Goal: Task Accomplishment & Management: Manage account settings

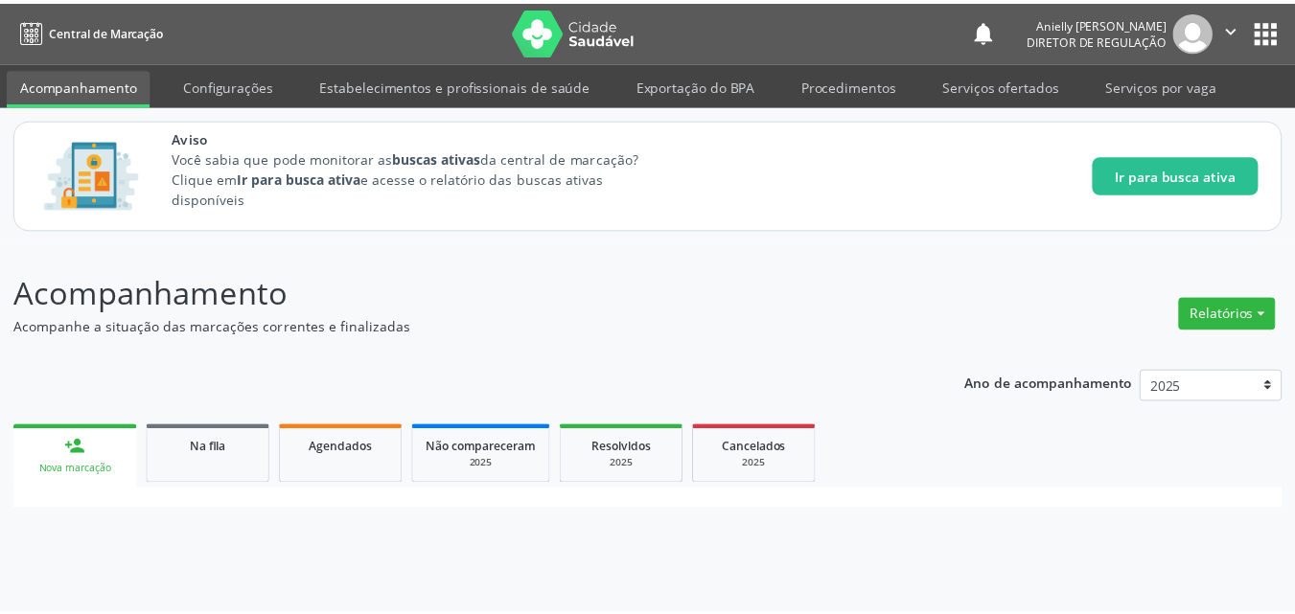
scroll to position [263, 0]
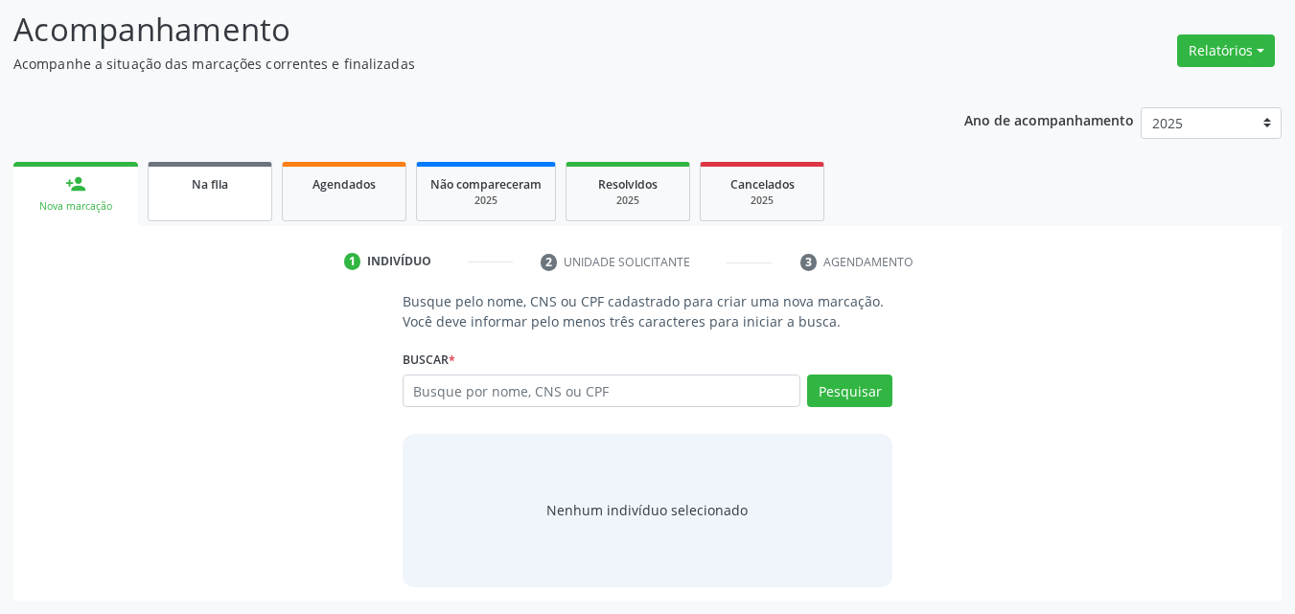
click at [219, 217] on link "Na fila" at bounding box center [210, 191] width 125 height 59
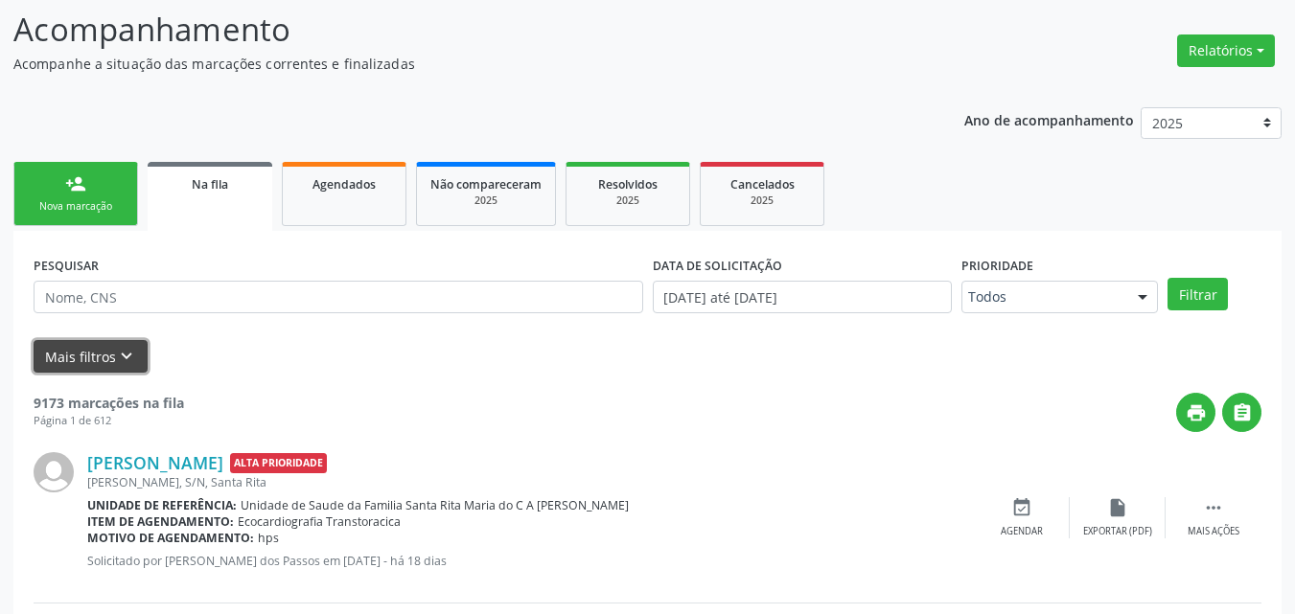
click at [143, 362] on button "Mais filtros keyboard_arrow_down" at bounding box center [91, 357] width 114 height 34
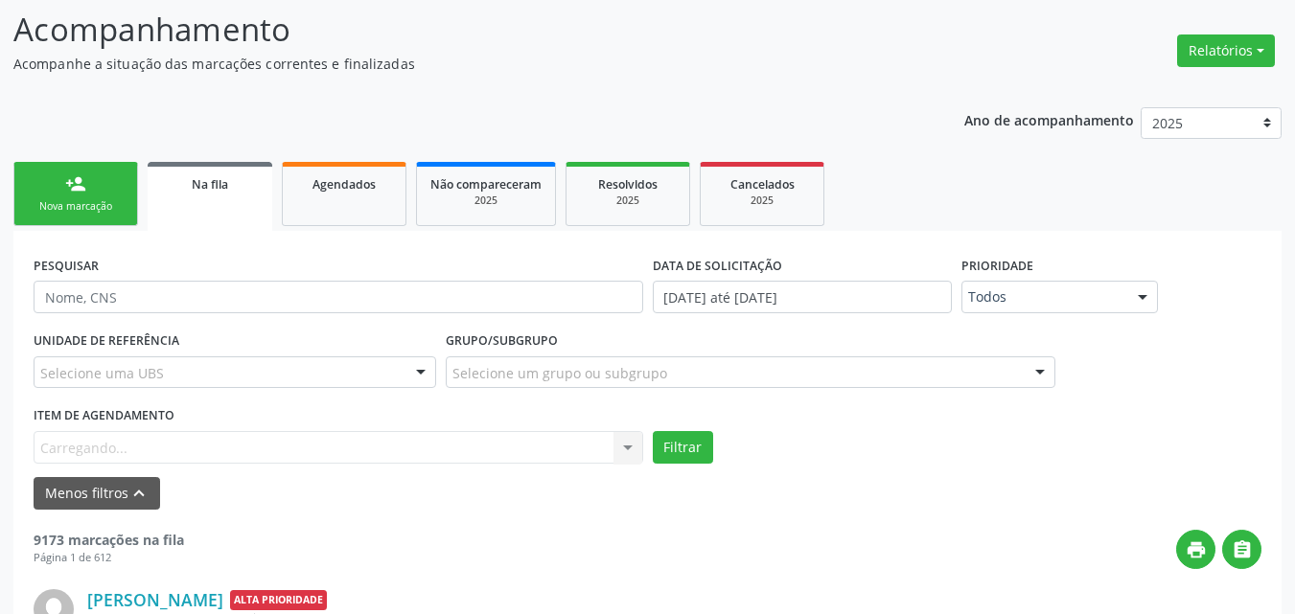
click at [143, 456] on div "Item de agendamento [GEOGRAPHIC_DATA]... No elements found. Consider changing t…" at bounding box center [339, 432] width 610 height 61
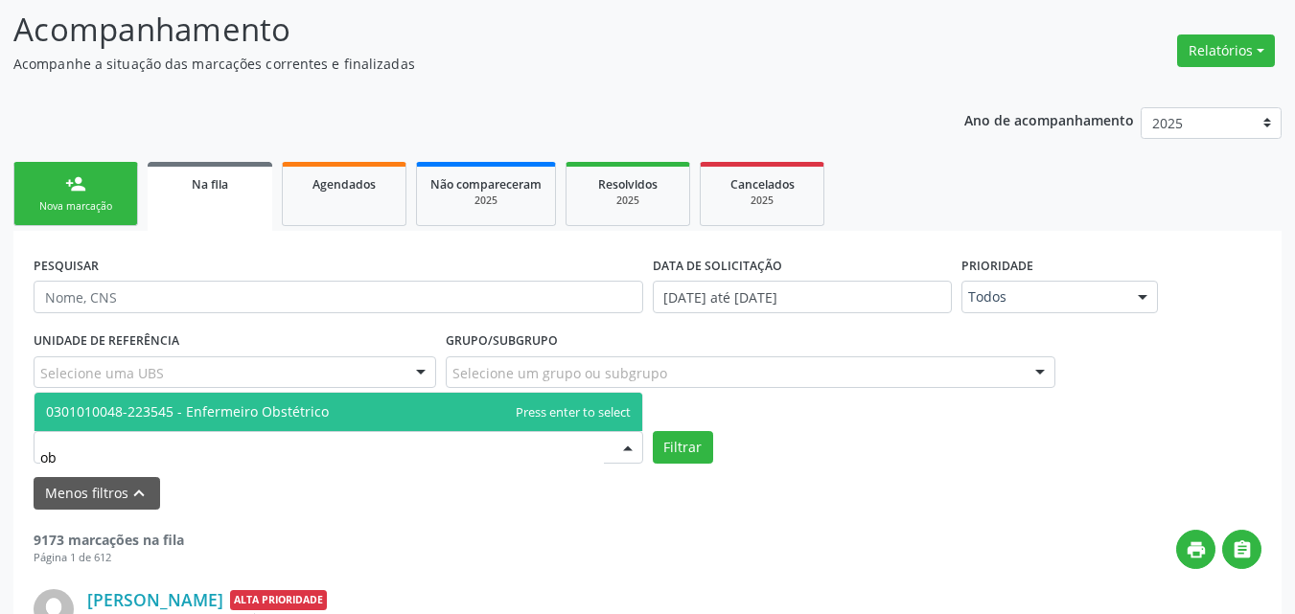
type input "o"
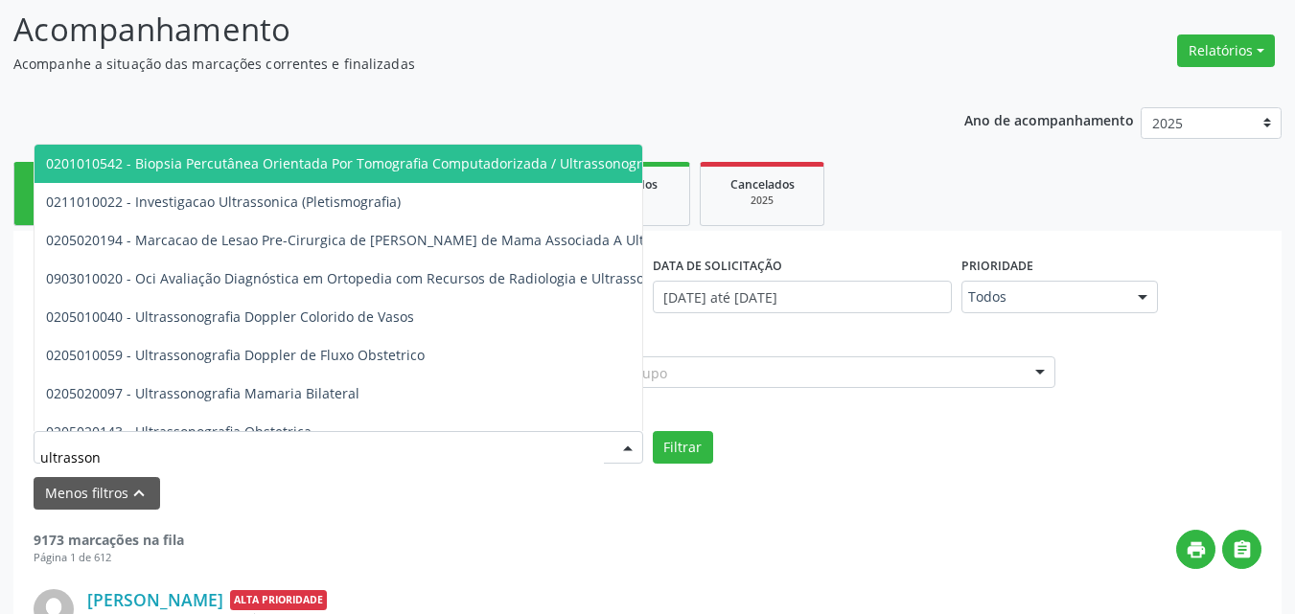
type input "ultrassono"
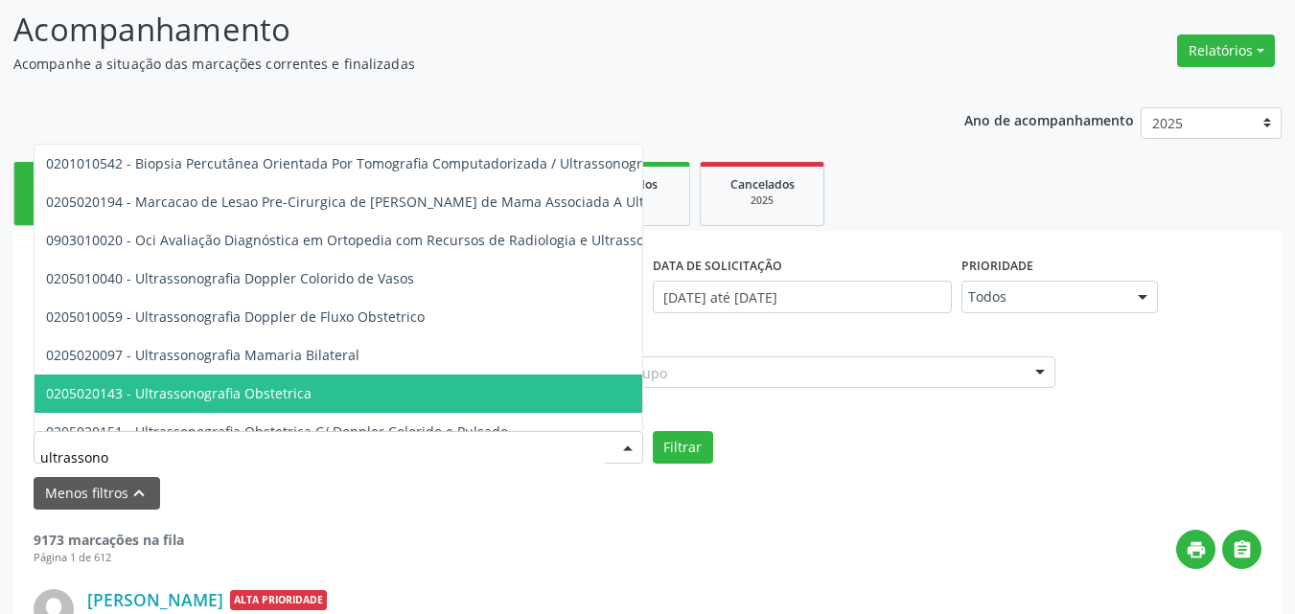
click at [169, 381] on span "0205020143 - Ultrassonografia Obstetrica" at bounding box center [464, 394] width 858 height 38
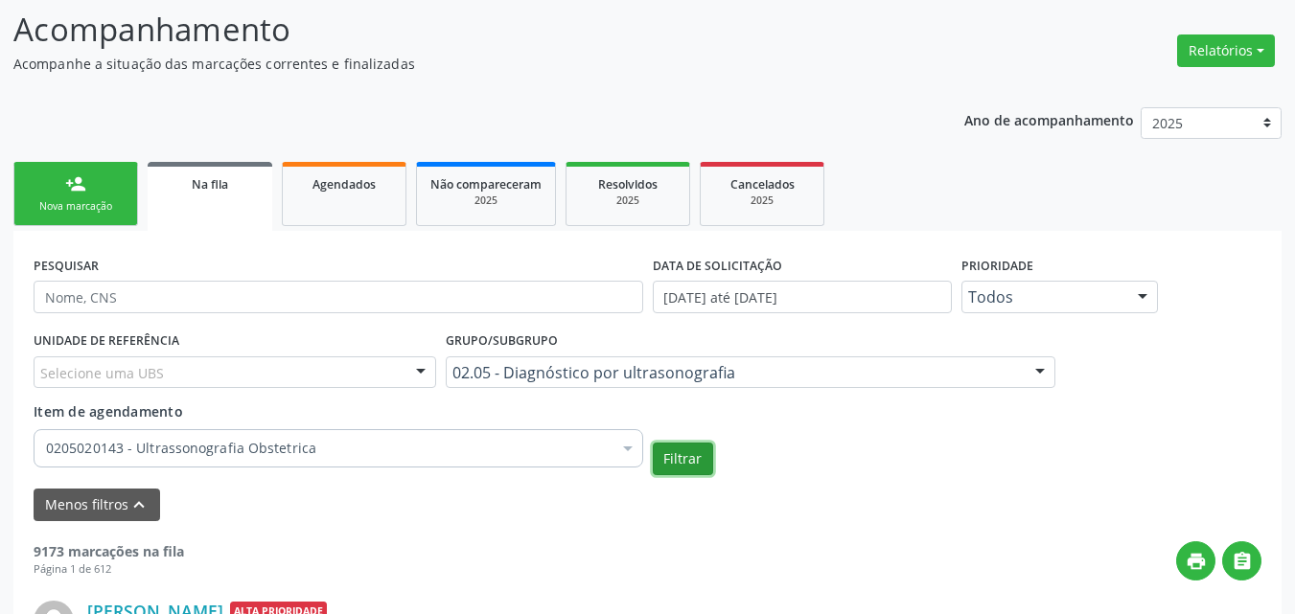
click at [680, 471] on button "Filtrar" at bounding box center [683, 459] width 60 height 33
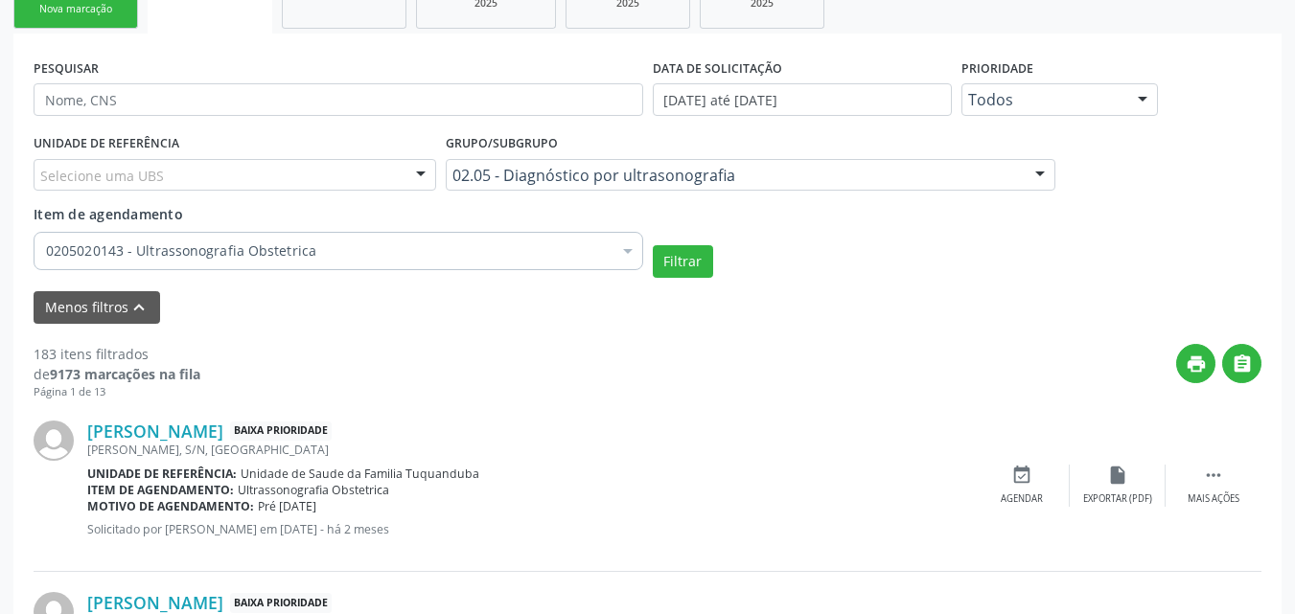
scroll to position [542, 0]
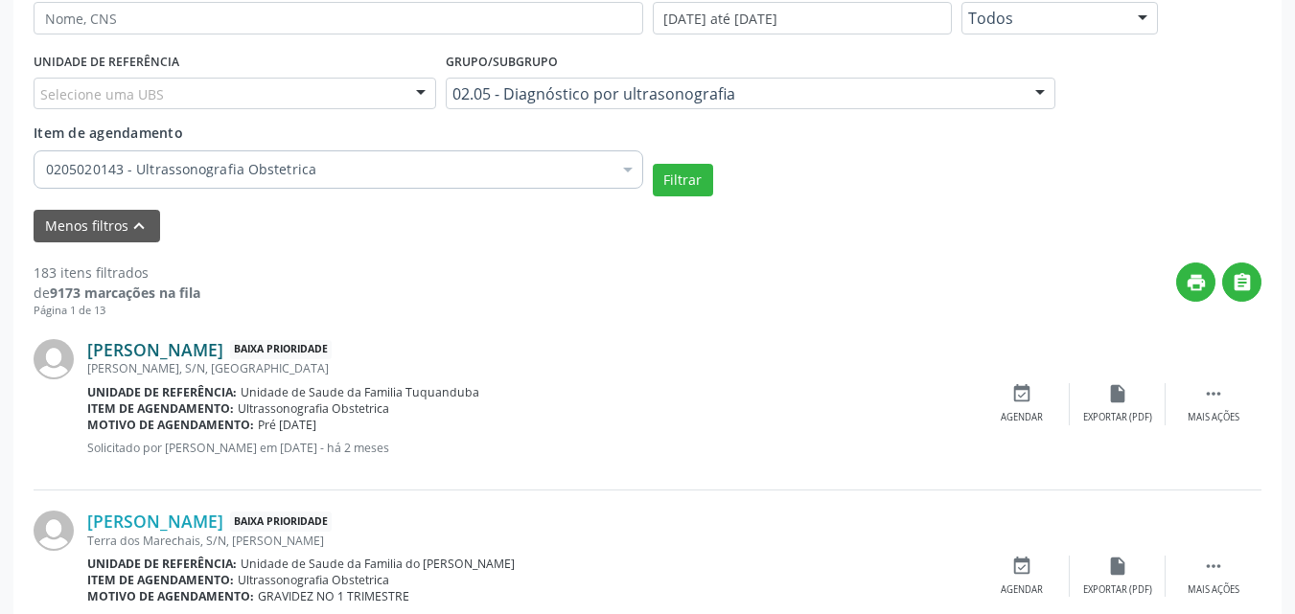
click at [223, 342] on link "[PERSON_NAME]" at bounding box center [155, 349] width 136 height 21
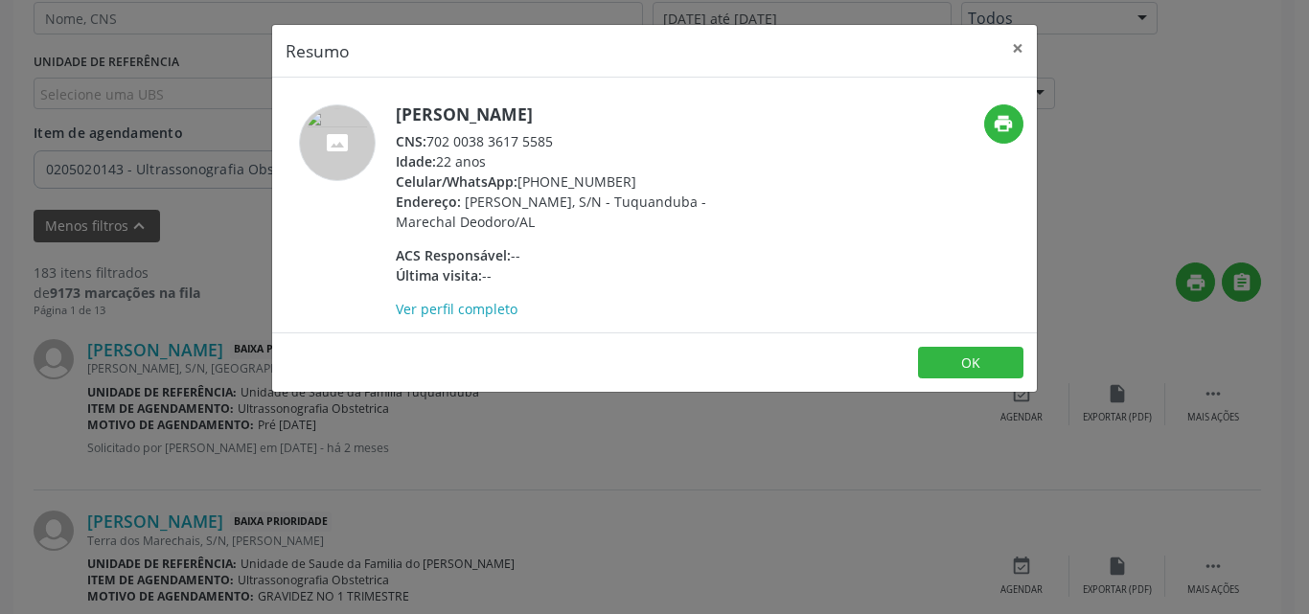
drag, startPoint x: 428, startPoint y: 148, endPoint x: 559, endPoint y: 150, distance: 131.3
click at [559, 150] on div "CNS: 702 0038 3617 5585" at bounding box center [582, 141] width 373 height 20
copy div "702 0038 3617 5585"
click at [977, 370] on button "OK" at bounding box center [970, 363] width 105 height 33
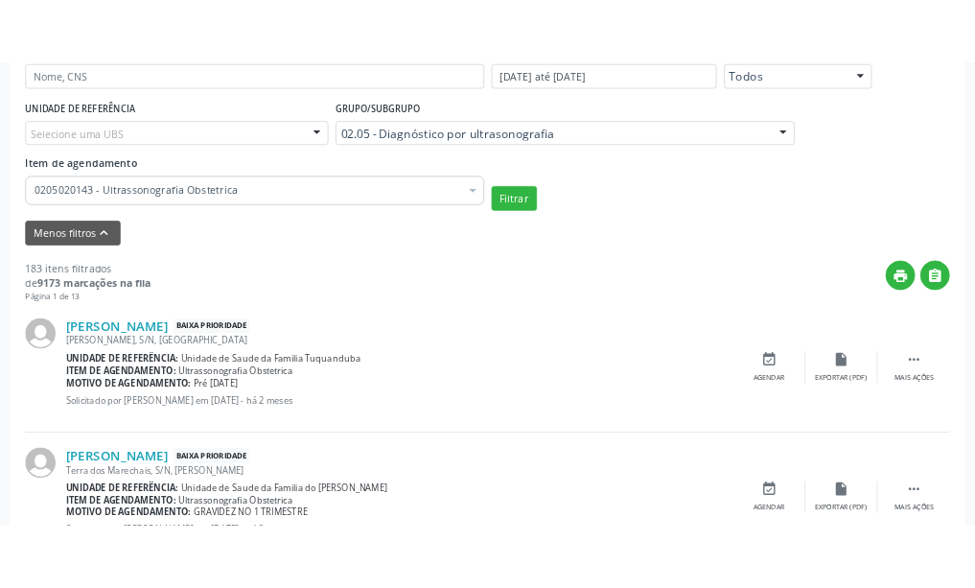
scroll to position [582, 0]
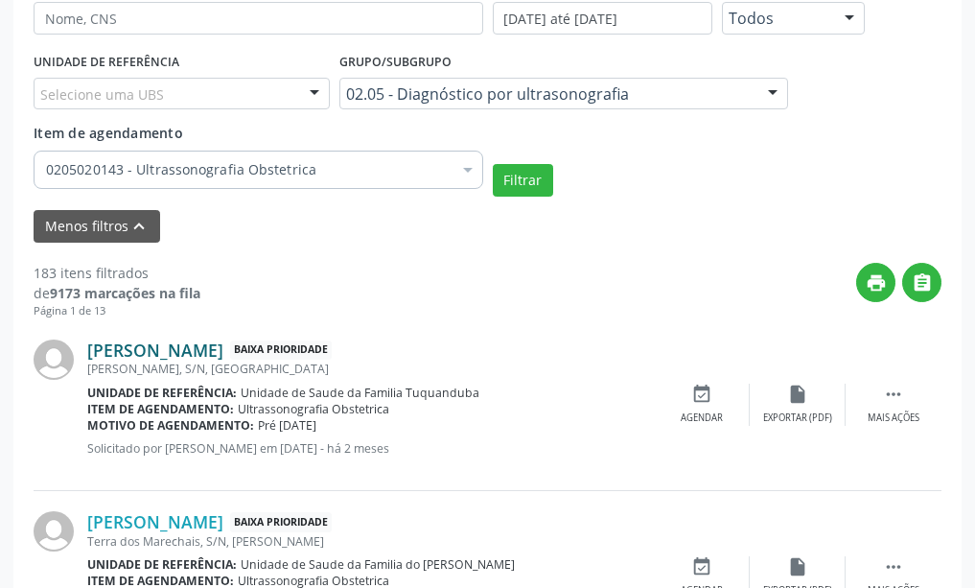
click at [223, 348] on link "[PERSON_NAME]" at bounding box center [155, 349] width 136 height 21
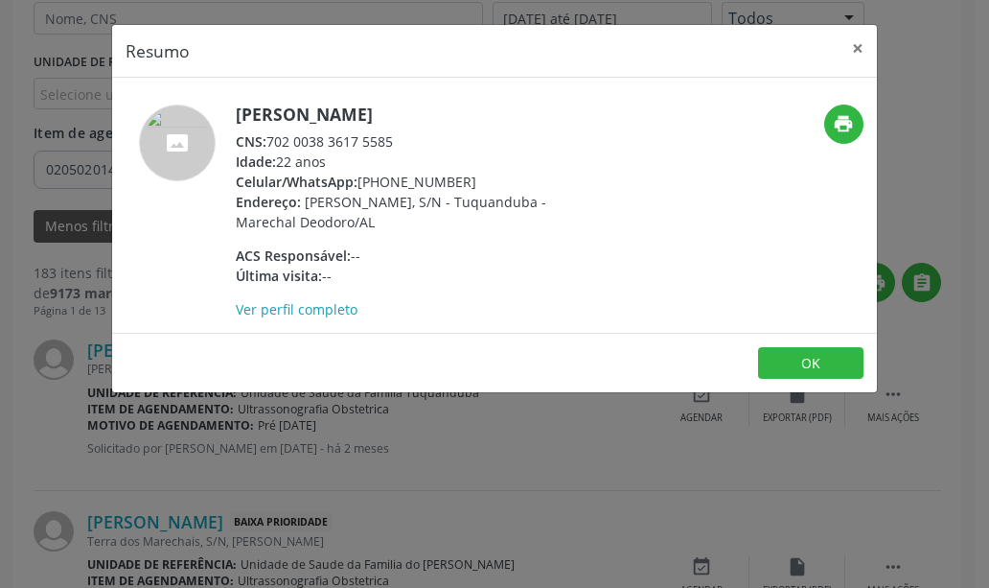
click at [412, 459] on div "Resumo × [PERSON_NAME] CNS: 702 0038 3617 5585 Idade: 22 anos Celular/WhatsApp:…" at bounding box center [494, 294] width 989 height 588
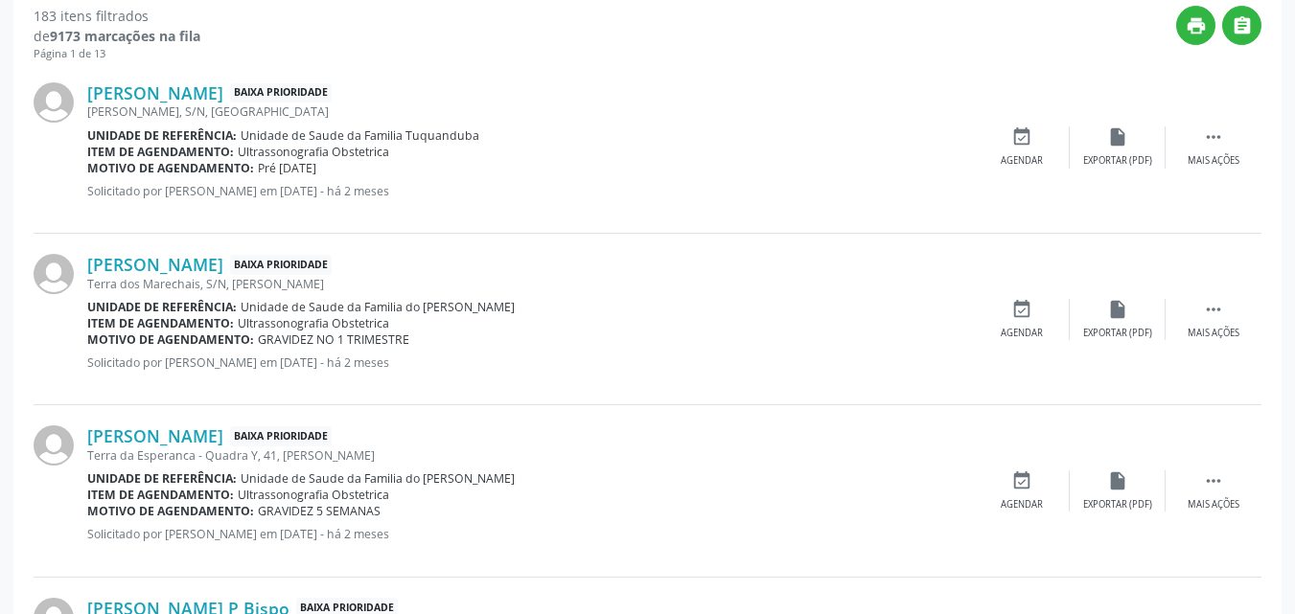
scroll to position [810, 0]
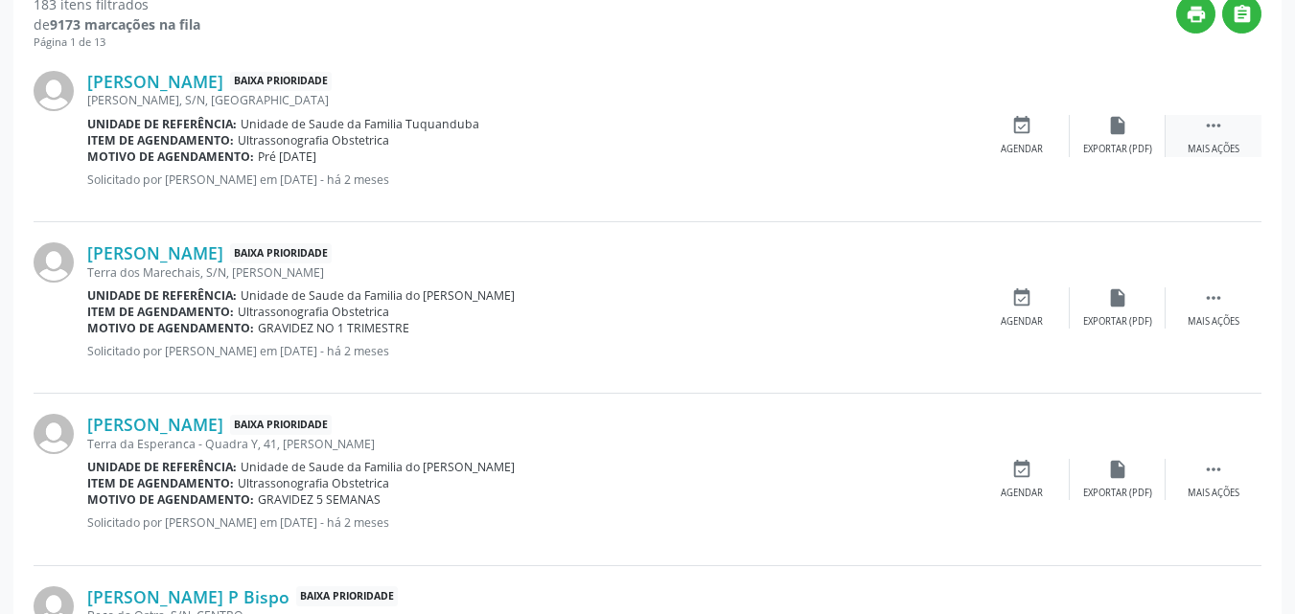
click at [1228, 140] on div " Mais ações" at bounding box center [1214, 135] width 96 height 41
click at [751, 137] on div "event_available Agendar" at bounding box center [734, 135] width 96 height 41
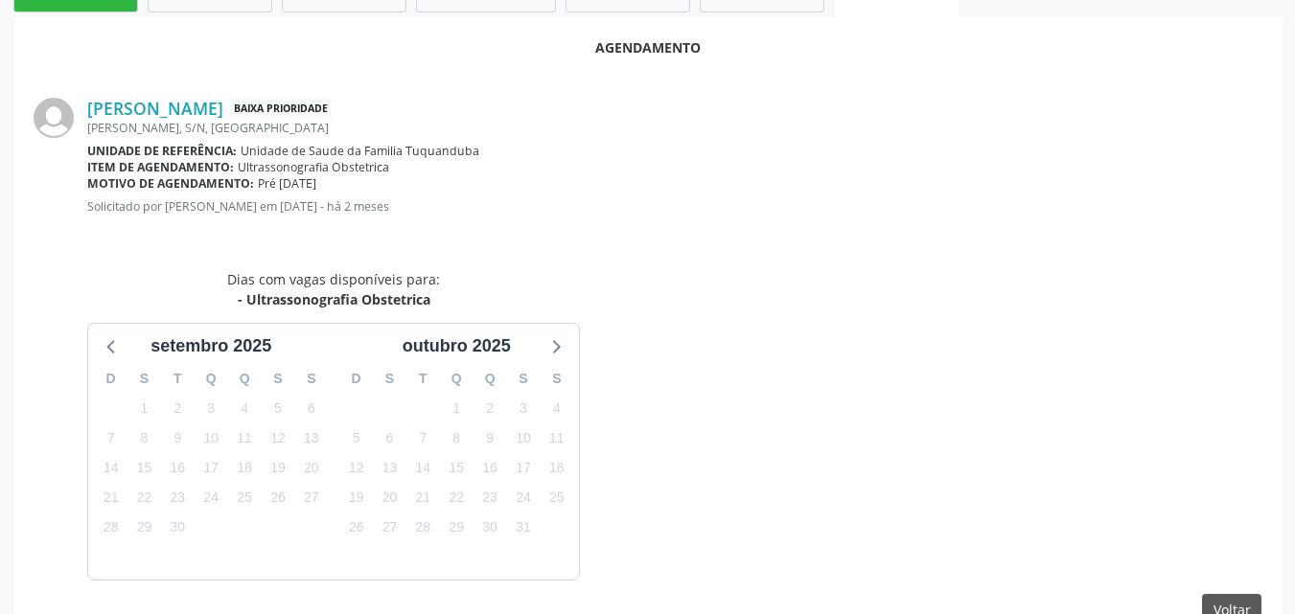
scroll to position [578, 0]
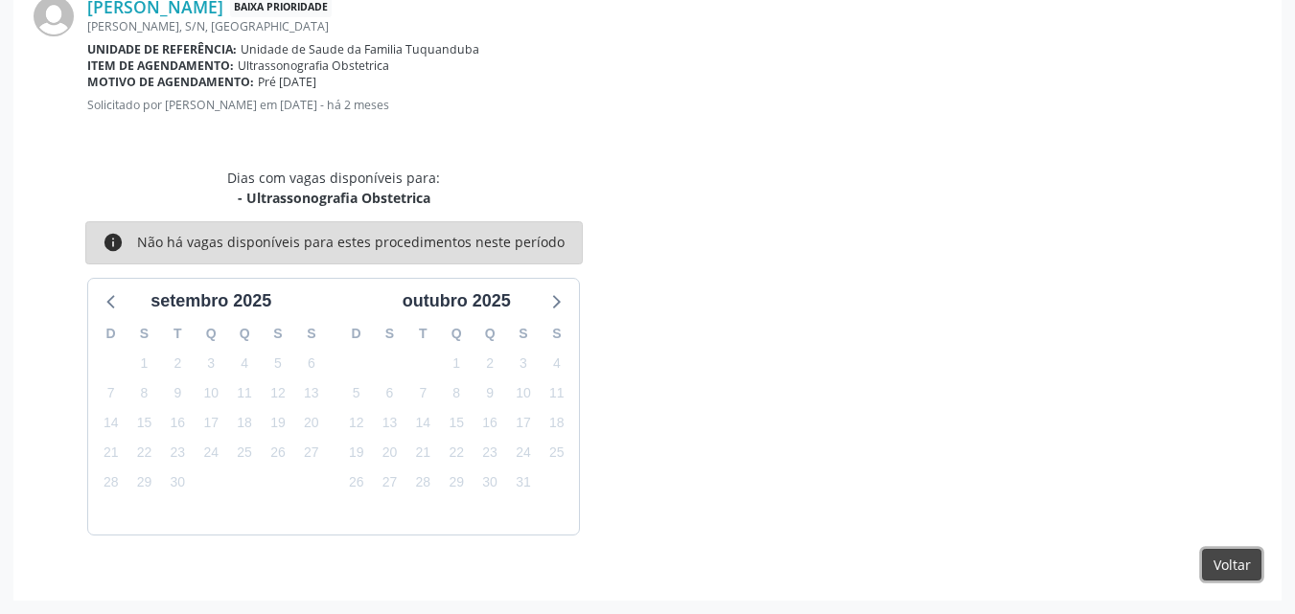
click at [1224, 567] on button "Voltar" at bounding box center [1231, 565] width 59 height 33
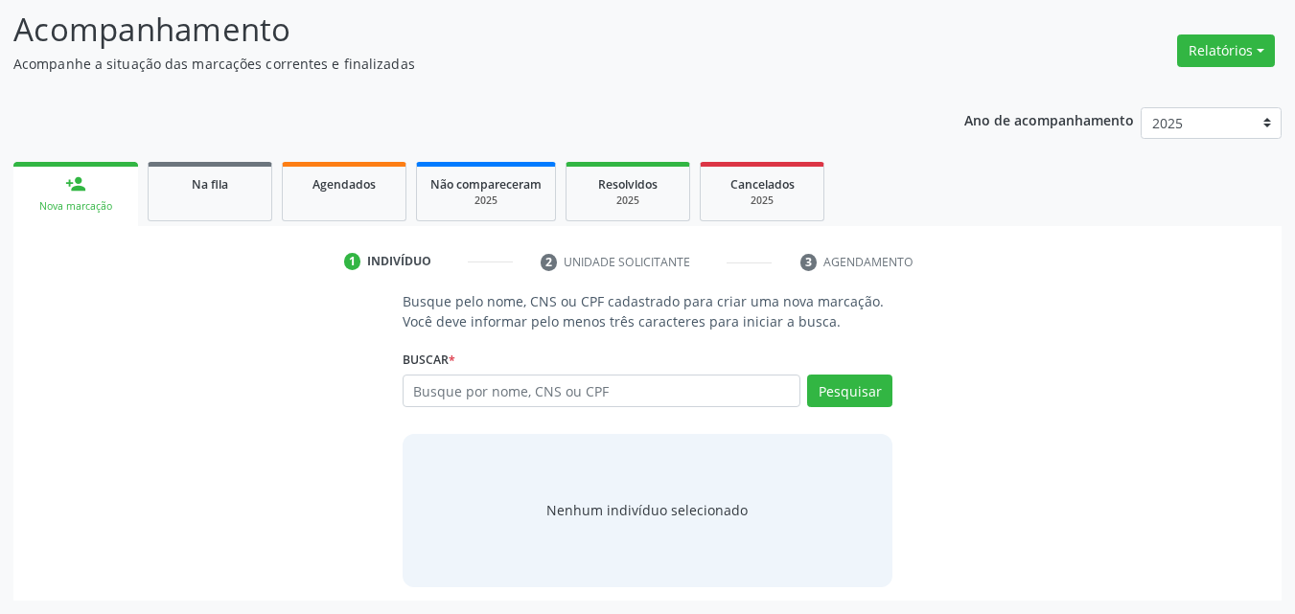
scroll to position [263, 0]
click at [1285, 307] on div "Acompanhamento Acompanhe a situação das marcações correntes e finalizadas Relat…" at bounding box center [647, 298] width 1295 height 634
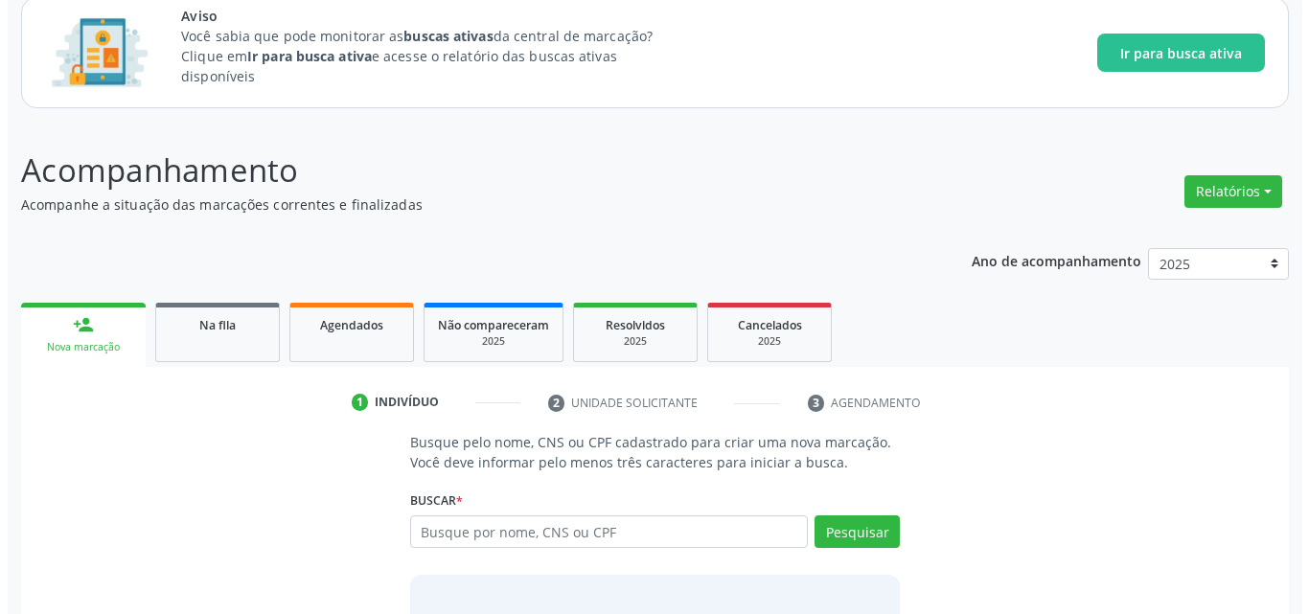
scroll to position [0, 0]
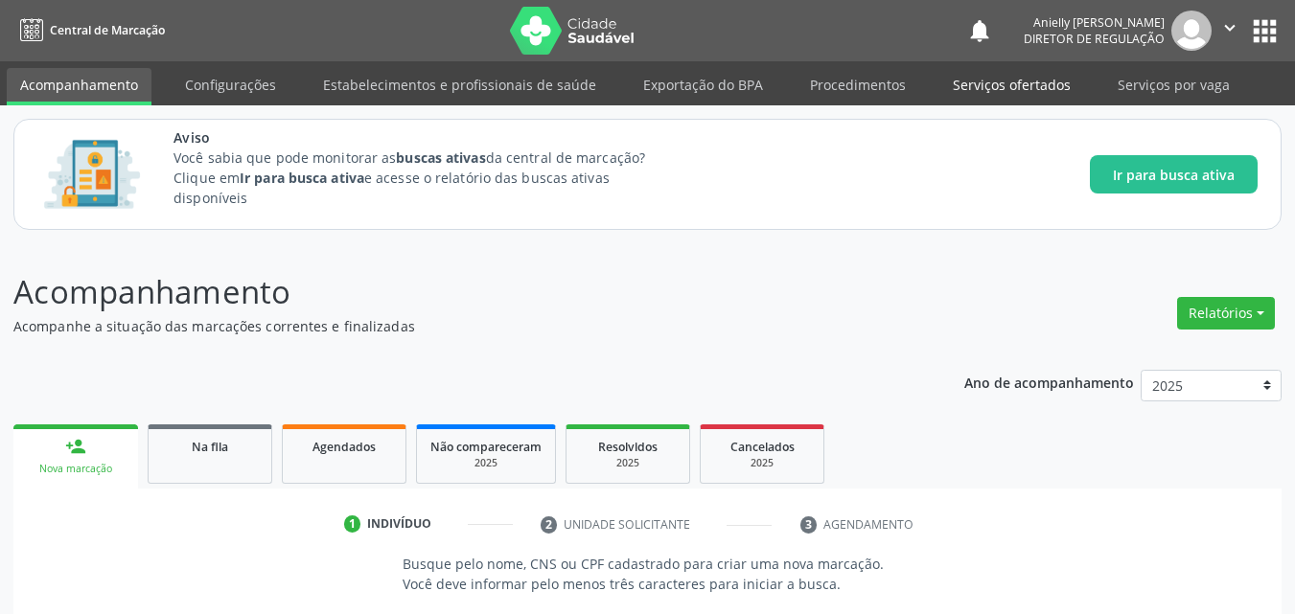
click at [1028, 92] on link "Serviços ofertados" at bounding box center [1011, 85] width 145 height 34
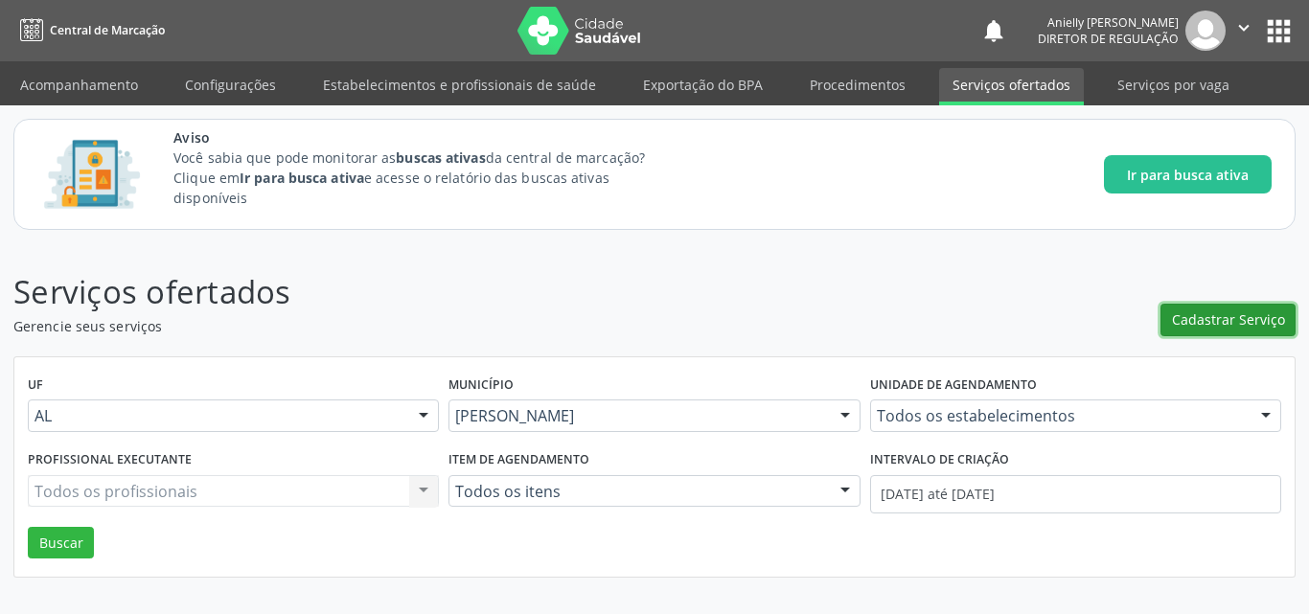
click at [1192, 319] on span "Cadastrar Serviço" at bounding box center [1228, 320] width 113 height 20
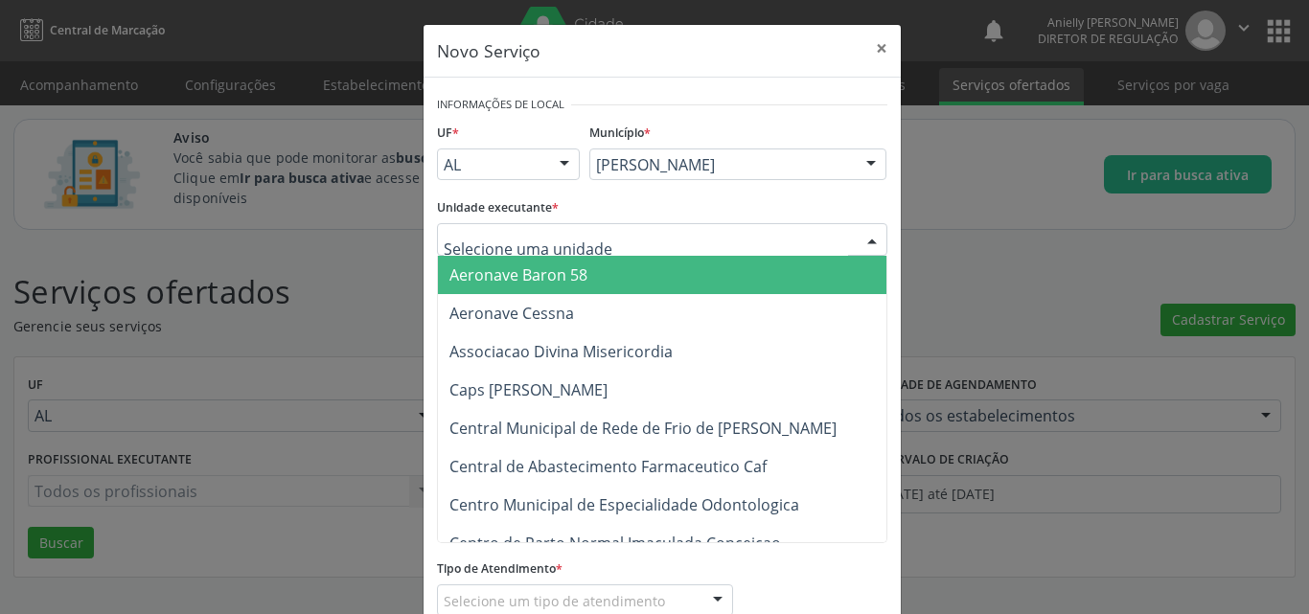
click at [621, 236] on div at bounding box center [662, 239] width 451 height 33
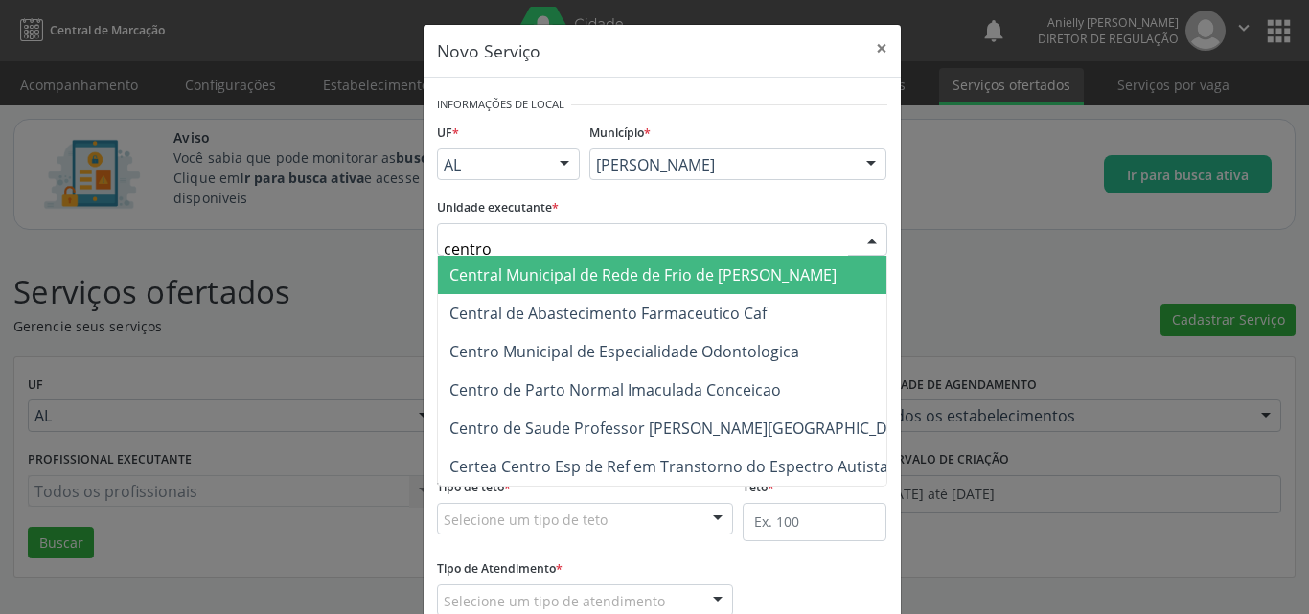
type input "centro"
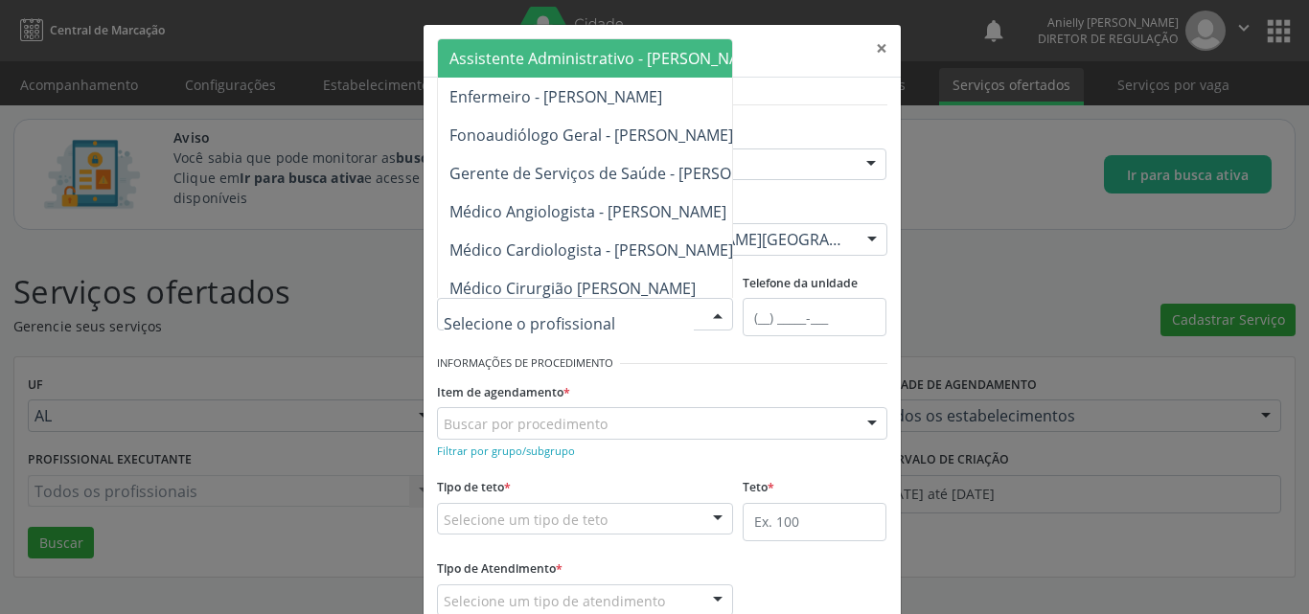
click at [635, 308] on div at bounding box center [585, 314] width 297 height 33
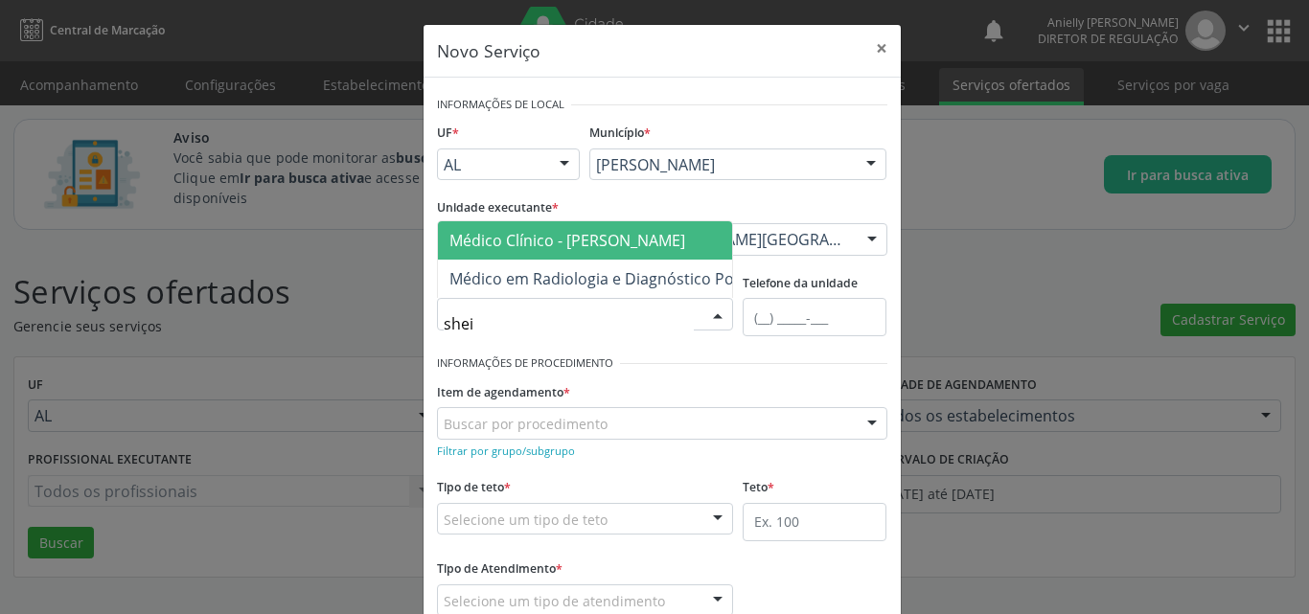
type input "sheil"
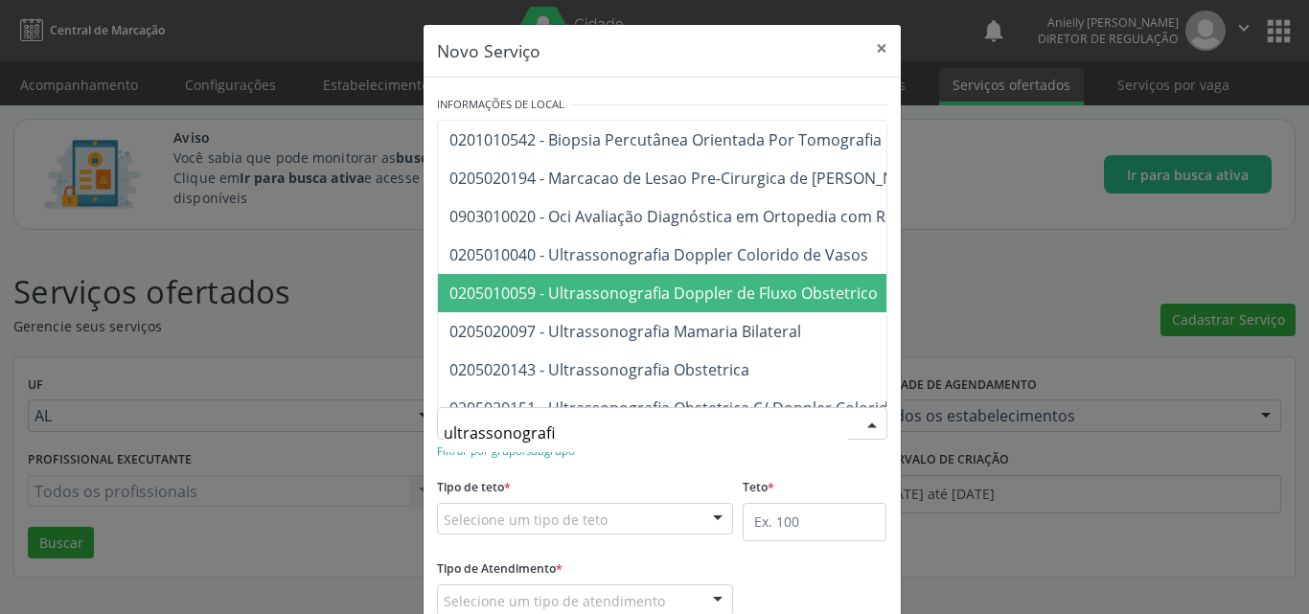
type input "ultrassonografia"
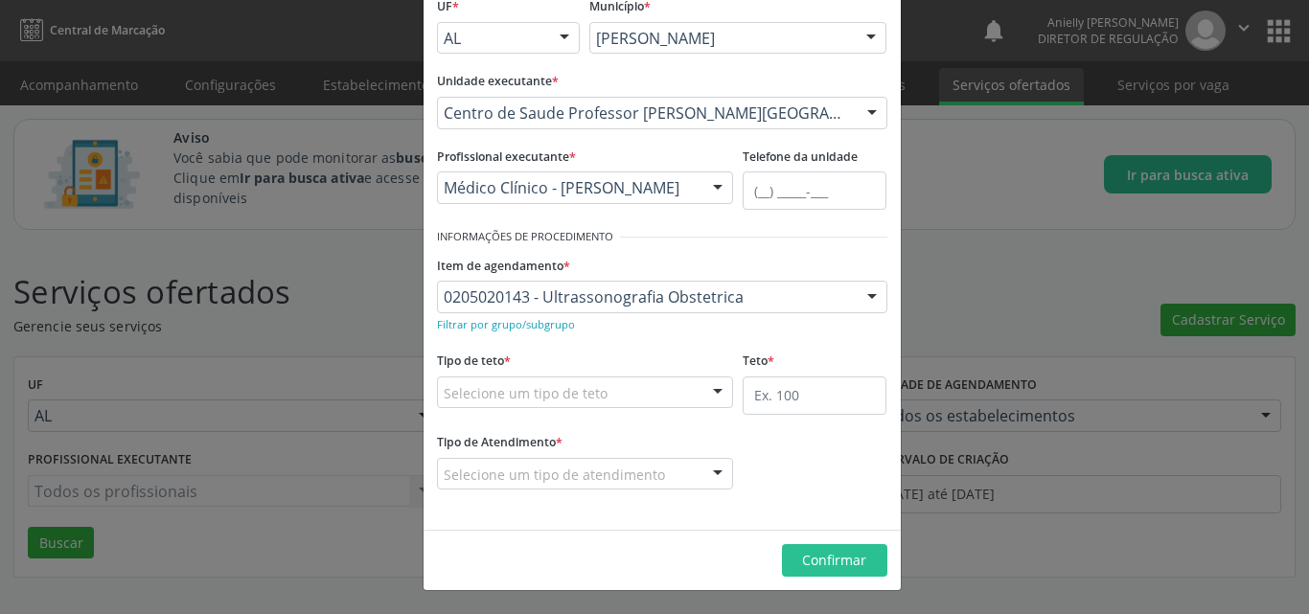
scroll to position [80, 0]
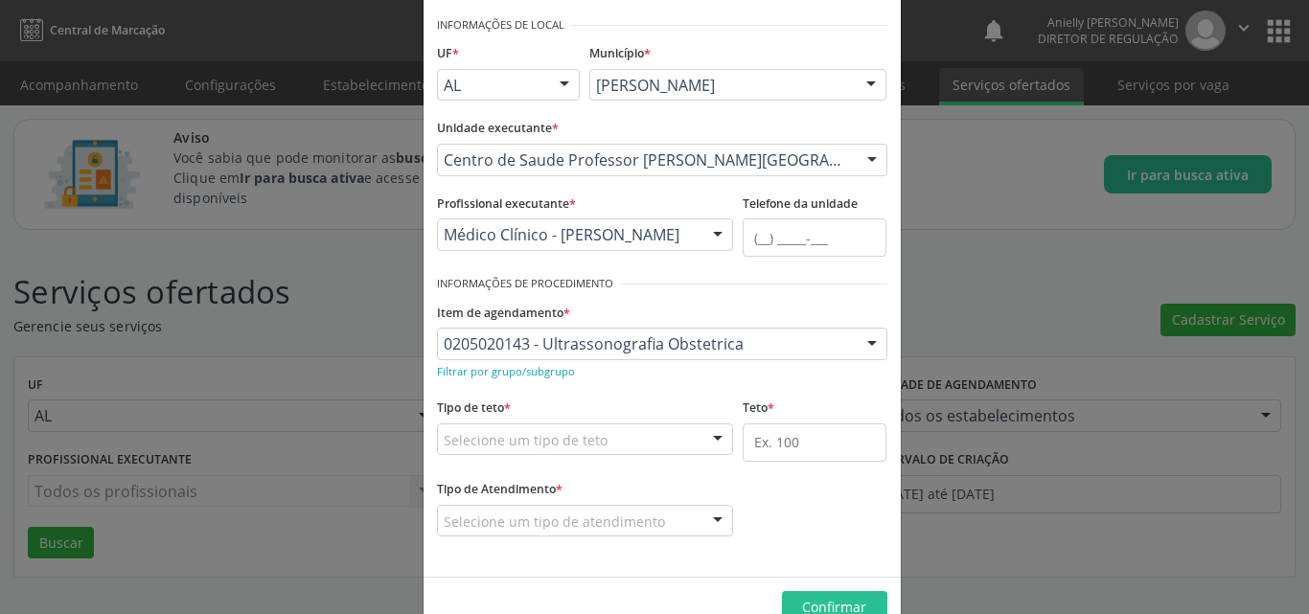
click at [616, 441] on div "Selecione um tipo de teto" at bounding box center [585, 440] width 297 height 33
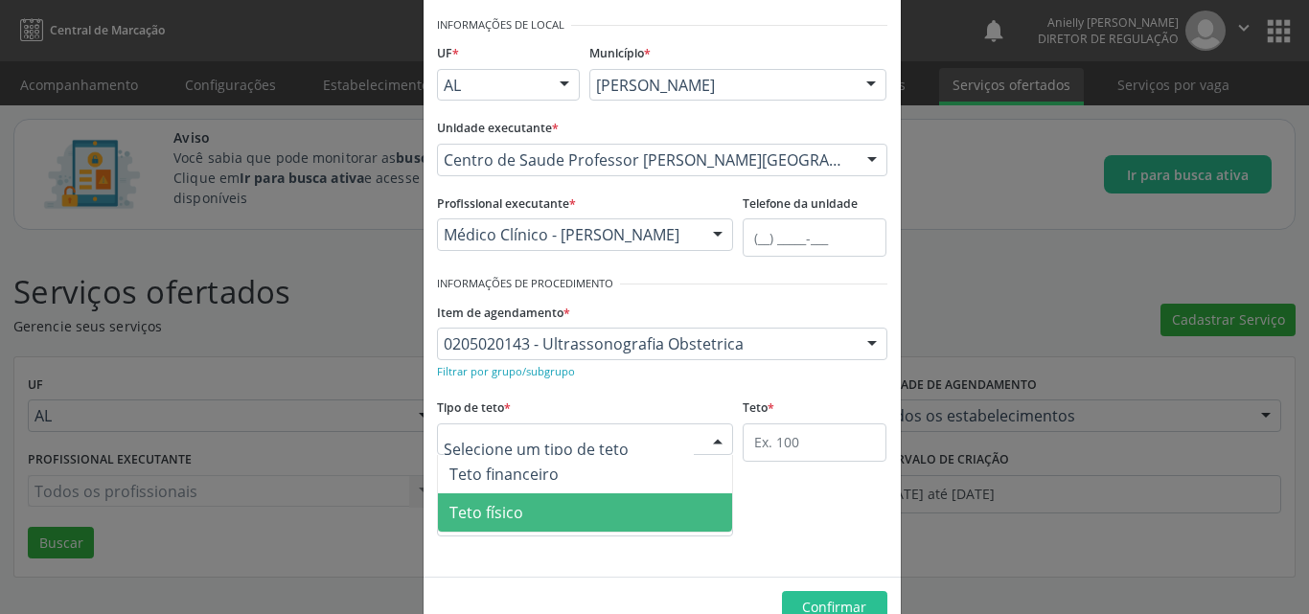
click at [614, 500] on span "Teto físico" at bounding box center [585, 513] width 295 height 38
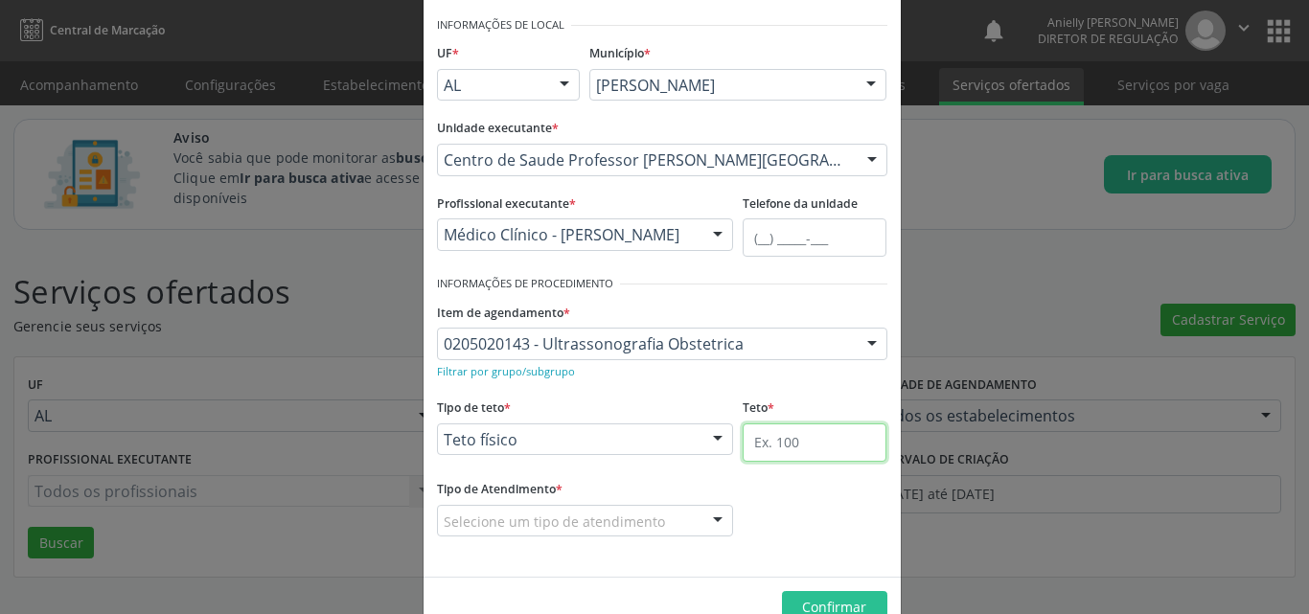
click at [774, 442] on input "text" at bounding box center [815, 443] width 144 height 38
type input "180"
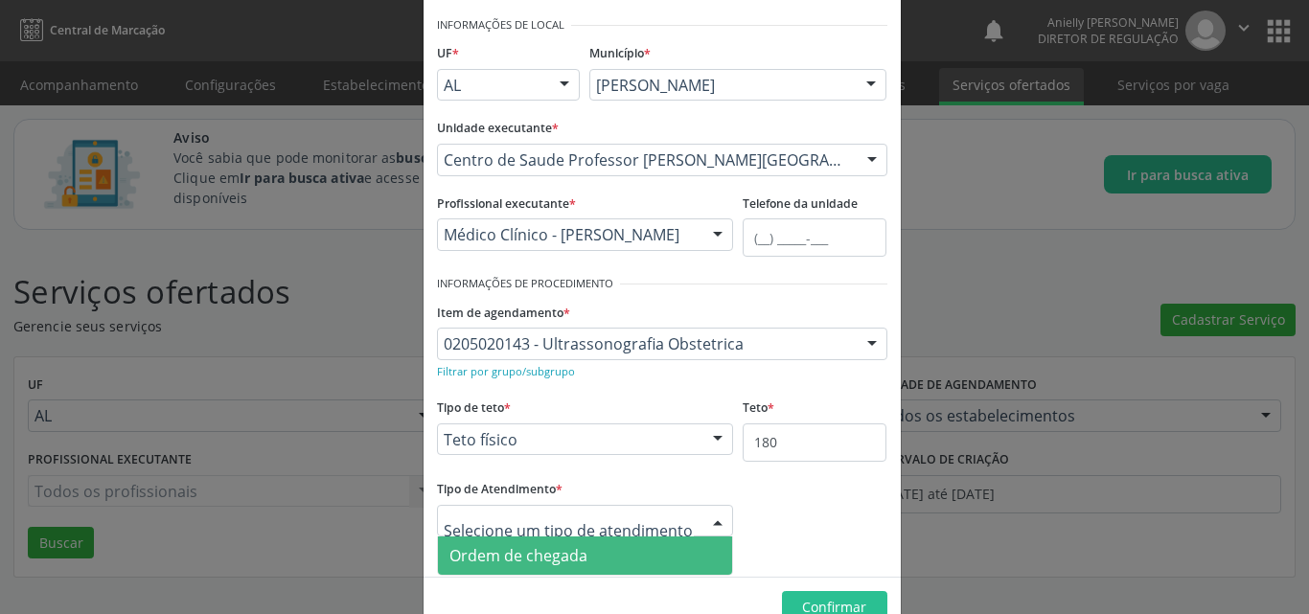
click at [660, 543] on span "Ordem de chegada" at bounding box center [585, 556] width 295 height 38
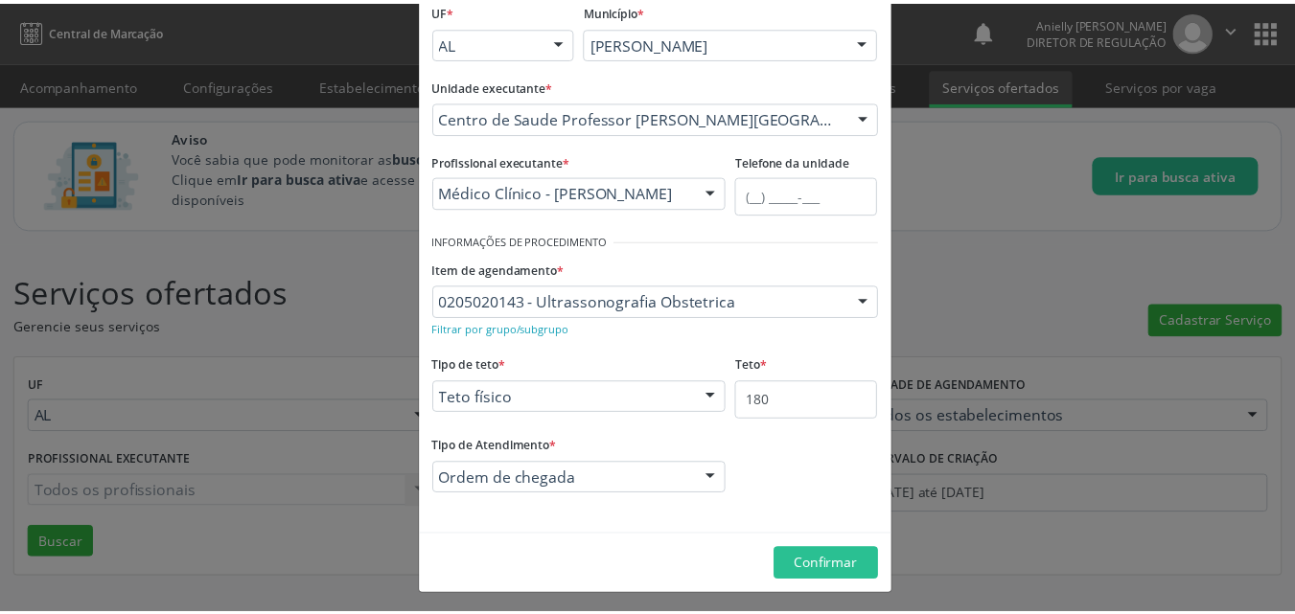
scroll to position [127, 0]
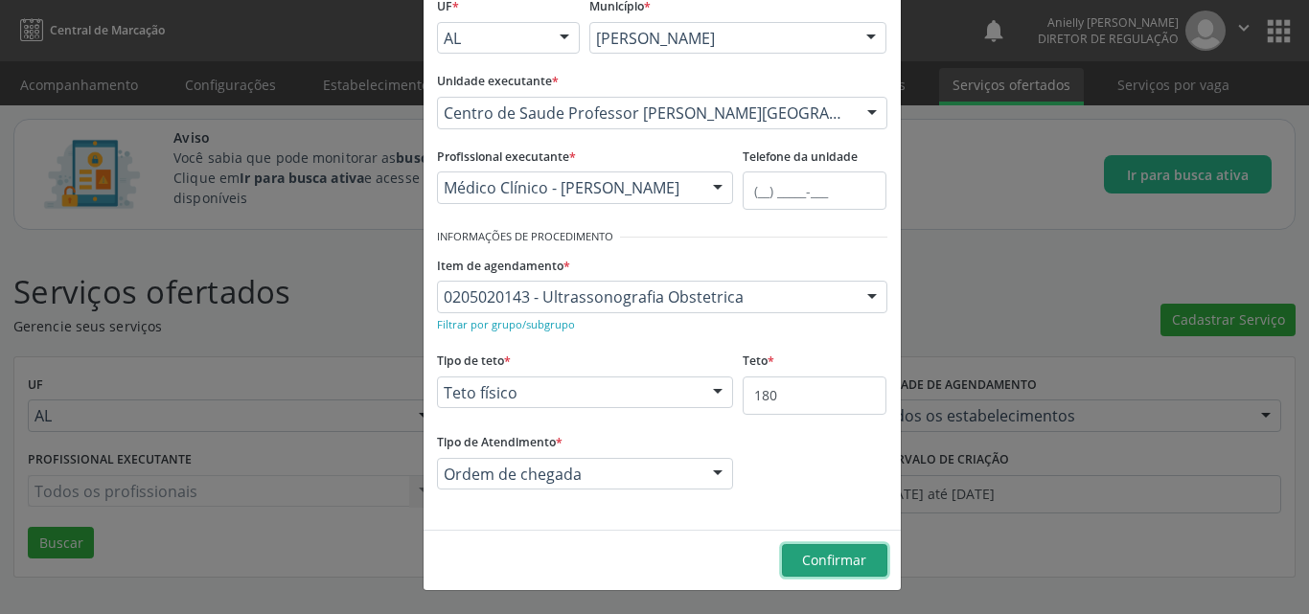
click at [825, 567] on span "Confirmar" at bounding box center [834, 560] width 64 height 18
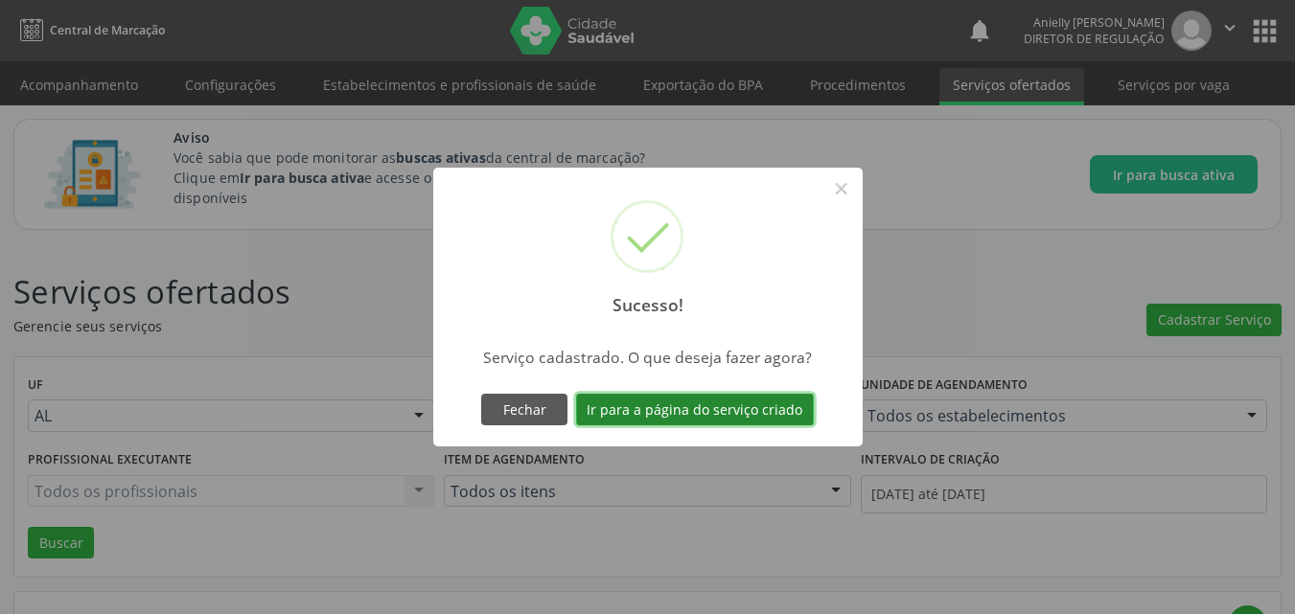
click at [741, 407] on button "Ir para a página do serviço criado" at bounding box center [695, 410] width 238 height 33
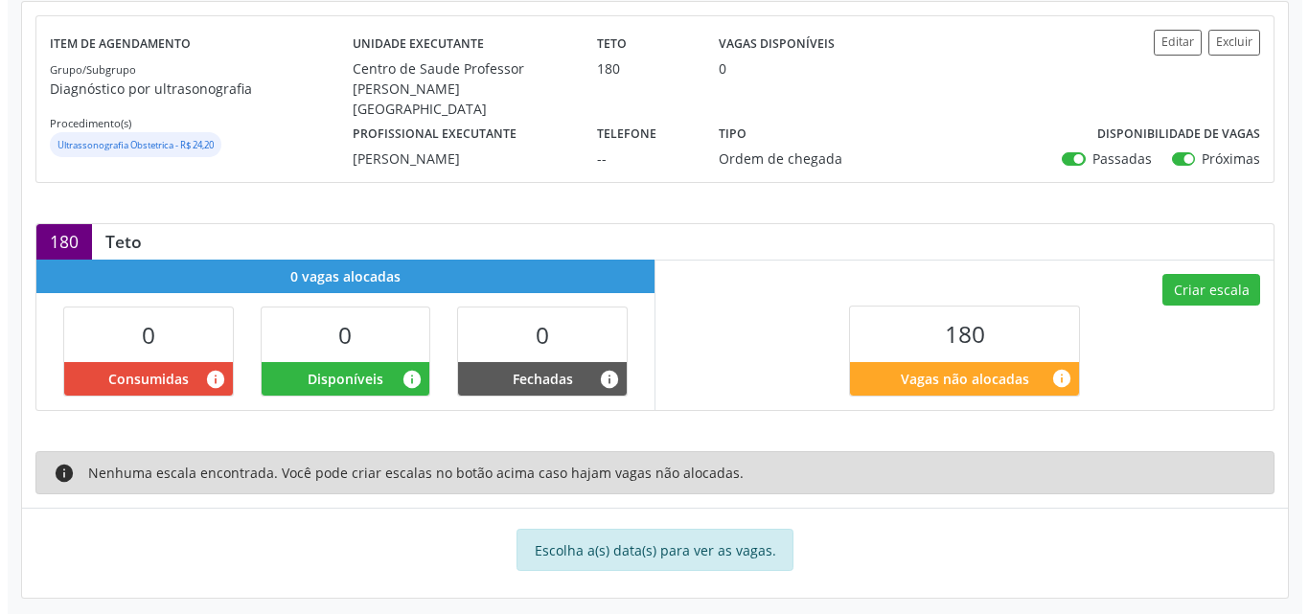
scroll to position [400, 0]
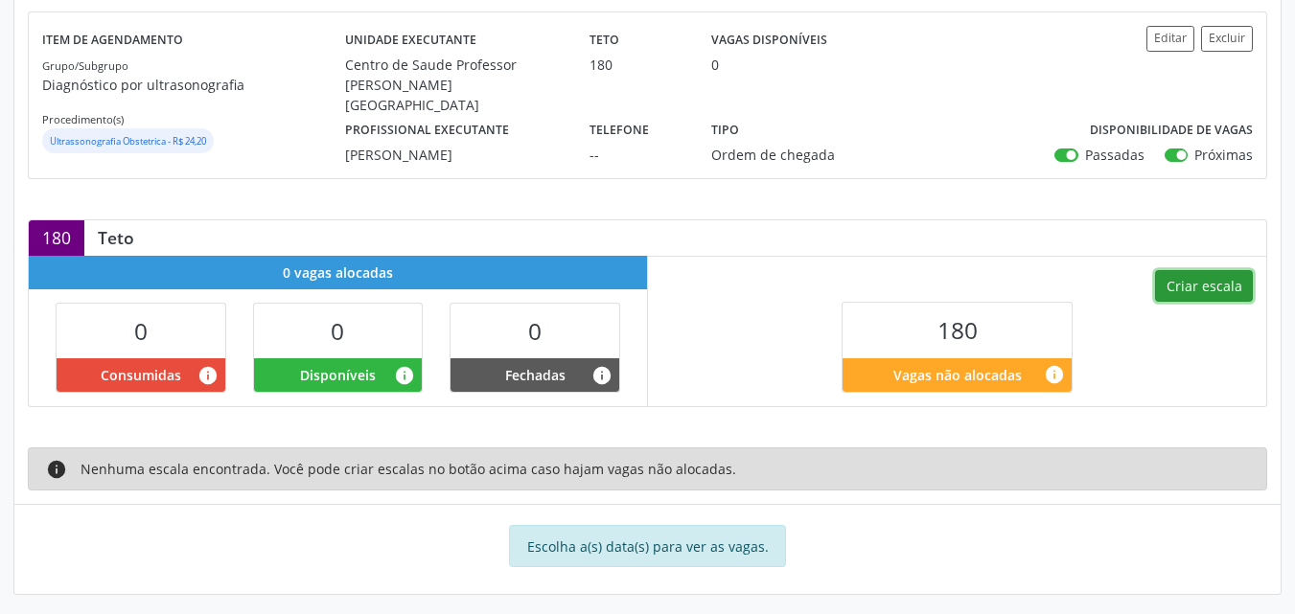
click at [1193, 285] on button "Criar escala" at bounding box center [1204, 286] width 98 height 33
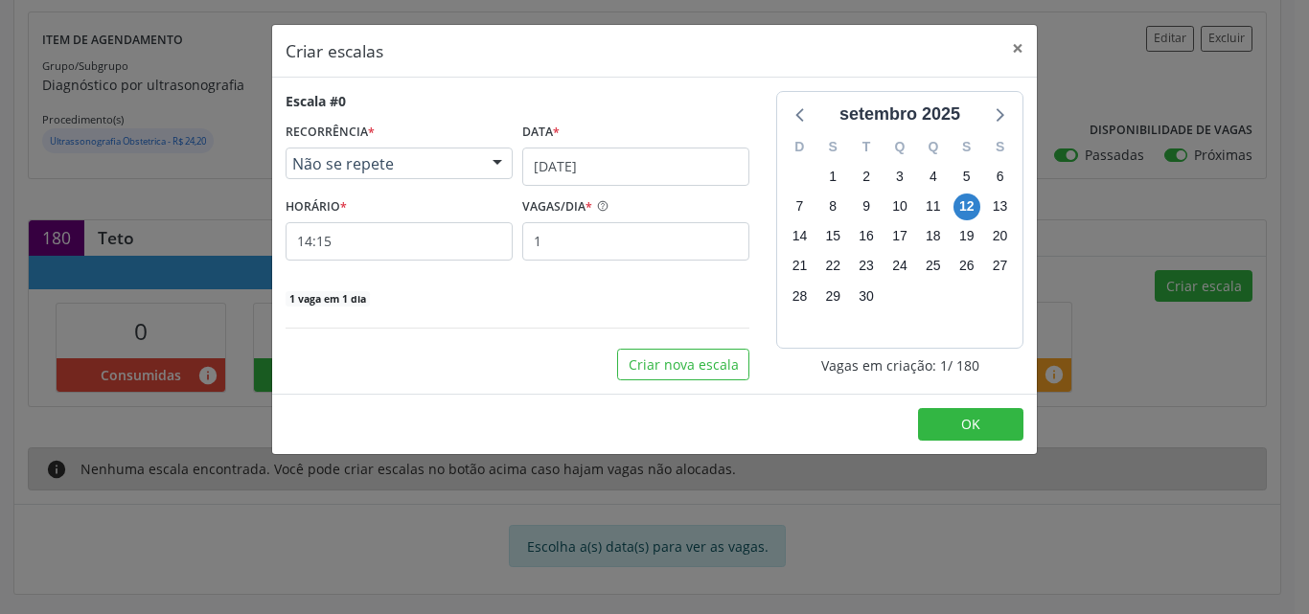
click at [478, 171] on div "Não se repete" at bounding box center [399, 164] width 227 height 33
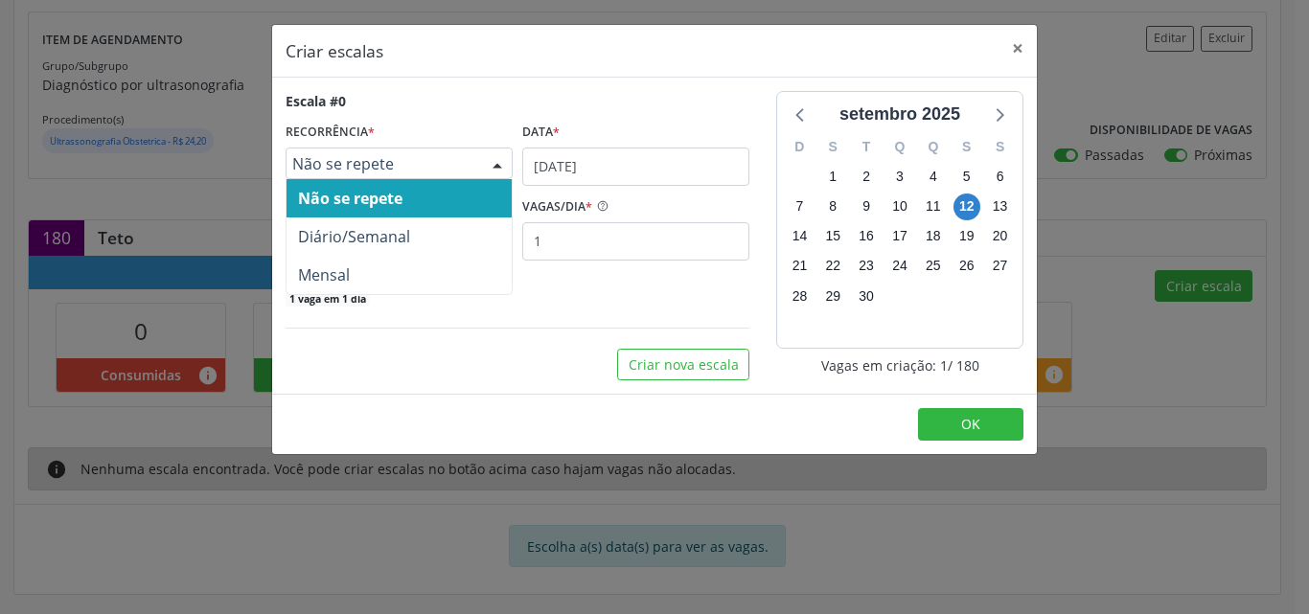
click at [475, 217] on span "Não se repete" at bounding box center [399, 198] width 225 height 38
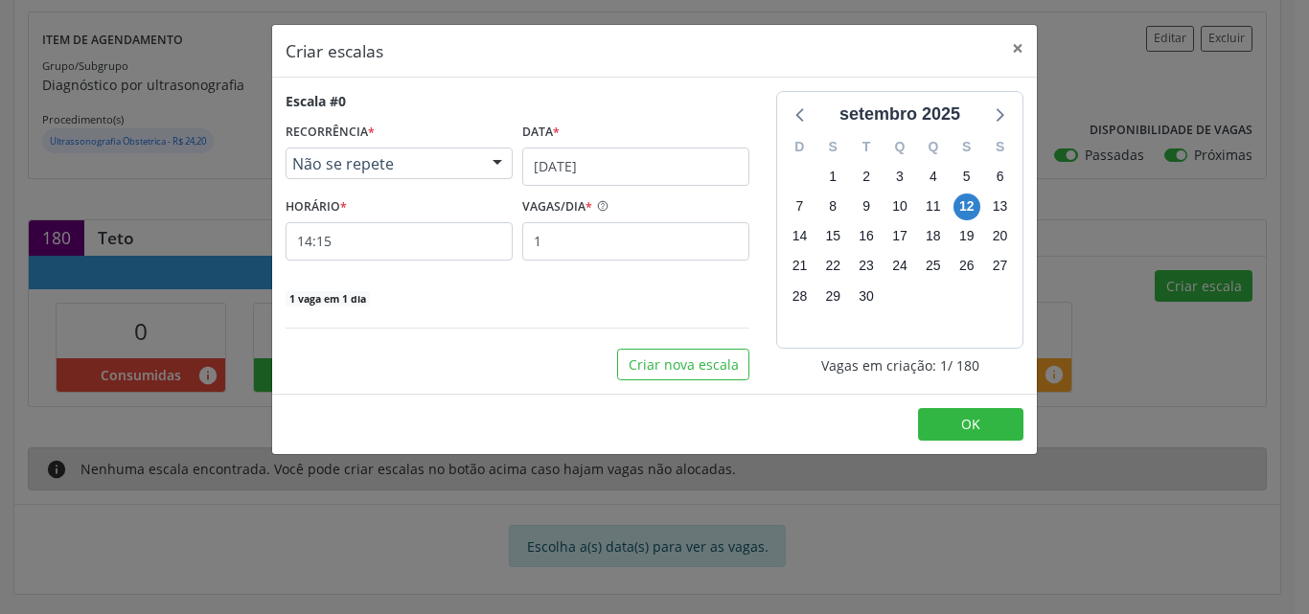
click at [475, 166] on div "Não se repete" at bounding box center [399, 164] width 227 height 33
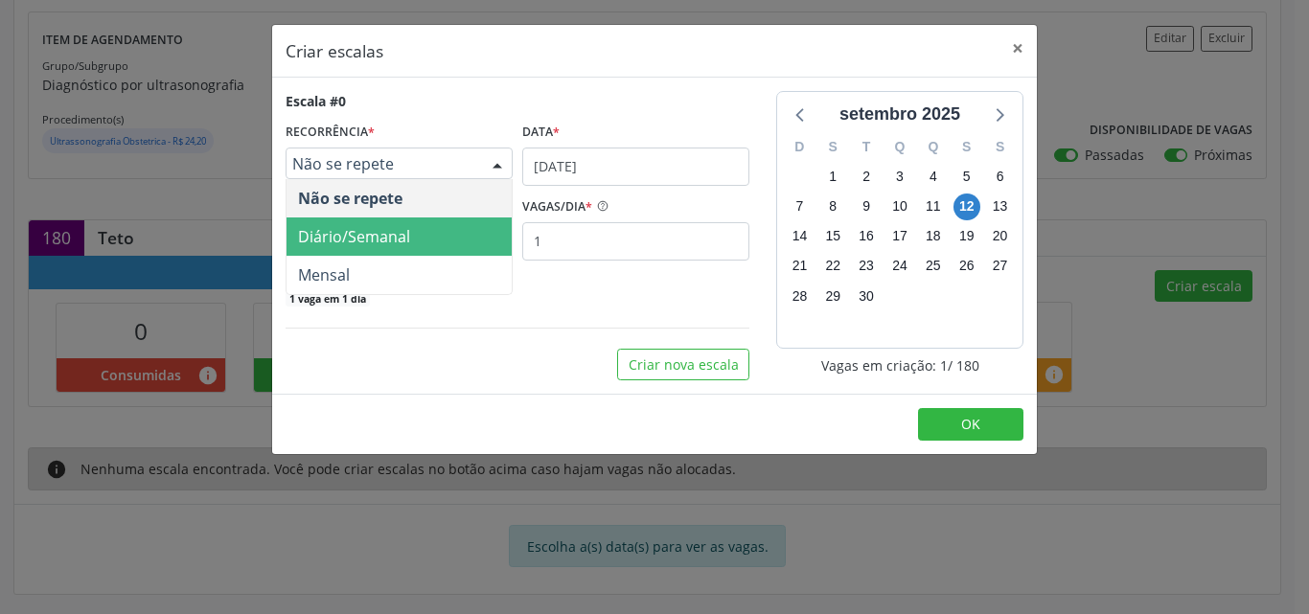
click at [475, 221] on span "Diário/Semanal" at bounding box center [399, 237] width 225 height 38
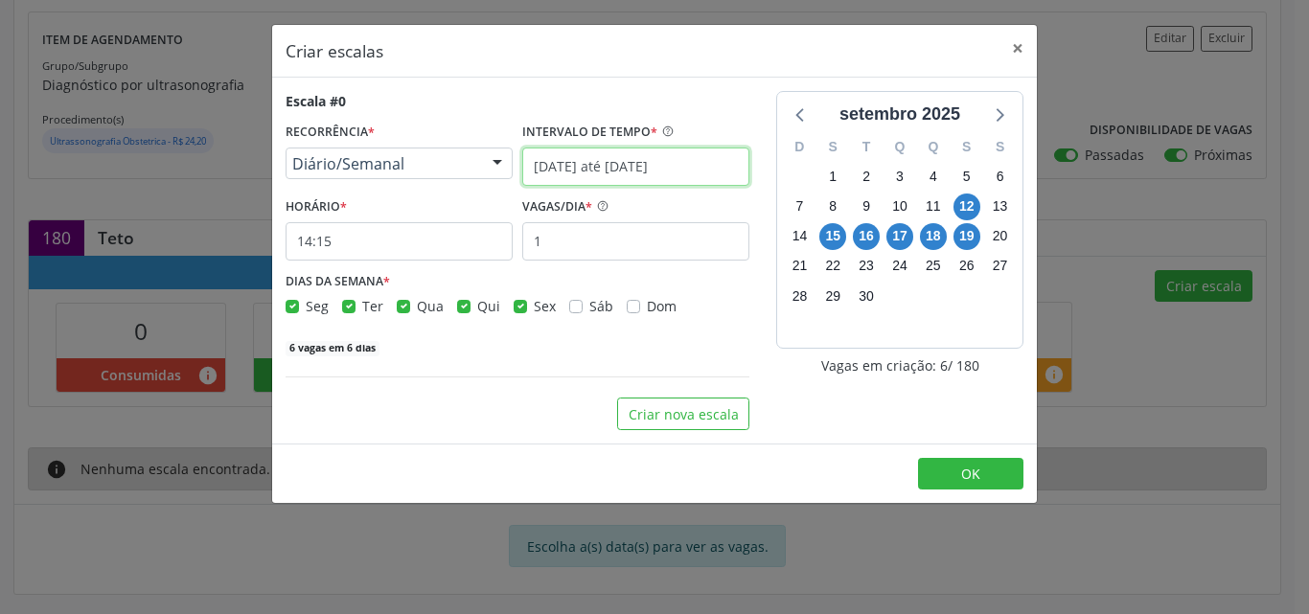
click at [578, 178] on input "12/09/2025 até 19/09/2025" at bounding box center [635, 167] width 227 height 38
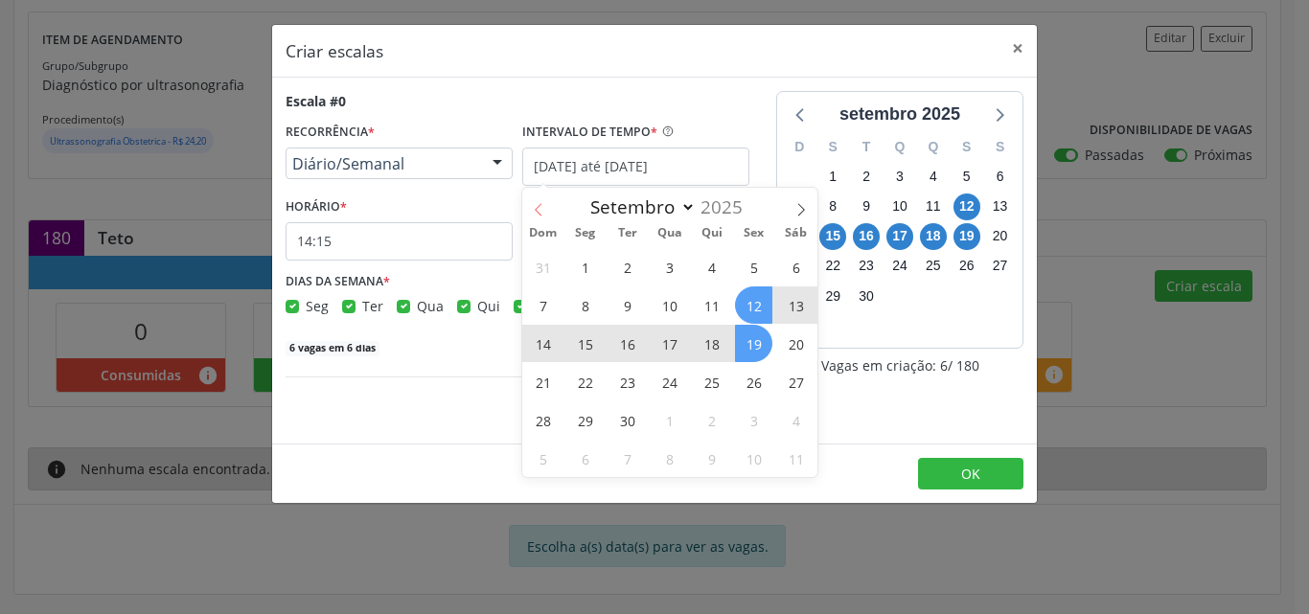
click at [533, 206] on icon at bounding box center [538, 209] width 13 height 13
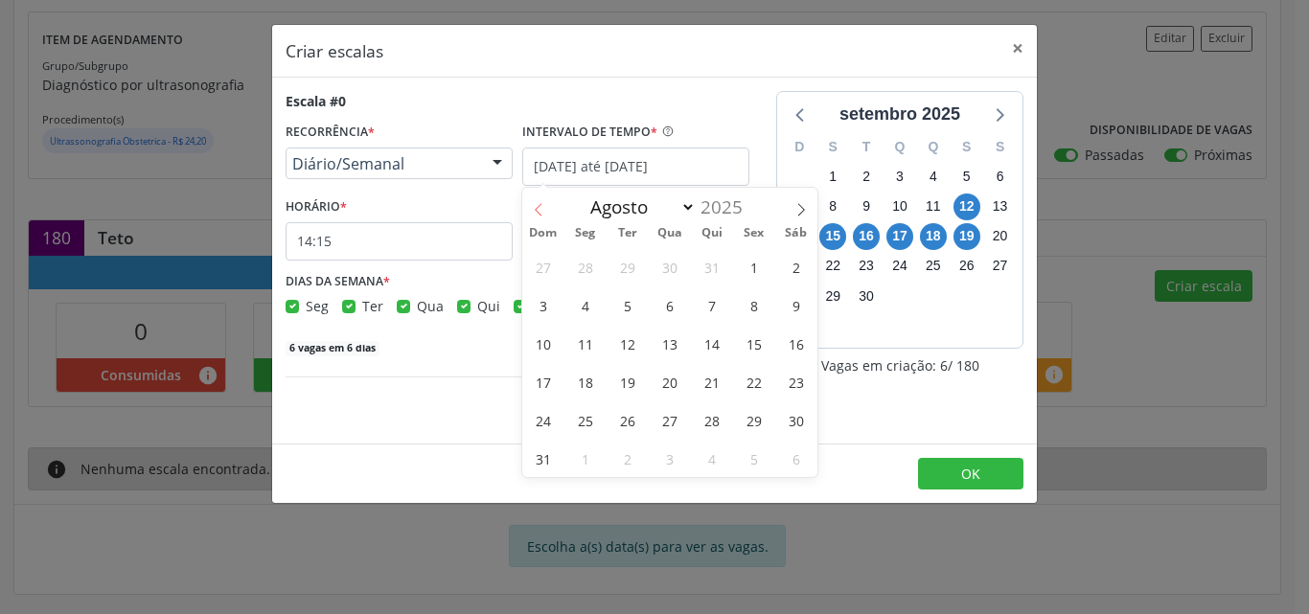
click at [533, 206] on icon at bounding box center [538, 209] width 13 height 13
select select "6"
click at [629, 254] on span "1" at bounding box center [627, 266] width 37 height 37
type input "01/07/2025"
click at [803, 212] on icon at bounding box center [801, 209] width 13 height 13
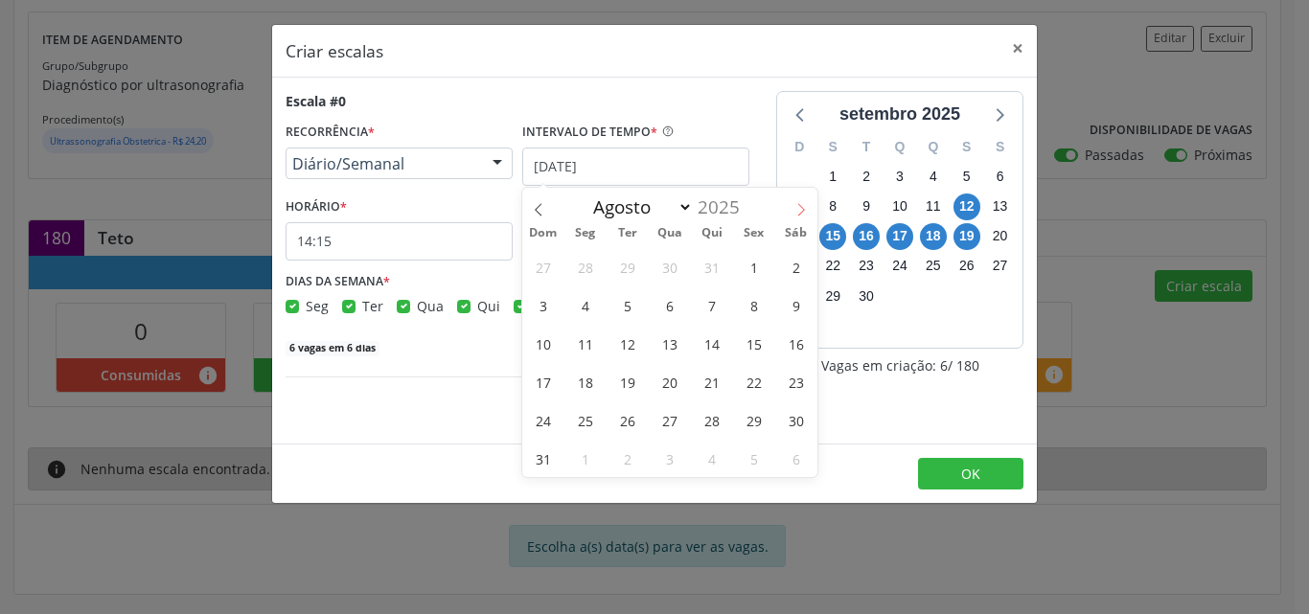
click at [803, 212] on icon at bounding box center [801, 209] width 13 height 13
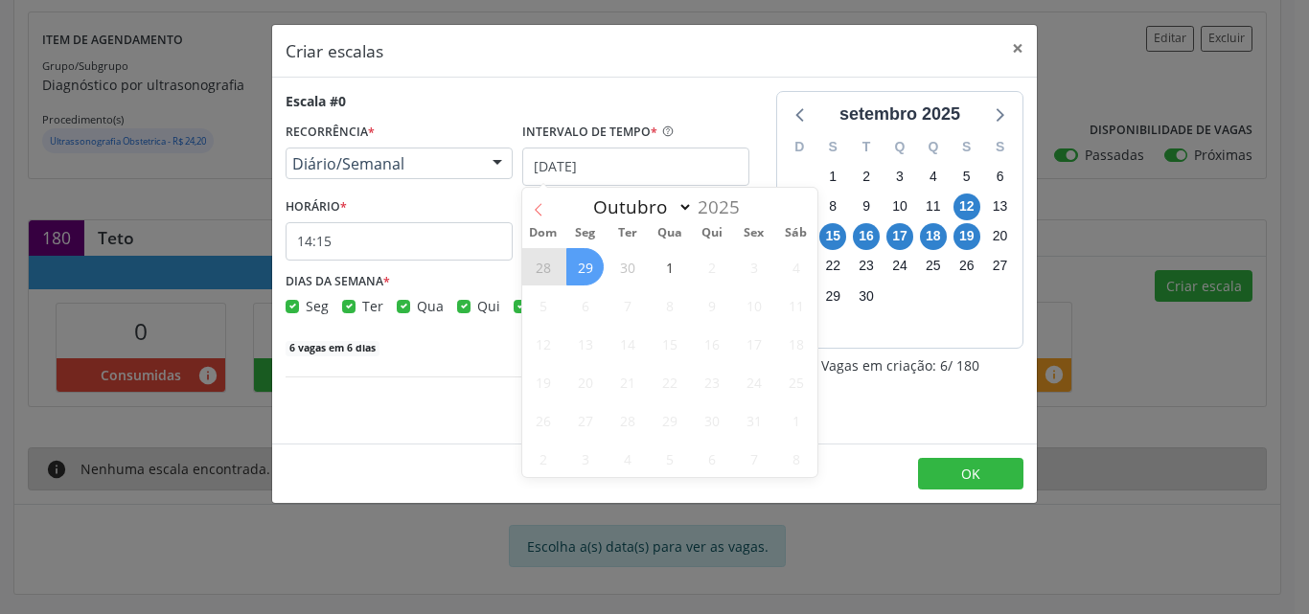
click at [551, 206] on span at bounding box center [538, 204] width 33 height 33
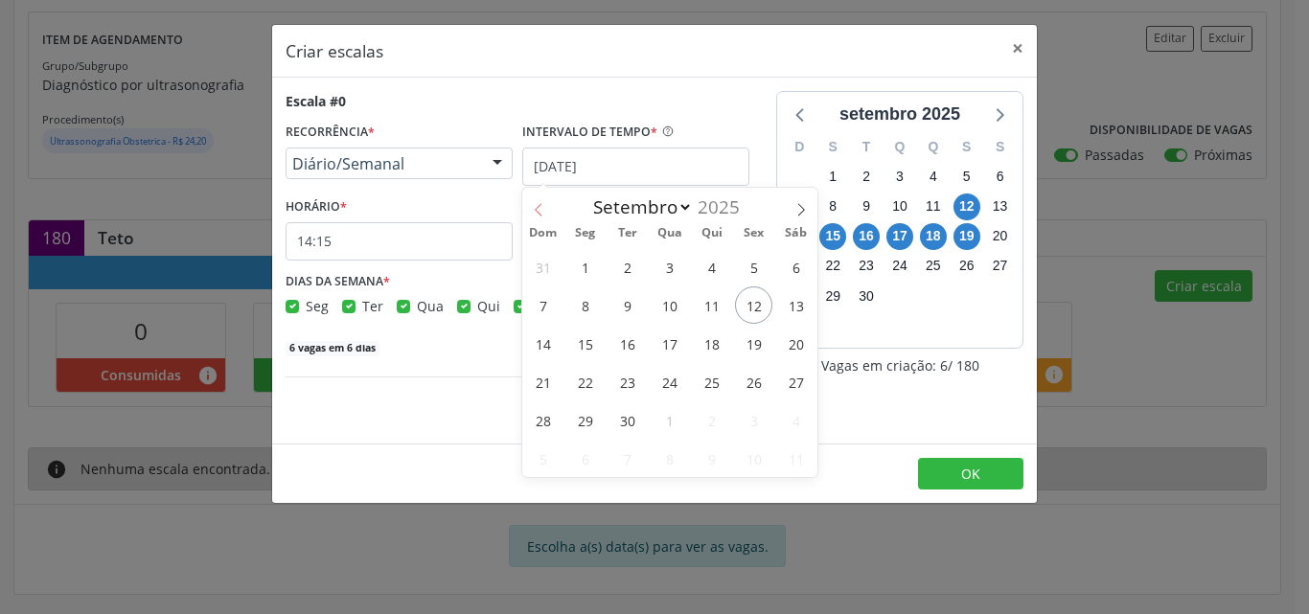
click at [551, 206] on span at bounding box center [538, 204] width 33 height 33
select select "6"
click at [623, 266] on span "1" at bounding box center [627, 266] width 37 height 37
checkbox input "true"
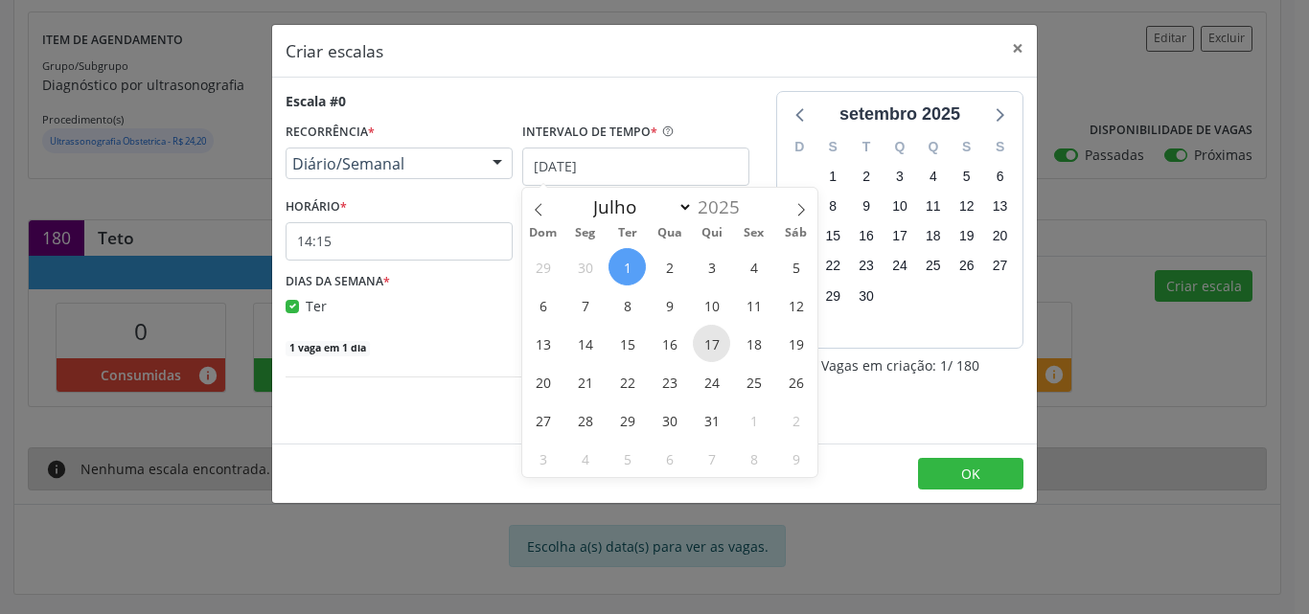
click at [724, 347] on span "17" at bounding box center [711, 343] width 37 height 37
type input "17/07/2025"
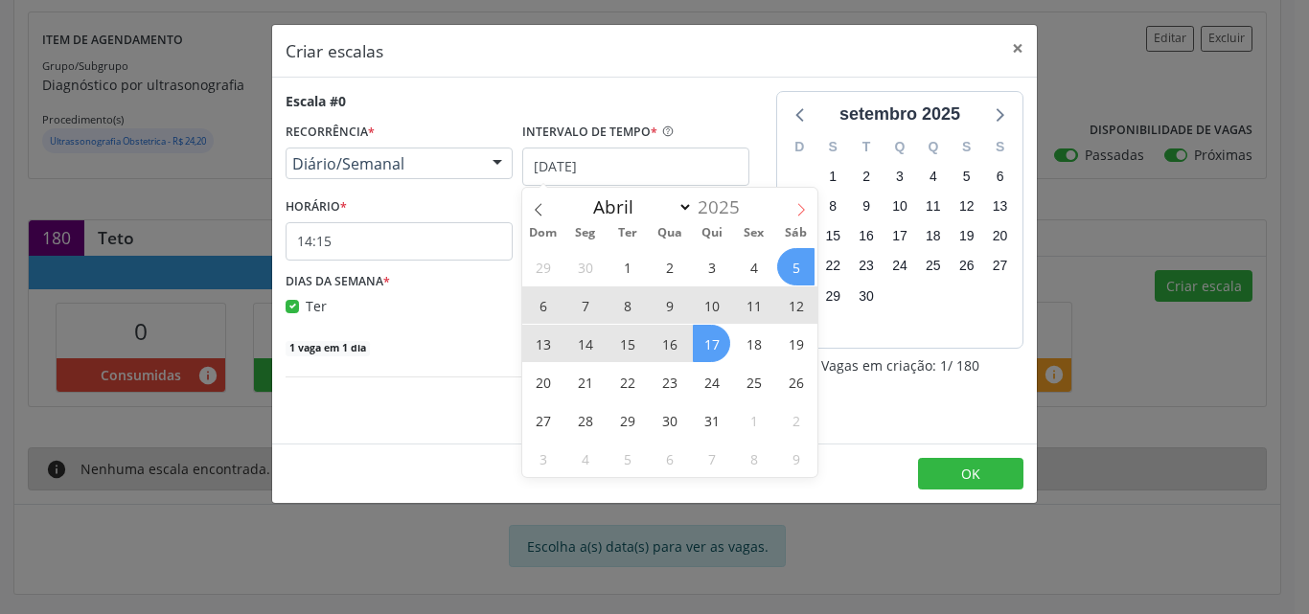
click at [796, 213] on icon at bounding box center [801, 209] width 13 height 13
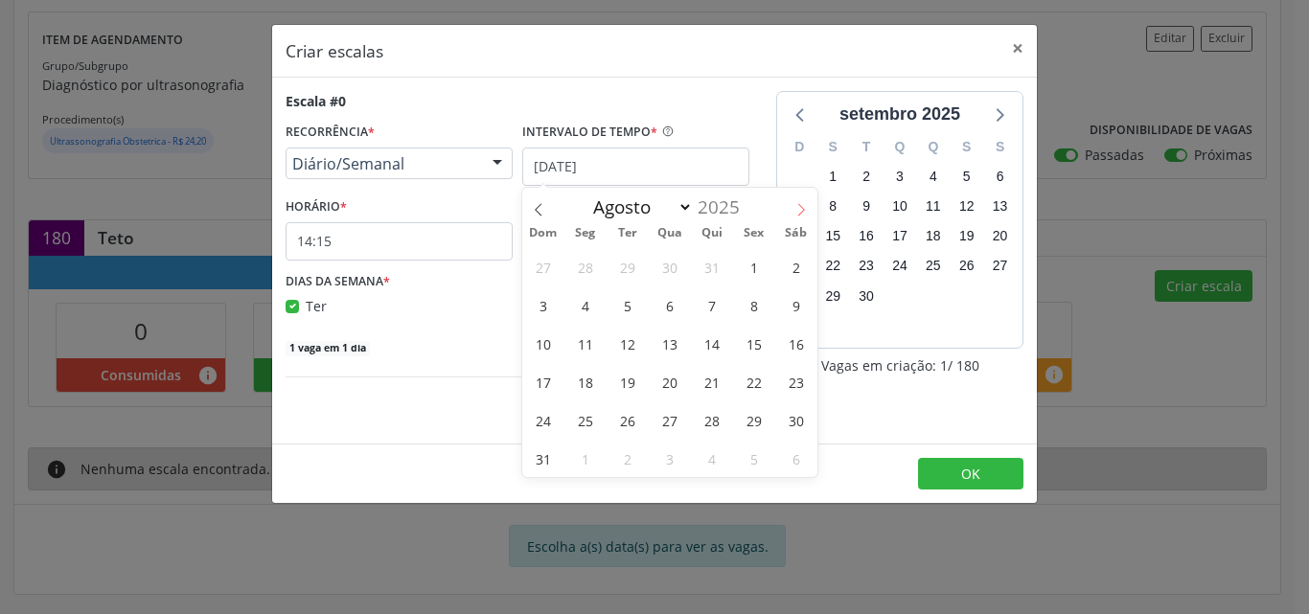
click at [796, 213] on icon at bounding box center [801, 209] width 13 height 13
click at [537, 212] on icon at bounding box center [538, 209] width 13 height 13
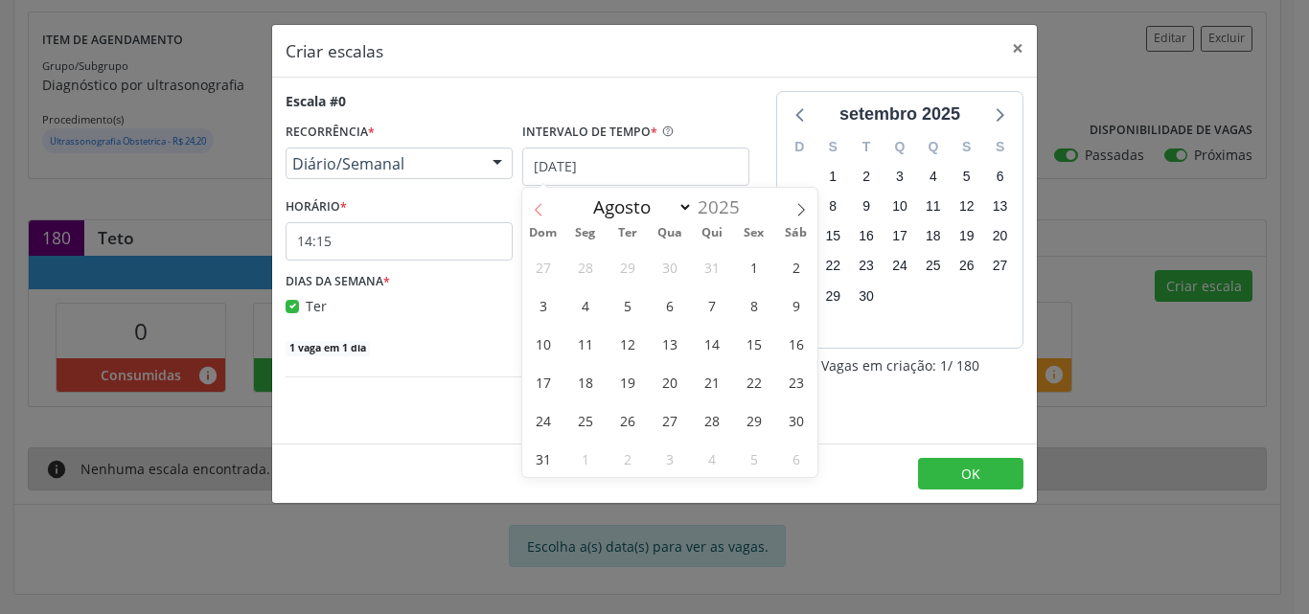
select select "6"
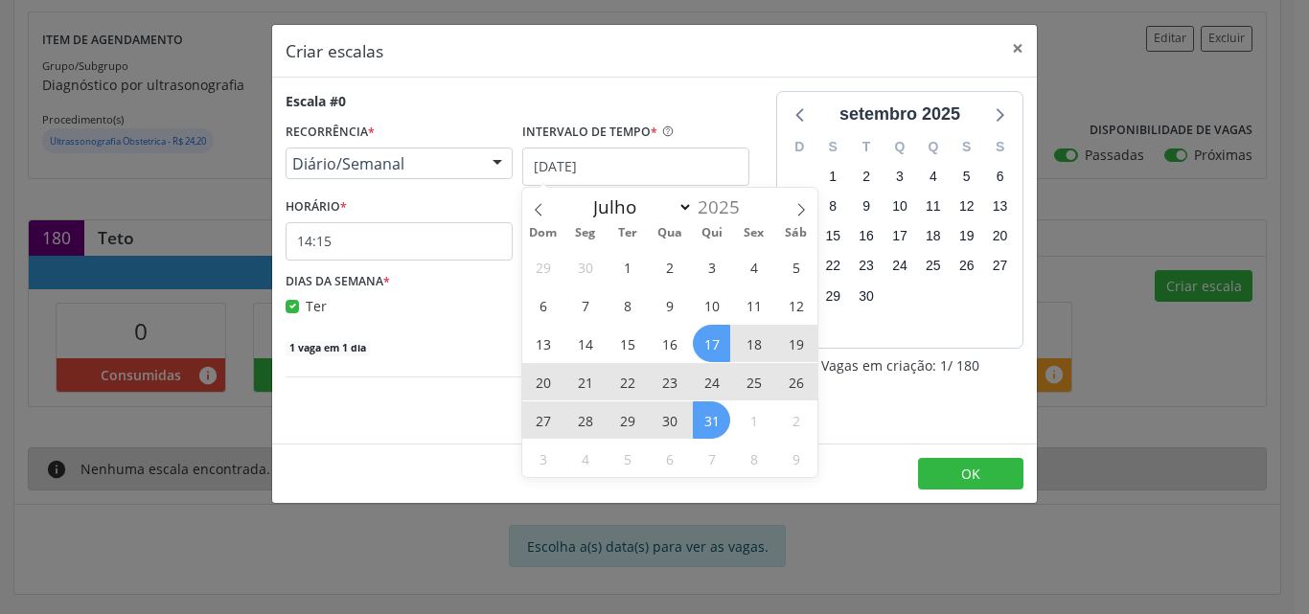
click at [717, 419] on span "31" at bounding box center [711, 420] width 37 height 37
checkbox input "true"
select select "6"
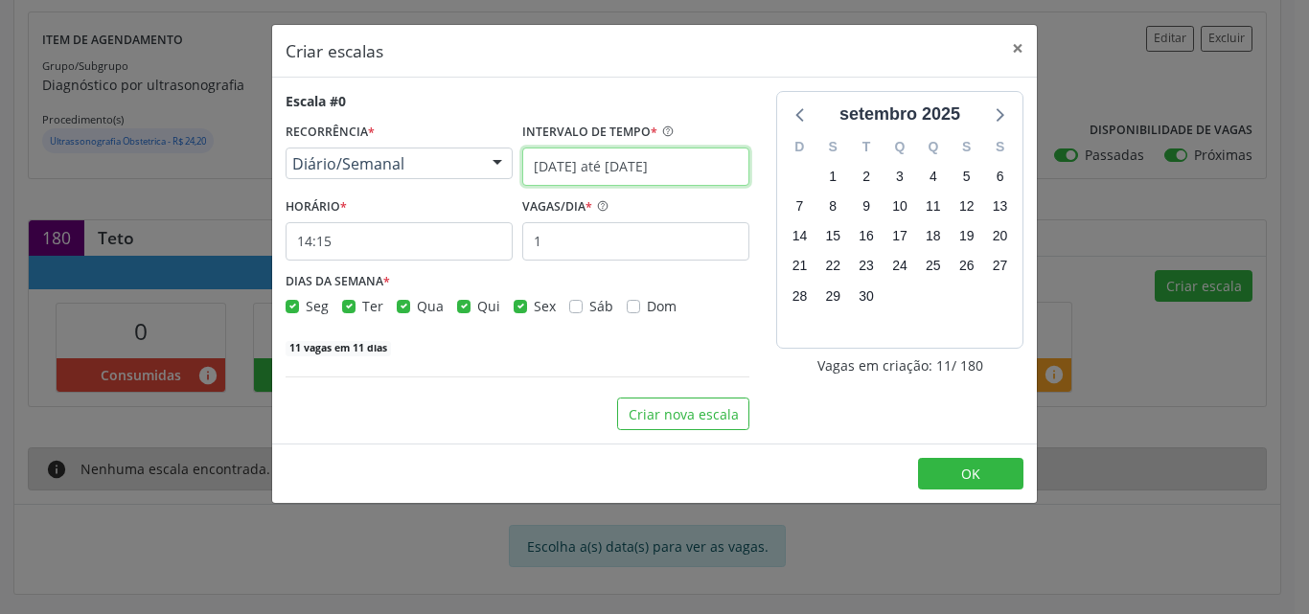
click at [672, 175] on input "17/07/2025 até 31/07/2025" at bounding box center [635, 167] width 227 height 38
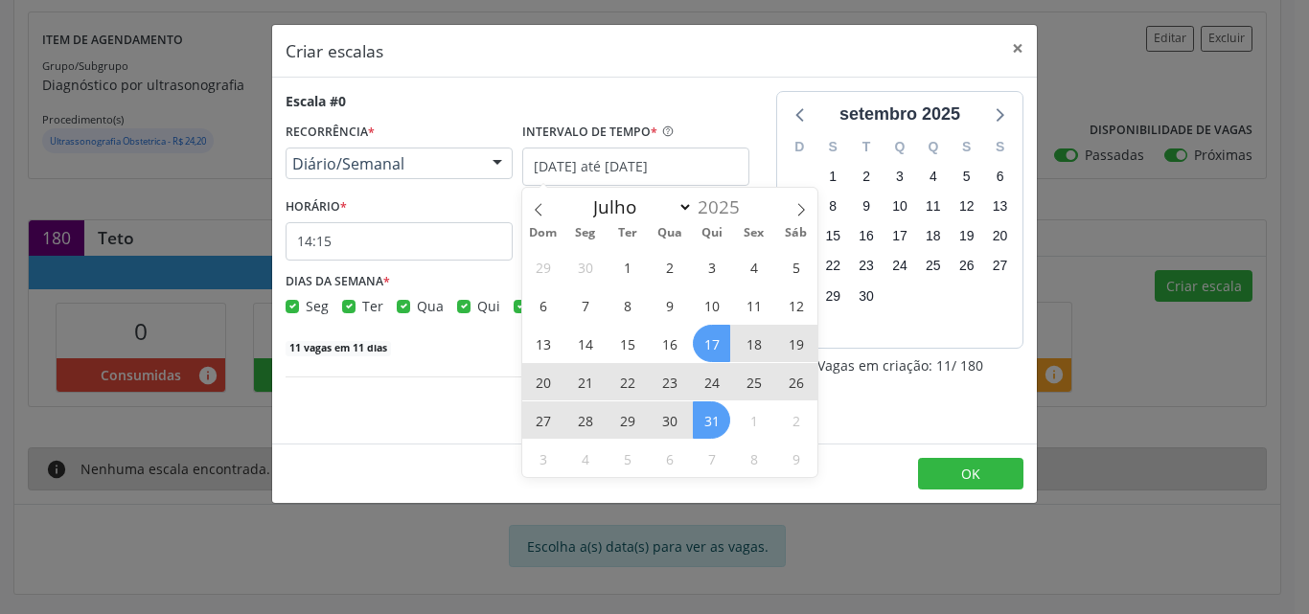
click at [705, 419] on span "31" at bounding box center [711, 420] width 37 height 37
type input "31/07/2025"
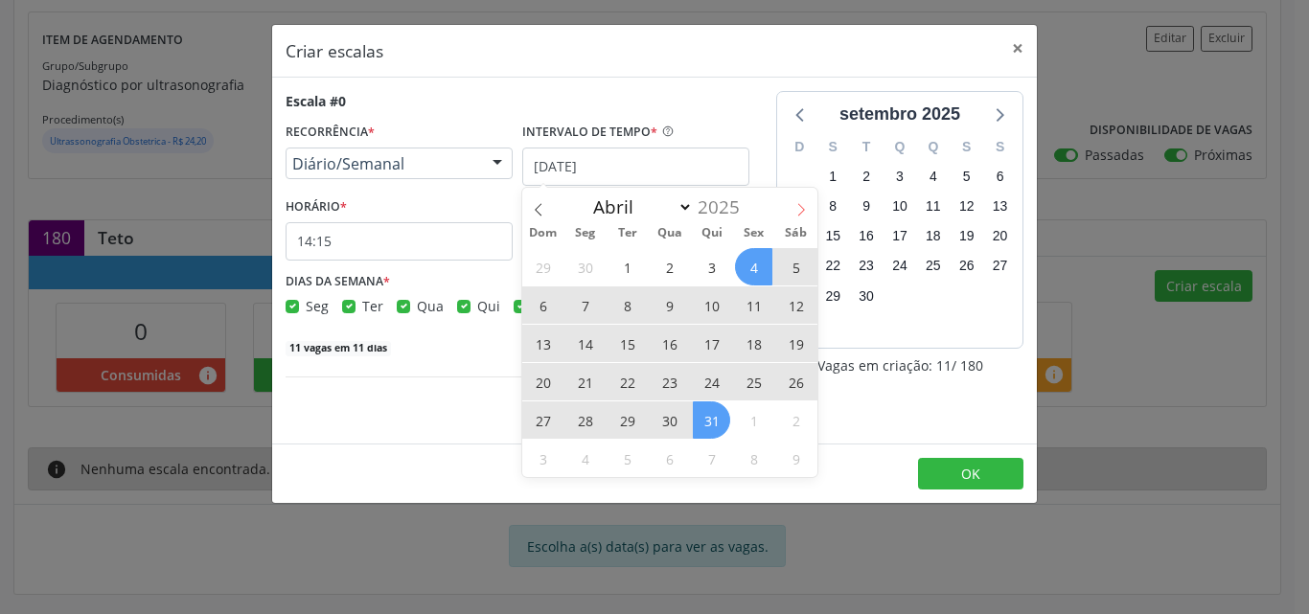
click at [805, 214] on icon at bounding box center [801, 209] width 13 height 13
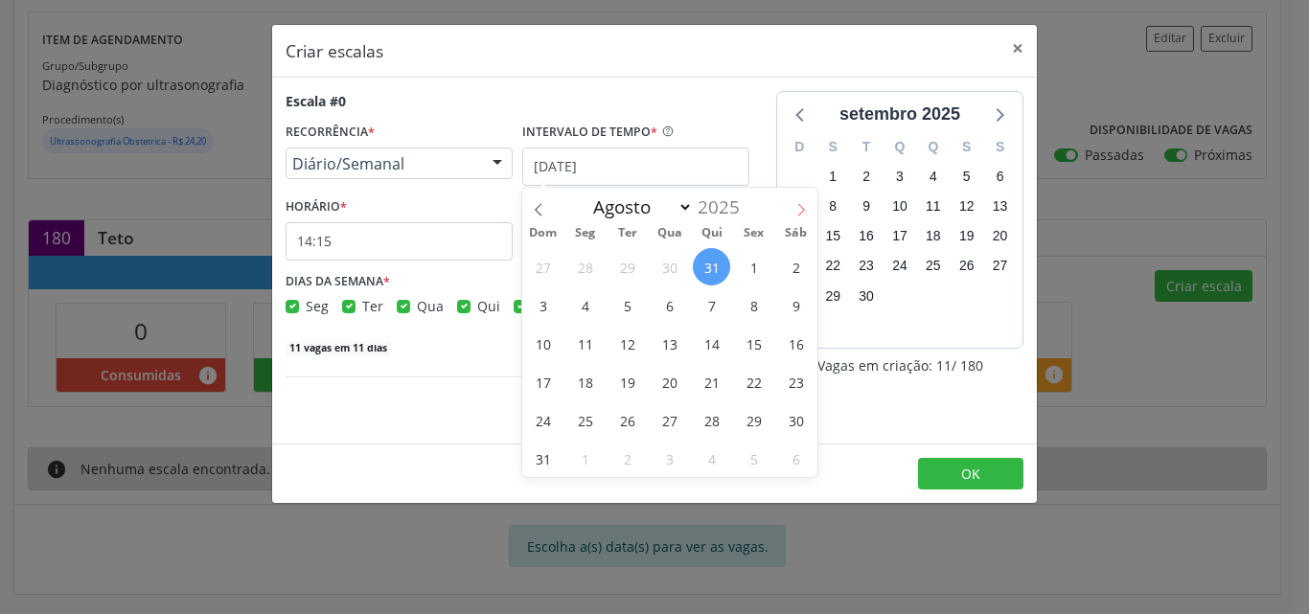
click at [805, 214] on icon at bounding box center [801, 209] width 13 height 13
select select "9"
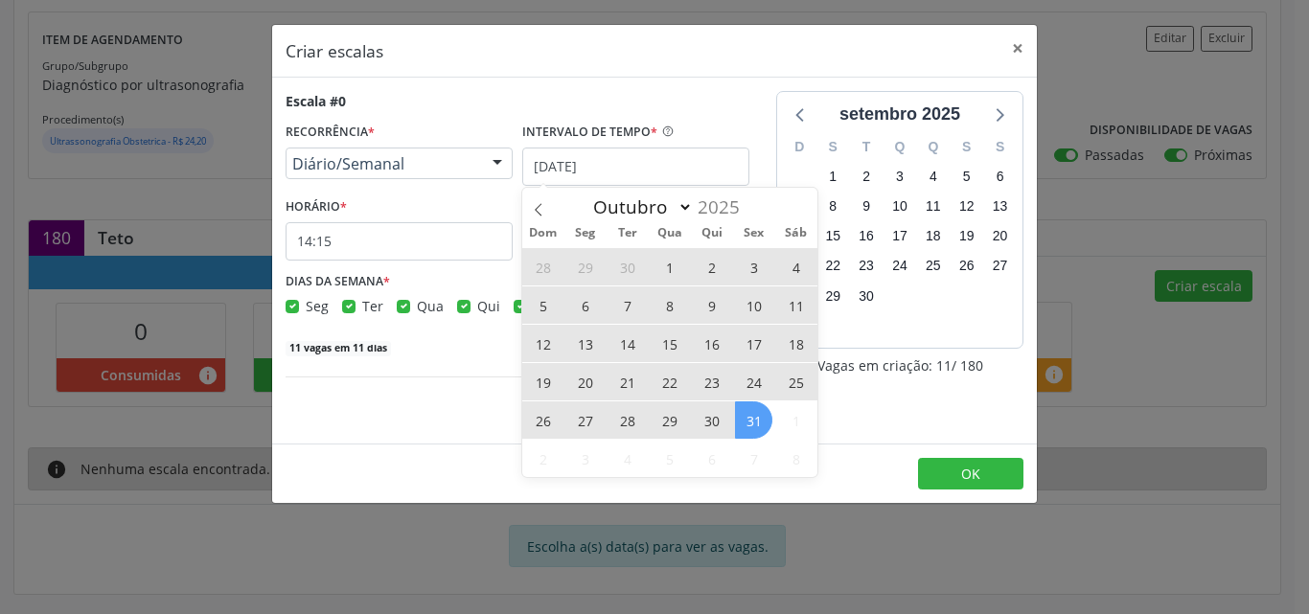
click at [754, 425] on span "31" at bounding box center [753, 420] width 37 height 37
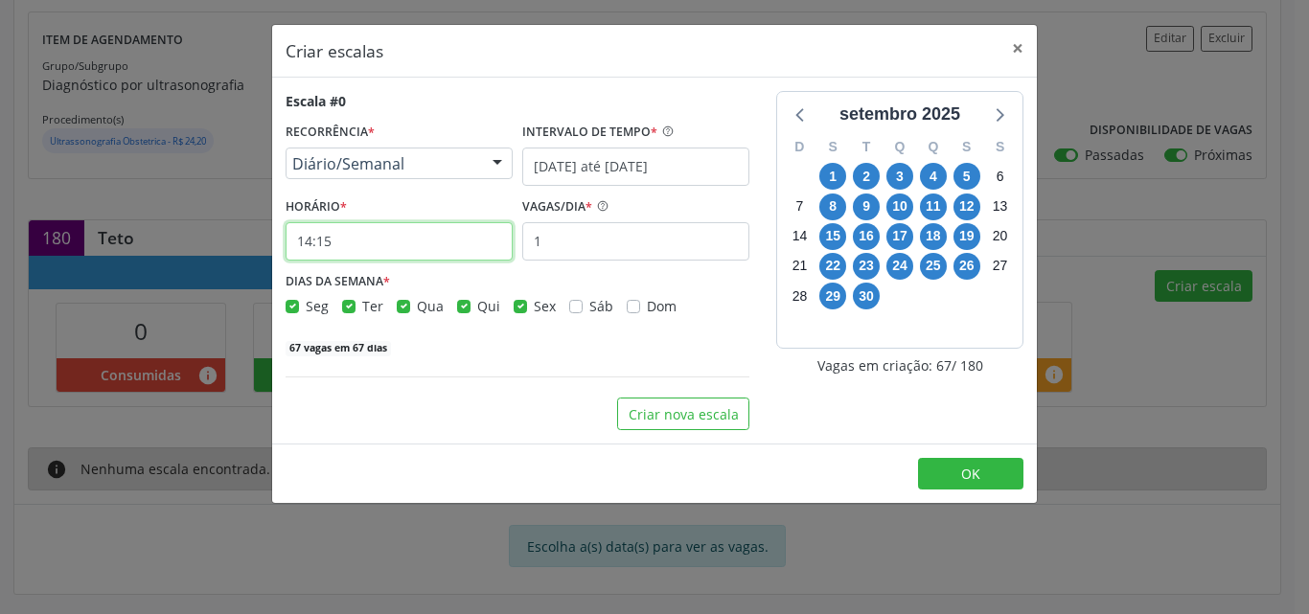
click at [422, 240] on input "14:15" at bounding box center [399, 241] width 227 height 38
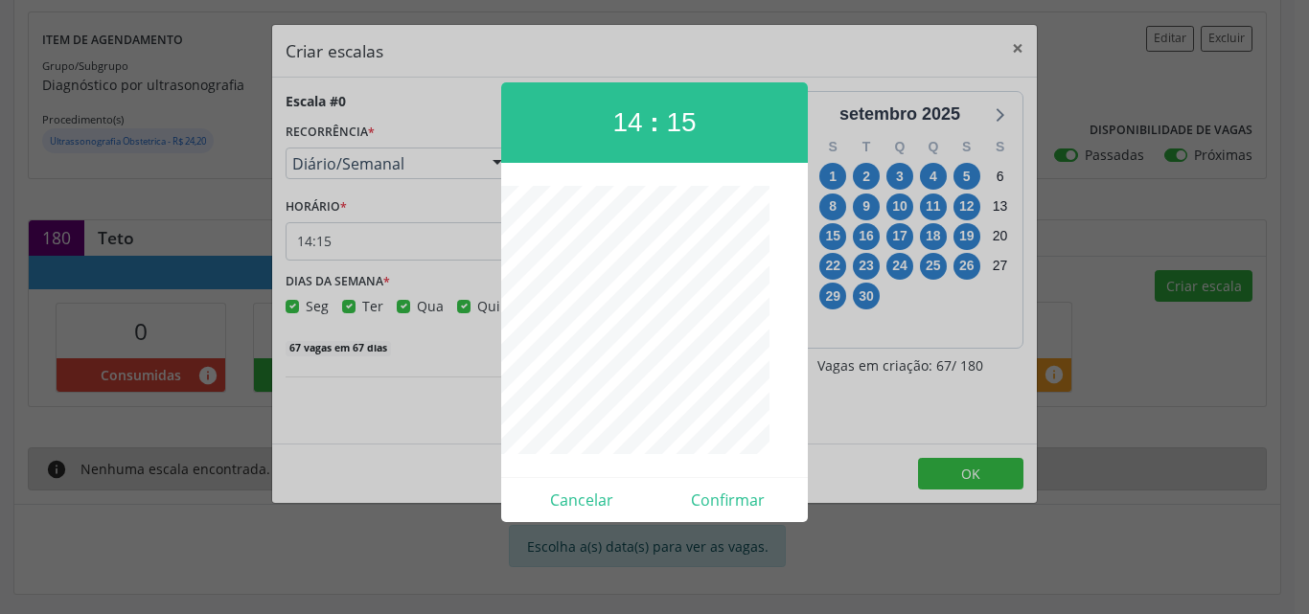
click at [422, 240] on div at bounding box center [654, 307] width 1309 height 614
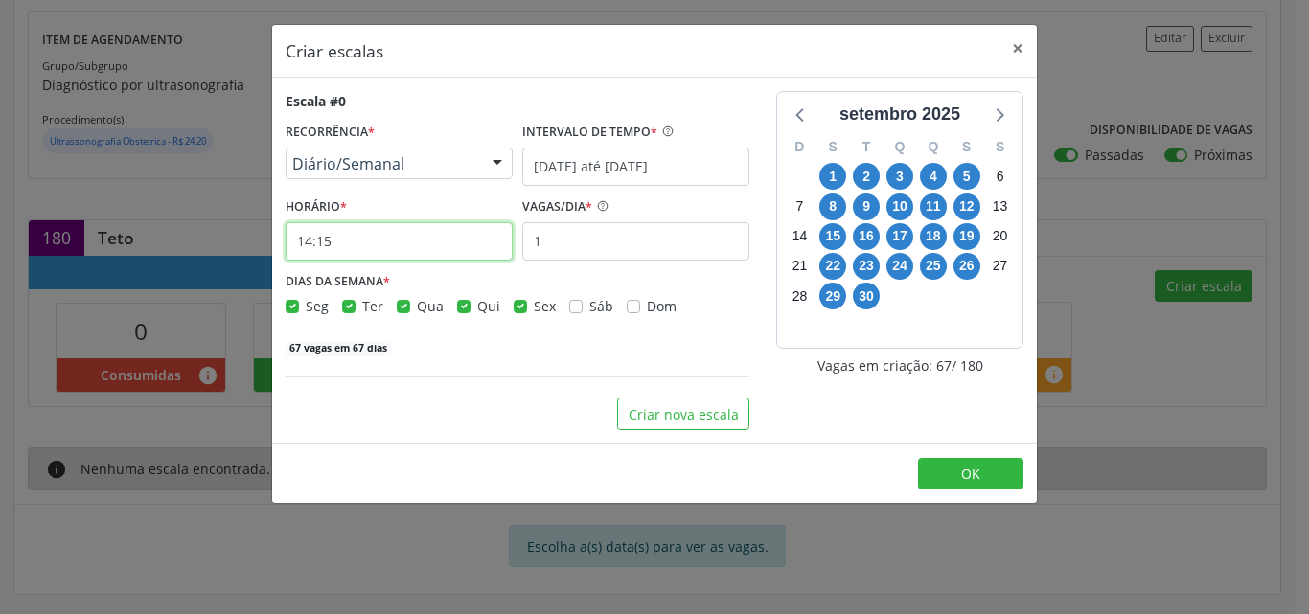
click at [422, 240] on input "14:15" at bounding box center [399, 241] width 227 height 38
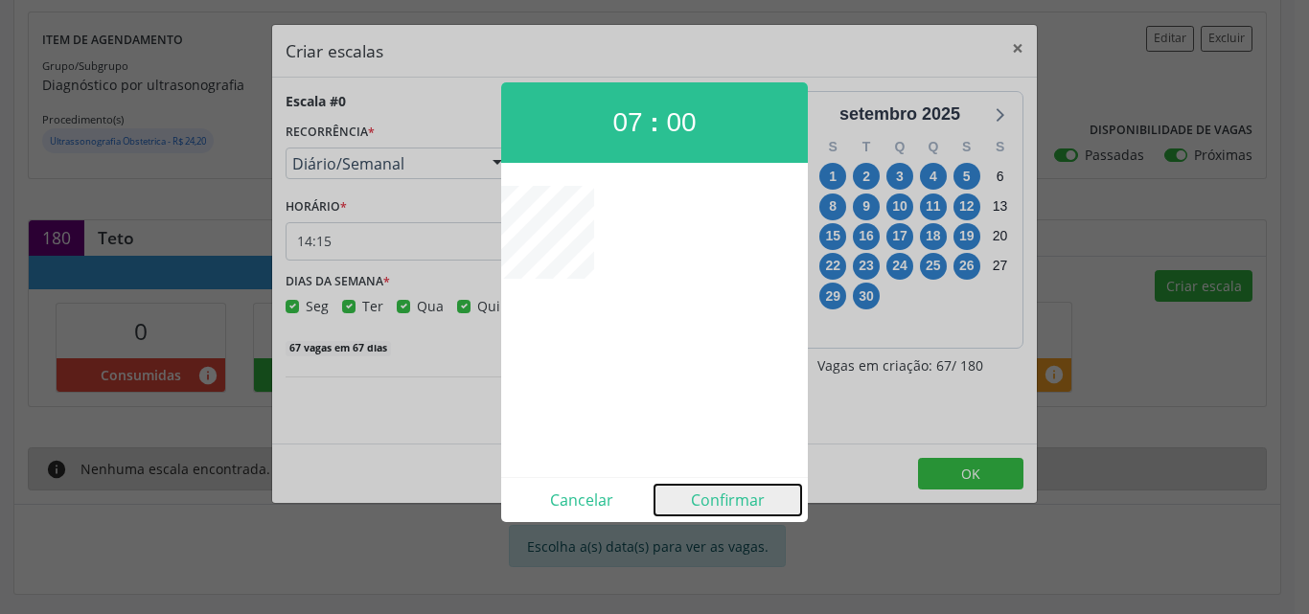
click at [725, 512] on button "Confirmar" at bounding box center [728, 500] width 147 height 31
type input "07:00"
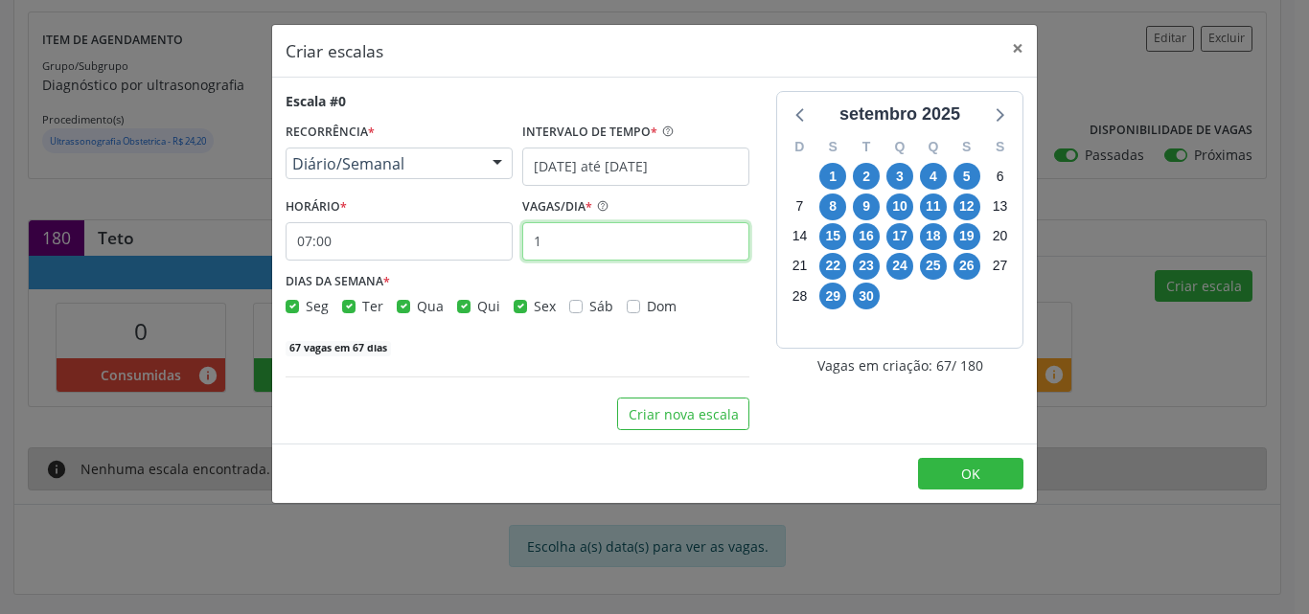
click at [572, 239] on input "1" at bounding box center [635, 241] width 227 height 38
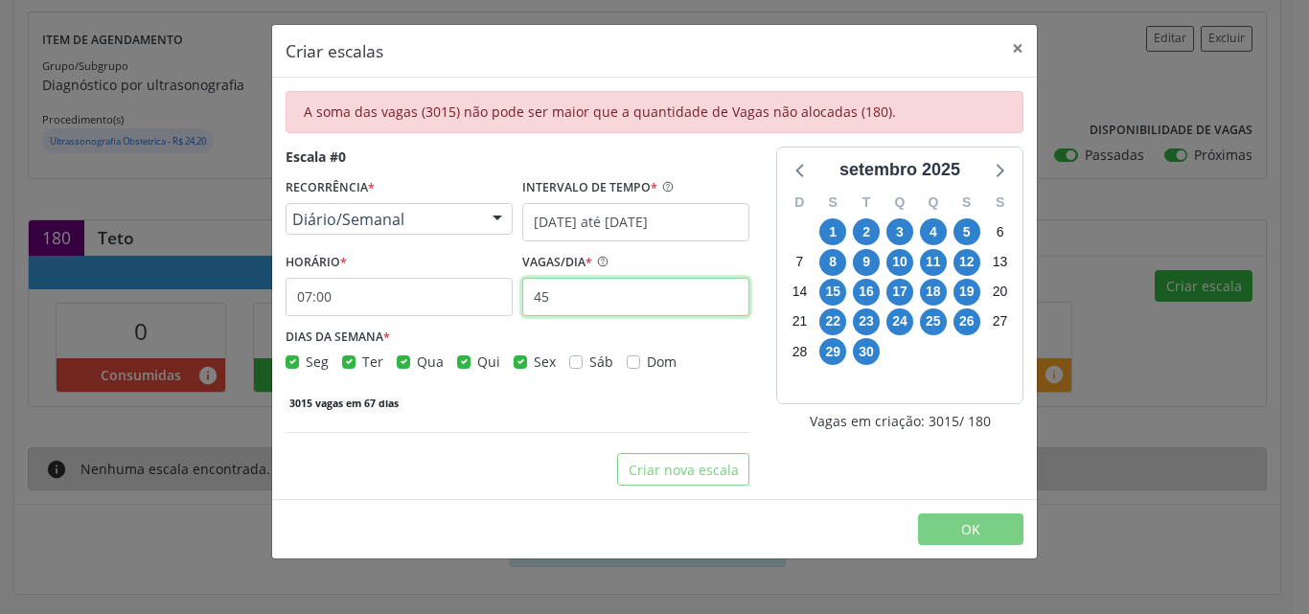
type input "45"
click at [524, 367] on div "Sex" at bounding box center [535, 362] width 42 height 20
click at [534, 364] on label "Sex" at bounding box center [545, 362] width 22 height 20
click at [517, 364] on input "Sex" at bounding box center [520, 360] width 13 height 17
checkbox input "false"
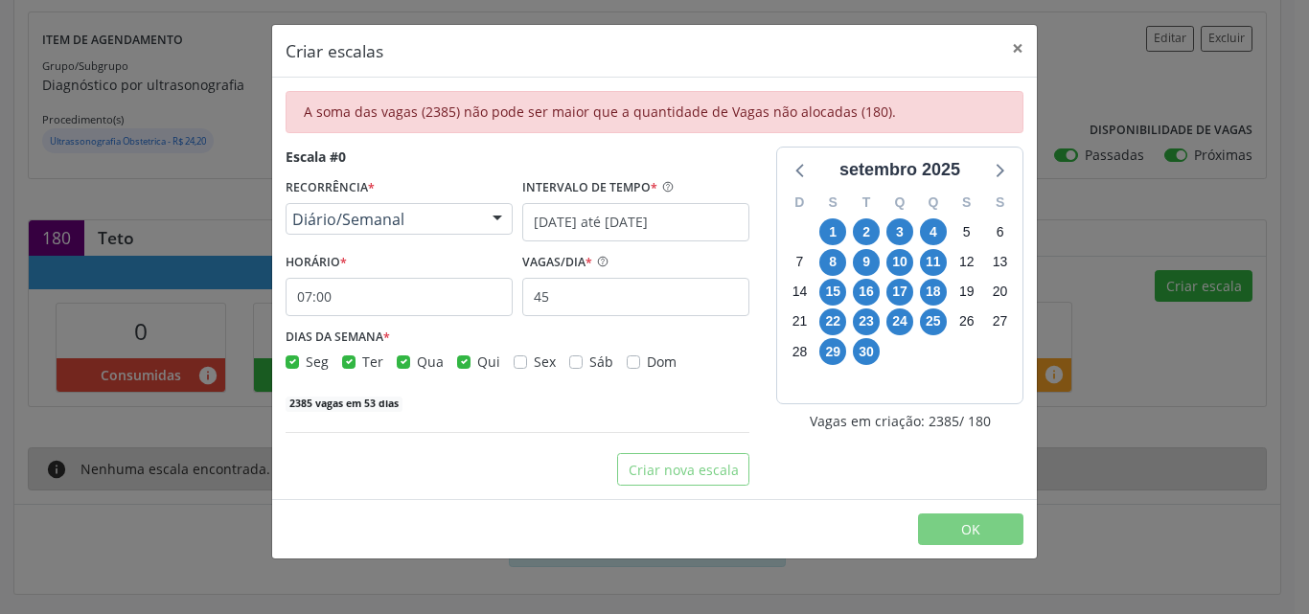
click at [477, 361] on label "Qui" at bounding box center [488, 362] width 23 height 20
click at [461, 361] on input "Qui" at bounding box center [463, 360] width 13 height 17
checkbox input "false"
click at [417, 363] on label "Qua" at bounding box center [430, 362] width 27 height 20
click at [402, 363] on input "Qua" at bounding box center [403, 360] width 13 height 17
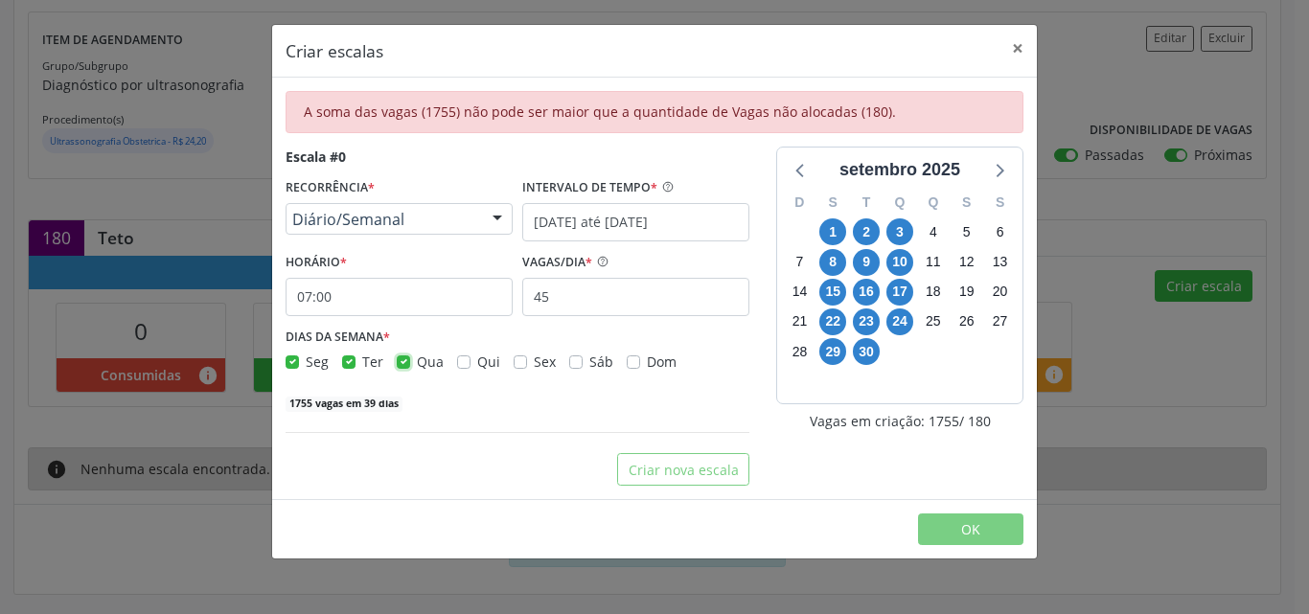
checkbox input "false"
click at [362, 368] on label "Ter" at bounding box center [372, 362] width 21 height 20
click at [346, 368] on input "Ter" at bounding box center [348, 360] width 13 height 17
checkbox input "false"
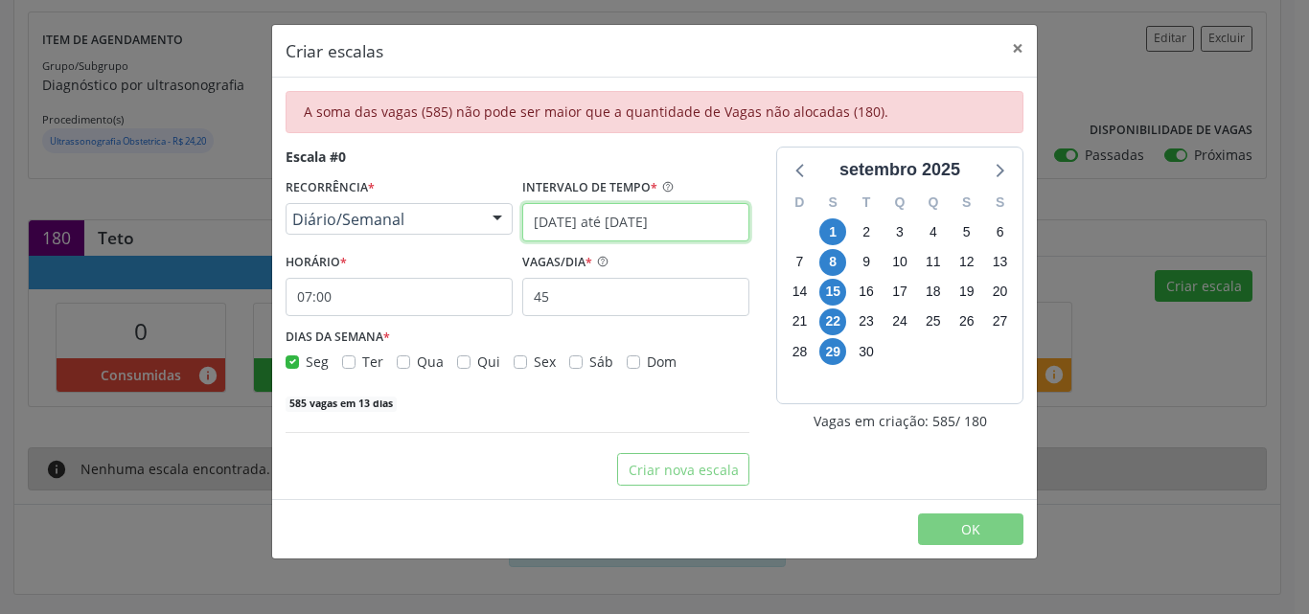
click at [681, 222] on input "31/07/2025 até 31/10/2025" at bounding box center [635, 222] width 227 height 38
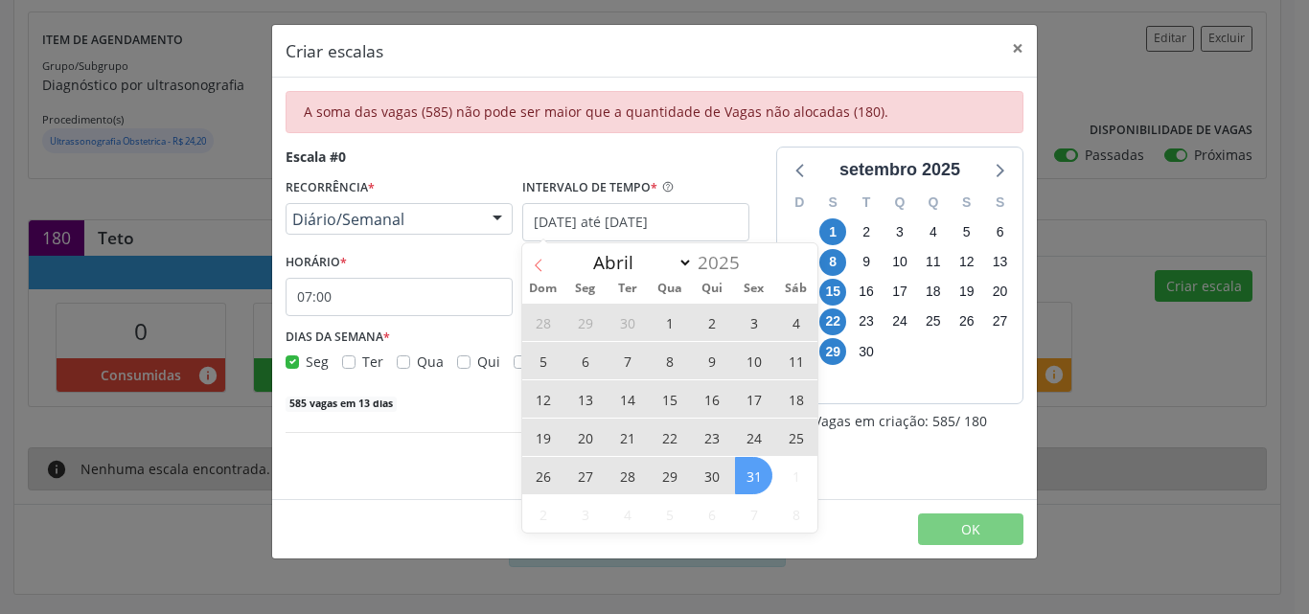
click at [543, 272] on span at bounding box center [538, 259] width 33 height 33
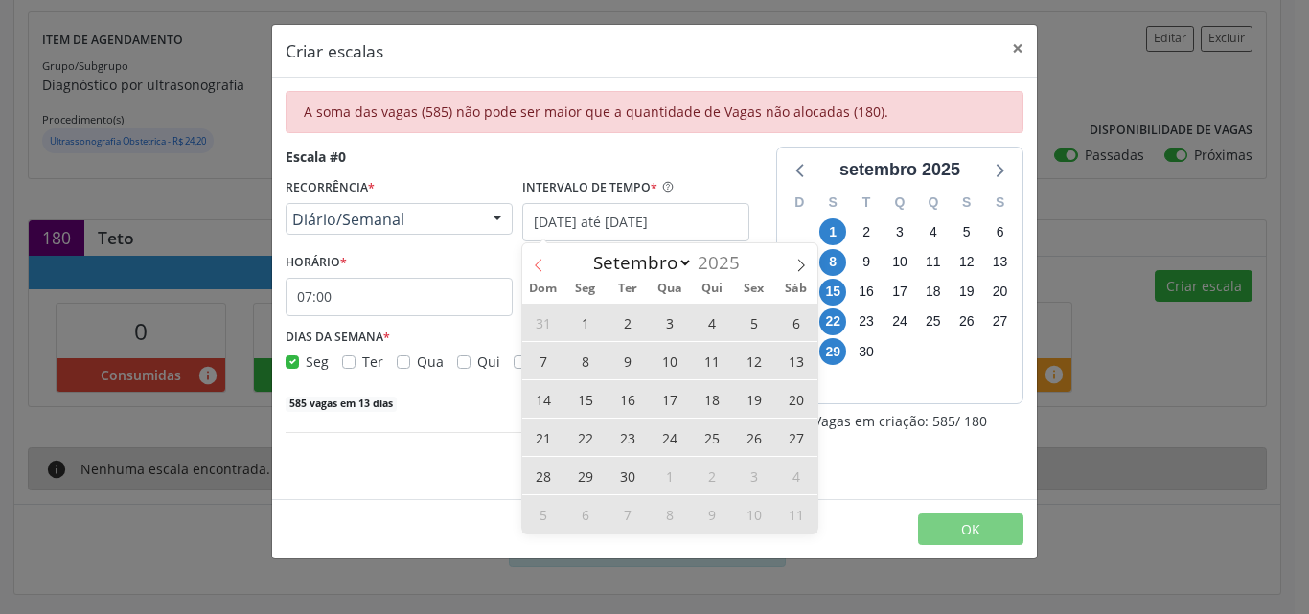
click at [543, 272] on span at bounding box center [538, 259] width 33 height 33
select select "7"
click at [713, 325] on span "31" at bounding box center [711, 322] width 37 height 37
type input "31/07/2025"
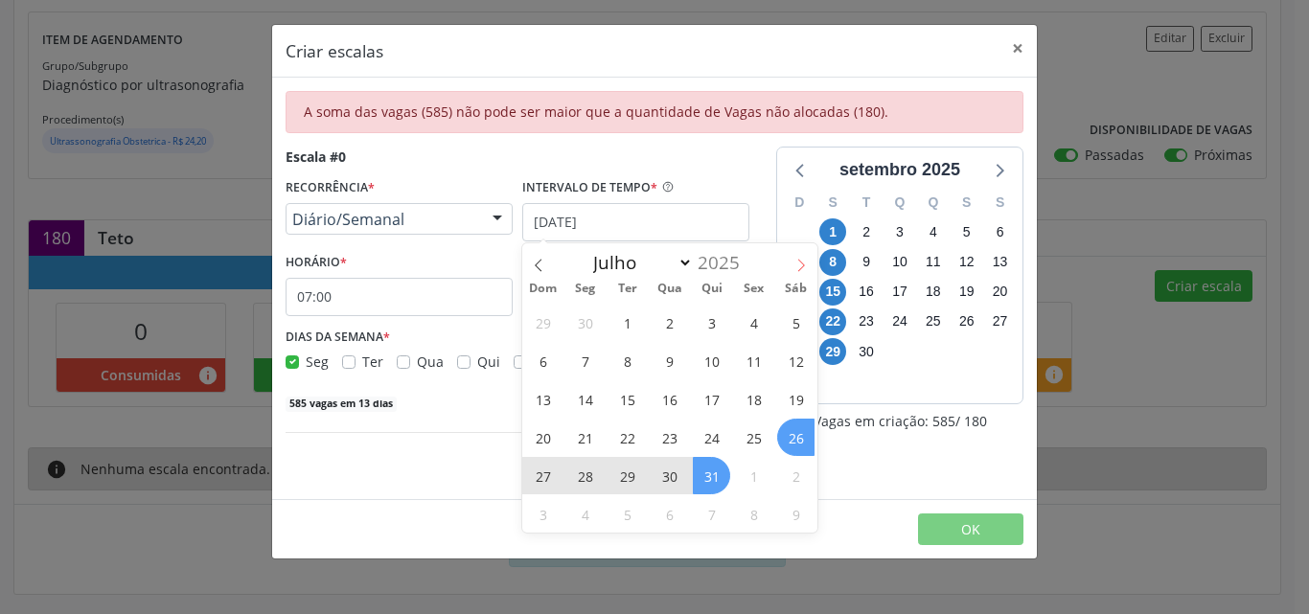
click at [795, 271] on icon at bounding box center [801, 265] width 13 height 13
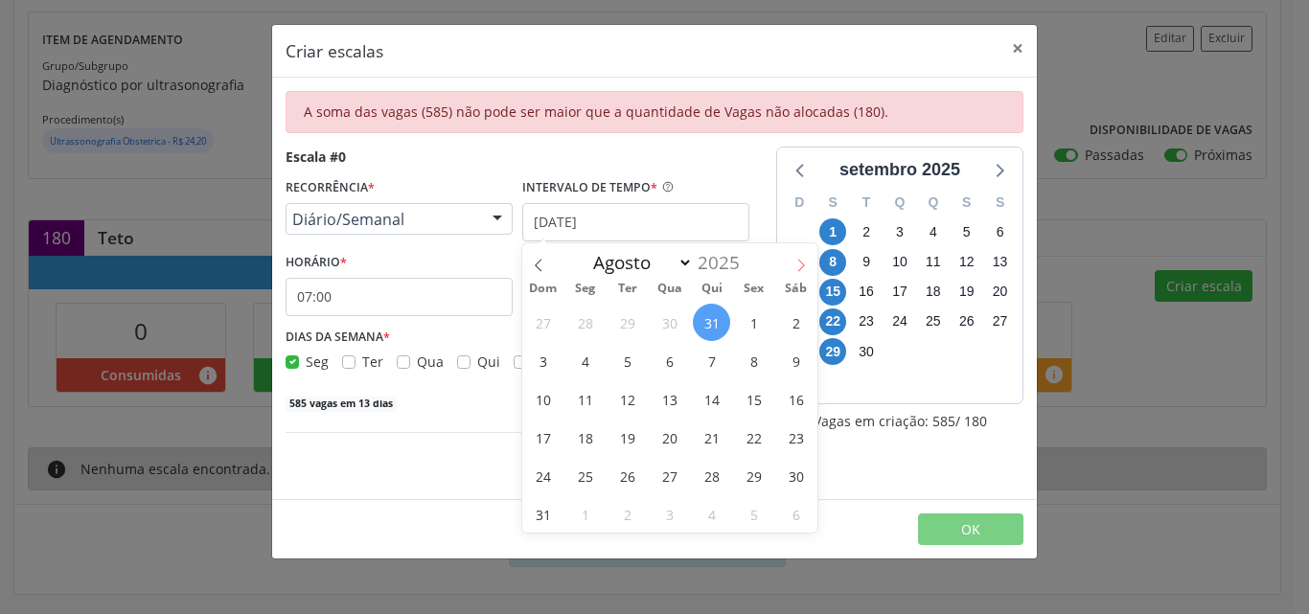
click at [795, 271] on icon at bounding box center [801, 265] width 13 height 13
select select "8"
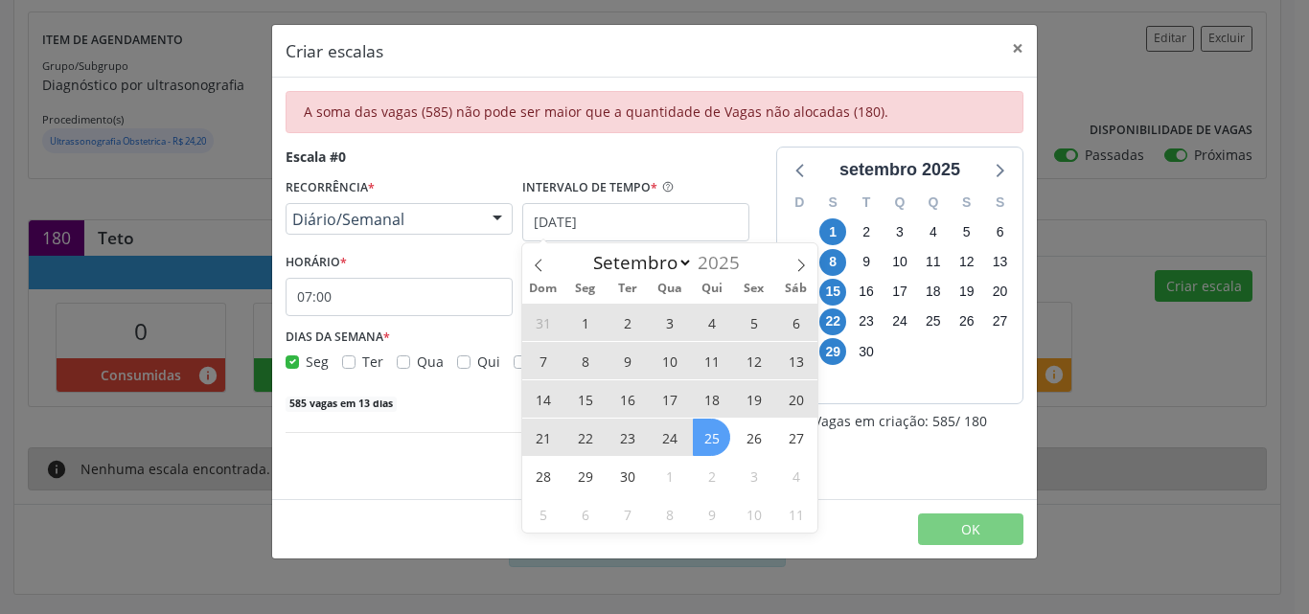
click at [723, 441] on span "25" at bounding box center [711, 437] width 37 height 37
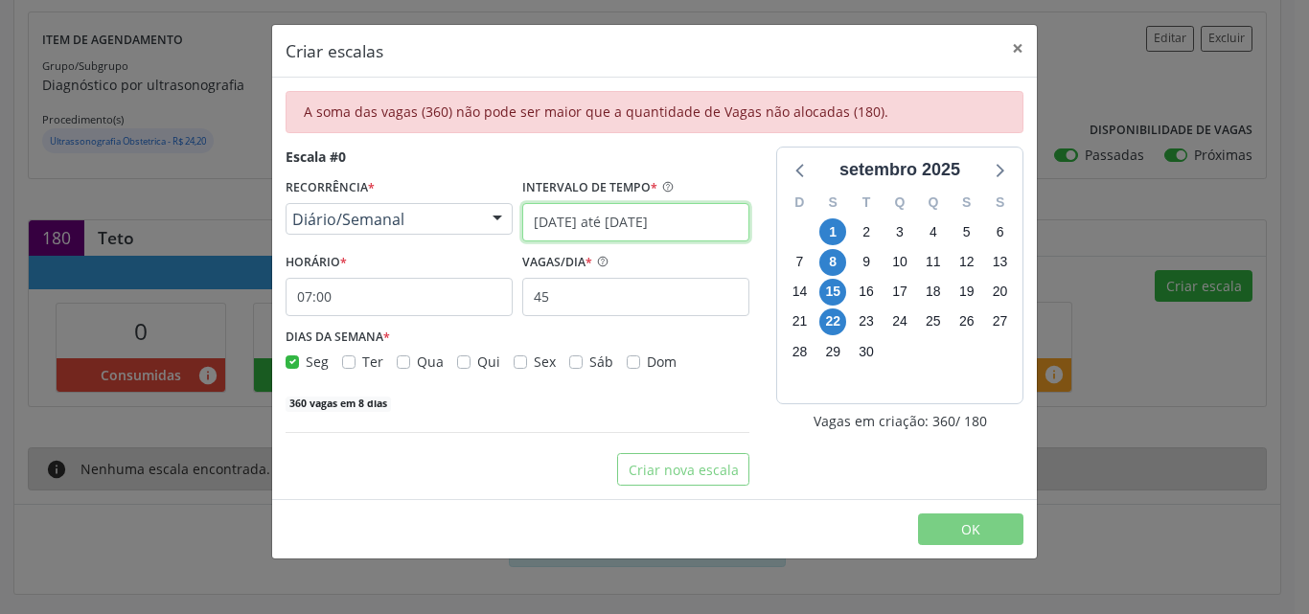
click at [716, 221] on input "31/07/2025 até 25/09/2025" at bounding box center [635, 222] width 227 height 38
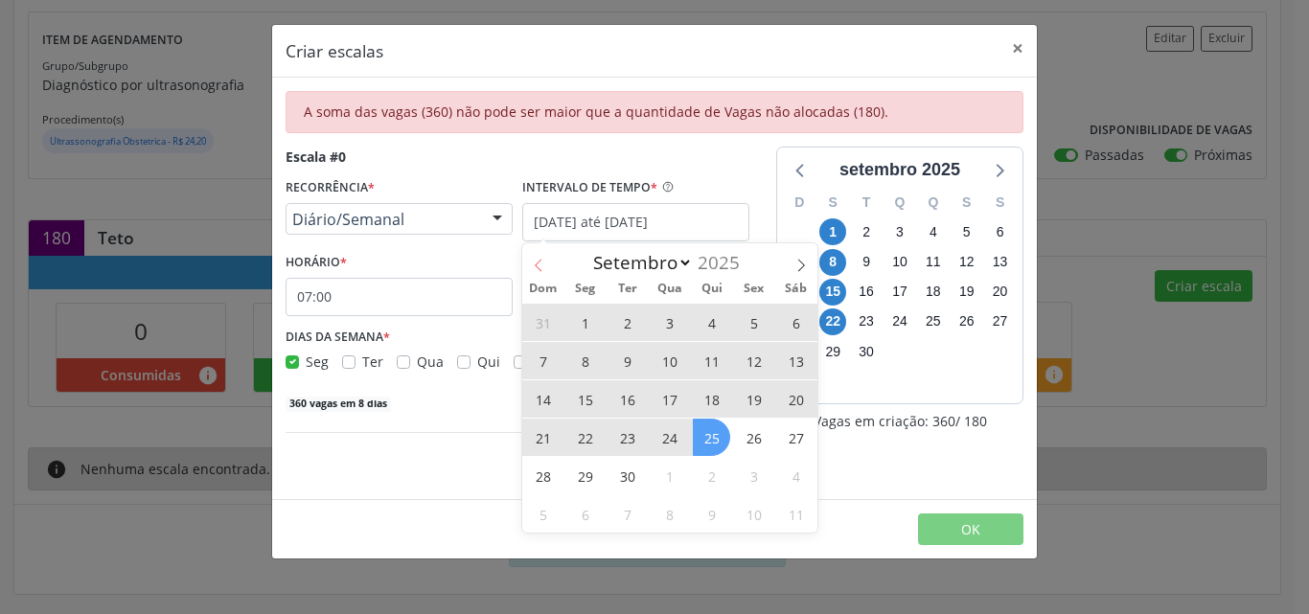
click at [535, 265] on icon at bounding box center [538, 265] width 13 height 13
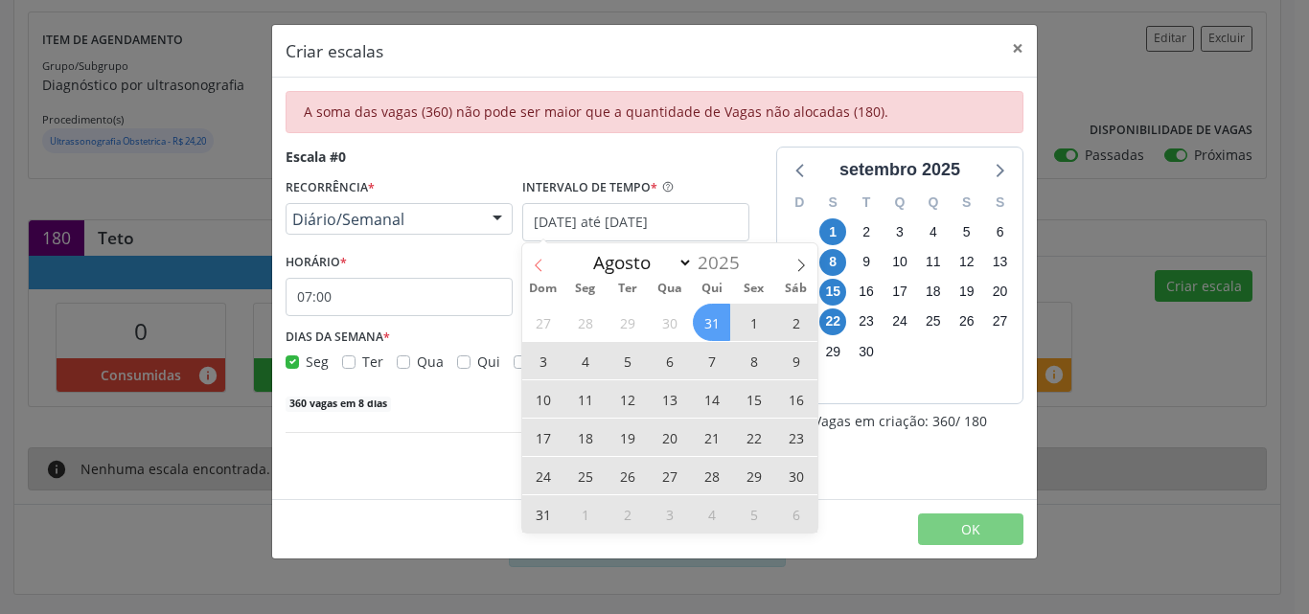
click at [535, 265] on icon at bounding box center [538, 265] width 13 height 13
select select "6"
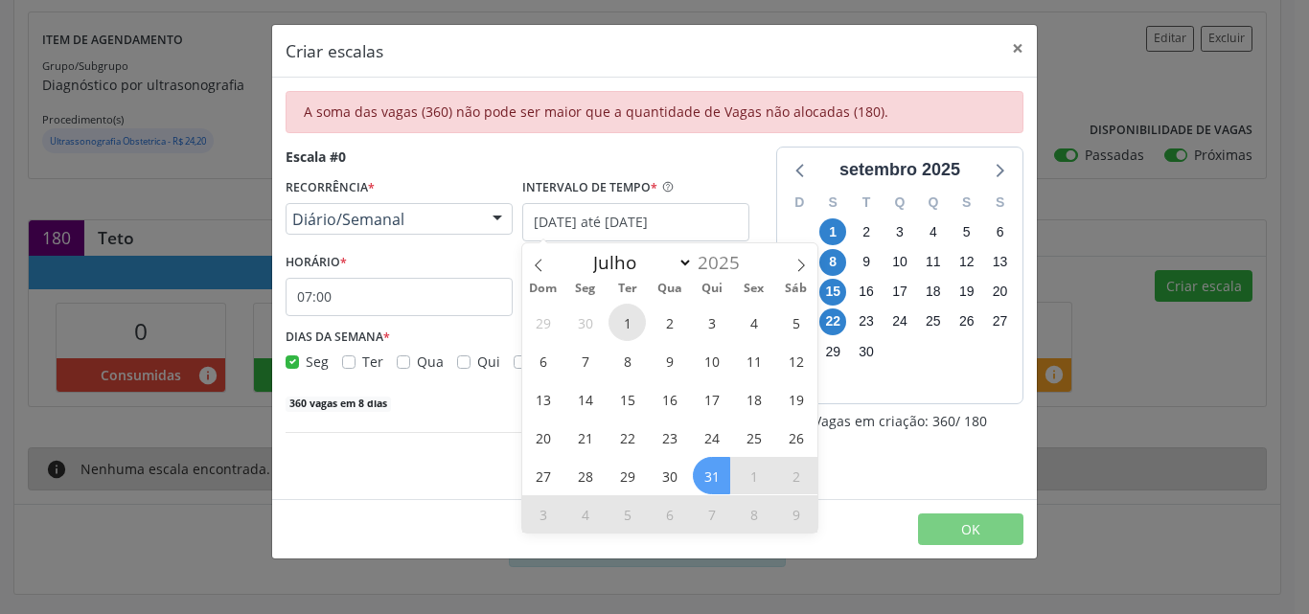
click at [635, 315] on span "1" at bounding box center [627, 322] width 37 height 37
type input "01/07/2025"
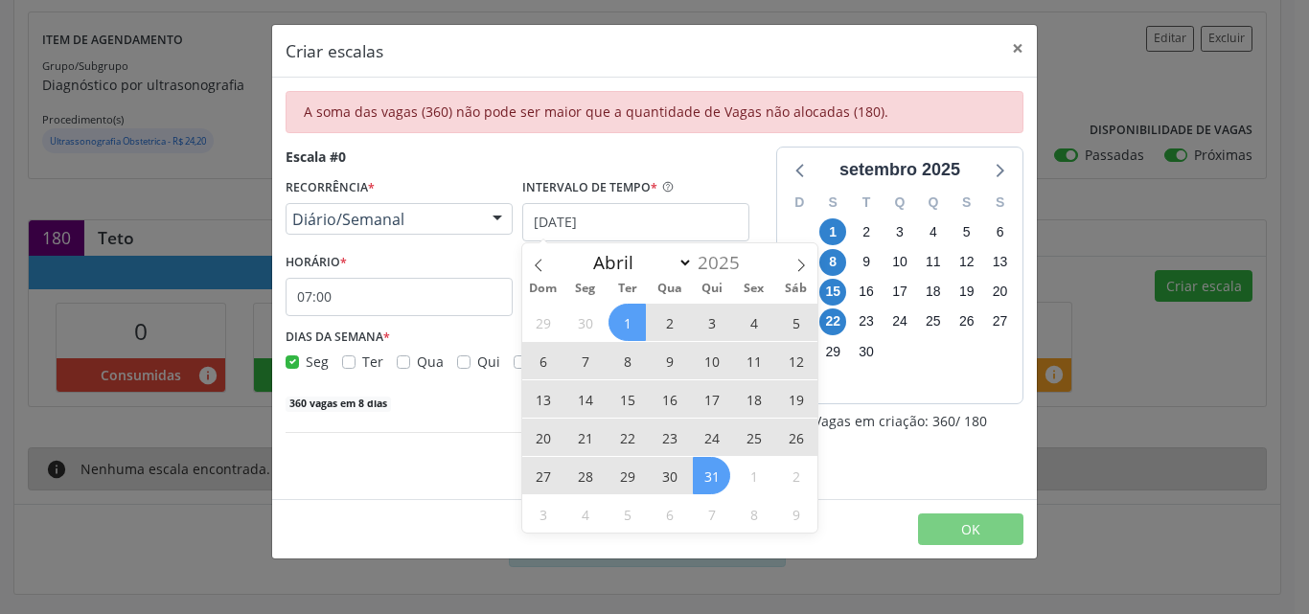
click at [721, 484] on span "31" at bounding box center [711, 475] width 37 height 37
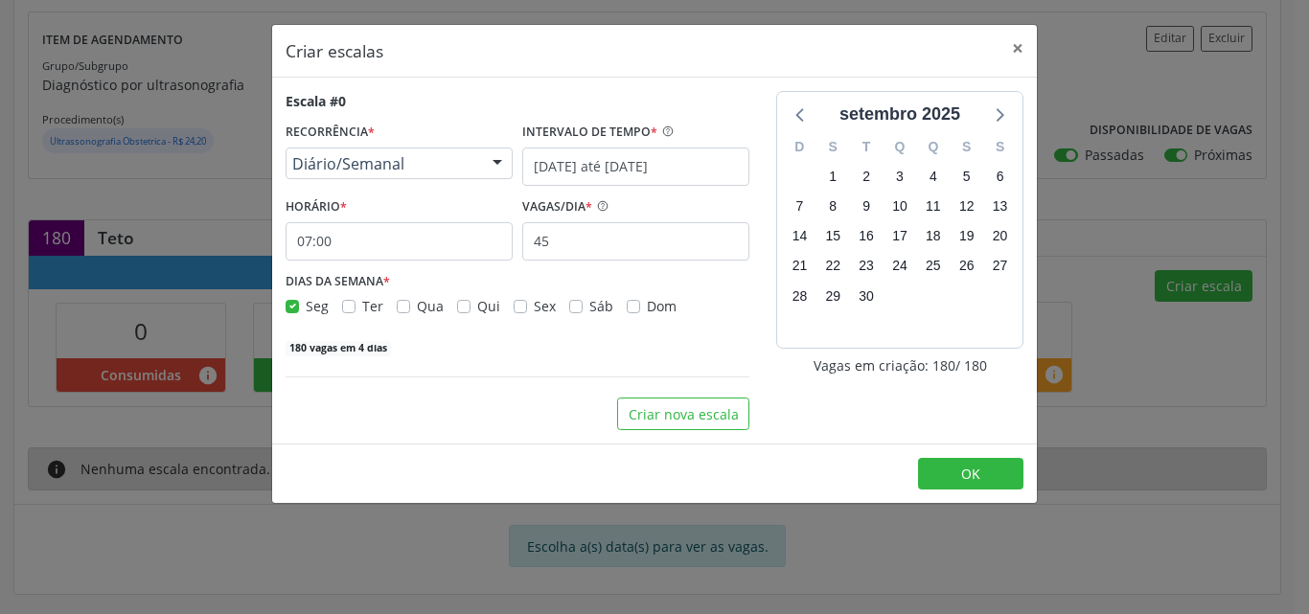
click at [477, 308] on label "Qui" at bounding box center [488, 306] width 23 height 20
click at [457, 308] on input "Qui" at bounding box center [463, 304] width 13 height 17
checkbox input "true"
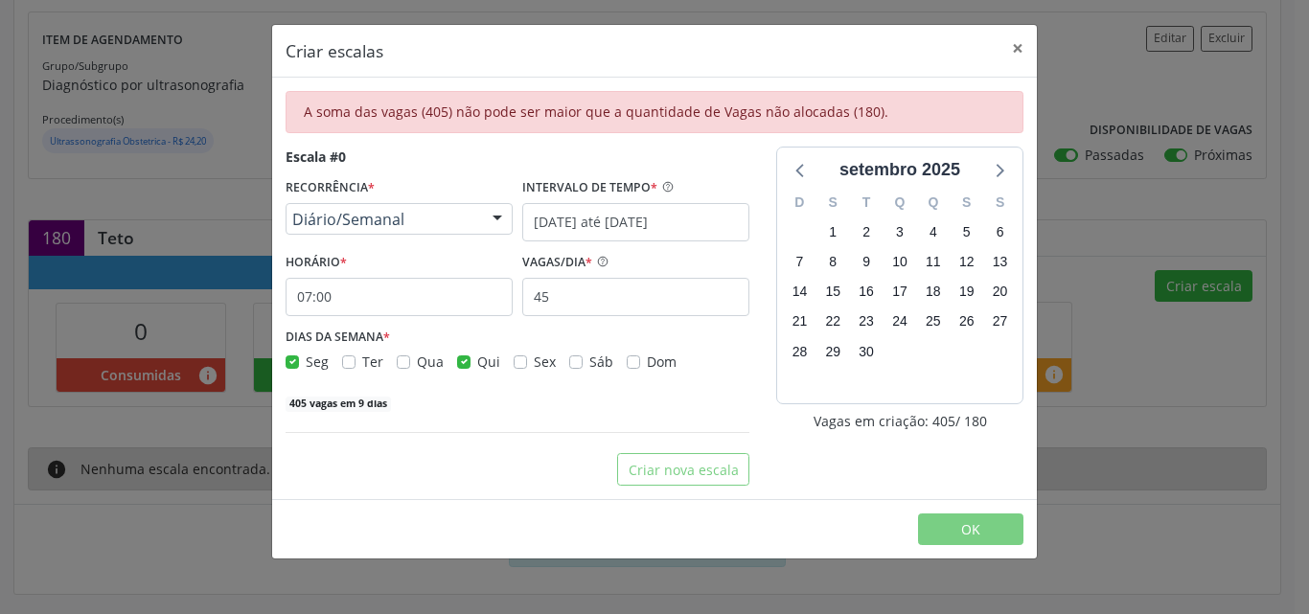
click at [306, 361] on label "Seg" at bounding box center [317, 362] width 23 height 20
click at [292, 361] on input "Seg" at bounding box center [292, 360] width 13 height 17
checkbox input "false"
click at [546, 373] on div "Escala #0 RECORRÊNCIA * Diário/Semanal Não se repete Diário/Semanal Mensal Nenh…" at bounding box center [518, 280] width 464 height 266
click at [804, 171] on icon at bounding box center [801, 169] width 25 height 25
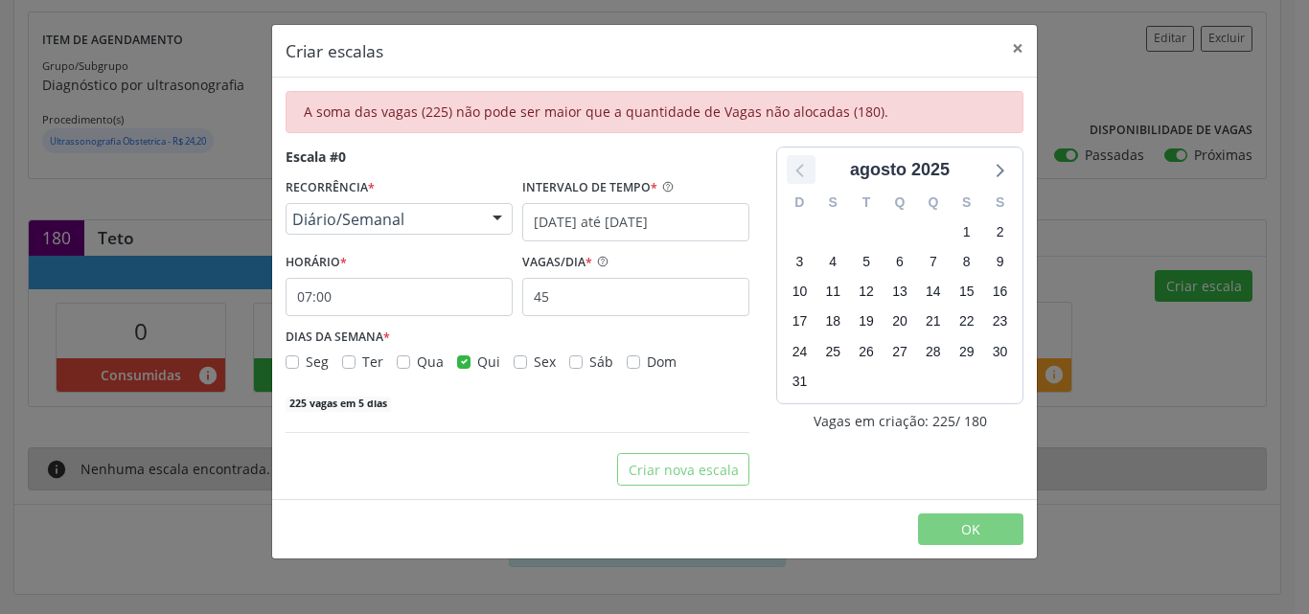
click at [804, 171] on icon at bounding box center [801, 169] width 25 height 25
click at [68, 535] on div "Criar escalas × A soma das vagas (225) não pode ser maior que a quantidade de V…" at bounding box center [654, 307] width 1309 height 614
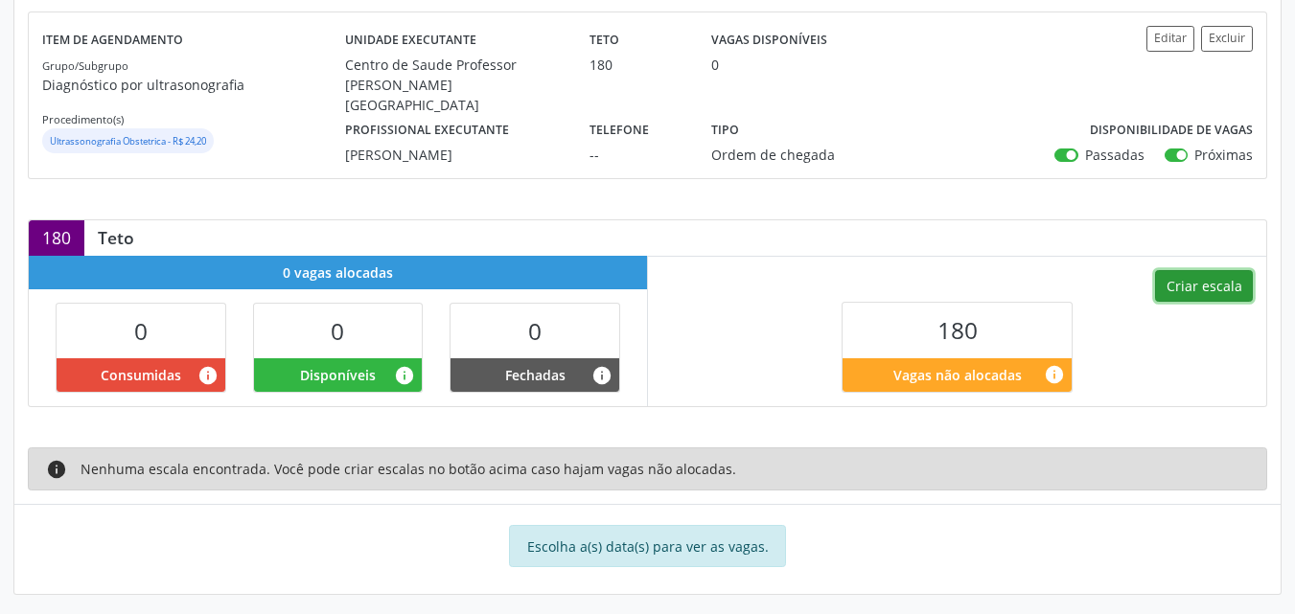
click at [1215, 270] on button "Criar escala" at bounding box center [1204, 286] width 98 height 33
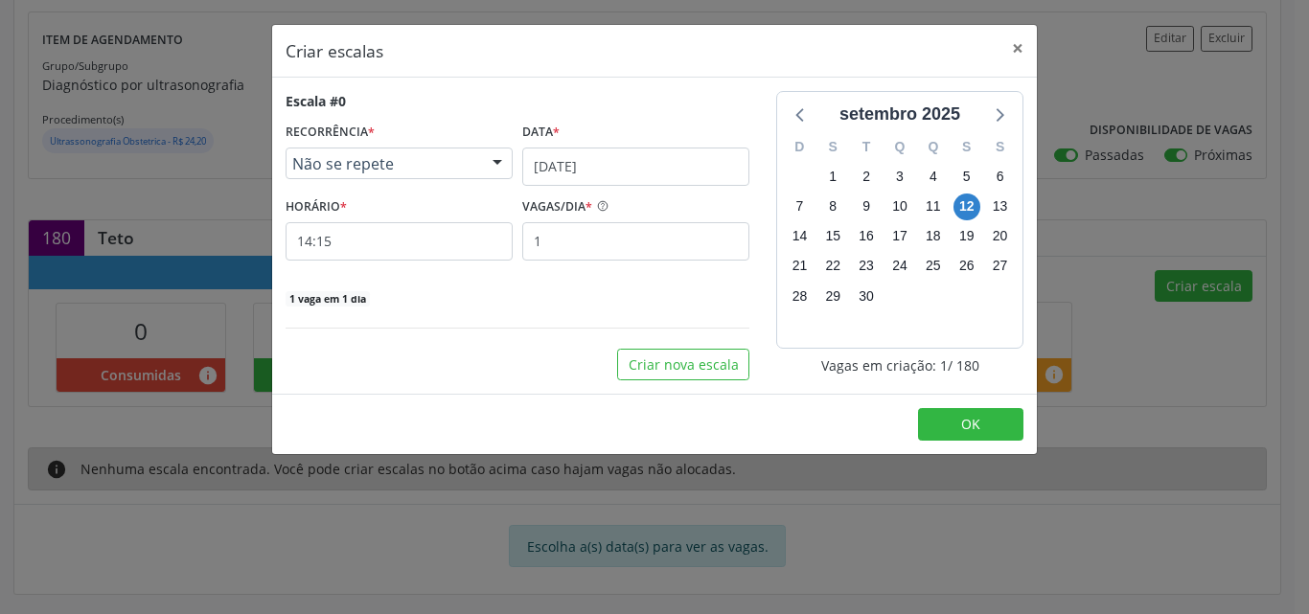
click at [463, 172] on span "Não se repete" at bounding box center [382, 163] width 181 height 19
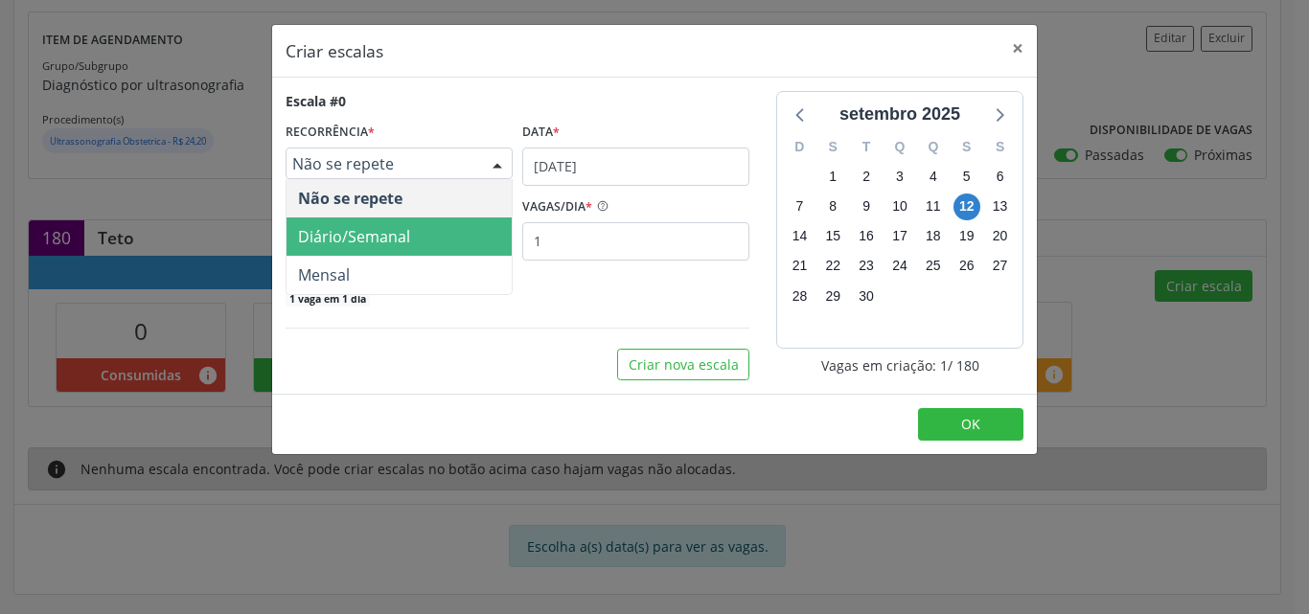
click at [455, 237] on span "Diário/Semanal" at bounding box center [399, 237] width 225 height 38
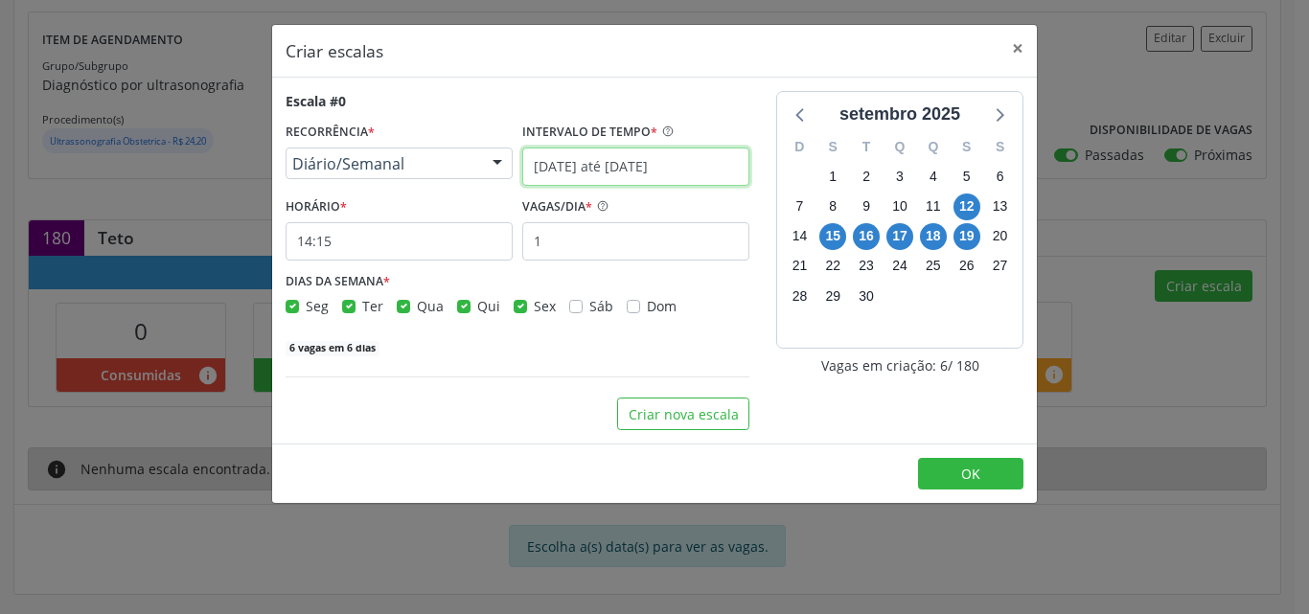
click at [635, 167] on input "12/09/2025 até 19/09/2025" at bounding box center [635, 167] width 227 height 38
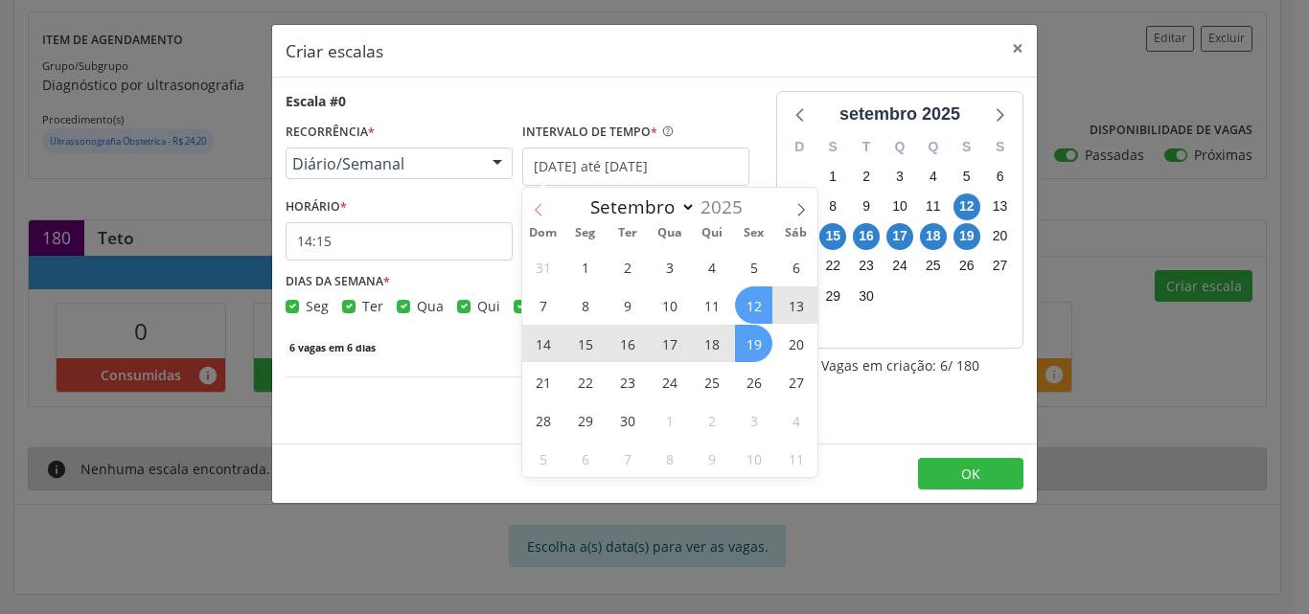
click at [536, 205] on icon at bounding box center [538, 209] width 13 height 13
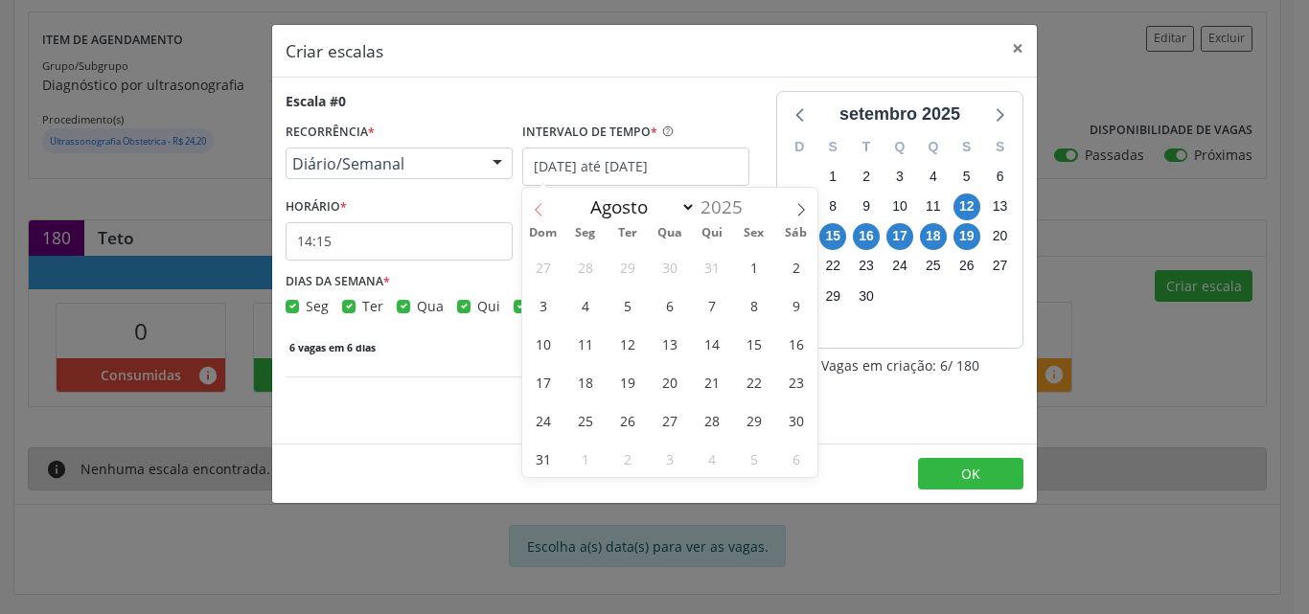
click at [536, 205] on icon at bounding box center [538, 209] width 13 height 13
click at [797, 210] on icon at bounding box center [801, 209] width 13 height 13
select select "7"
click at [720, 303] on span "7" at bounding box center [711, 305] width 37 height 37
type input "07/08/2025"
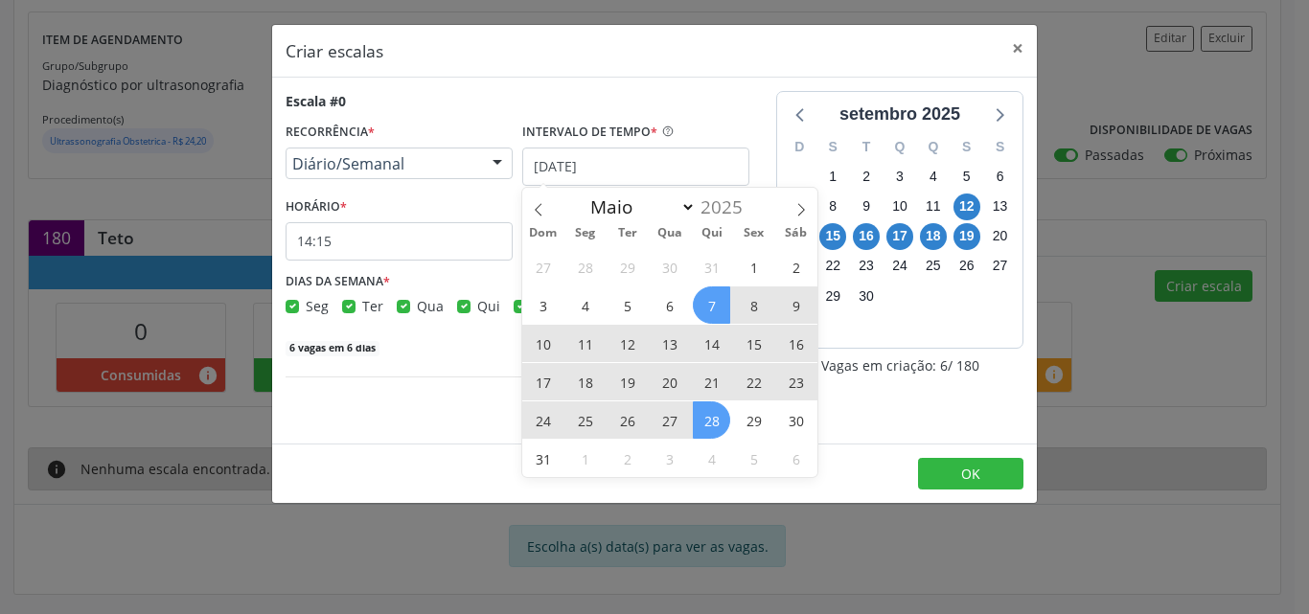
click at [723, 426] on span "28" at bounding box center [711, 420] width 37 height 37
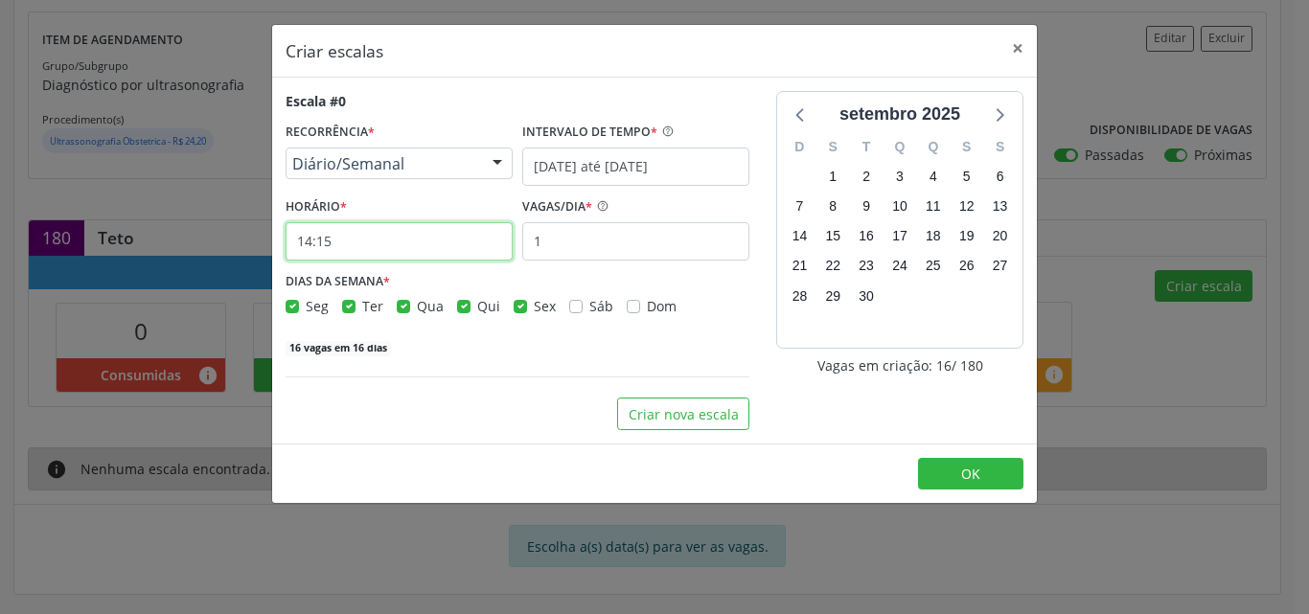
click at [429, 228] on input "14:15" at bounding box center [399, 241] width 227 height 38
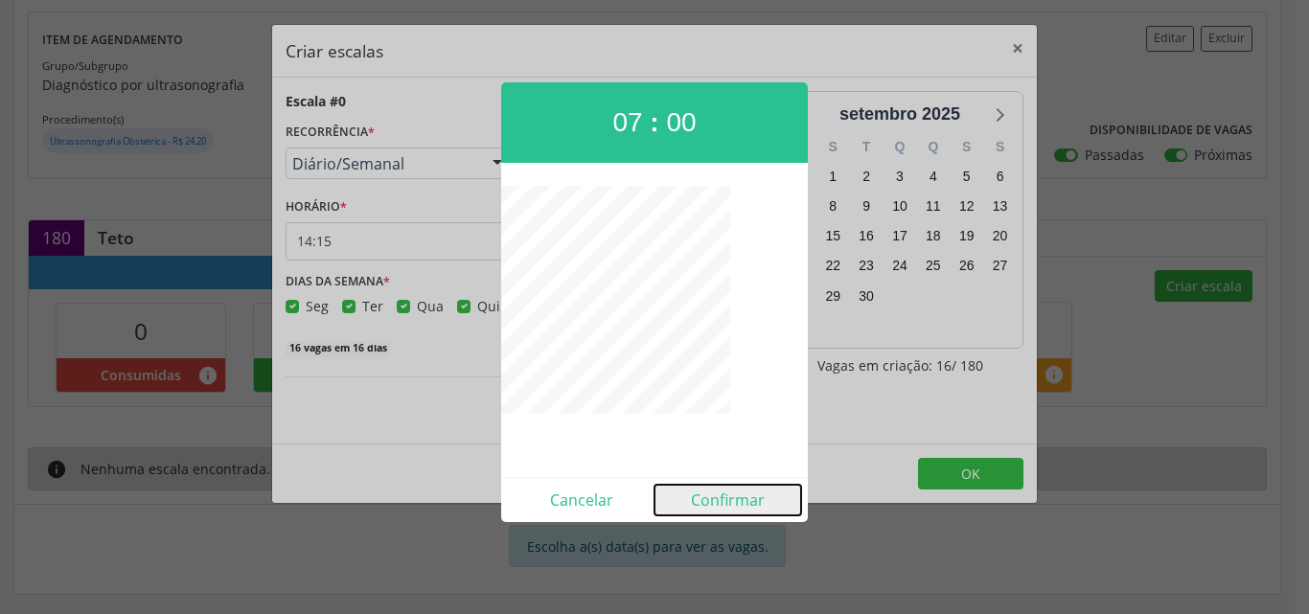
click at [696, 497] on button "Confirmar" at bounding box center [728, 500] width 147 height 31
type input "07:00"
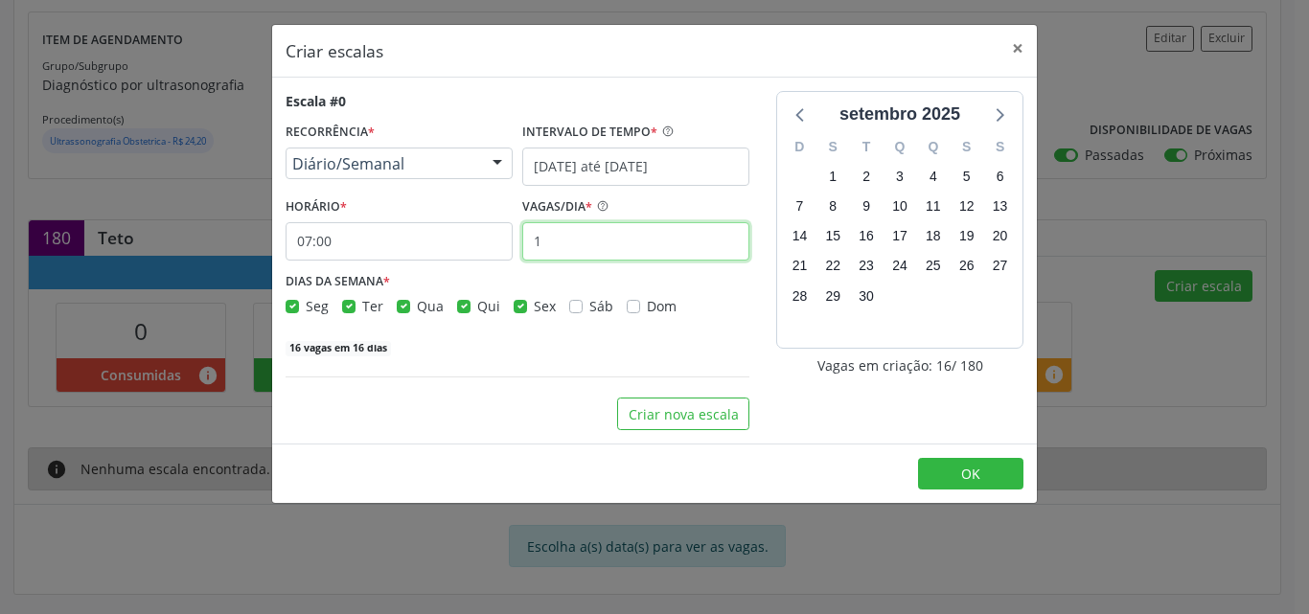
click at [599, 251] on input "1" at bounding box center [635, 241] width 227 height 38
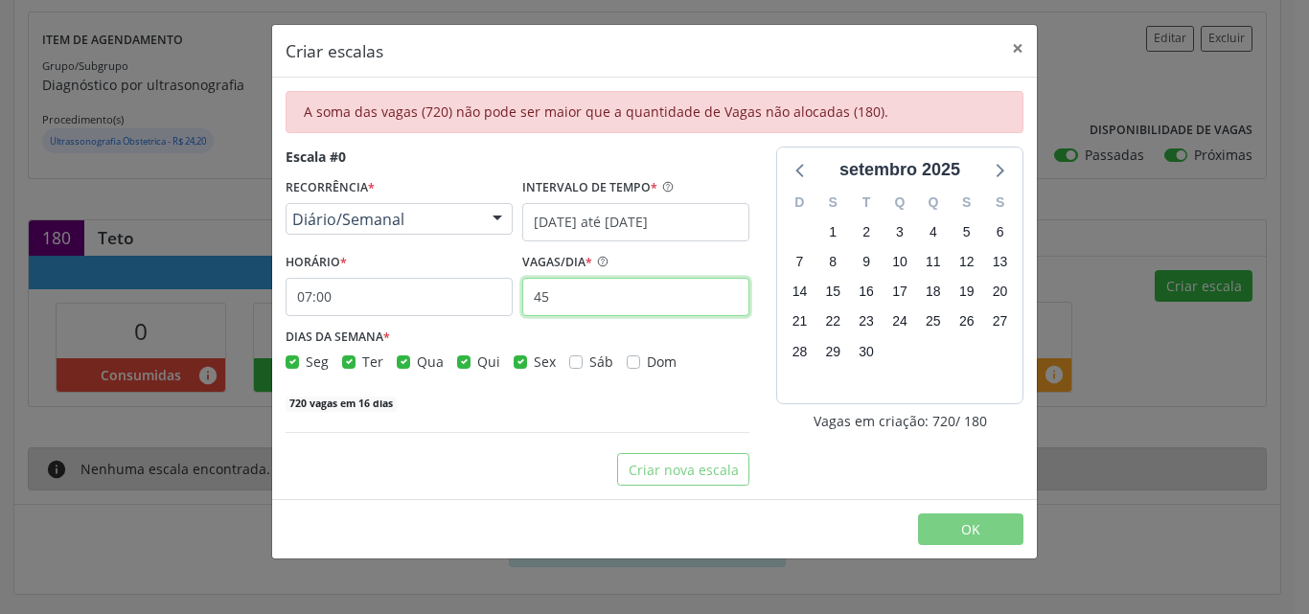
type input "45"
click at [534, 364] on label "Sex" at bounding box center [545, 362] width 22 height 20
click at [523, 364] on input "Sex" at bounding box center [520, 360] width 13 height 17
checkbox input "false"
click at [477, 368] on label "Qui" at bounding box center [488, 362] width 23 height 20
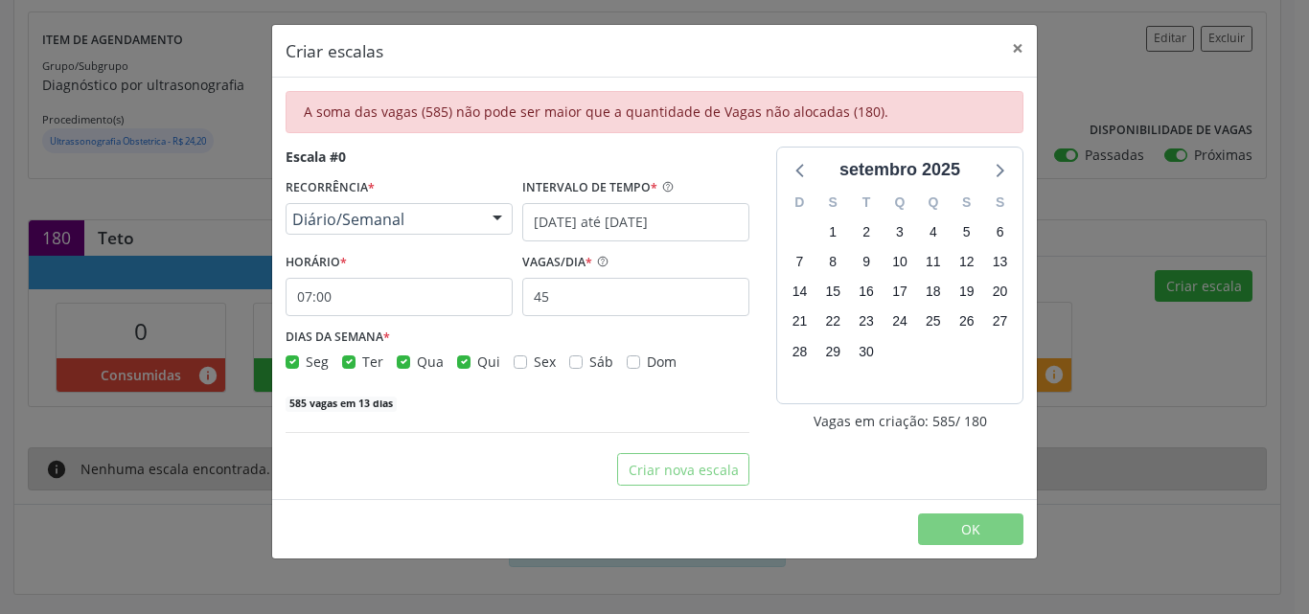
click at [461, 368] on input "Qui" at bounding box center [463, 360] width 13 height 17
checkbox input "false"
click at [417, 366] on label "Qua" at bounding box center [430, 362] width 27 height 20
click at [400, 366] on input "Qua" at bounding box center [403, 360] width 13 height 17
checkbox input "false"
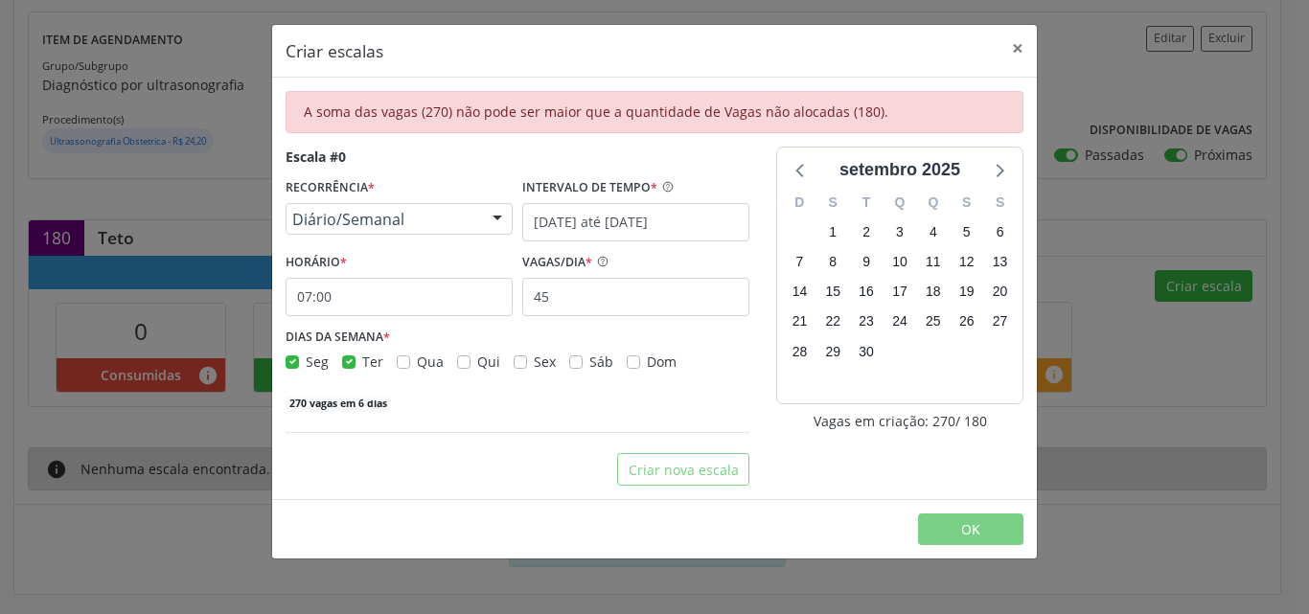
click at [362, 362] on label "Ter" at bounding box center [372, 362] width 21 height 20
click at [351, 362] on input "Ter" at bounding box center [348, 360] width 13 height 17
checkbox input "false"
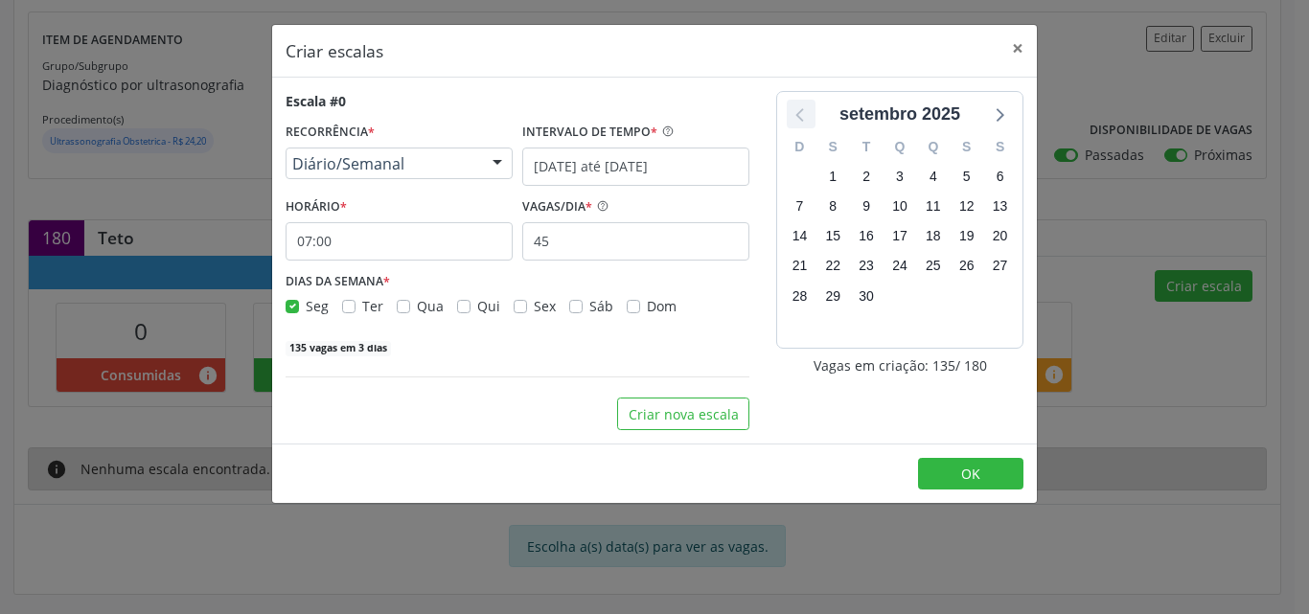
click at [803, 119] on icon at bounding box center [801, 114] width 25 height 25
click at [477, 306] on label "Qui" at bounding box center [488, 306] width 23 height 20
click at [460, 306] on input "Qui" at bounding box center [463, 304] width 13 height 17
checkbox input "true"
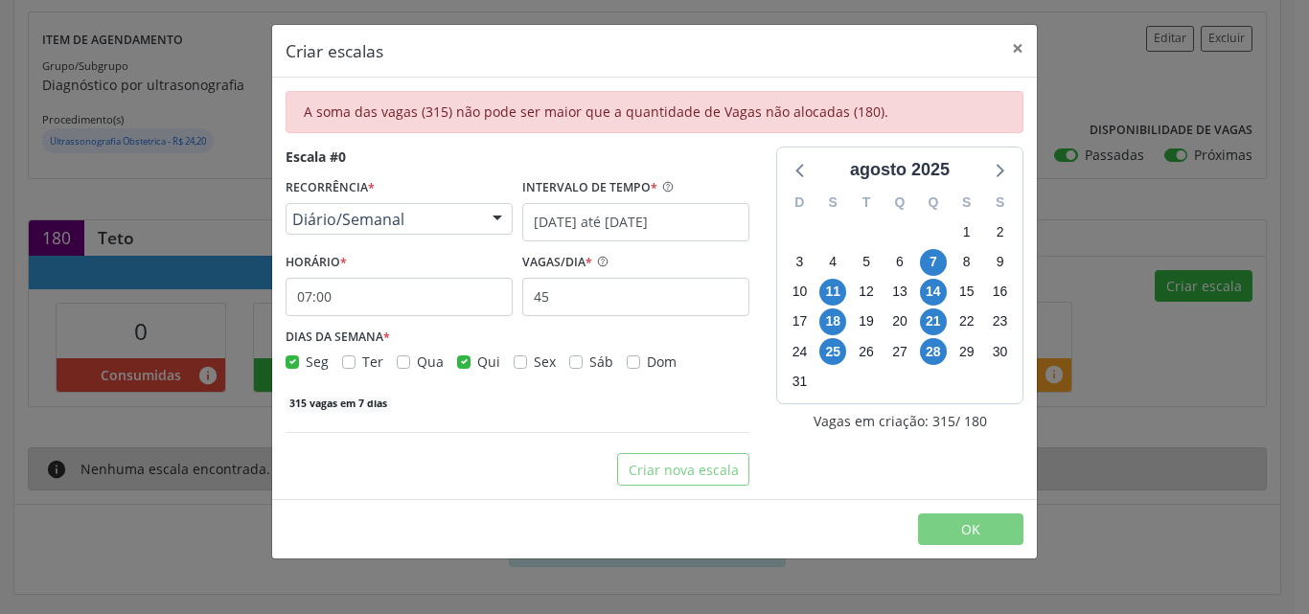
click at [306, 365] on label "Seg" at bounding box center [317, 362] width 23 height 20
click at [292, 365] on input "Seg" at bounding box center [292, 360] width 13 height 17
checkbox input "false"
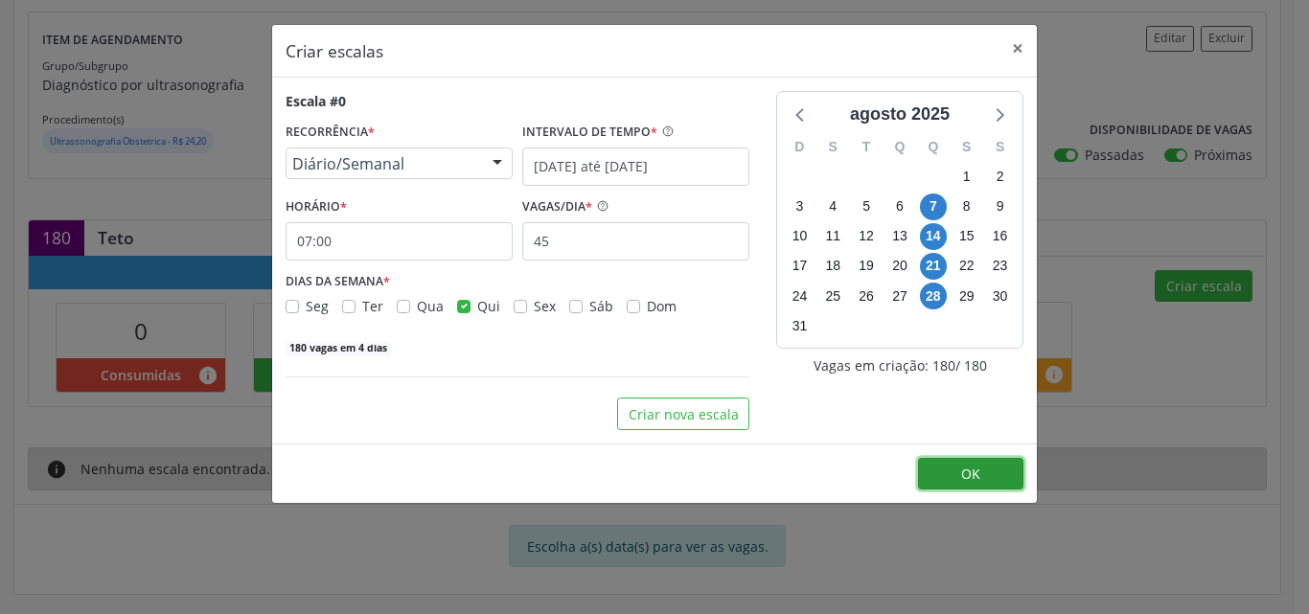
click at [965, 474] on span "OK" at bounding box center [970, 474] width 19 height 18
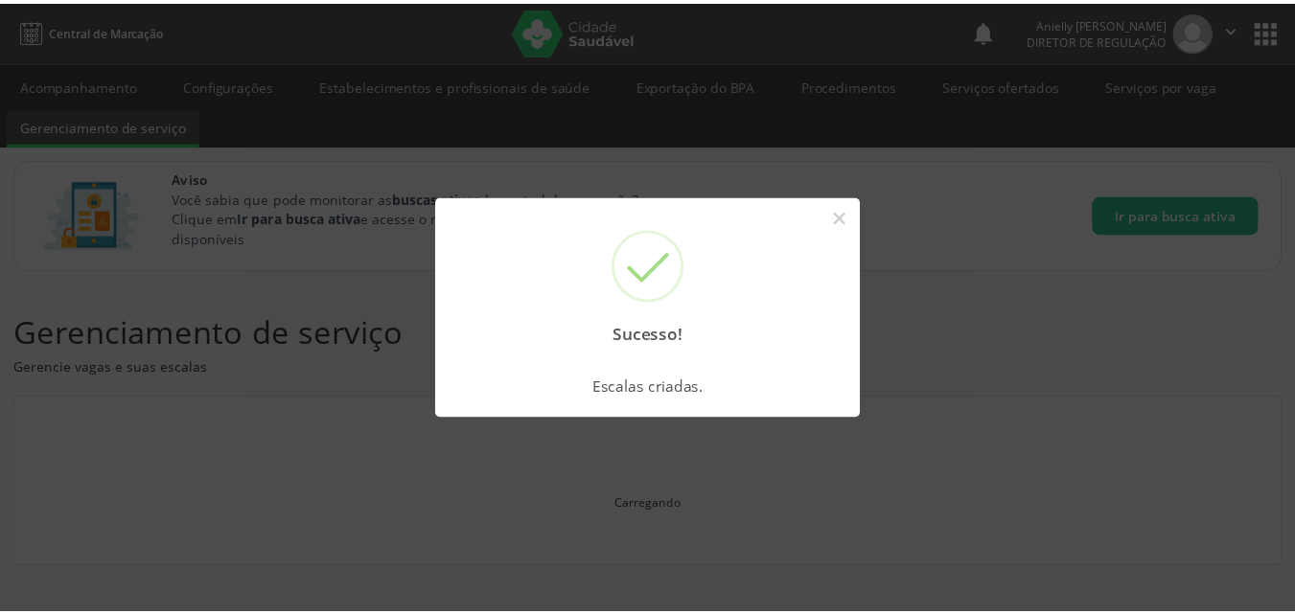
scroll to position [0, 0]
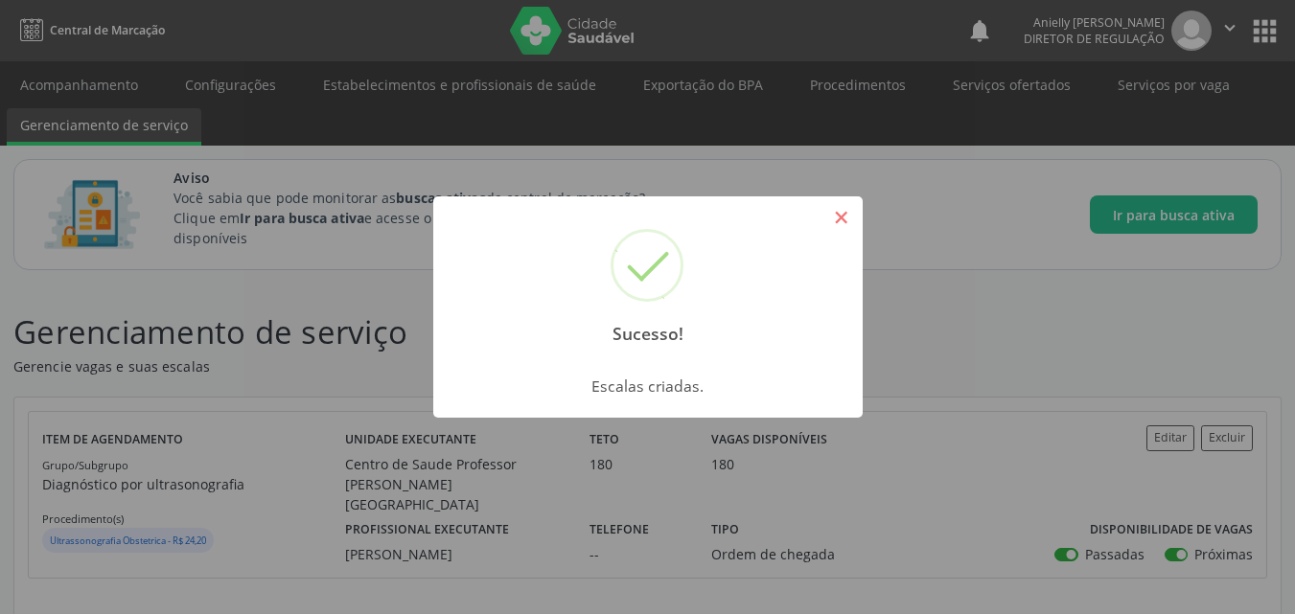
click at [840, 223] on button "×" at bounding box center [841, 217] width 33 height 33
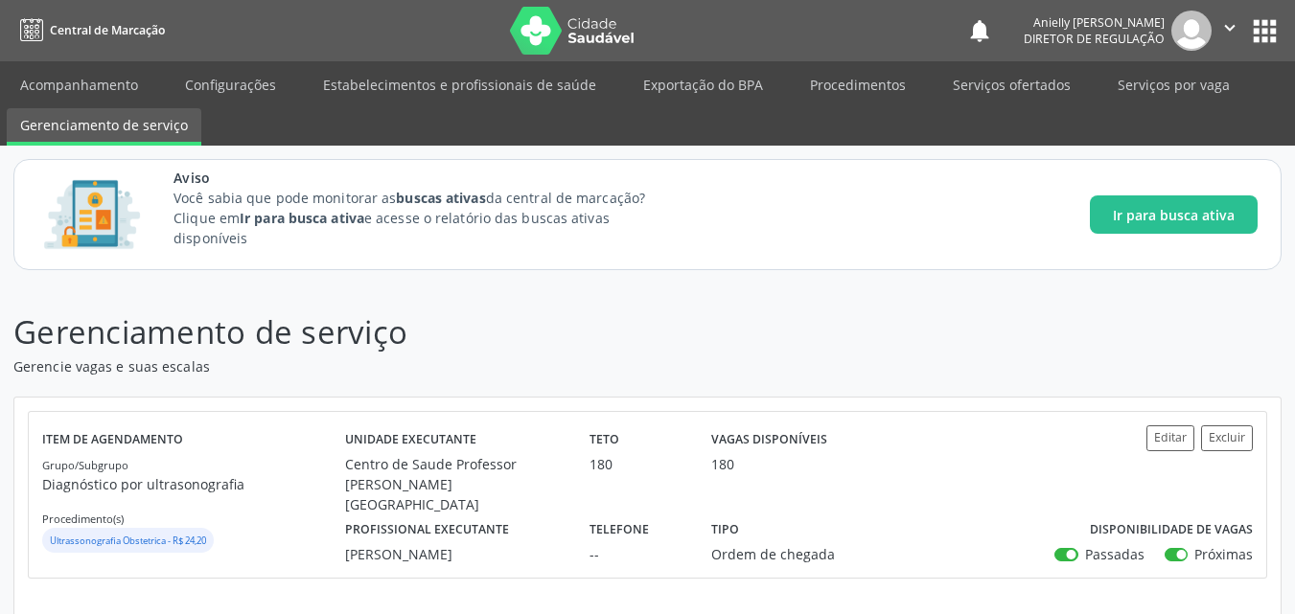
click at [1254, 17] on button "apps" at bounding box center [1265, 31] width 34 height 34
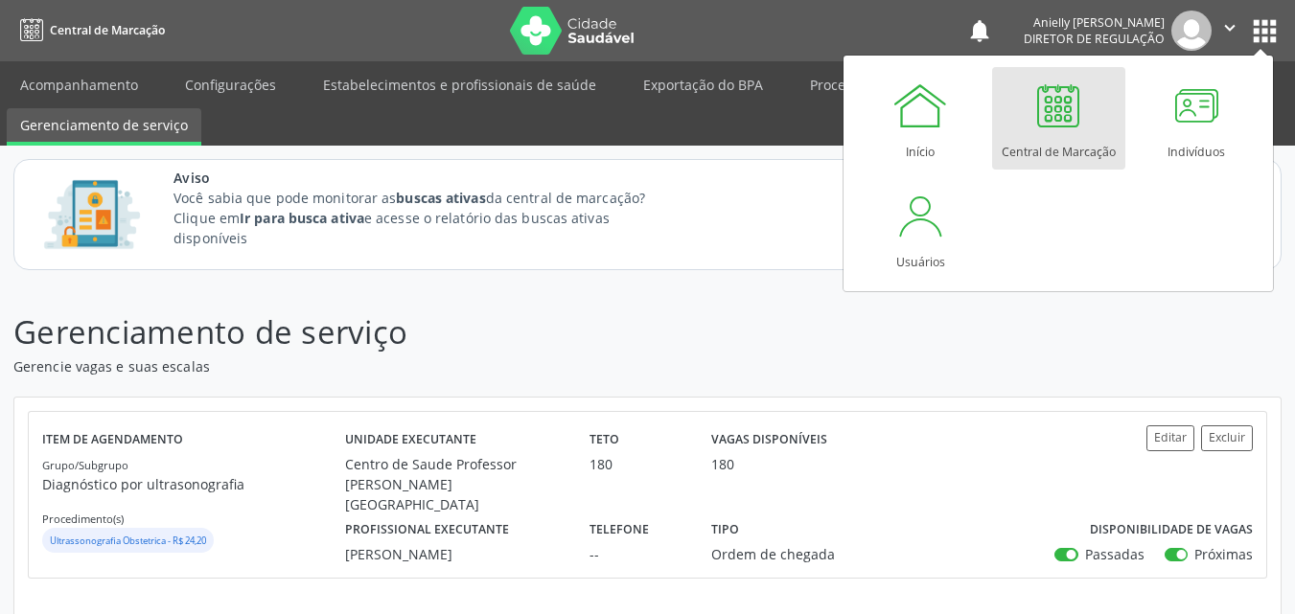
click at [1067, 127] on div at bounding box center [1058, 106] width 58 height 58
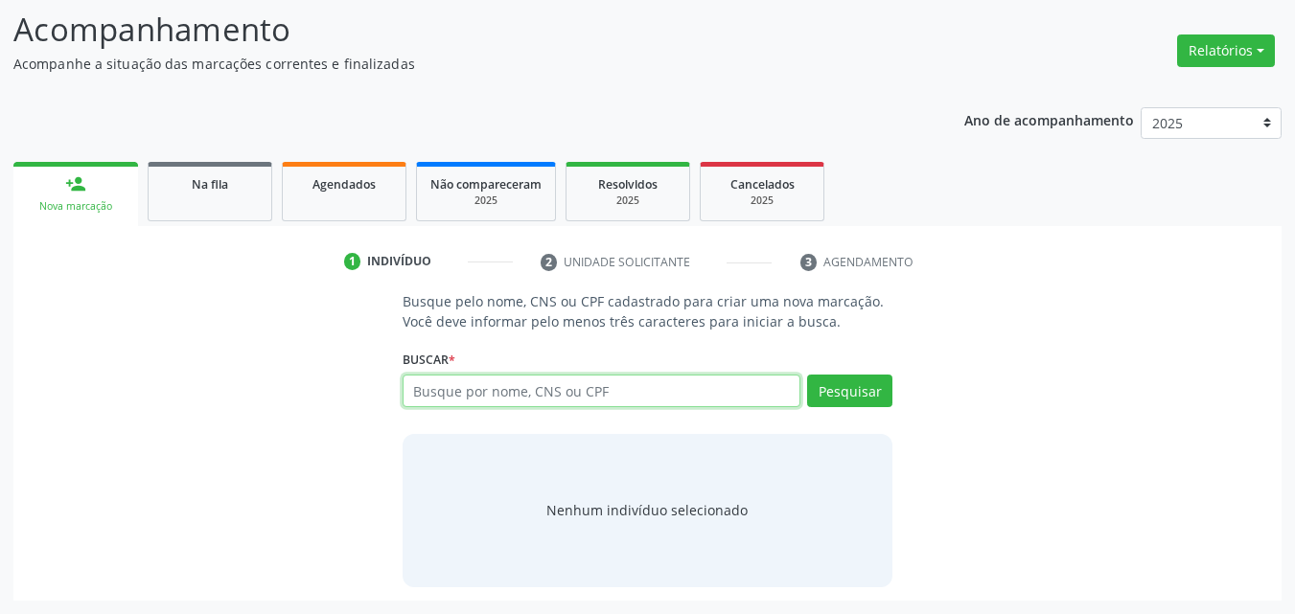
scroll to position [263, 0]
click at [180, 208] on link "Na fila" at bounding box center [210, 191] width 125 height 59
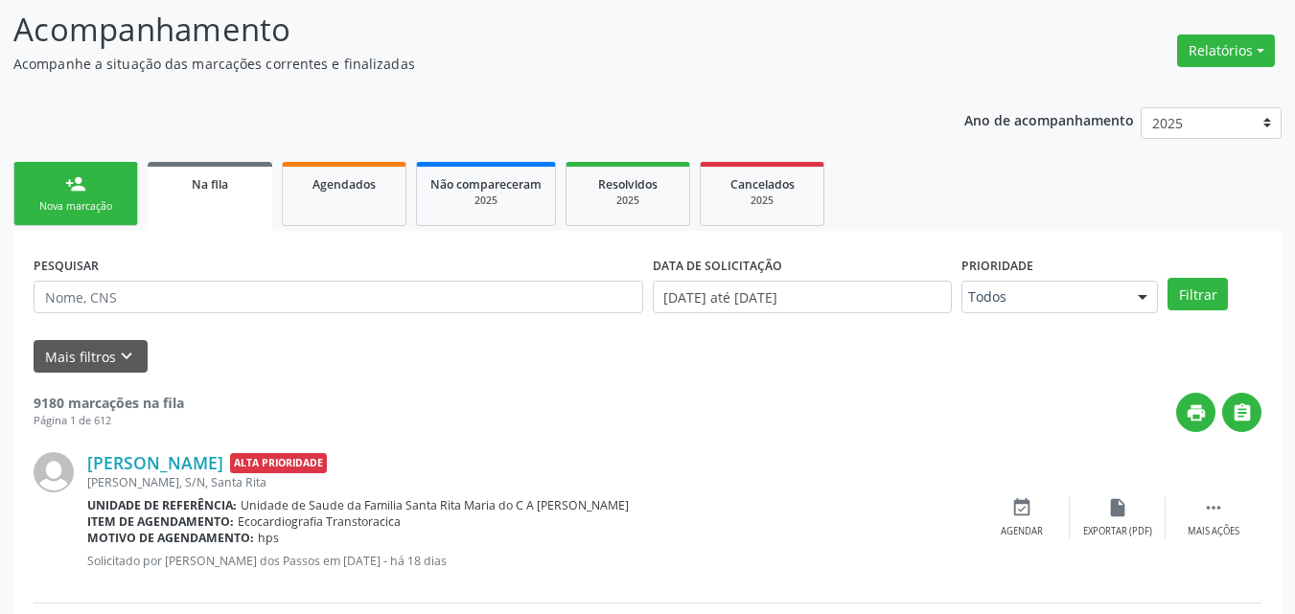
click at [180, 208] on link "Na fila" at bounding box center [210, 196] width 125 height 69
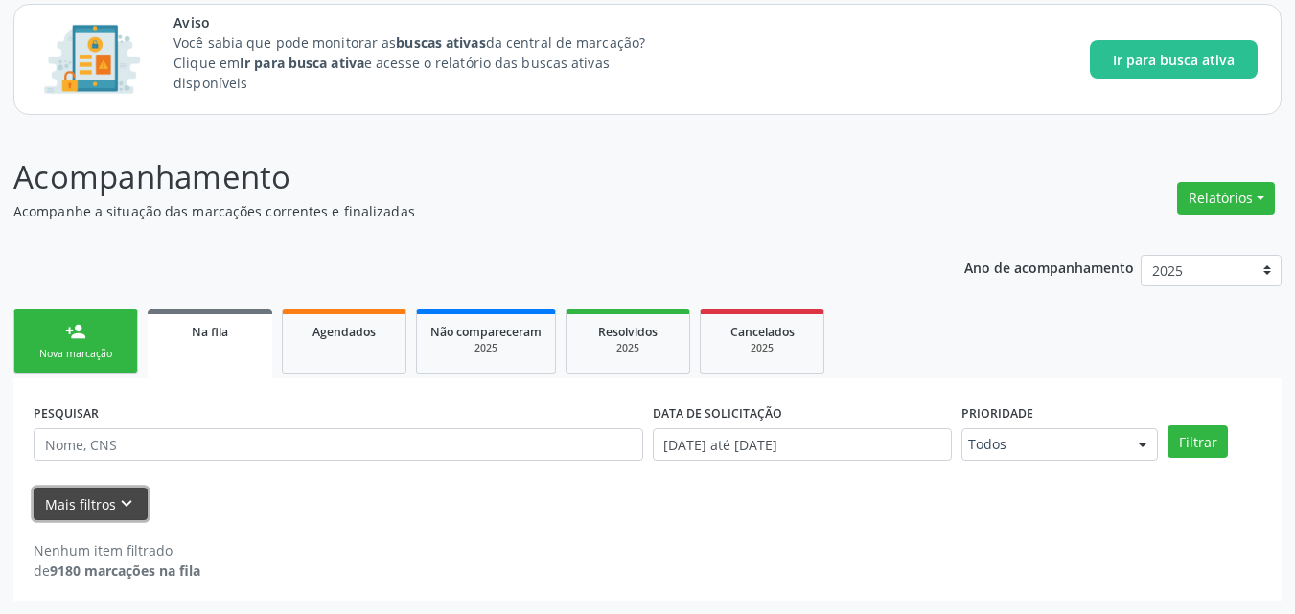
click at [94, 498] on button "Mais filtros keyboard_arrow_down" at bounding box center [91, 505] width 114 height 34
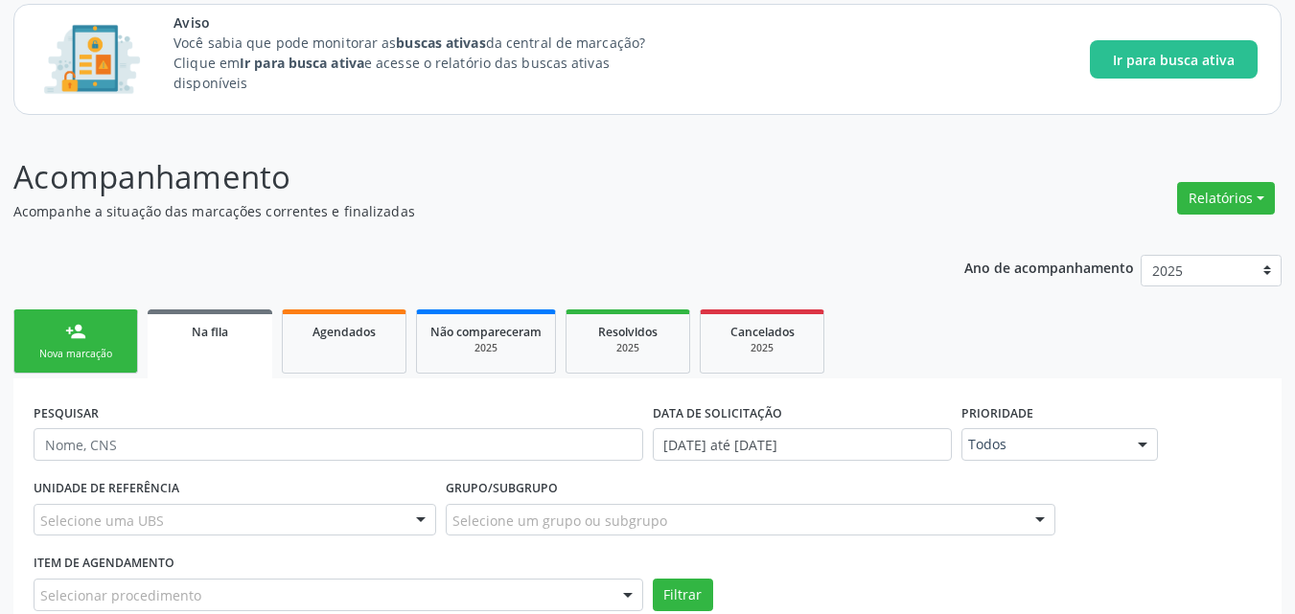
click at [462, 593] on div "Selecionar procedimento" at bounding box center [339, 595] width 610 height 33
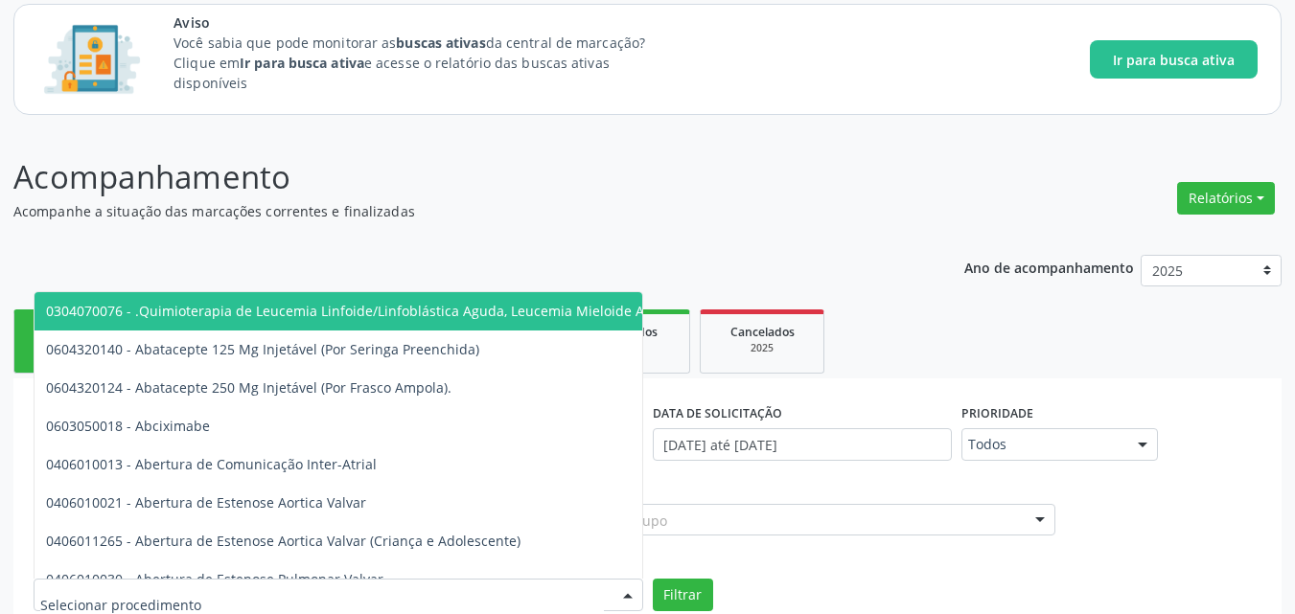
scroll to position [125, 0]
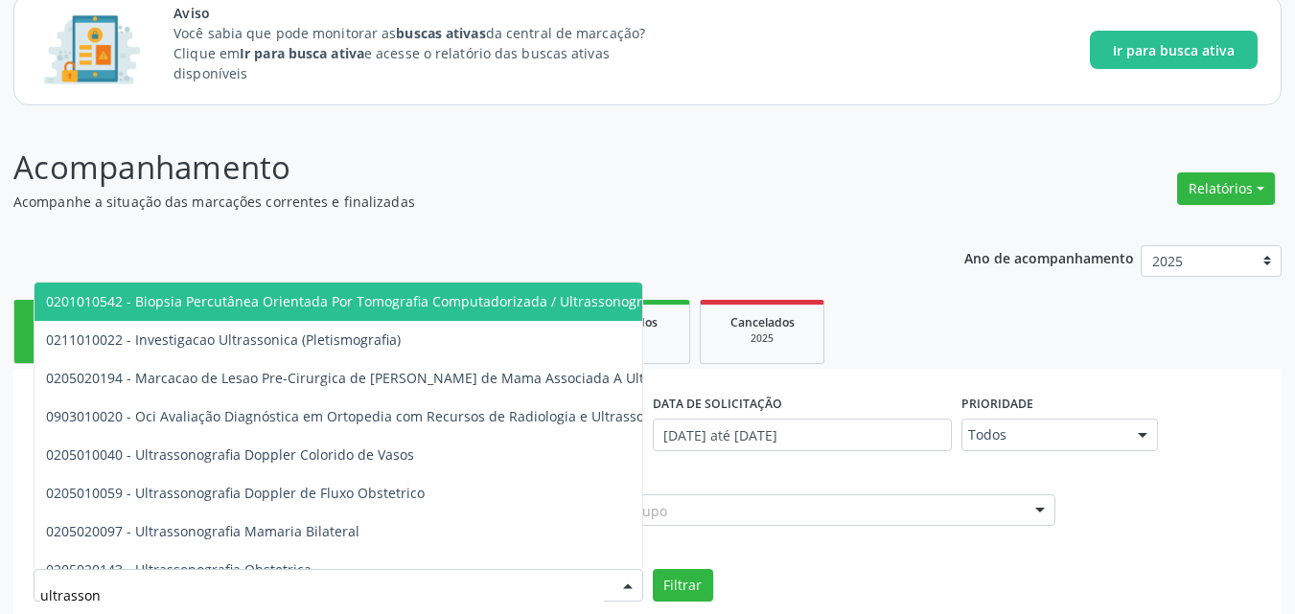
type input "ultrassono"
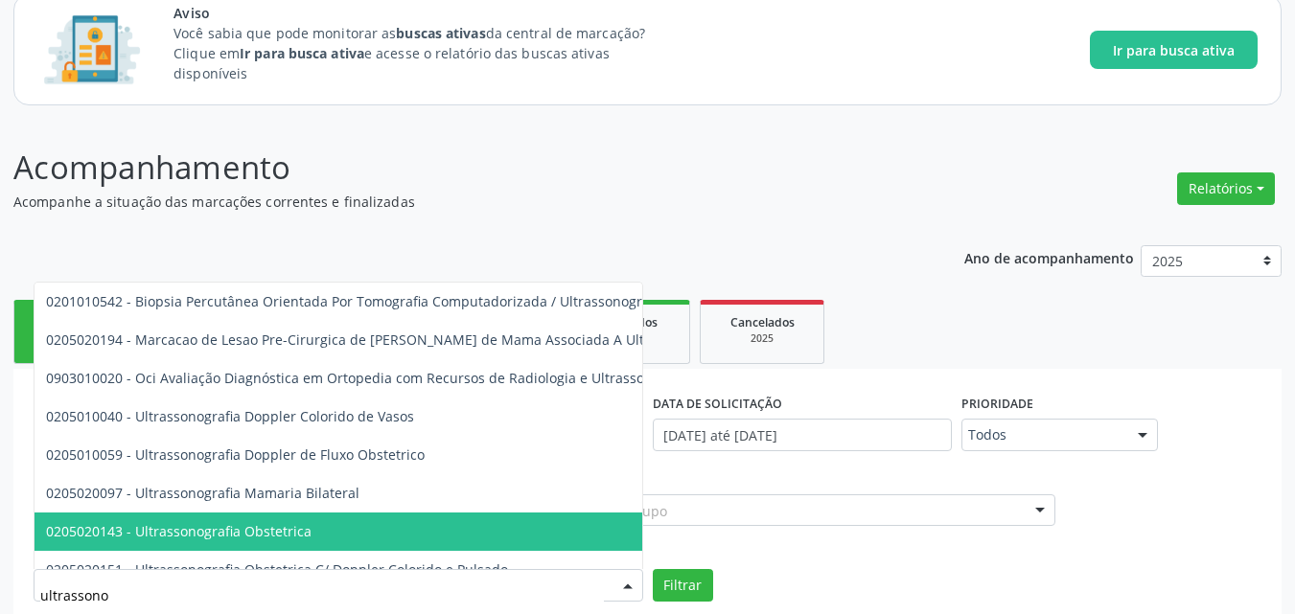
click at [448, 536] on span "0205020143 - Ultrassonografia Obstetrica" at bounding box center [464, 532] width 858 height 38
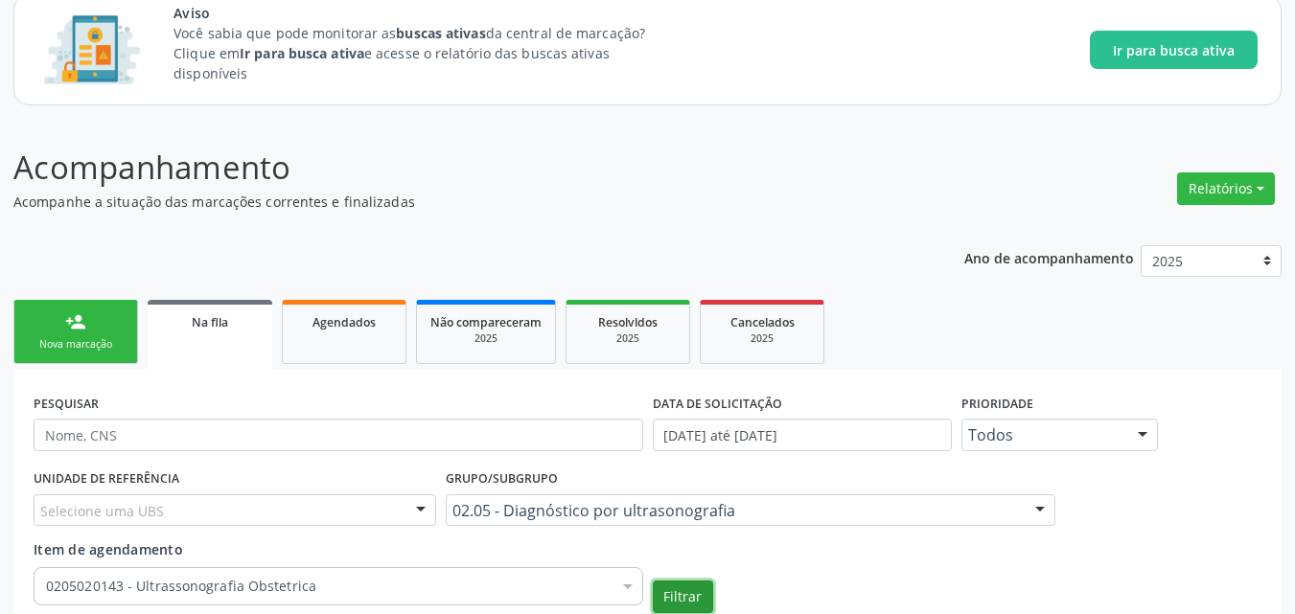
click at [687, 593] on button "Filtrar" at bounding box center [683, 597] width 60 height 33
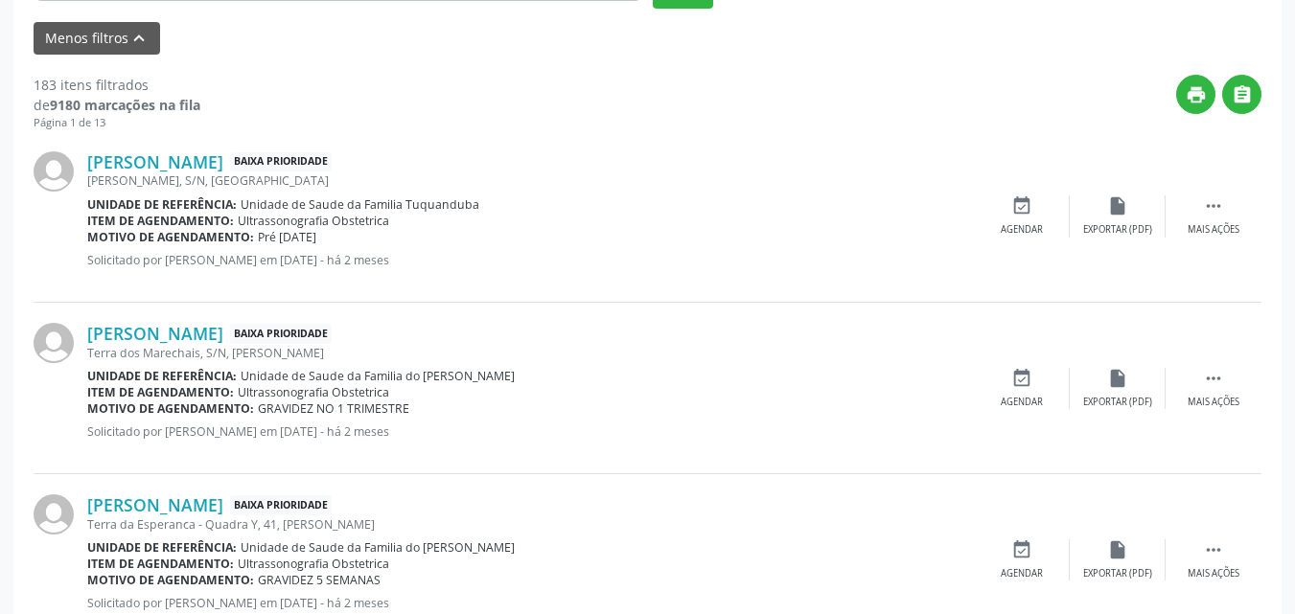
scroll to position [742, 0]
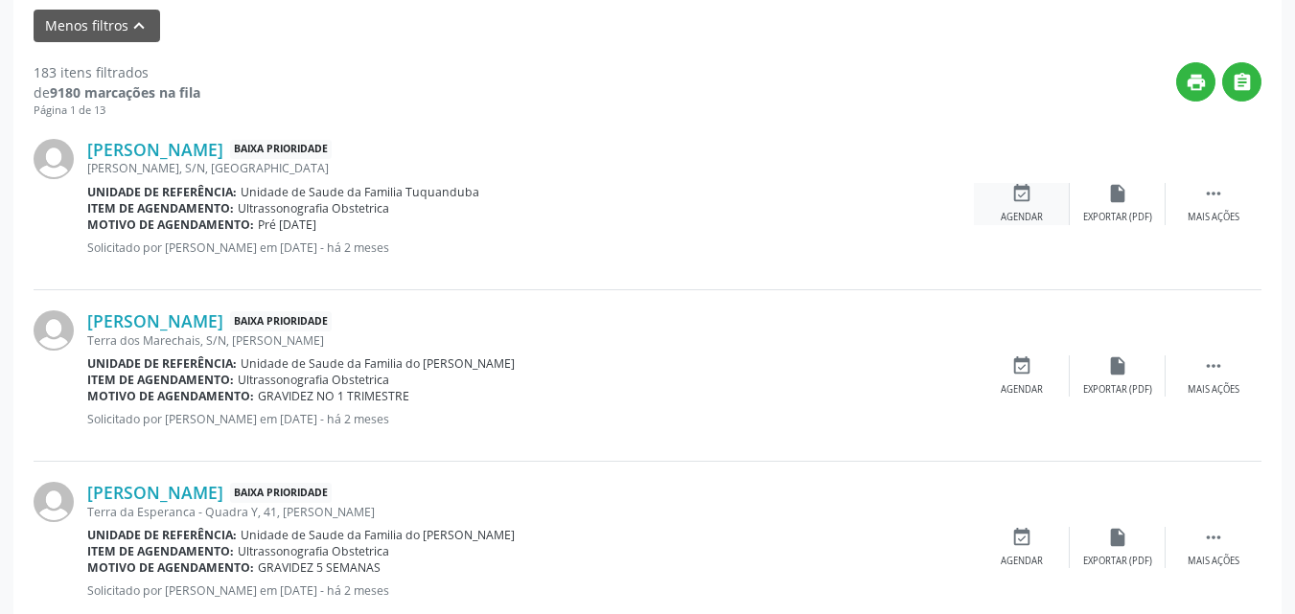
click at [1050, 200] on div "event_available Agendar" at bounding box center [1022, 203] width 96 height 41
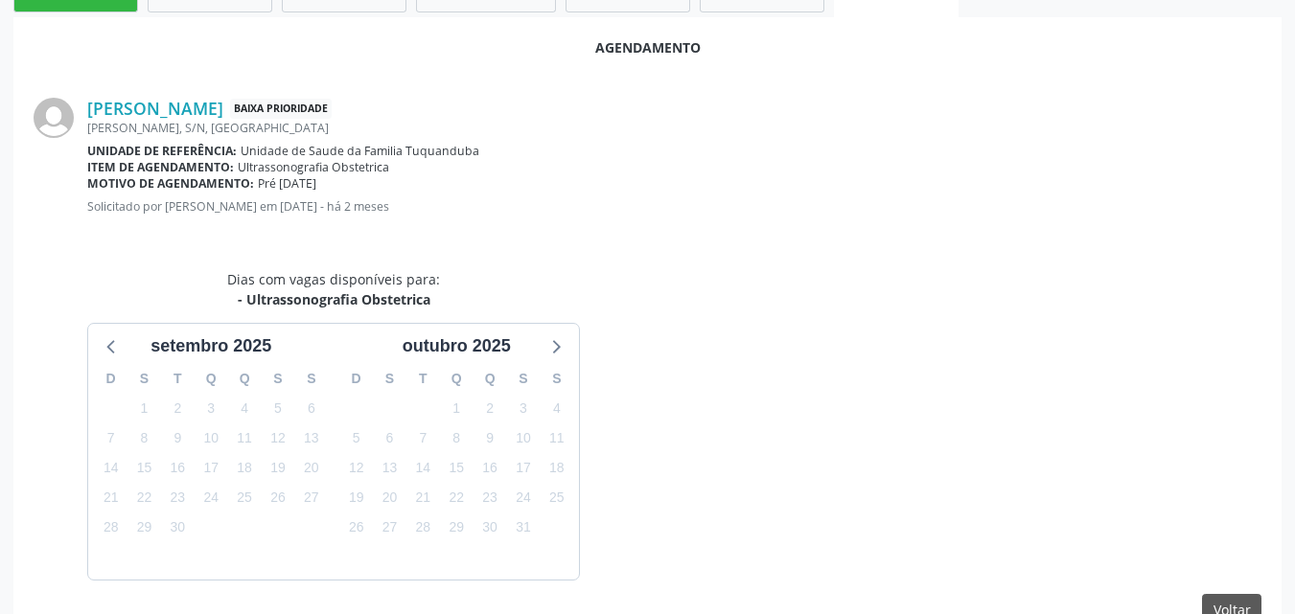
scroll to position [578, 0]
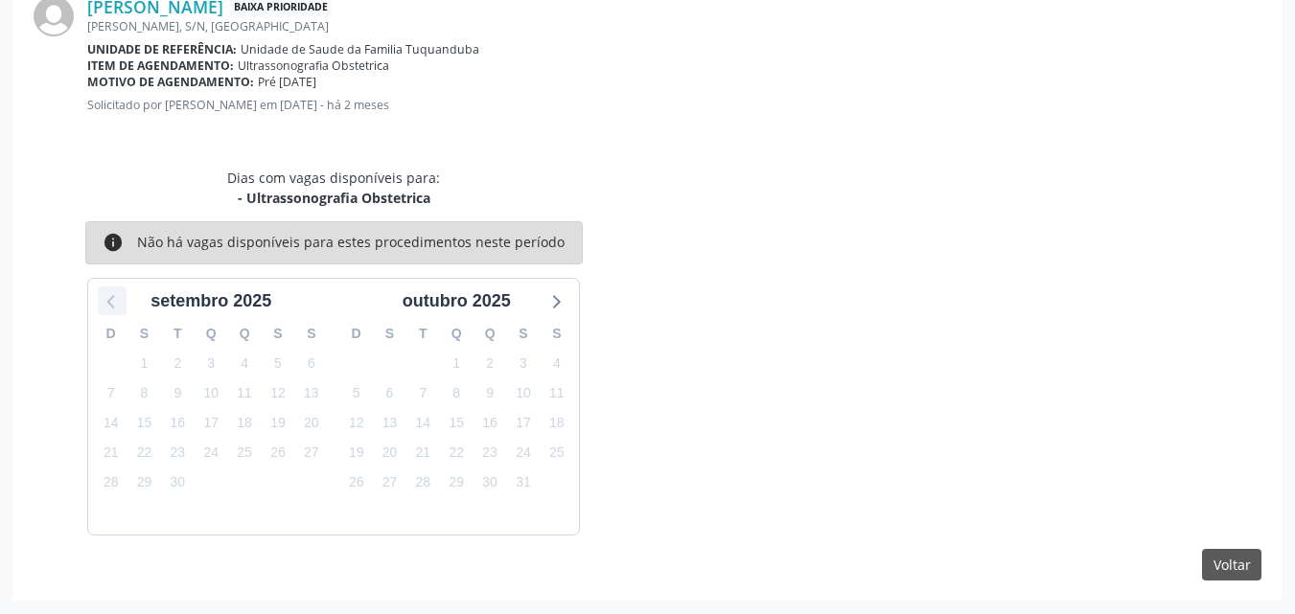
click at [125, 297] on icon at bounding box center [112, 301] width 25 height 25
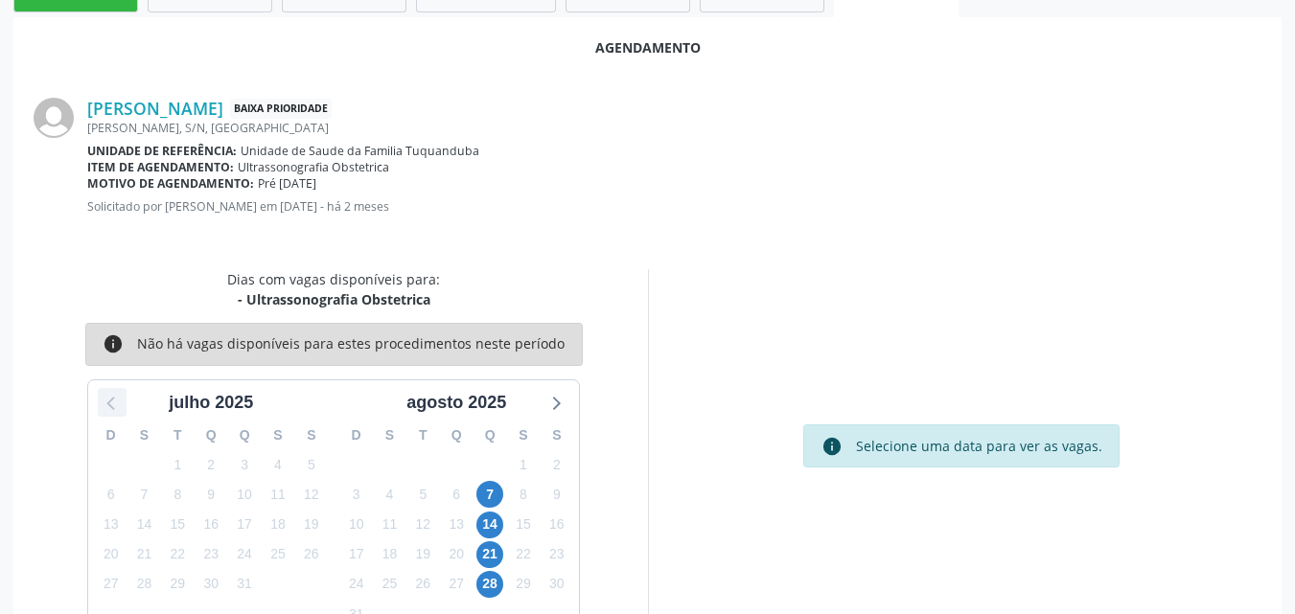
scroll to position [521, 0]
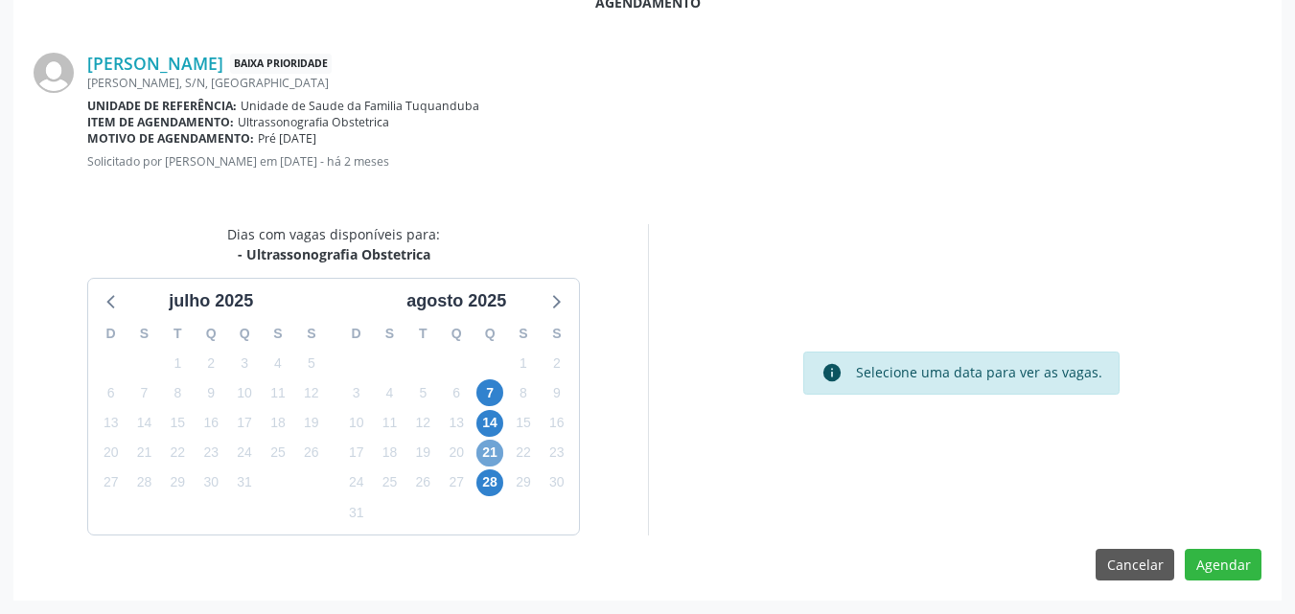
click at [495, 456] on span "21" at bounding box center [489, 453] width 27 height 27
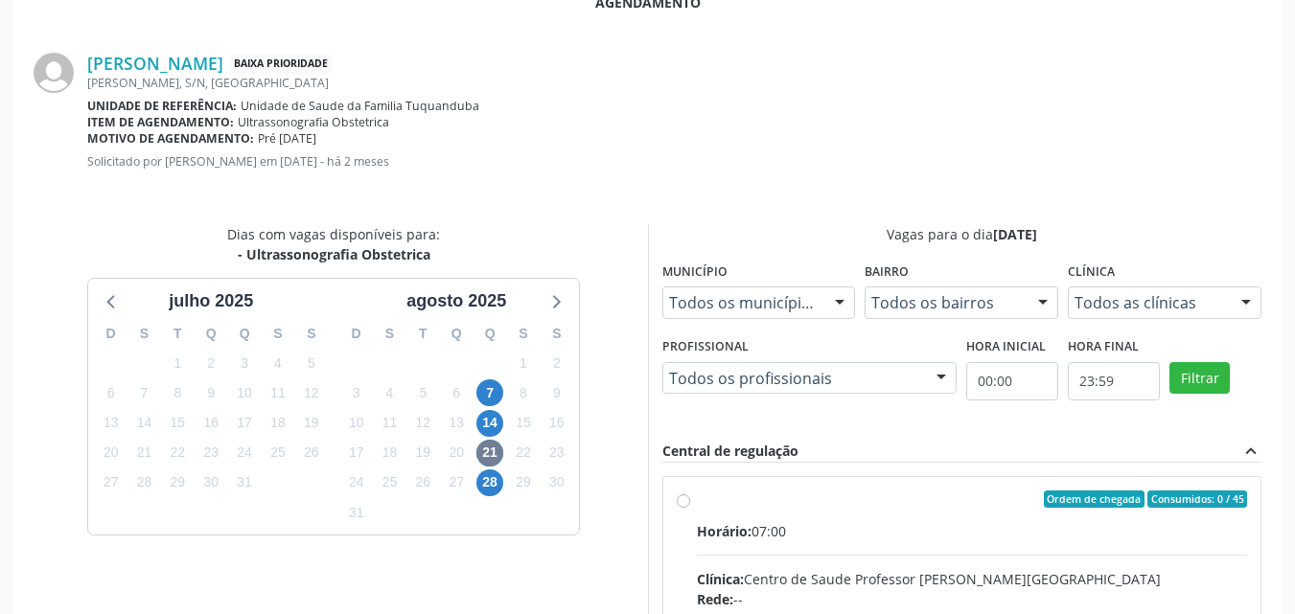
click at [750, 503] on div "Ordem de chegada Consumidos: 0 / 45" at bounding box center [972, 499] width 551 height 17
click at [690, 503] on input "Ordem de chegada Consumidos: 0 / 45 Horário: 07:00 Clínica: Centro de Saude Pro…" at bounding box center [683, 499] width 13 height 17
radio input "true"
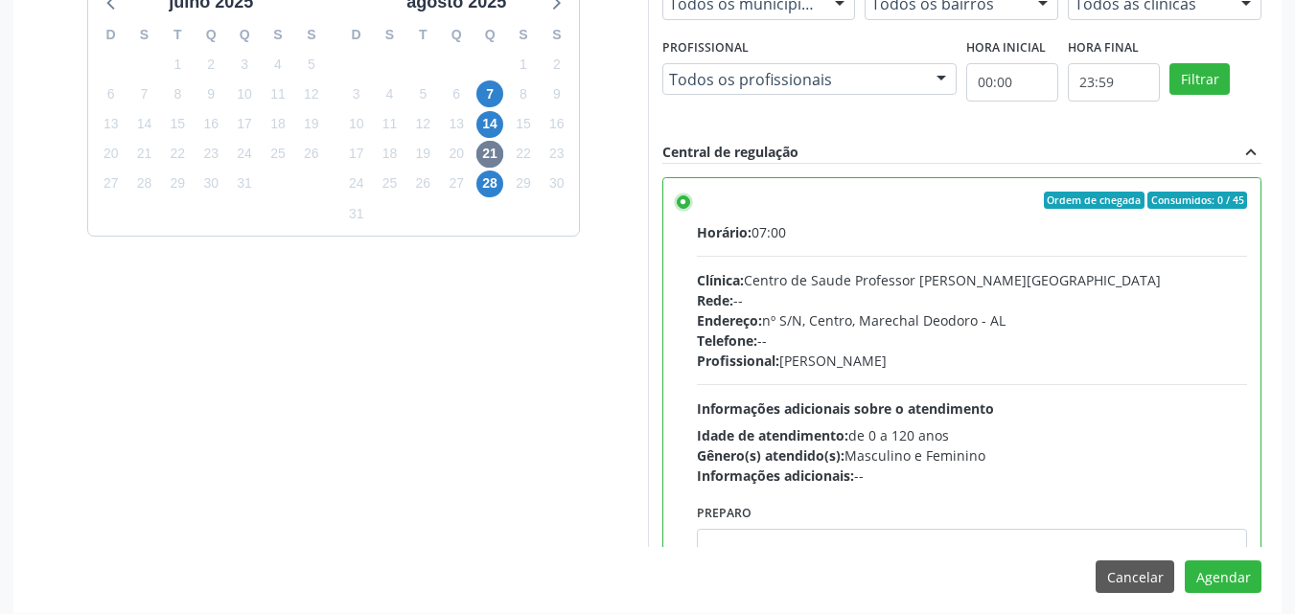
scroll to position [833, 0]
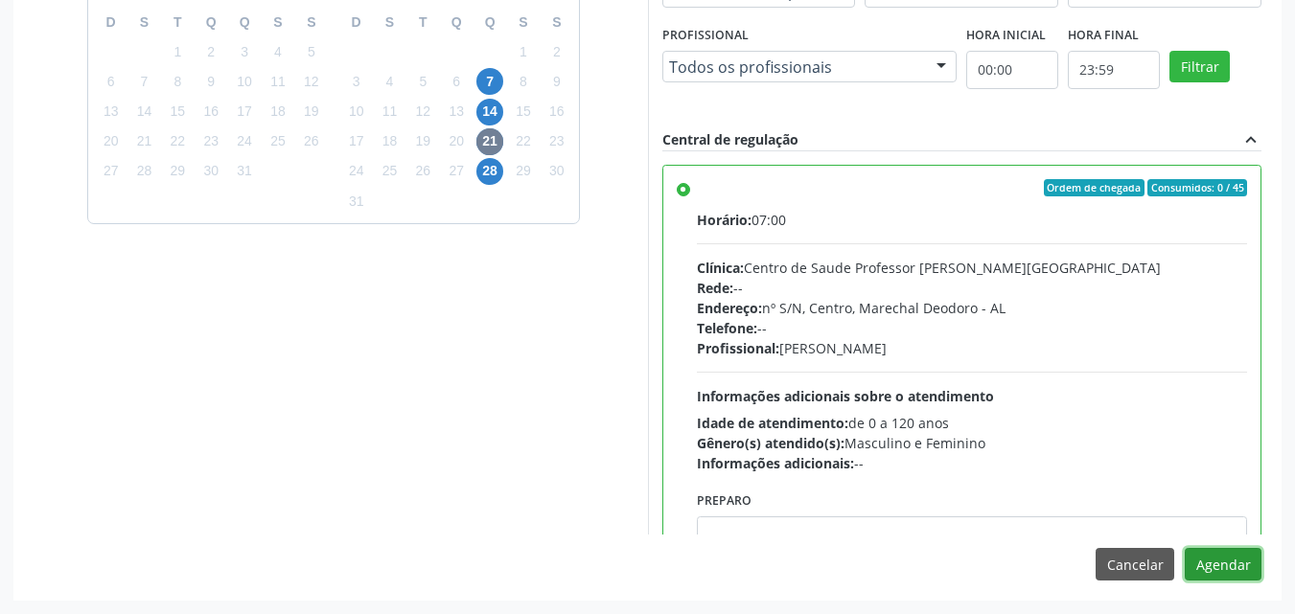
click at [1233, 565] on button "Agendar" at bounding box center [1223, 564] width 77 height 33
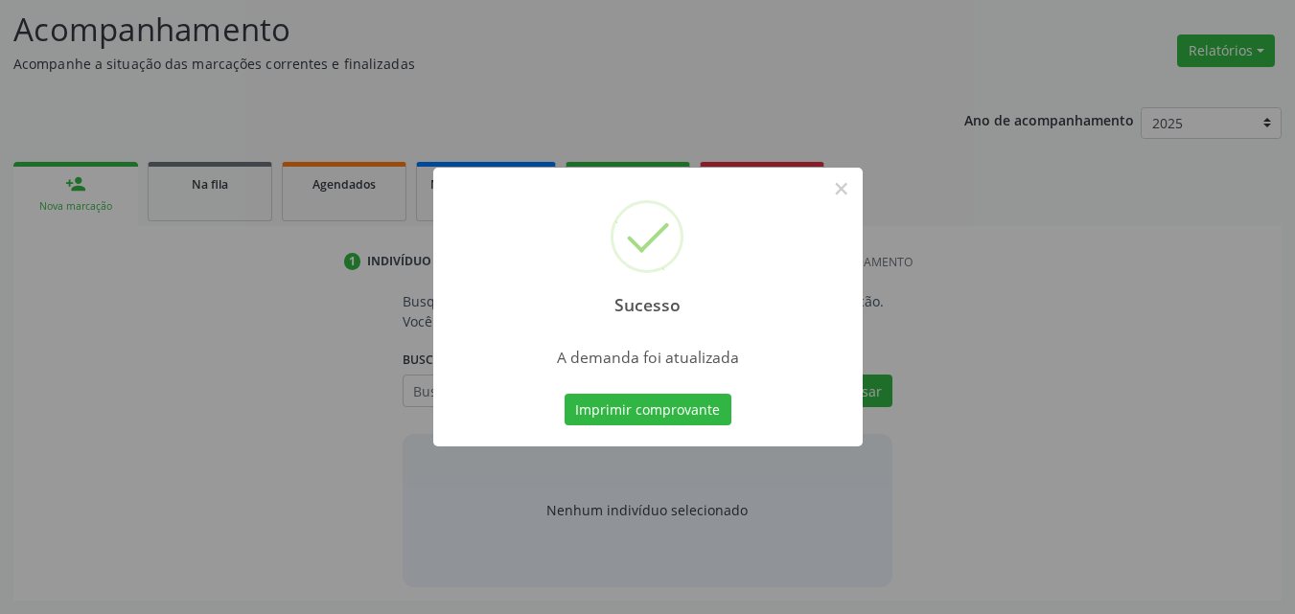
scroll to position [263, 0]
click at [846, 193] on button "×" at bounding box center [841, 189] width 33 height 33
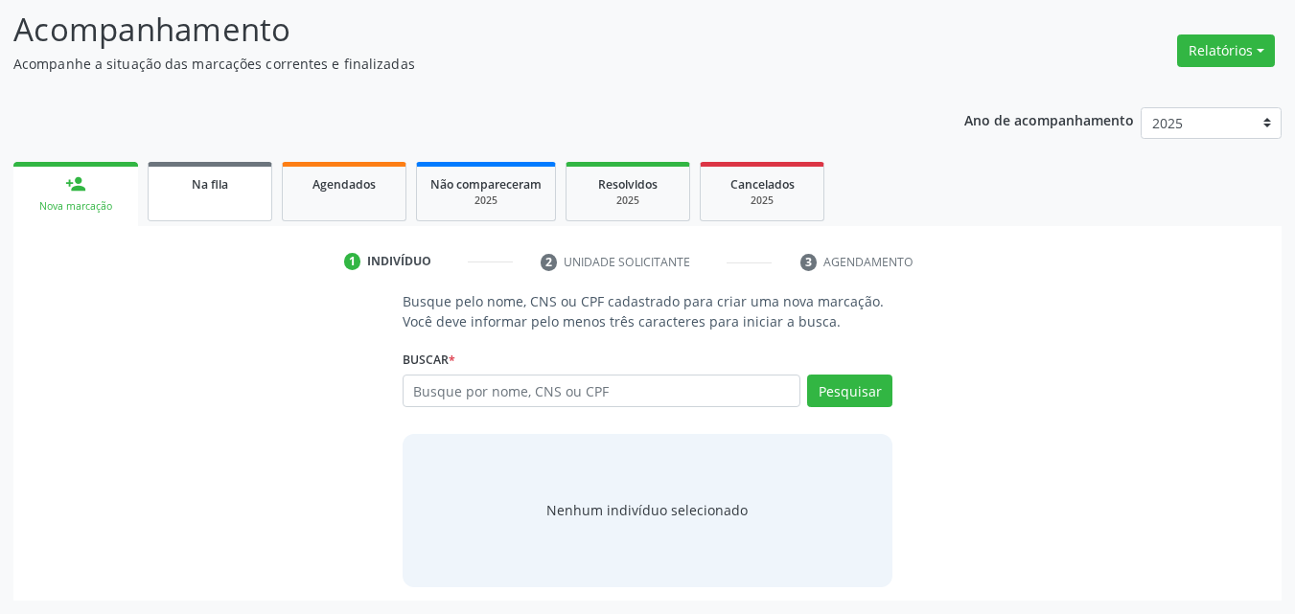
click at [200, 187] on span "Na fila" at bounding box center [210, 184] width 36 height 16
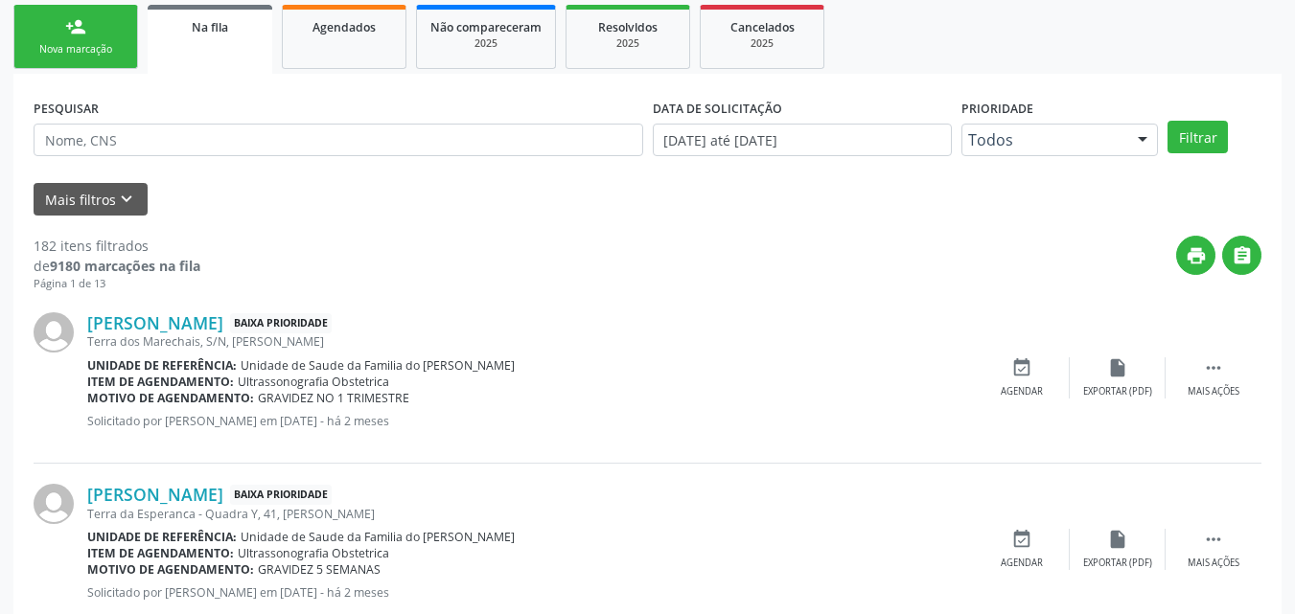
scroll to position [487, 0]
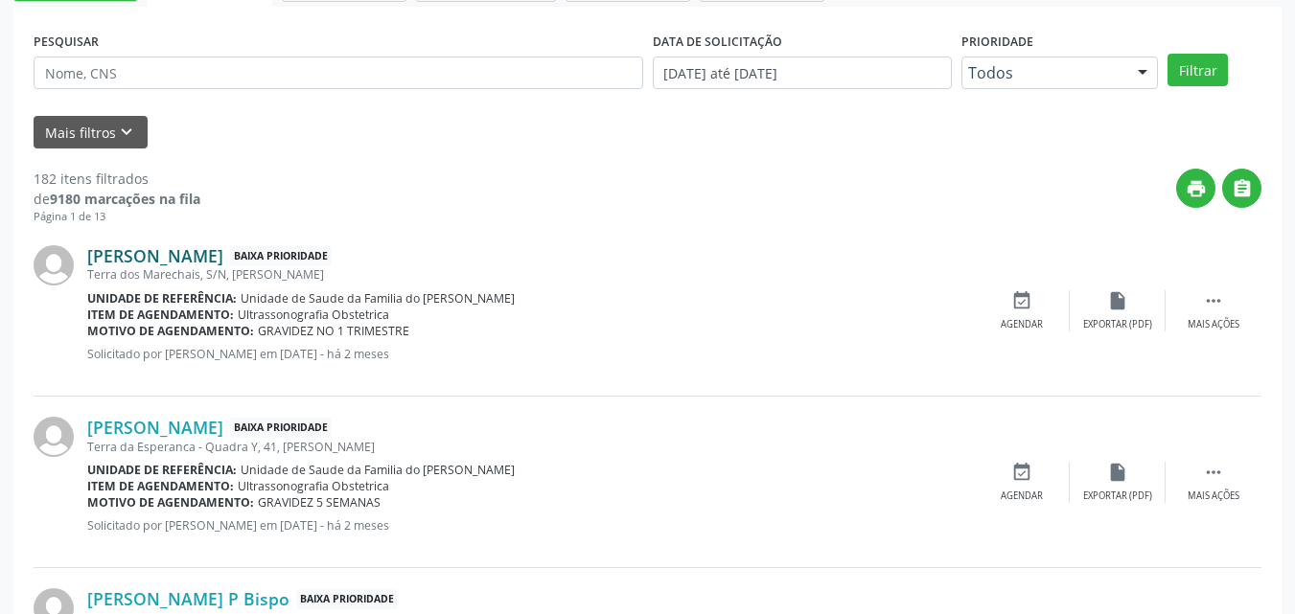
click at [223, 266] on link "[PERSON_NAME]" at bounding box center [155, 255] width 136 height 21
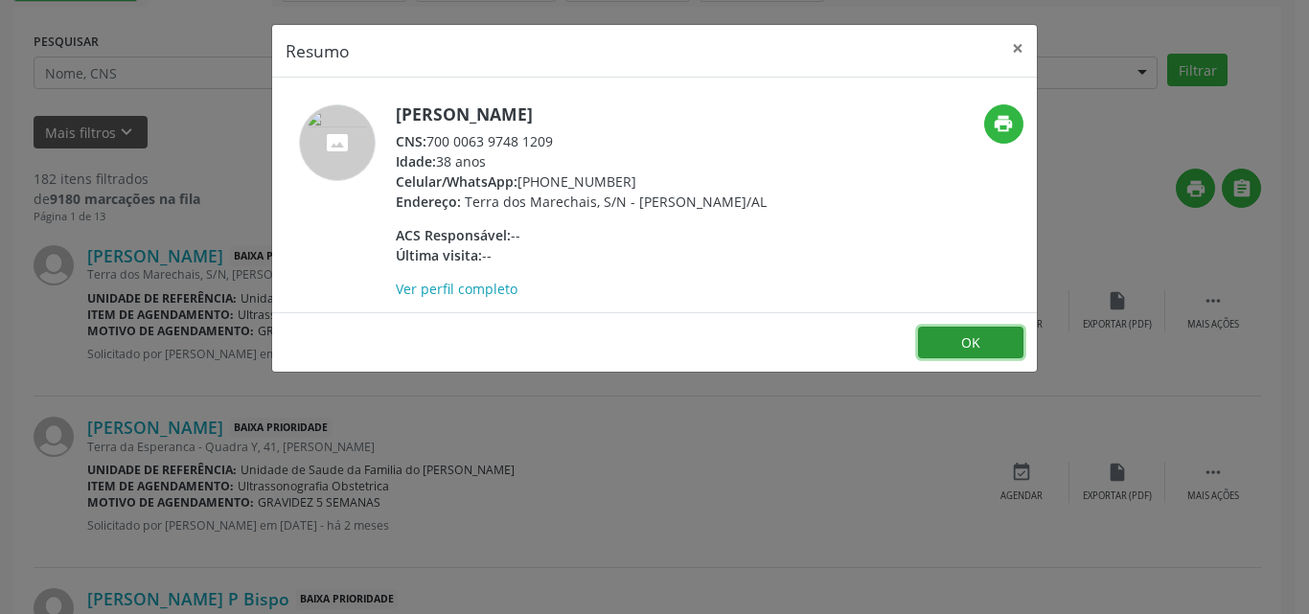
click at [958, 359] on button "OK" at bounding box center [970, 343] width 105 height 33
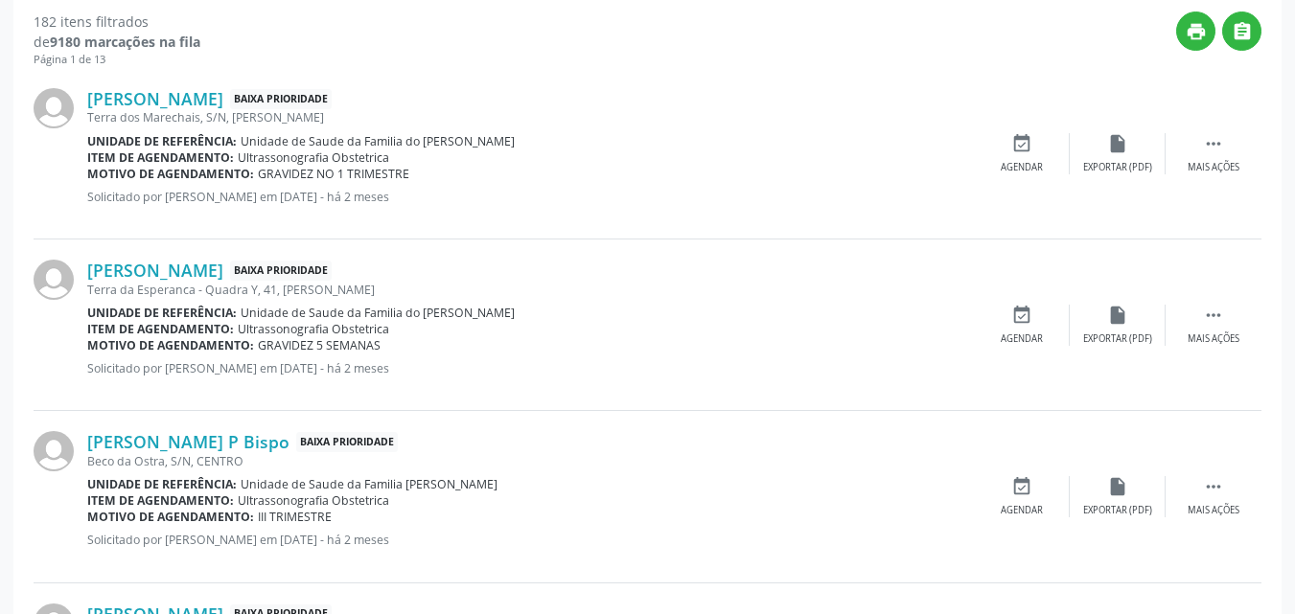
scroll to position [661, 0]
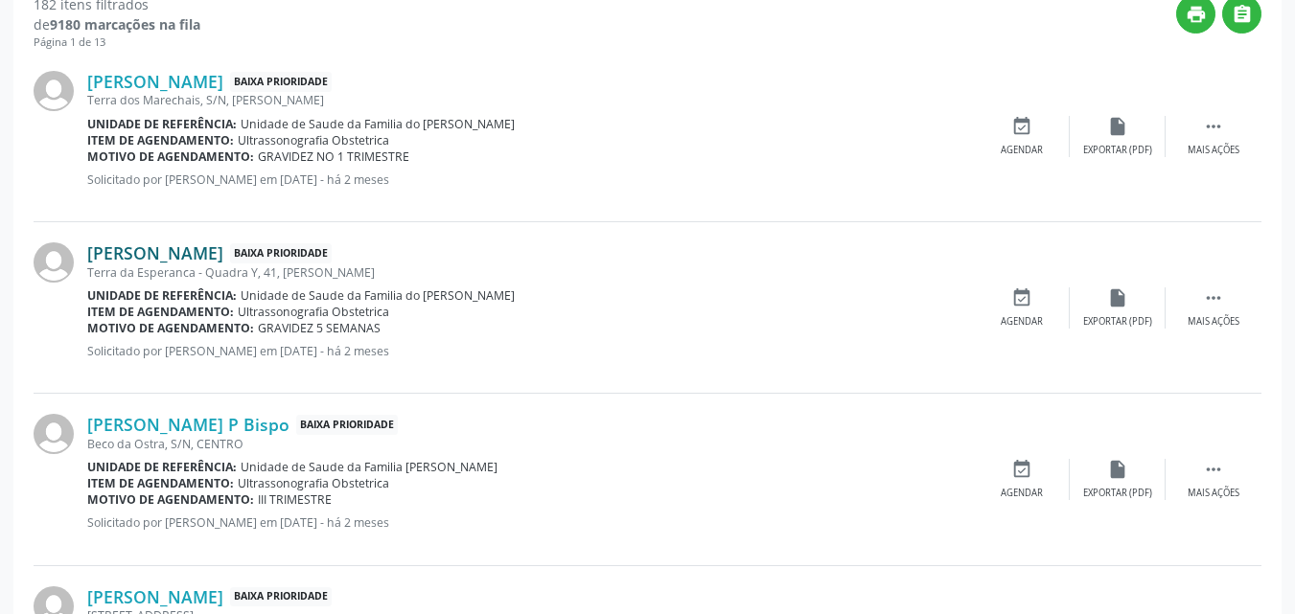
click at [200, 255] on link "[PERSON_NAME]" at bounding box center [155, 253] width 136 height 21
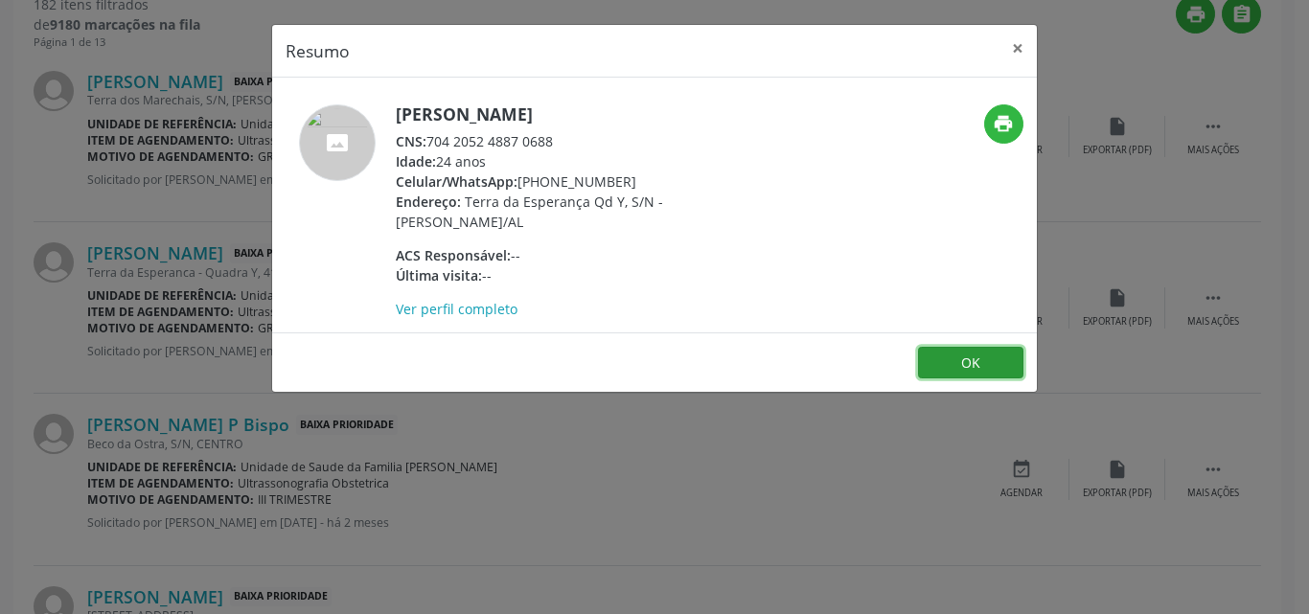
click at [991, 367] on button "OK" at bounding box center [970, 363] width 105 height 33
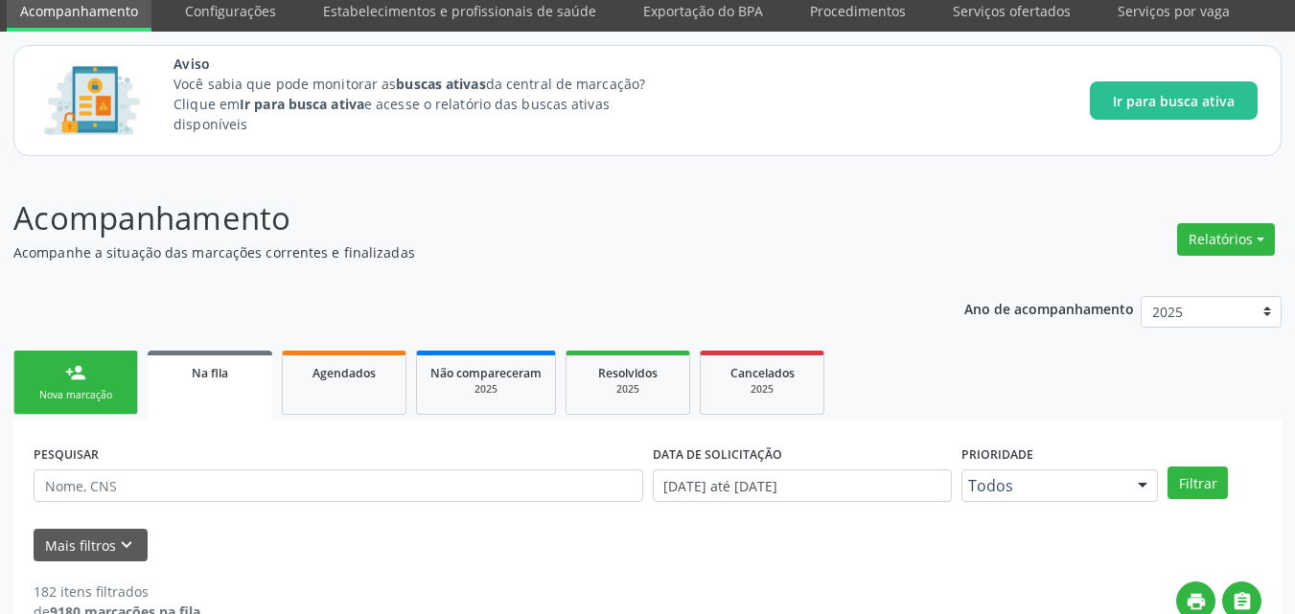
scroll to position [35, 0]
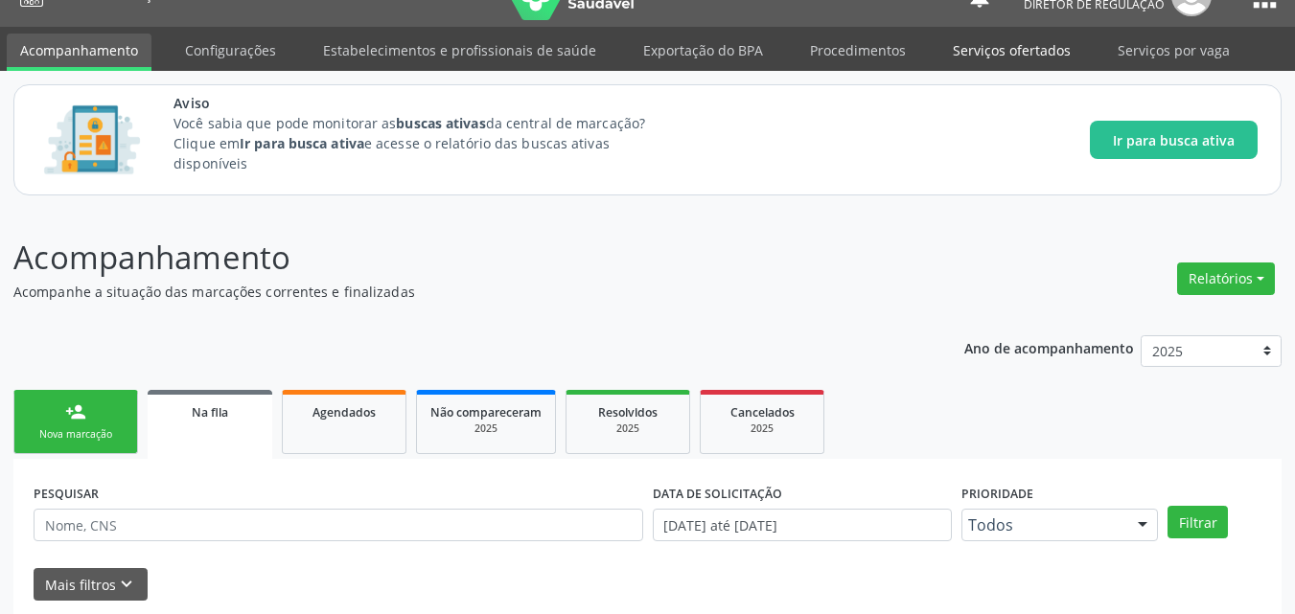
click at [1000, 54] on link "Serviços ofertados" at bounding box center [1011, 51] width 145 height 34
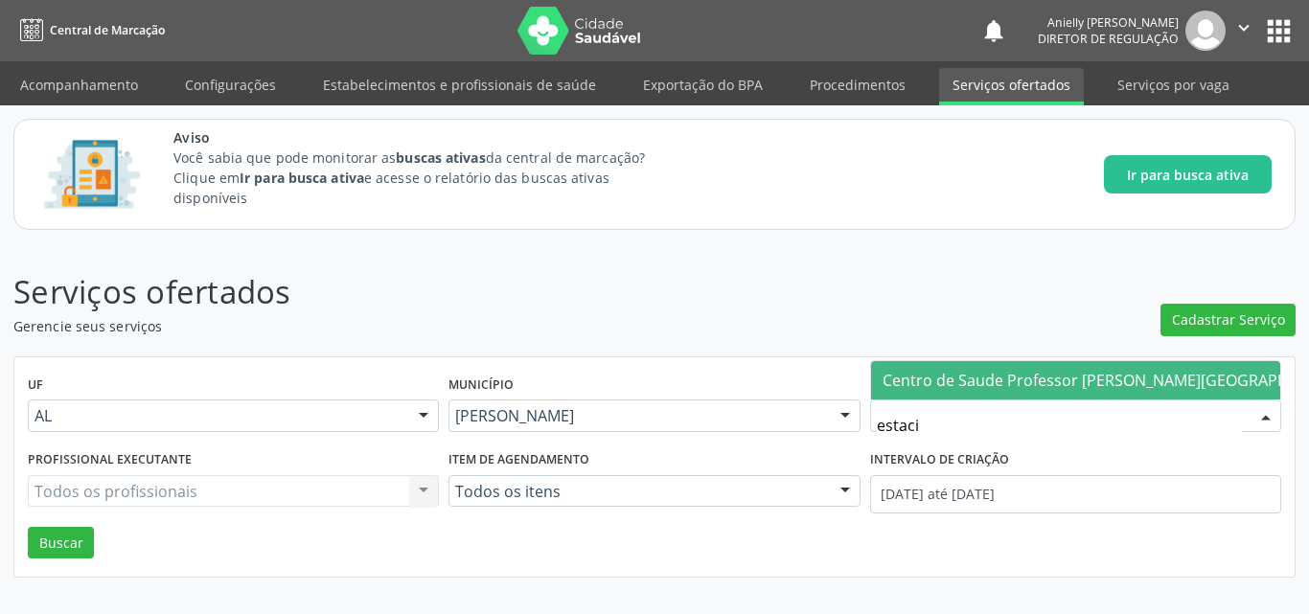
type input "estacio"
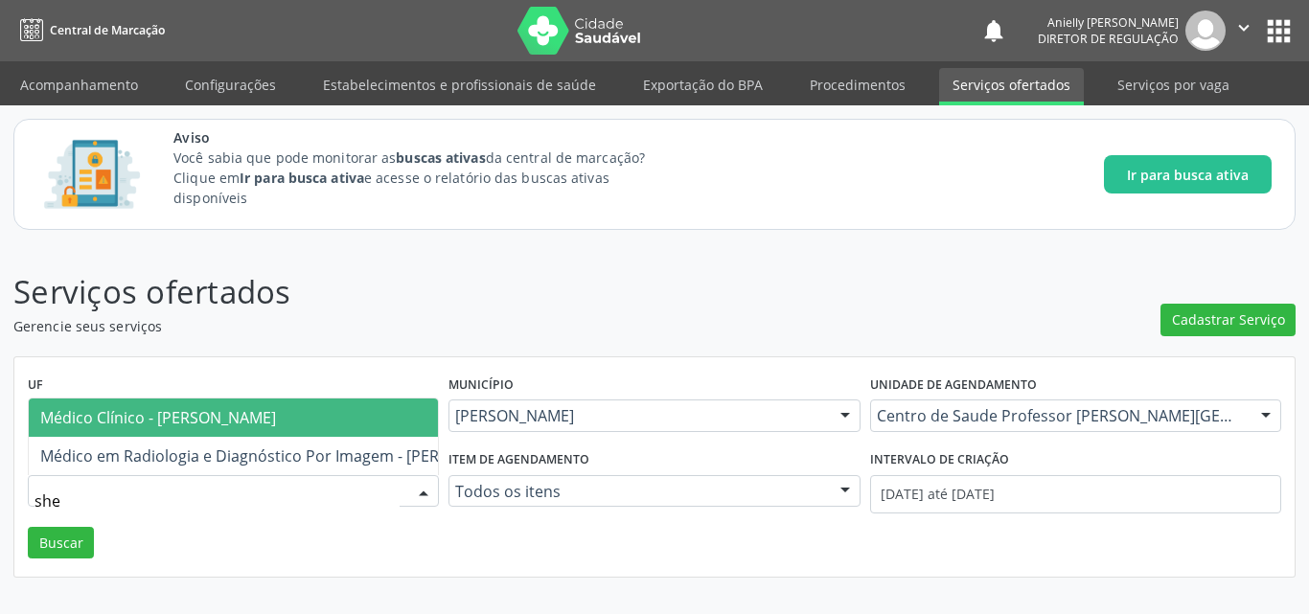
type input "shei"
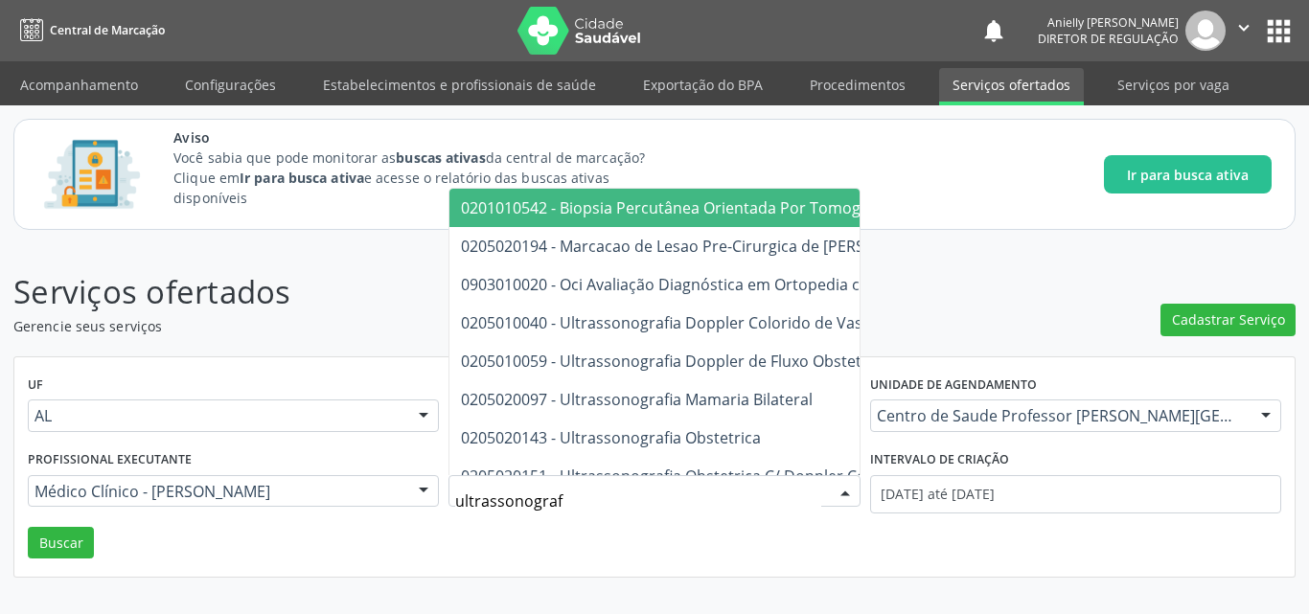
type input "ultrassonografi"
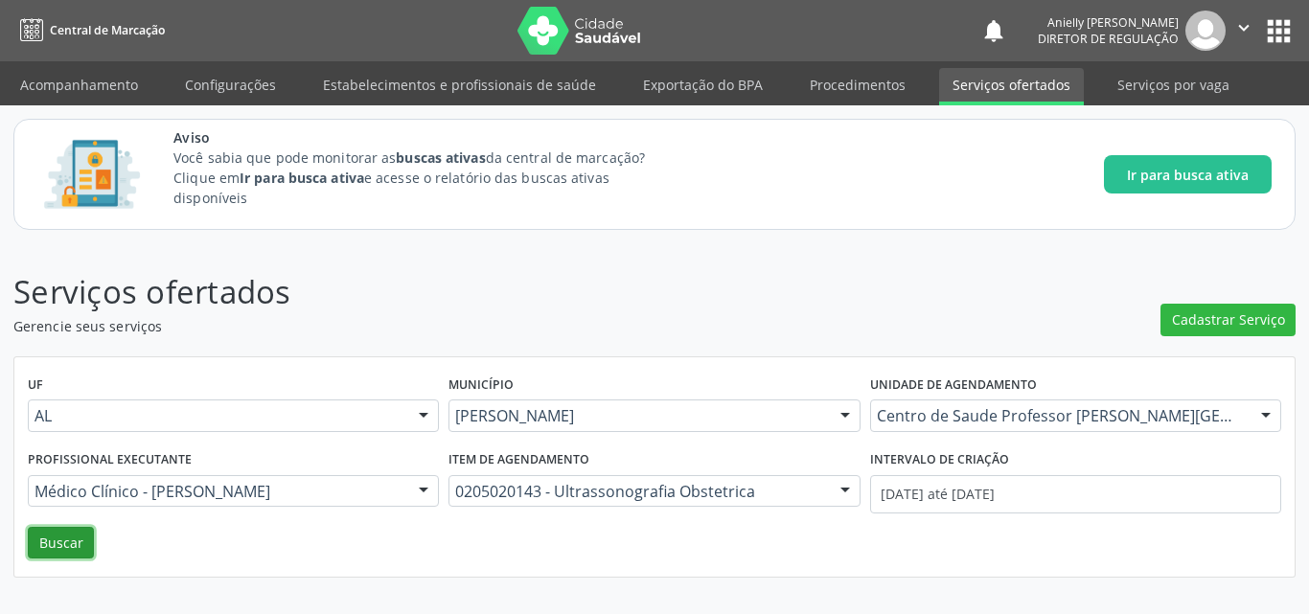
click at [28, 527] on button "Buscar" at bounding box center [61, 543] width 66 height 33
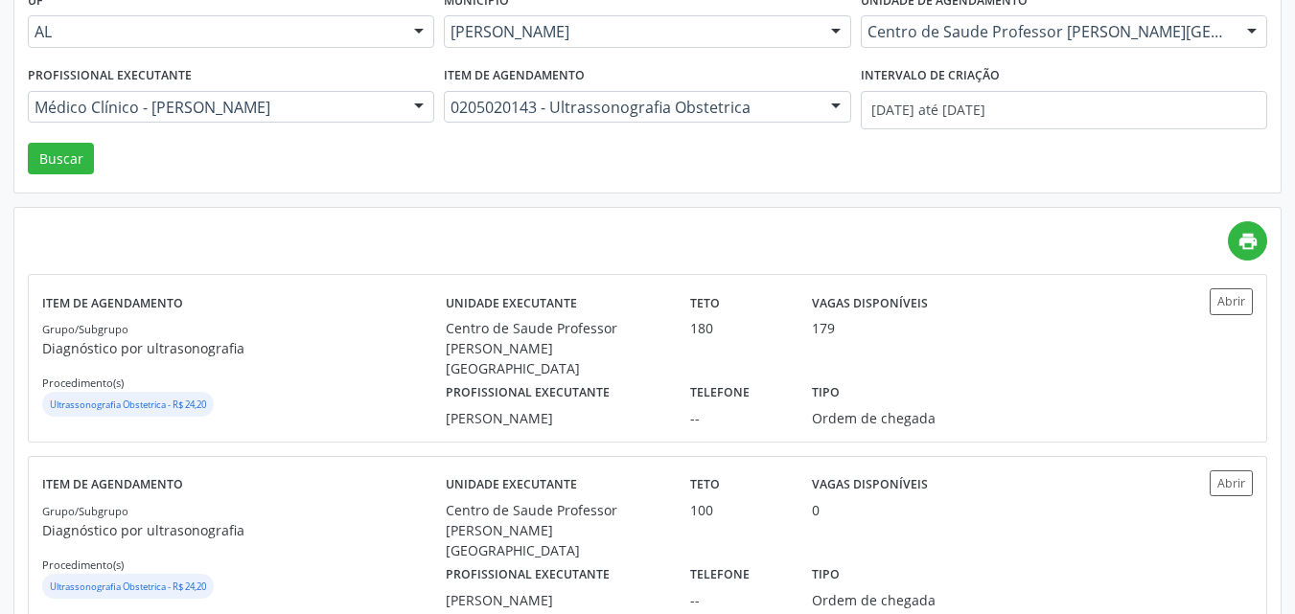
scroll to position [420, 0]
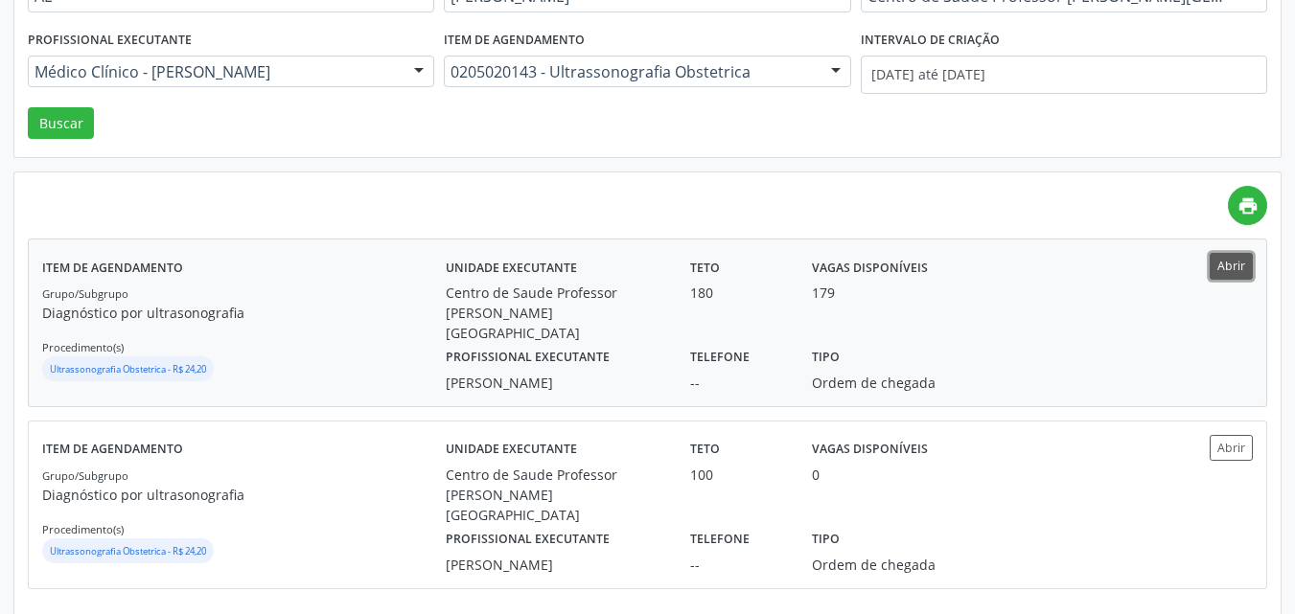
click at [1213, 275] on button "Abrir" at bounding box center [1231, 266] width 43 height 26
click at [1225, 444] on button "Abrir" at bounding box center [1231, 448] width 43 height 26
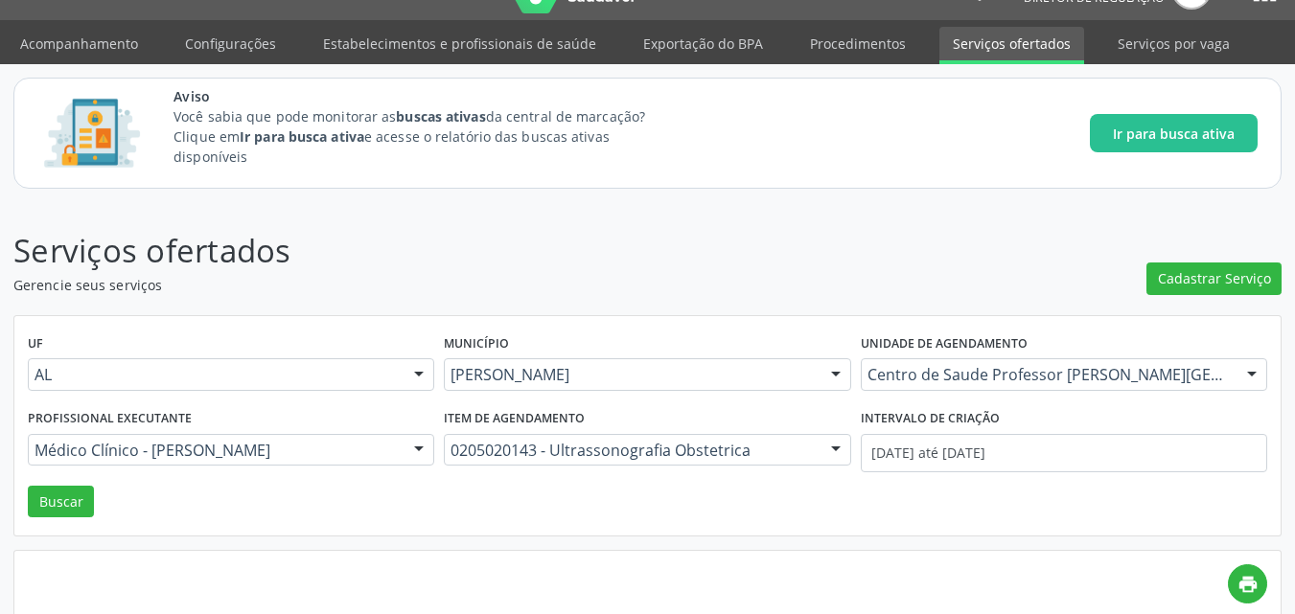
scroll to position [0, 0]
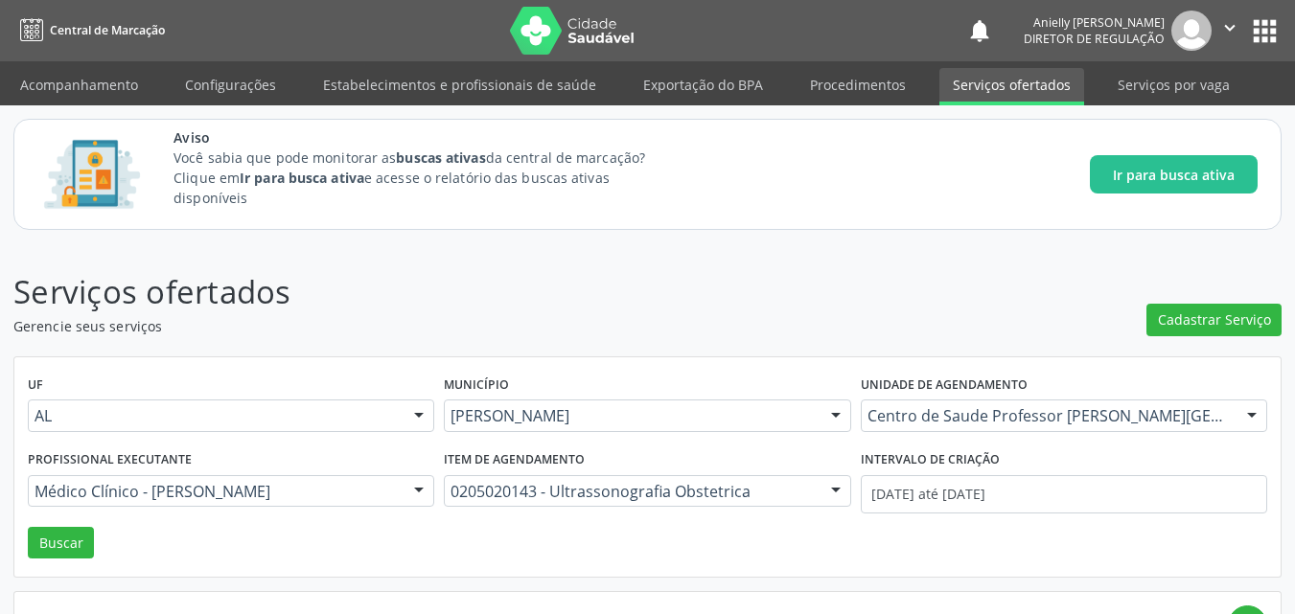
click at [1256, 32] on button "apps" at bounding box center [1265, 31] width 34 height 34
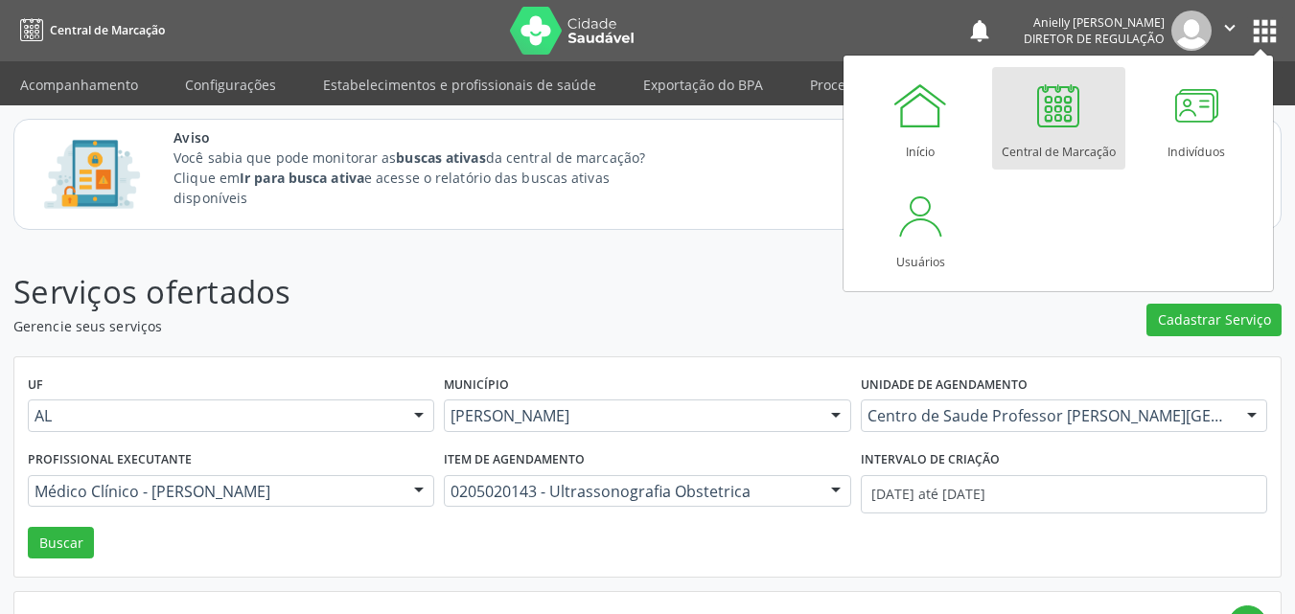
click at [1024, 47] on div "Anielly Lorena Lima do Nascimento Diretor de regulação" at bounding box center [1094, 30] width 141 height 33
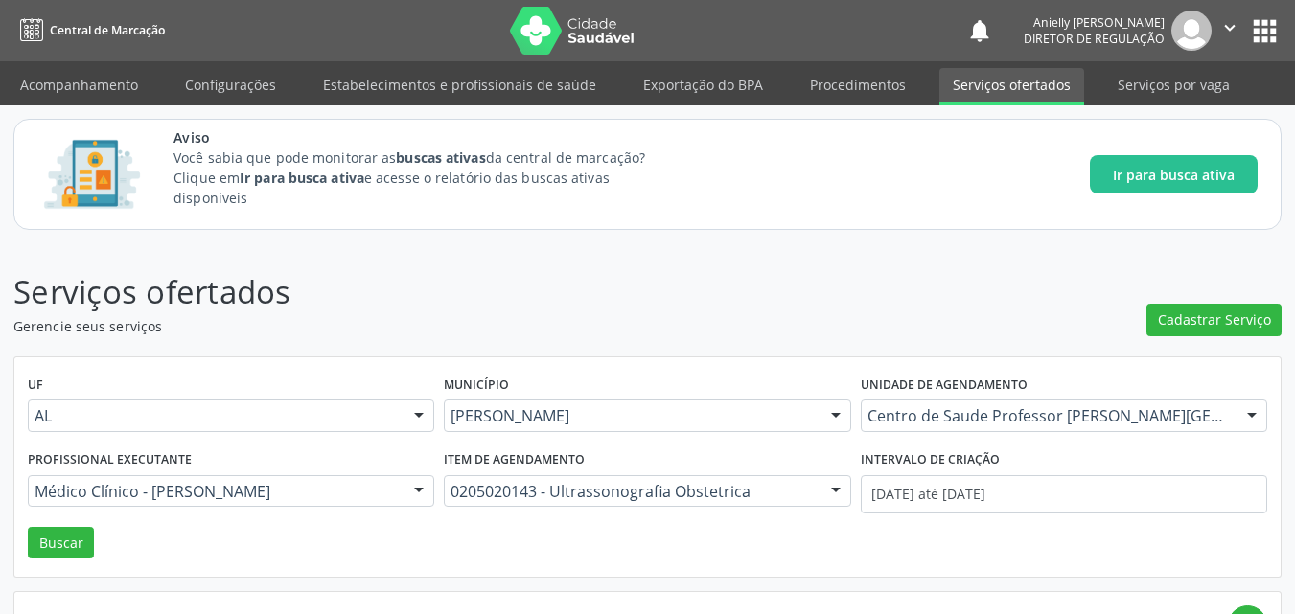
click at [1264, 14] on button "apps" at bounding box center [1265, 31] width 34 height 34
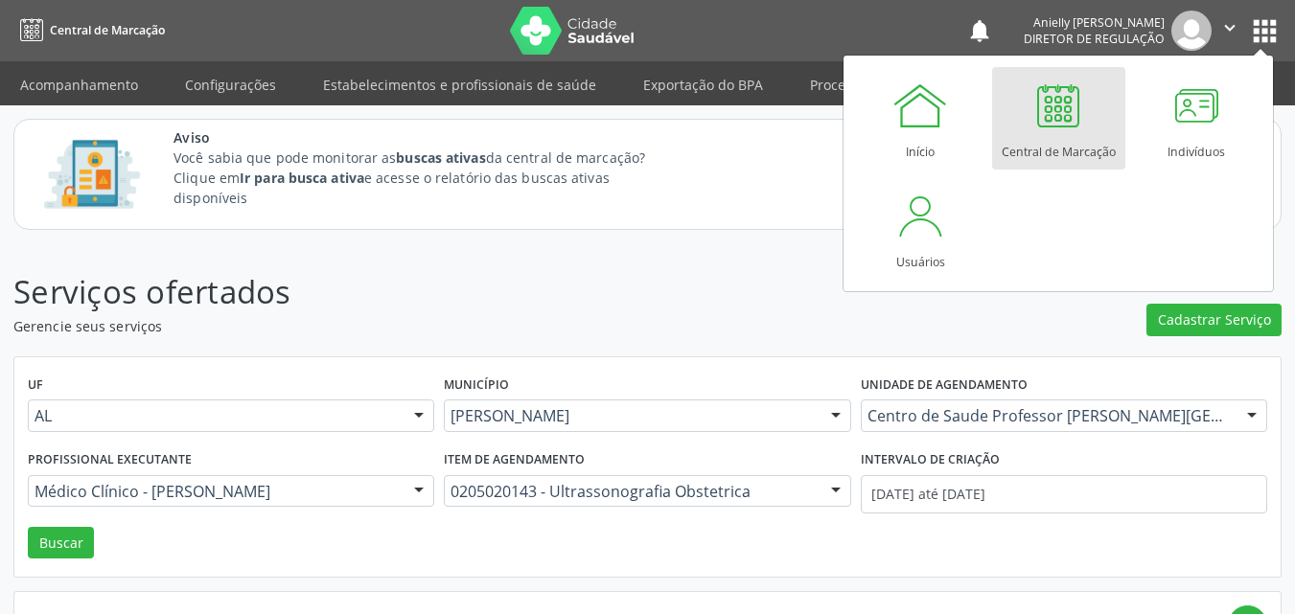
click at [1080, 138] on div "Central de Marcação" at bounding box center [1059, 147] width 114 height 26
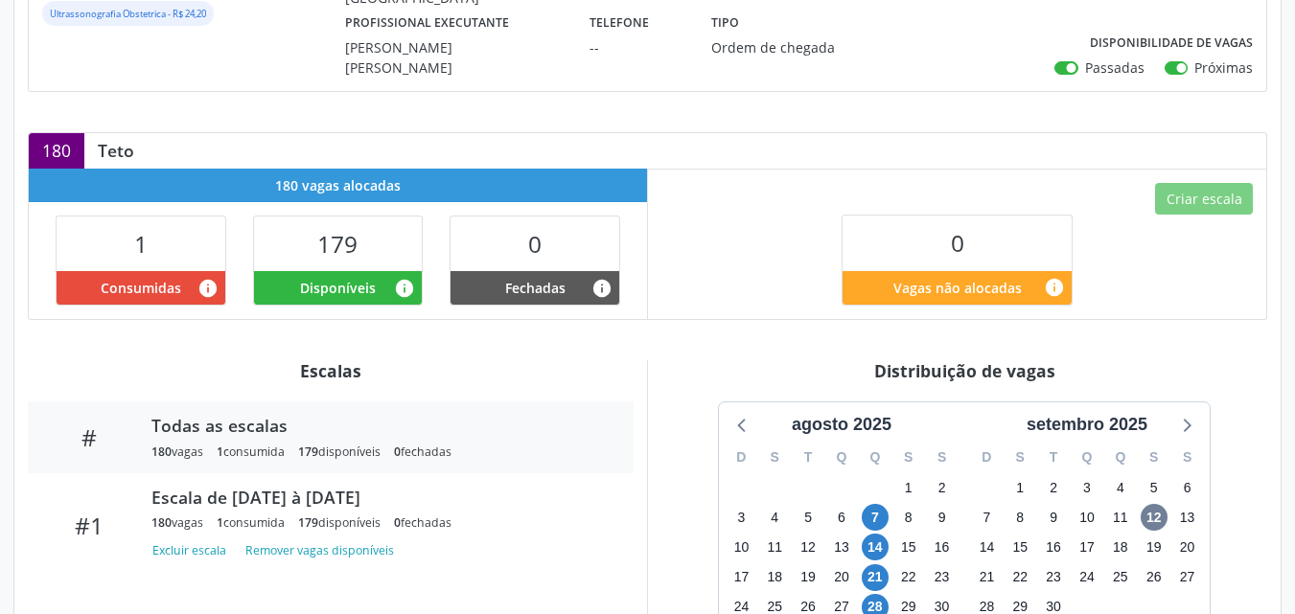
scroll to position [529, 0]
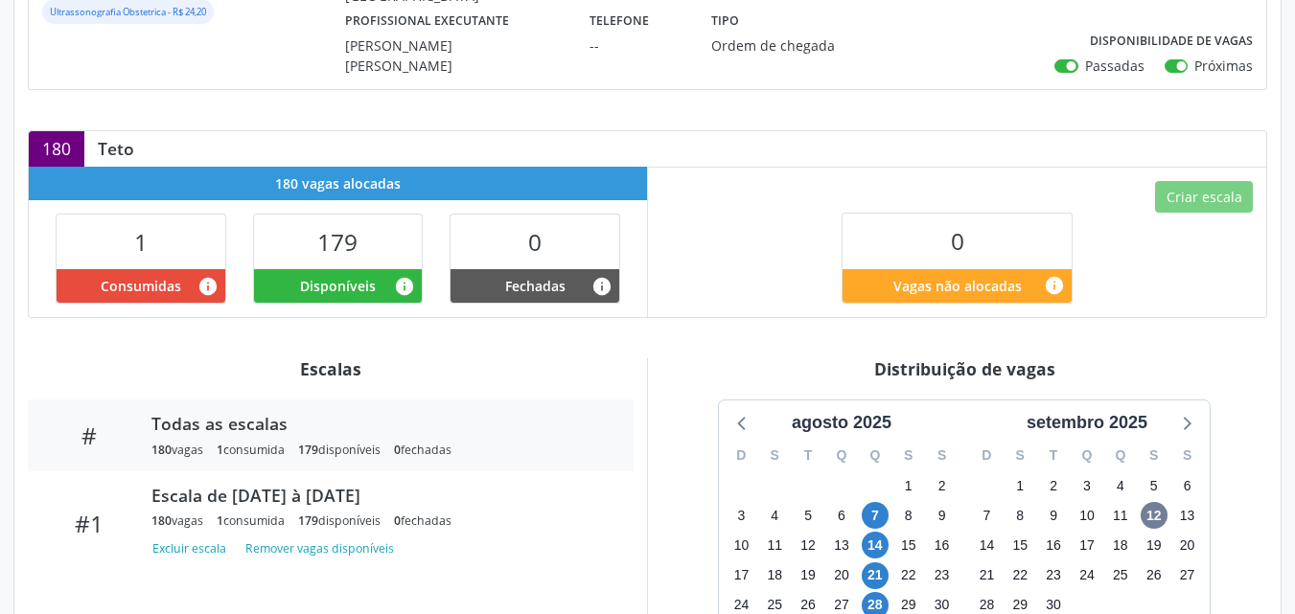
click at [418, 411] on div "# Todas as escalas 180 vagas 1 consumida 179 disponíveis 0 fechadas" at bounding box center [331, 436] width 606 height 72
drag, startPoint x: 397, startPoint y: 411, endPoint x: 333, endPoint y: 385, distance: 69.2
click at [333, 413] on div "Todas as escalas" at bounding box center [378, 423] width 455 height 21
click at [338, 513] on div "179 disponíveis" at bounding box center [339, 521] width 82 height 16
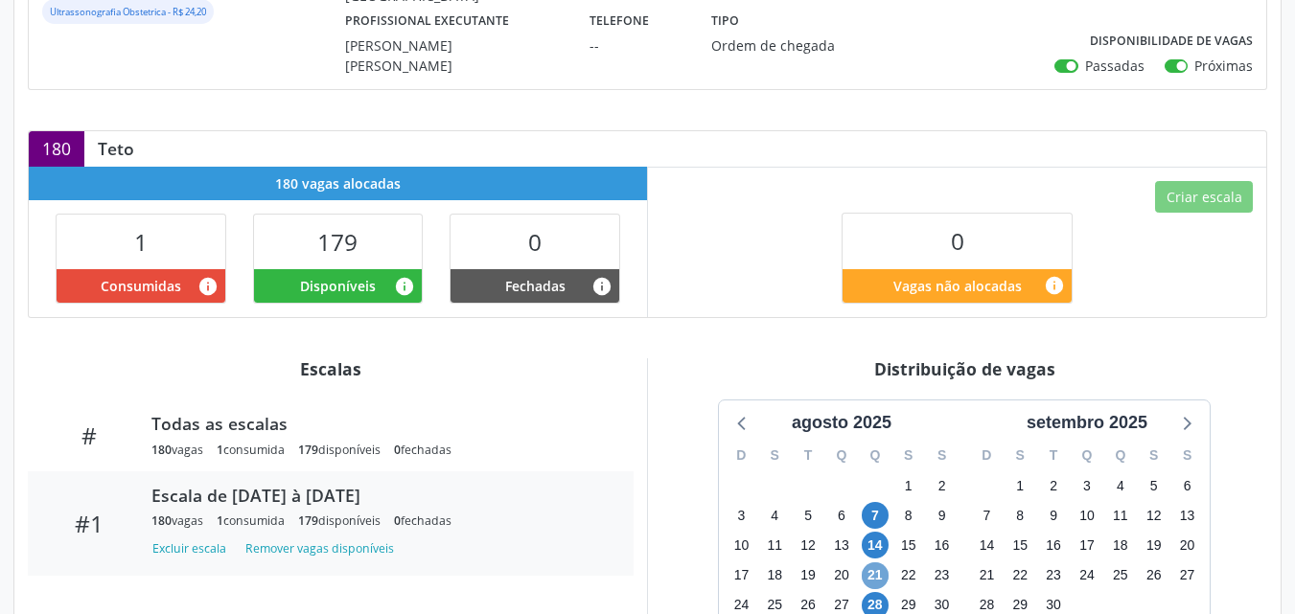
click at [871, 563] on span "21" at bounding box center [875, 576] width 27 height 27
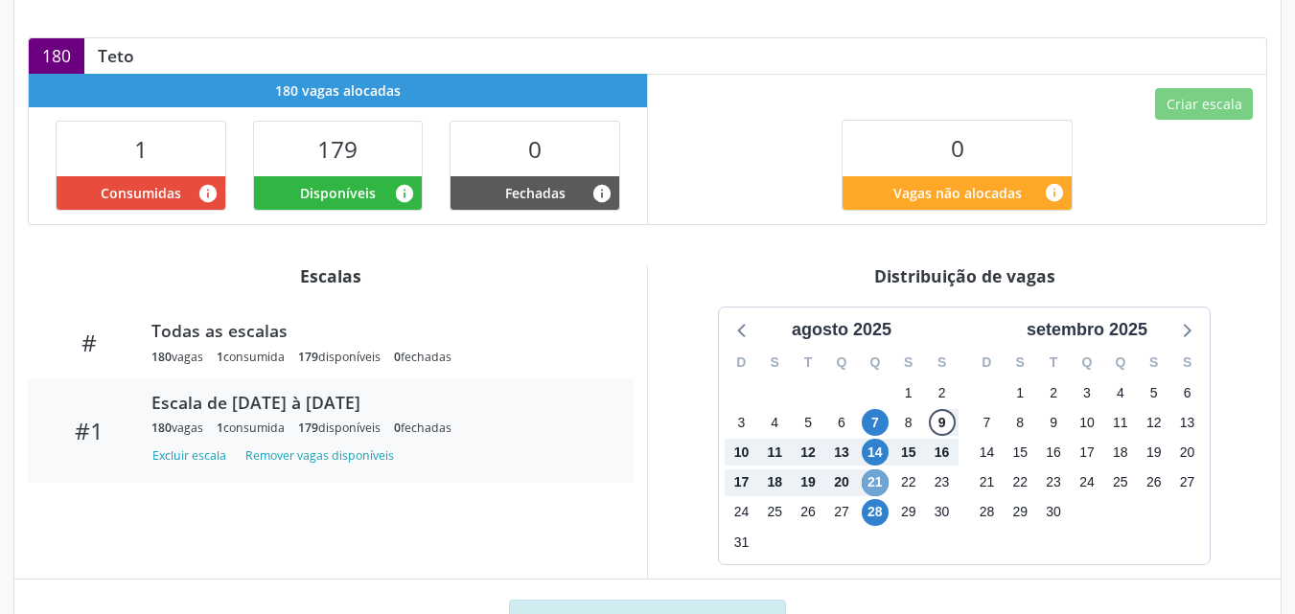
scroll to position [656, 0]
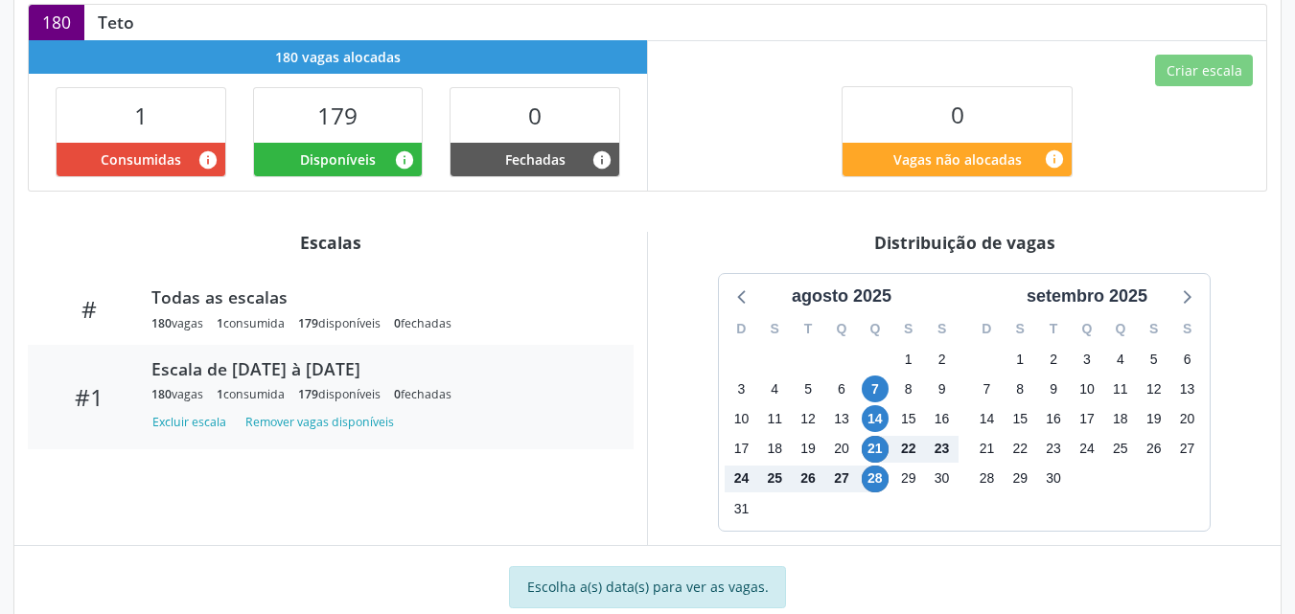
click at [910, 571] on div "Escolha a(s) data(s) para ver as vagas." at bounding box center [647, 594] width 1266 height 56
click at [518, 386] on div "180 vagas 1 consumida 179 disponíveis 0 fechadas" at bounding box center [378, 394] width 455 height 16
click at [878, 436] on span "21" at bounding box center [875, 449] width 27 height 27
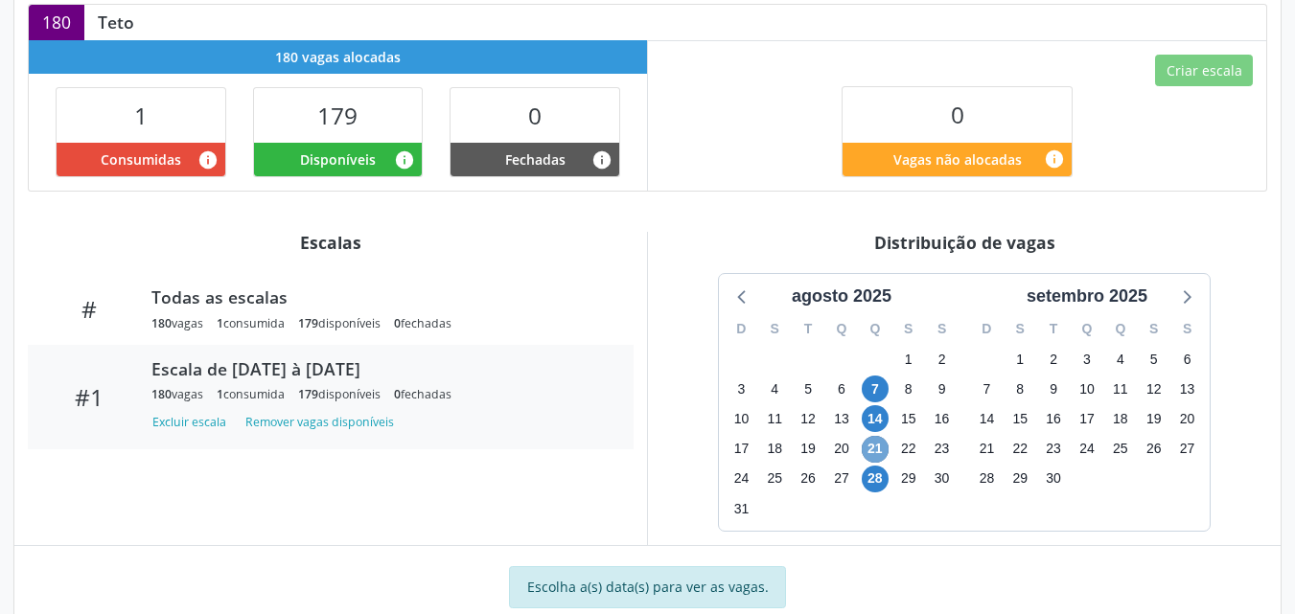
click at [878, 436] on span "21" at bounding box center [875, 449] width 27 height 27
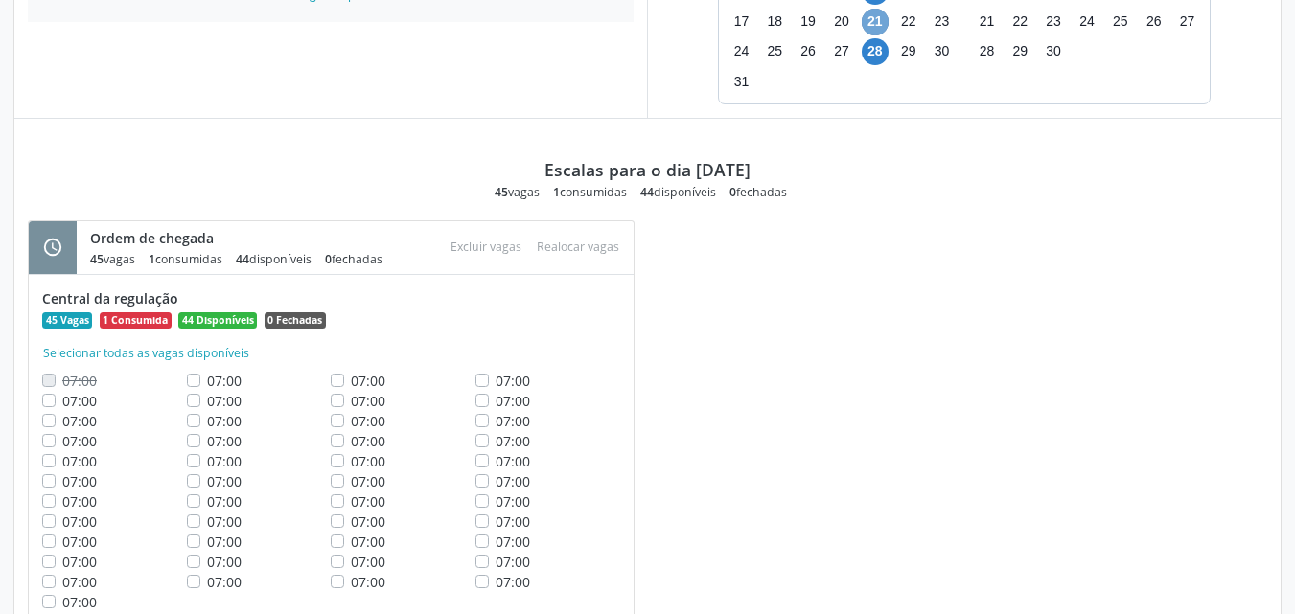
scroll to position [1108, 0]
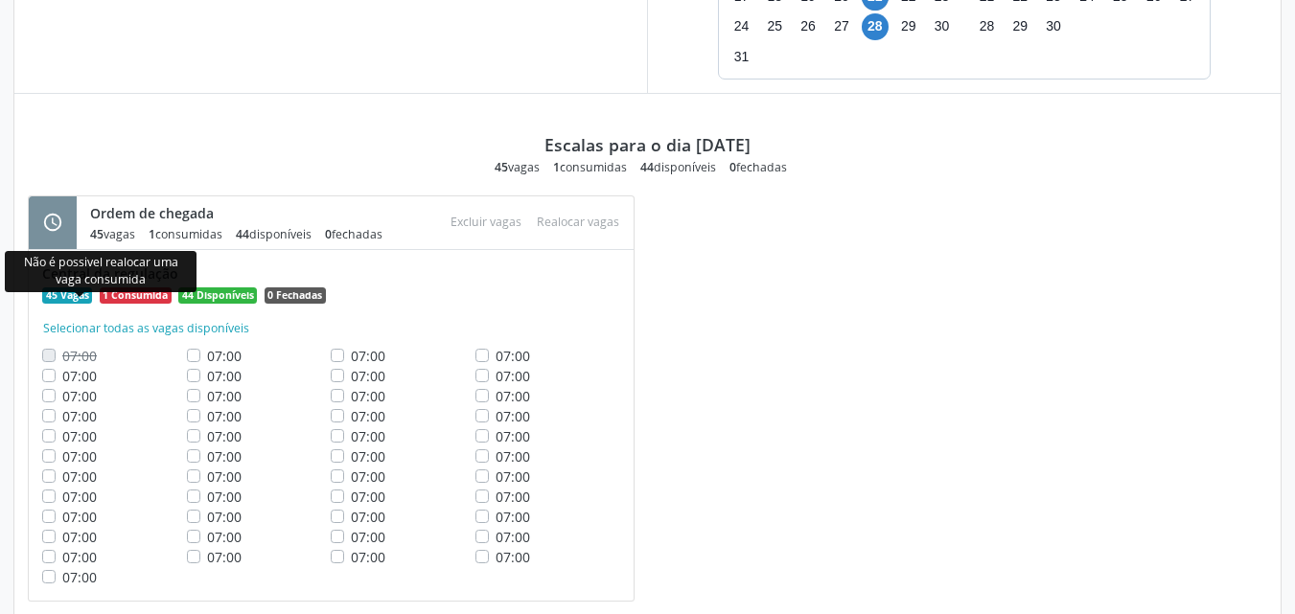
click at [87, 347] on span "07:00" at bounding box center [79, 356] width 35 height 18
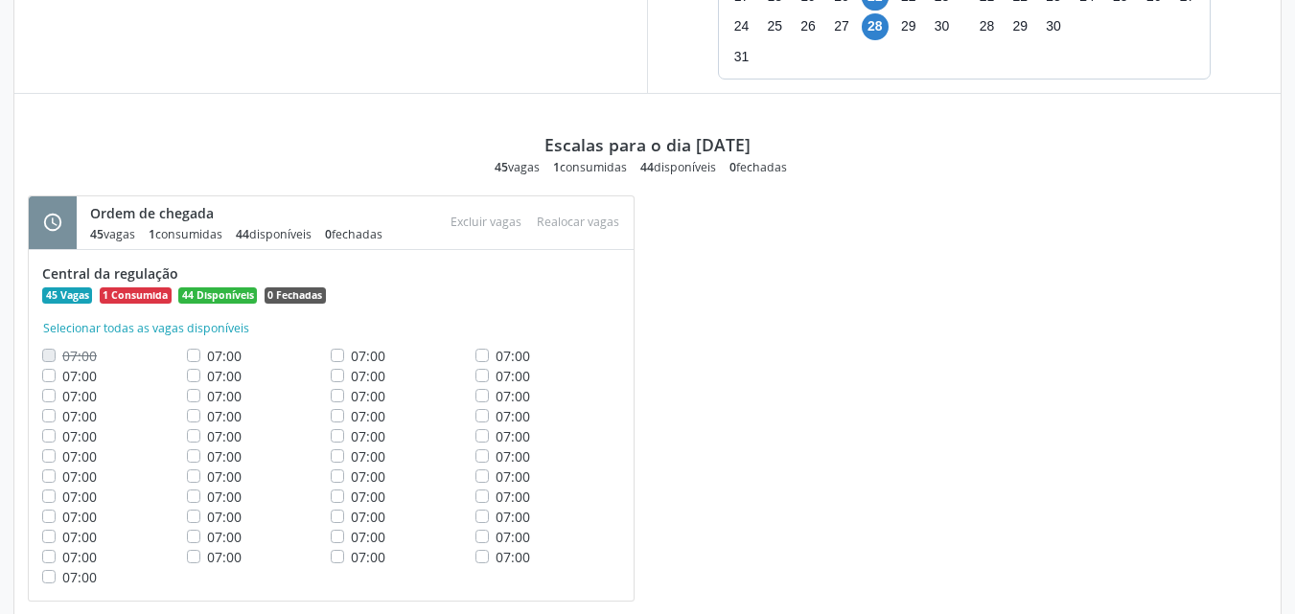
click at [1108, 251] on div "schedule Ordem de chegada 45 vagas 1 consumidas 44 disponíveis 0 fechadas Atenç…" at bounding box center [647, 409] width 1266 height 427
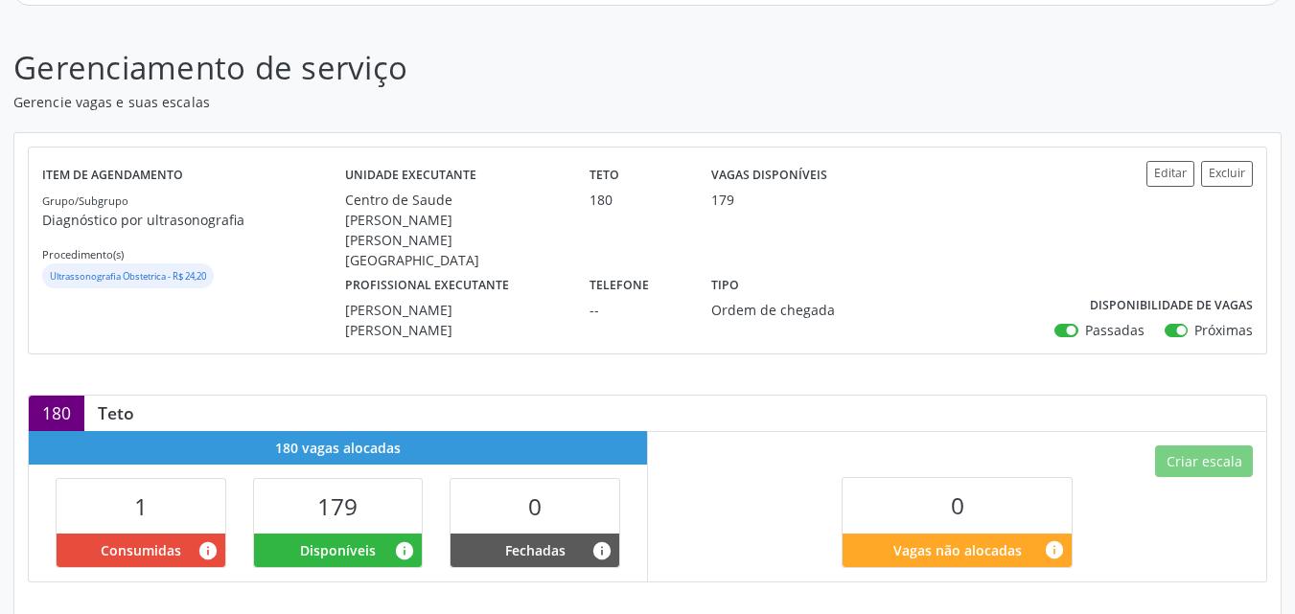
scroll to position [251, 0]
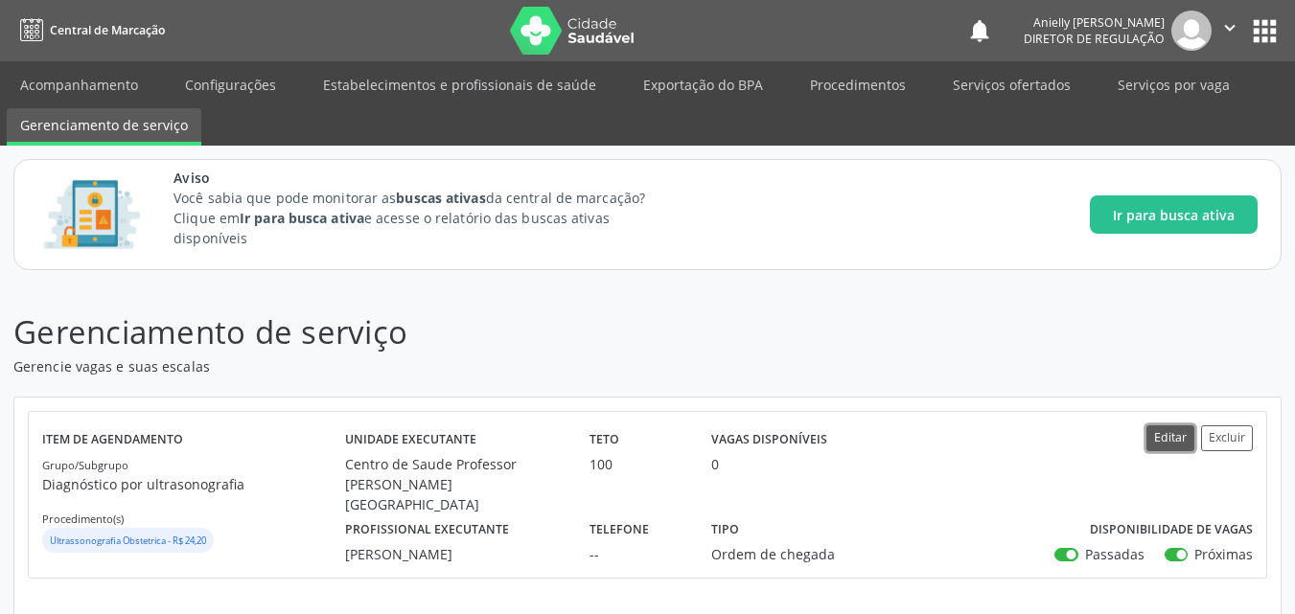
click at [1168, 435] on button "Editar" at bounding box center [1170, 439] width 48 height 26
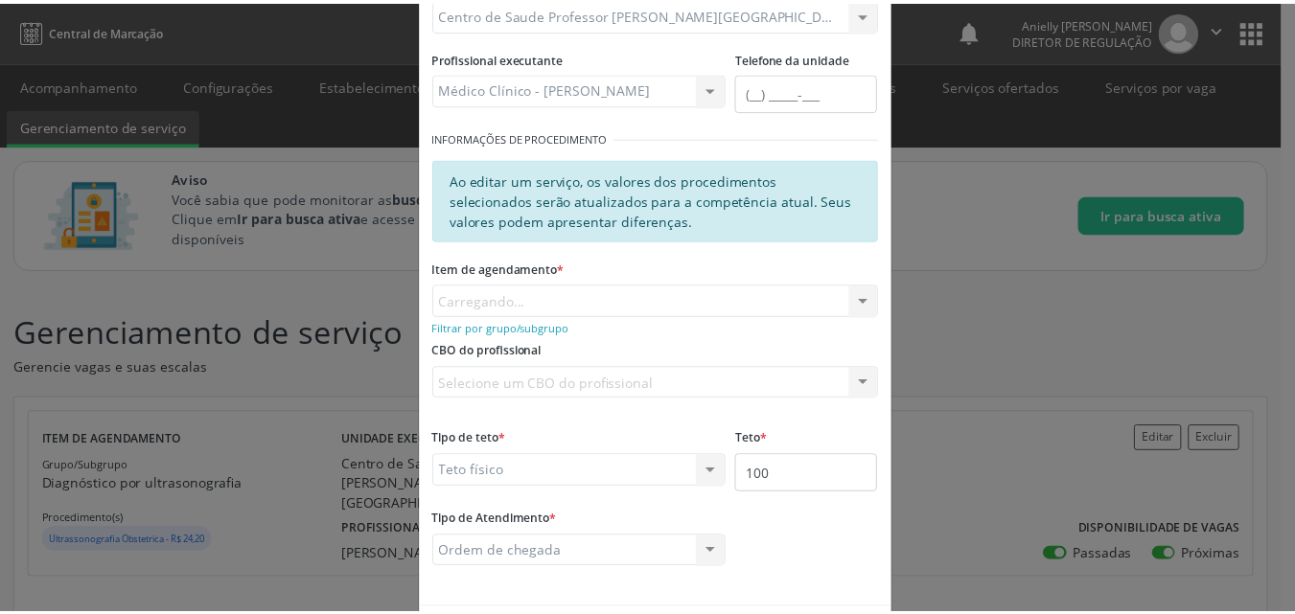
scroll to position [254, 0]
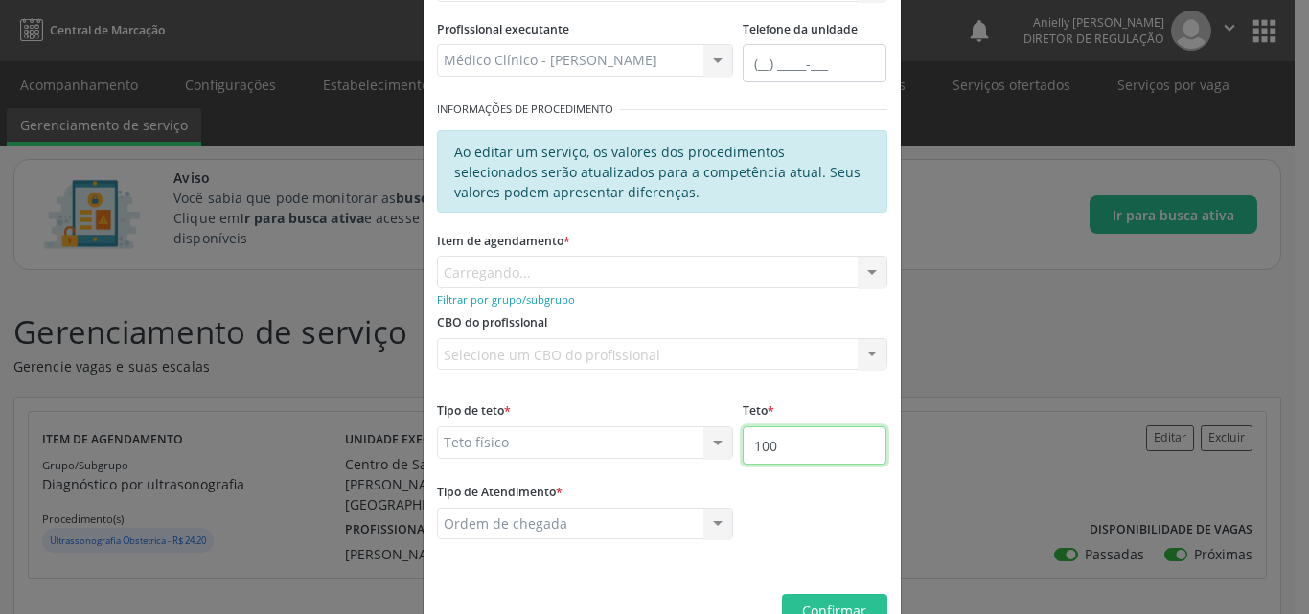
click at [802, 448] on input "100" at bounding box center [815, 446] width 144 height 38
type input "180"
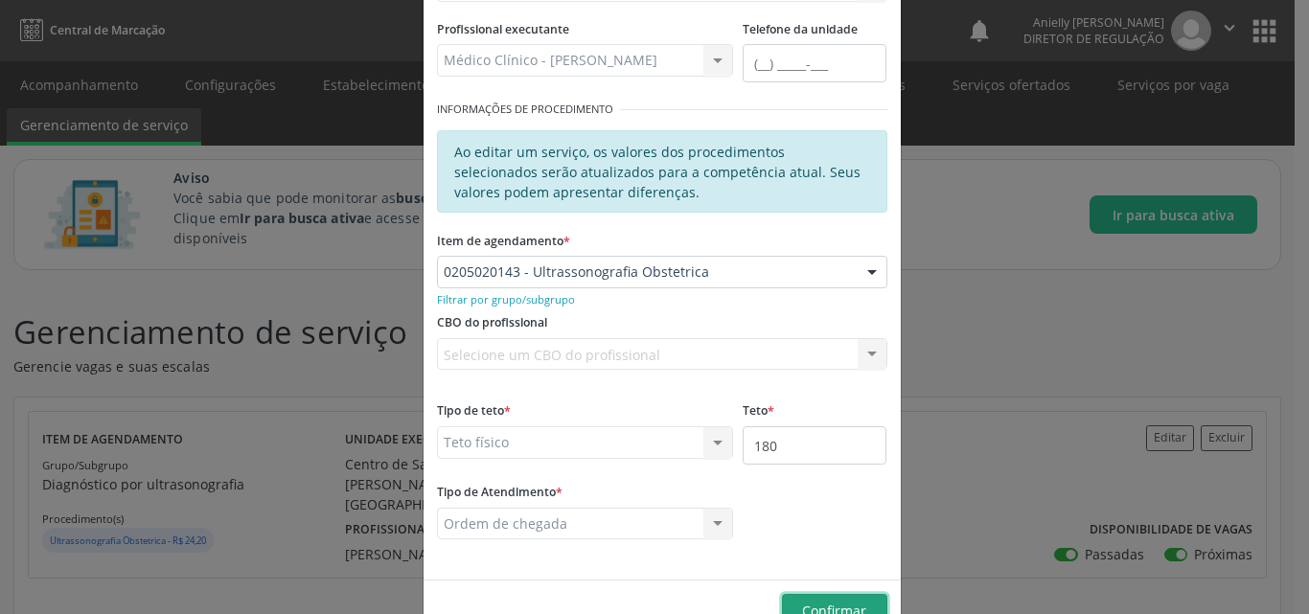
click at [832, 606] on span "Confirmar" at bounding box center [834, 611] width 64 height 18
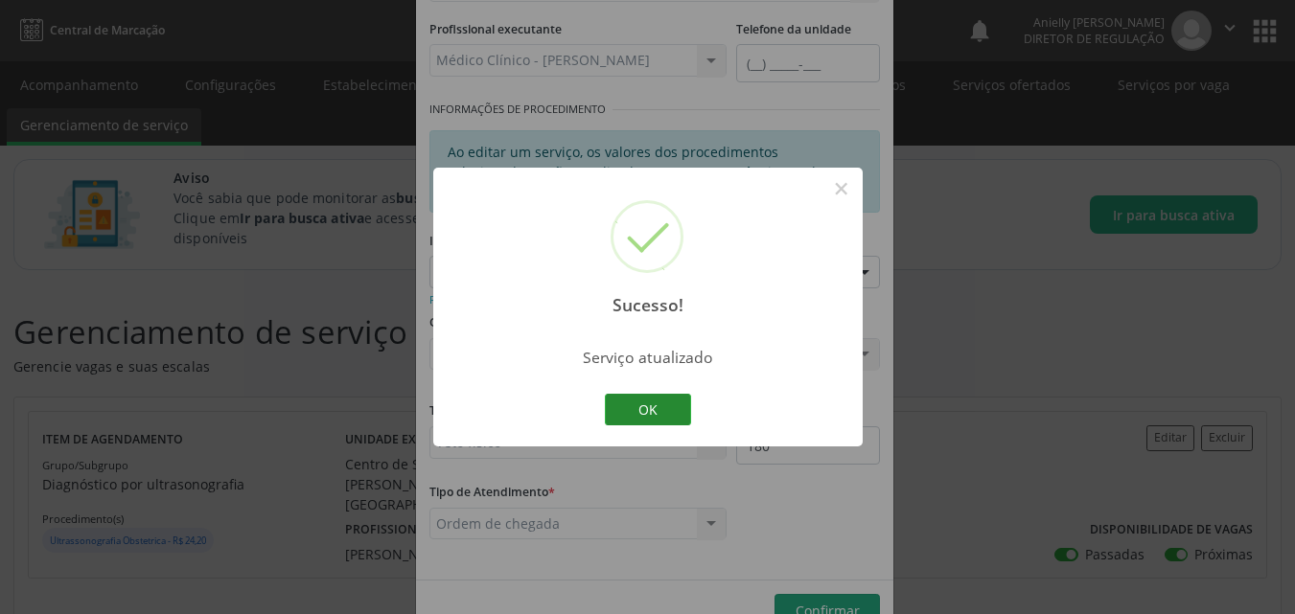
click at [635, 397] on button "OK" at bounding box center [648, 410] width 86 height 33
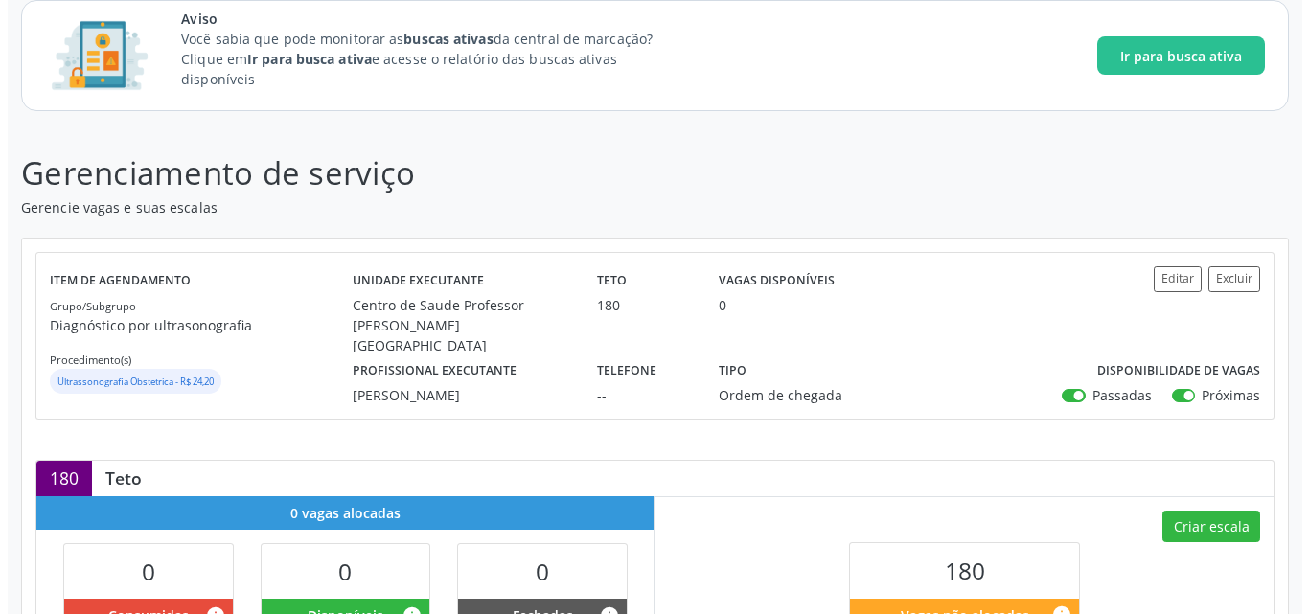
scroll to position [243, 0]
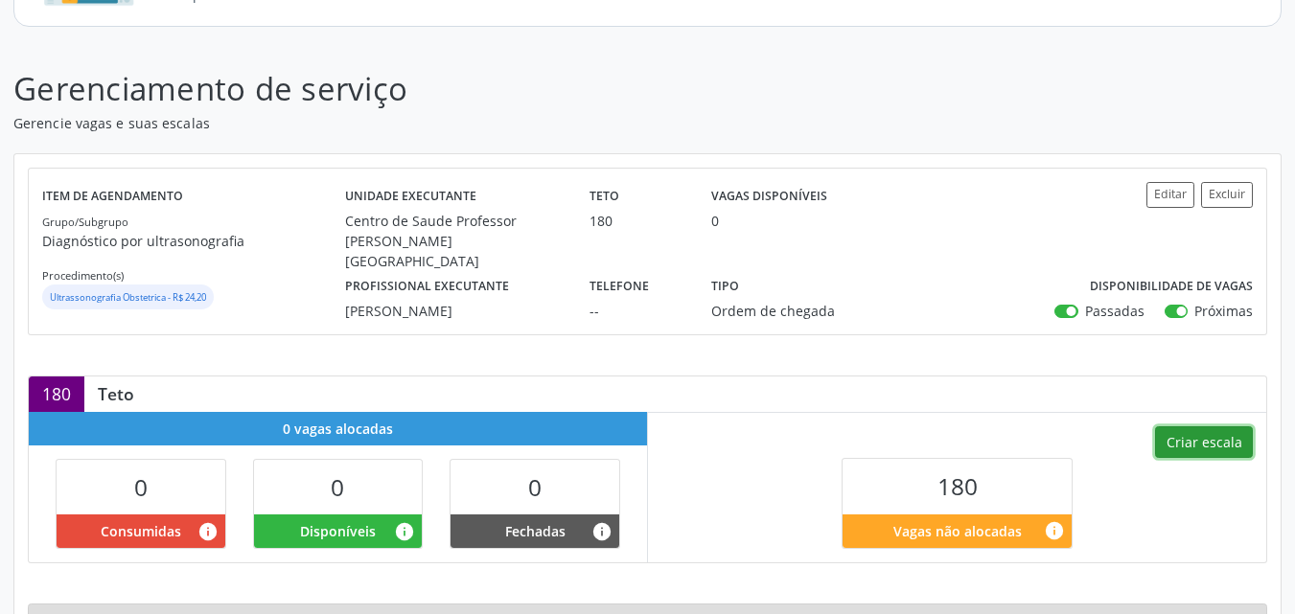
click at [1218, 429] on button "Criar escala" at bounding box center [1204, 443] width 98 height 33
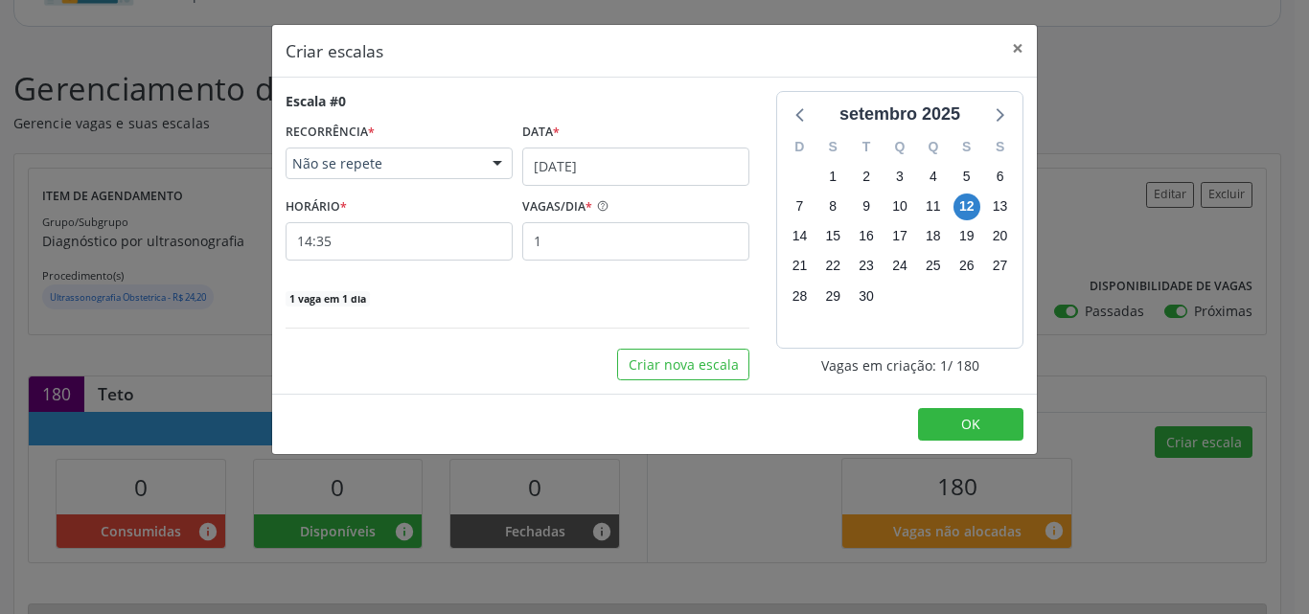
click at [439, 163] on span "Não se repete" at bounding box center [382, 163] width 181 height 19
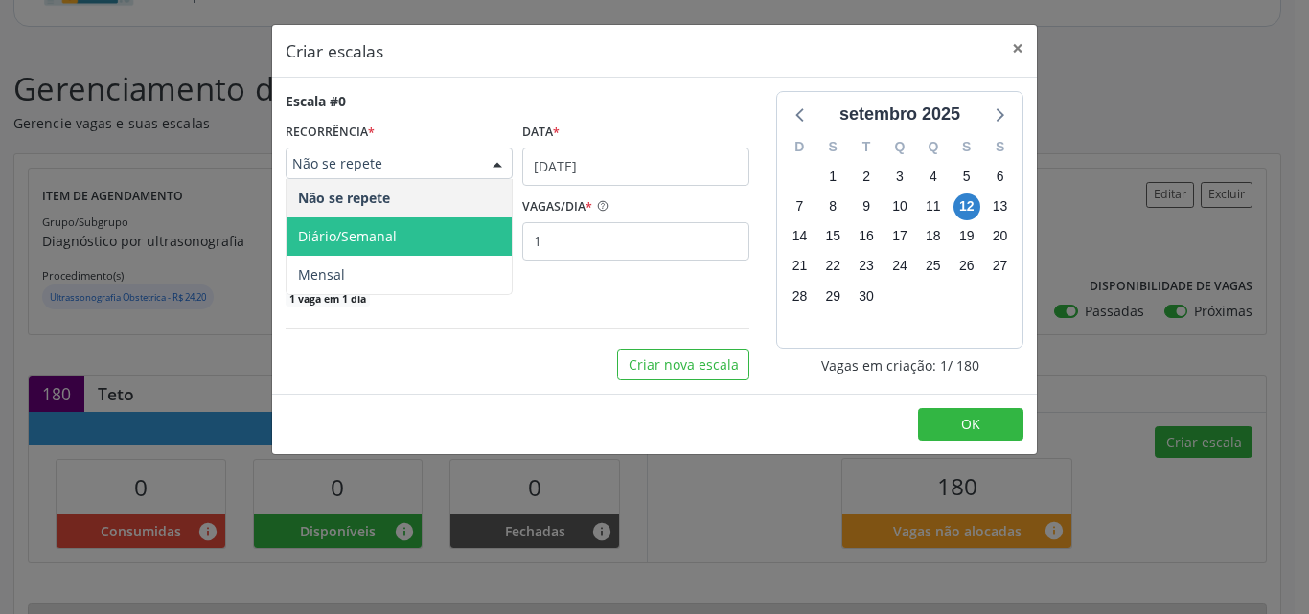
click at [431, 229] on span "Diário/Semanal" at bounding box center [399, 237] width 225 height 38
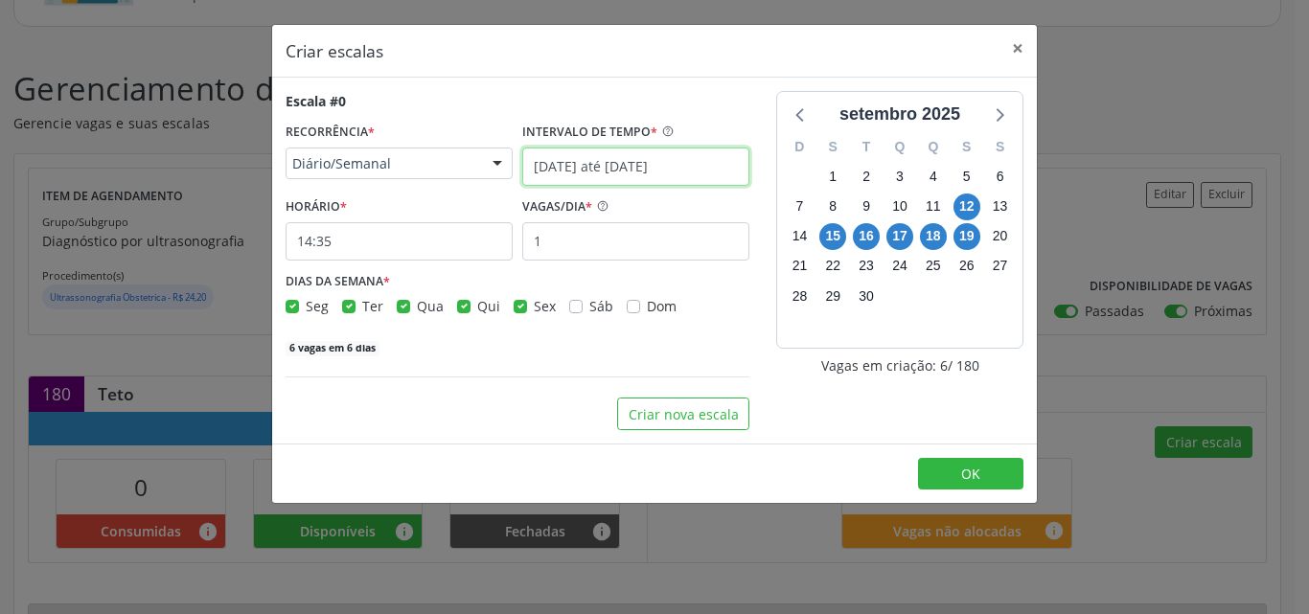
click at [587, 181] on body "Central de Marcação notifications Anielly Lorena Lima do Nascimento Diretor de …" at bounding box center [654, 64] width 1309 height 614
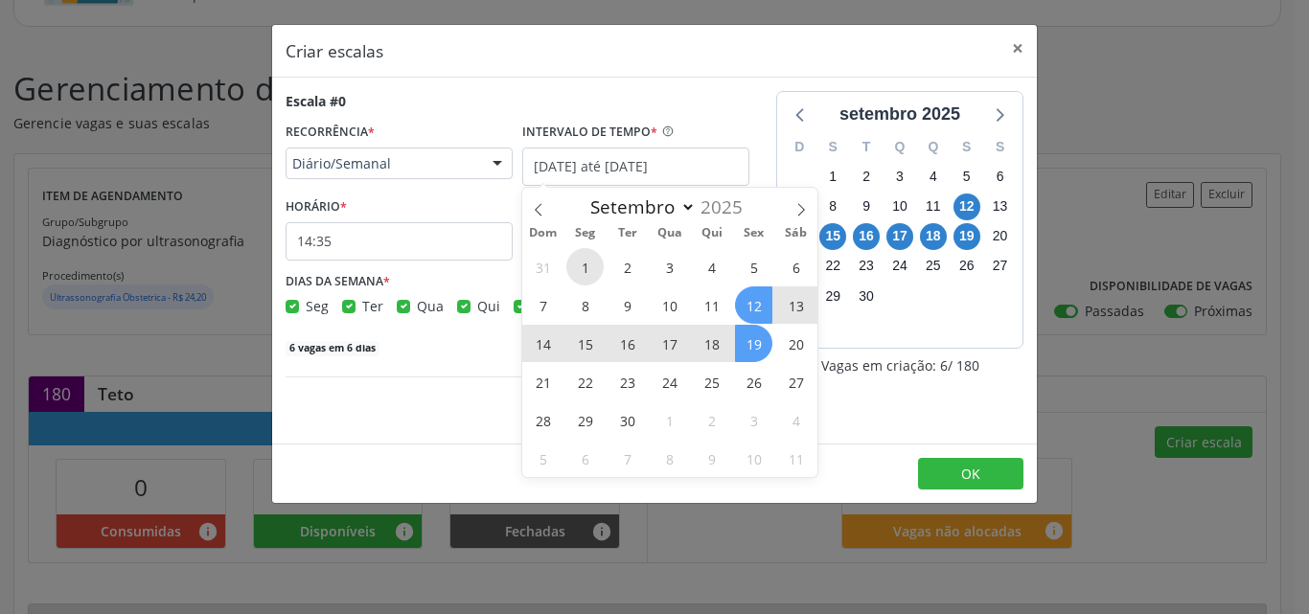
click at [589, 266] on span "1" at bounding box center [584, 266] width 37 height 37
type input "01/09/2025"
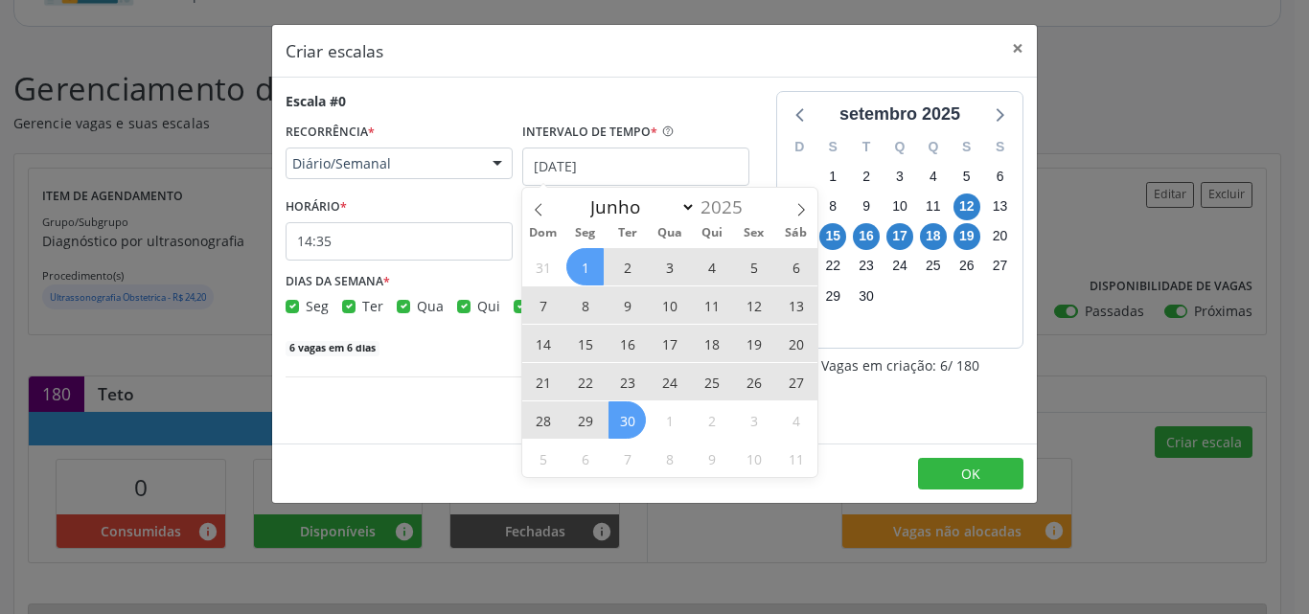
click at [631, 423] on span "30" at bounding box center [627, 420] width 37 height 37
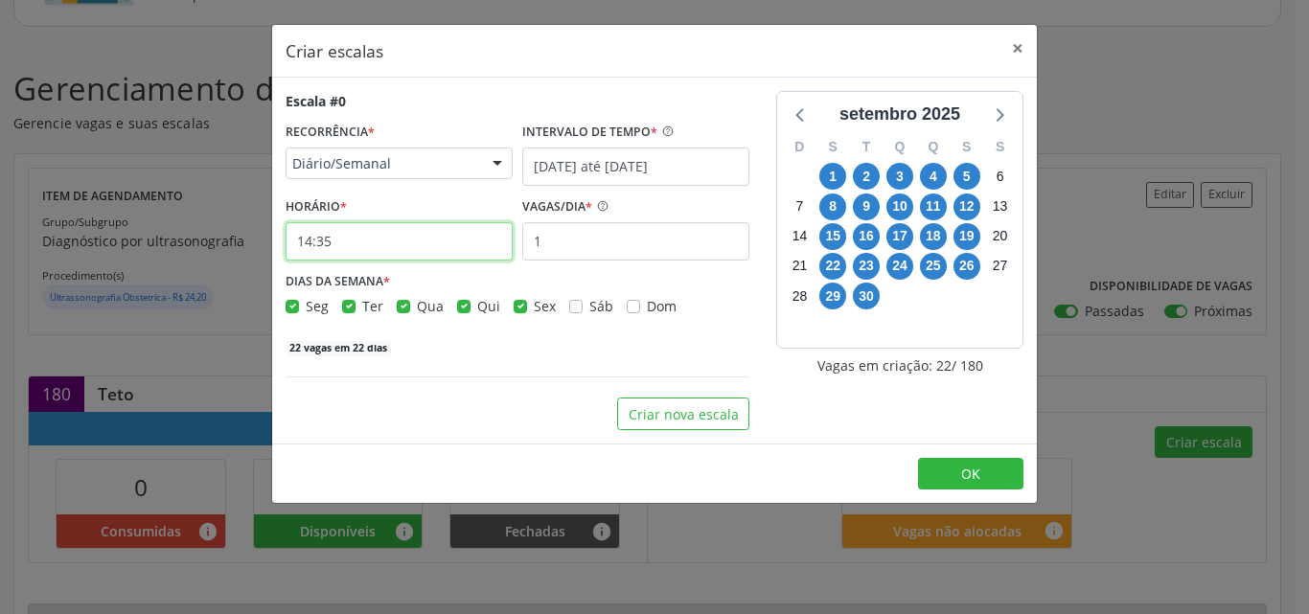
click at [388, 252] on input "14:35" at bounding box center [399, 241] width 227 height 38
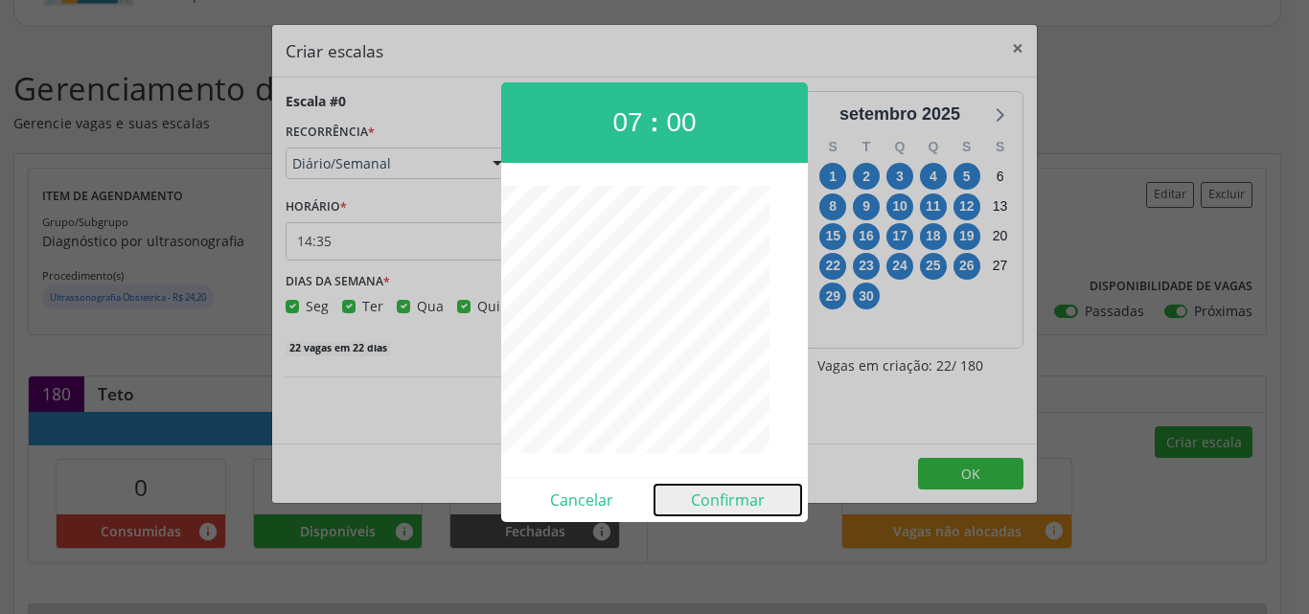
click at [696, 485] on button "Confirmar" at bounding box center [728, 500] width 147 height 31
type input "07:00"
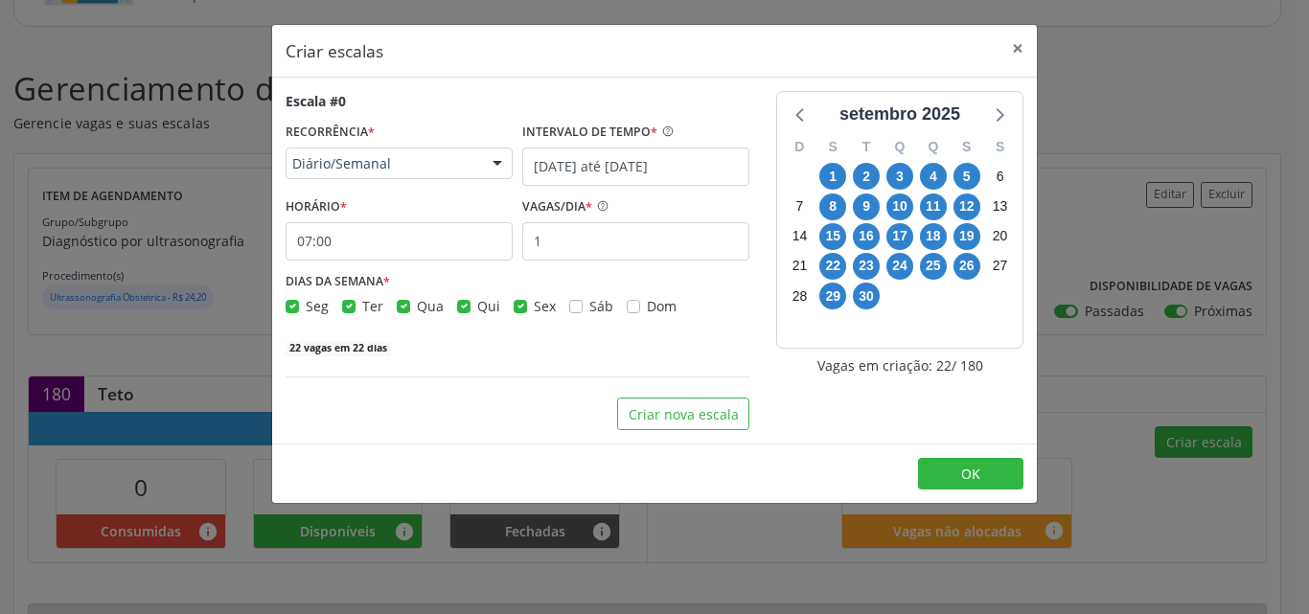
click at [534, 305] on label "Sex" at bounding box center [545, 306] width 22 height 20
click at [516, 305] on input "Sex" at bounding box center [520, 304] width 13 height 17
checkbox input "false"
click at [417, 310] on label "Qua" at bounding box center [430, 306] width 27 height 20
click at [401, 310] on input "Qua" at bounding box center [403, 304] width 13 height 17
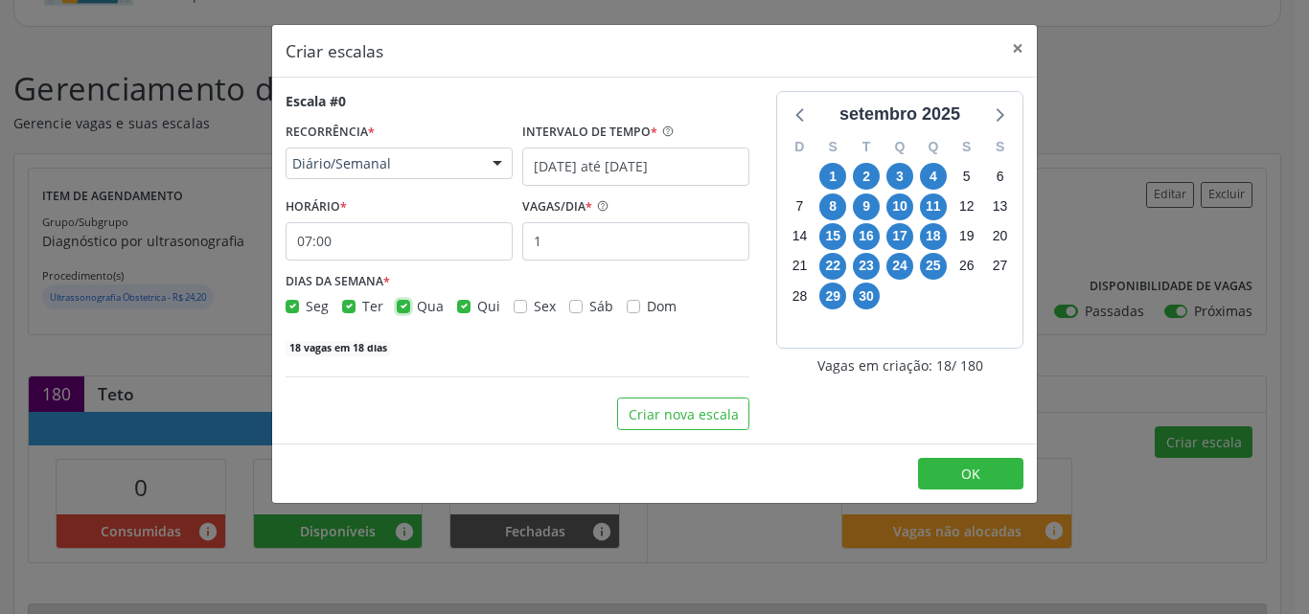
checkbox input "false"
click at [362, 306] on label "Ter" at bounding box center [372, 306] width 21 height 20
click at [351, 306] on input "Ter" at bounding box center [348, 304] width 13 height 17
checkbox input "false"
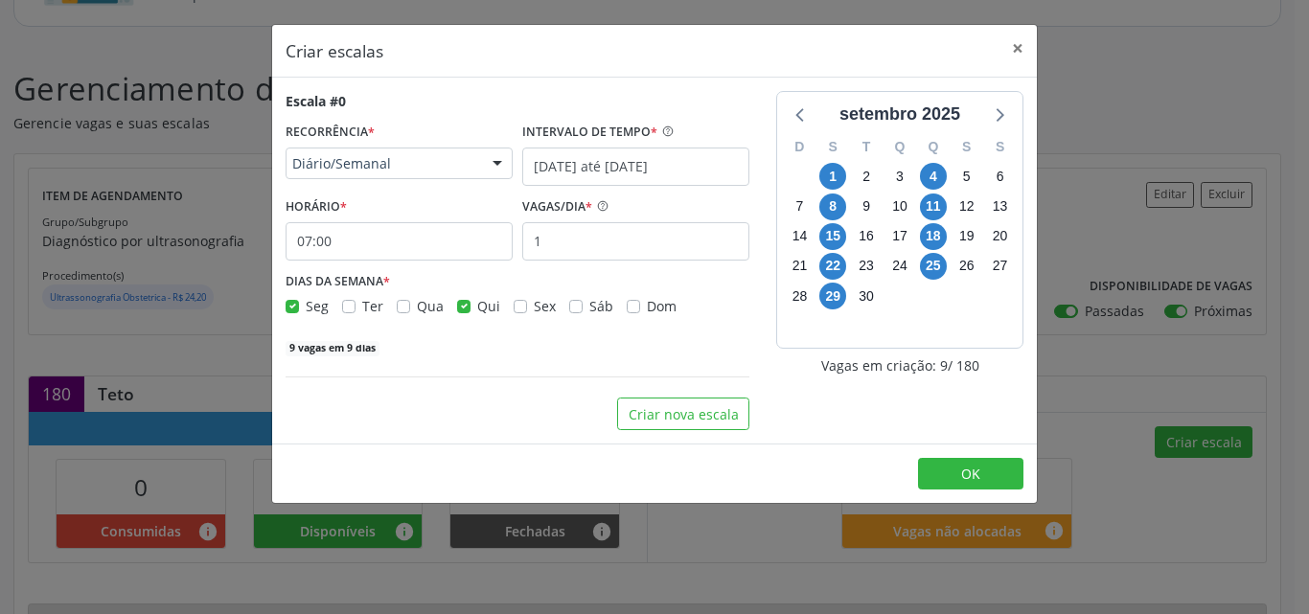
click at [306, 307] on label "Seg" at bounding box center [317, 306] width 23 height 20
click at [294, 307] on input "Seg" at bounding box center [292, 304] width 13 height 17
checkbox input "false"
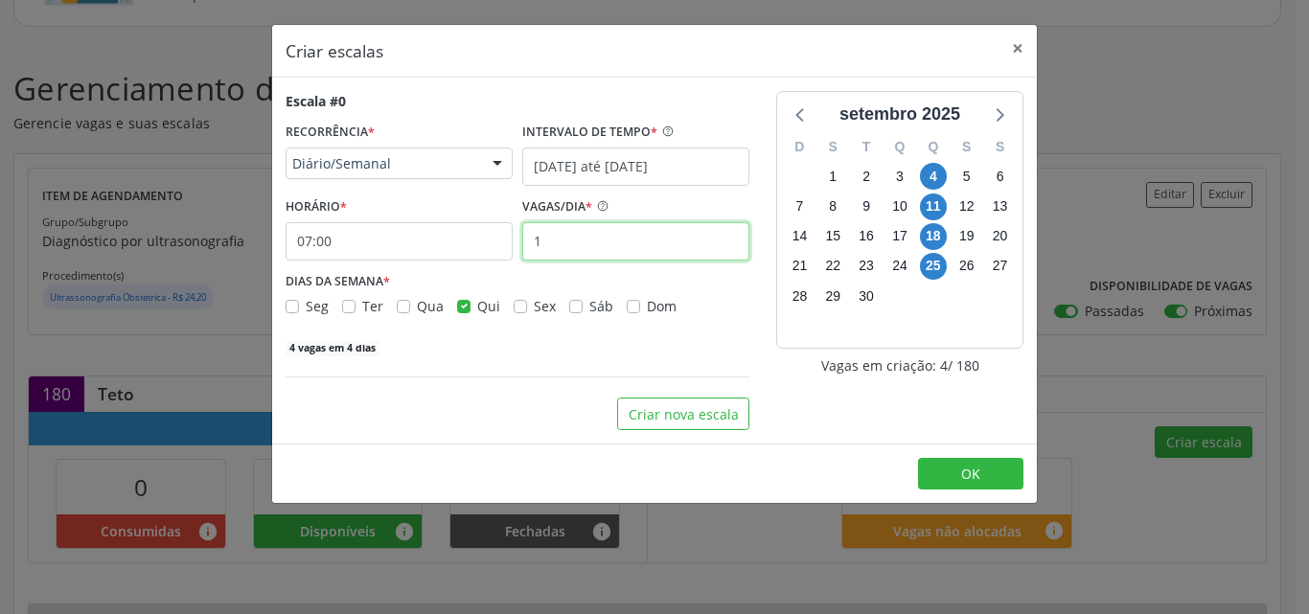
click at [619, 243] on input "1" at bounding box center [635, 241] width 227 height 38
click at [617, 237] on input "1" at bounding box center [635, 241] width 227 height 38
type input "45"
click at [427, 346] on div "180 vagas em 4 dias" at bounding box center [518, 346] width 464 height 20
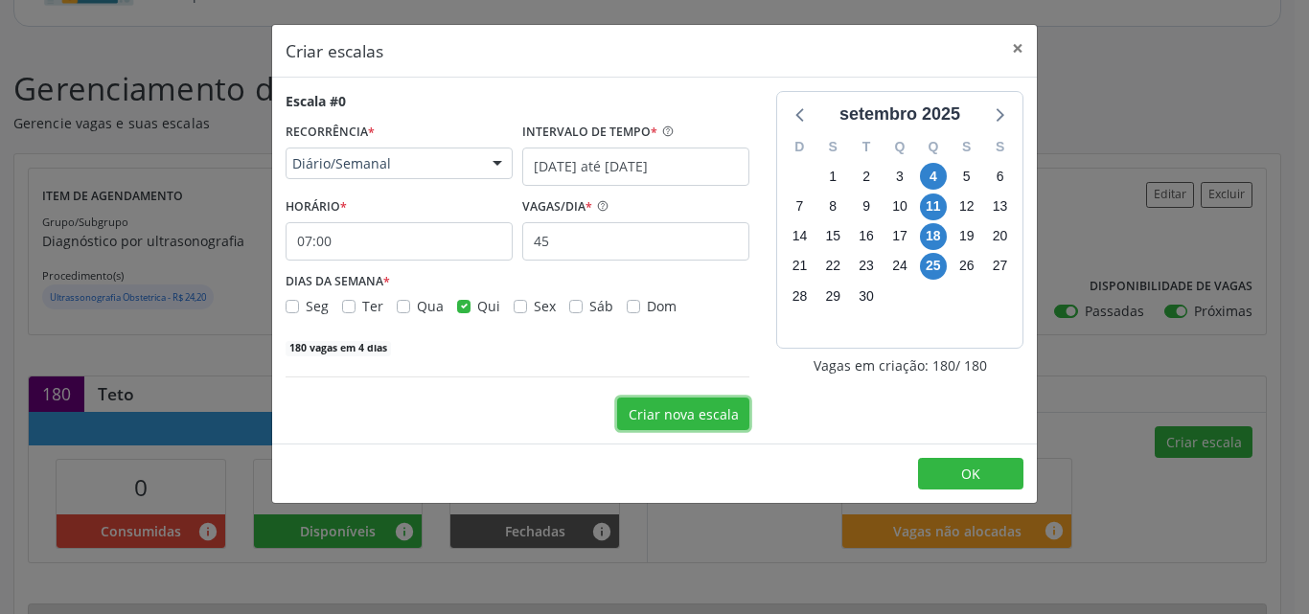
click at [693, 419] on button "Criar nova escala" at bounding box center [683, 414] width 132 height 33
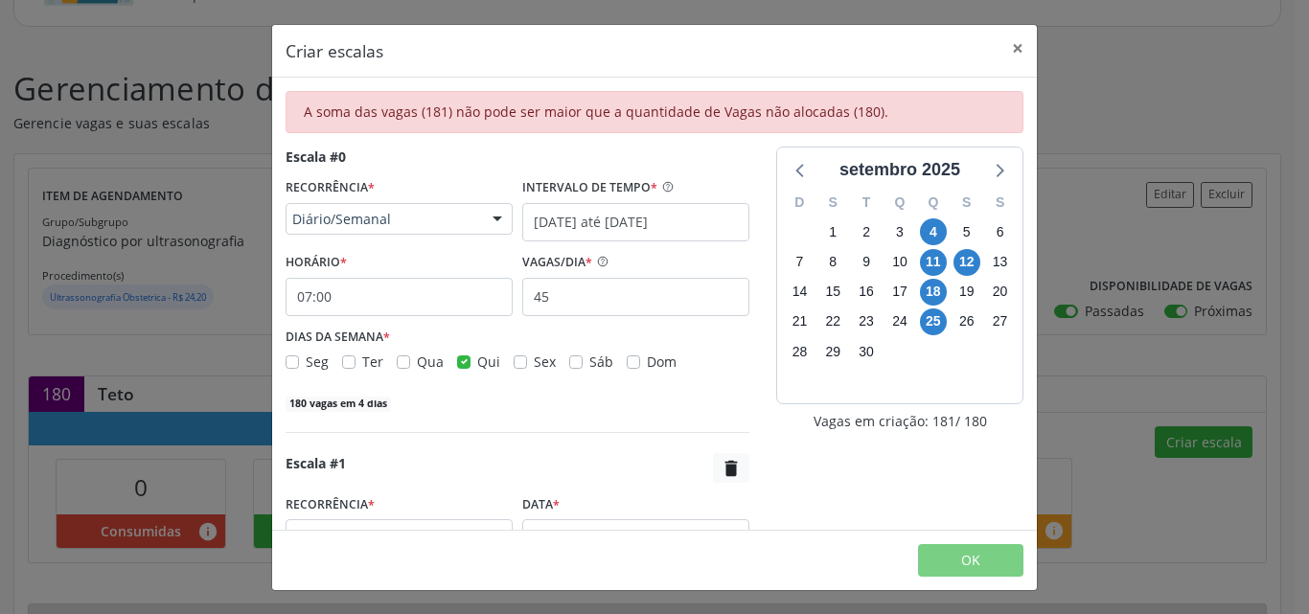
scroll to position [237, 0]
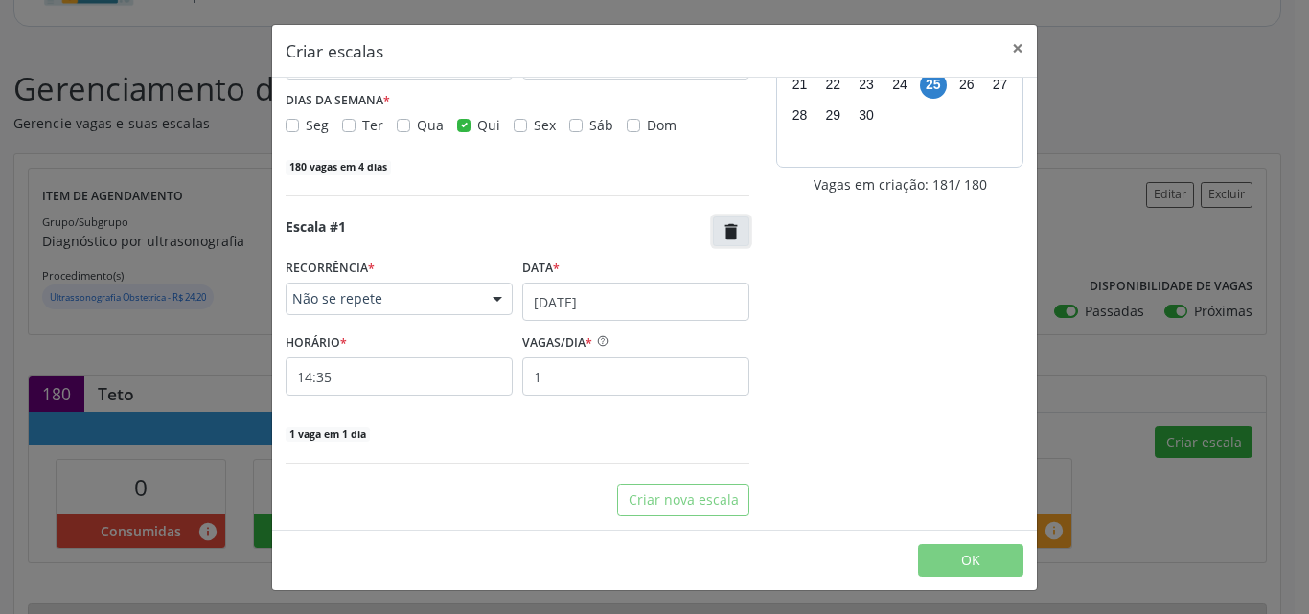
click at [718, 245] on button "" at bounding box center [731, 232] width 36 height 30
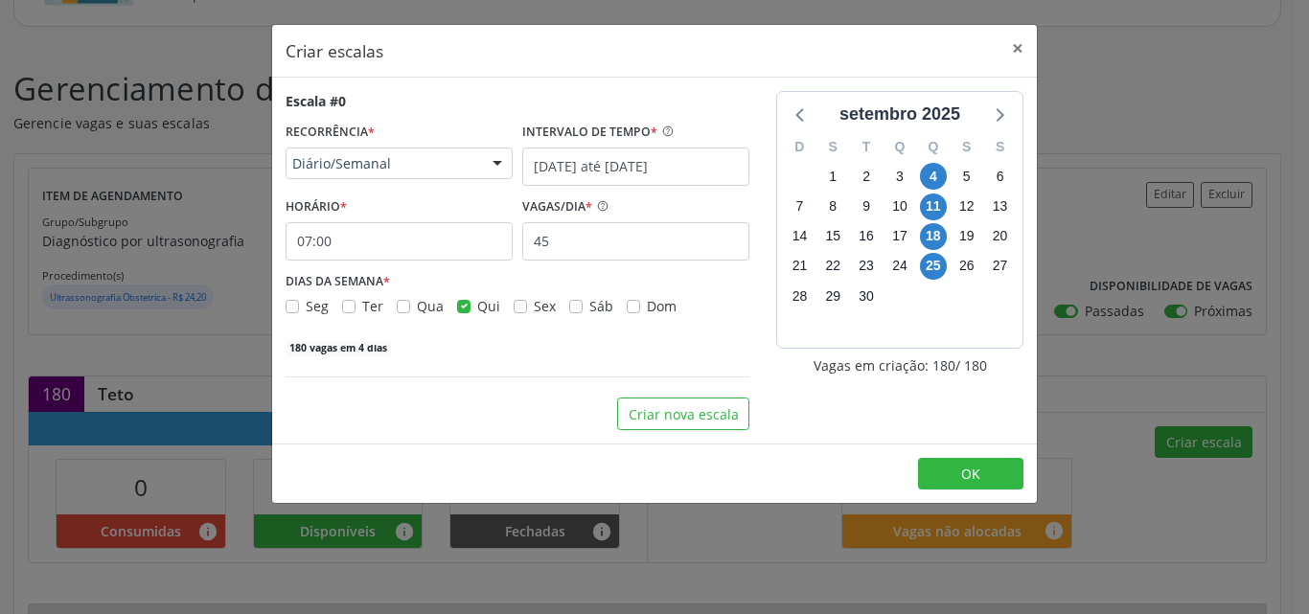
scroll to position [0, 0]
click at [855, 423] on div "setembro 2025 D S T Q Q S S 31 1 2 3 4 5 6 7 8 9 10 11 12 13 14 15 16 17 18 19 …" at bounding box center [900, 260] width 274 height 339
click at [945, 474] on button "OK" at bounding box center [970, 474] width 105 height 33
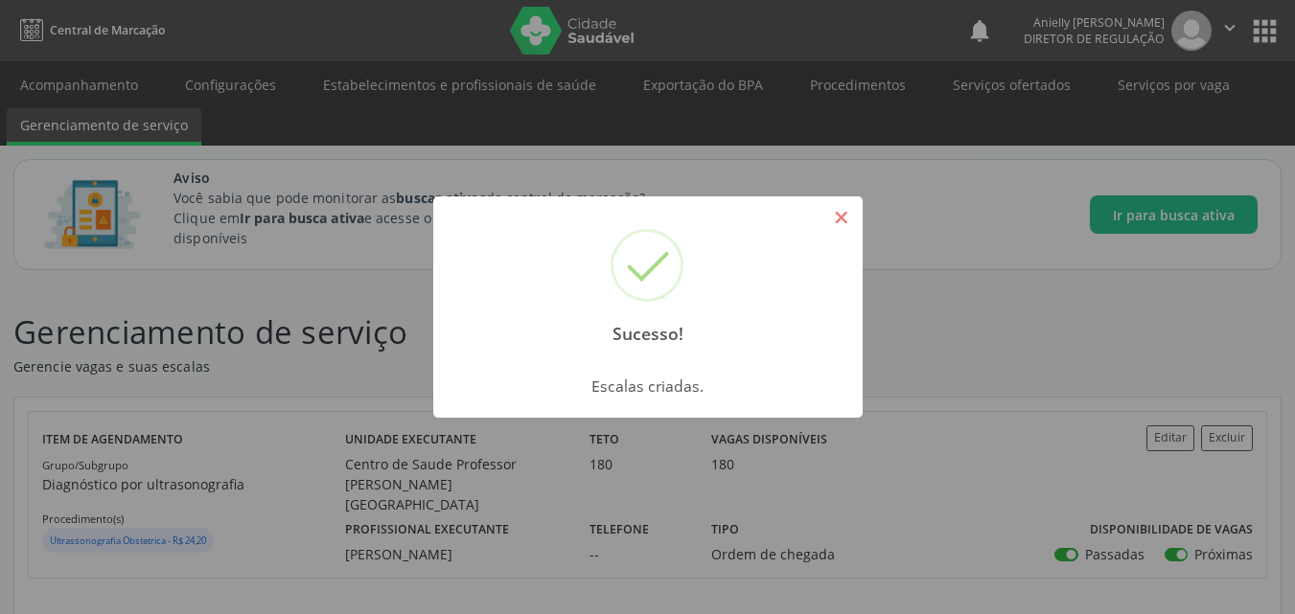
click at [841, 211] on button "×" at bounding box center [841, 217] width 33 height 33
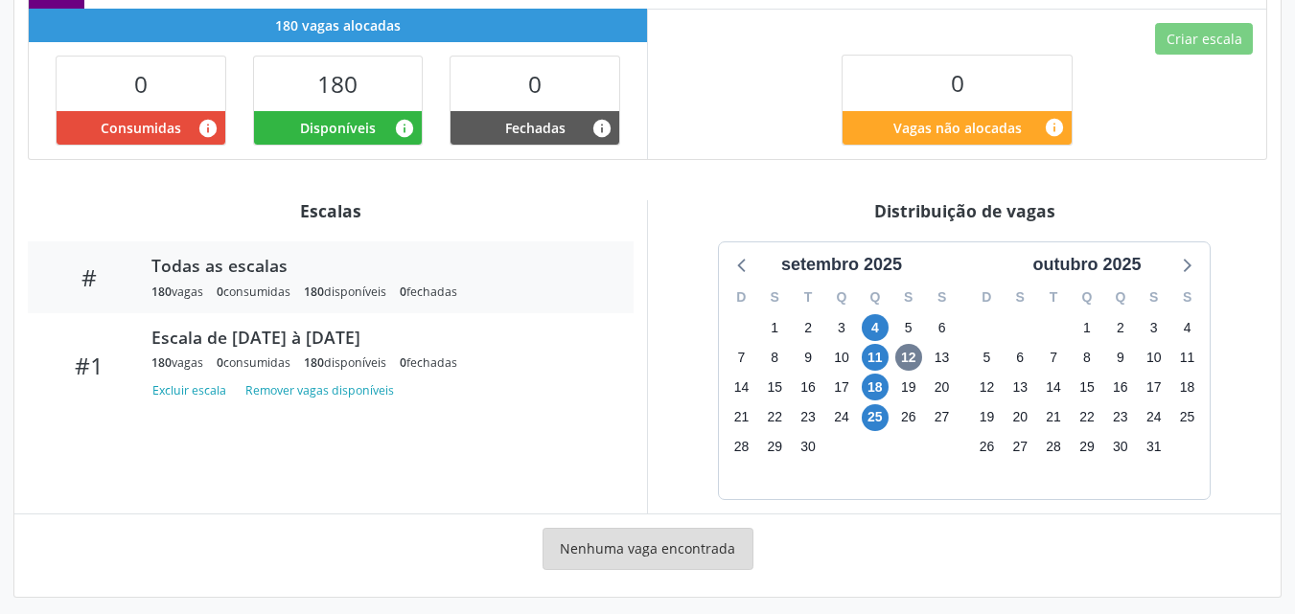
scroll to position [649, 0]
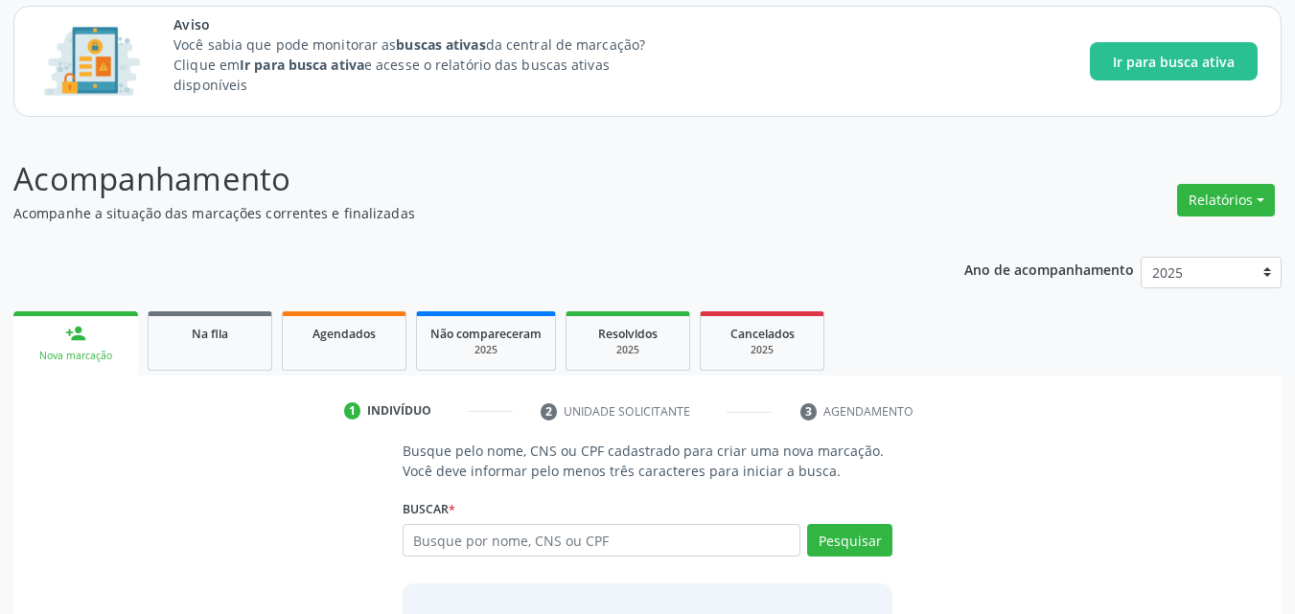
scroll to position [115, 0]
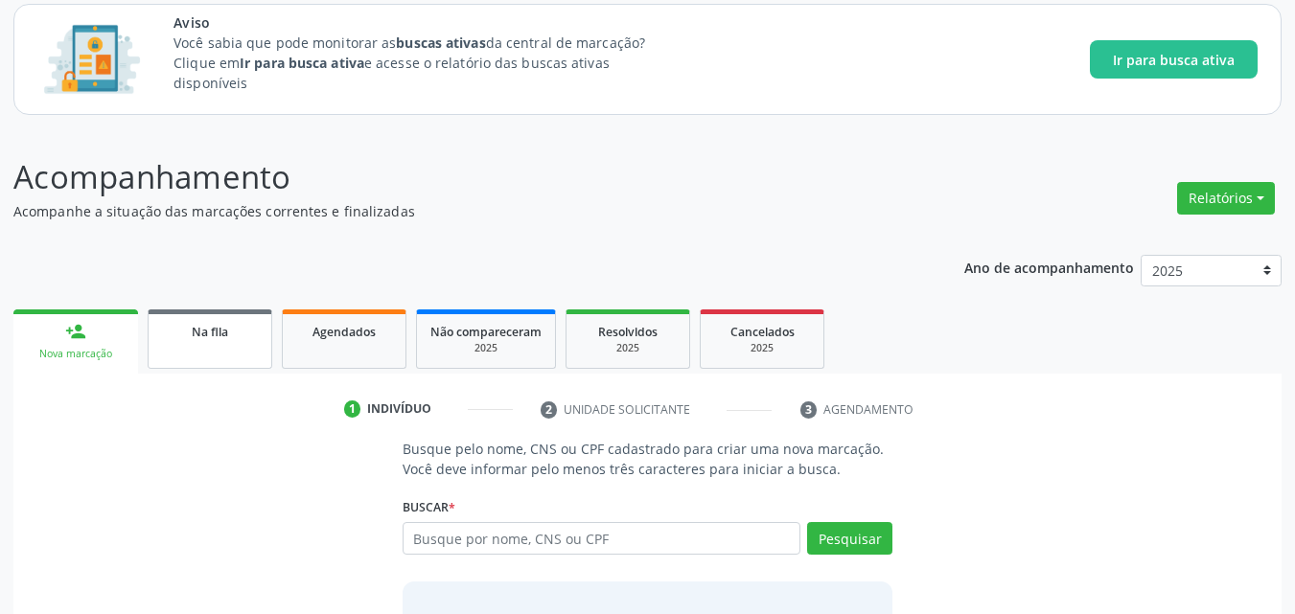
click at [208, 351] on link "Na fila" at bounding box center [210, 339] width 125 height 59
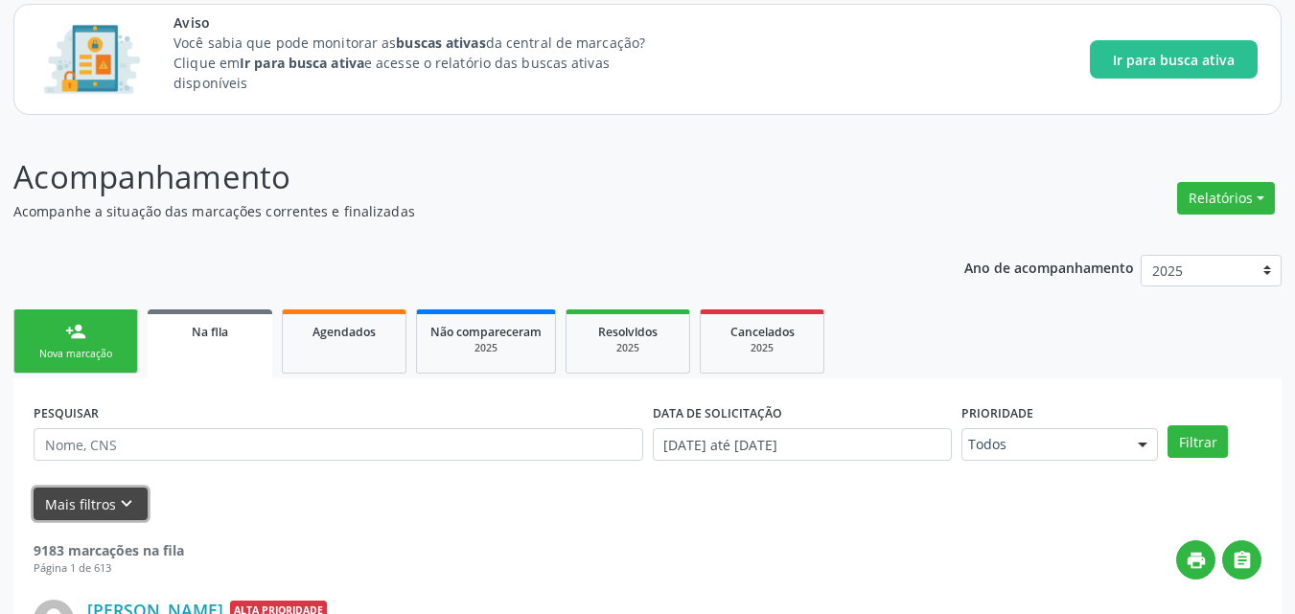
click at [98, 506] on button "Mais filtros keyboard_arrow_down" at bounding box center [91, 505] width 114 height 34
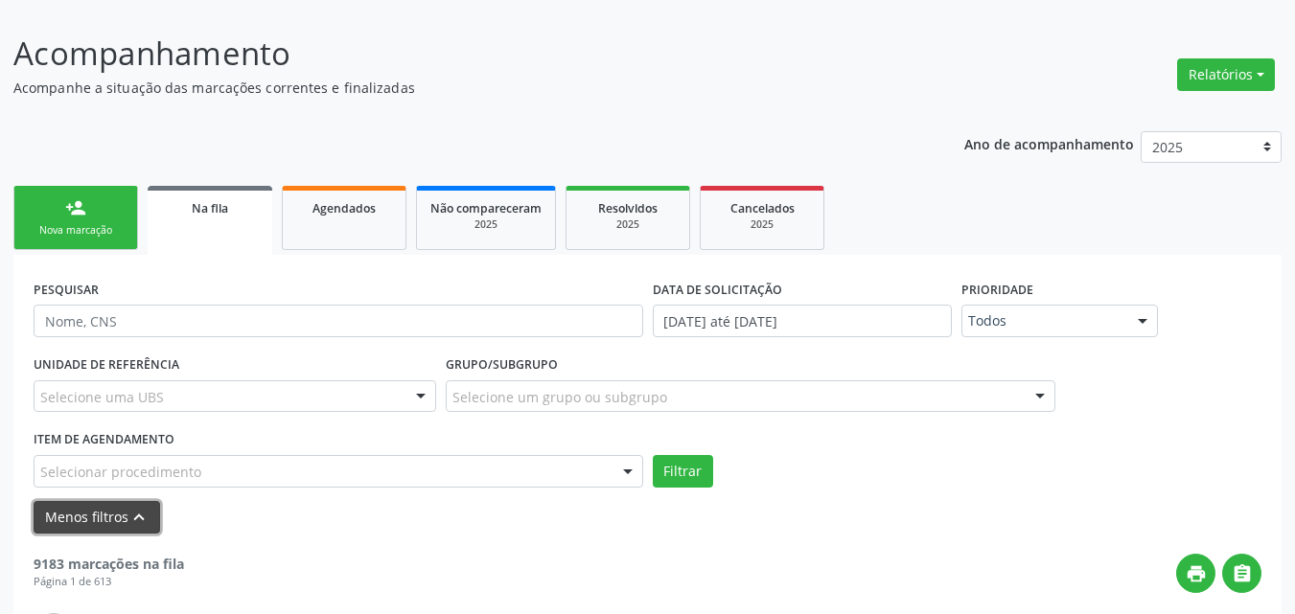
scroll to position [315, 0]
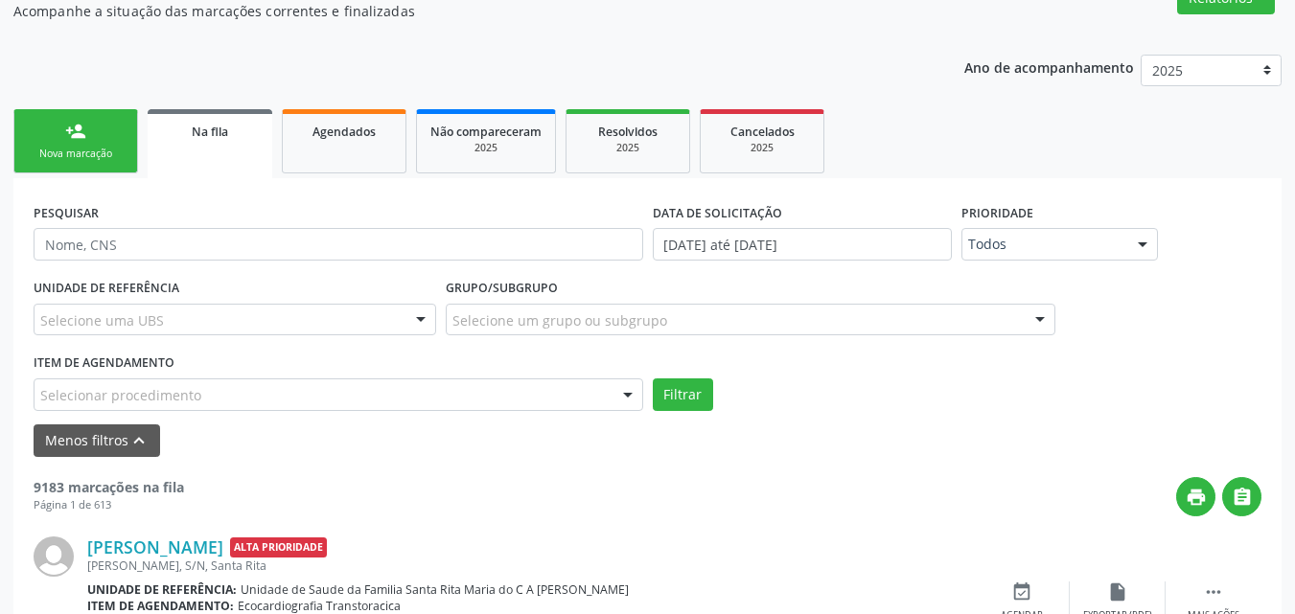
click at [493, 394] on div "Selecionar procedimento" at bounding box center [339, 395] width 610 height 33
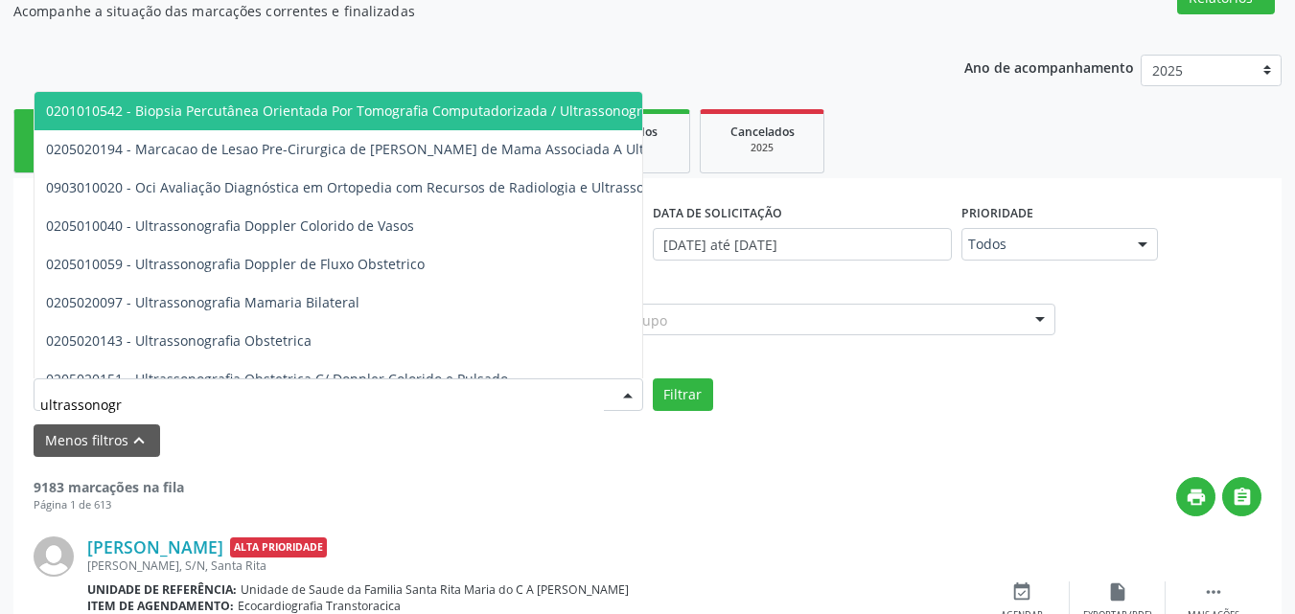
type input "ultrassonogra"
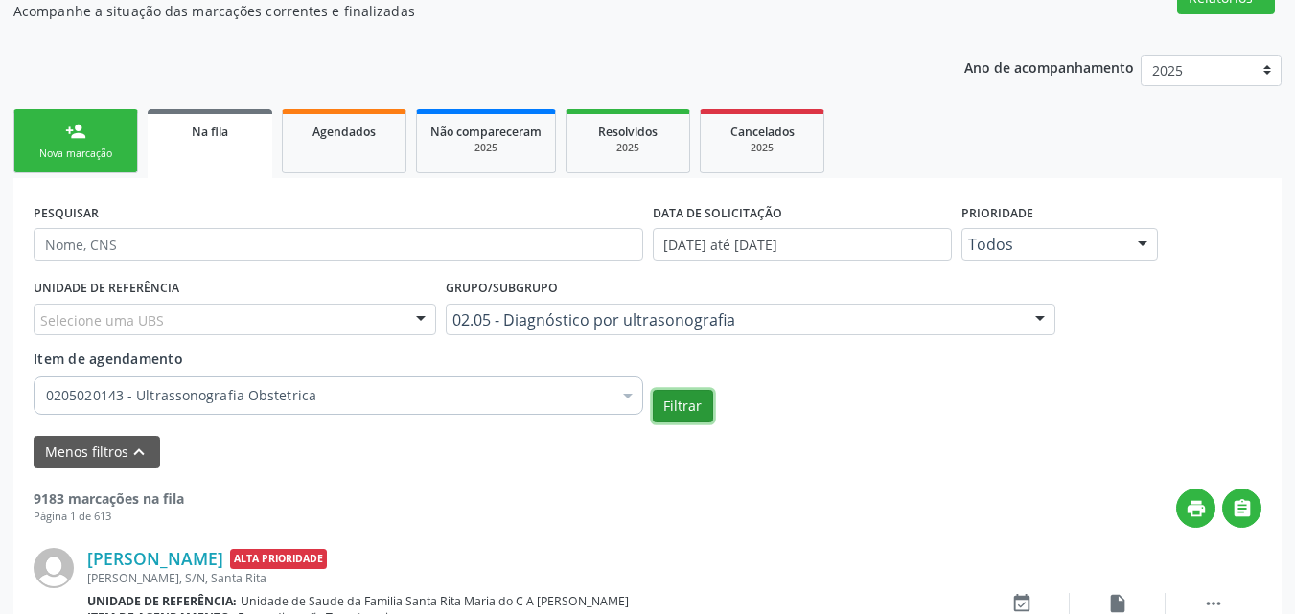
click at [653, 390] on button "Filtrar" at bounding box center [683, 406] width 60 height 33
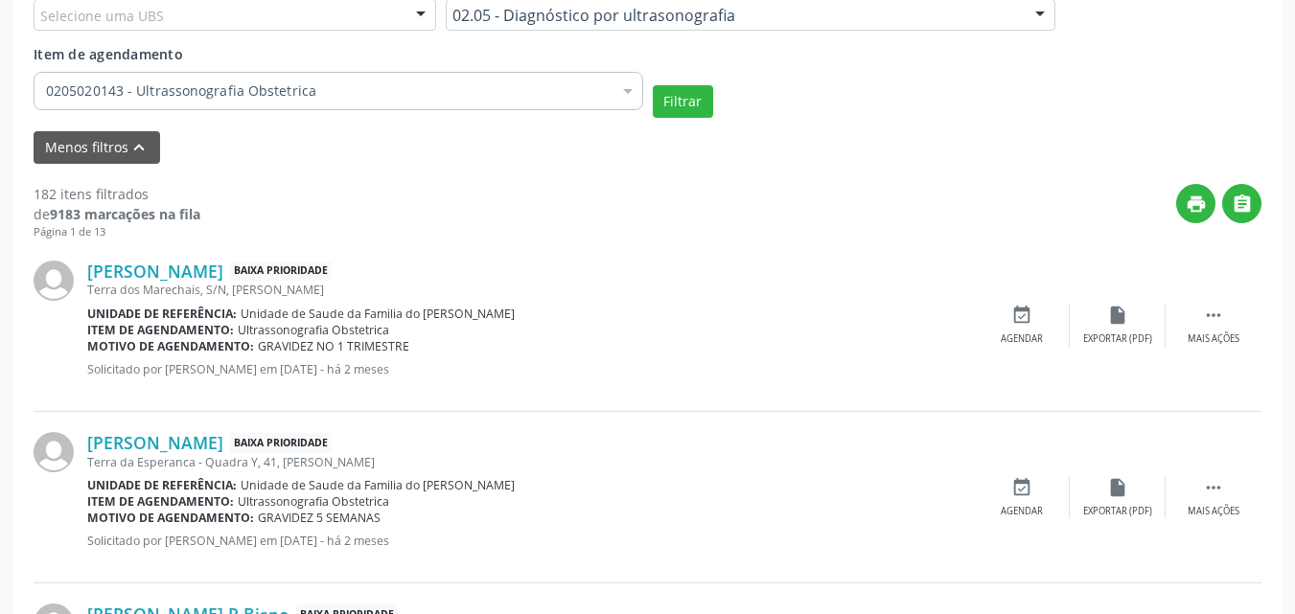
scroll to position [626, 0]
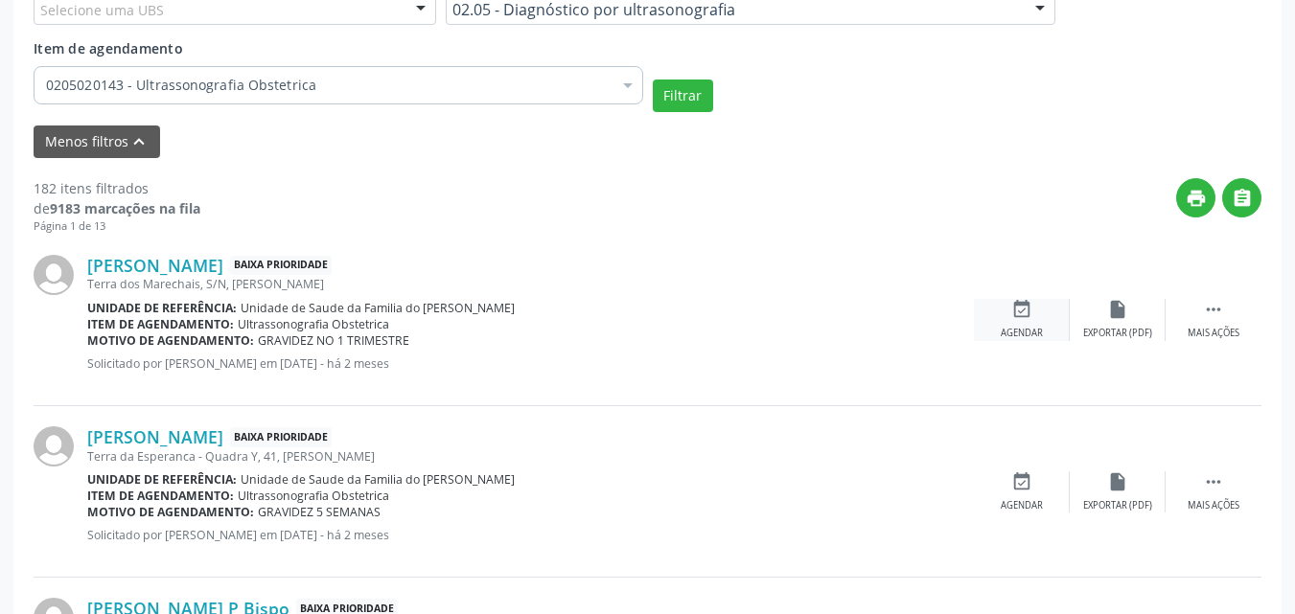
click at [1029, 316] on icon "event_available" at bounding box center [1021, 309] width 21 height 21
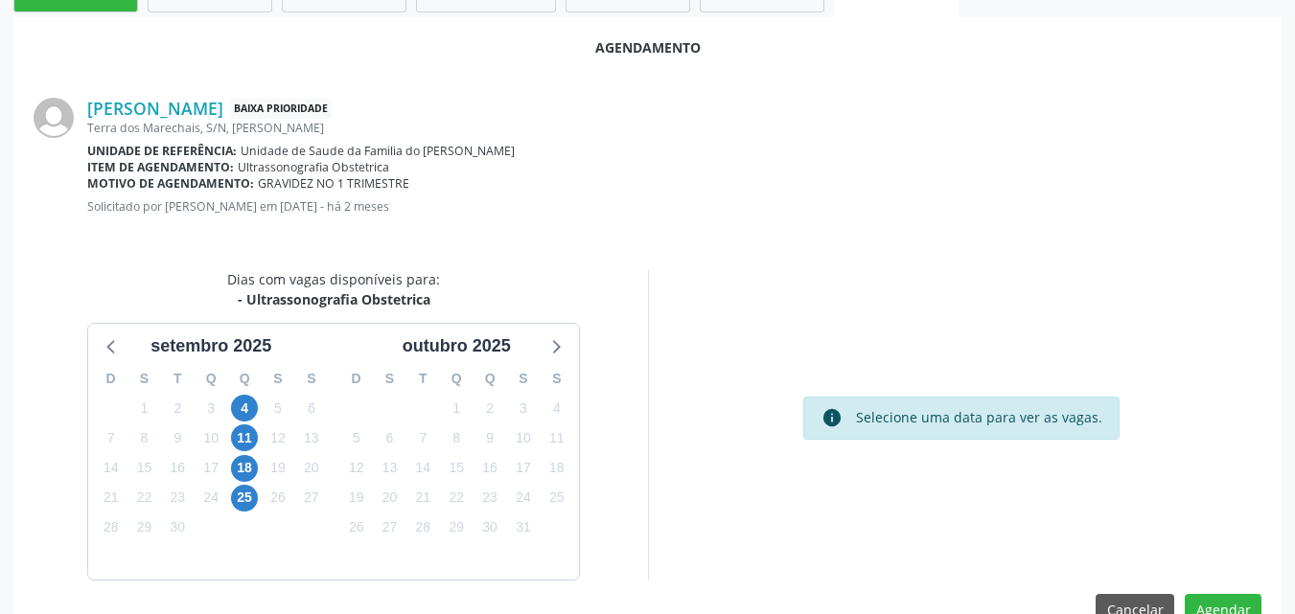
scroll to position [521, 0]
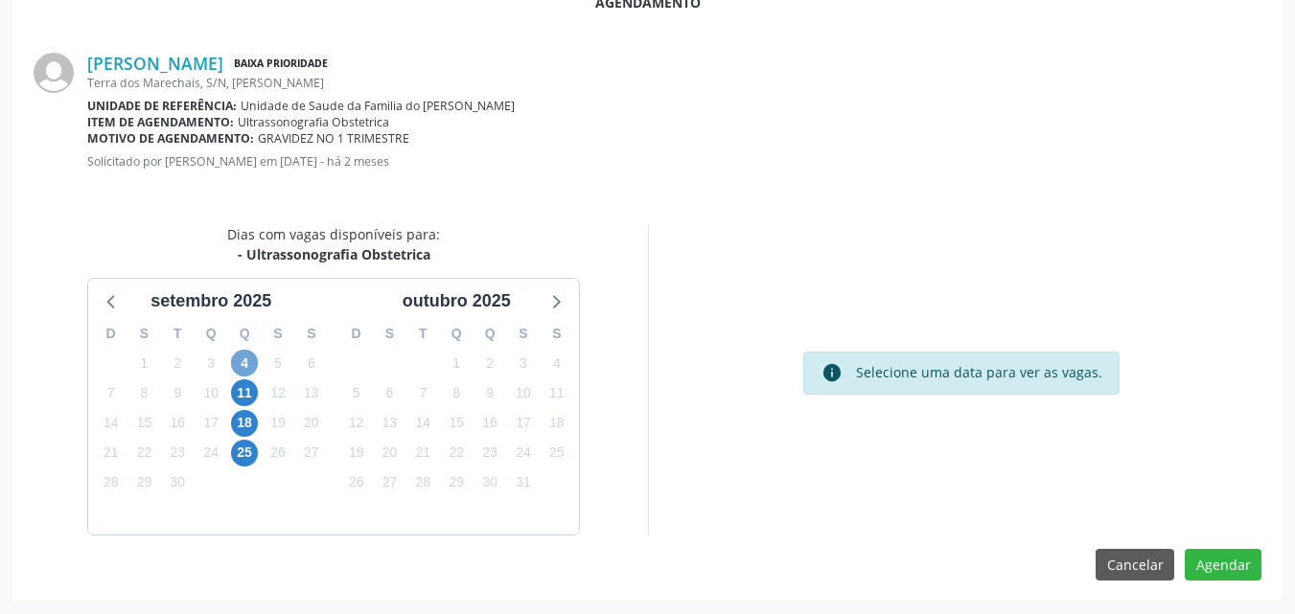
click at [246, 367] on span "4" at bounding box center [244, 363] width 27 height 27
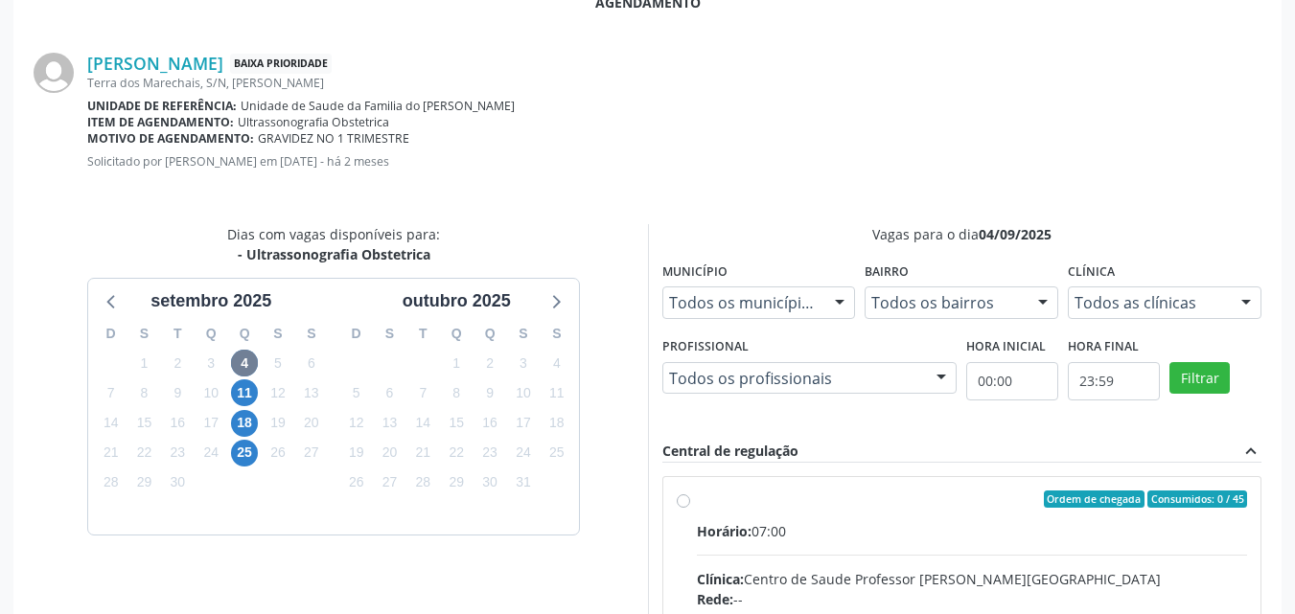
click at [847, 499] on div "Ordem de chegada Consumidos: 0 / 45" at bounding box center [972, 499] width 551 height 17
click at [690, 499] on input "Ordem de chegada Consumidos: 0 / 45 Horário: 07:00 Clínica: Centro de Saude Pro…" at bounding box center [683, 499] width 13 height 17
radio input "true"
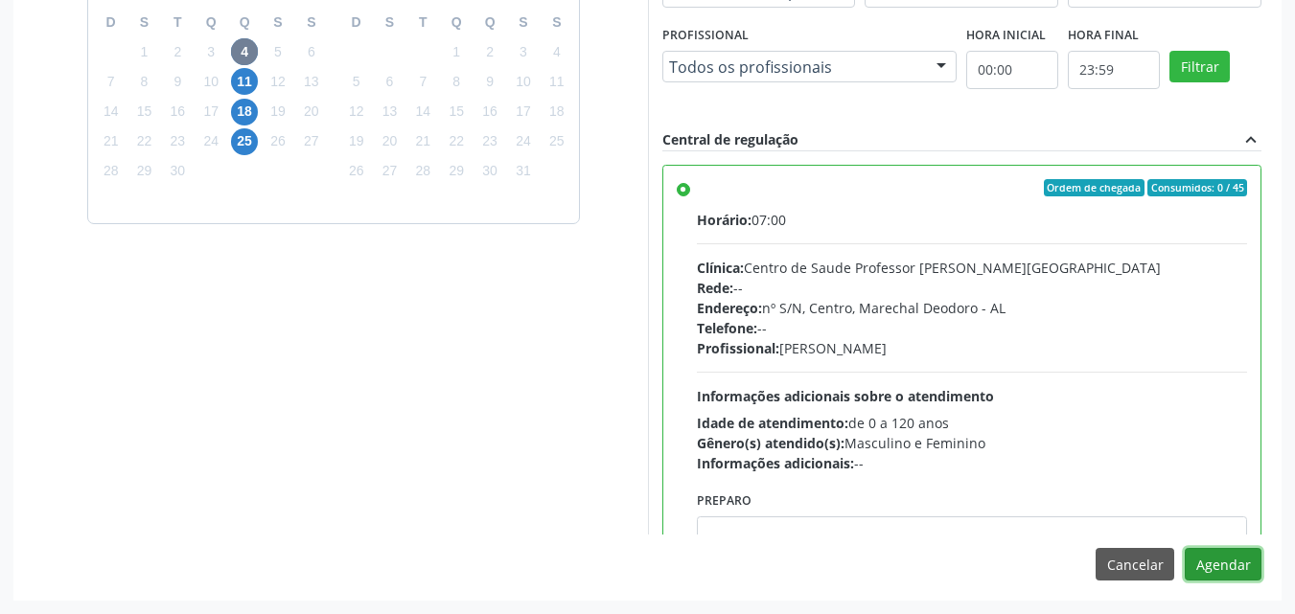
click at [1236, 568] on button "Agendar" at bounding box center [1223, 564] width 77 height 33
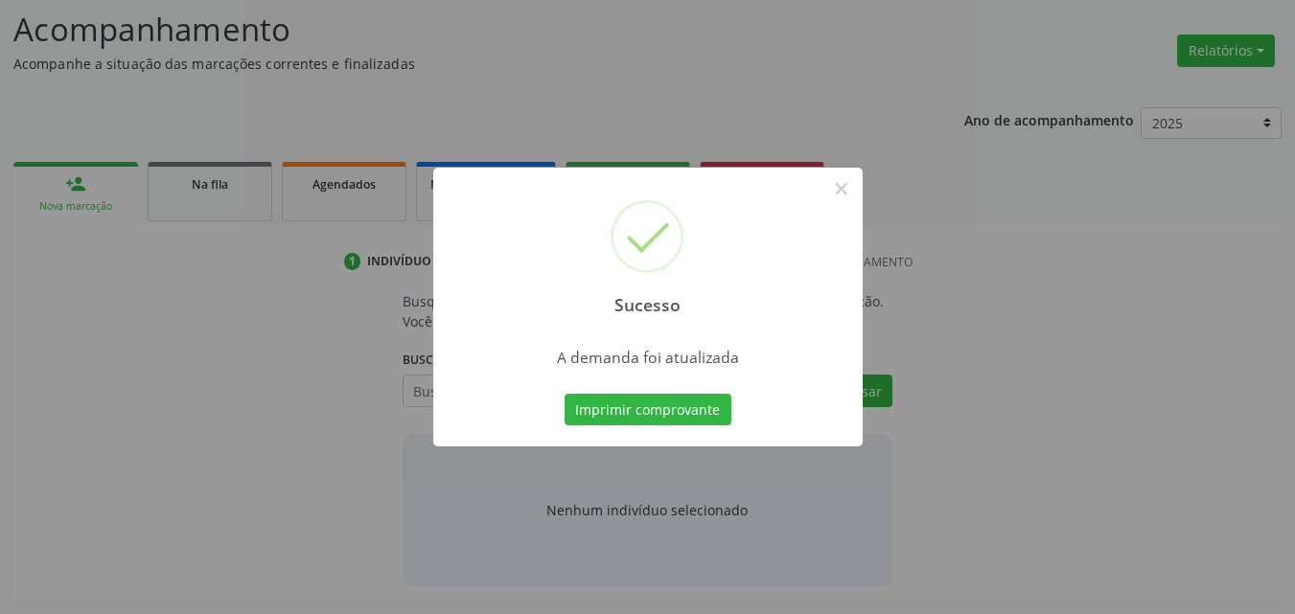
scroll to position [263, 0]
click at [843, 183] on button "×" at bounding box center [841, 189] width 33 height 33
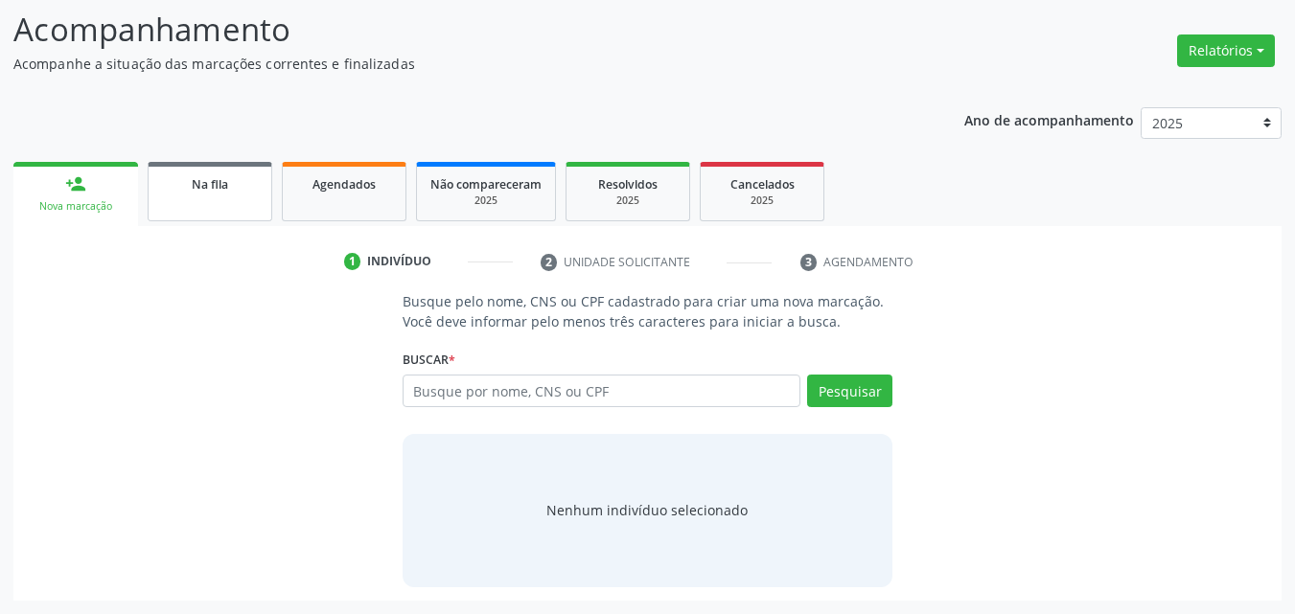
click at [176, 177] on div "Na fila" at bounding box center [210, 183] width 96 height 20
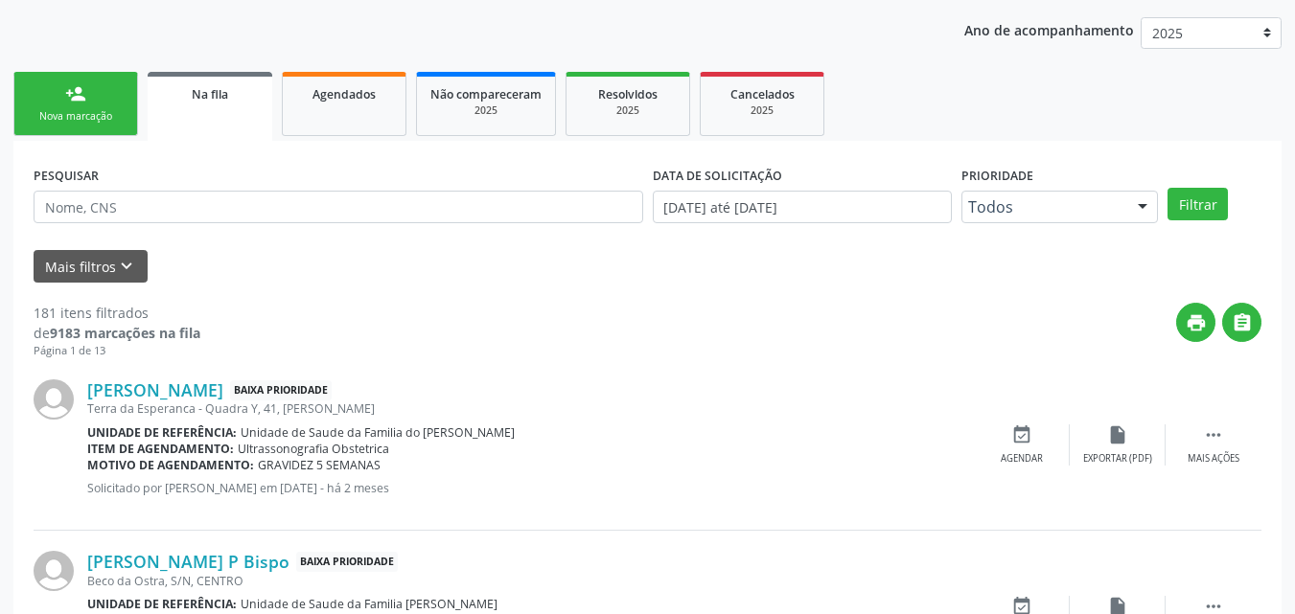
scroll to position [426, 0]
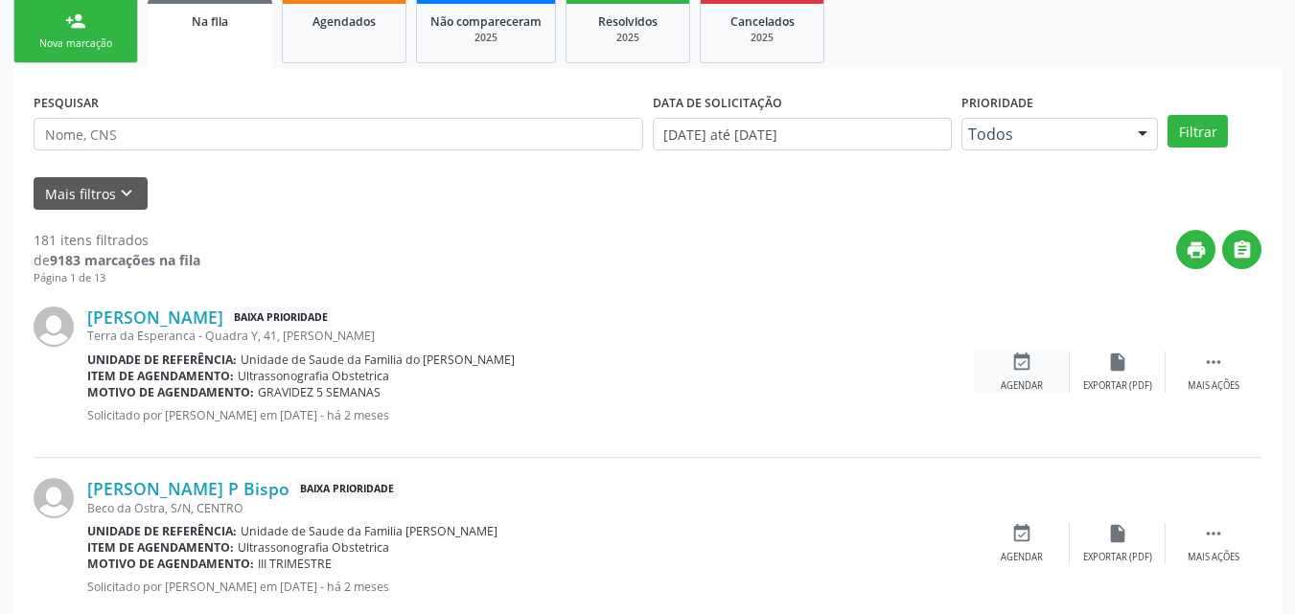
click at [1029, 369] on icon "event_available" at bounding box center [1021, 362] width 21 height 21
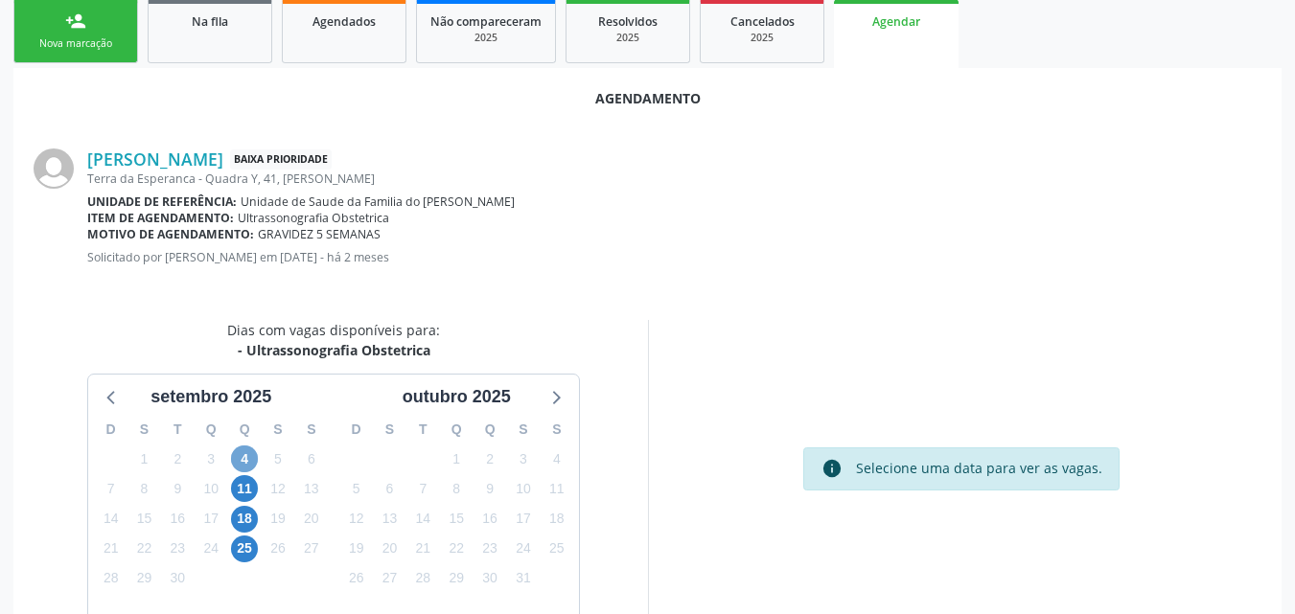
click at [247, 456] on span "4" at bounding box center [244, 459] width 27 height 27
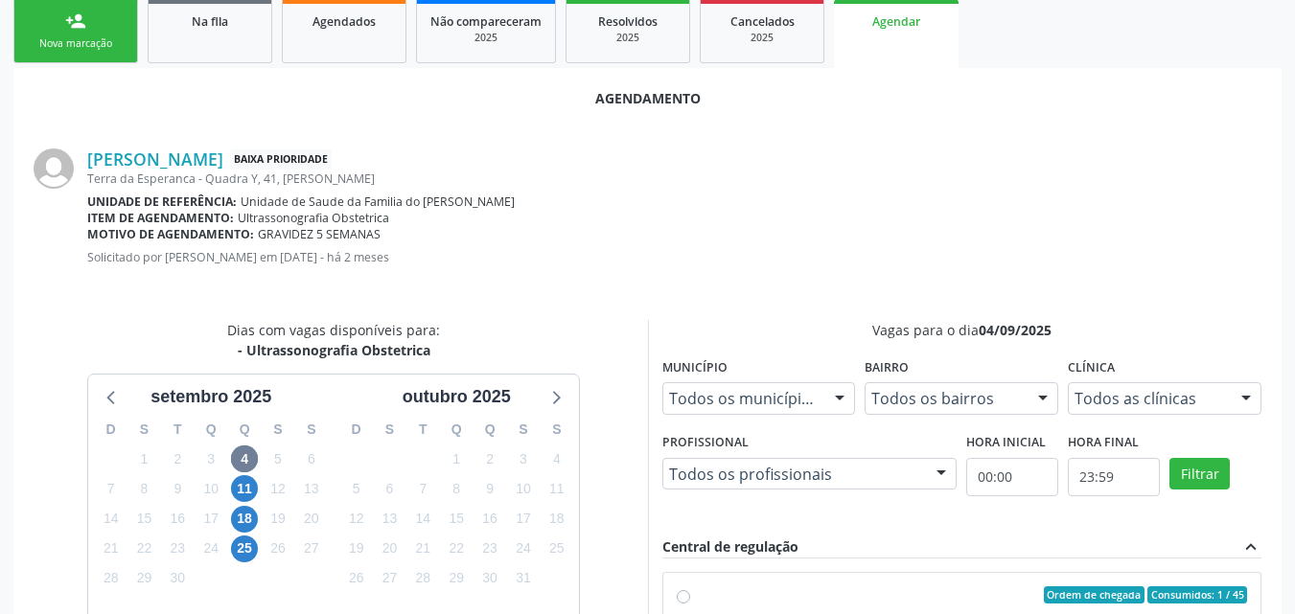
click at [798, 601] on div "Ordem de chegada Consumidos: 1 / 45" at bounding box center [972, 595] width 551 height 17
click at [690, 601] on input "Ordem de chegada Consumidos: 1 / 45 Horário: 07:00 Clínica: Centro de Saude Pro…" at bounding box center [683, 595] width 13 height 17
radio input "true"
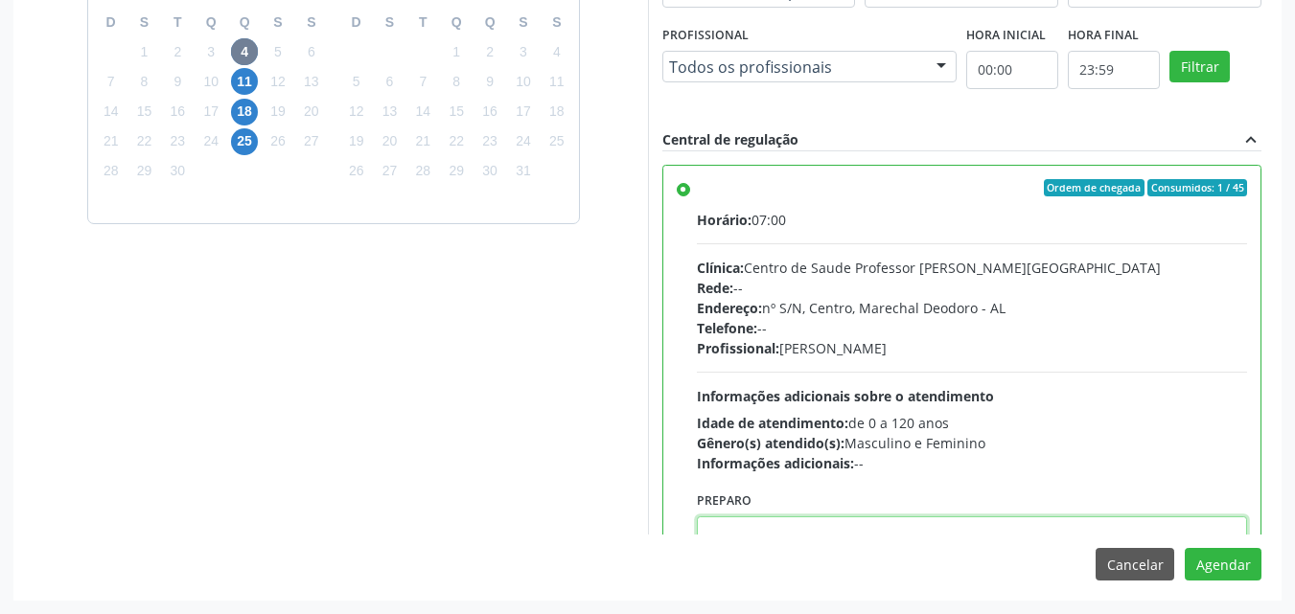
click at [1151, 526] on textarea at bounding box center [972, 553] width 551 height 73
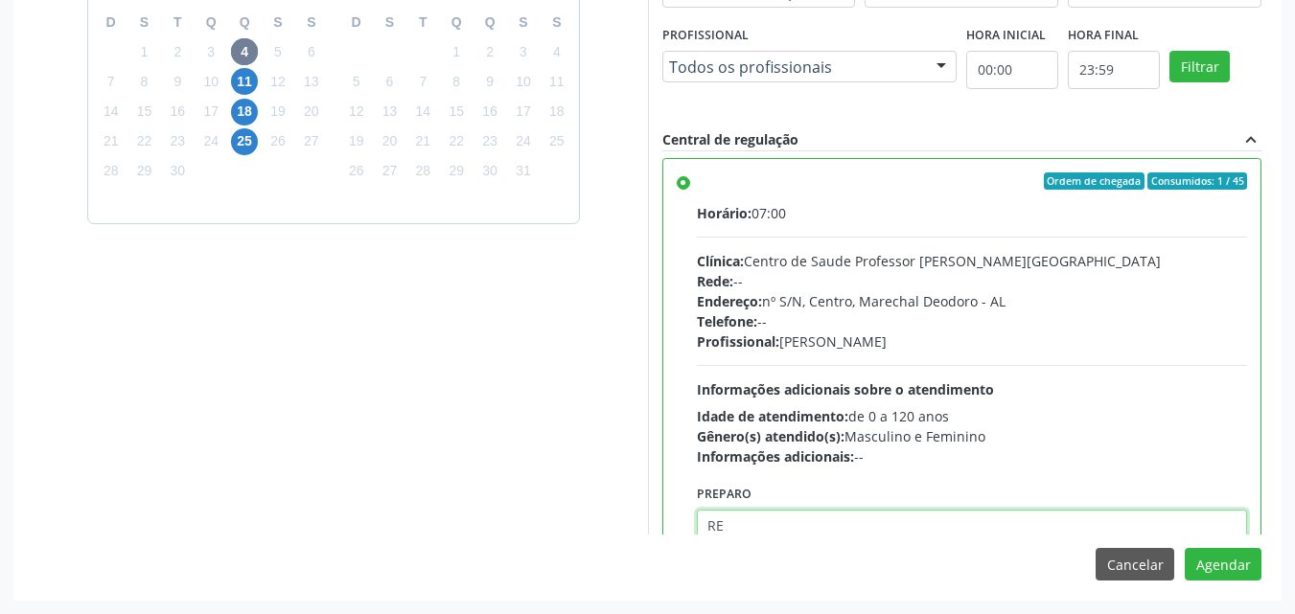
type textarea "R"
paste textarea "622273827"
type textarea "EXAME REALIZADO NA MATERNIDADE - CPN IMACULADA CONCEIÇÃO"
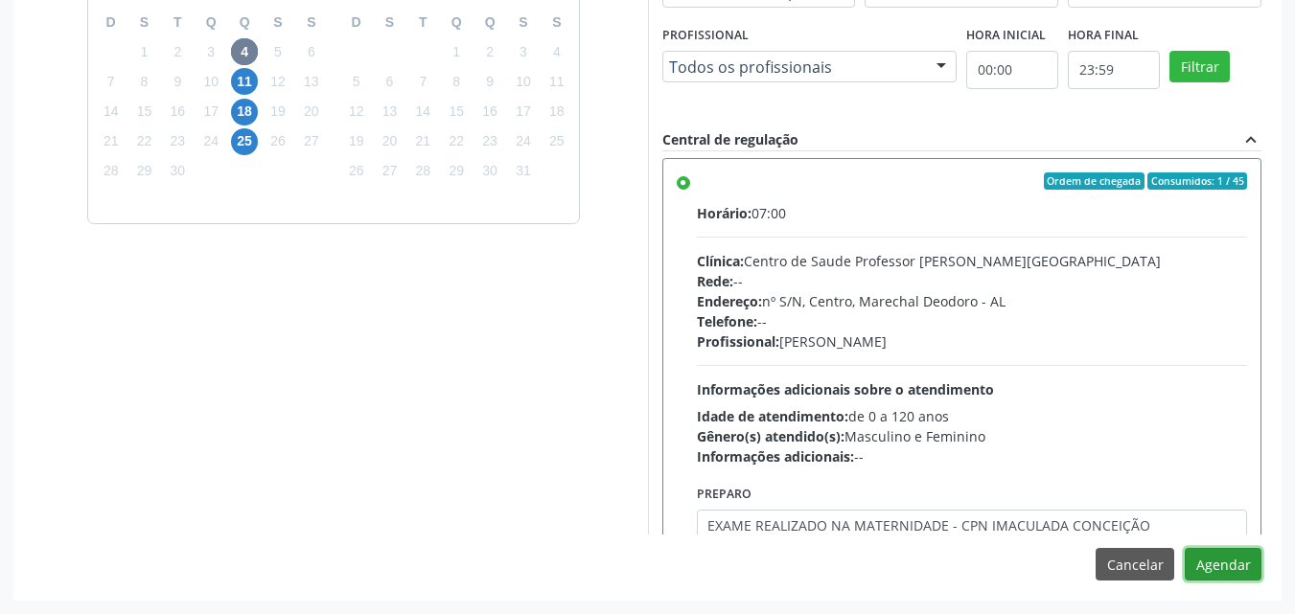
click at [1200, 563] on button "Agendar" at bounding box center [1223, 564] width 77 height 33
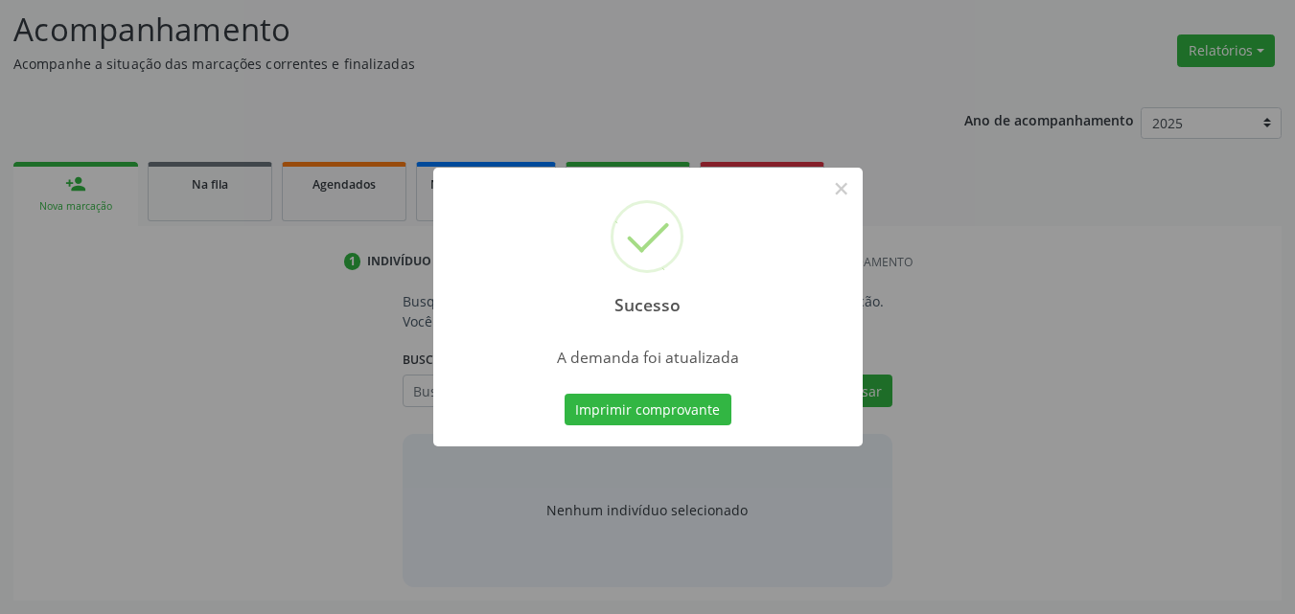
scroll to position [263, 0]
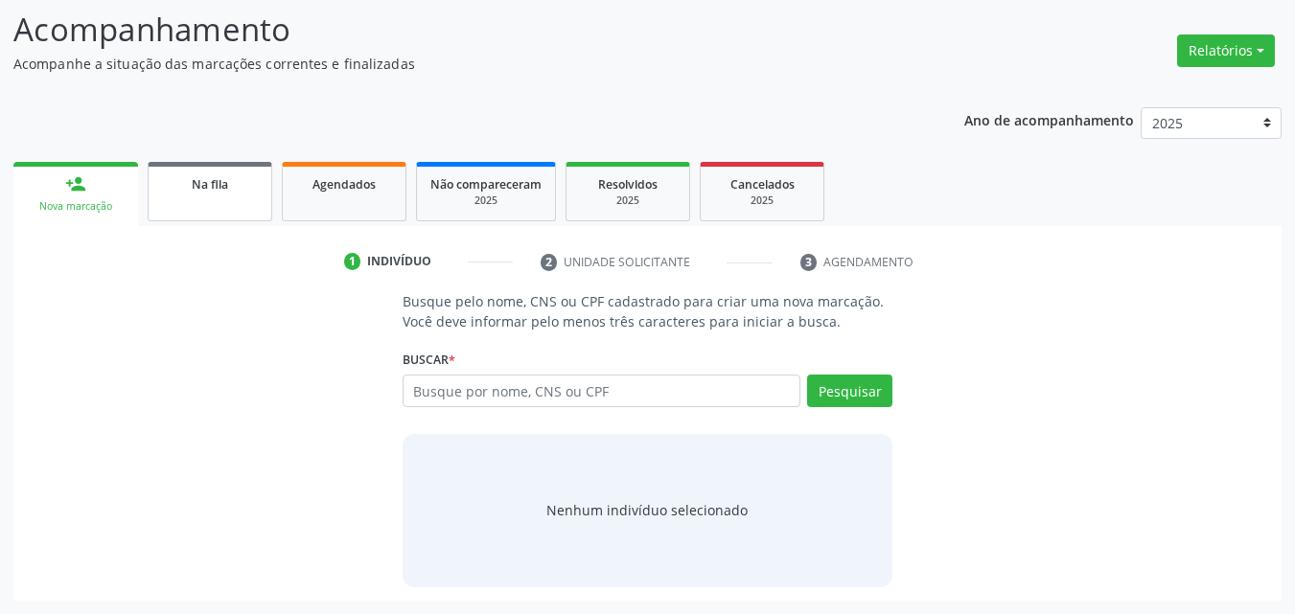
click at [177, 208] on link "Na fila" at bounding box center [210, 191] width 125 height 59
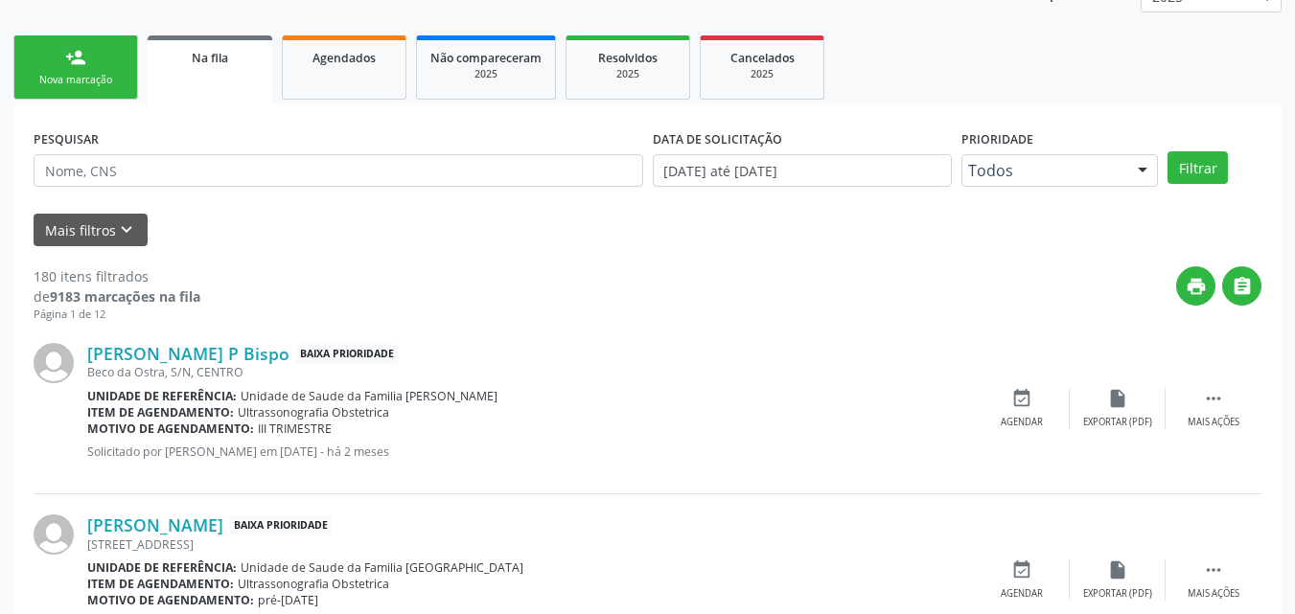
scroll to position [401, 0]
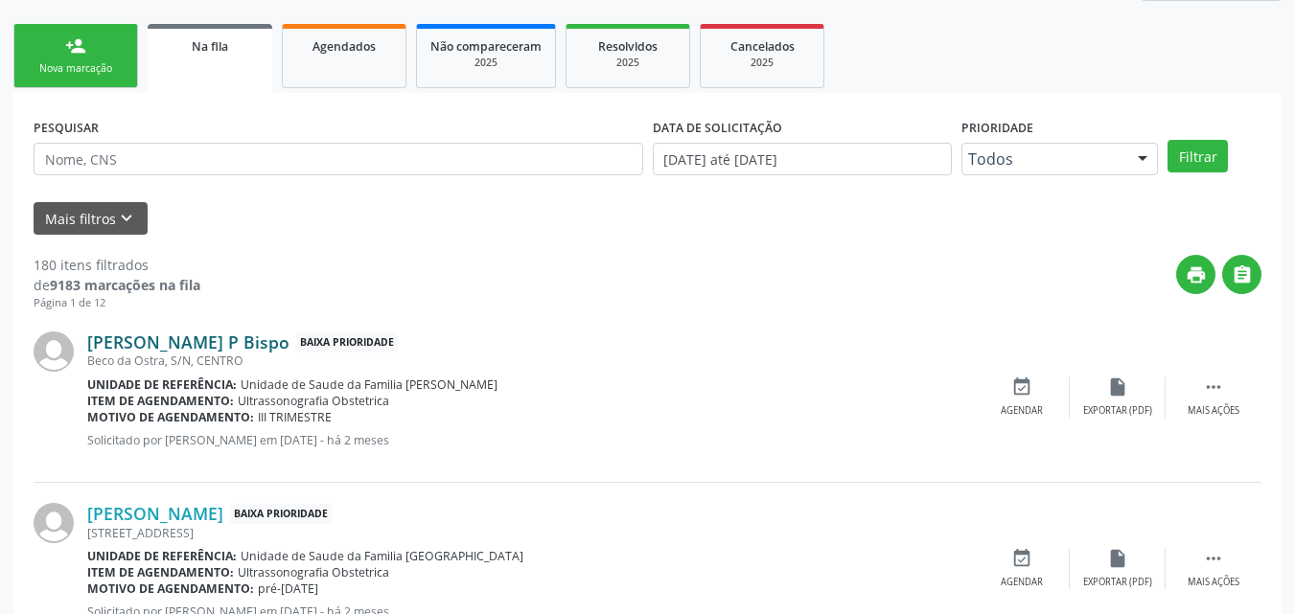
click at [133, 340] on link "[PERSON_NAME] P Bispo" at bounding box center [188, 342] width 202 height 21
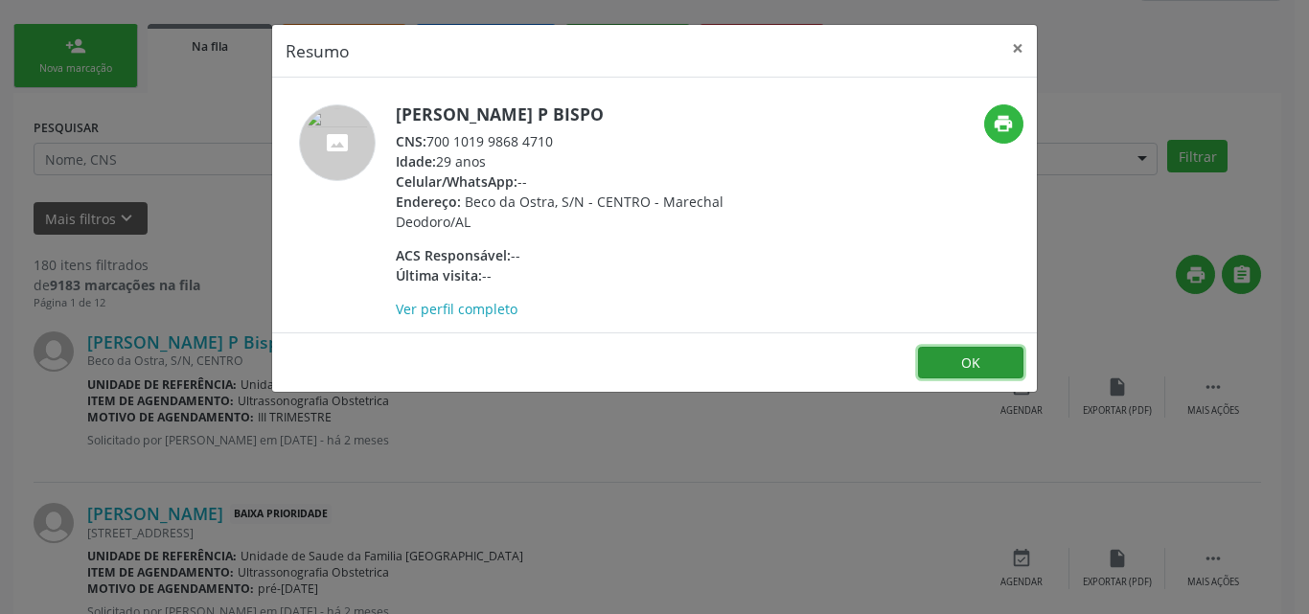
click at [947, 369] on button "OK" at bounding box center [970, 363] width 105 height 33
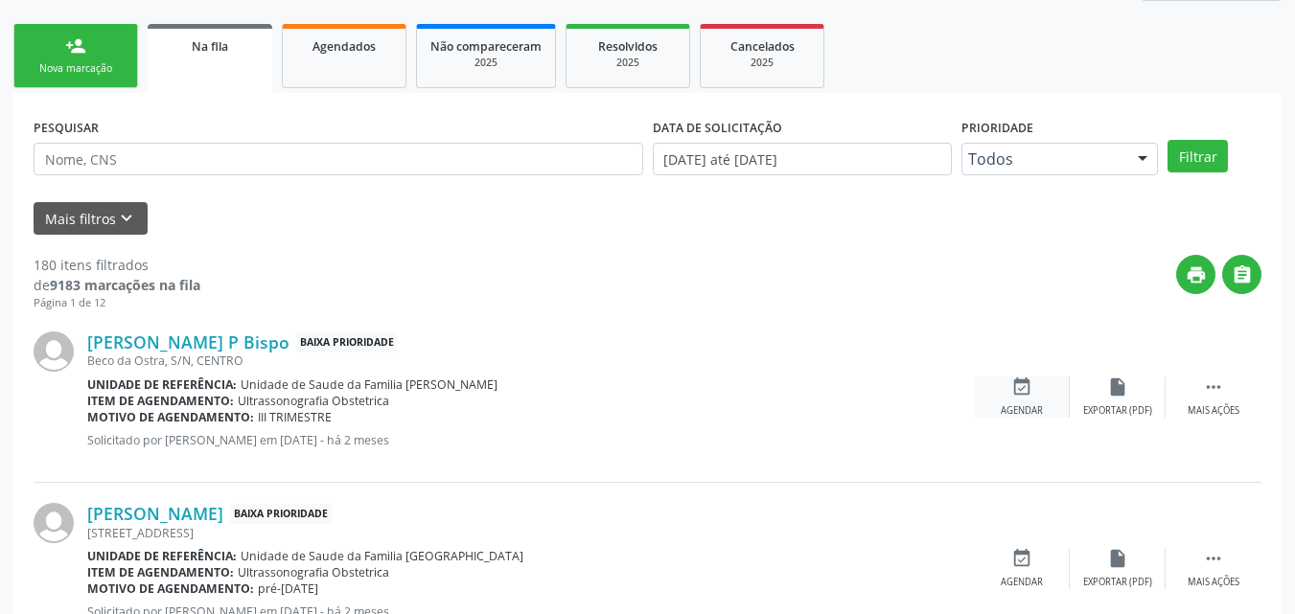
click at [1025, 404] on div "Agendar" at bounding box center [1022, 410] width 42 height 13
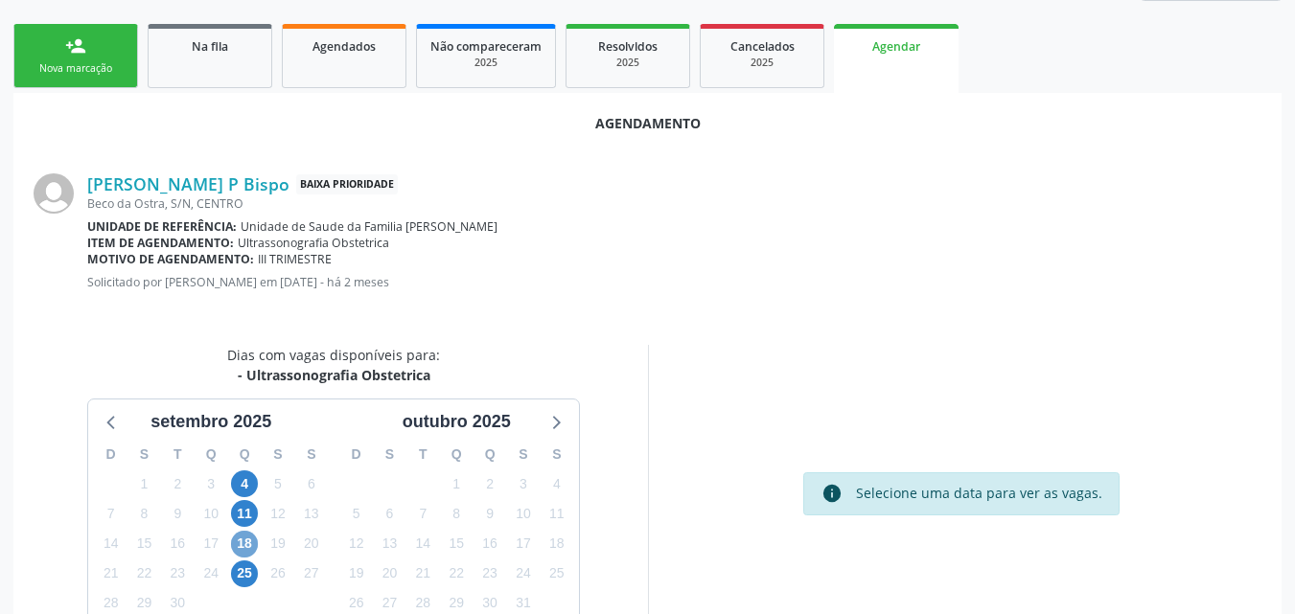
click at [249, 550] on span "18" at bounding box center [244, 544] width 27 height 27
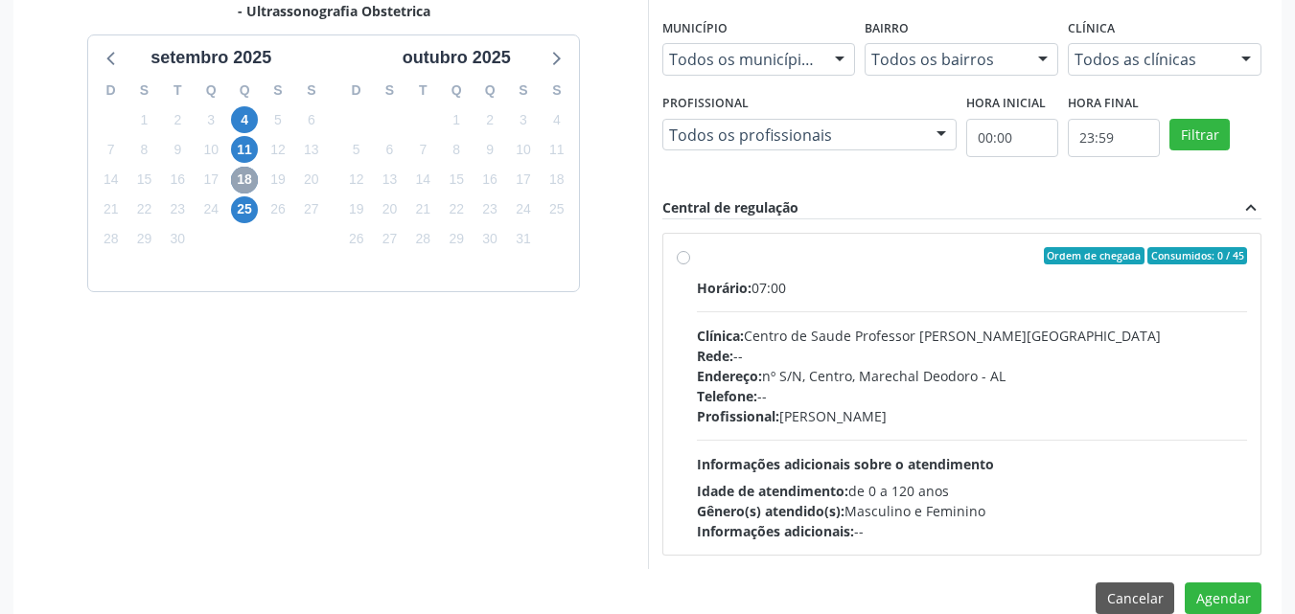
scroll to position [776, 0]
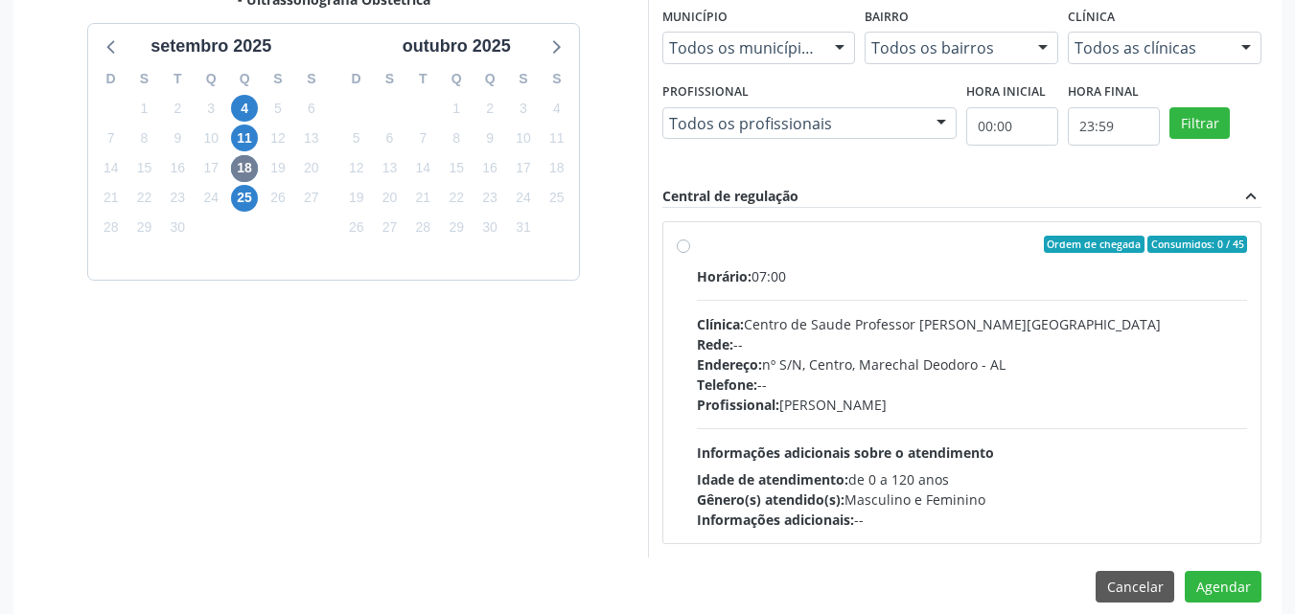
click at [811, 340] on div "Rede: --" at bounding box center [972, 345] width 551 height 20
click at [690, 253] on input "Ordem de chegada Consumidos: 0 / 45 Horário: 07:00 Clínica: Centro de Saude Pro…" at bounding box center [683, 244] width 13 height 17
radio input "true"
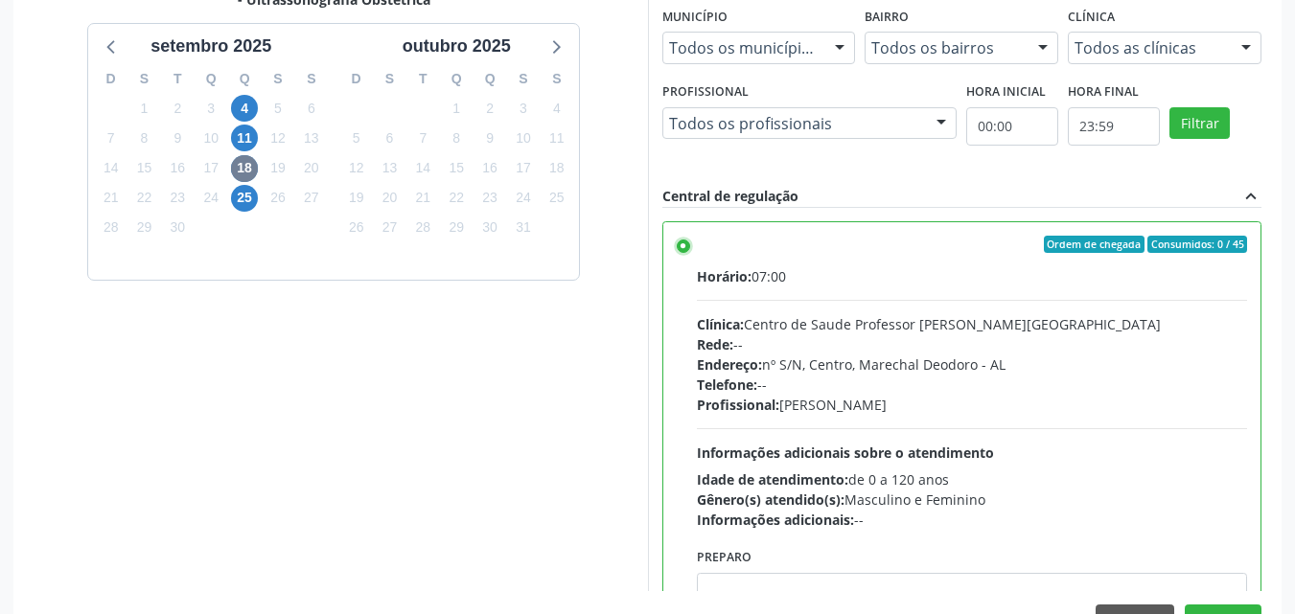
scroll to position [84, 0]
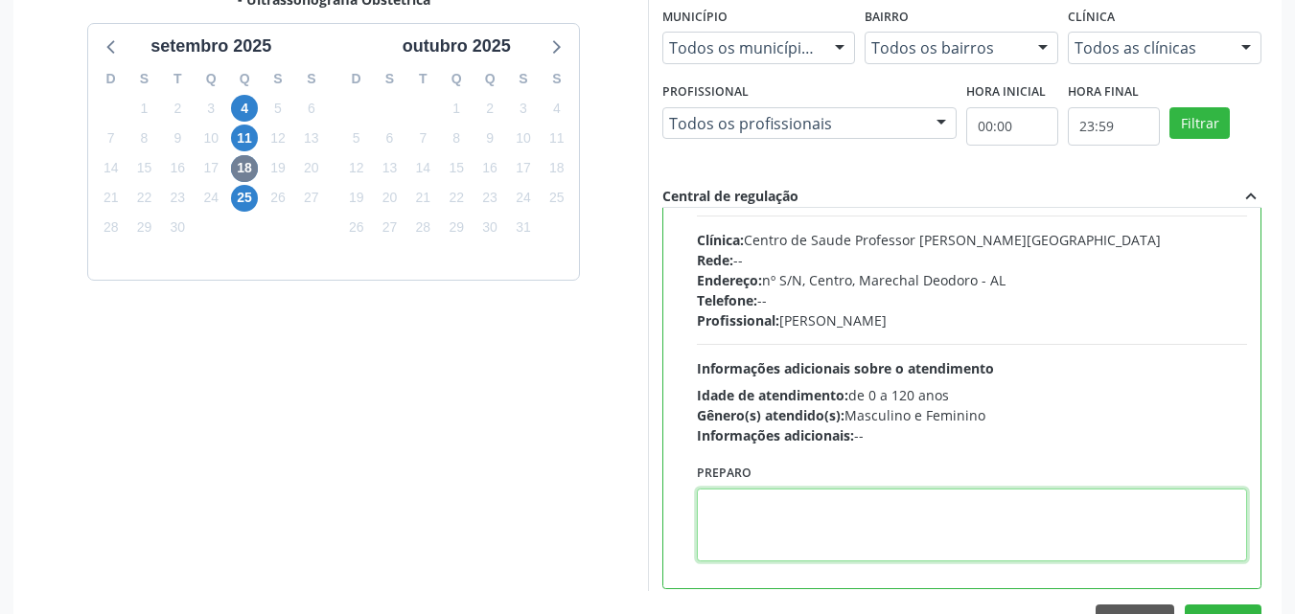
click at [1019, 543] on textarea at bounding box center [972, 525] width 551 height 73
type textarea "EXAME REALIZADO NA MATERNIDADE."
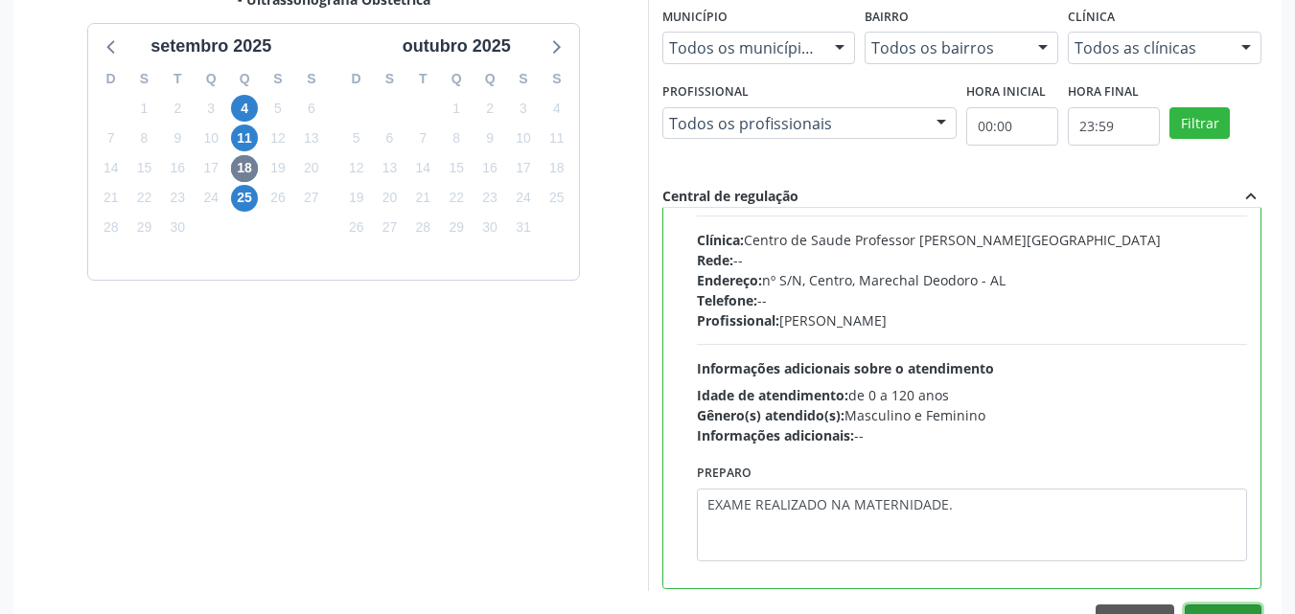
click at [1210, 607] on button "Agendar" at bounding box center [1223, 621] width 77 height 33
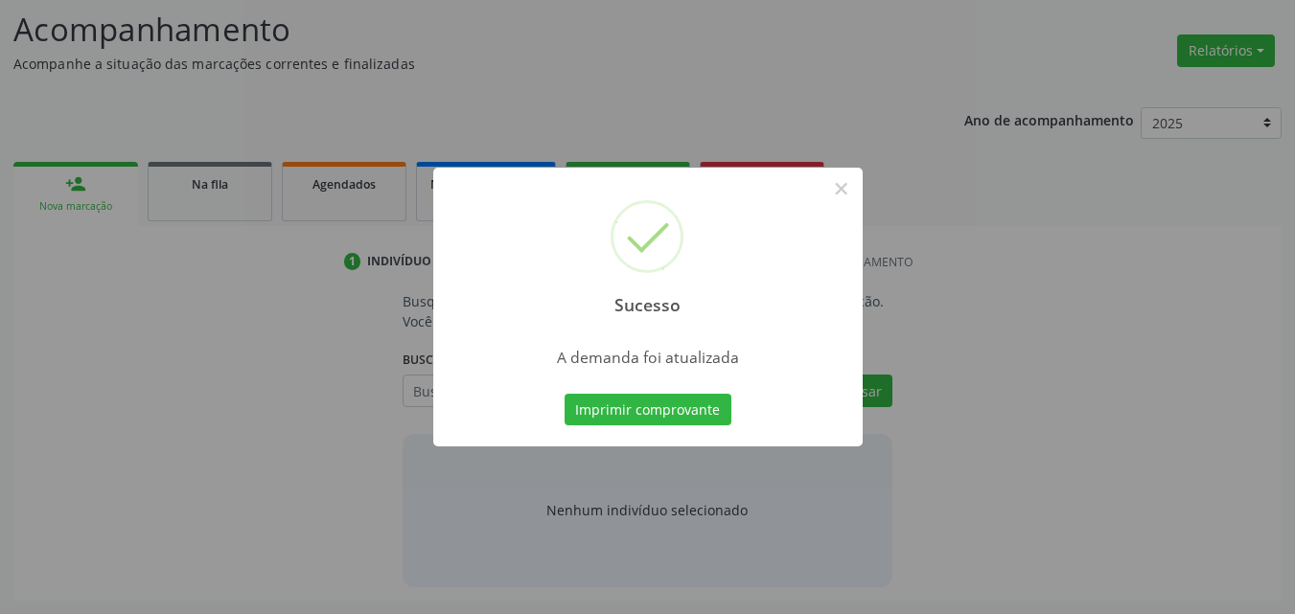
scroll to position [263, 0]
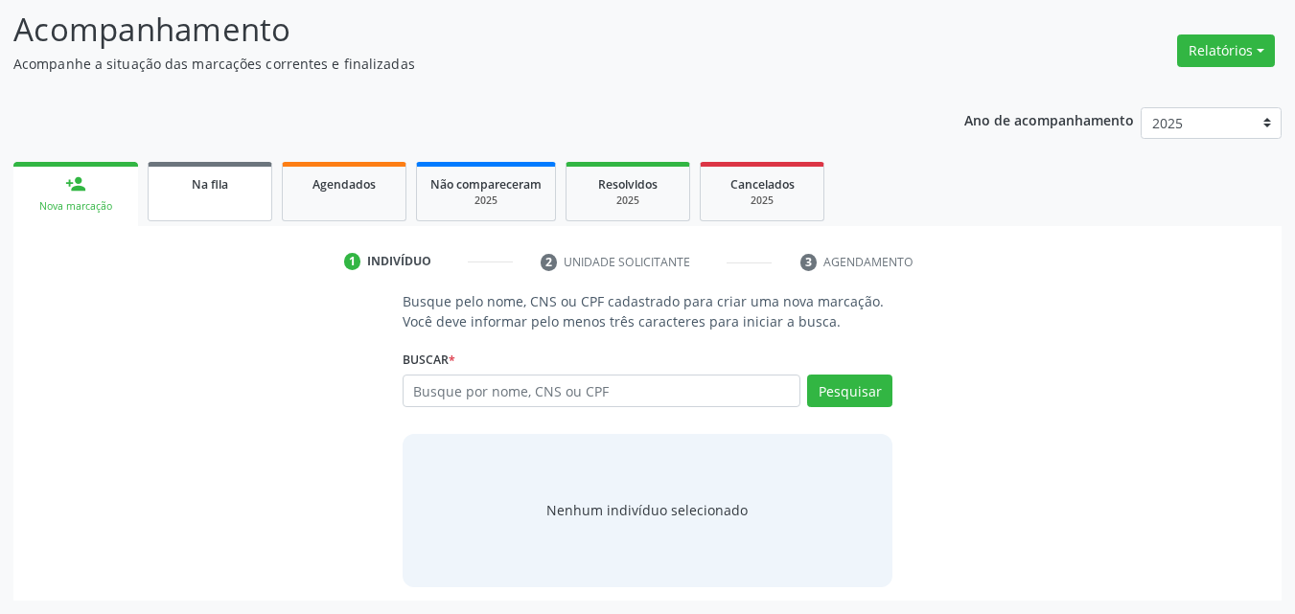
click at [253, 193] on div "Na fila" at bounding box center [210, 183] width 96 height 20
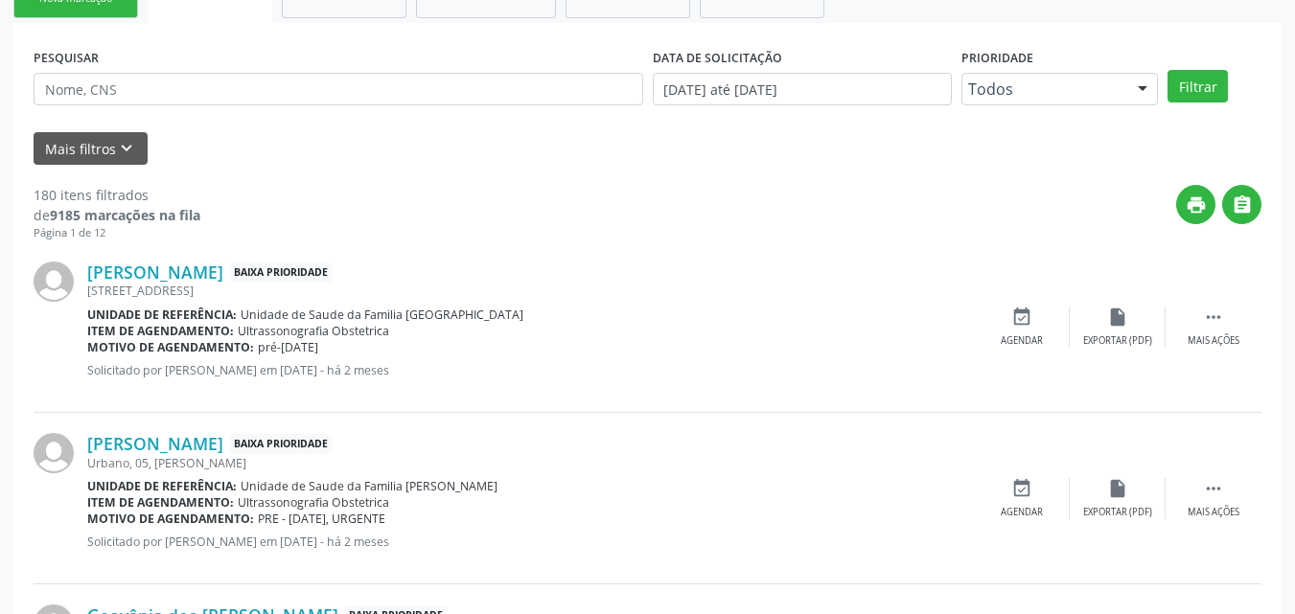
scroll to position [493, 0]
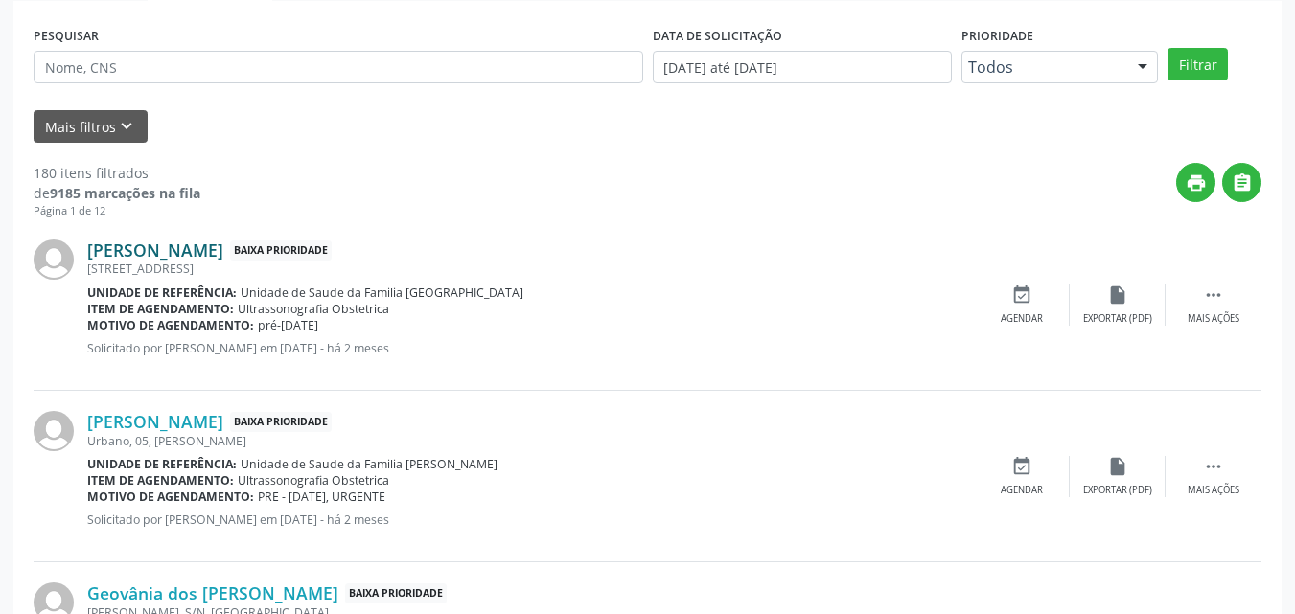
click at [199, 256] on link "Natalia Damaso Costa da Silva" at bounding box center [155, 250] width 136 height 21
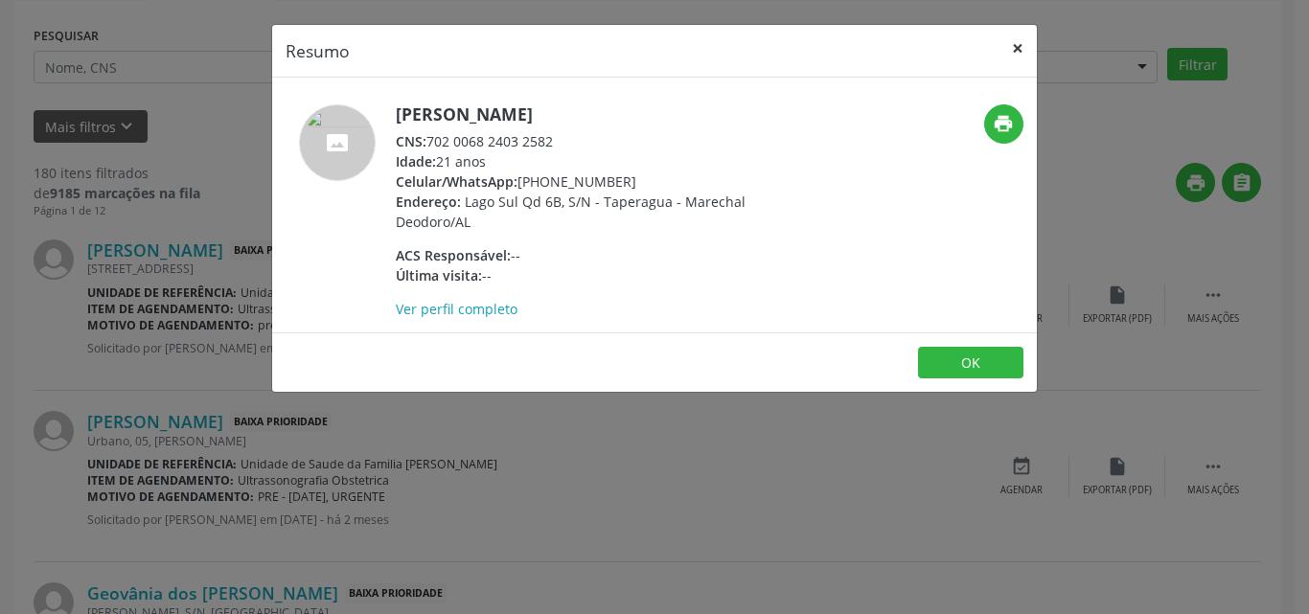
click at [1012, 59] on button "×" at bounding box center [1018, 48] width 38 height 47
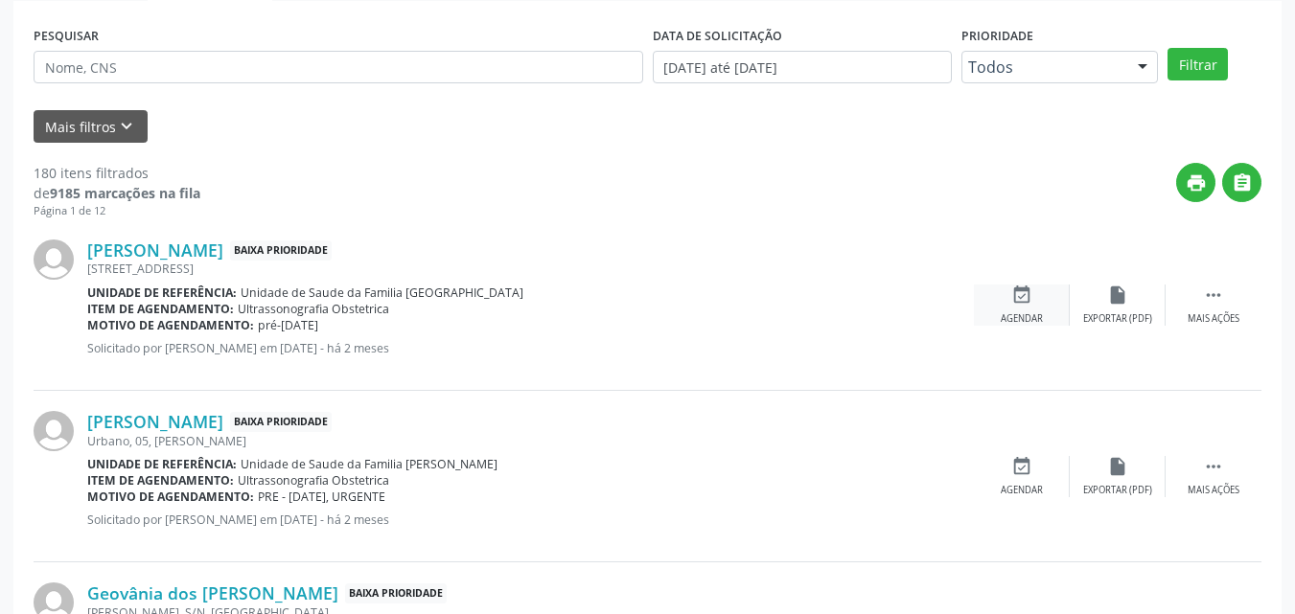
click at [1023, 317] on div "Agendar" at bounding box center [1022, 318] width 42 height 13
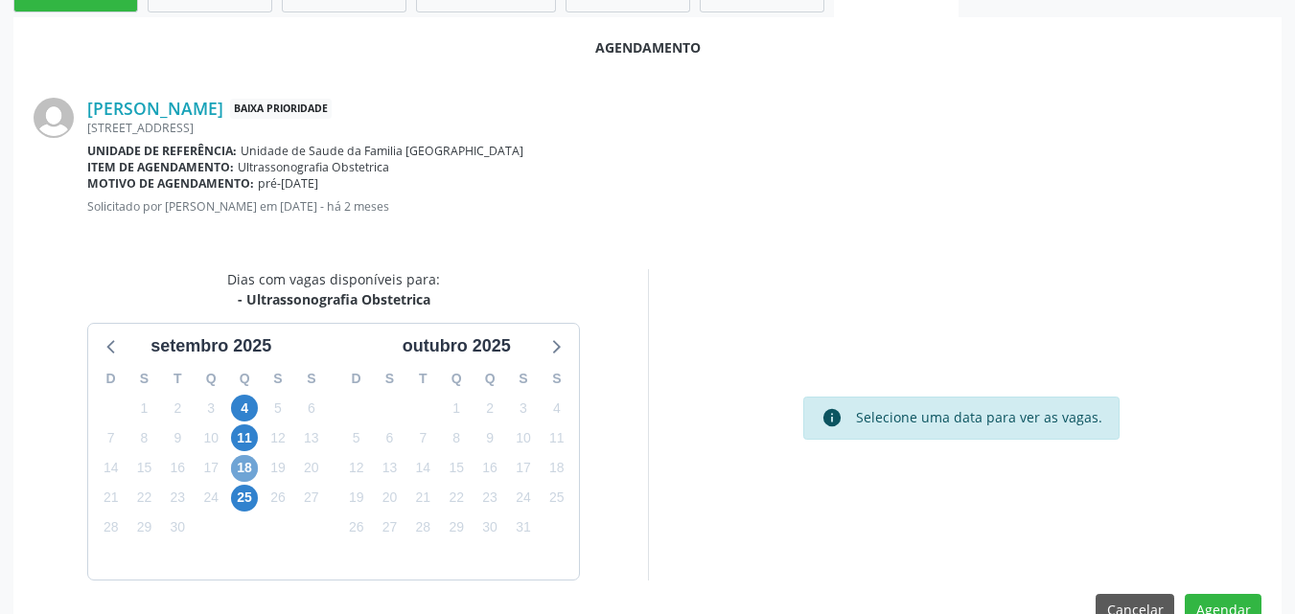
click at [249, 456] on span "18" at bounding box center [244, 468] width 27 height 27
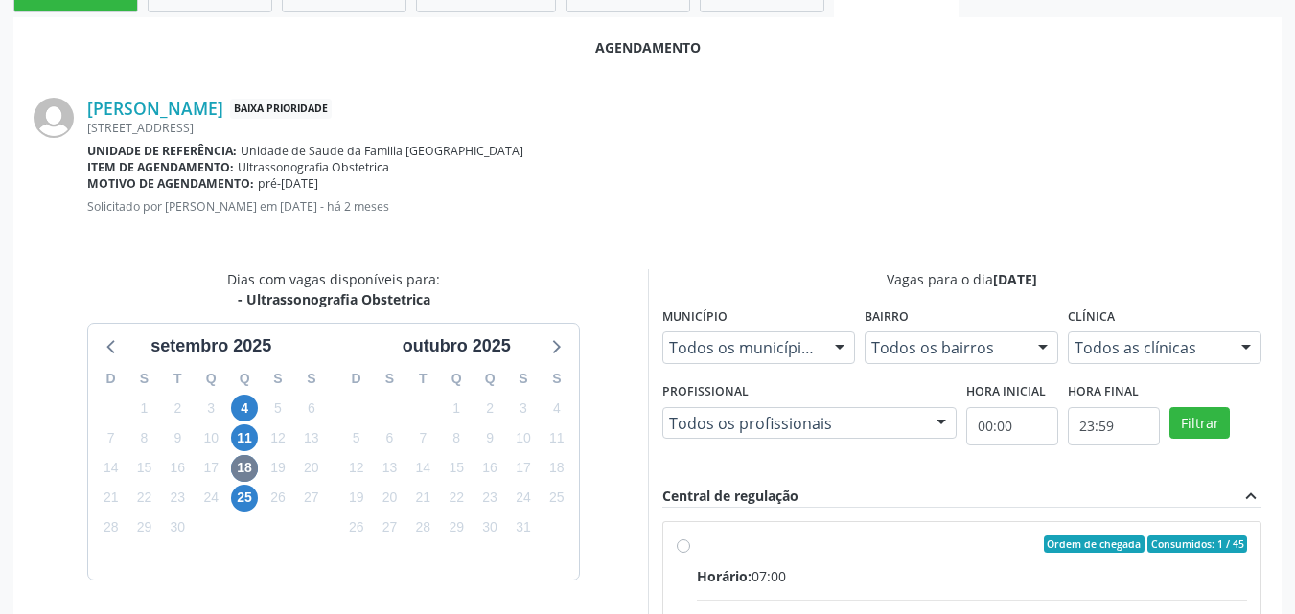
radio input "true"
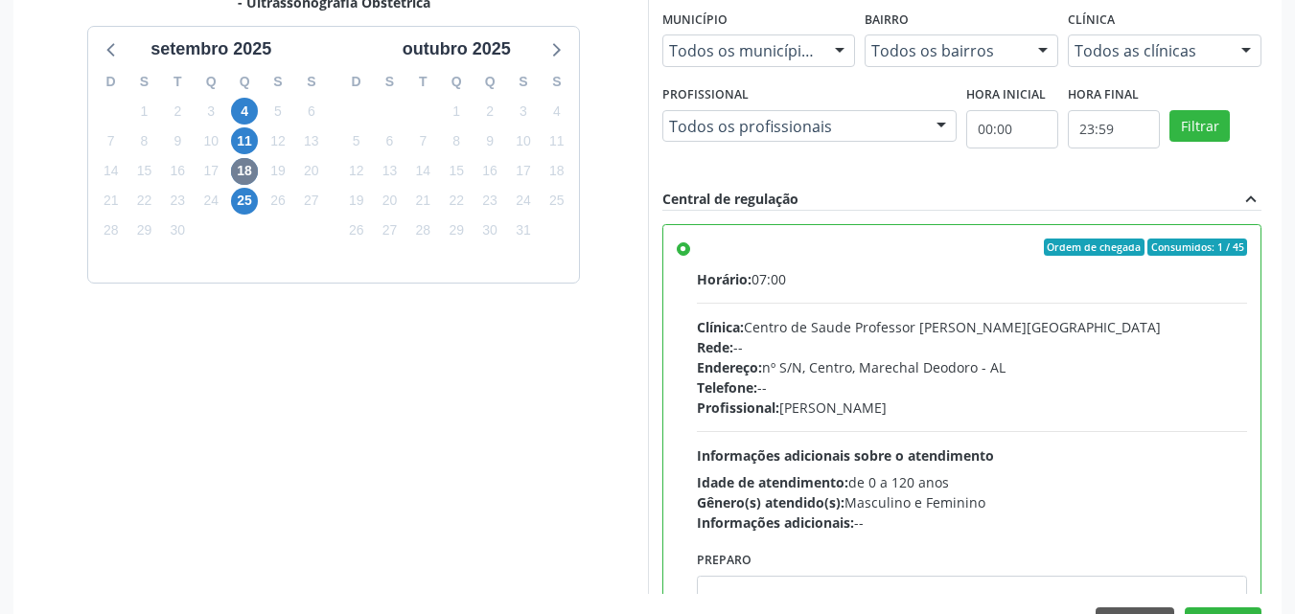
scroll to position [833, 0]
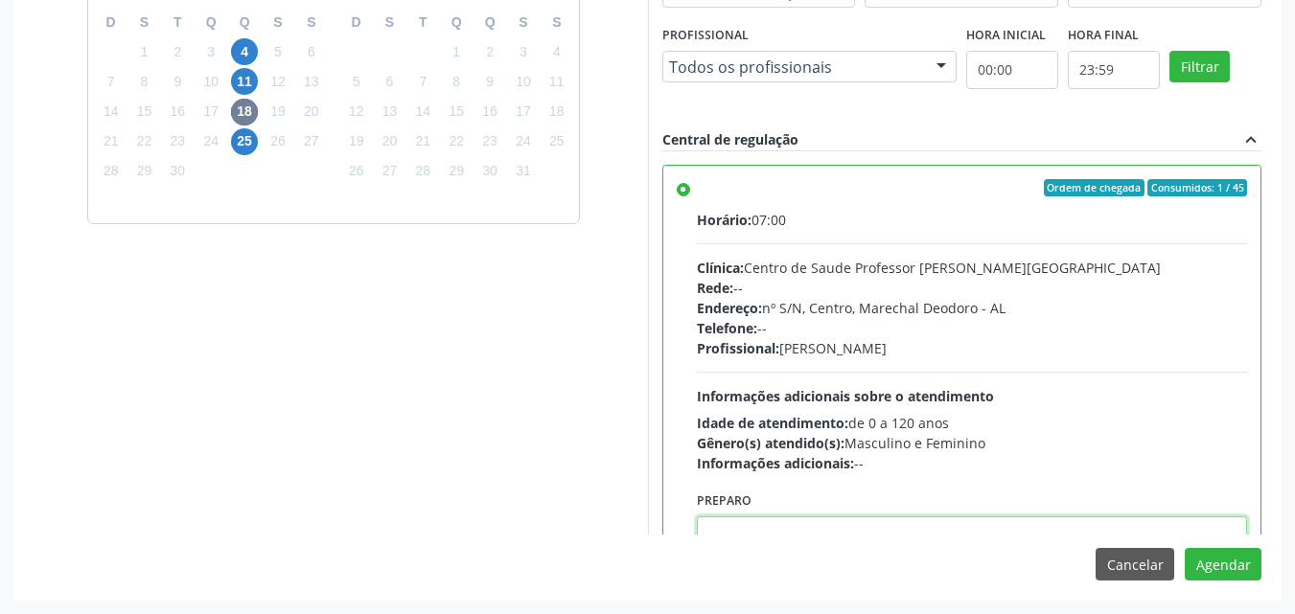
click at [1115, 530] on textarea at bounding box center [972, 553] width 551 height 73
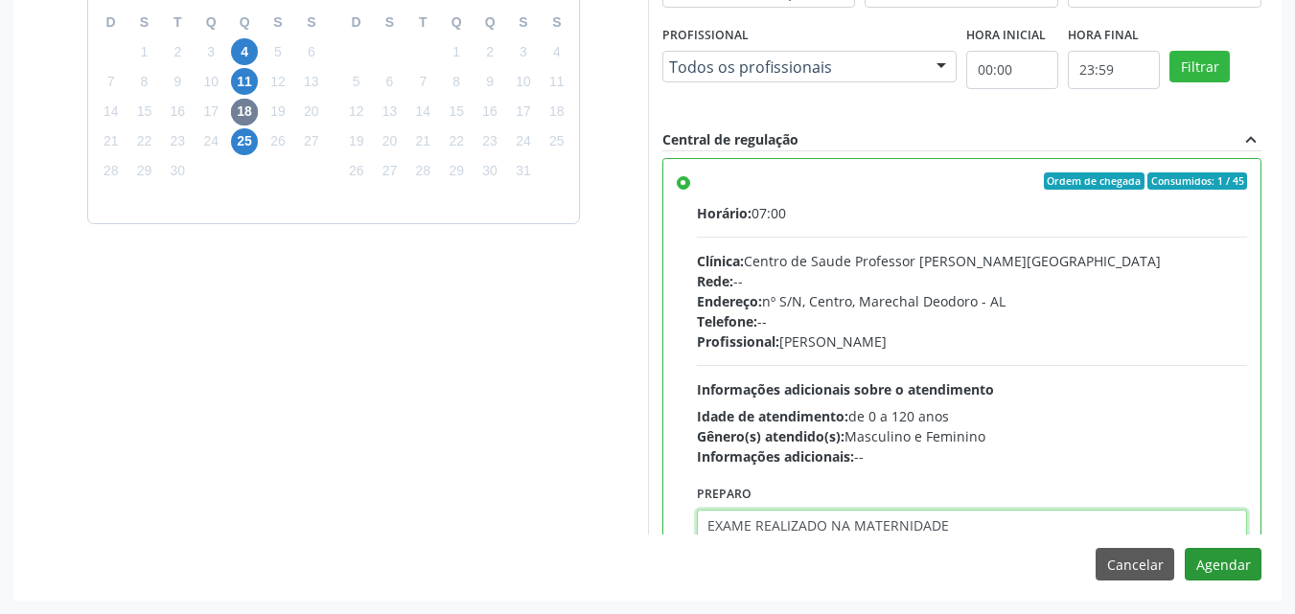
type textarea "EXAME REALIZADO NA MATERNIDADE"
click at [1213, 560] on button "Agendar" at bounding box center [1223, 564] width 77 height 33
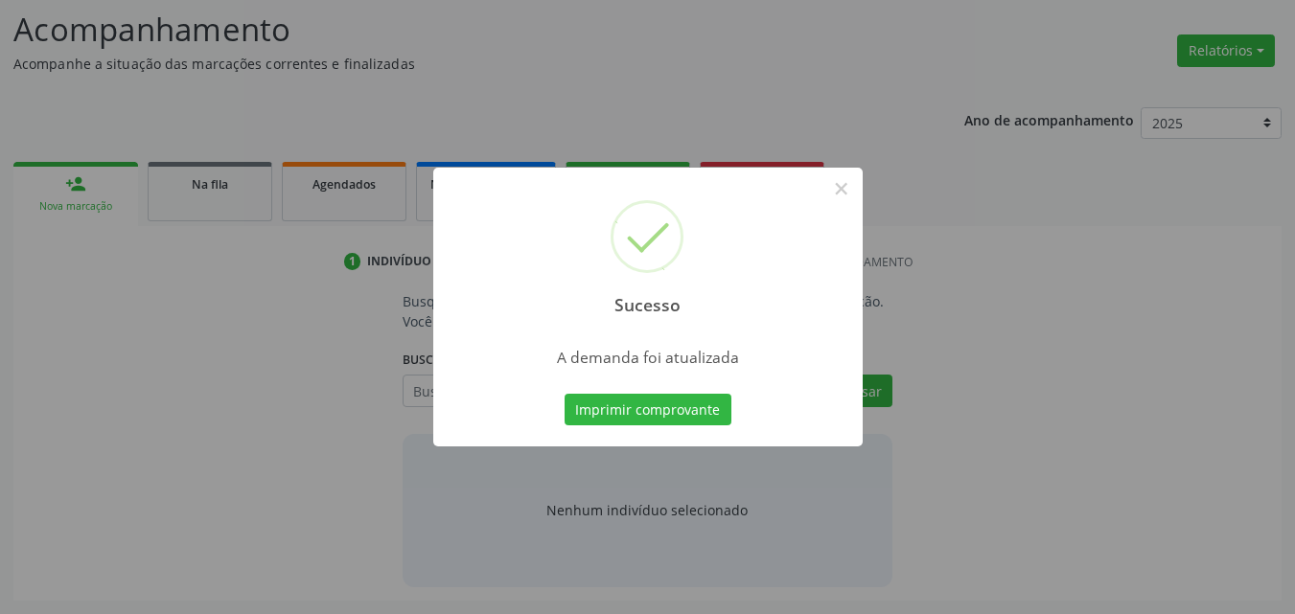
scroll to position [263, 0]
click at [838, 193] on button "×" at bounding box center [841, 189] width 33 height 33
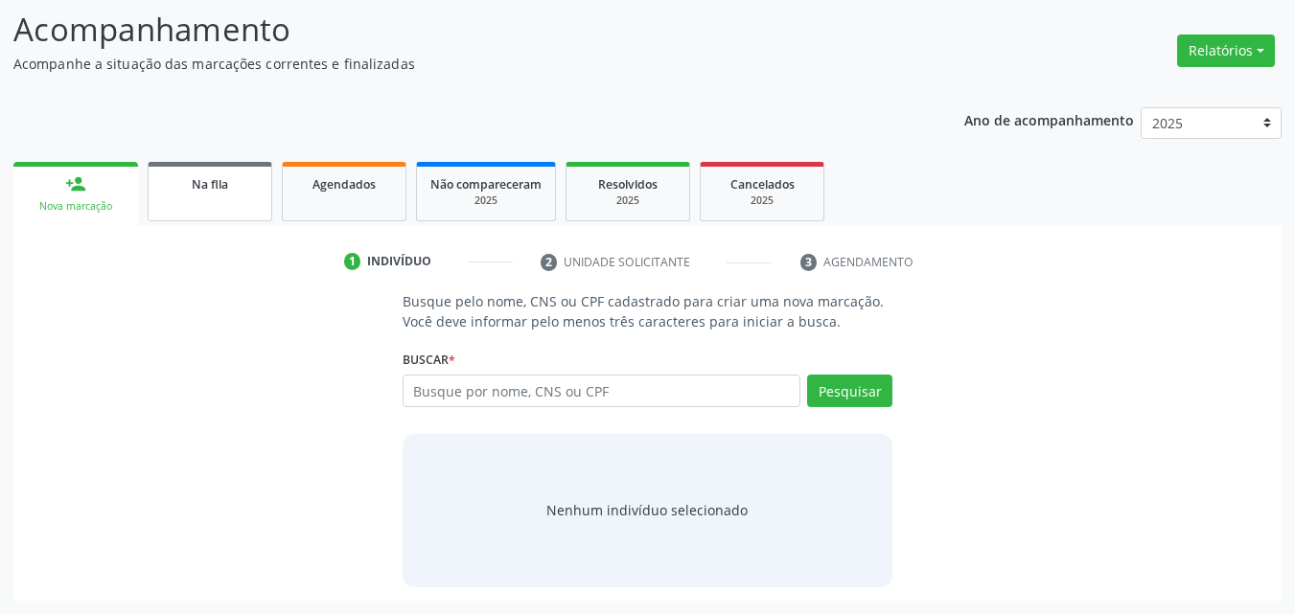
click at [221, 177] on span "Na fila" at bounding box center [210, 184] width 36 height 16
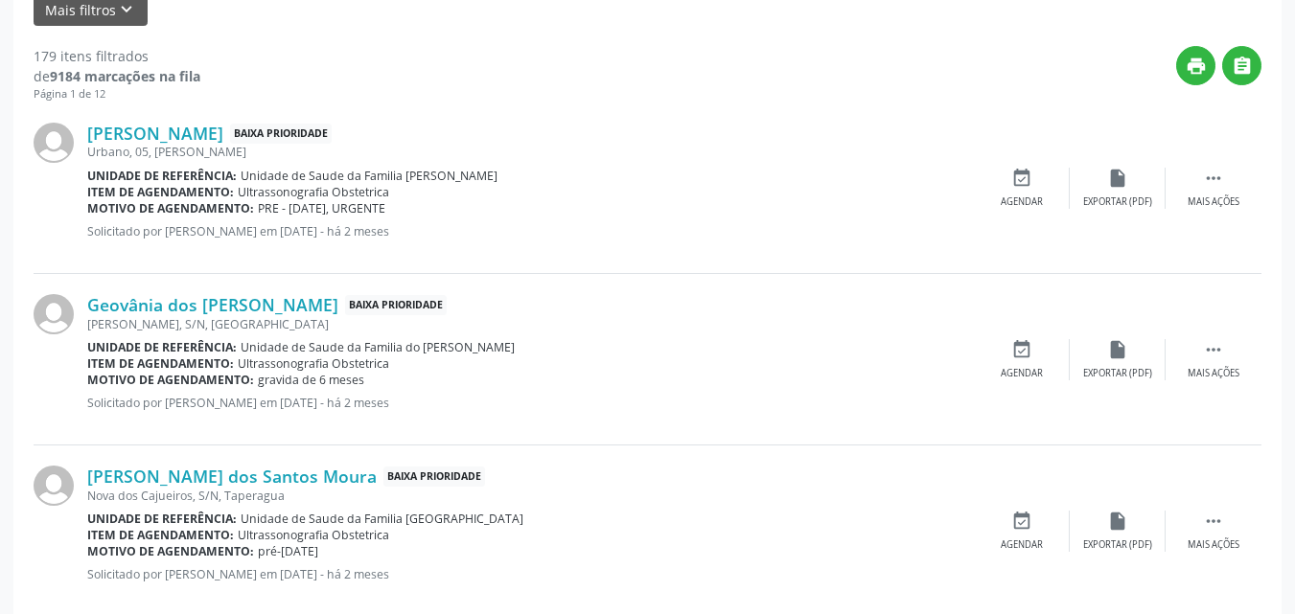
scroll to position [605, 0]
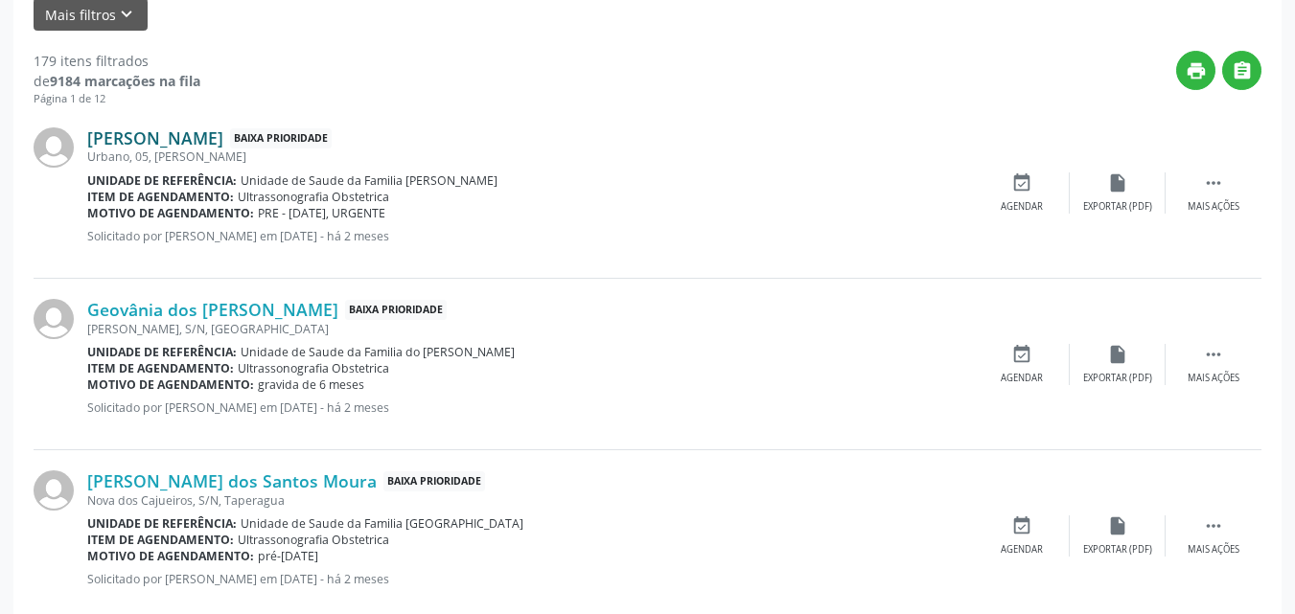
click at [205, 144] on link "[PERSON_NAME]" at bounding box center [155, 137] width 136 height 21
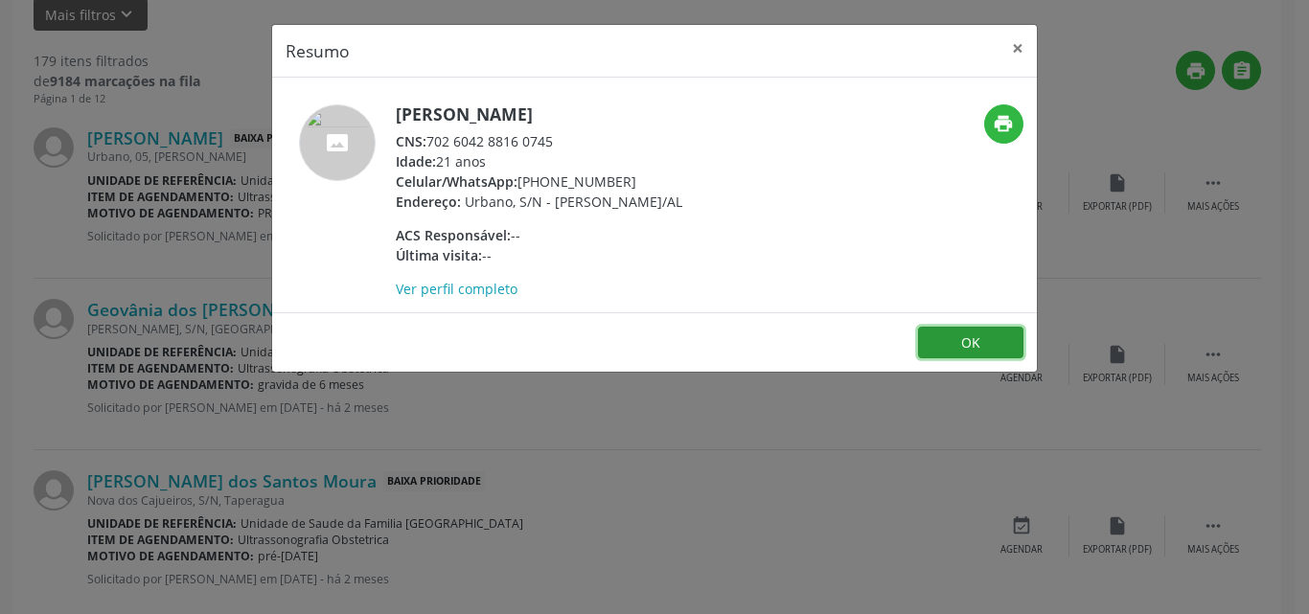
click at [971, 359] on button "OK" at bounding box center [970, 343] width 105 height 33
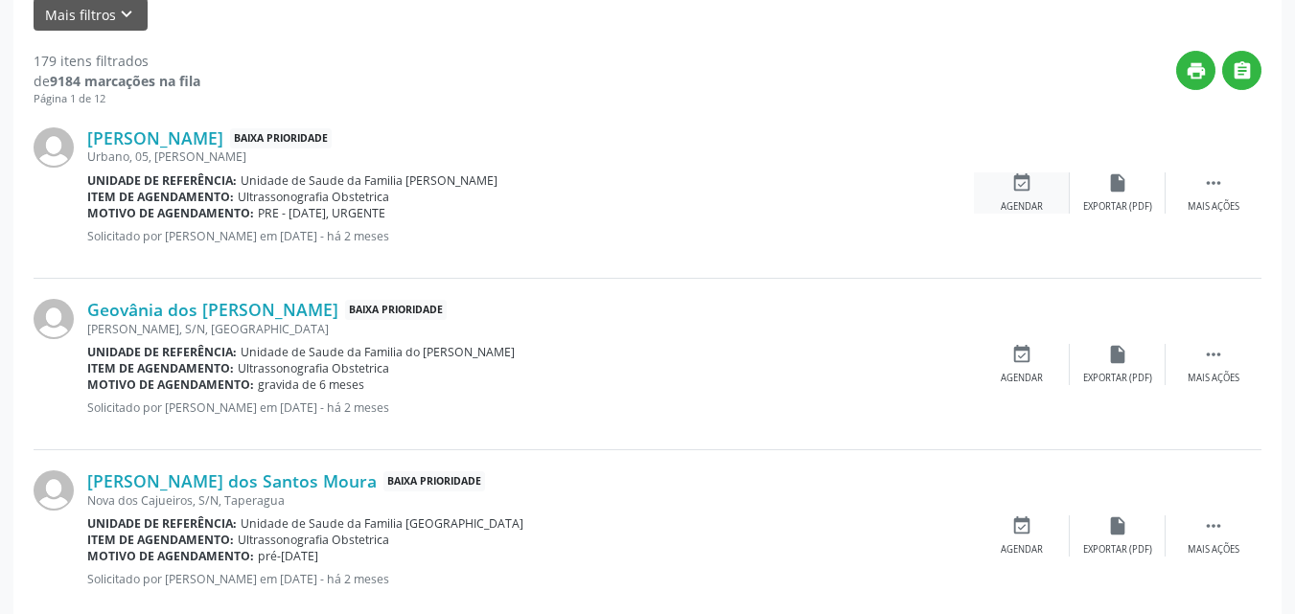
click at [1019, 200] on div "Agendar" at bounding box center [1022, 206] width 42 height 13
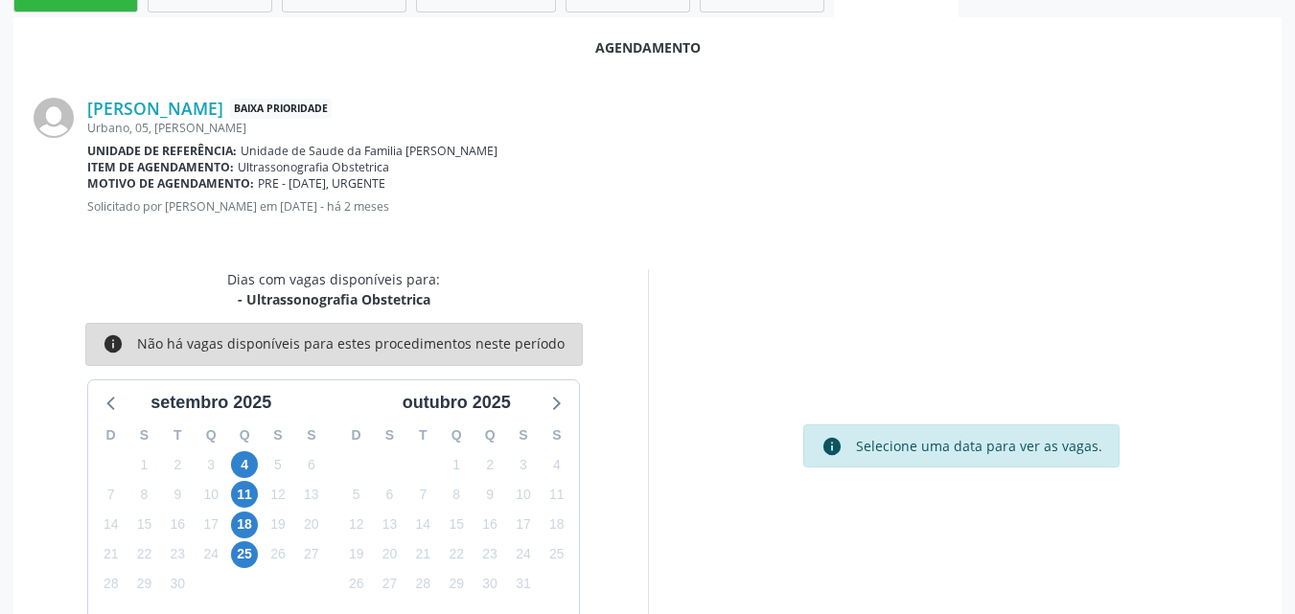
scroll to position [521, 0]
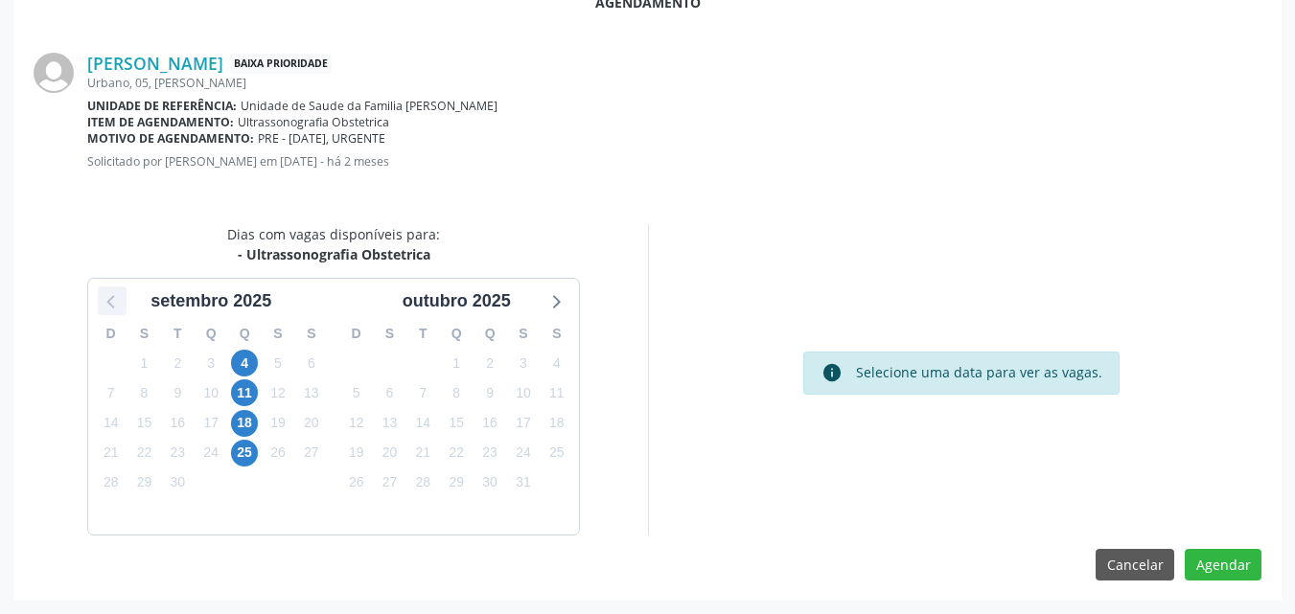
click at [117, 304] on icon at bounding box center [112, 301] width 25 height 25
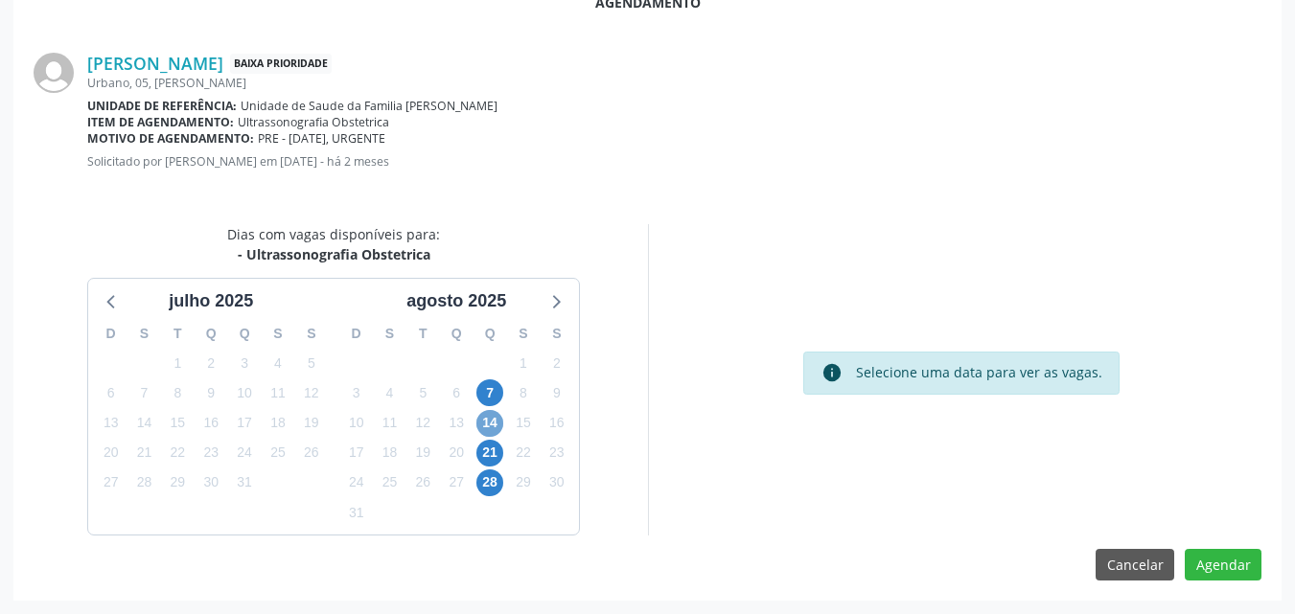
click at [490, 422] on span "14" at bounding box center [489, 423] width 27 height 27
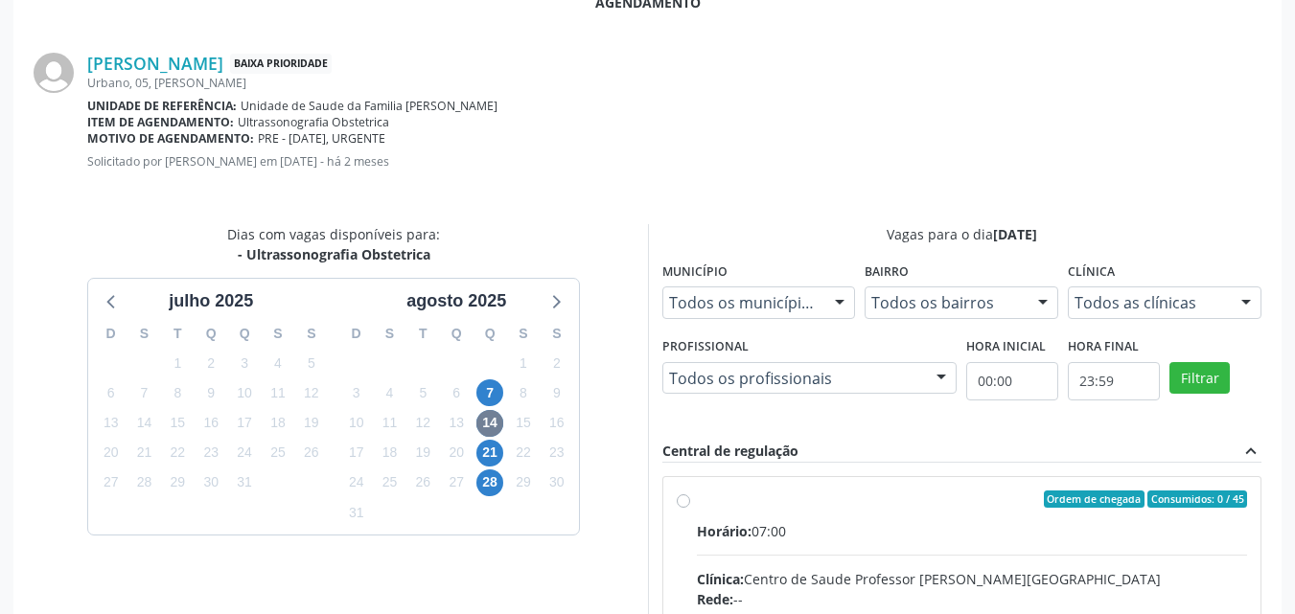
click at [929, 534] on div "Horário: 07:00" at bounding box center [972, 531] width 551 height 20
click at [690, 508] on input "Ordem de chegada Consumidos: 0 / 45 Horário: 07:00 Clínica: Centro de Saude Pro…" at bounding box center [683, 499] width 13 height 17
radio input "true"
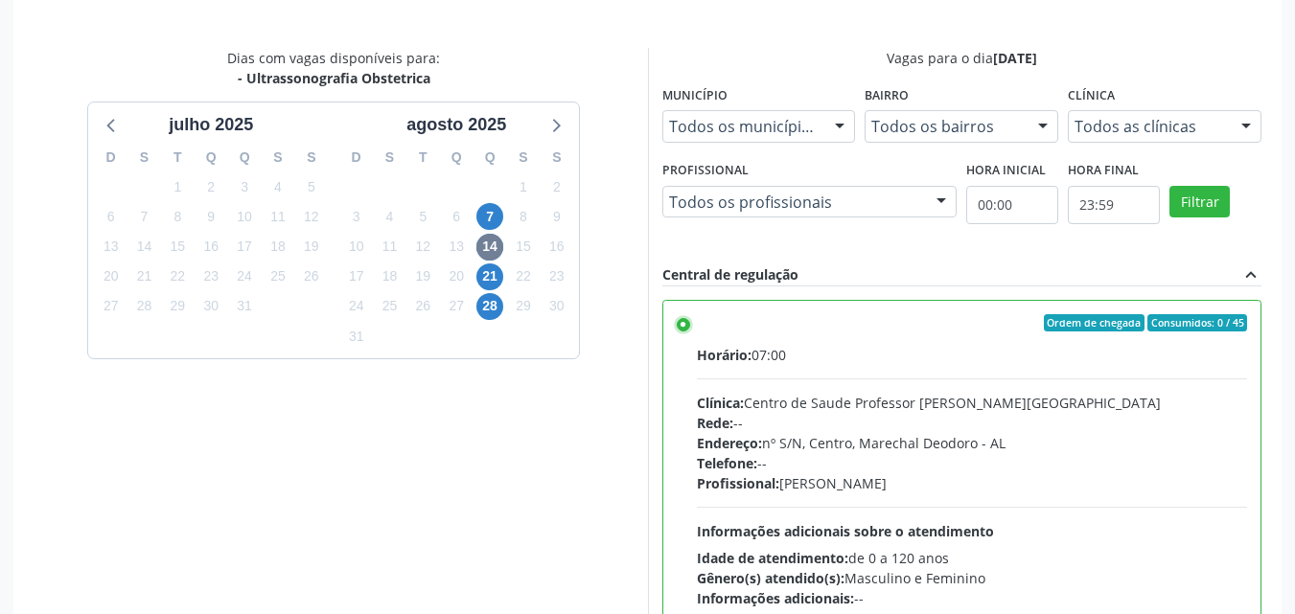
scroll to position [833, 0]
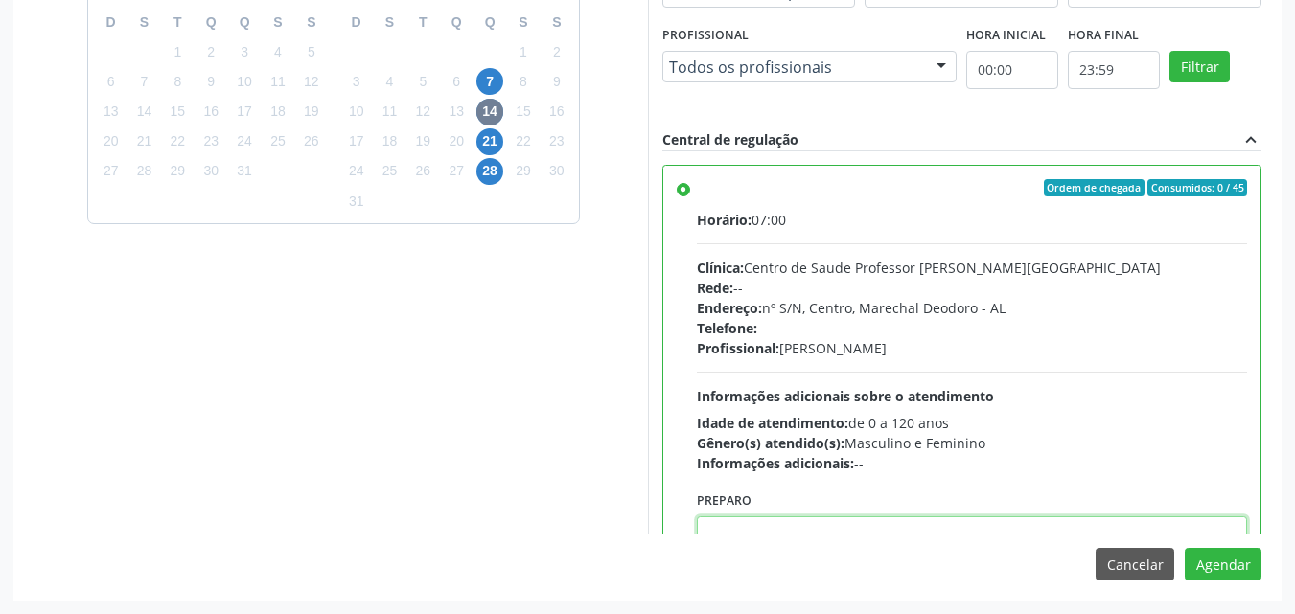
click at [903, 528] on textarea at bounding box center [972, 553] width 551 height 73
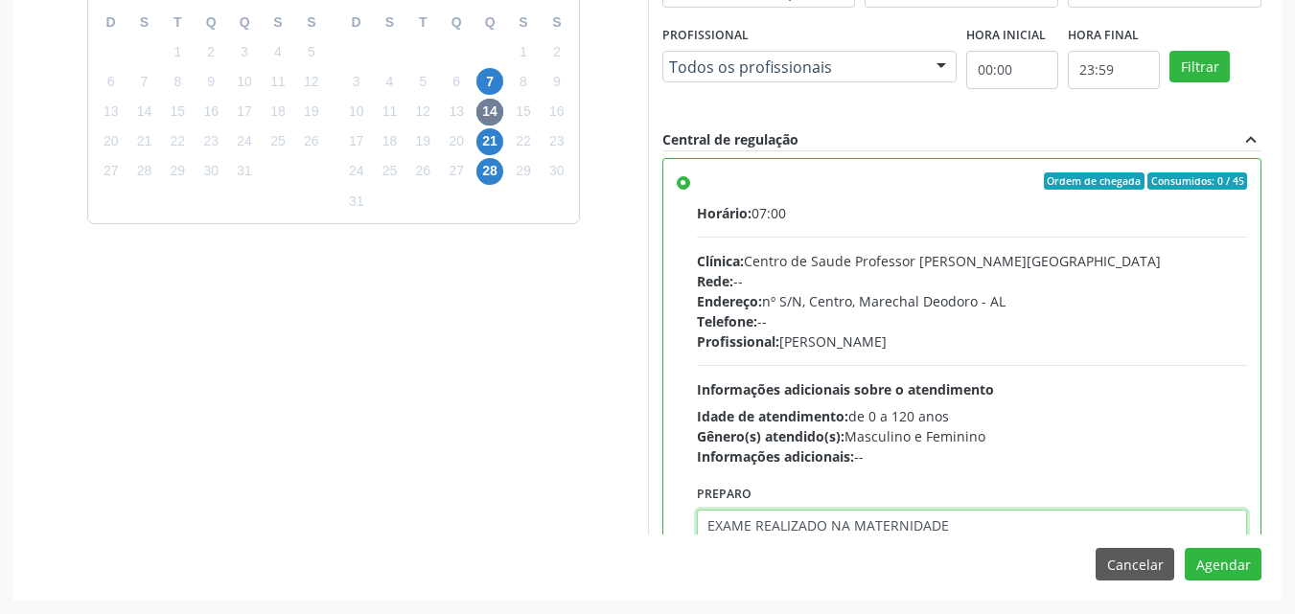
type textarea "EXAME REALIZADO NA MATERNIDADE"
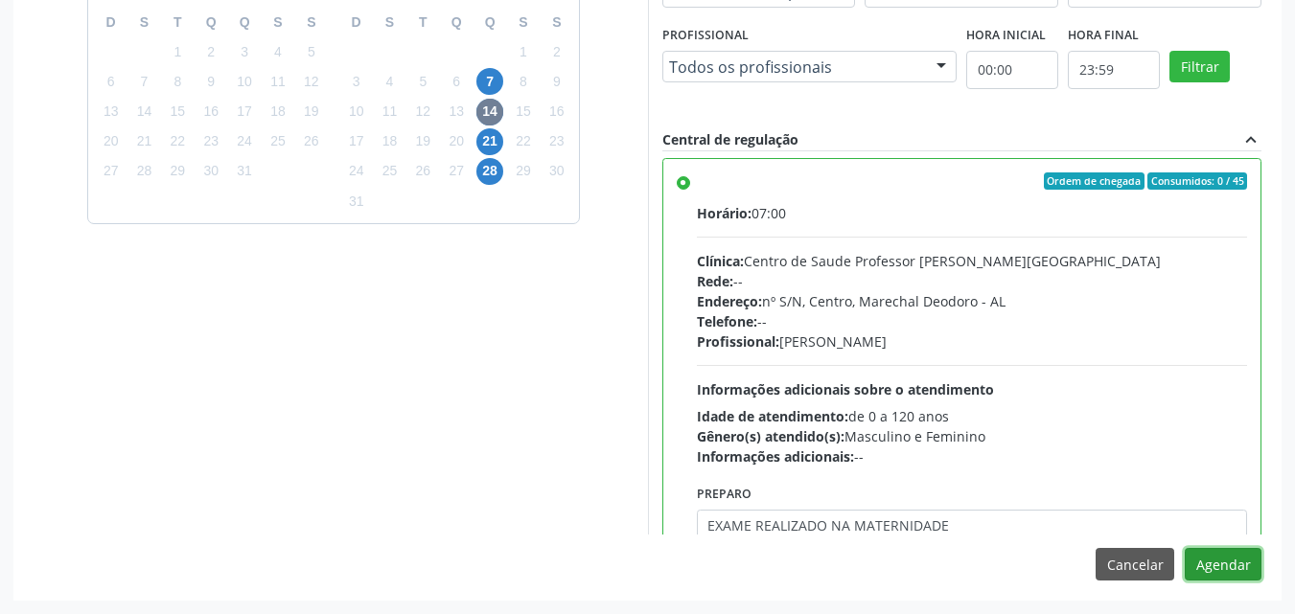
click at [1185, 548] on button "Agendar" at bounding box center [1223, 564] width 77 height 33
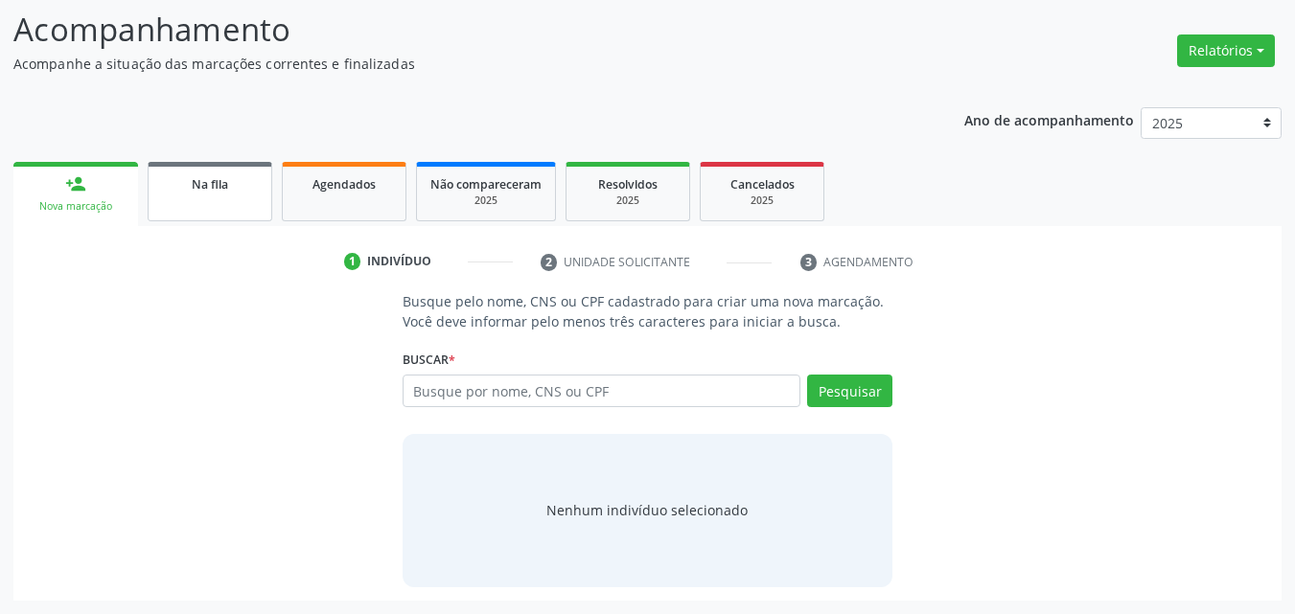
click at [194, 197] on link "Na fila" at bounding box center [210, 191] width 125 height 59
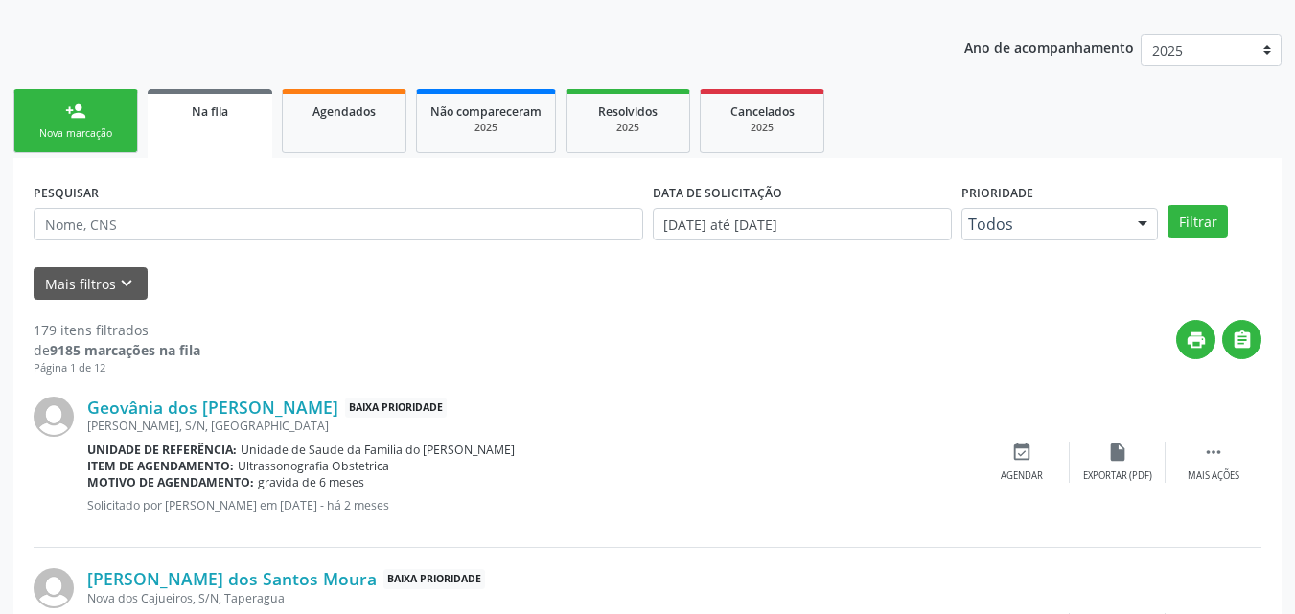
scroll to position [353, 0]
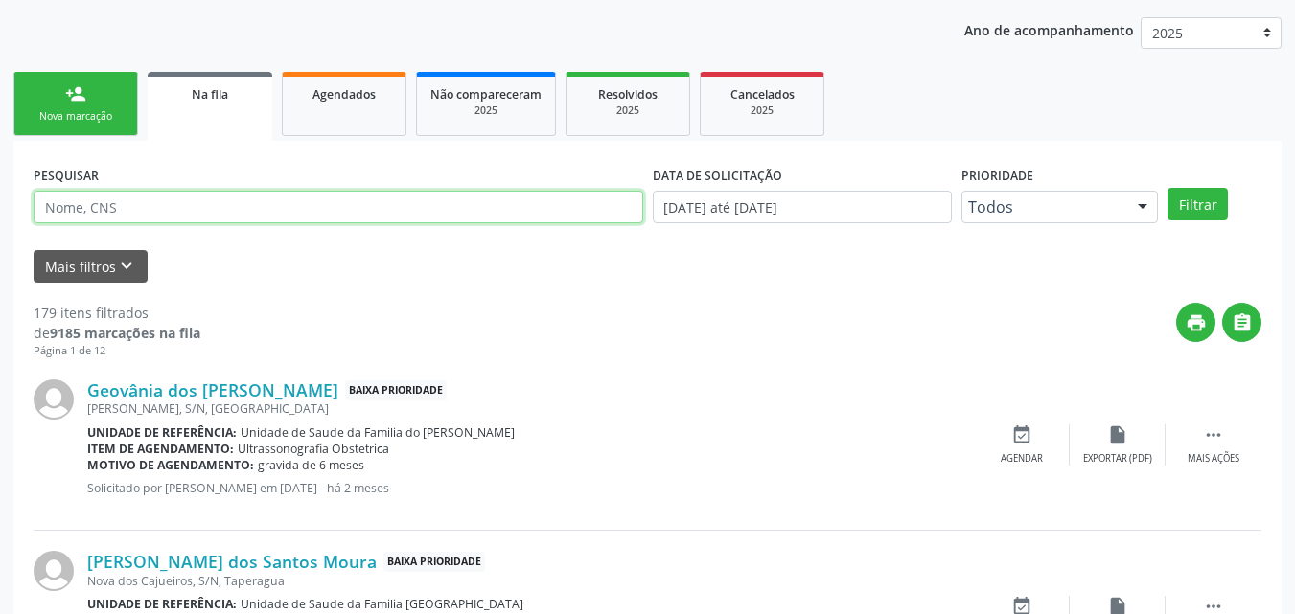
click at [517, 210] on input "text" at bounding box center [339, 207] width 610 height 33
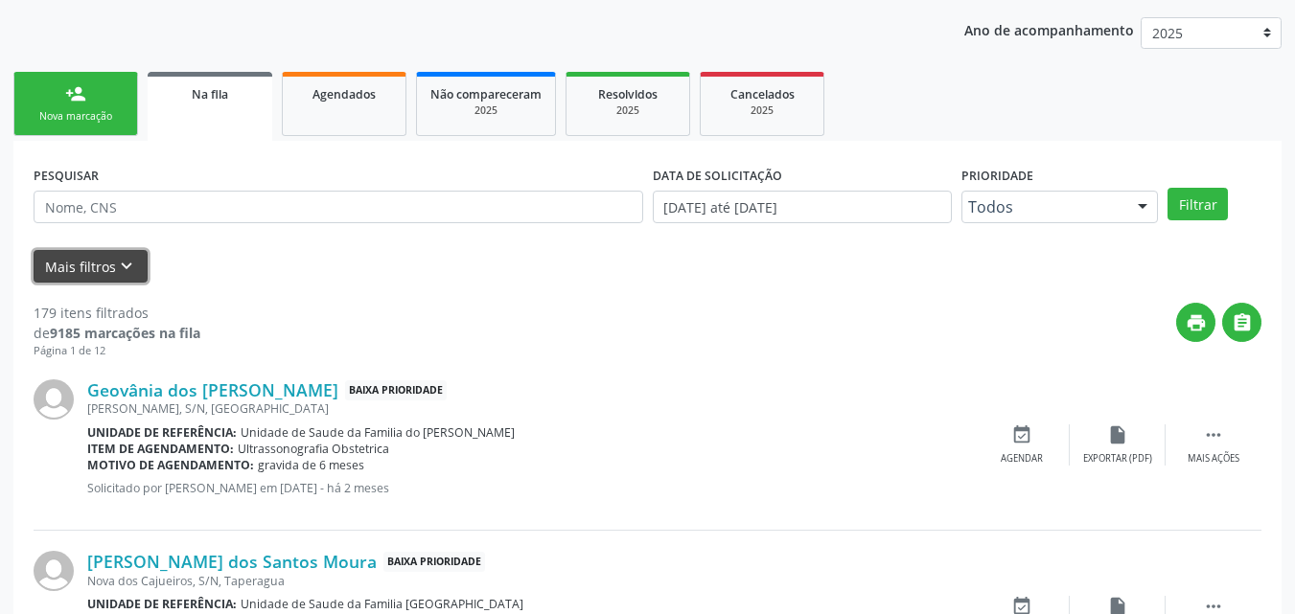
click at [44, 272] on button "Mais filtros keyboard_arrow_down" at bounding box center [91, 267] width 114 height 34
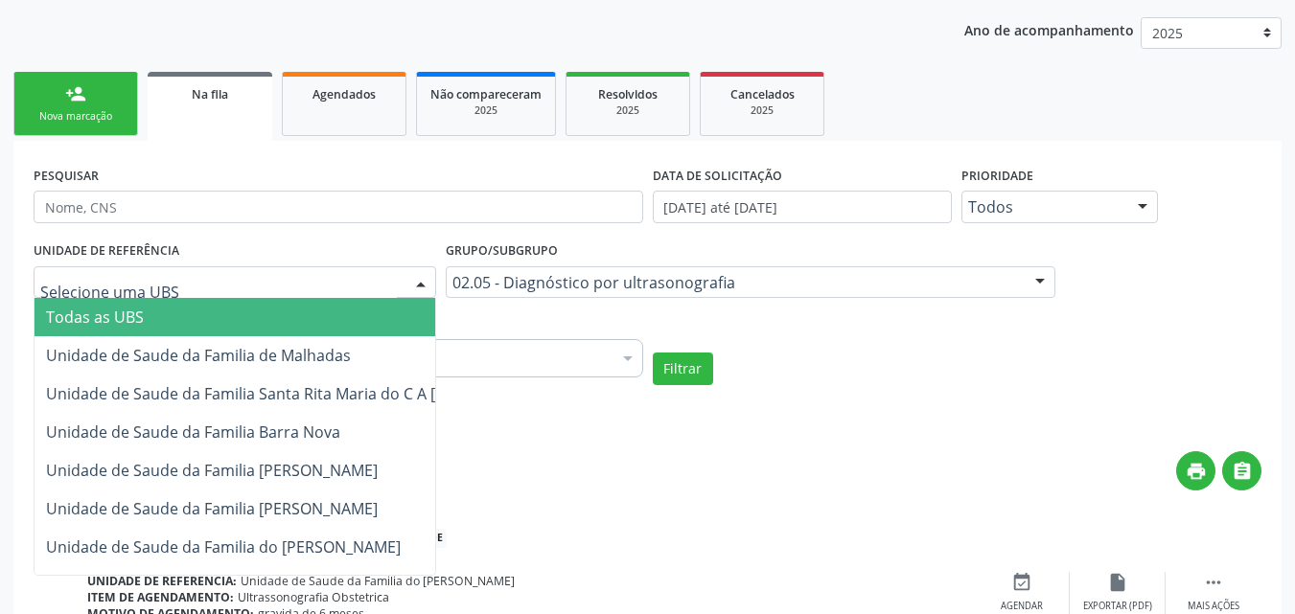
click at [140, 296] on div at bounding box center [235, 282] width 403 height 33
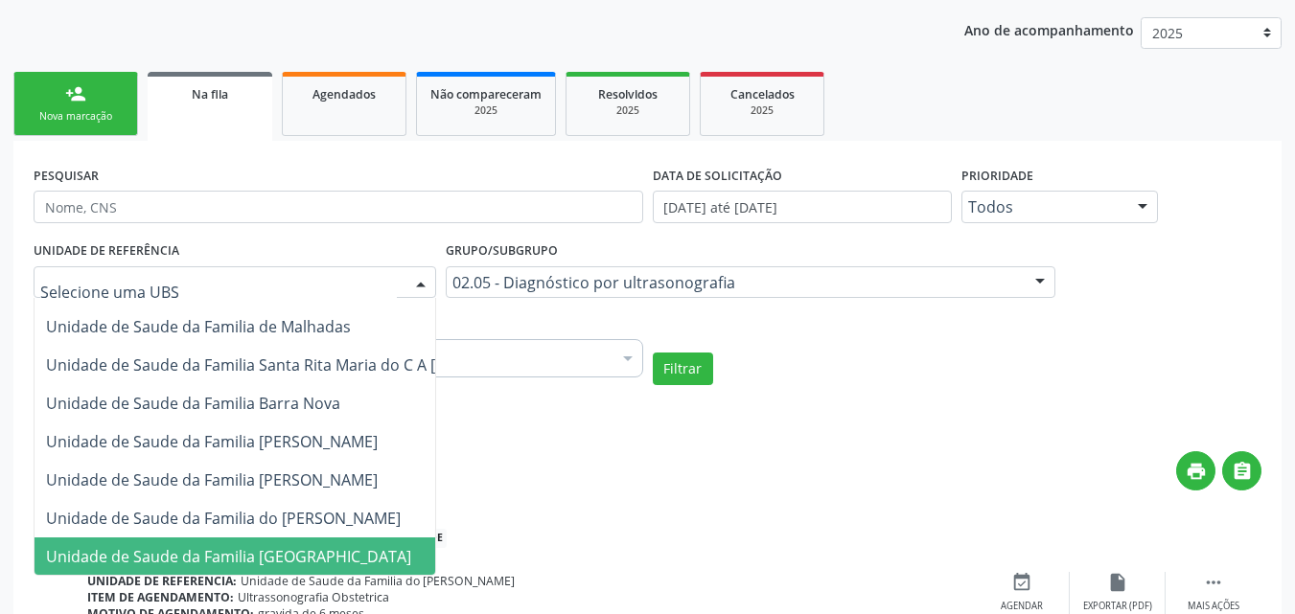
scroll to position [0, 0]
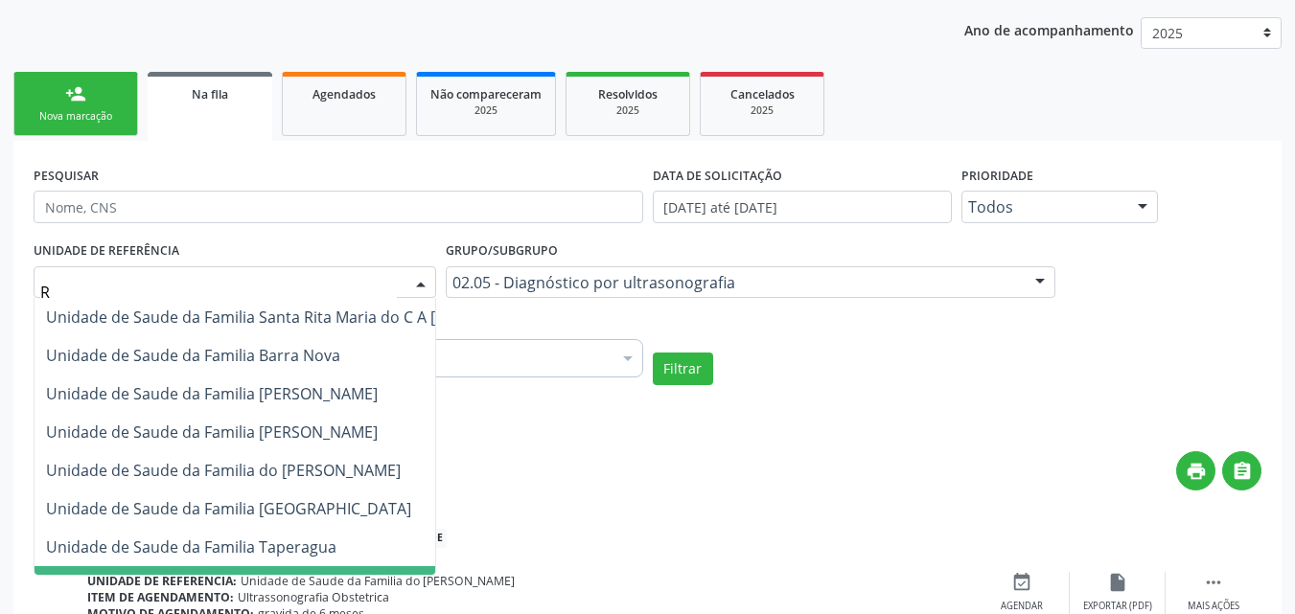
type input "RU"
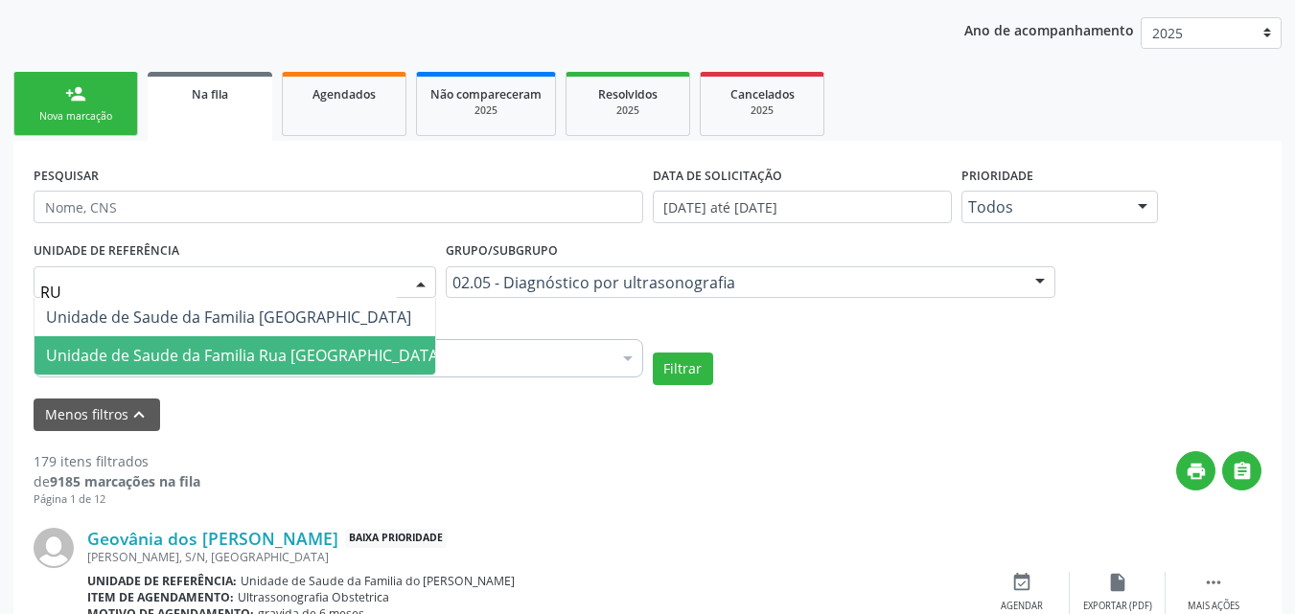
click at [373, 350] on span "Unidade de Saude da Familia Rua [GEOGRAPHIC_DATA]" at bounding box center [244, 355] width 397 height 21
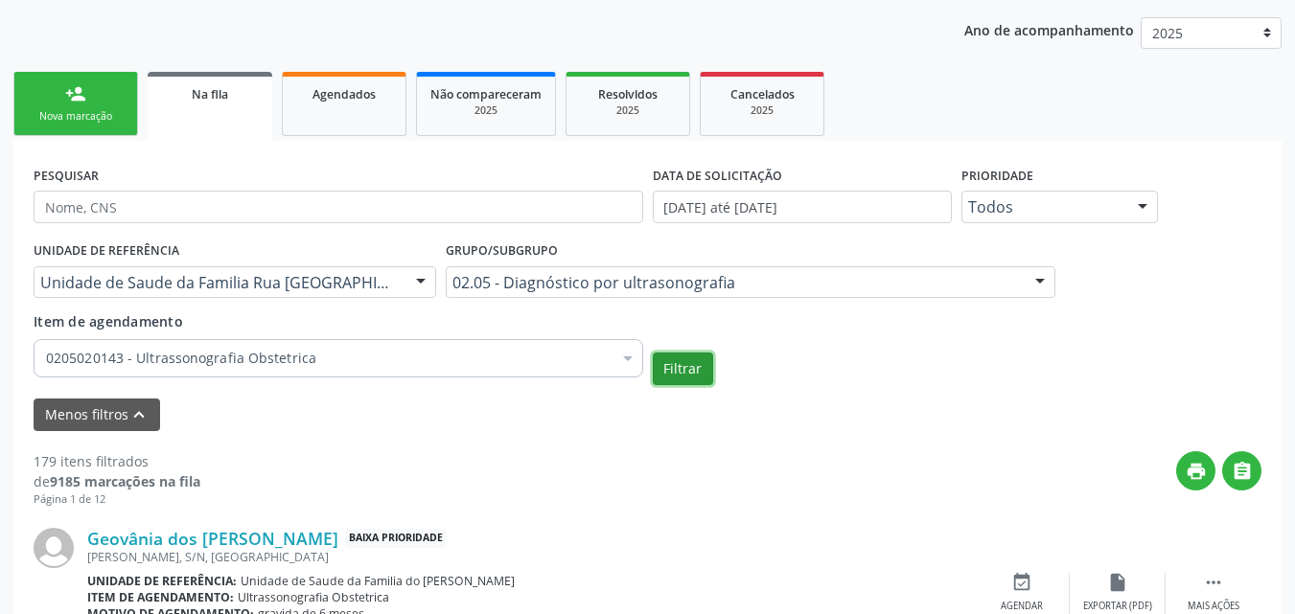
click at [684, 362] on button "Filtrar" at bounding box center [683, 369] width 60 height 33
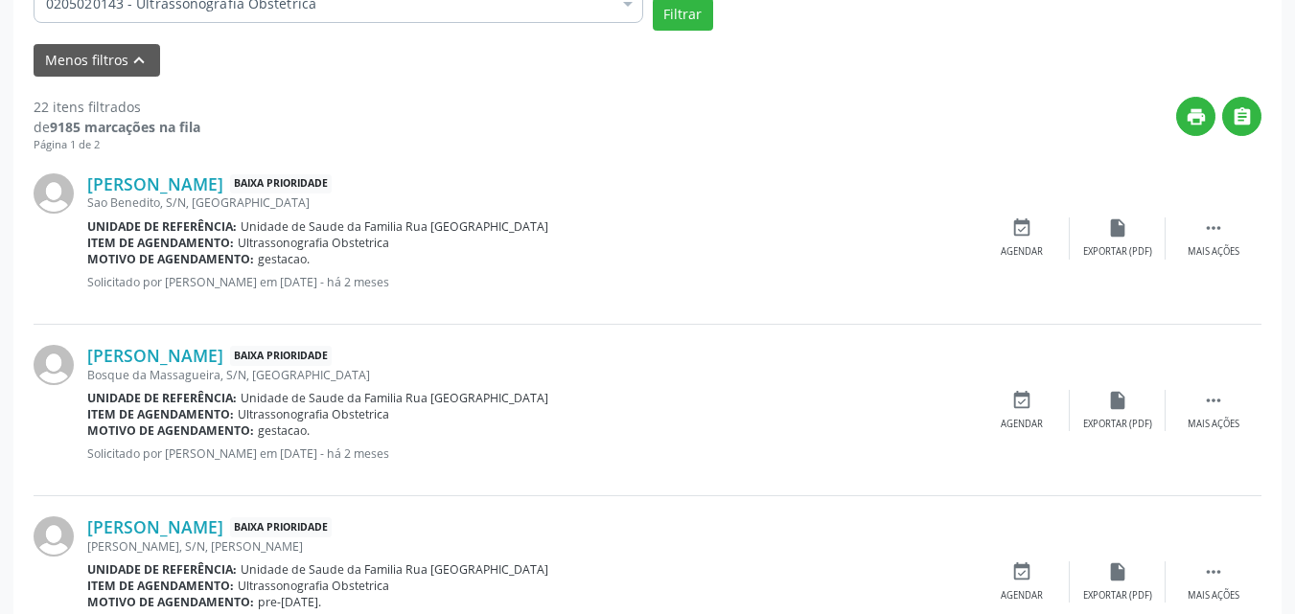
scroll to position [719, 0]
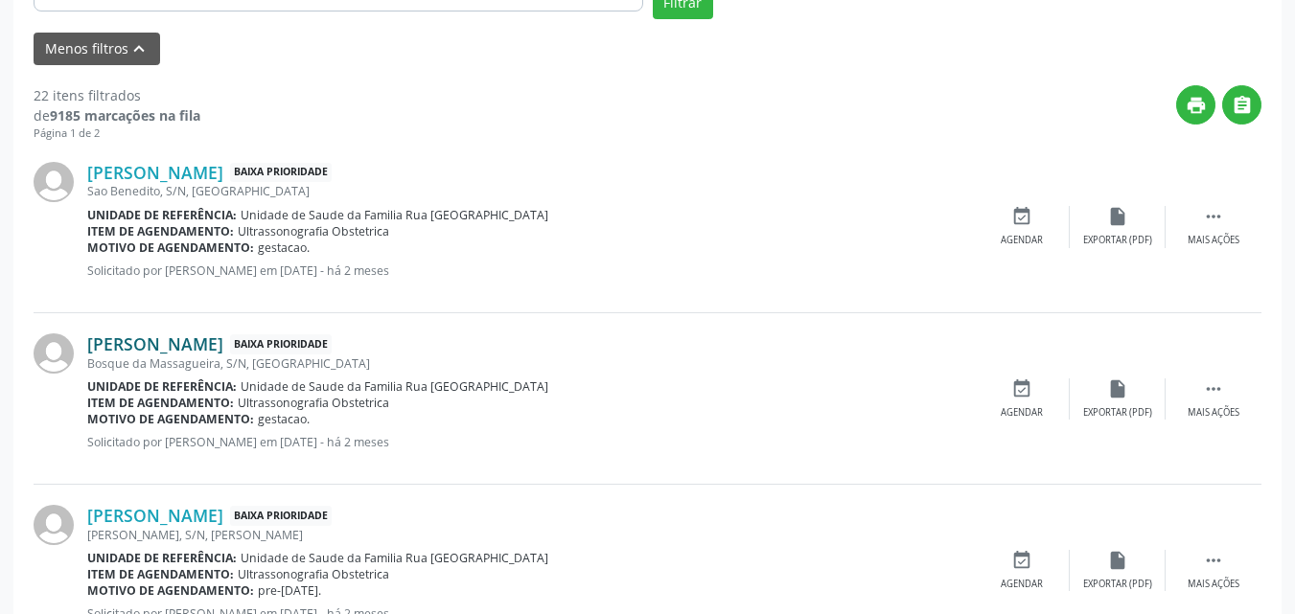
click at [223, 343] on link "[PERSON_NAME]" at bounding box center [155, 344] width 136 height 21
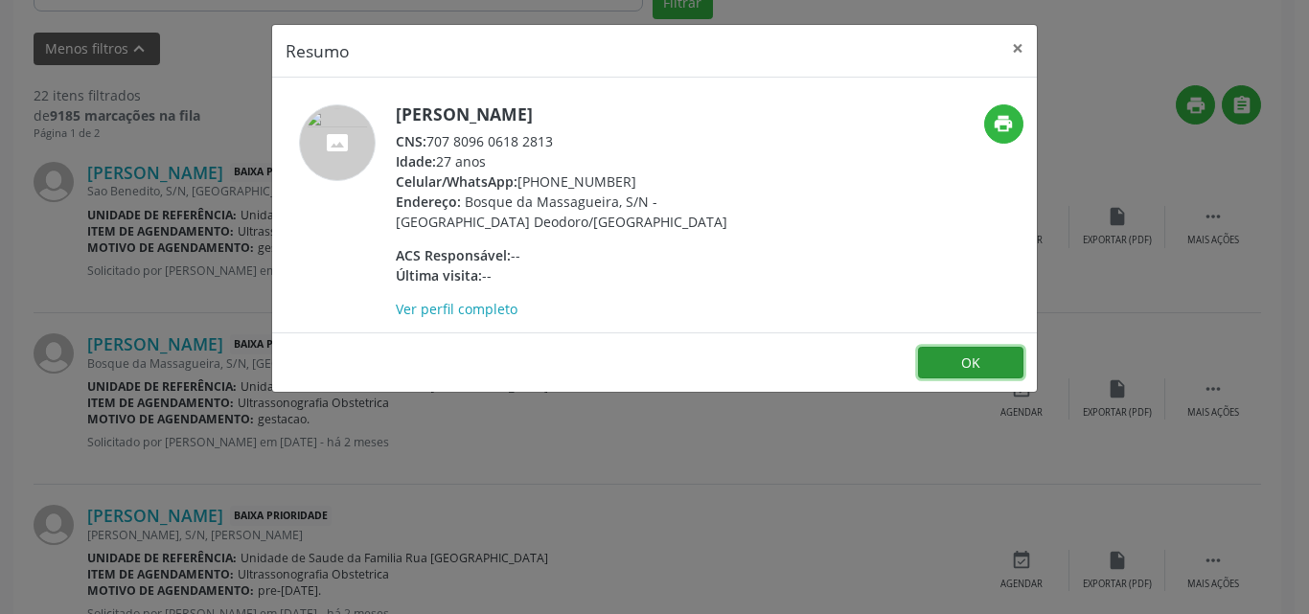
click at [962, 377] on button "OK" at bounding box center [970, 363] width 105 height 33
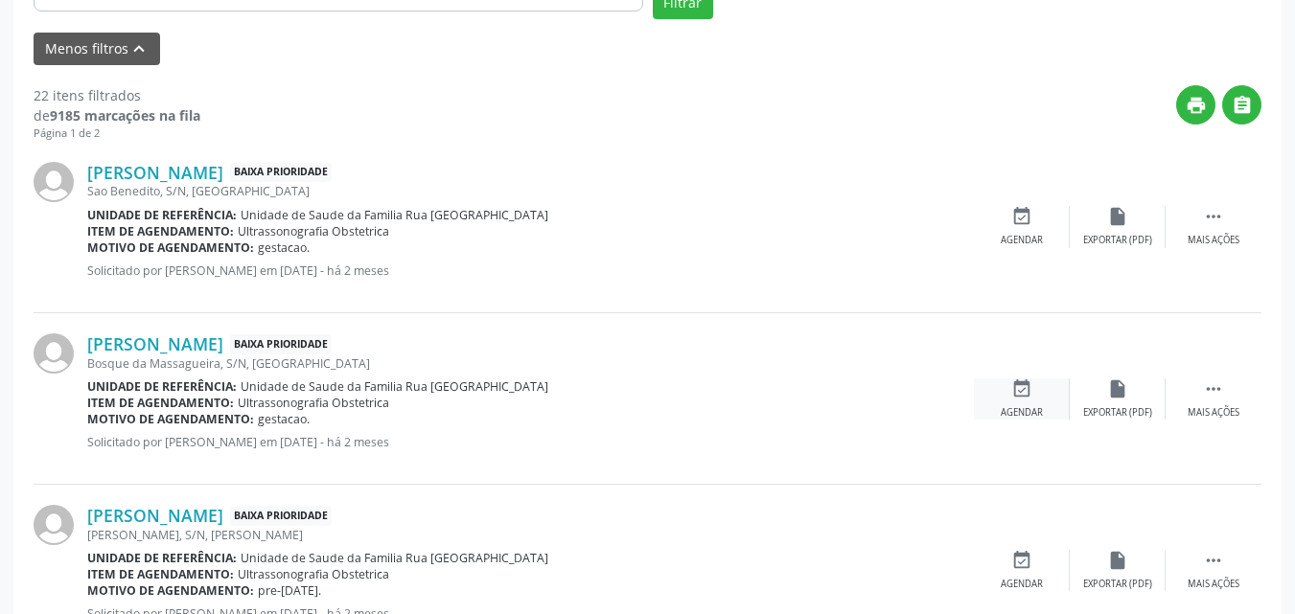
click at [1026, 388] on icon "event_available" at bounding box center [1021, 389] width 21 height 21
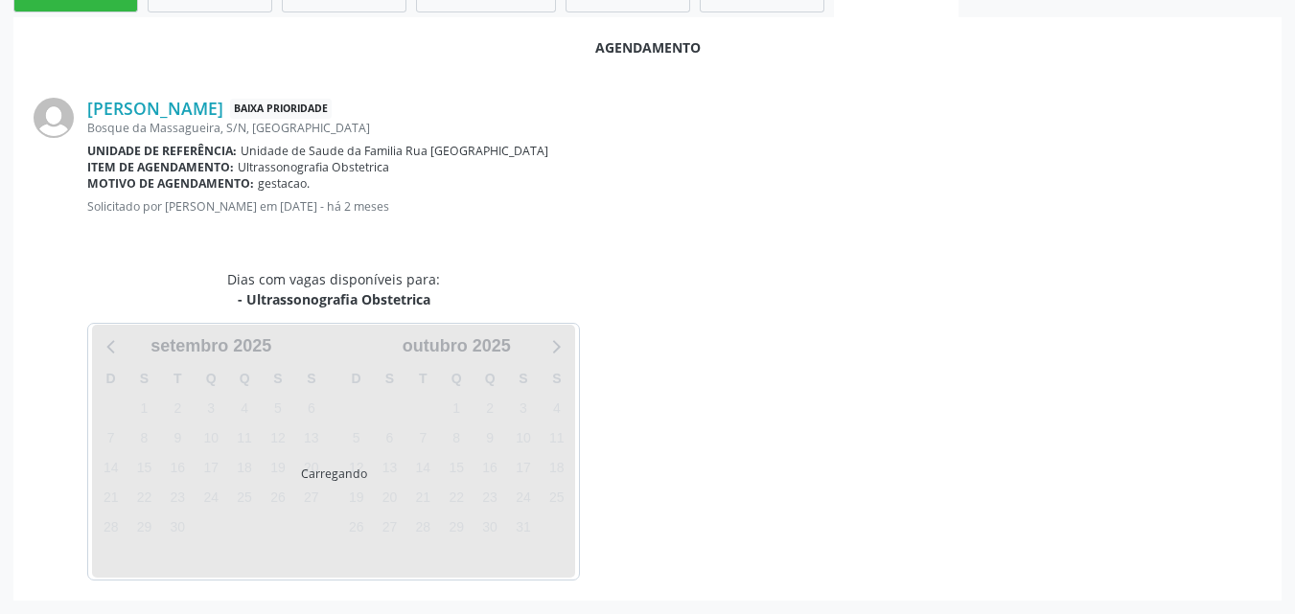
scroll to position [521, 0]
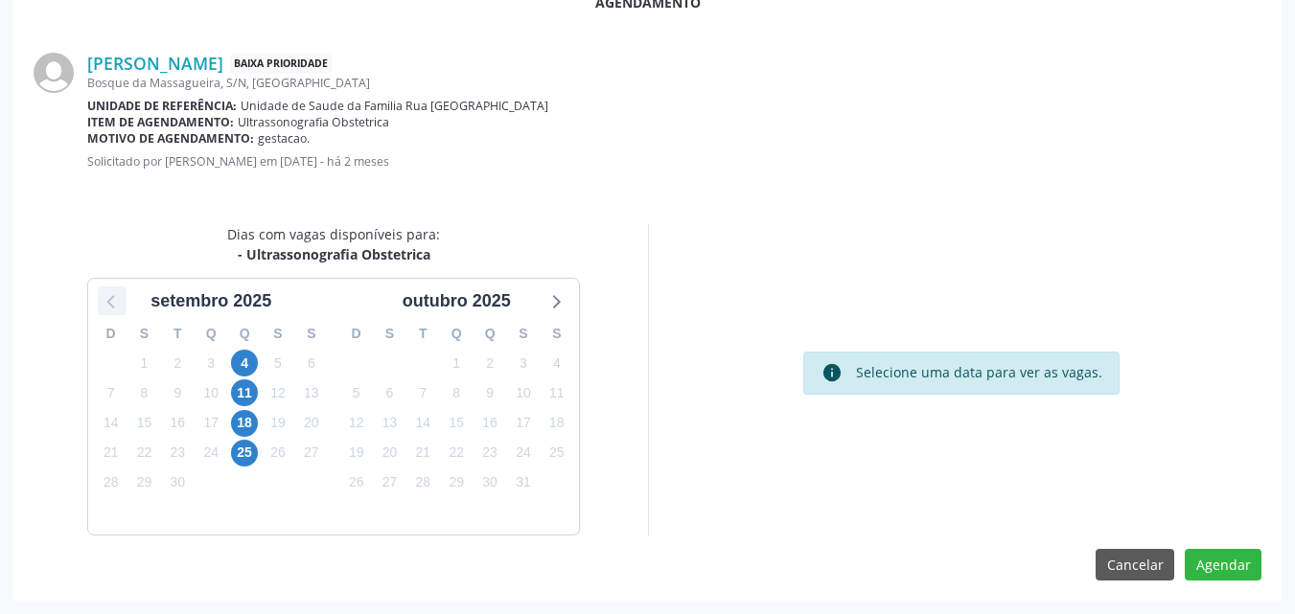
click at [127, 306] on div at bounding box center [112, 301] width 29 height 29
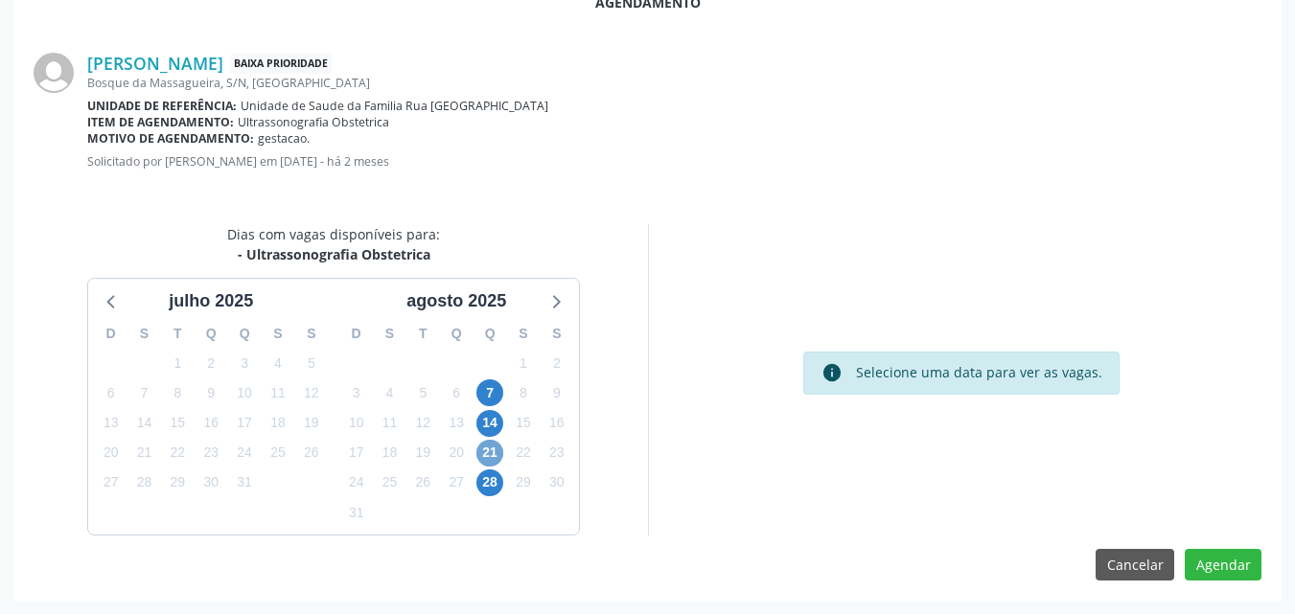
click at [493, 453] on span "21" at bounding box center [489, 453] width 27 height 27
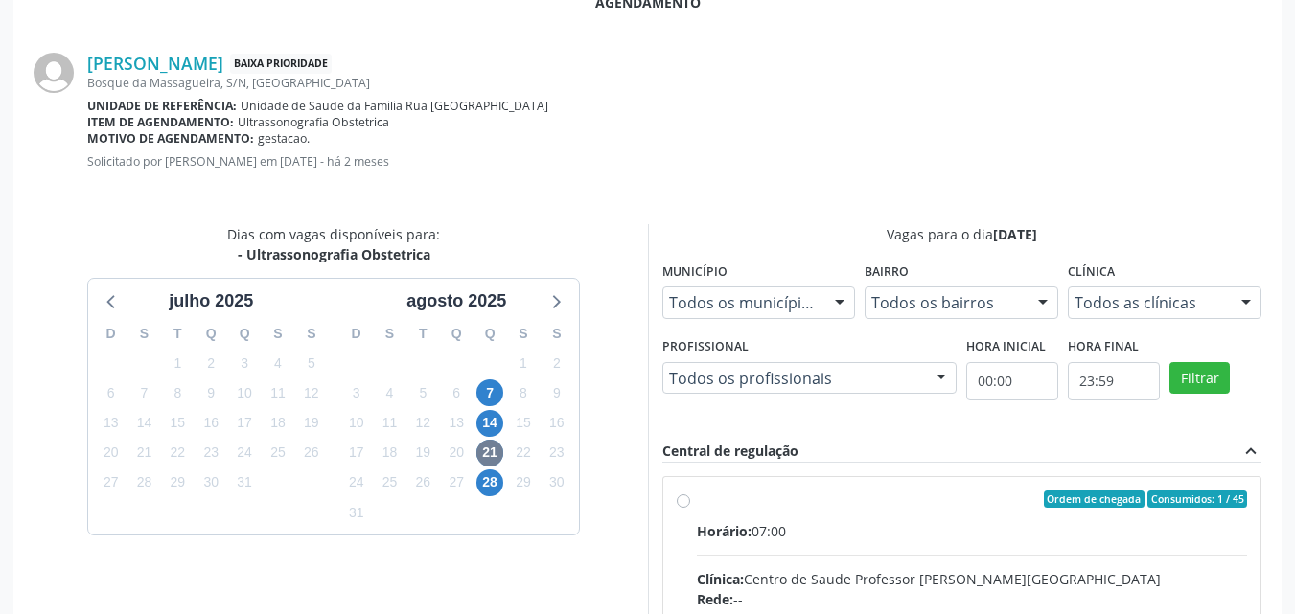
click at [821, 539] on div "Horário: 07:00" at bounding box center [972, 531] width 551 height 20
click at [690, 508] on input "Ordem de chegada Consumidos: 1 / 45 Horário: 07:00 Clínica: Centro de Saude Pro…" at bounding box center [683, 499] width 13 height 17
radio input "true"
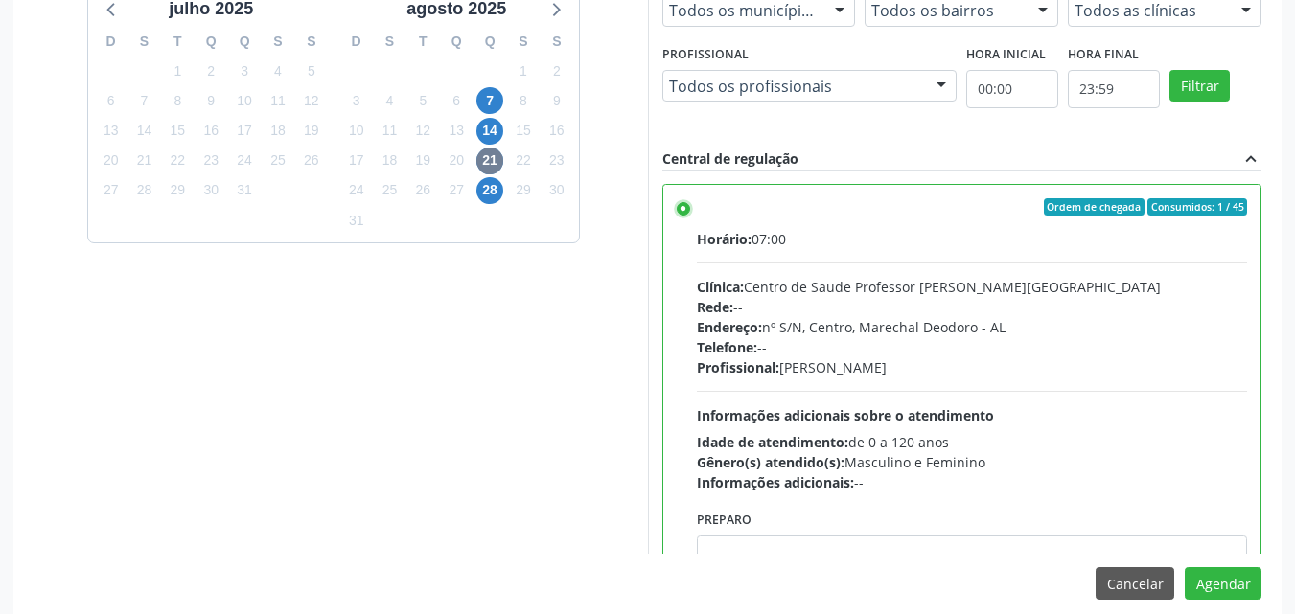
scroll to position [833, 0]
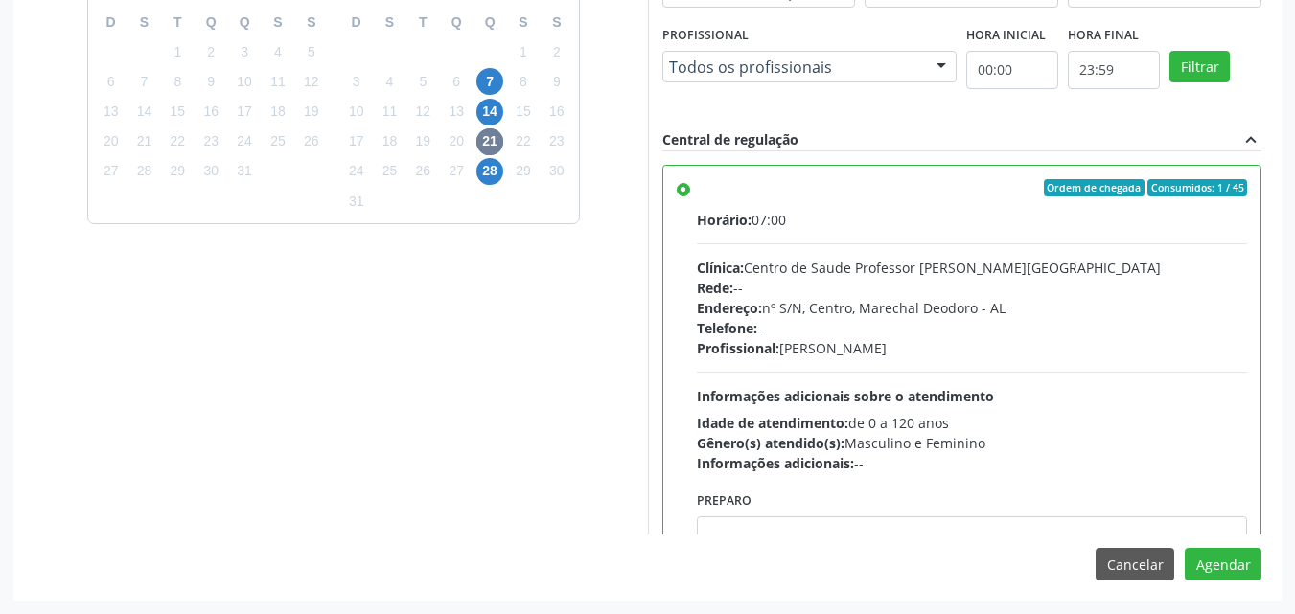
drag, startPoint x: 940, startPoint y: 543, endPoint x: 948, endPoint y: 529, distance: 16.3
click at [943, 539] on div "Agendamento Thayna Raiane Silva dos Santos Baixa Prioridade Bosque da Massaguei…" at bounding box center [647, 130] width 1268 height 939
click at [949, 529] on textarea at bounding box center [972, 553] width 551 height 73
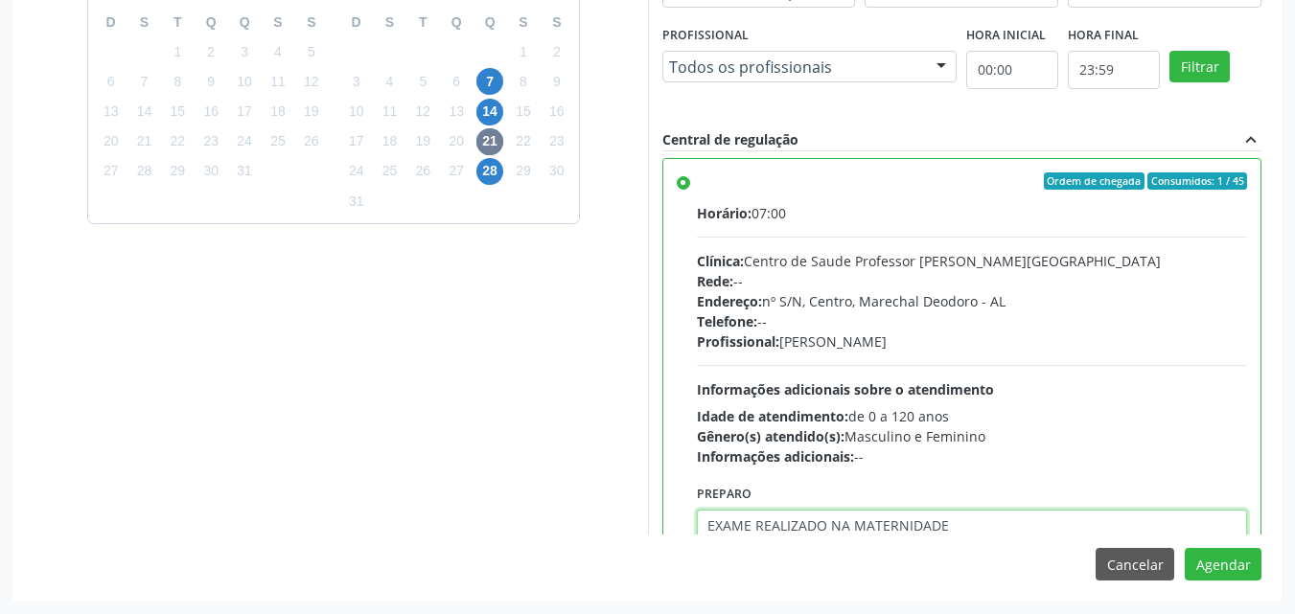
type textarea "EXAME REALIZADO NA MATERNIDADE"
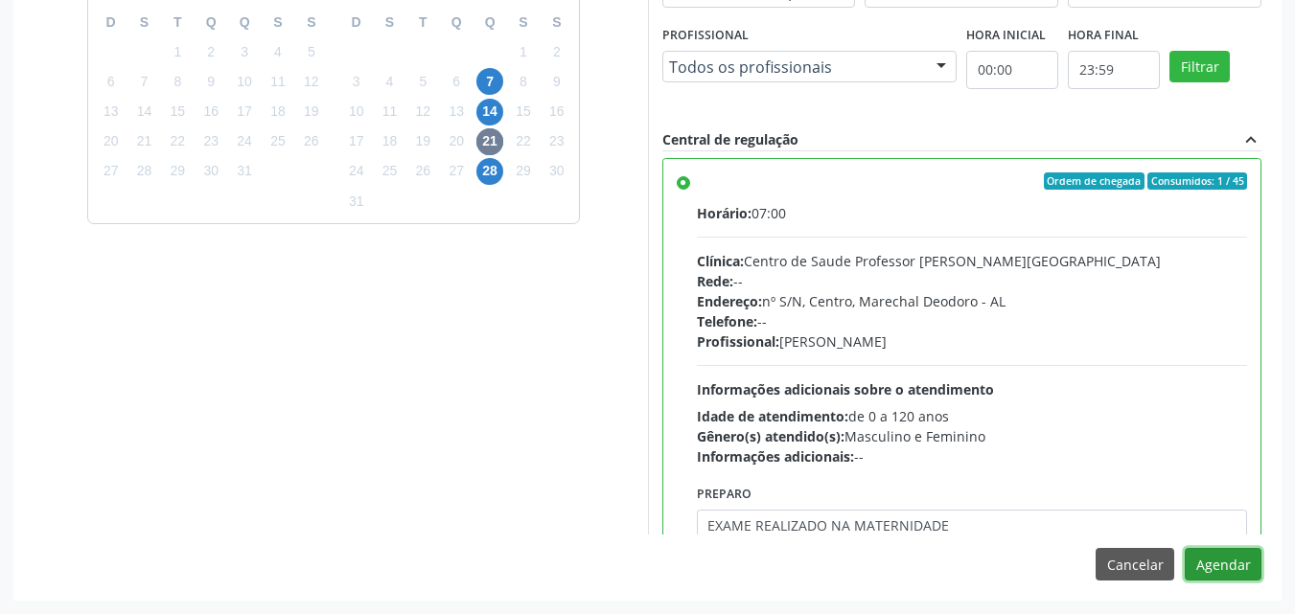
click at [1185, 548] on button "Agendar" at bounding box center [1223, 564] width 77 height 33
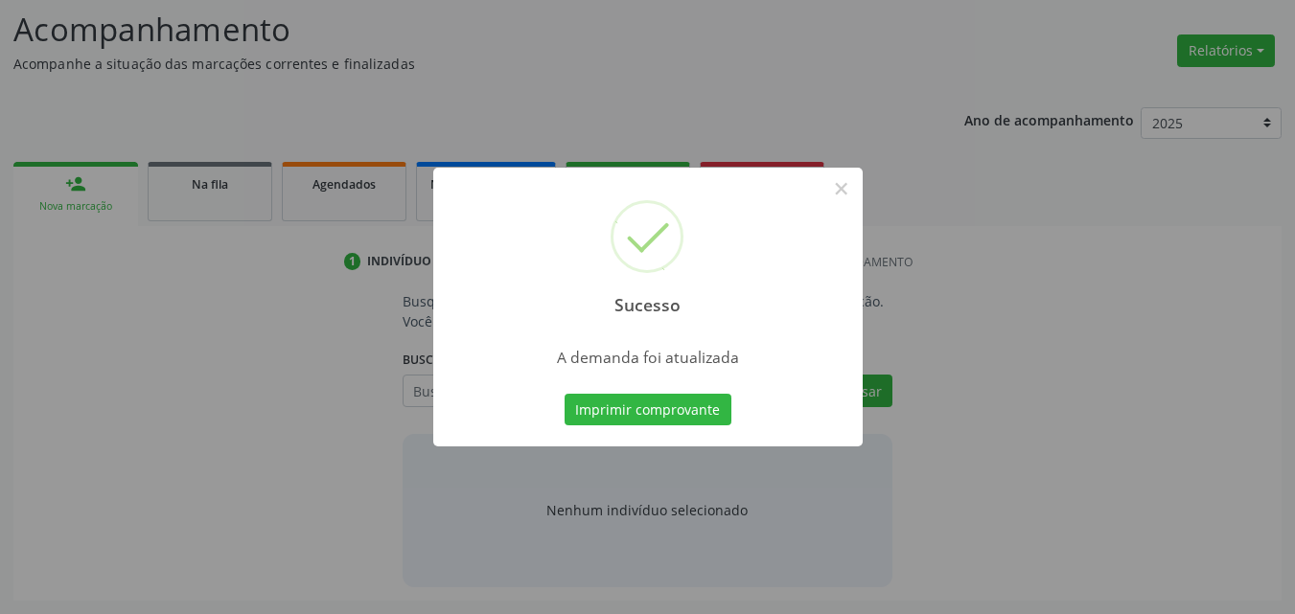
scroll to position [263, 0]
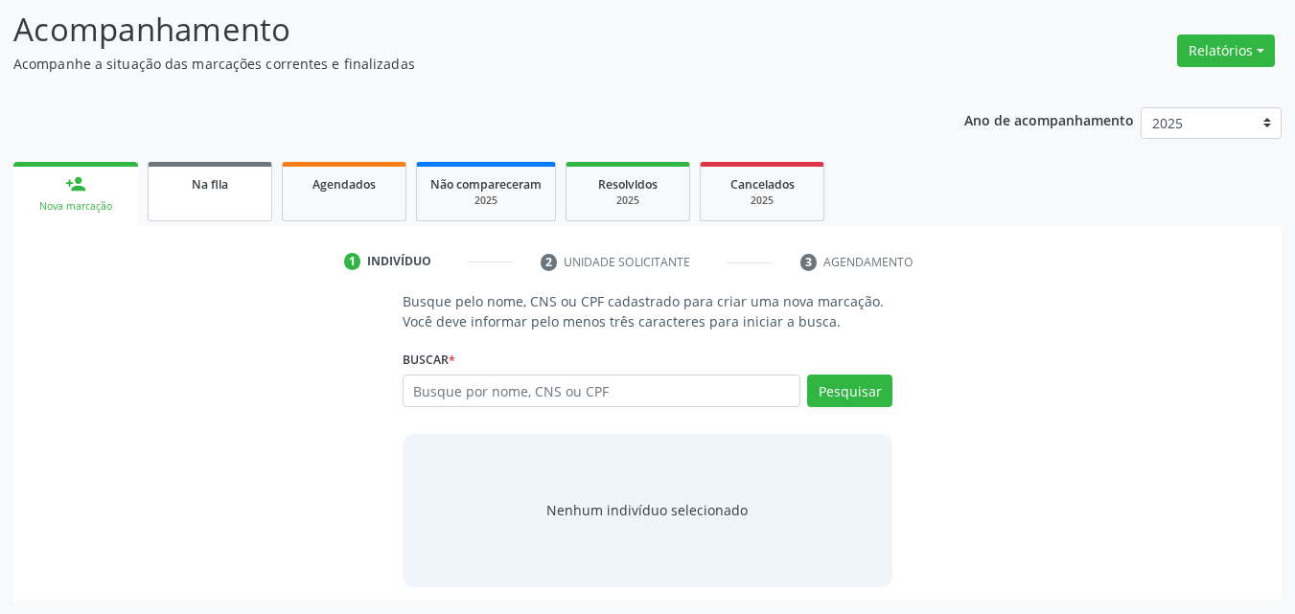
click at [233, 202] on link "Na fila" at bounding box center [210, 191] width 125 height 59
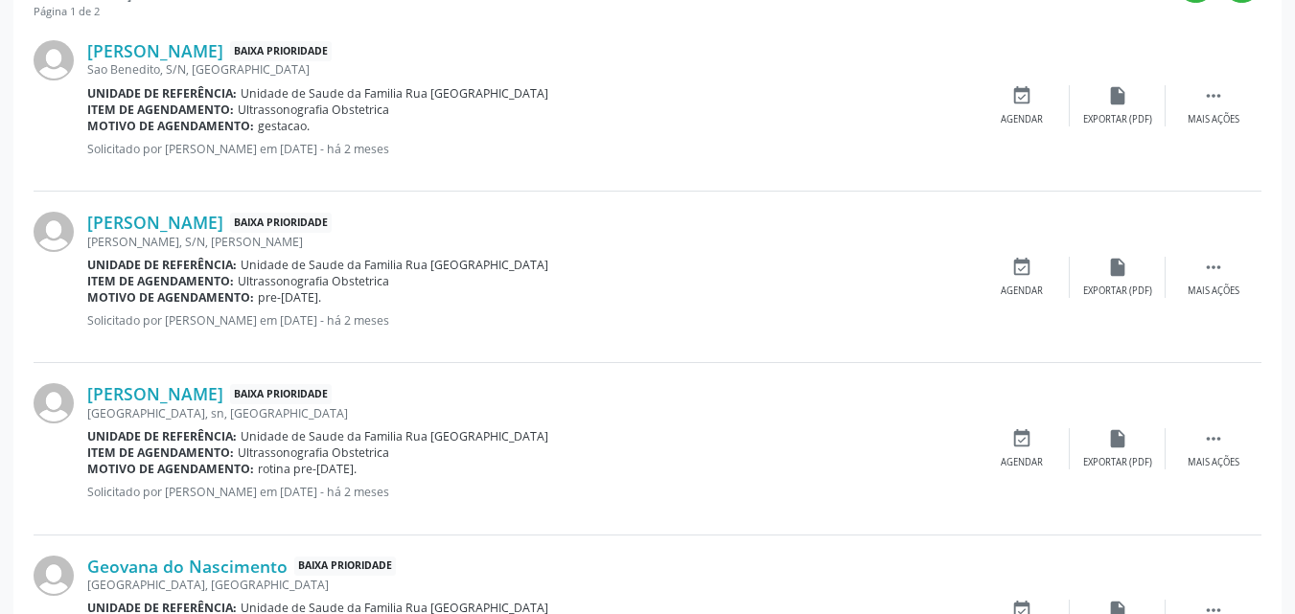
scroll to position [587, 0]
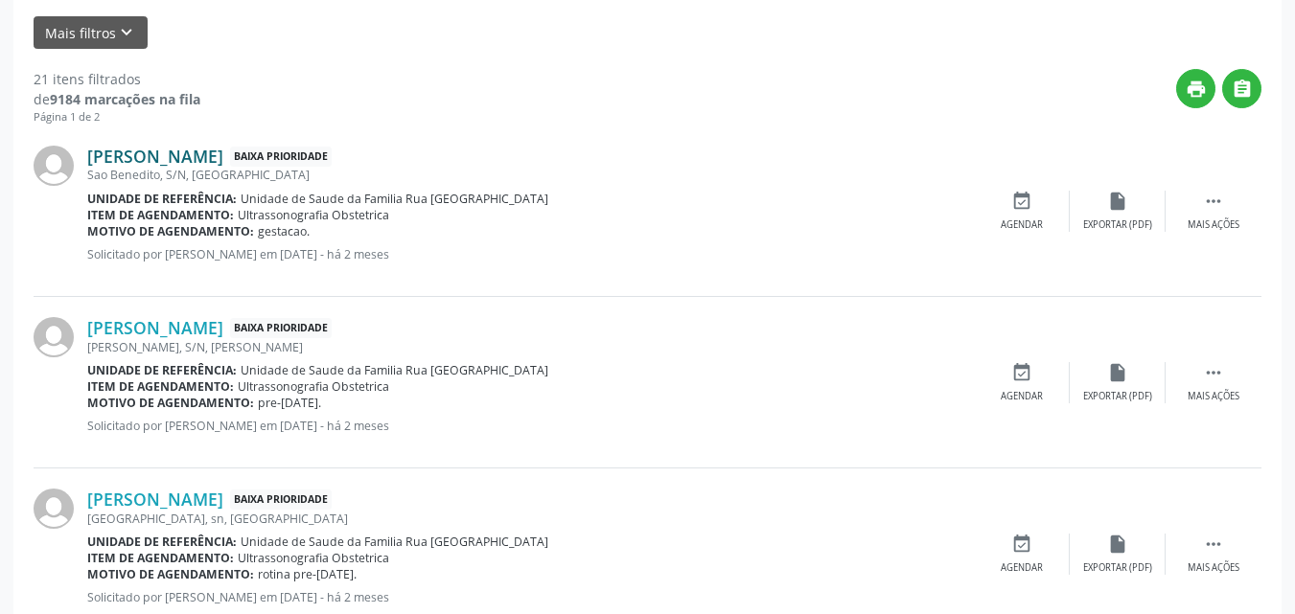
click at [223, 149] on link "[PERSON_NAME]" at bounding box center [155, 156] width 136 height 21
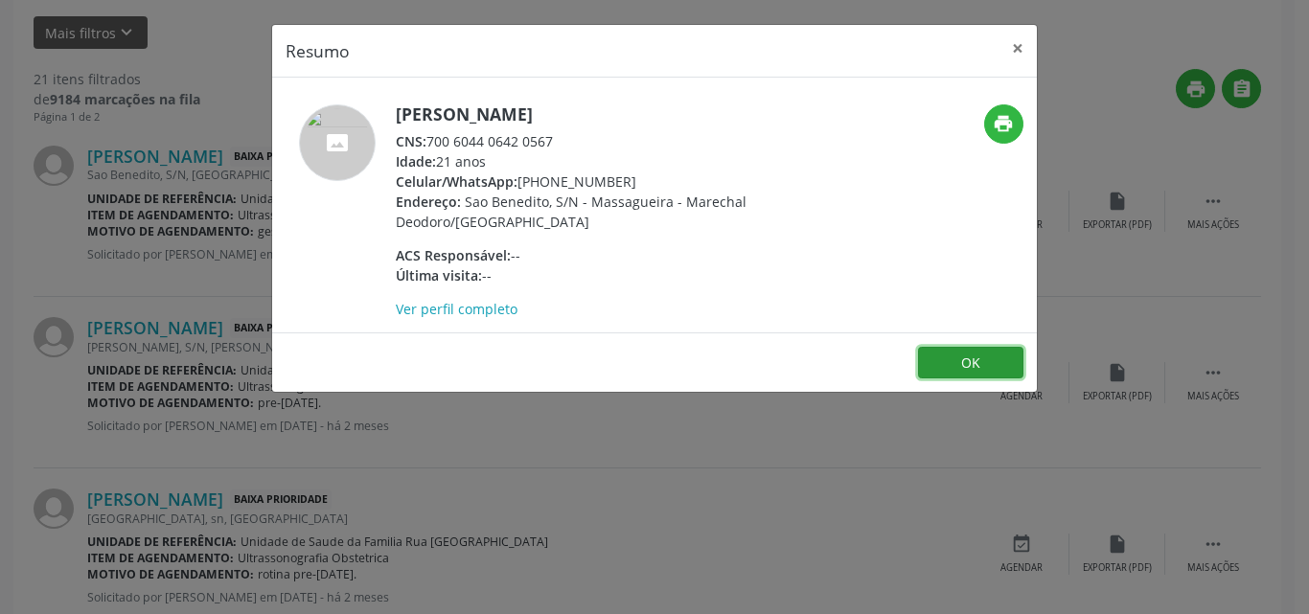
click at [959, 373] on button "OK" at bounding box center [970, 363] width 105 height 33
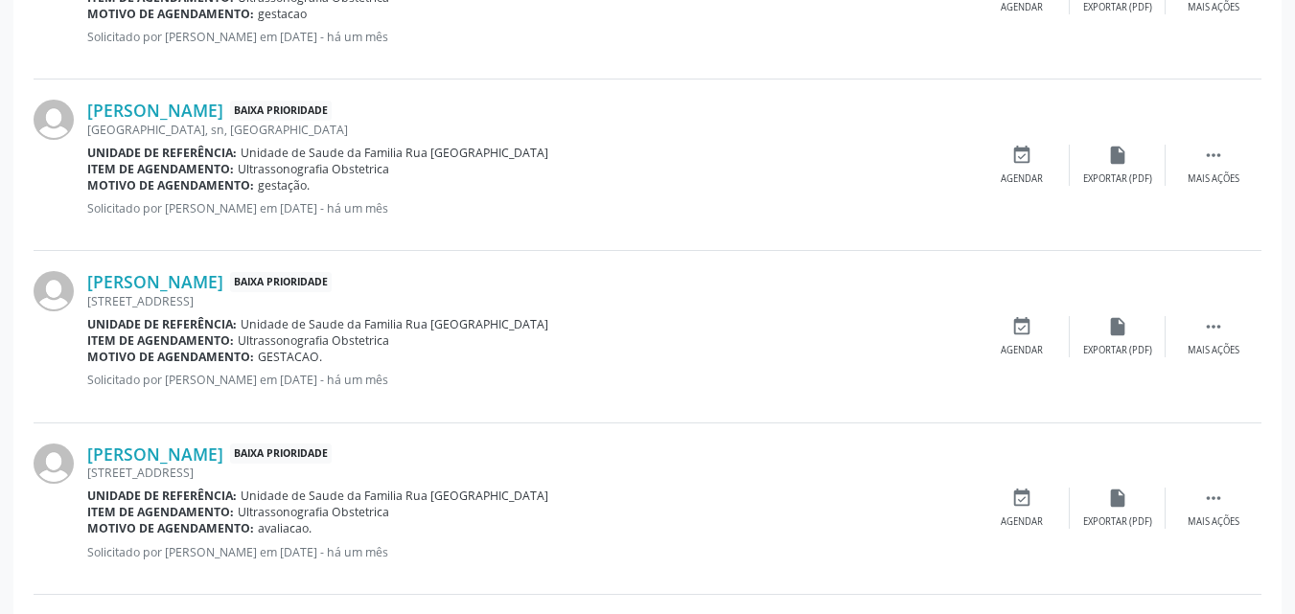
scroll to position [1675, 0]
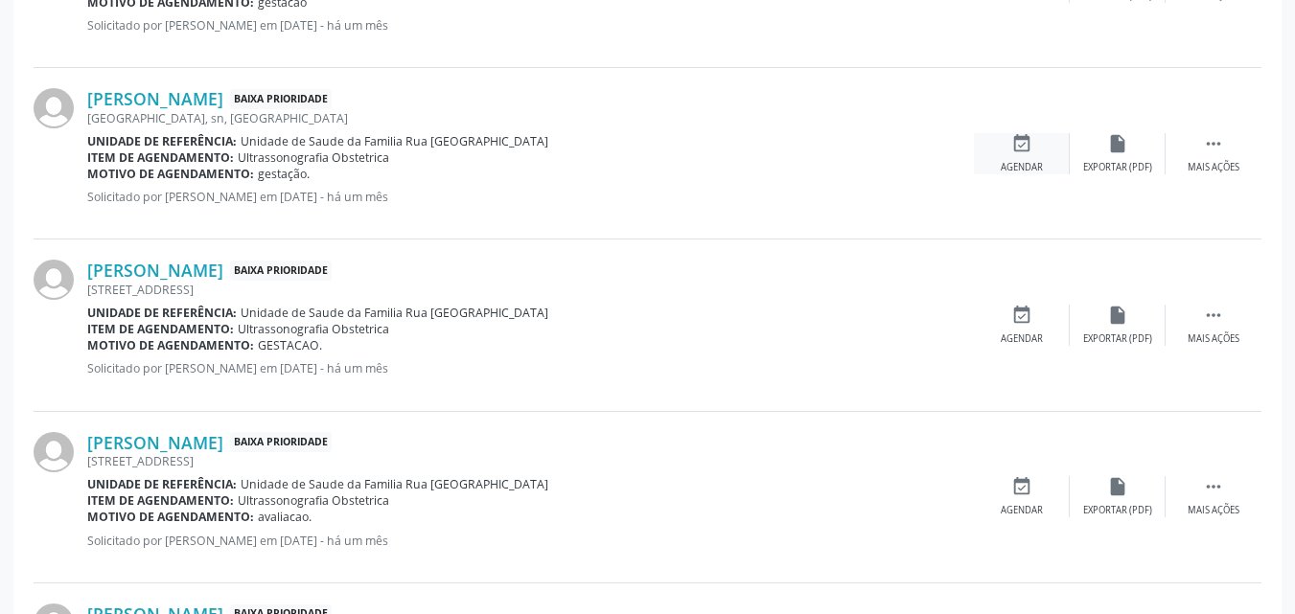
click at [996, 146] on div "event_available Agendar" at bounding box center [1022, 153] width 96 height 41
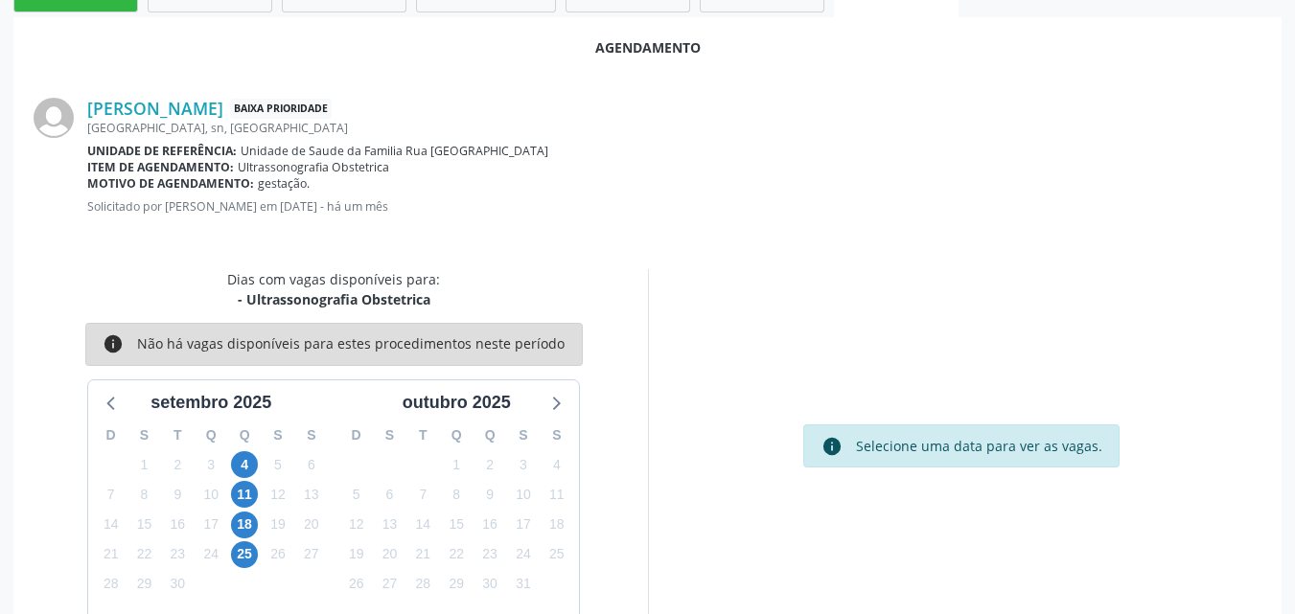
scroll to position [521, 0]
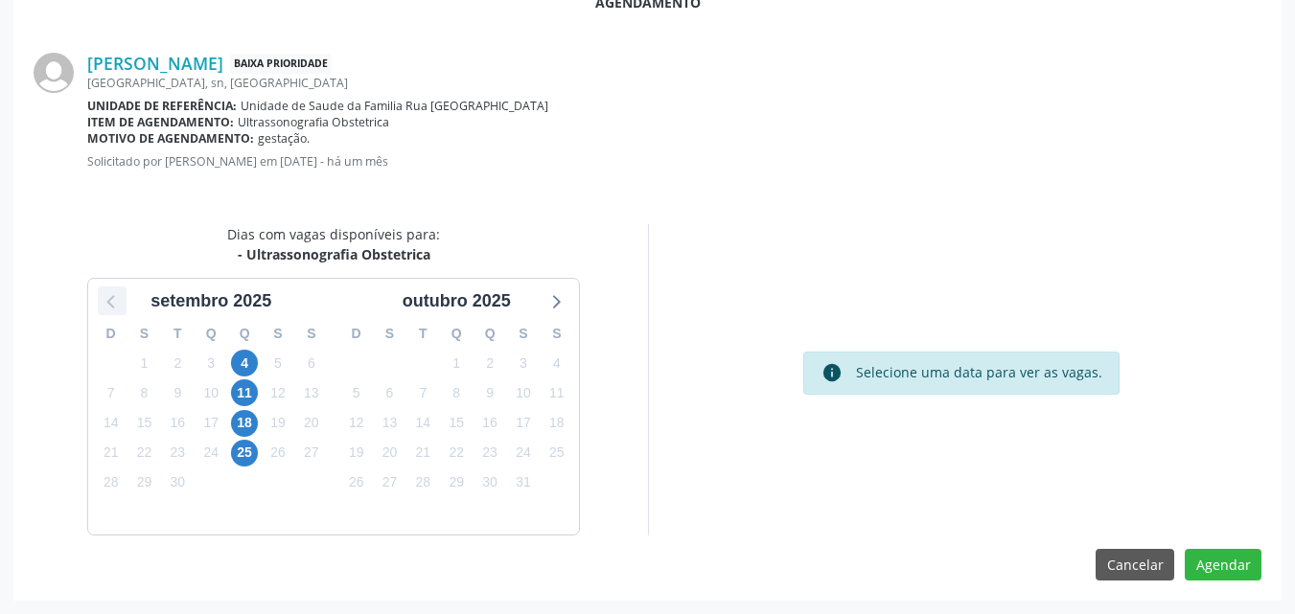
click at [112, 292] on icon at bounding box center [112, 301] width 25 height 25
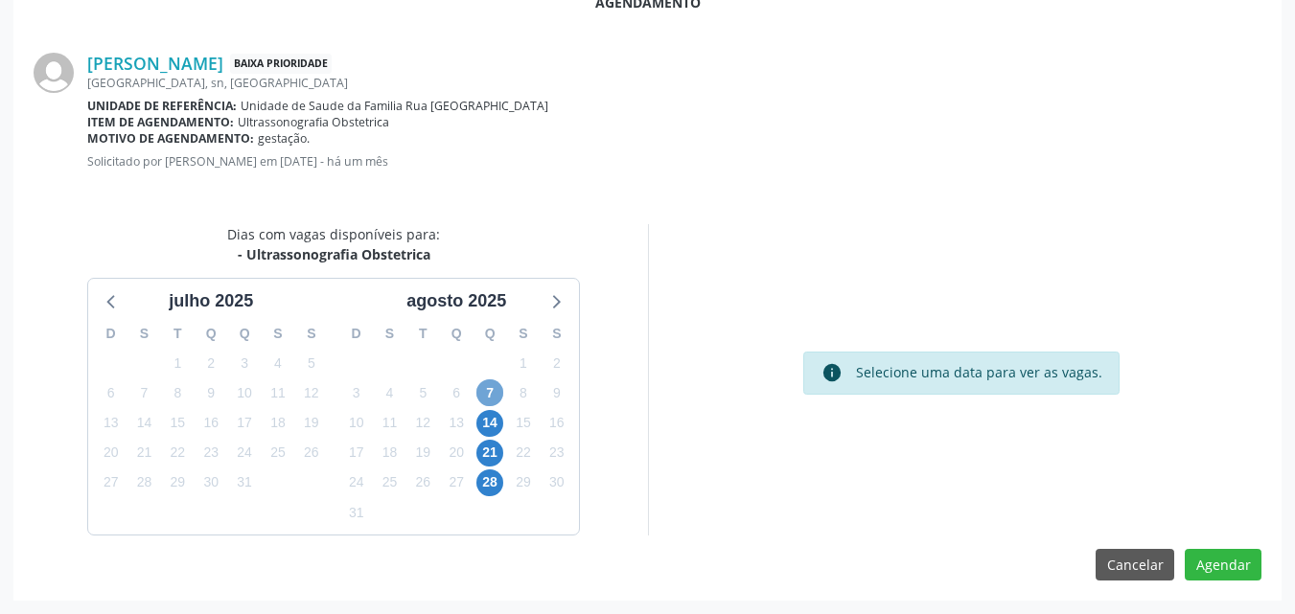
click at [485, 394] on span "7" at bounding box center [489, 393] width 27 height 27
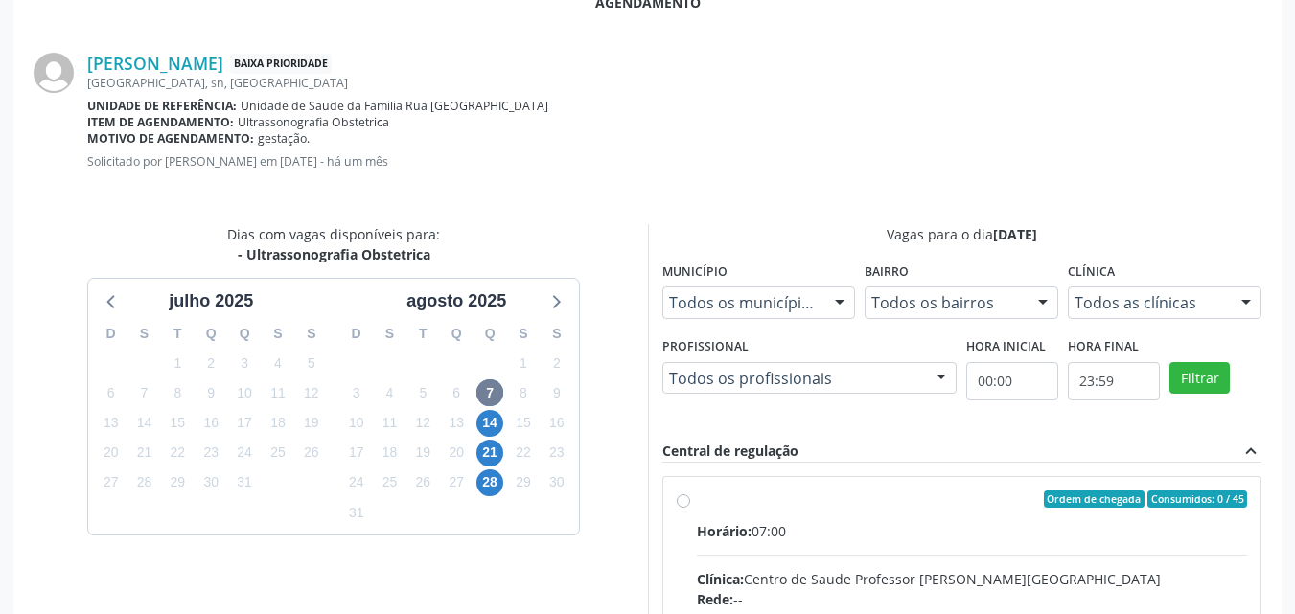
click at [690, 508] on input "Ordem de chegada Consumidos: 0 / 45 Horário: 07:00 Clínica: Centro de Saude Pro…" at bounding box center [683, 499] width 13 height 17
radio input "true"
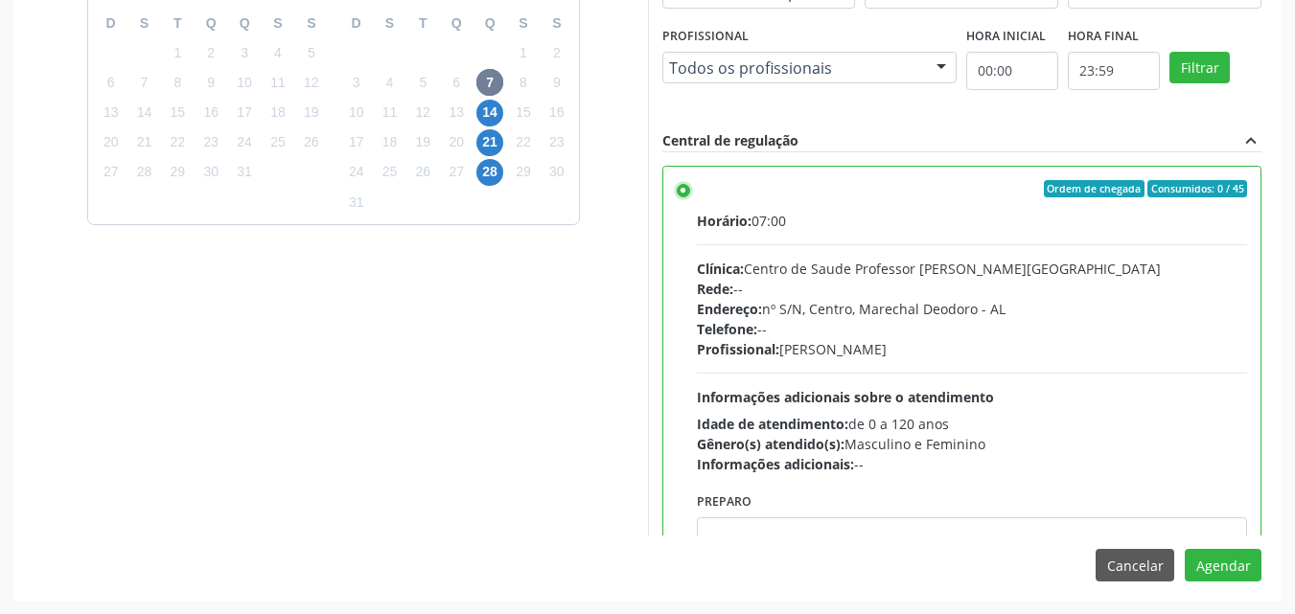
scroll to position [833, 0]
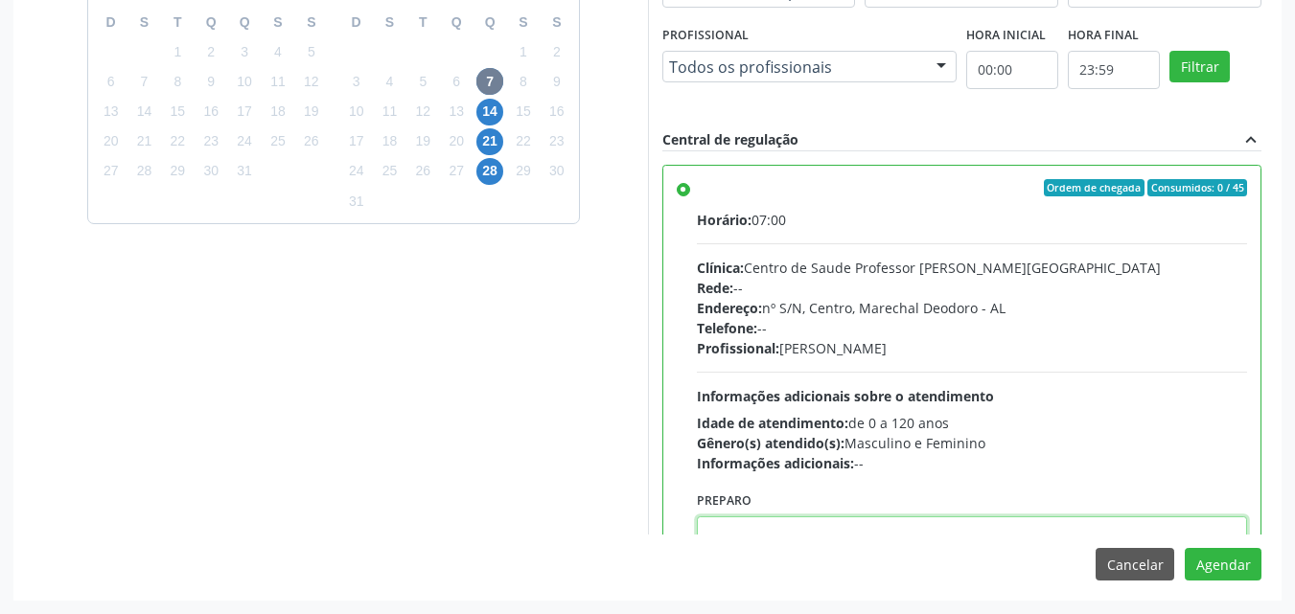
click at [1022, 529] on textarea at bounding box center [972, 553] width 551 height 73
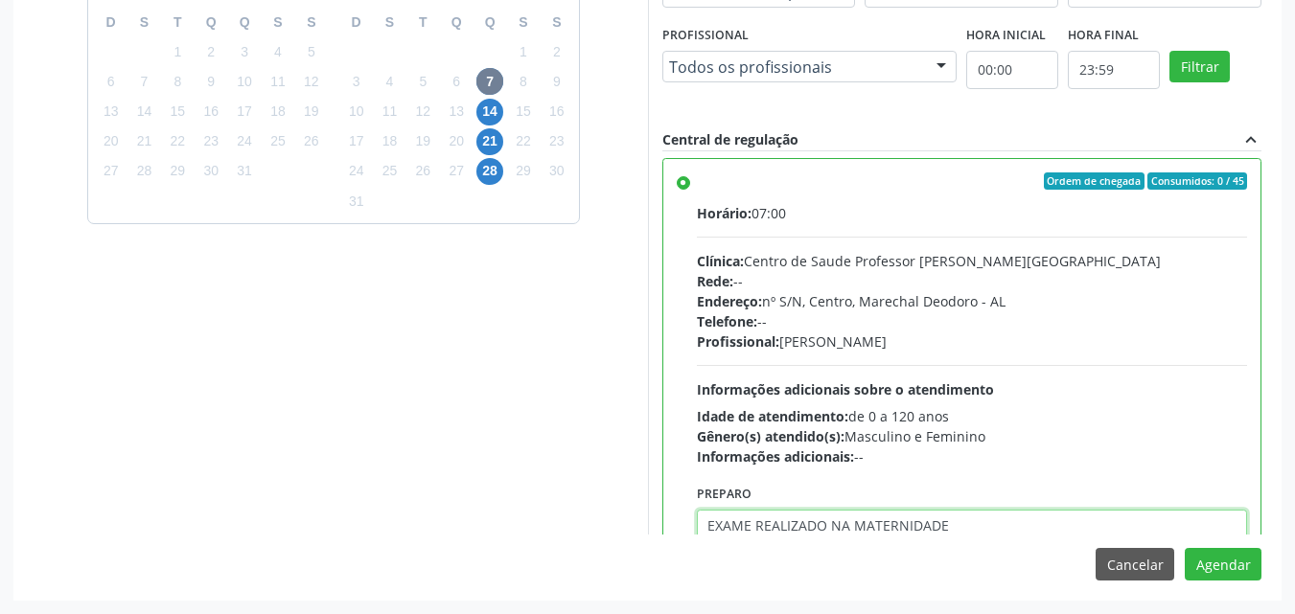
type textarea "EXAME REALIZADO NA MATERNIDADE"
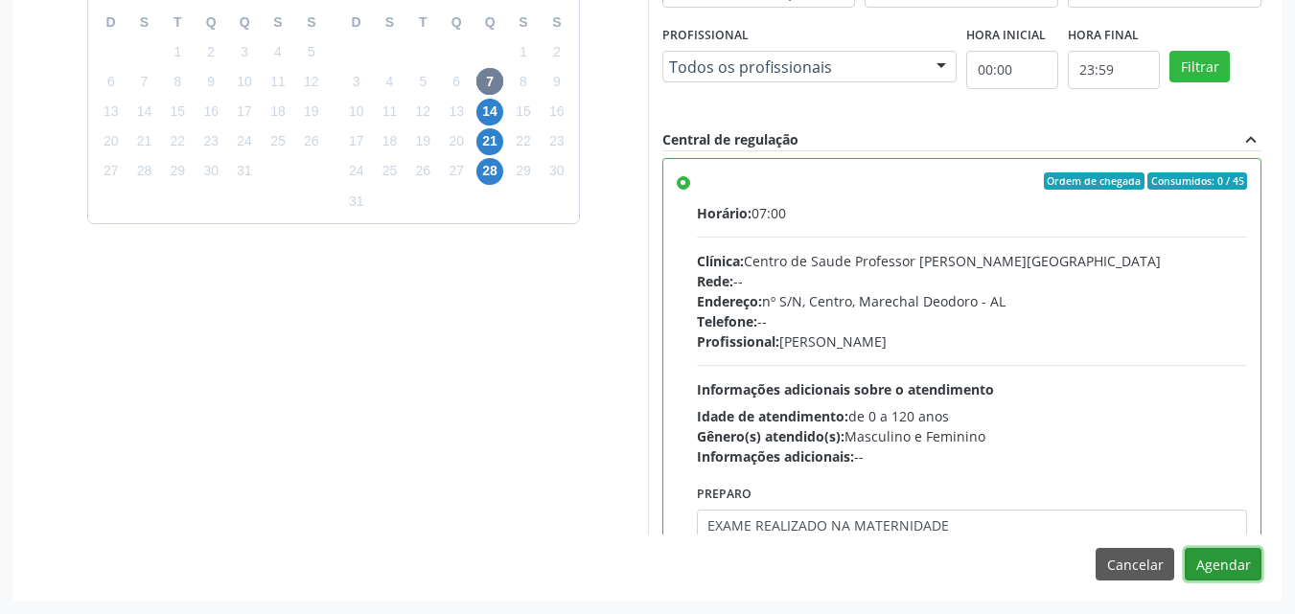
click at [1185, 548] on button "Agendar" at bounding box center [1223, 564] width 77 height 33
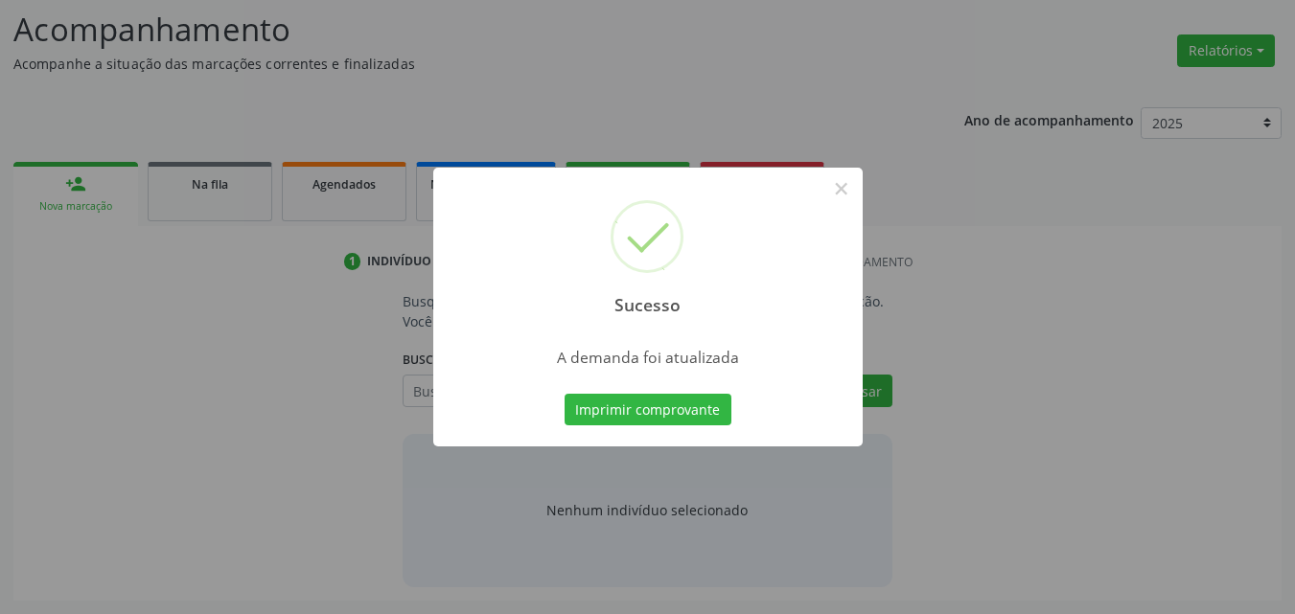
scroll to position [263, 0]
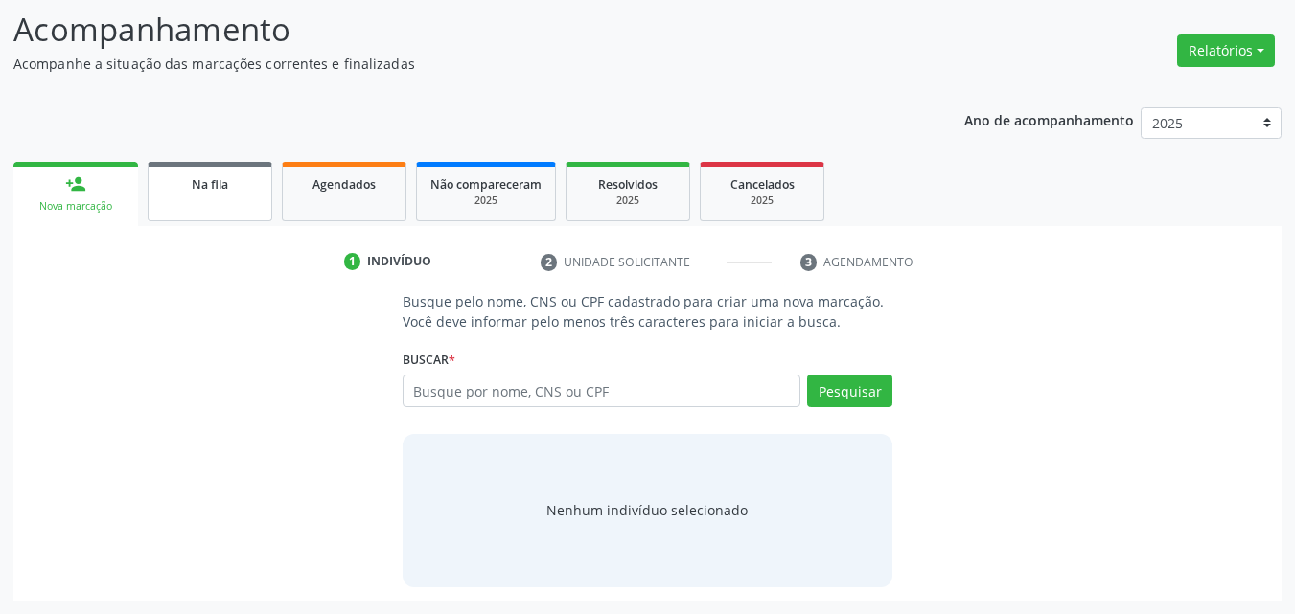
click at [228, 190] on span "Na fila" at bounding box center [210, 184] width 36 height 16
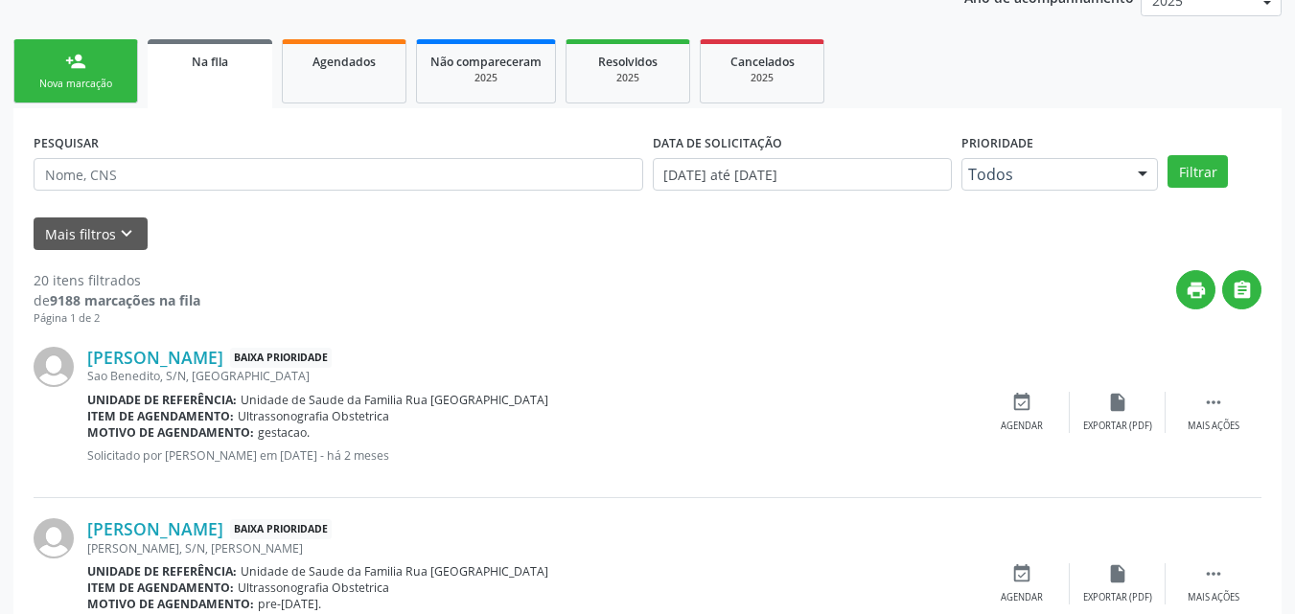
scroll to position [403, 0]
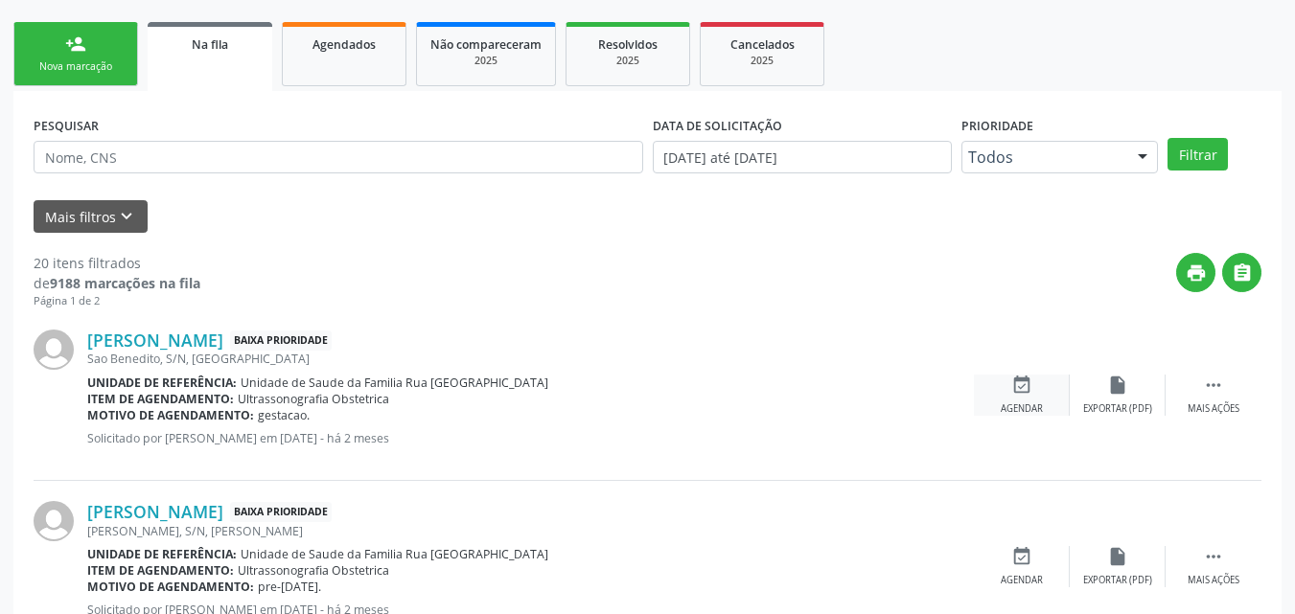
click at [1012, 388] on icon "event_available" at bounding box center [1021, 385] width 21 height 21
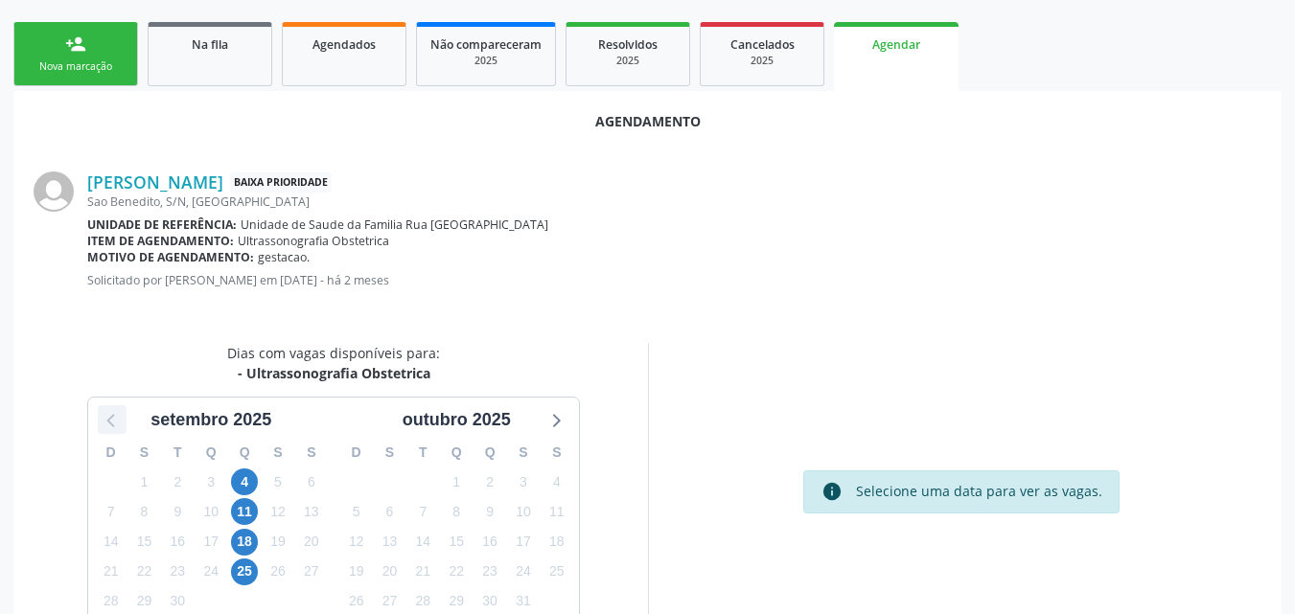
click at [104, 423] on icon at bounding box center [112, 419] width 25 height 25
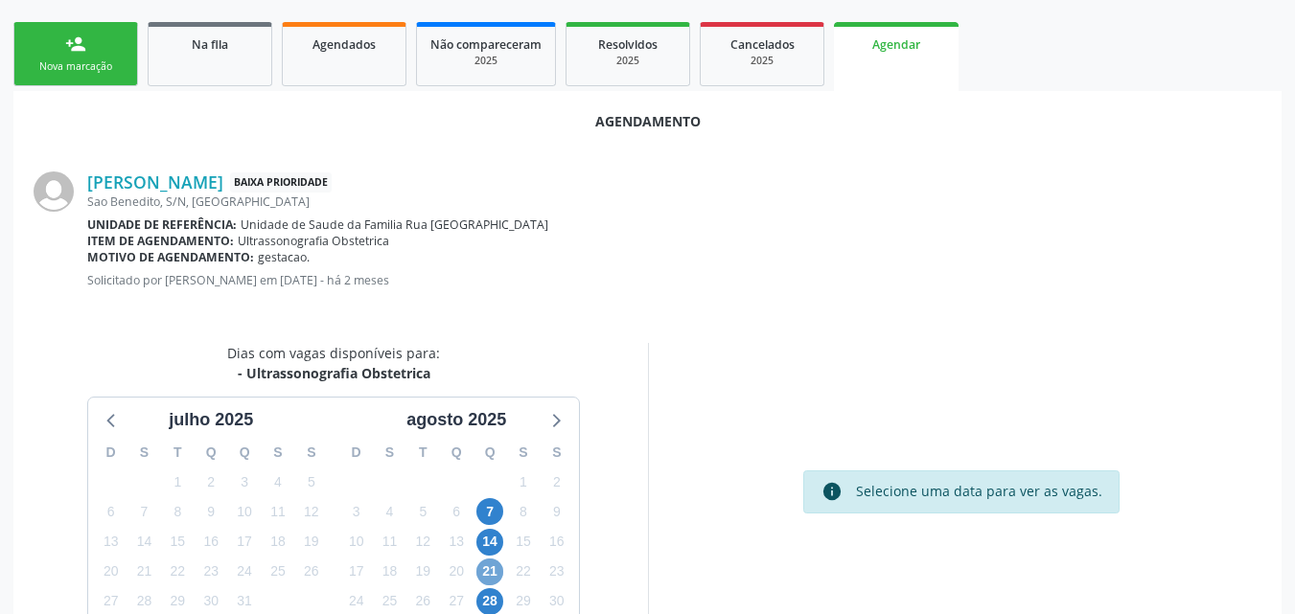
click at [494, 576] on span "21" at bounding box center [489, 572] width 27 height 27
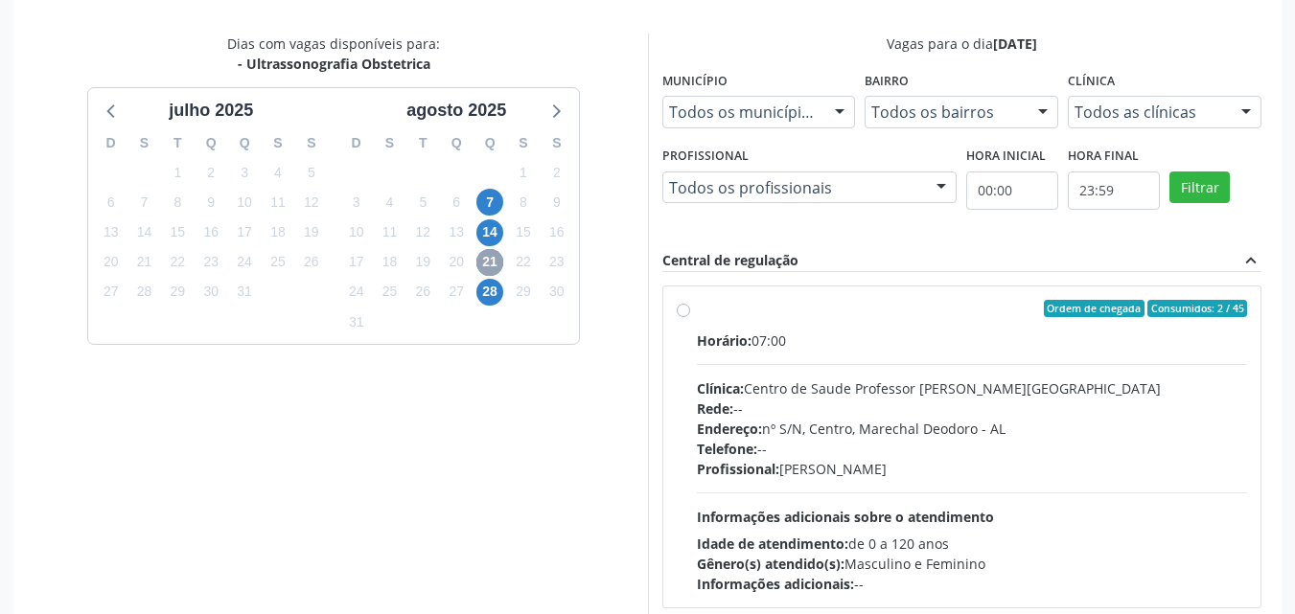
scroll to position [728, 0]
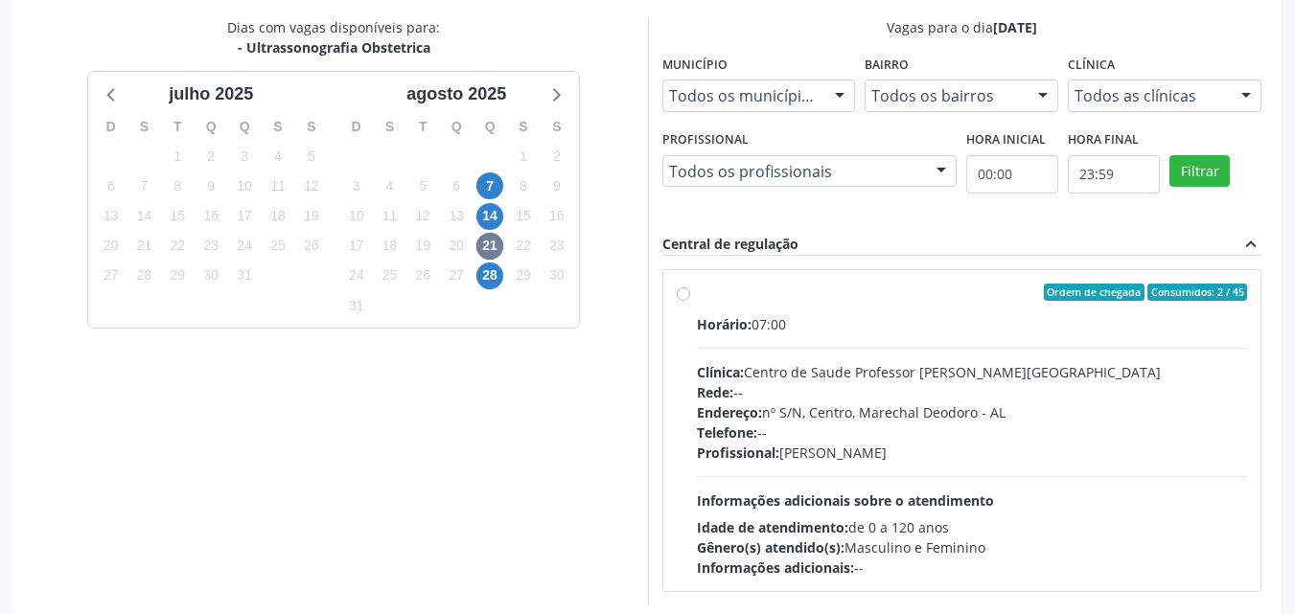
click at [963, 447] on div "Profissional: Sheila Raquel Souza Remigio" at bounding box center [972, 453] width 551 height 20
click at [690, 301] on input "Ordem de chegada Consumidos: 2 / 45 Horário: 07:00 Clínica: Centro de Saude Pro…" at bounding box center [683, 292] width 13 height 17
radio input "true"
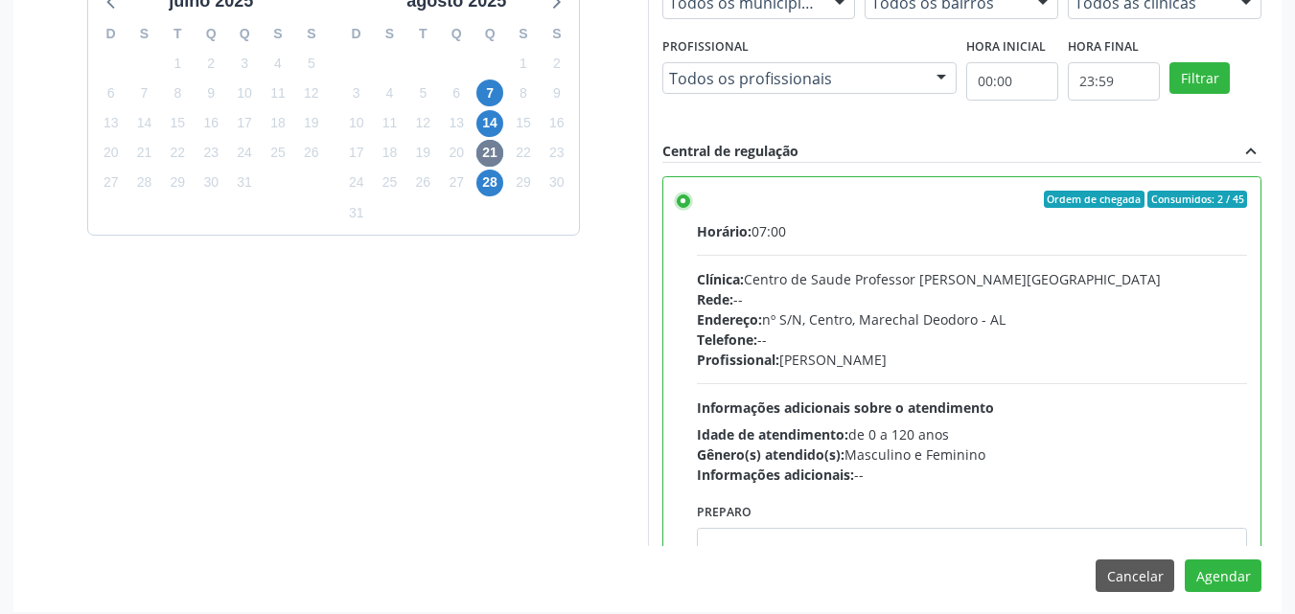
scroll to position [833, 0]
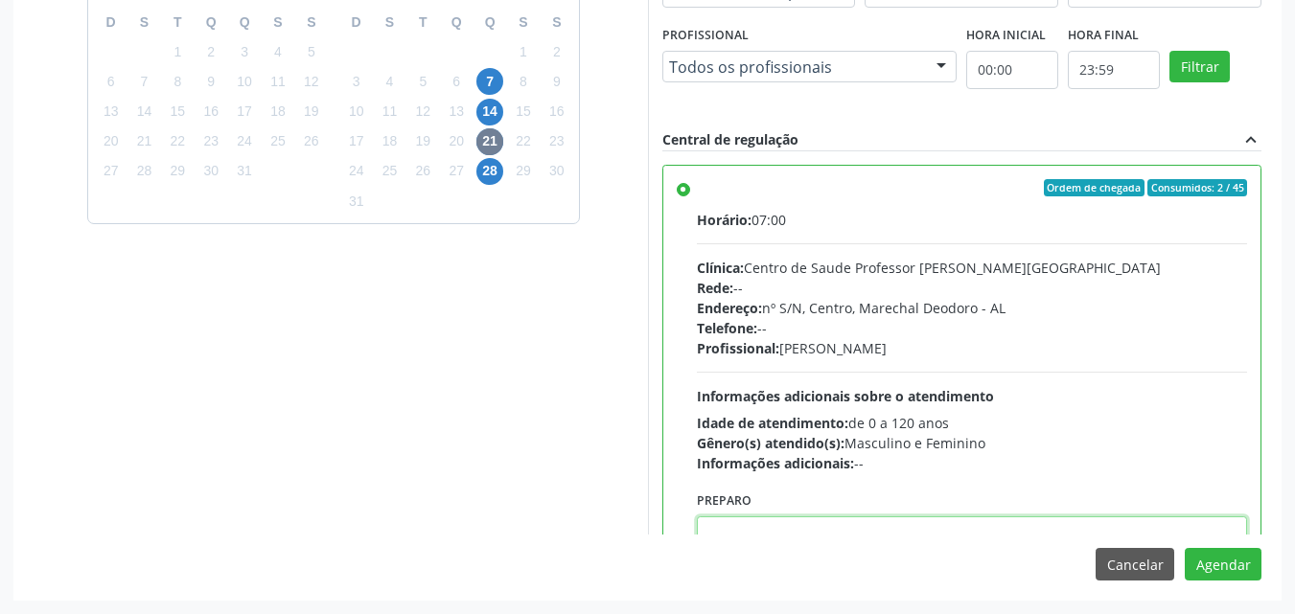
click at [1187, 528] on textarea at bounding box center [972, 553] width 551 height 73
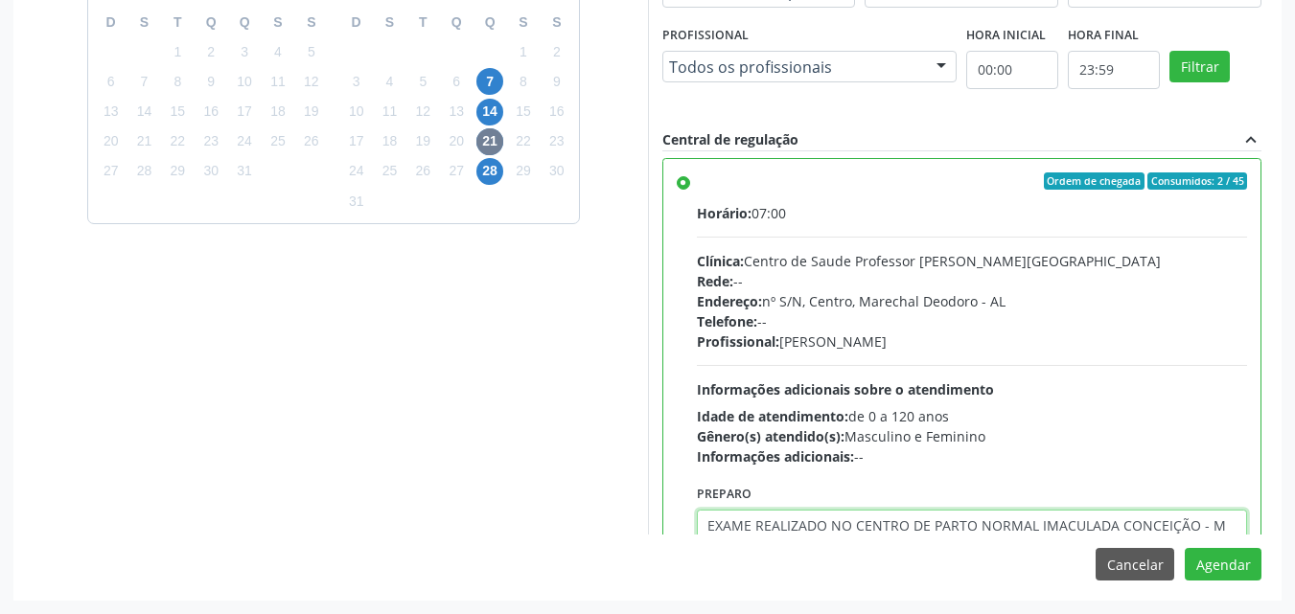
scroll to position [27, 0]
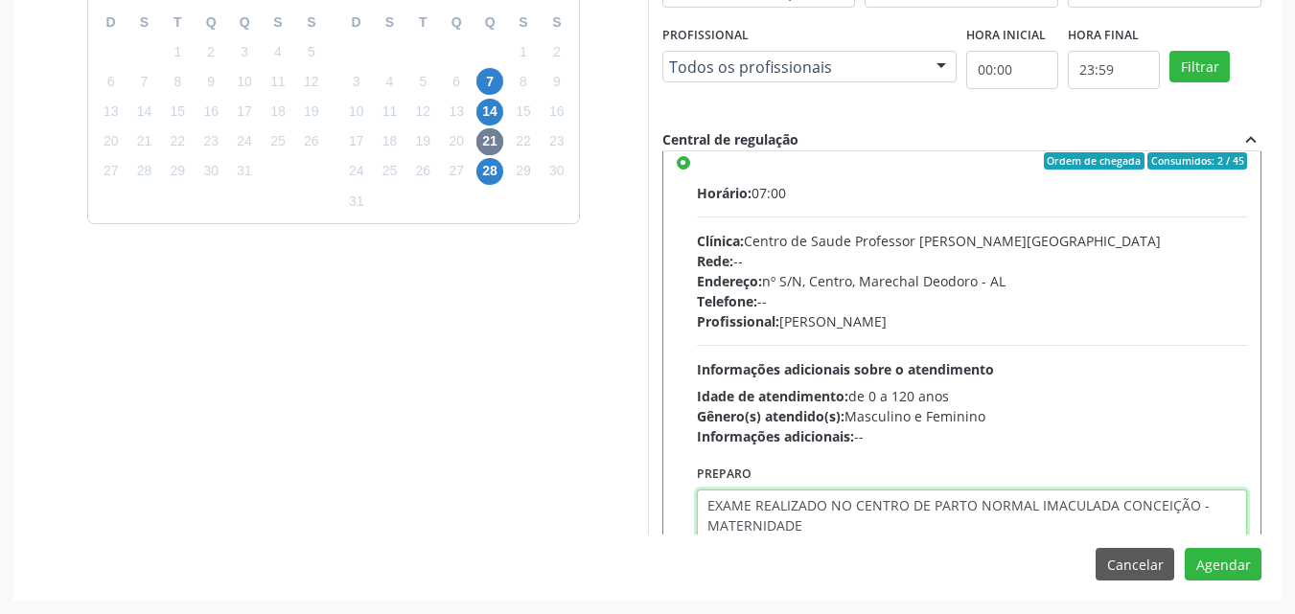
type textarea "EXAME REALIZADO NO CENTRO DE PARTO NORMAL IMACULADA CONCEIÇÃO - MATERNIDADE"
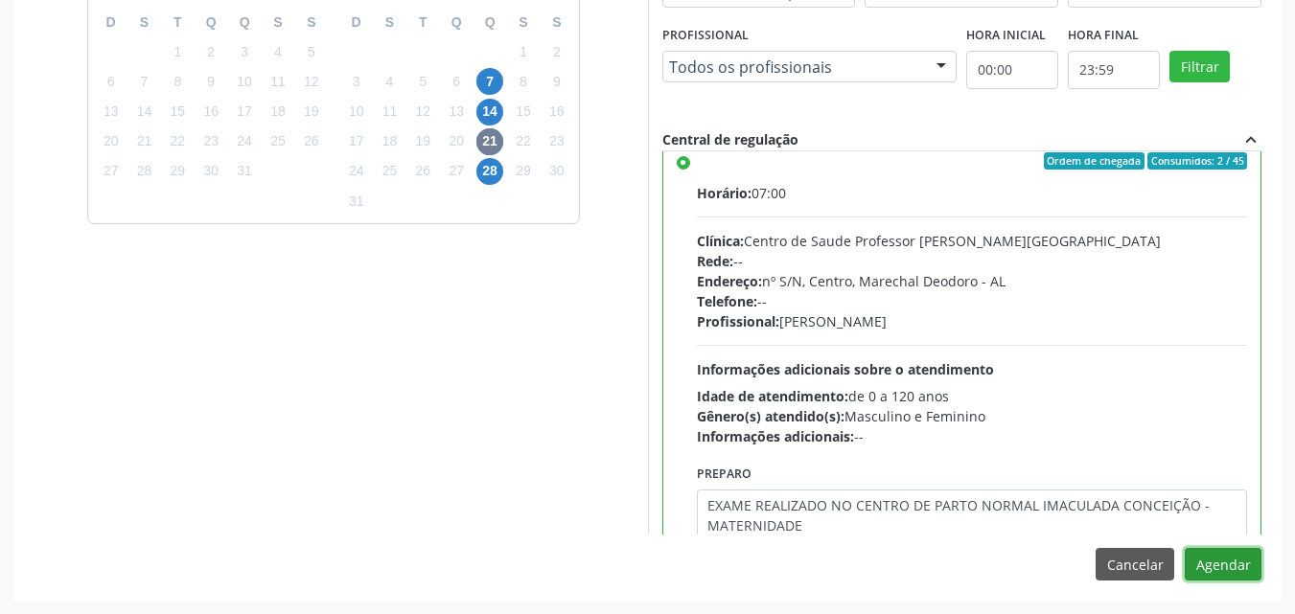
click at [1185, 548] on button "Agendar" at bounding box center [1223, 564] width 77 height 33
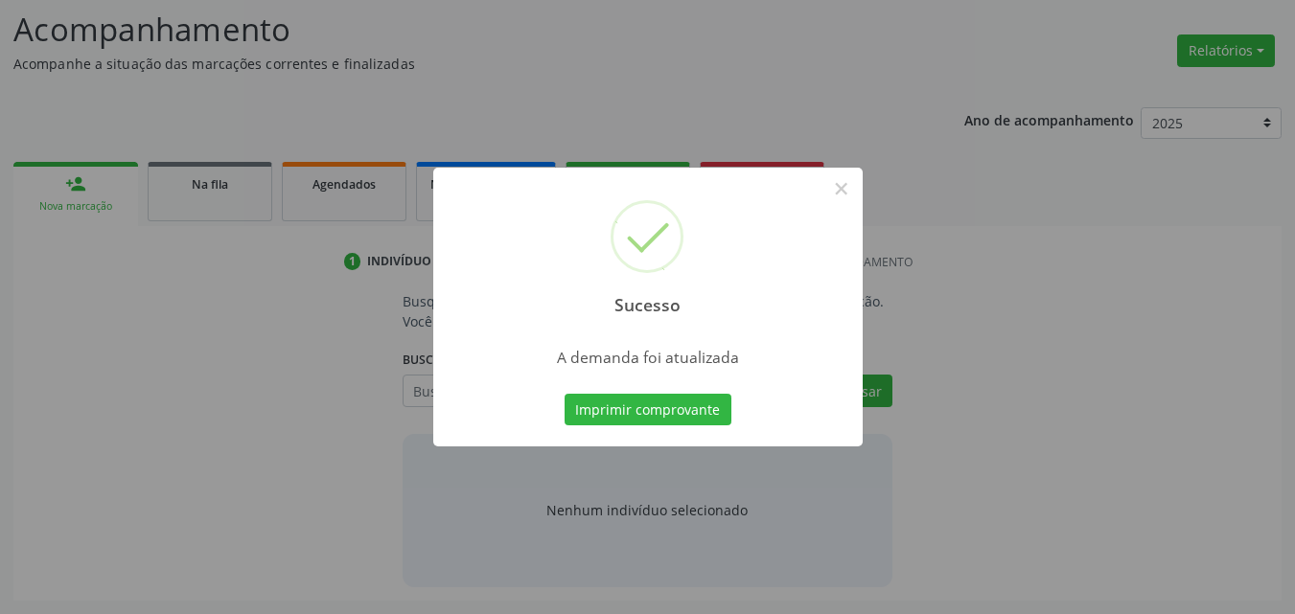
scroll to position [263, 0]
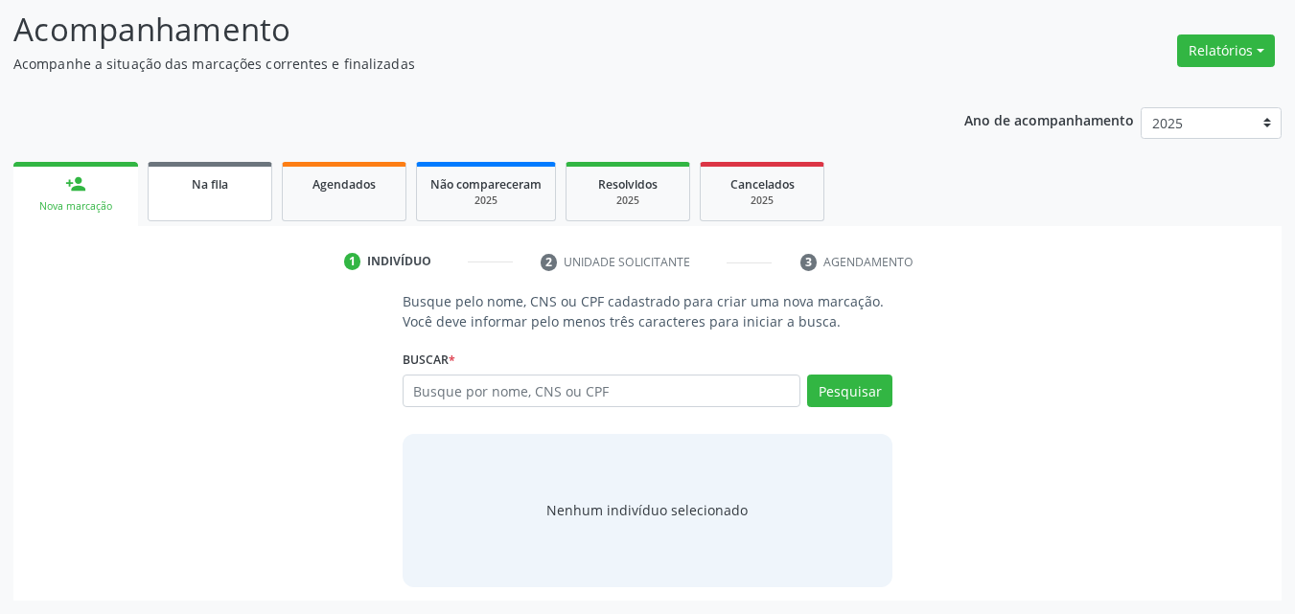
click at [239, 175] on div "Na fila" at bounding box center [210, 183] width 96 height 20
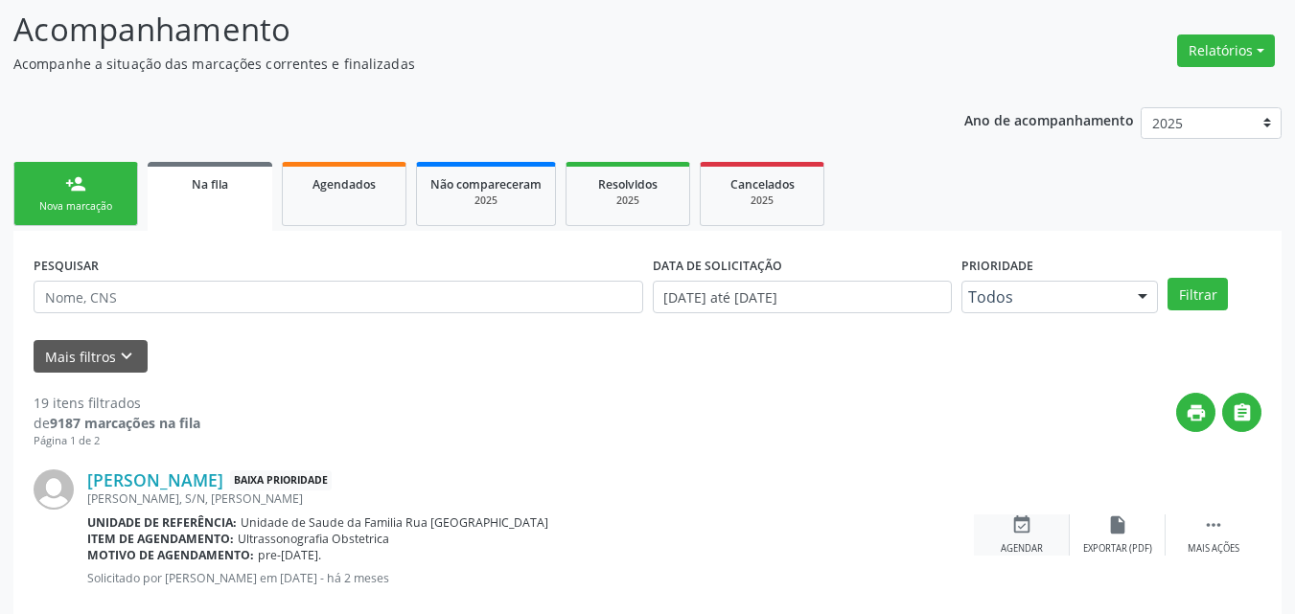
click at [1029, 528] on icon "event_available" at bounding box center [1021, 525] width 21 height 21
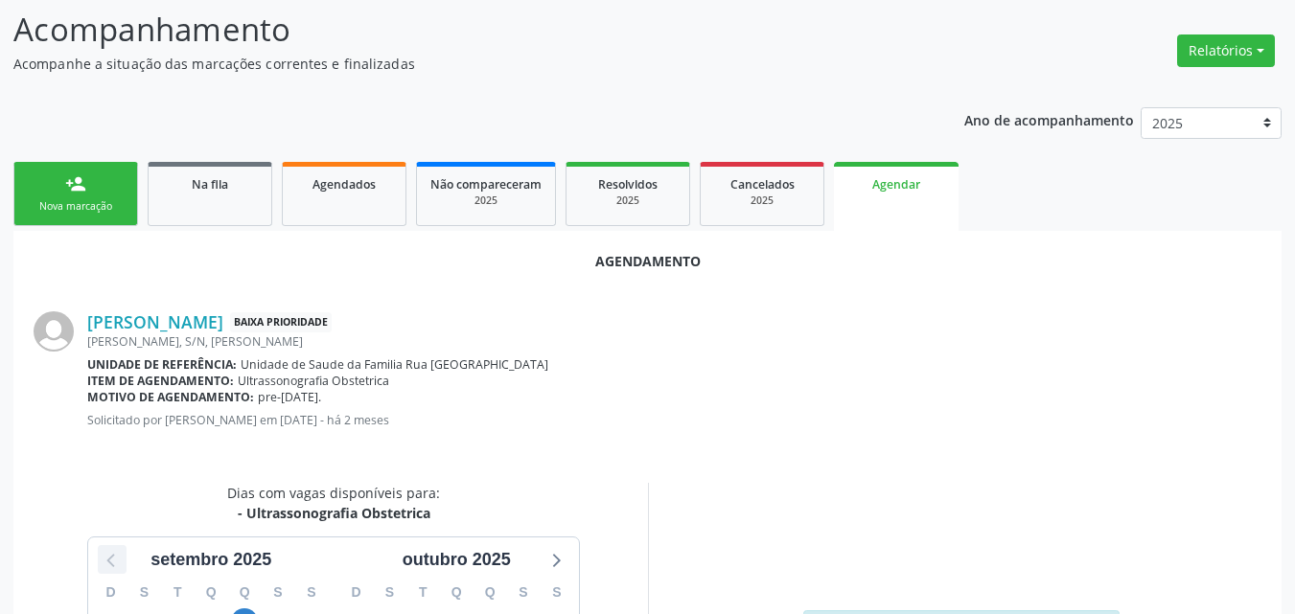
click at [113, 559] on icon at bounding box center [112, 559] width 25 height 25
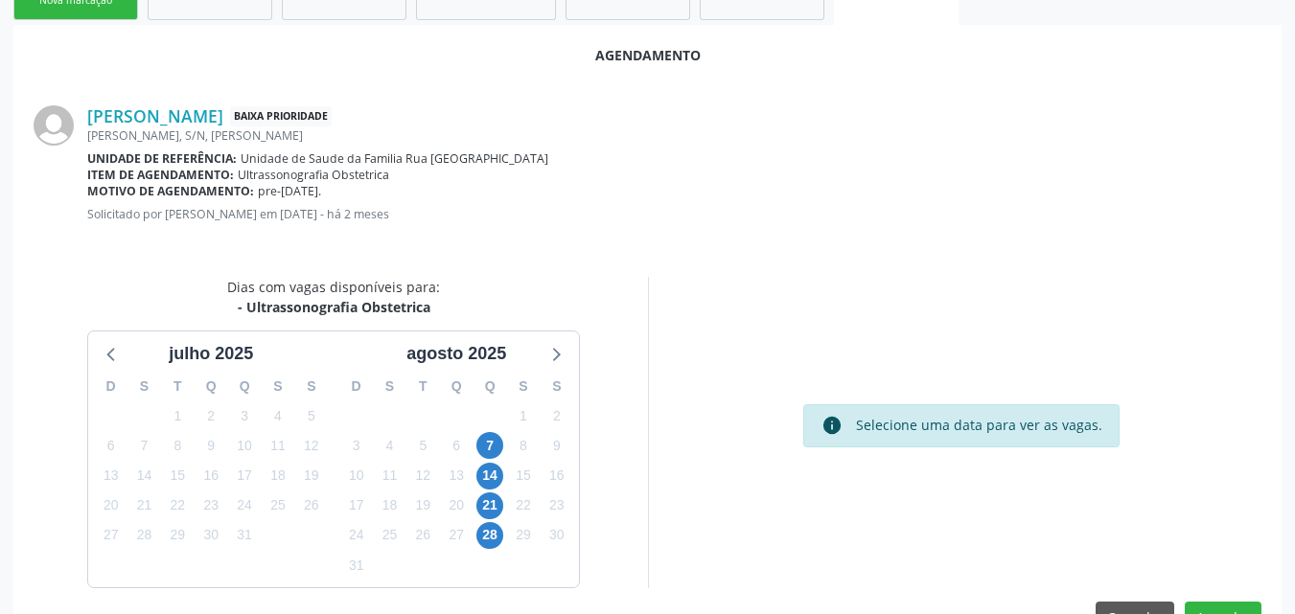
scroll to position [521, 0]
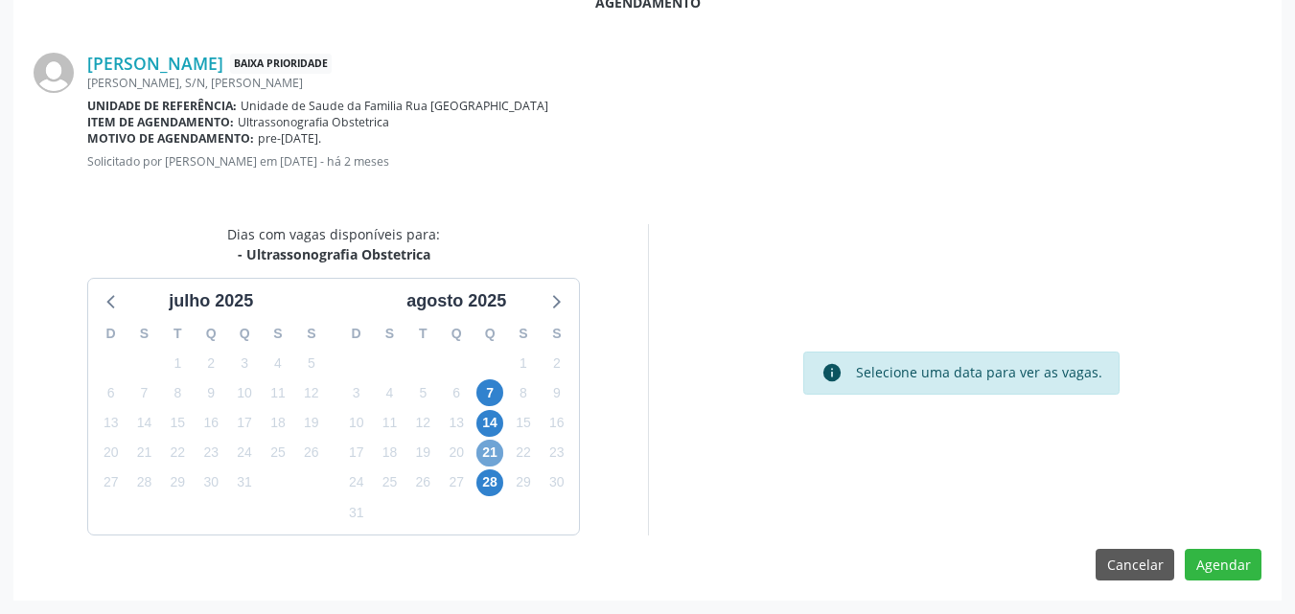
click at [491, 449] on span "21" at bounding box center [489, 453] width 27 height 27
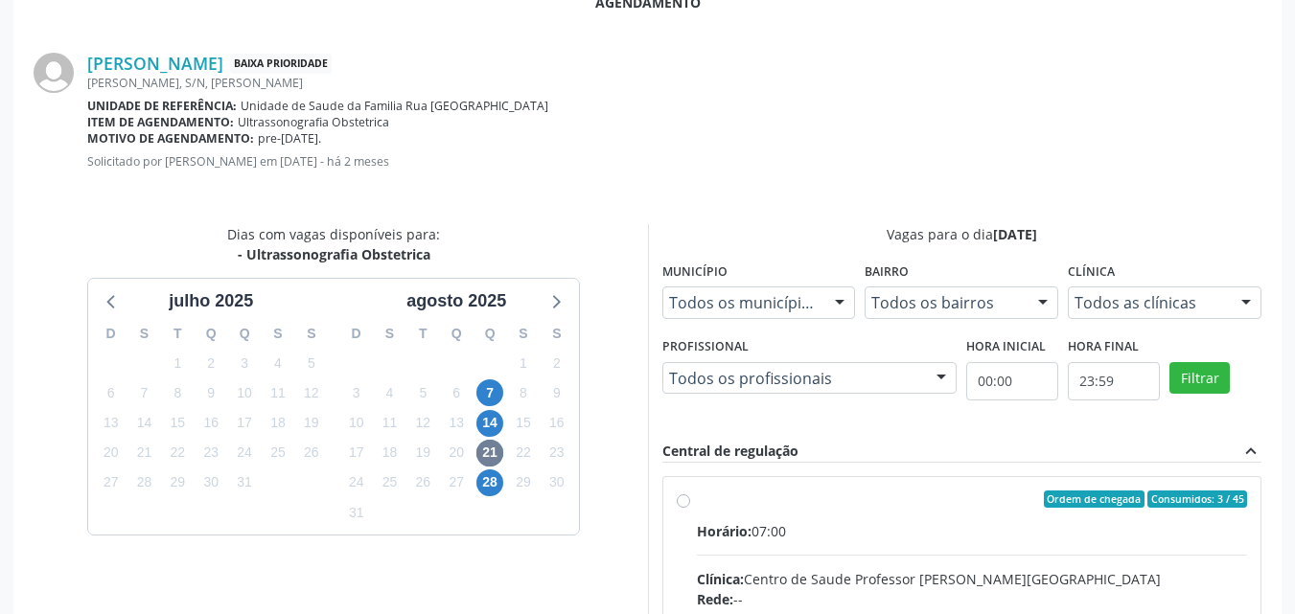
click at [905, 492] on div "Ordem de chegada Consumidos: 3 / 45" at bounding box center [972, 499] width 551 height 17
click at [690, 492] on input "Ordem de chegada Consumidos: 3 / 45 Horário: 07:00 Clínica: Centro de Saude Pro…" at bounding box center [683, 499] width 13 height 17
radio input "true"
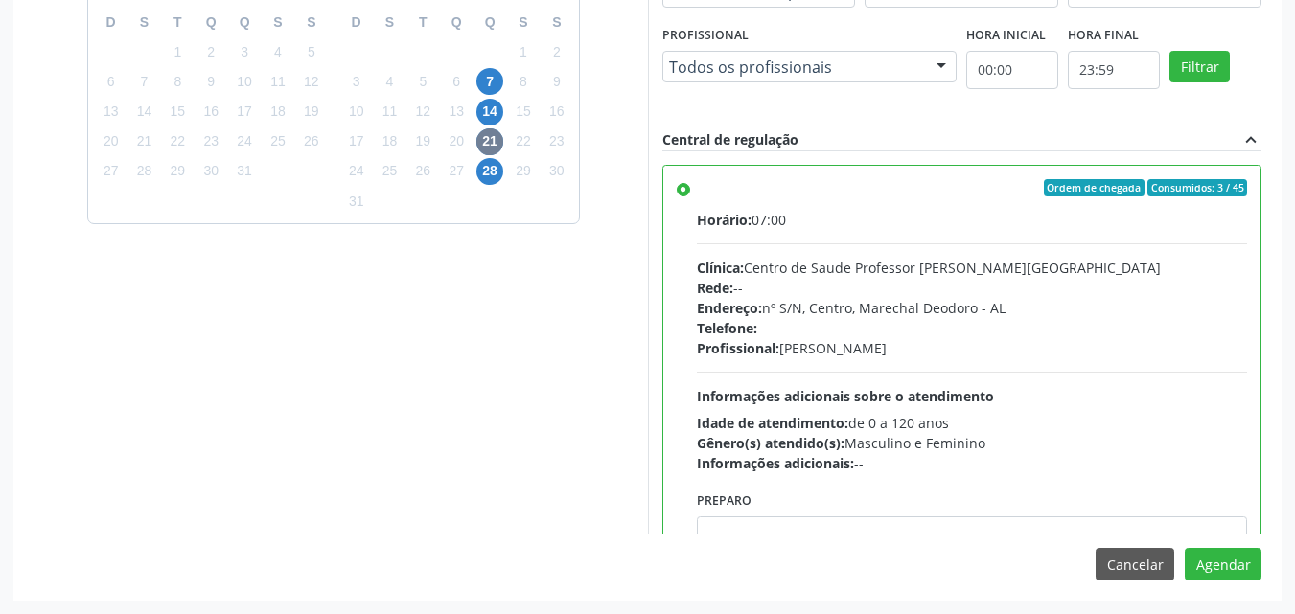
click at [917, 541] on div "Agendamento Alecia Maria dos Santos Baixa Prioridade Menino Jesus, S/N, Massagu…" at bounding box center [647, 130] width 1268 height 939
click at [922, 531] on textarea at bounding box center [972, 553] width 551 height 73
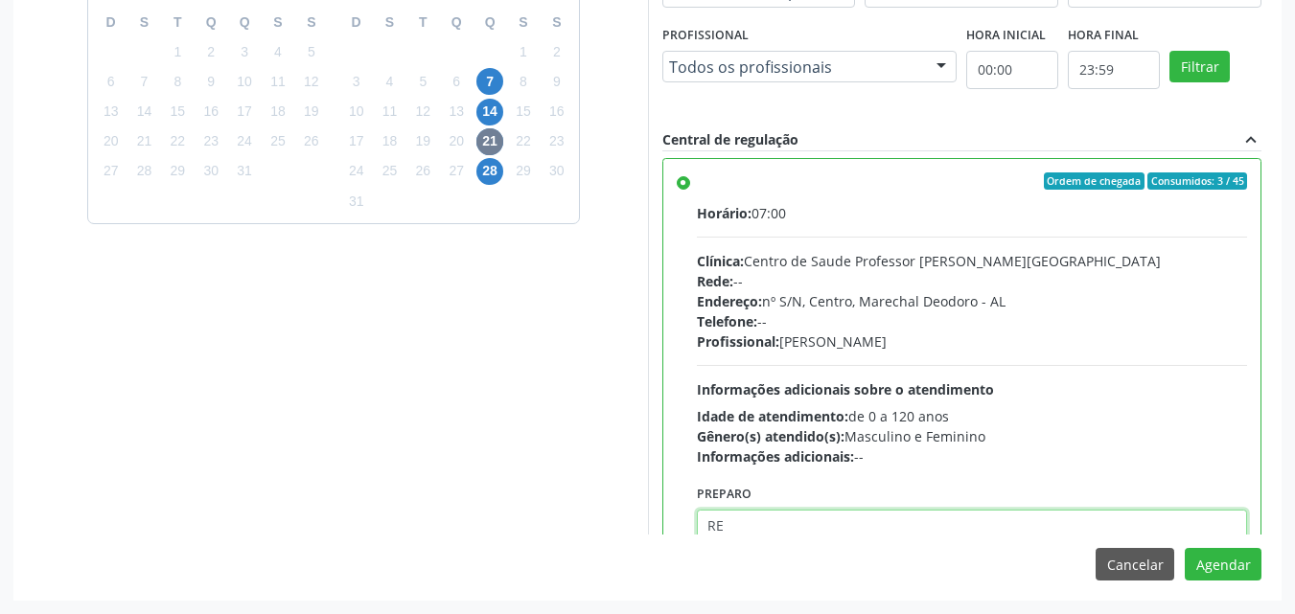
type textarea "R"
type textarea "EXAME REALIZADO NA MATERNIDADE"
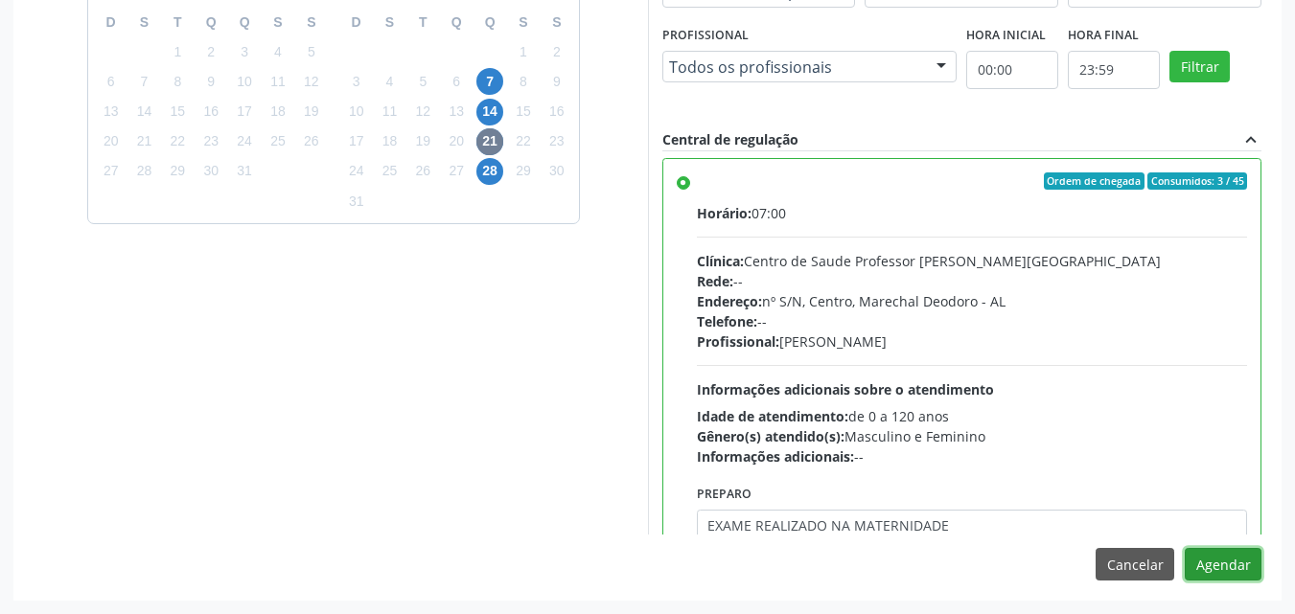
click at [1185, 548] on button "Agendar" at bounding box center [1223, 564] width 77 height 33
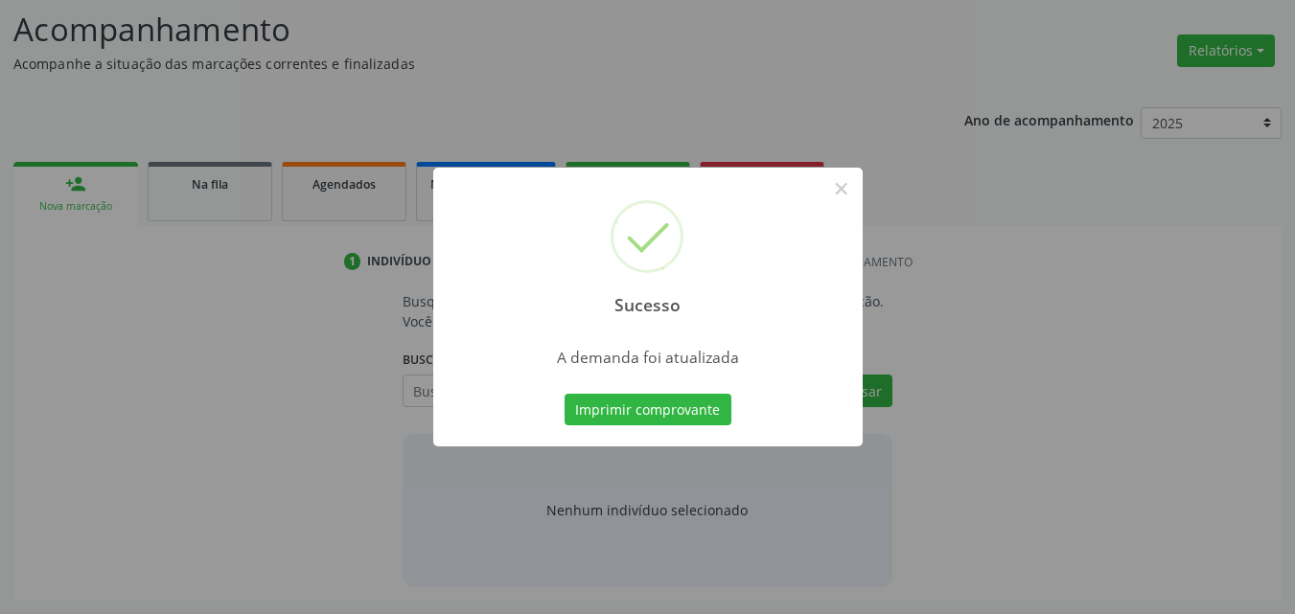
scroll to position [263, 0]
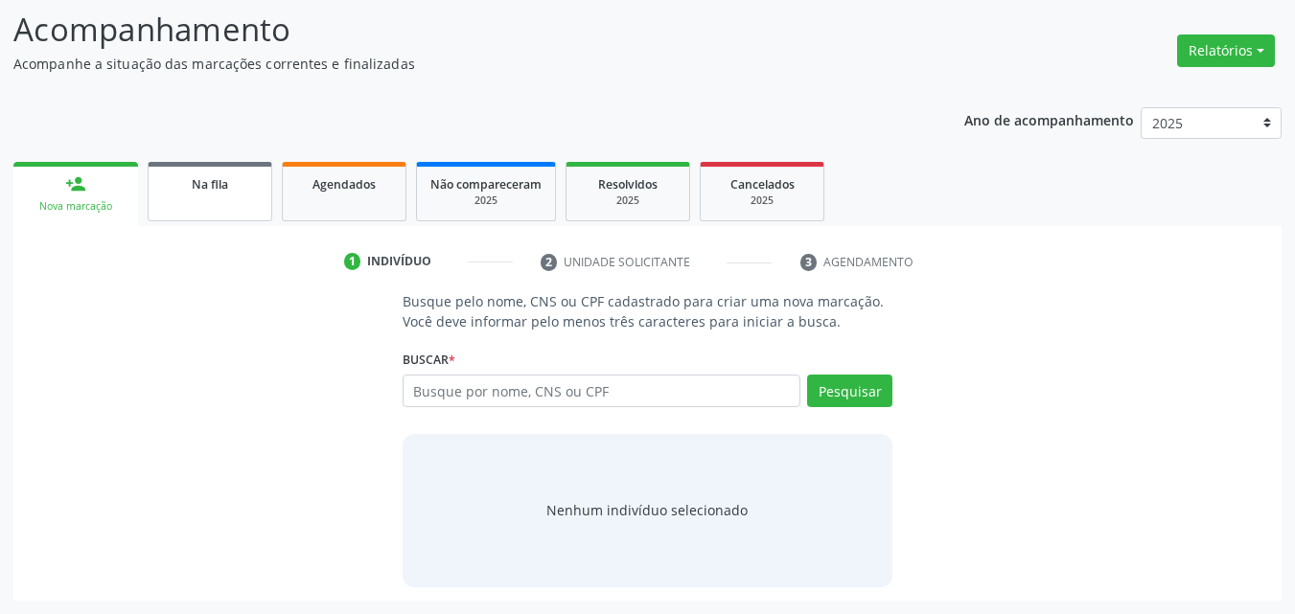
click at [191, 220] on link "Na fila" at bounding box center [210, 191] width 125 height 59
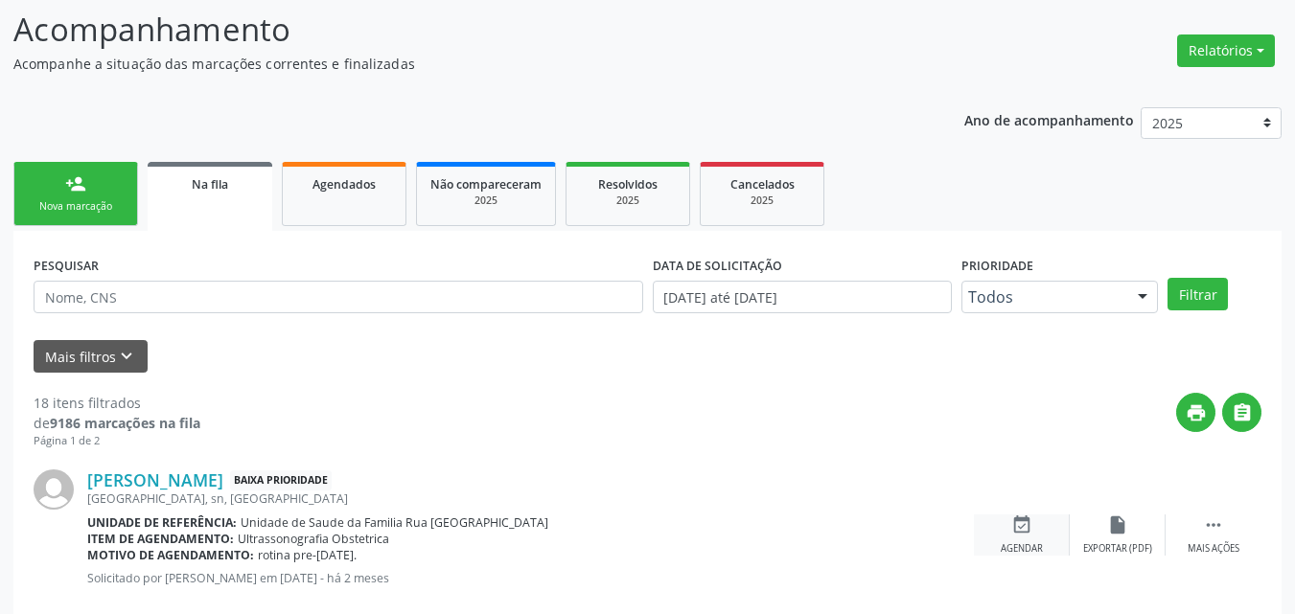
click at [1015, 532] on icon "event_available" at bounding box center [1021, 525] width 21 height 21
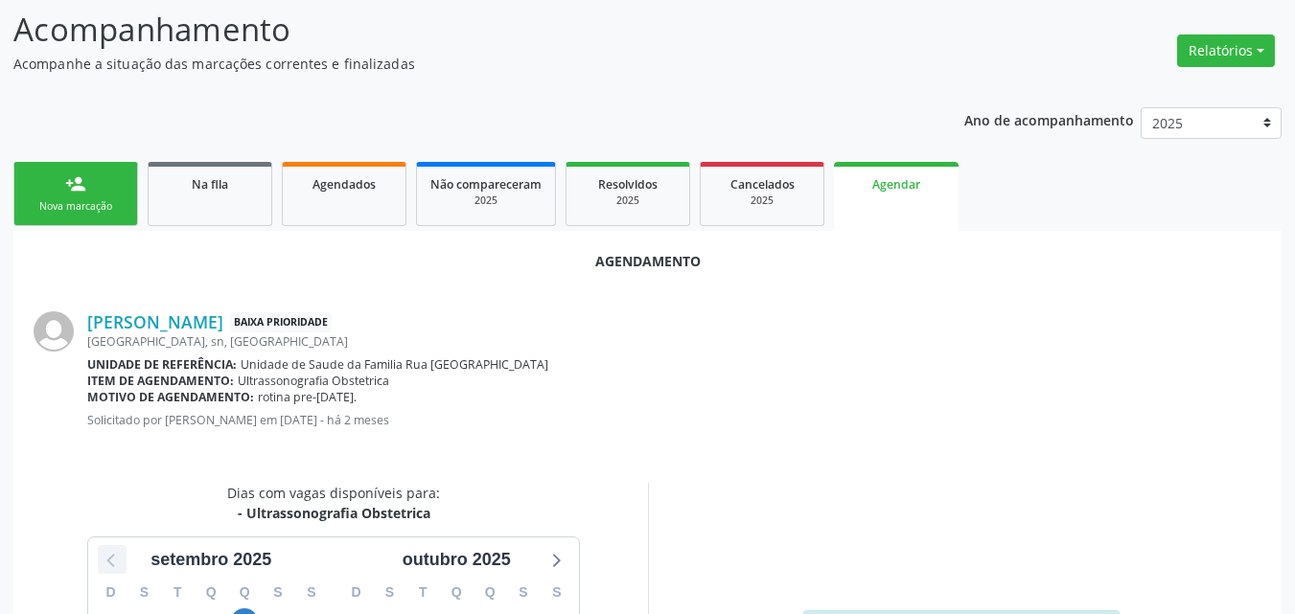
click at [102, 560] on icon at bounding box center [112, 559] width 25 height 25
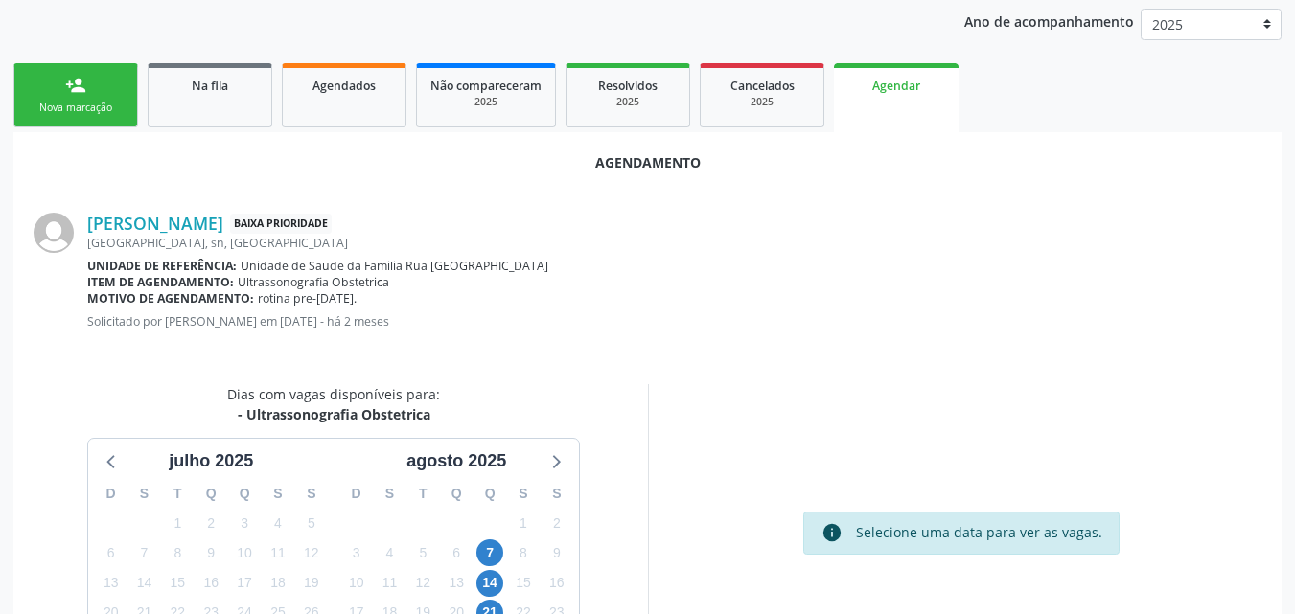
scroll to position [378, 0]
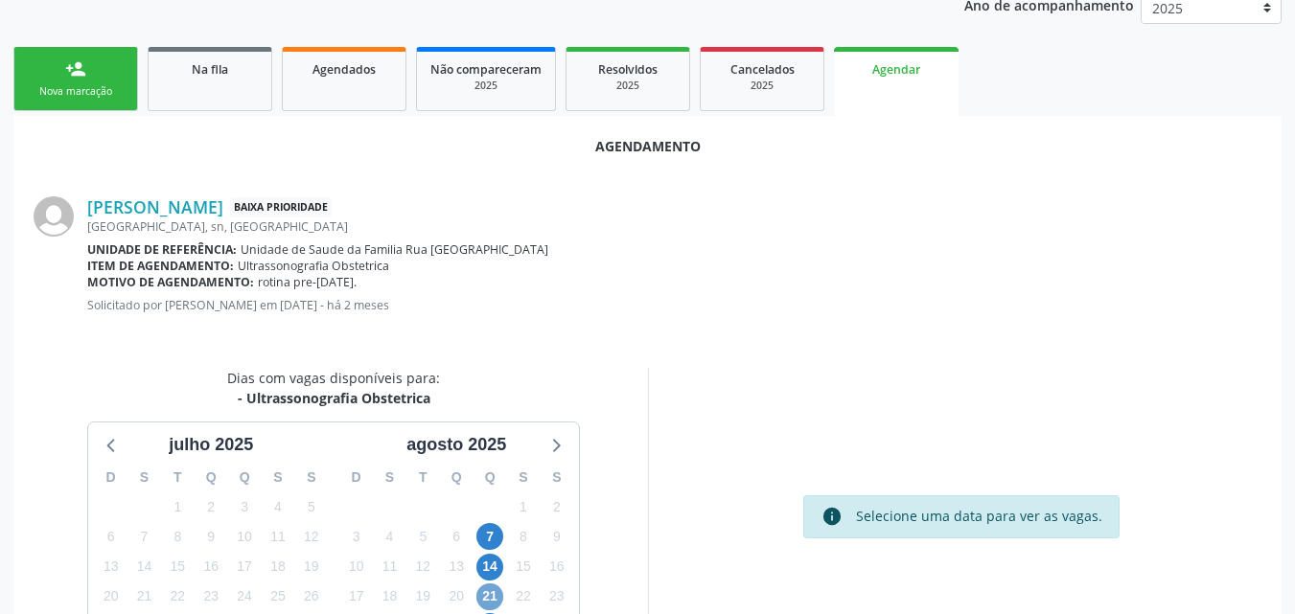
click at [492, 598] on span "21" at bounding box center [489, 597] width 27 height 27
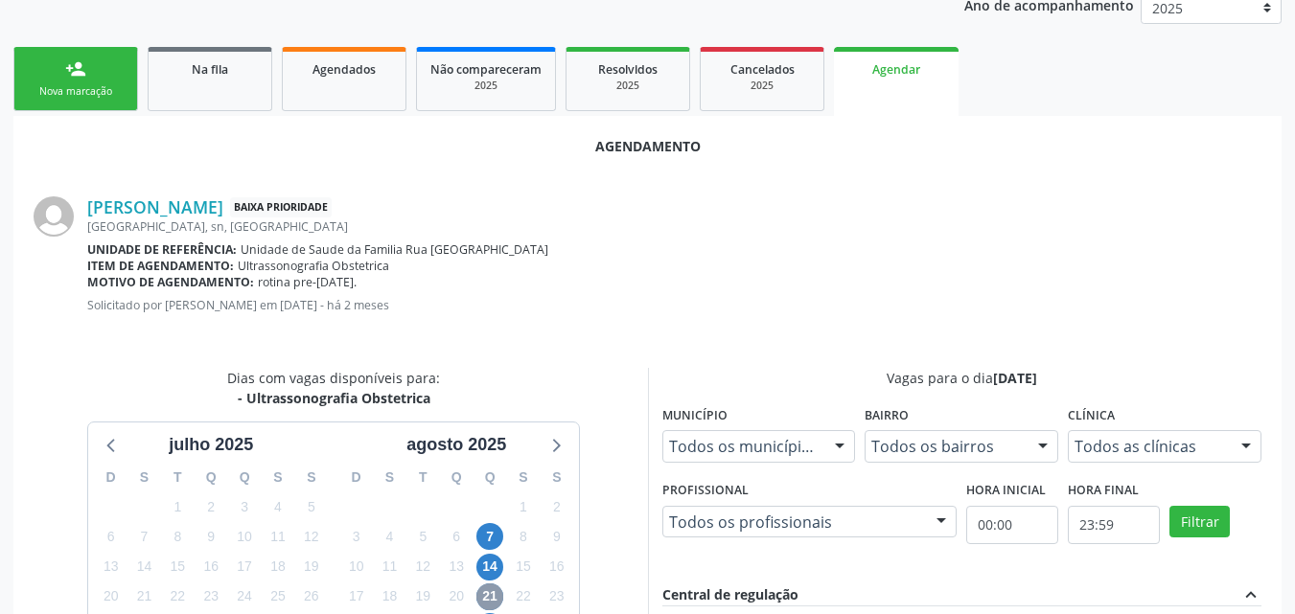
scroll to position [714, 0]
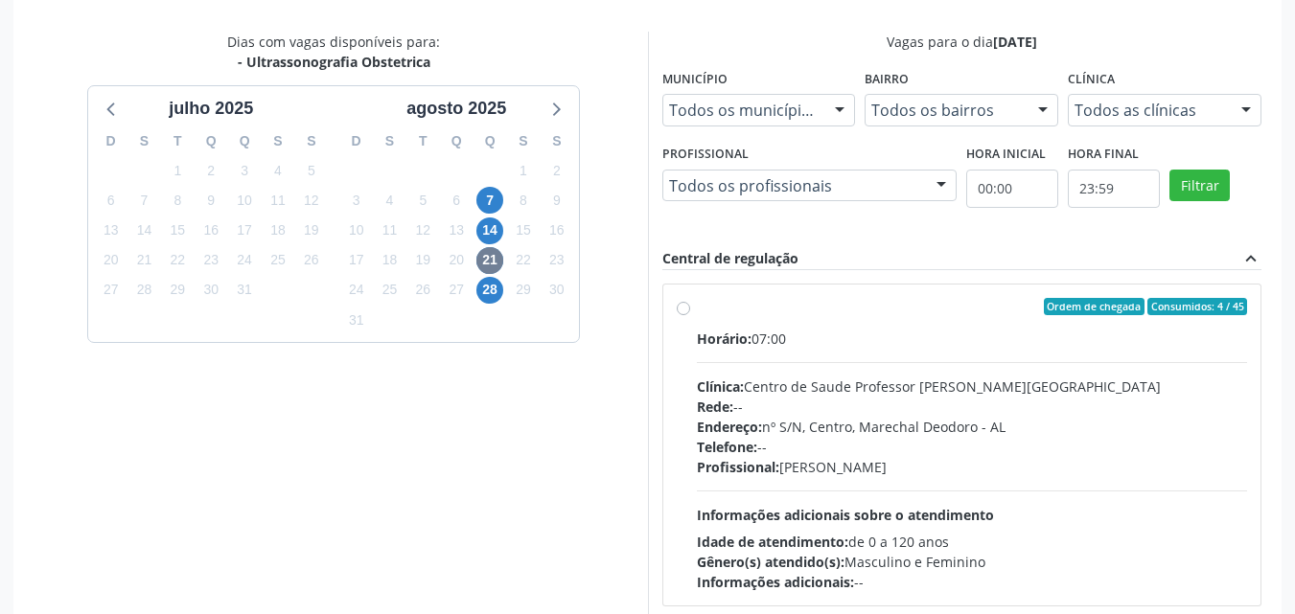
click at [858, 453] on div "Telefone: --" at bounding box center [972, 447] width 551 height 20
click at [690, 315] on input "Ordem de chegada Consumidos: 4 / 45 Horário: 07:00 Clínica: Centro de Saude Pro…" at bounding box center [683, 306] width 13 height 17
radio input "true"
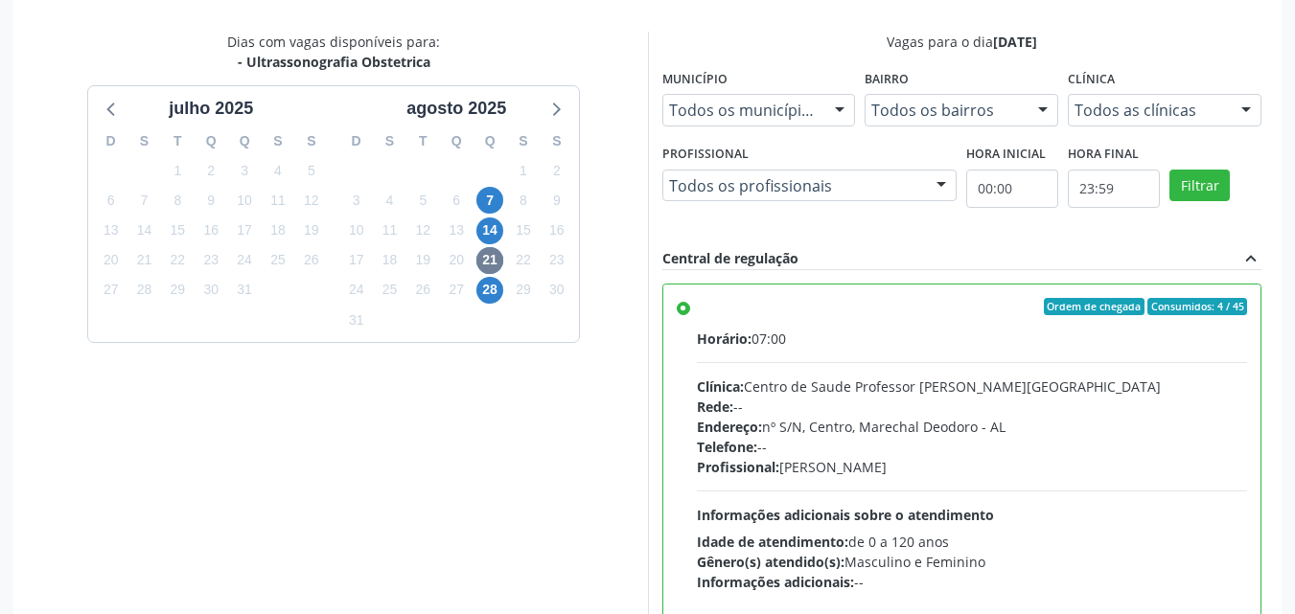
scroll to position [7, 0]
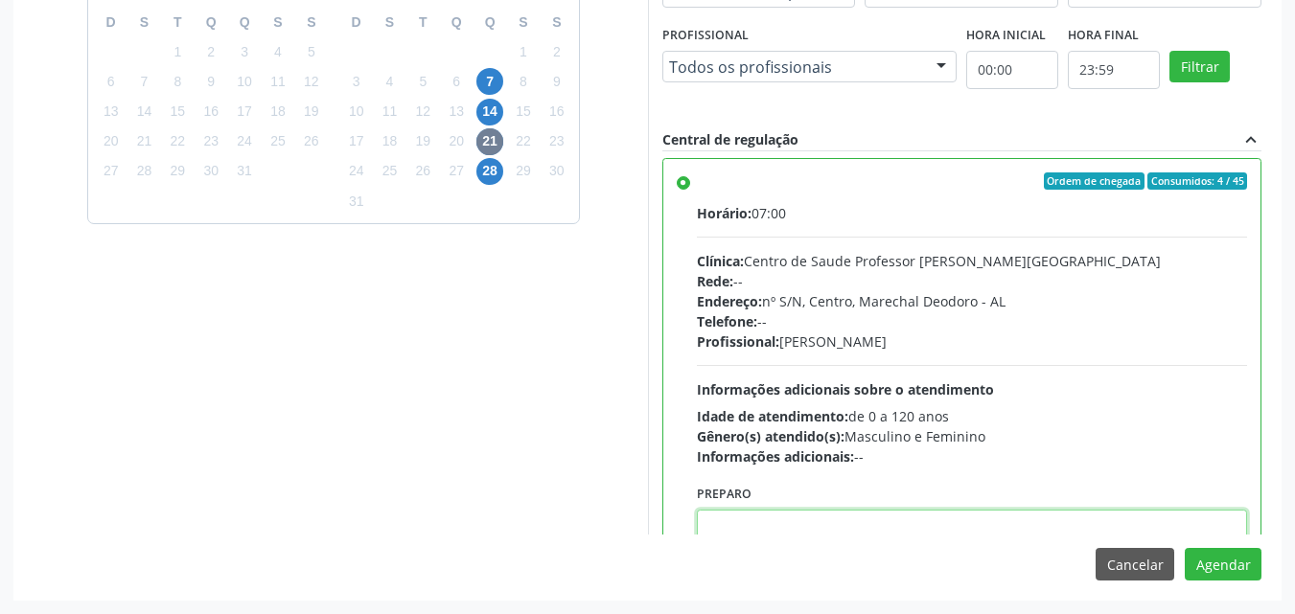
click at [856, 532] on textarea at bounding box center [972, 546] width 551 height 73
type textarea "EXAME REALIZADO NO CPN"
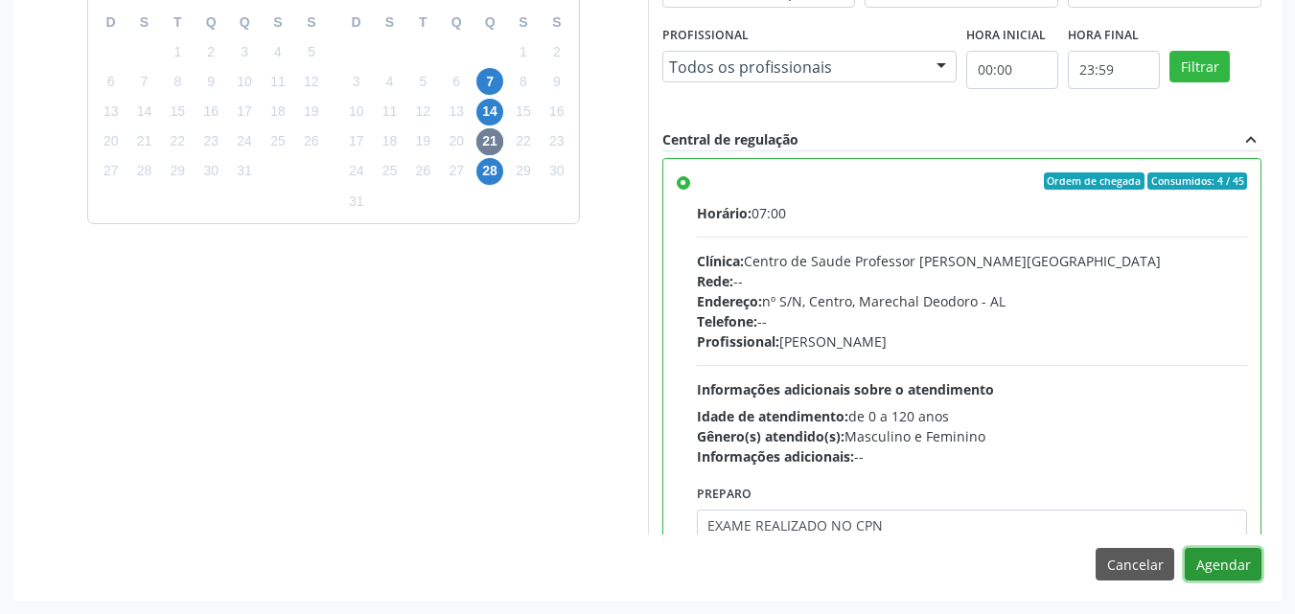
click at [1185, 548] on button "Agendar" at bounding box center [1223, 564] width 77 height 33
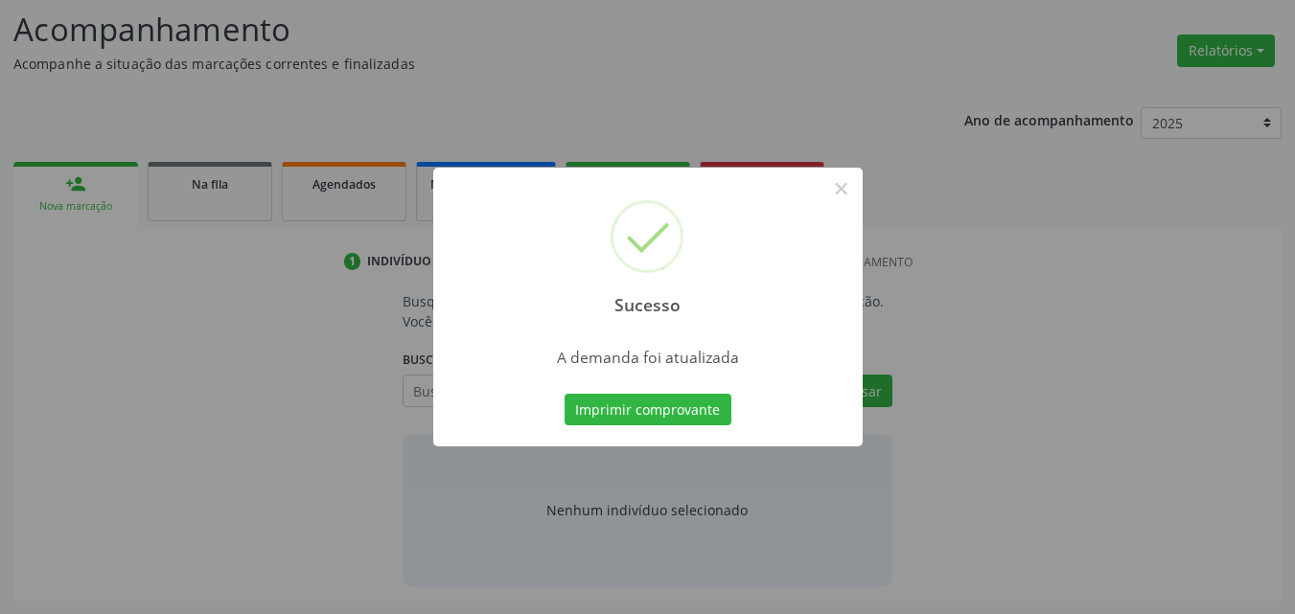
scroll to position [263, 0]
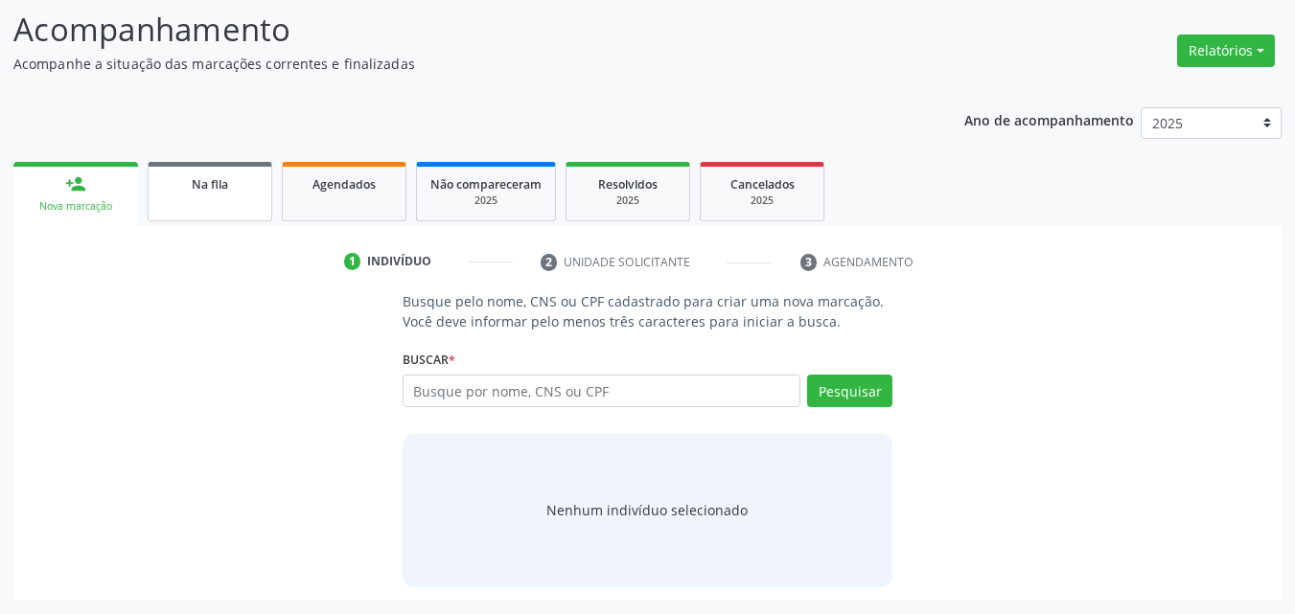
click at [238, 212] on link "Na fila" at bounding box center [210, 191] width 125 height 59
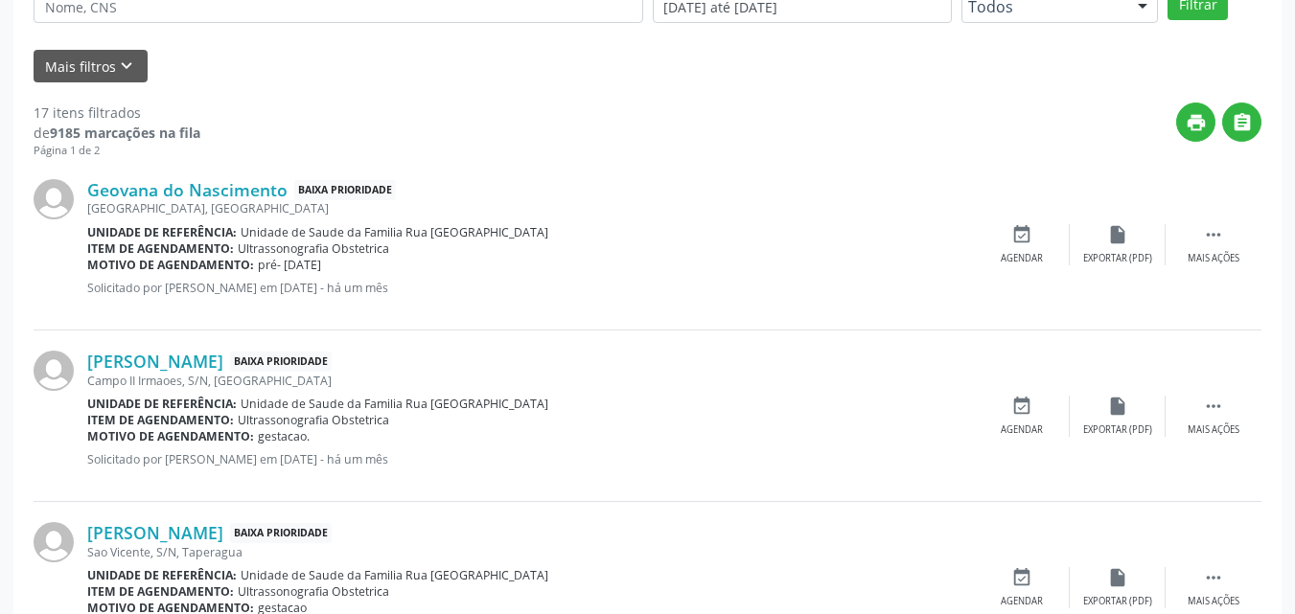
scroll to position [648, 0]
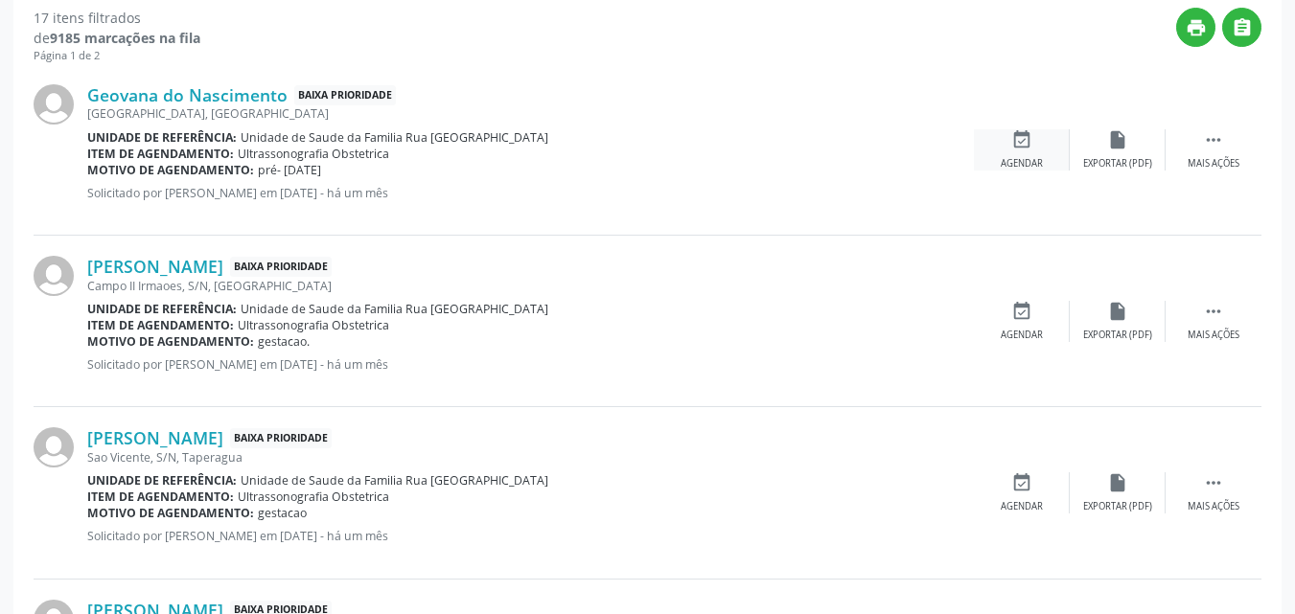
click at [1009, 152] on div "event_available Agendar" at bounding box center [1022, 149] width 96 height 41
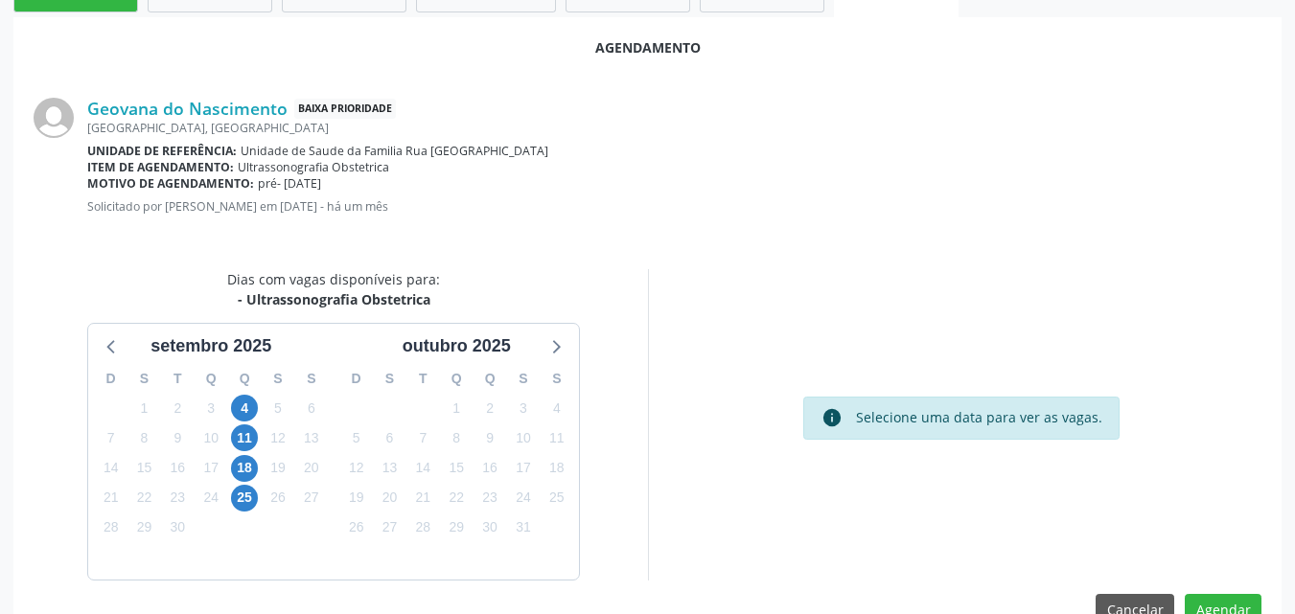
scroll to position [521, 0]
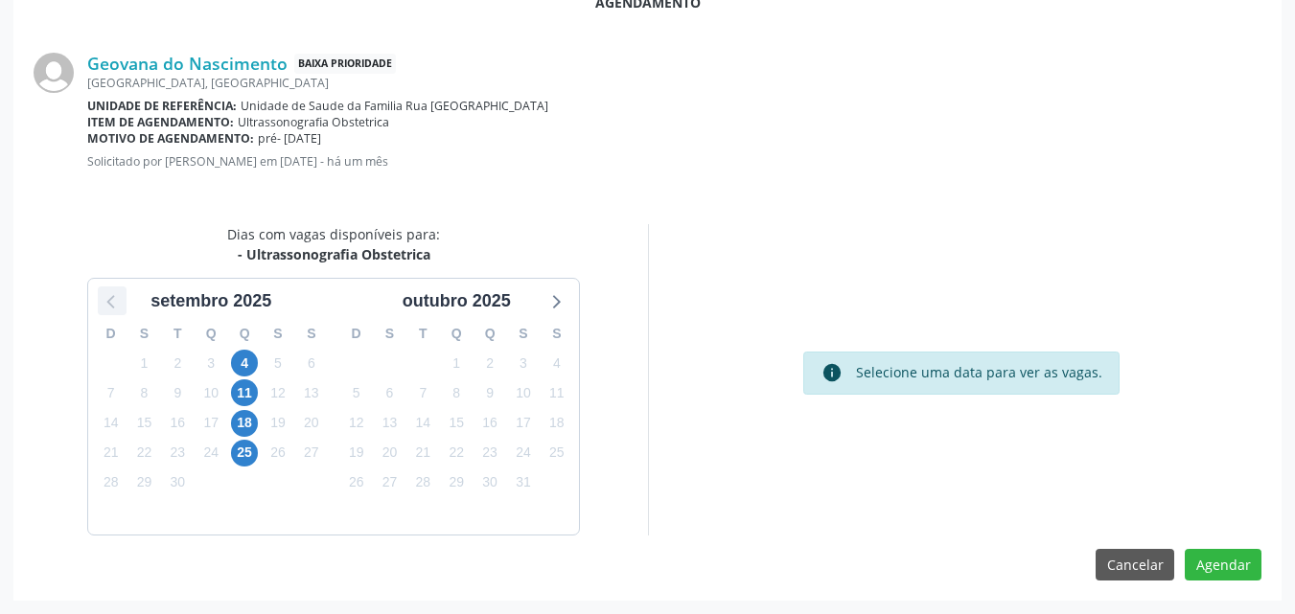
click at [119, 307] on icon at bounding box center [112, 301] width 25 height 25
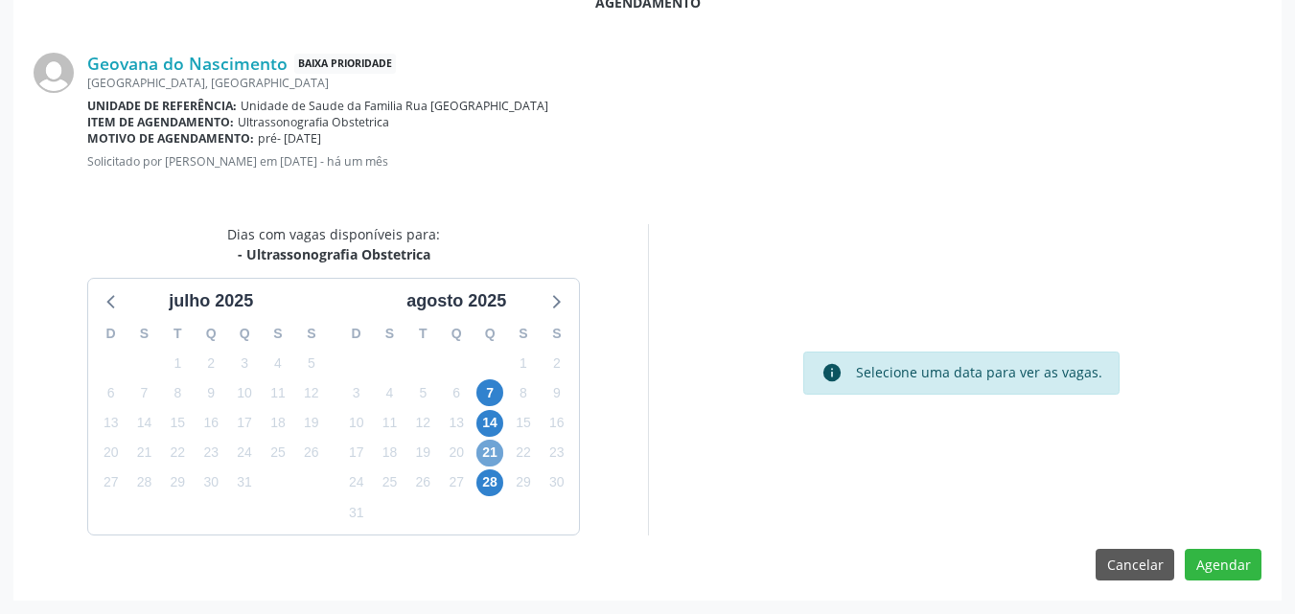
click at [497, 451] on span "21" at bounding box center [489, 453] width 27 height 27
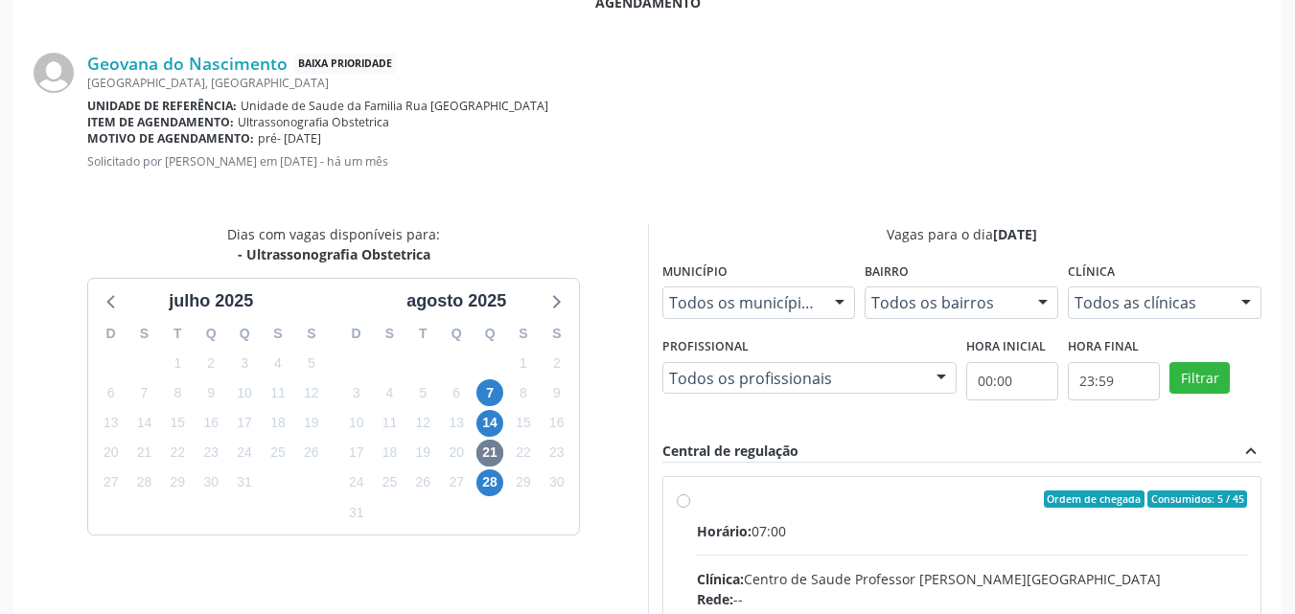
radio input "true"
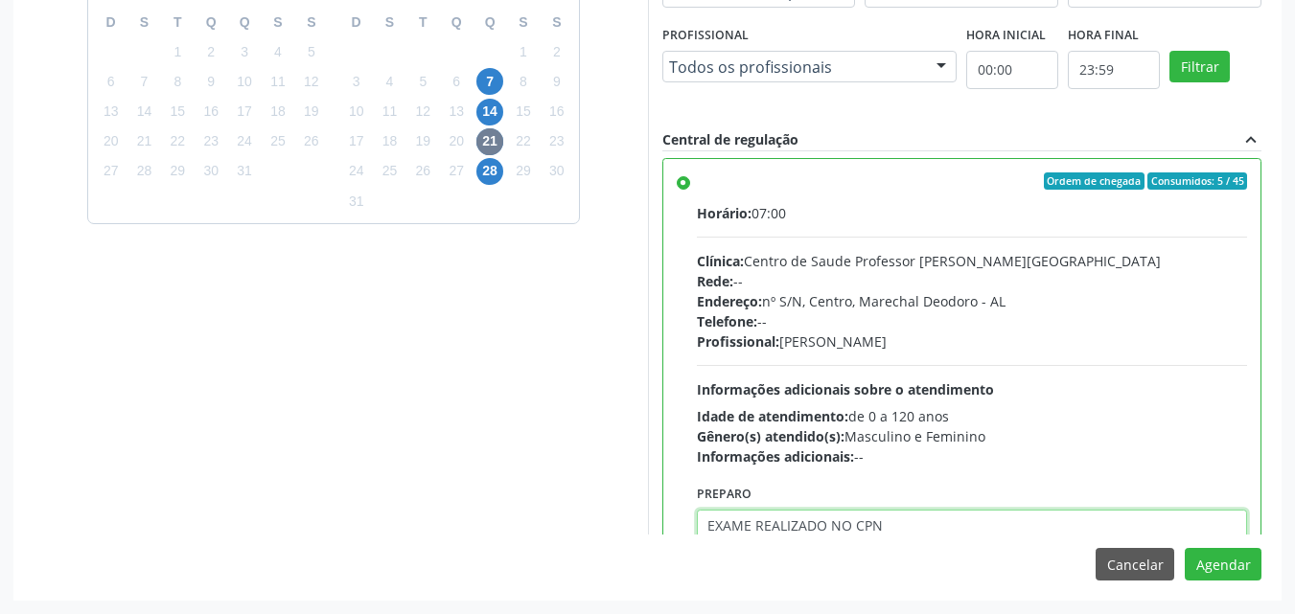
type textarea "EXAME REALIZADO NO CPN"
click at [861, 527] on textarea "EXAME REALIZADO NO CPN" at bounding box center [972, 546] width 551 height 73
type textarea "EXAME REALIZADO NA MATERNIDADE"
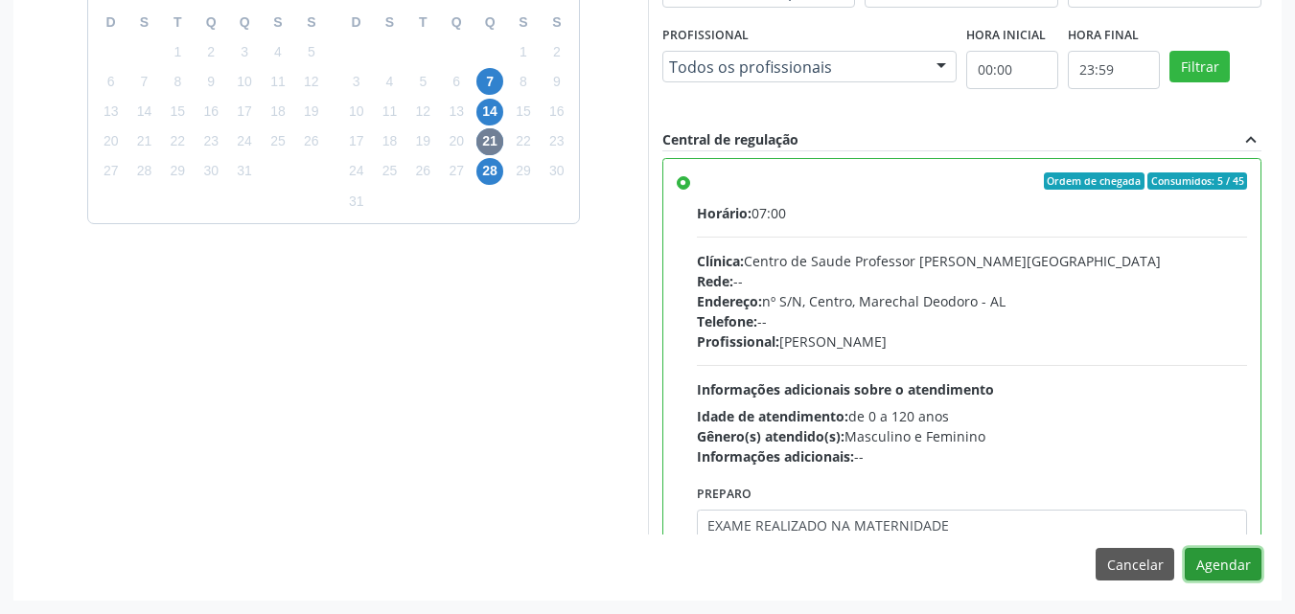
click at [1185, 548] on button "Agendar" at bounding box center [1223, 564] width 77 height 33
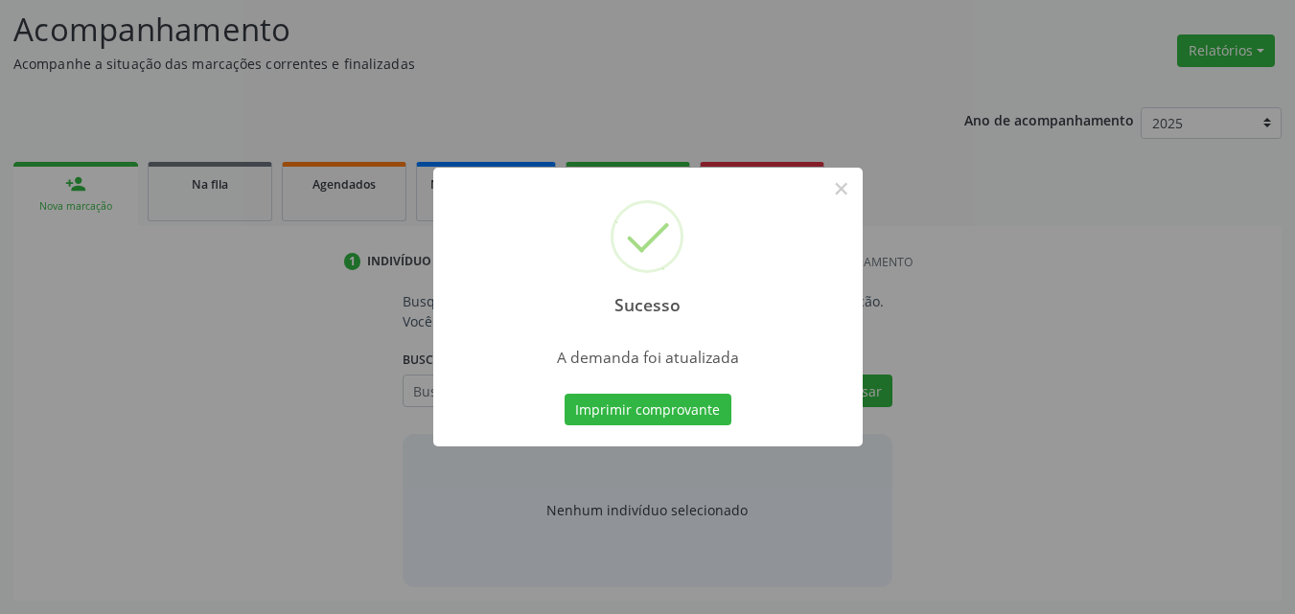
scroll to position [263, 0]
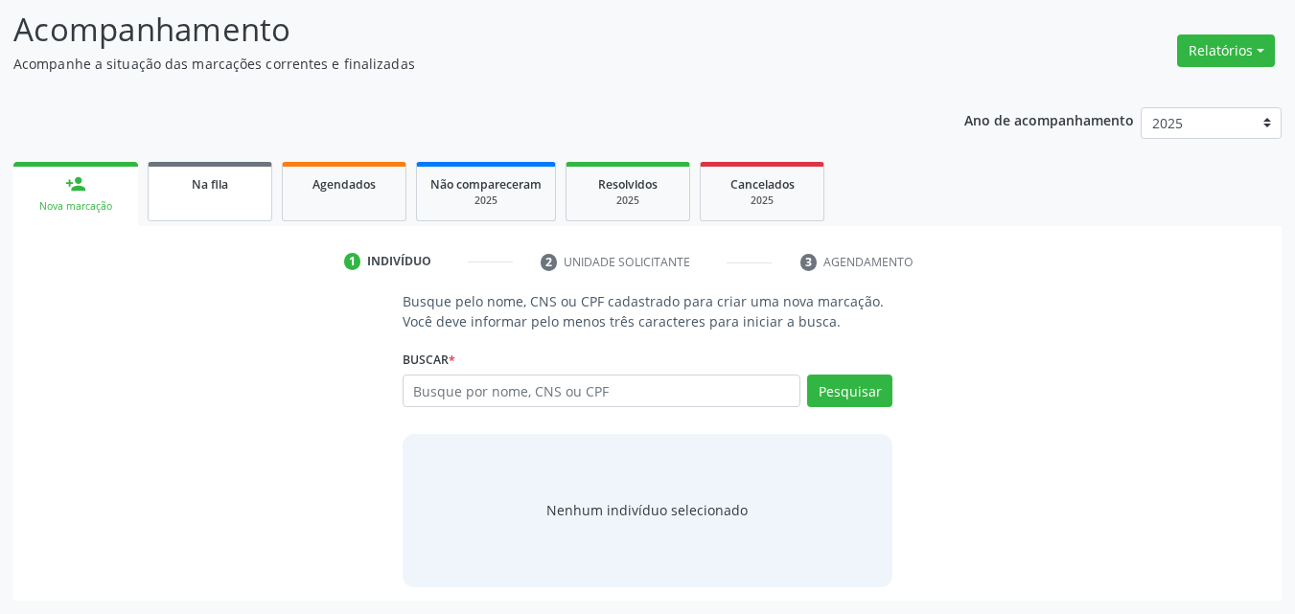
click at [207, 199] on link "Na fila" at bounding box center [210, 191] width 125 height 59
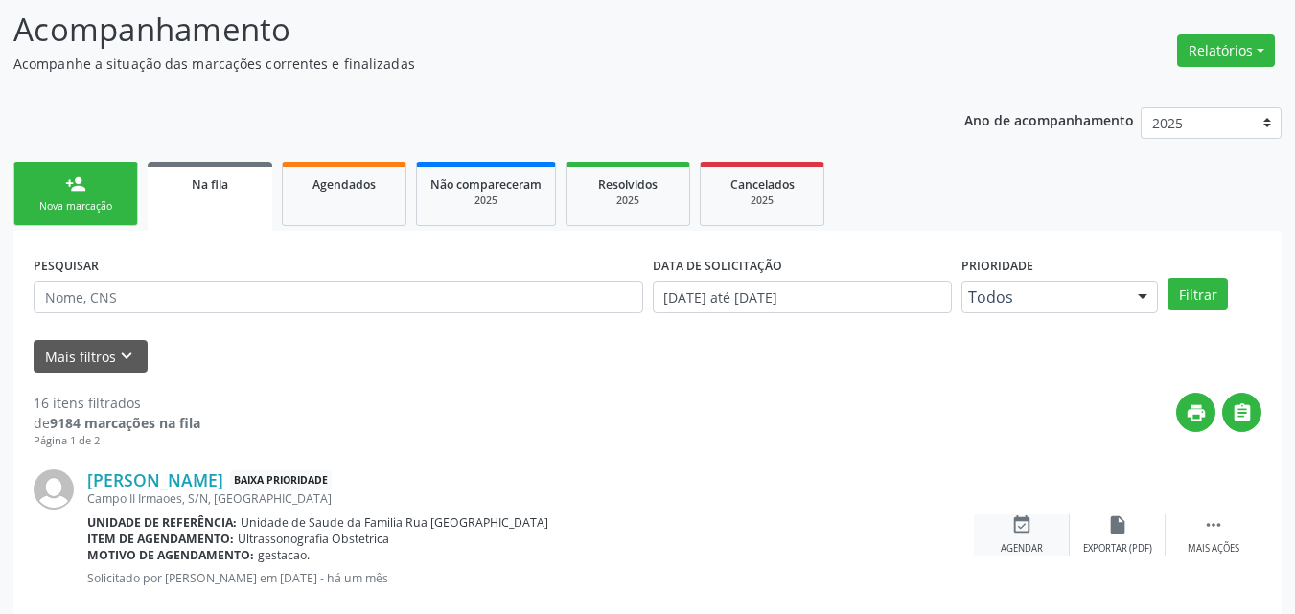
click at [1006, 540] on div "event_available Agendar" at bounding box center [1022, 535] width 96 height 41
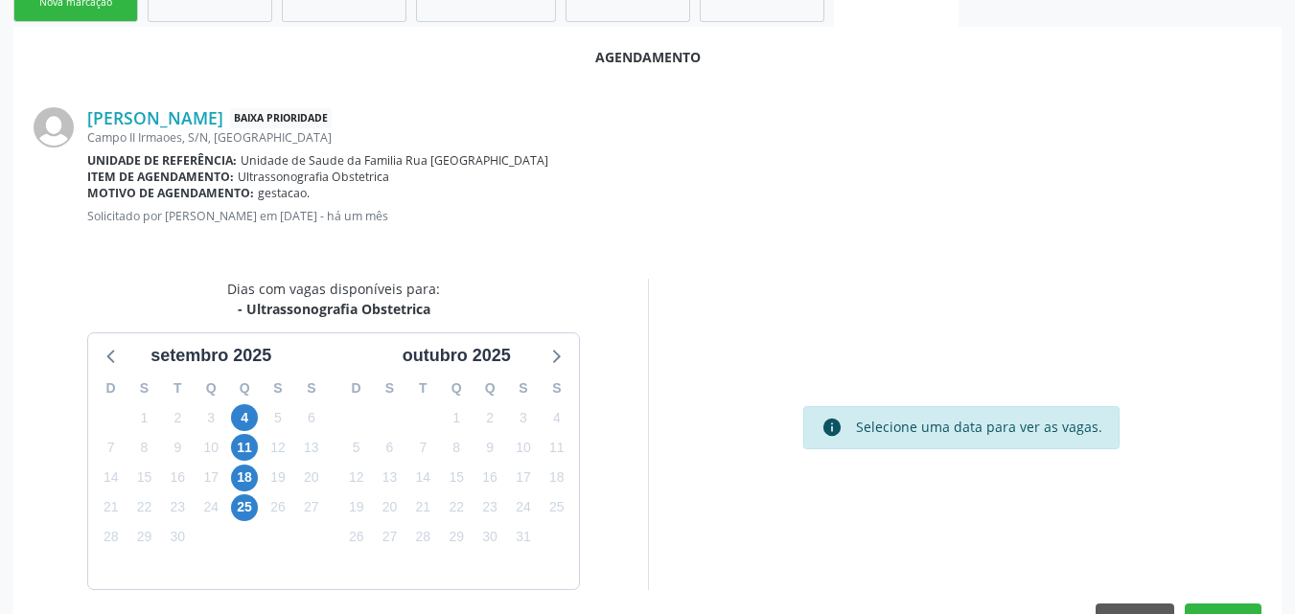
scroll to position [521, 0]
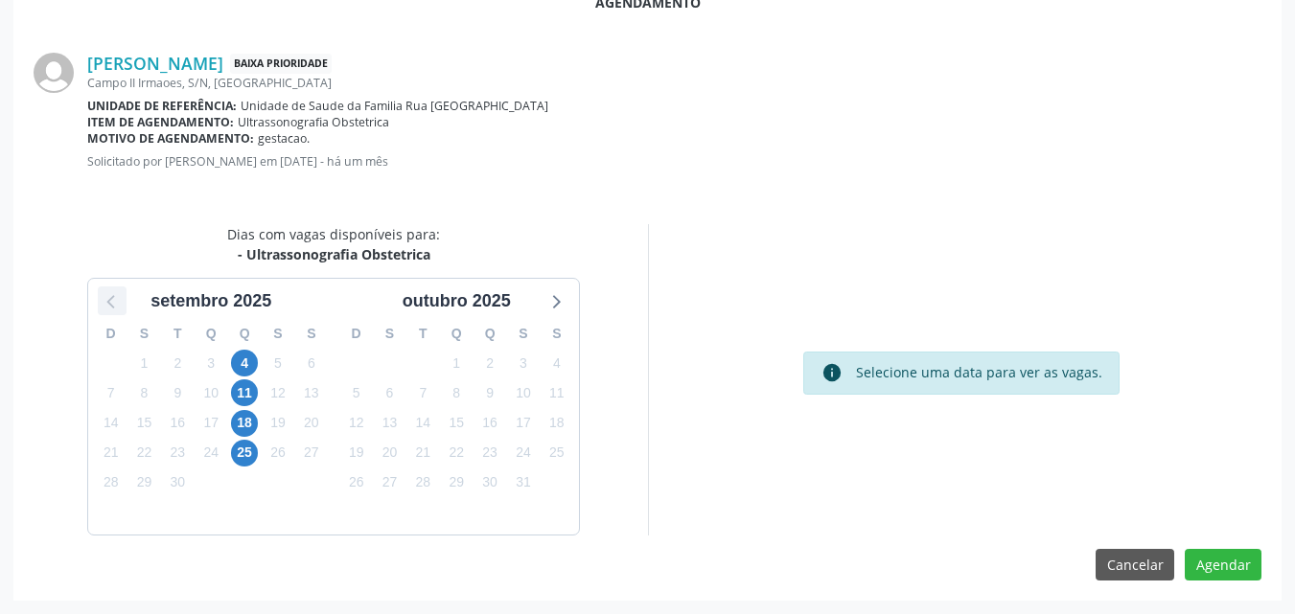
click at [113, 310] on icon at bounding box center [112, 301] width 25 height 25
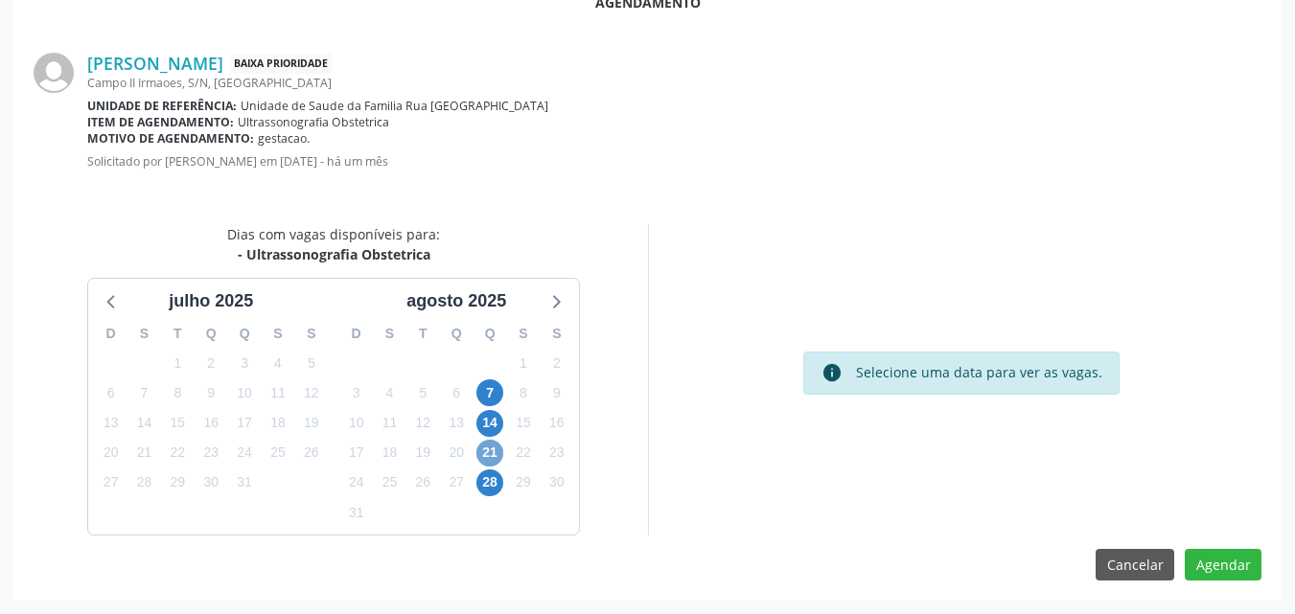
click at [493, 457] on span "21" at bounding box center [489, 453] width 27 height 27
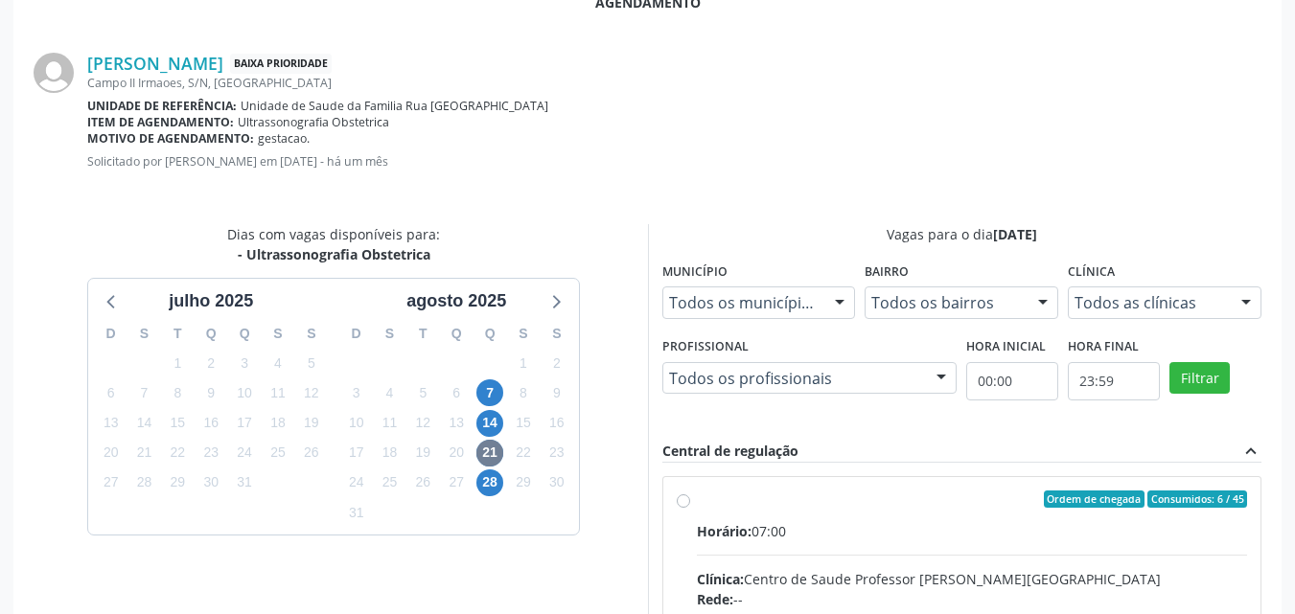
click at [950, 585] on div "Clínica: Centro de Saude Professor Estacio de Lima" at bounding box center [972, 579] width 551 height 20
click at [690, 508] on input "Ordem de chegada Consumidos: 6 / 45 Horário: 07:00 Clínica: Centro de Saude Pro…" at bounding box center [683, 499] width 13 height 17
radio input "true"
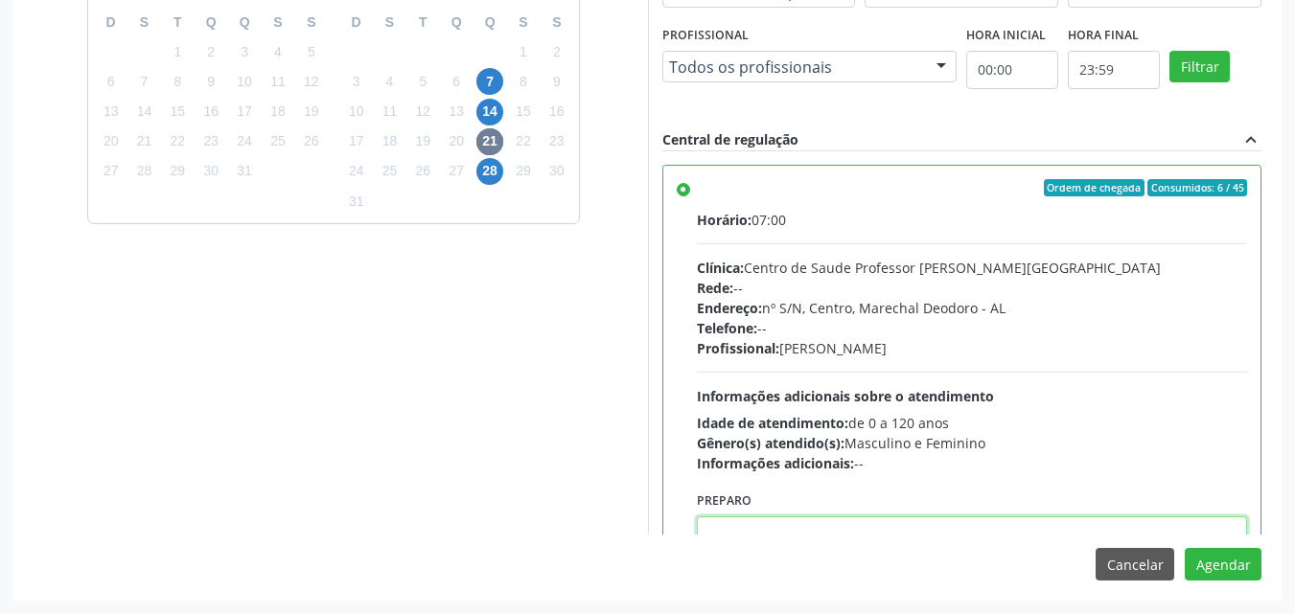
scroll to position [7, 0]
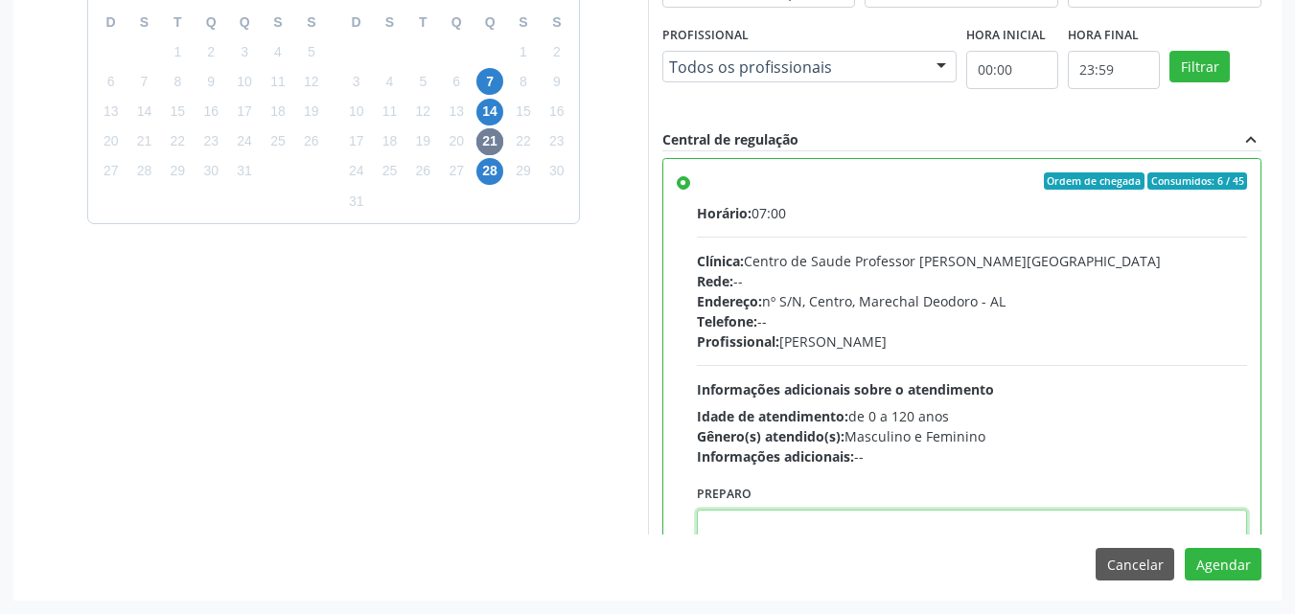
click at [956, 521] on textarea at bounding box center [972, 546] width 551 height 73
type textarea "EXAME REALIZADO NA MATERNIDADE"
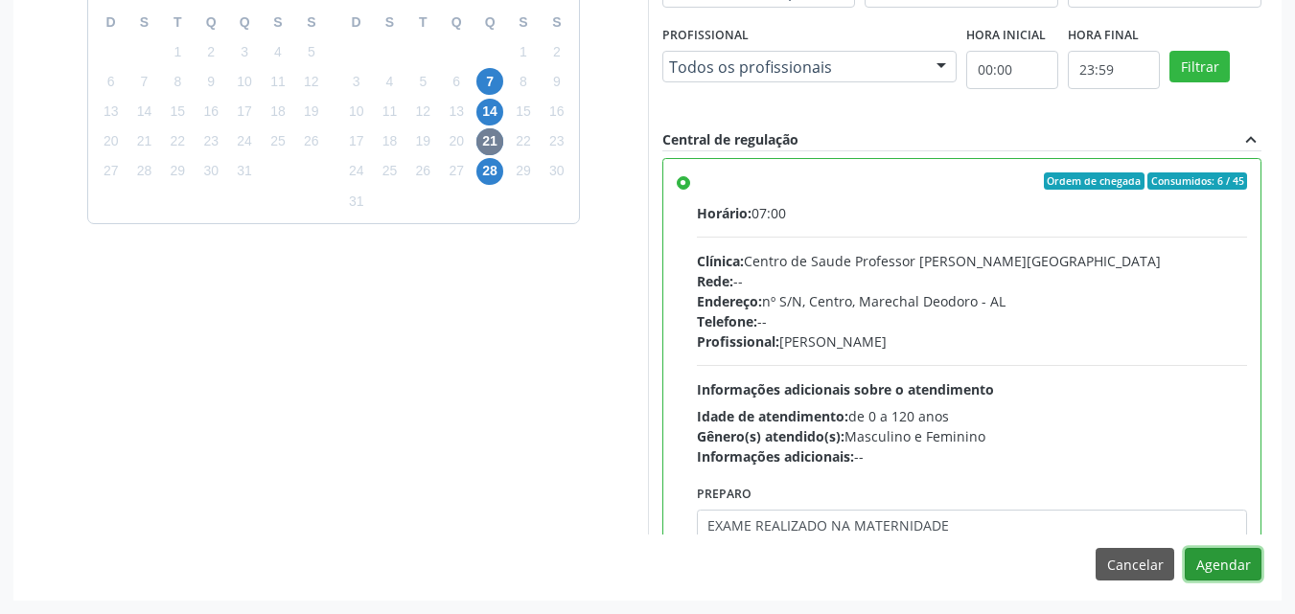
click at [1185, 548] on button "Agendar" at bounding box center [1223, 564] width 77 height 33
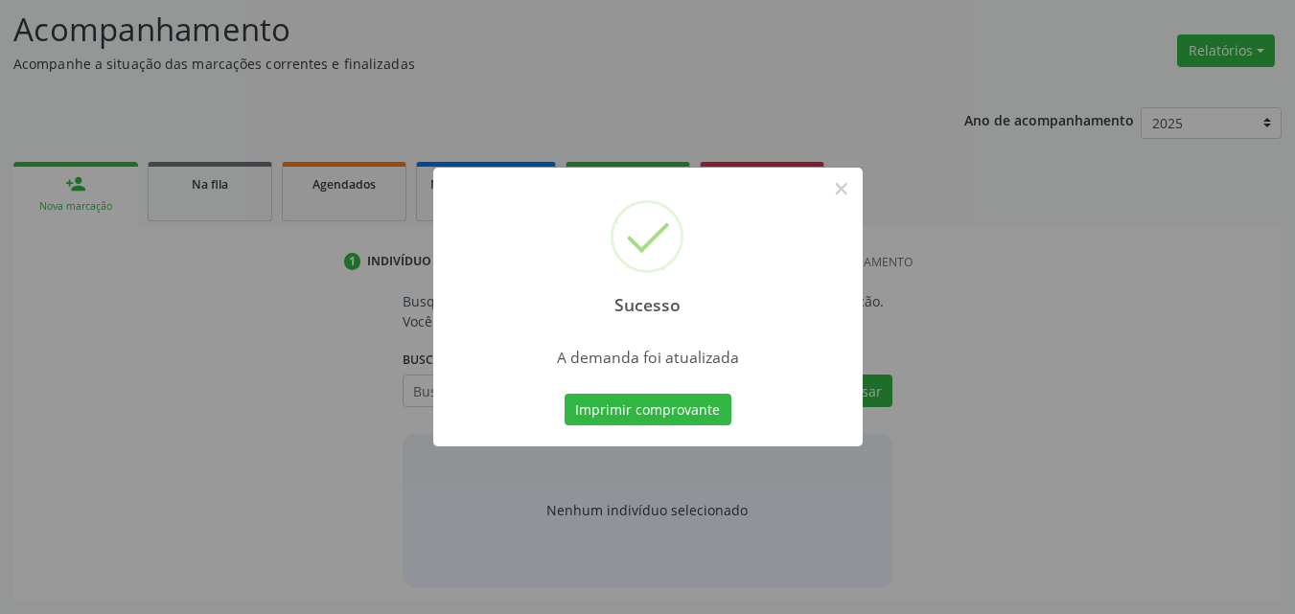
scroll to position [263, 0]
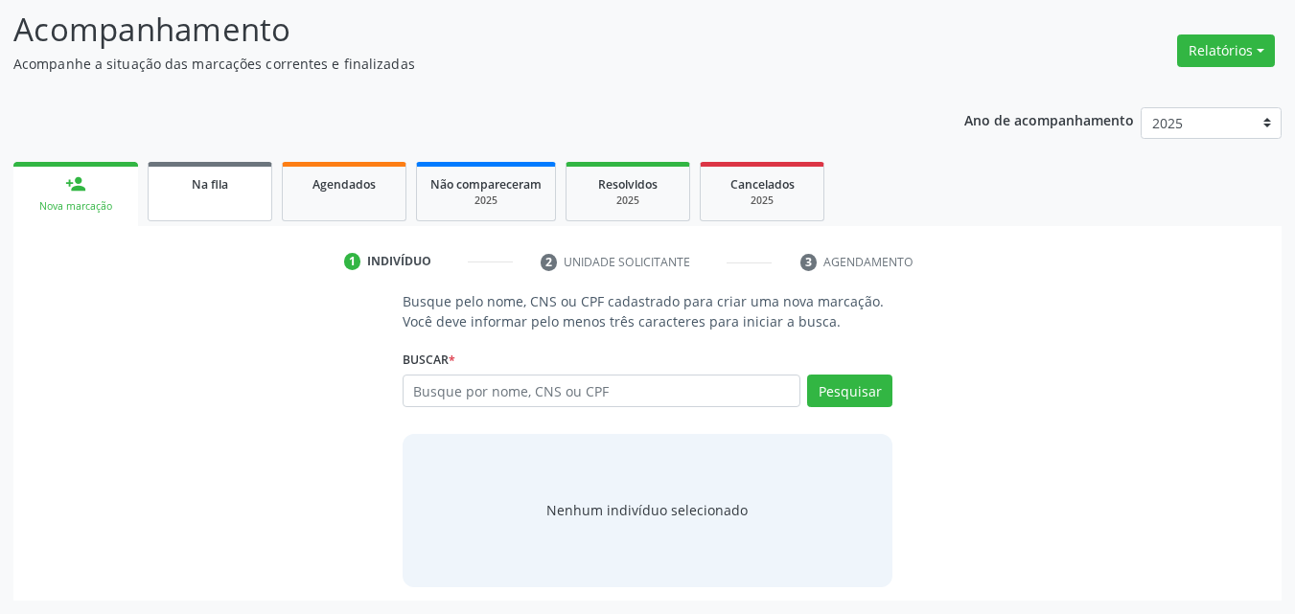
click at [208, 211] on link "Na fila" at bounding box center [210, 191] width 125 height 59
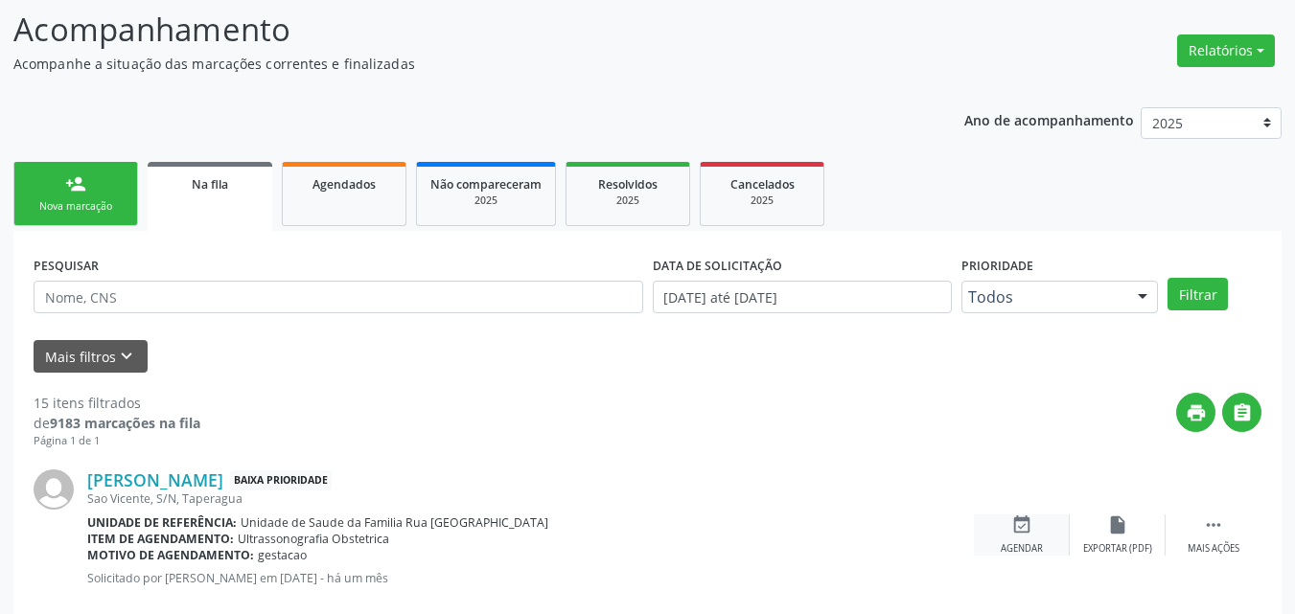
click at [1017, 534] on icon "event_available" at bounding box center [1021, 525] width 21 height 21
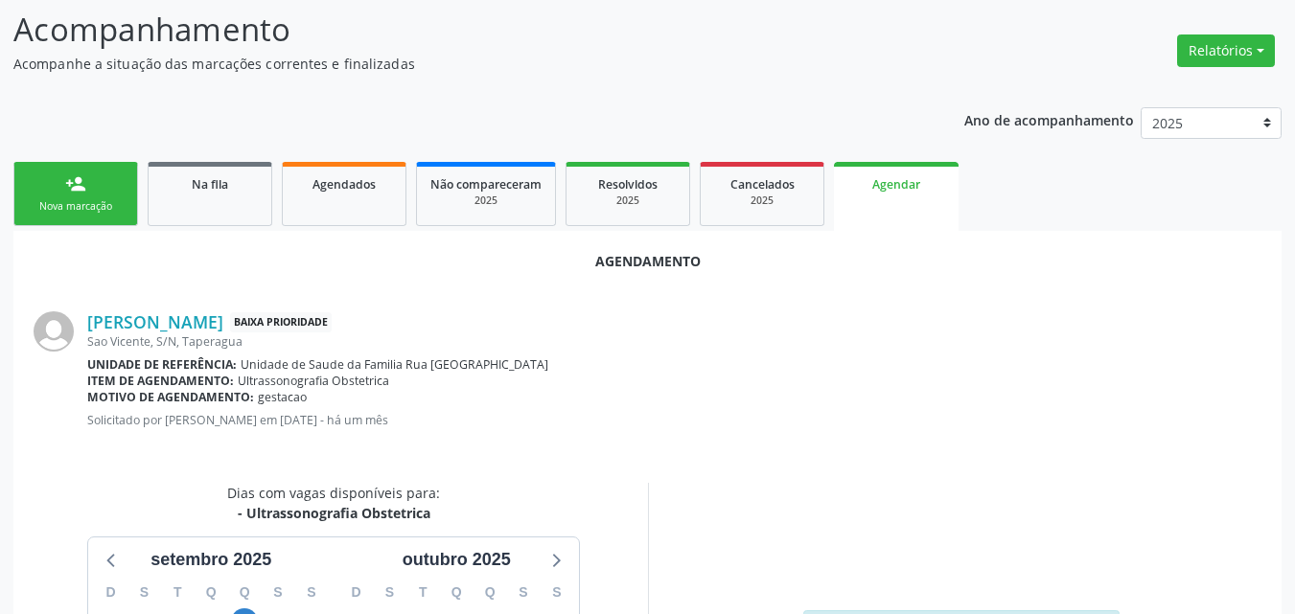
scroll to position [521, 0]
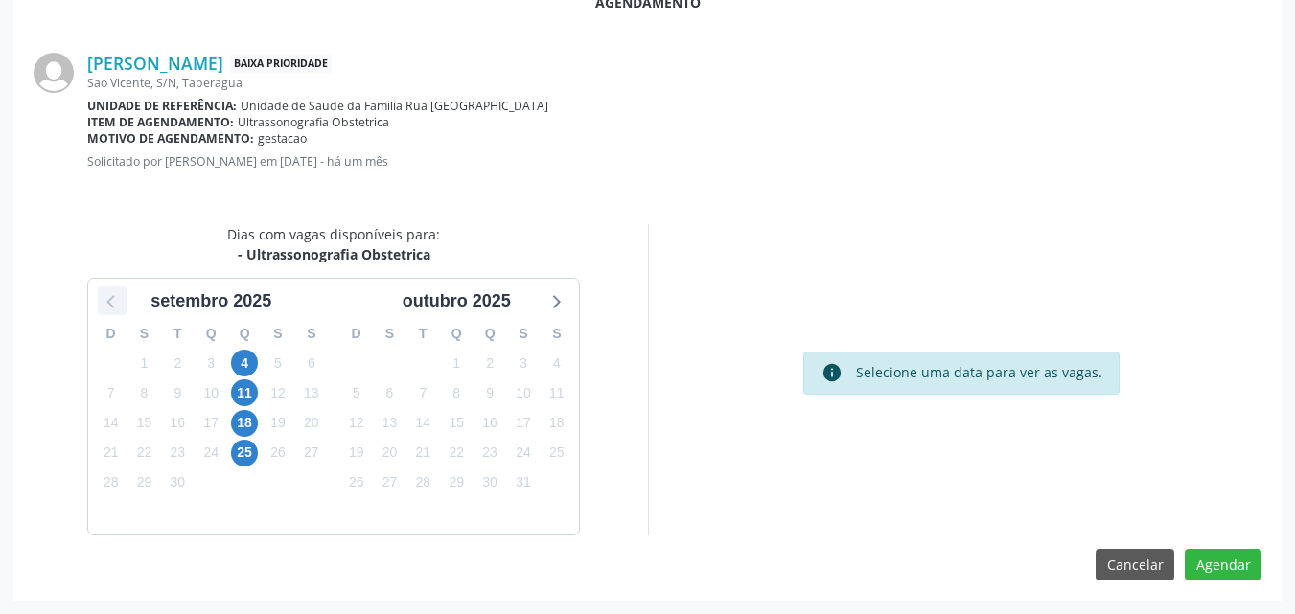
click at [123, 302] on icon at bounding box center [112, 301] width 25 height 25
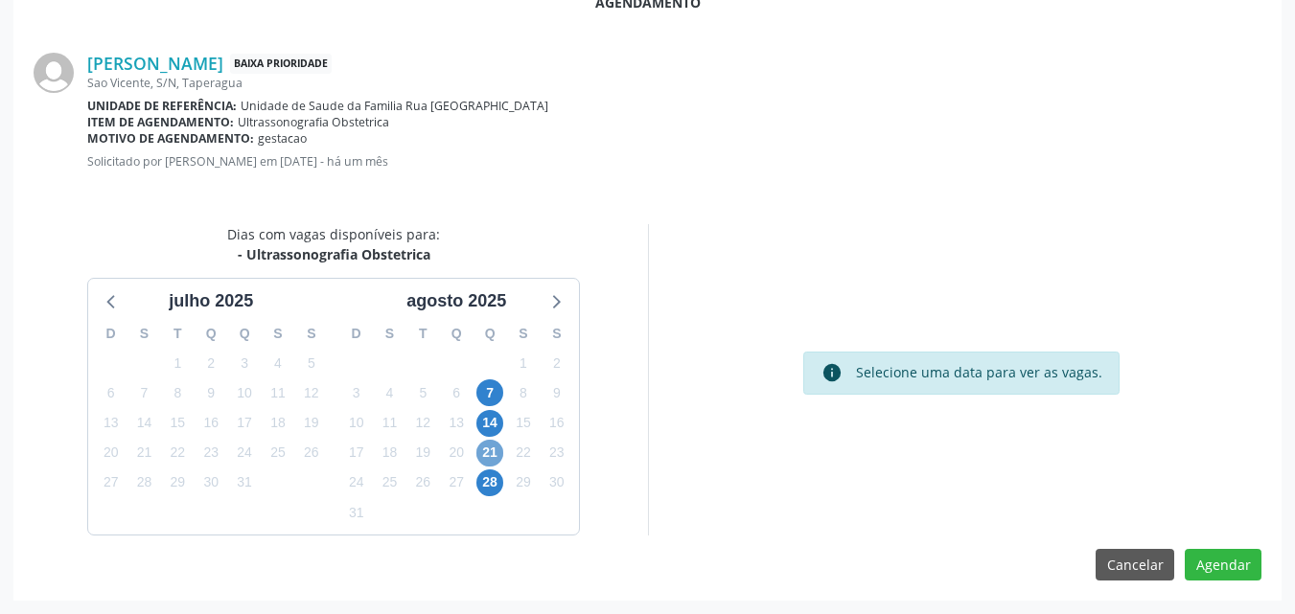
click at [483, 452] on span "21" at bounding box center [489, 453] width 27 height 27
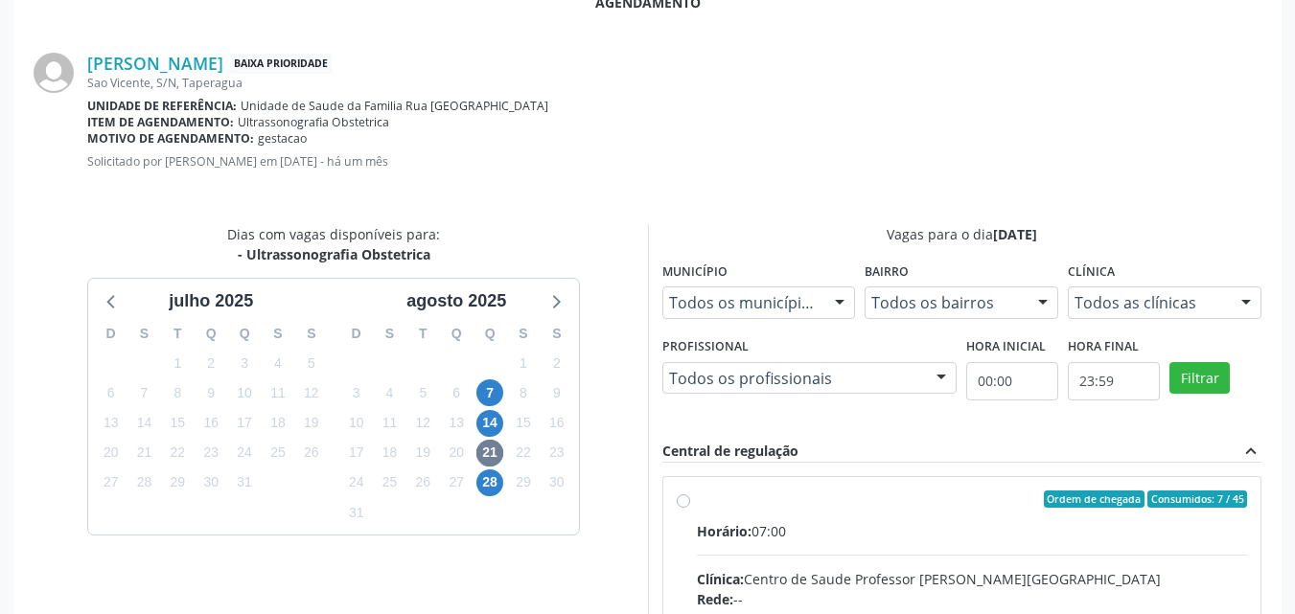
click at [846, 526] on div "Horário: 07:00" at bounding box center [972, 531] width 551 height 20
click at [690, 508] on input "Ordem de chegada Consumidos: 7 / 45 Horário: 07:00 Clínica: Centro de Saude Pro…" at bounding box center [683, 499] width 13 height 17
radio input "true"
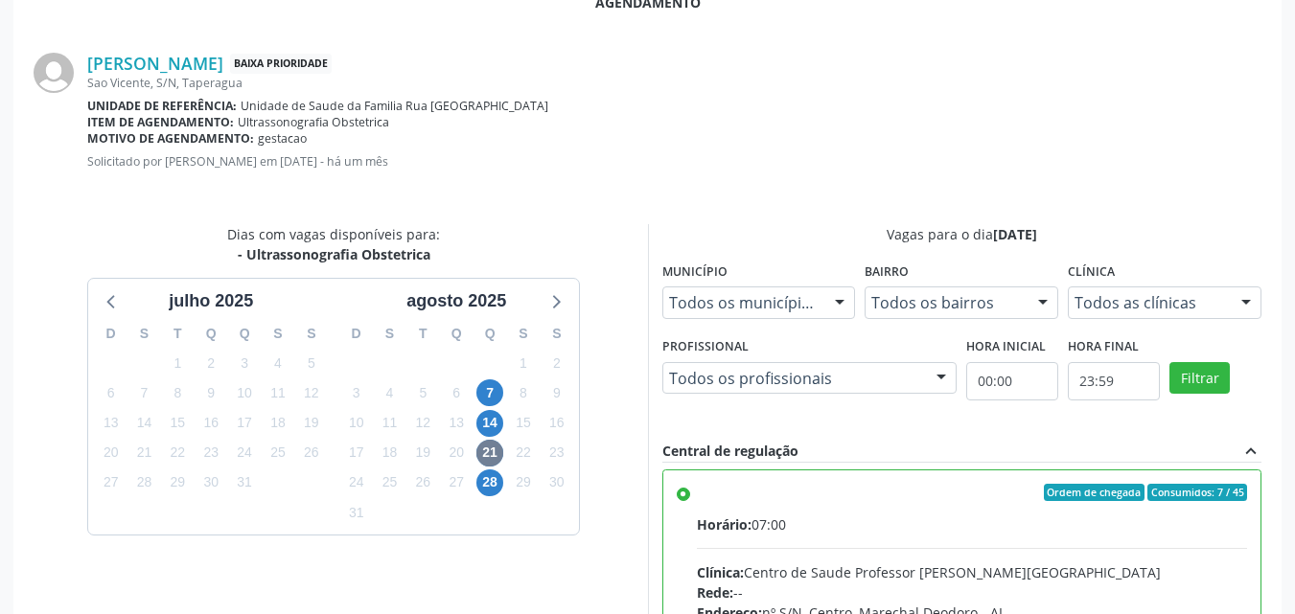
scroll to position [833, 0]
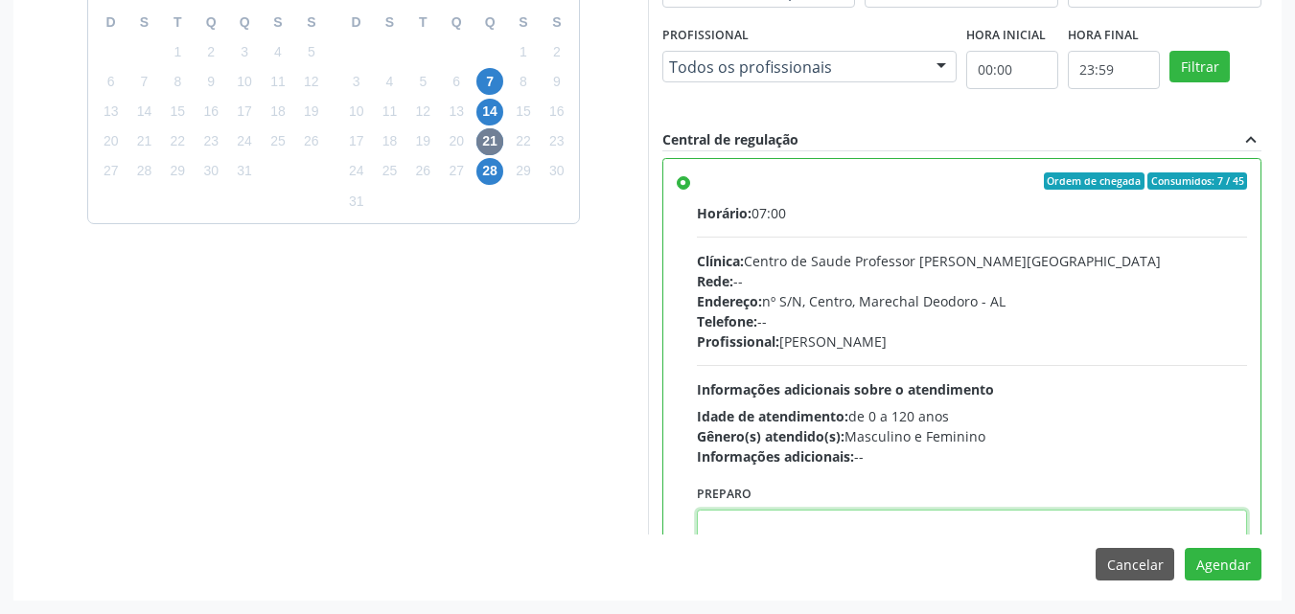
click at [846, 526] on textarea at bounding box center [972, 546] width 551 height 73
type textarea "EXAME REALIZADO NA MATERNIDADE"
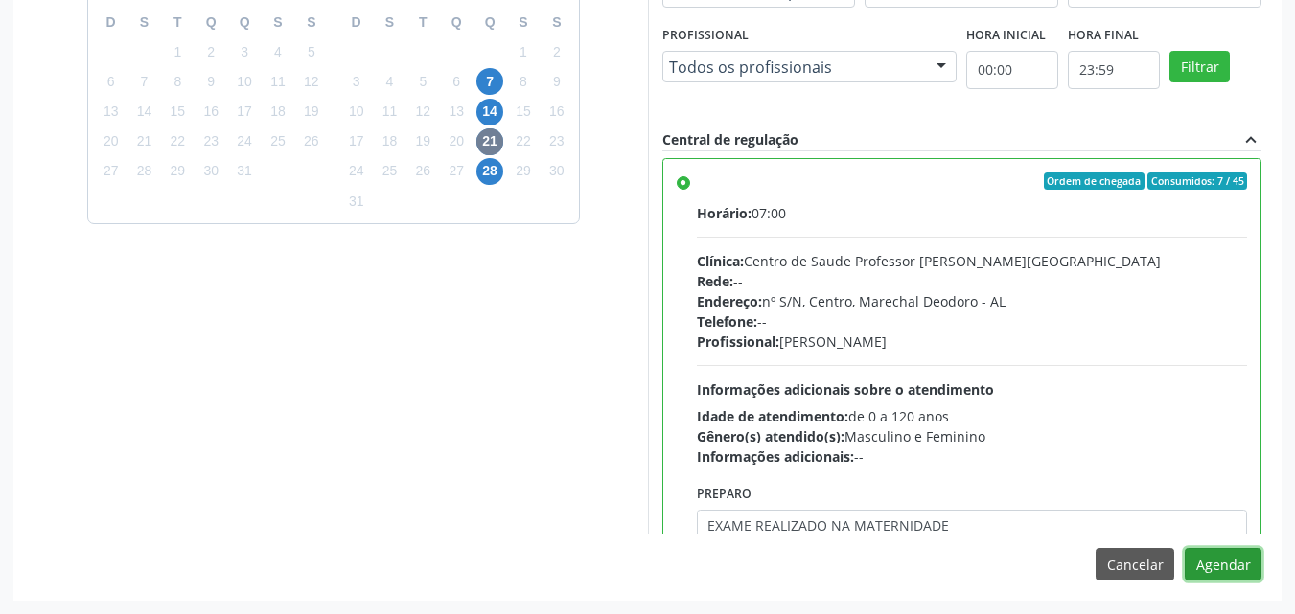
click at [1185, 548] on button "Agendar" at bounding box center [1223, 564] width 77 height 33
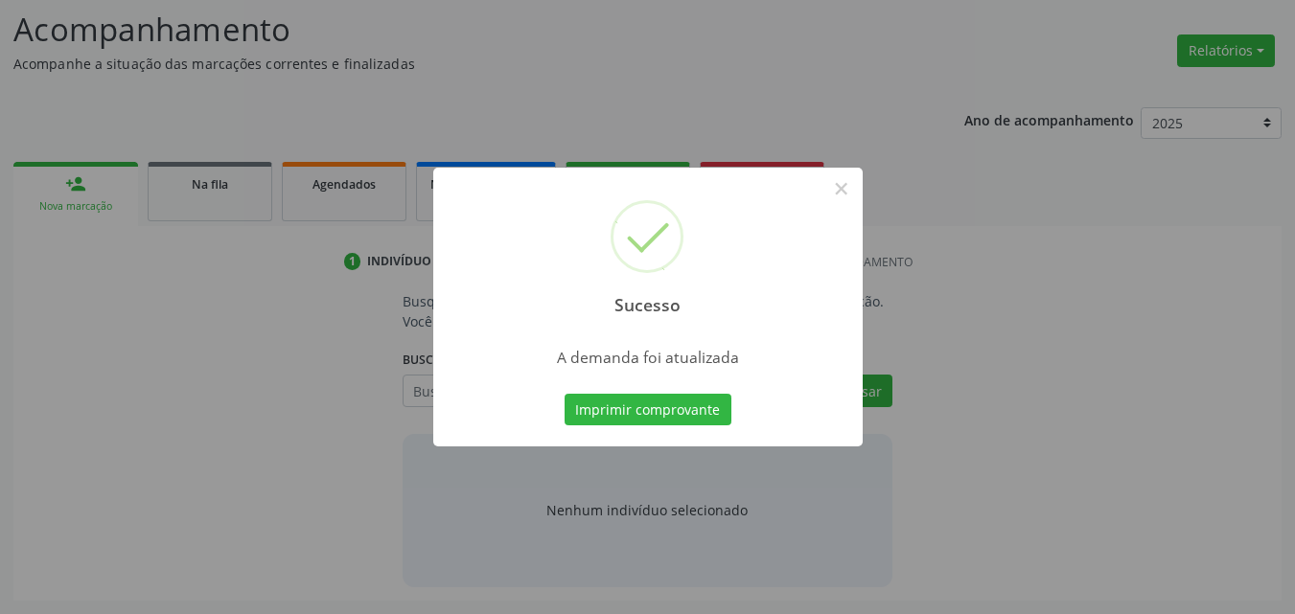
scroll to position [263, 0]
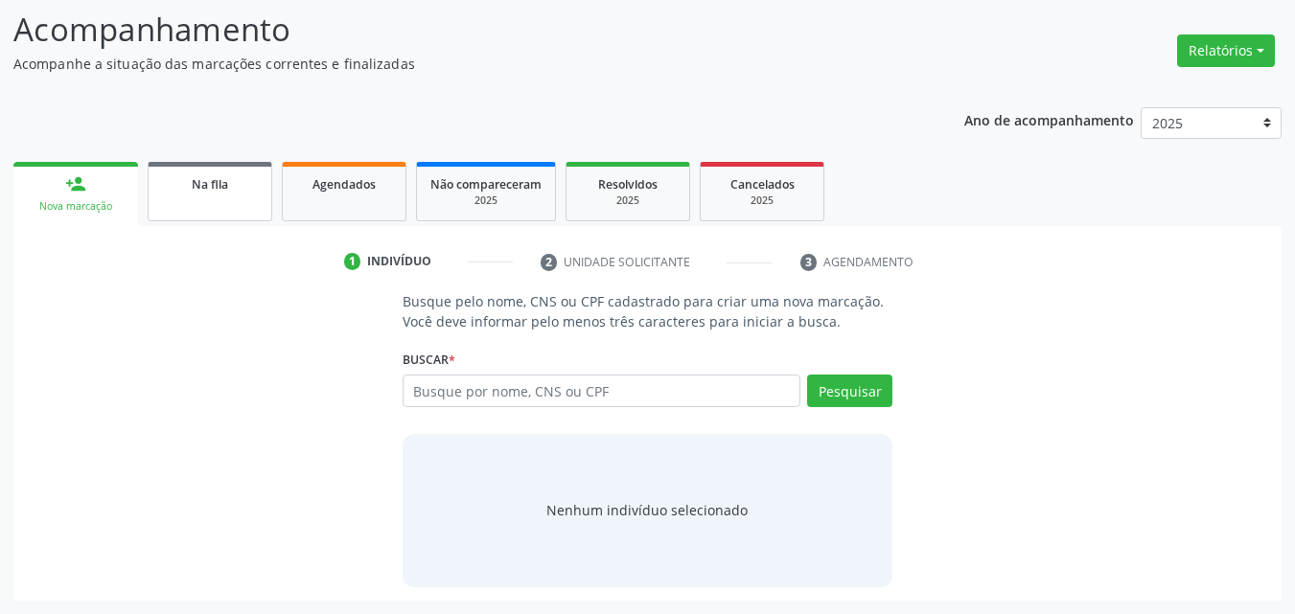
click at [198, 192] on span "Na fila" at bounding box center [210, 184] width 36 height 16
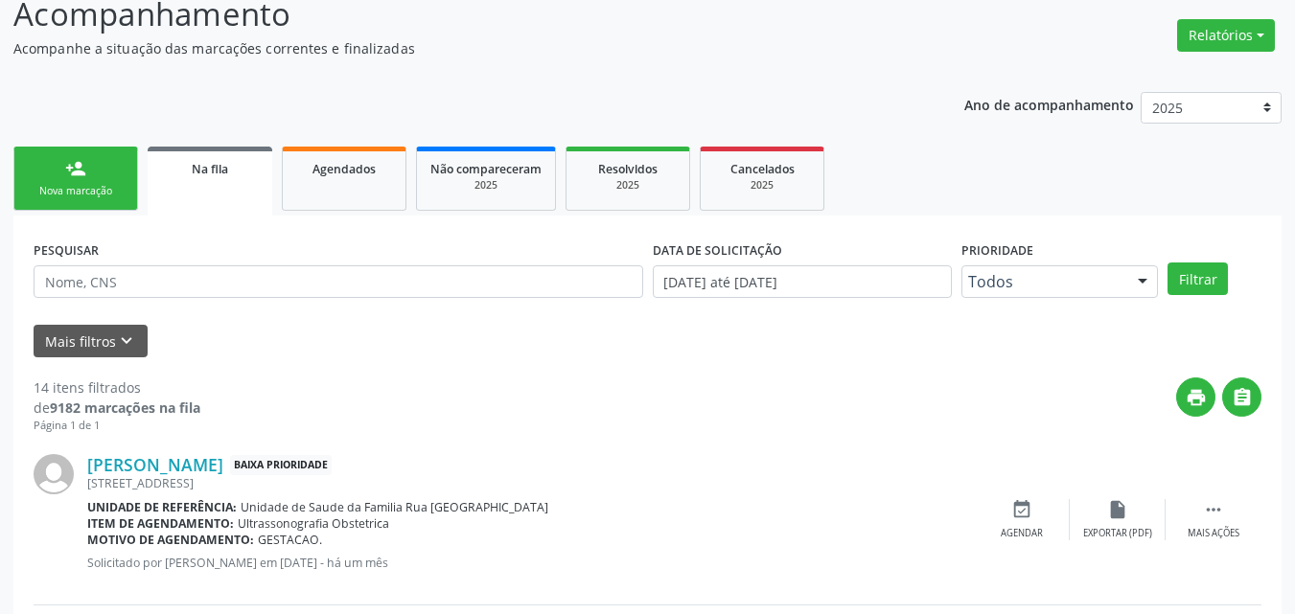
scroll to position [237, 0]
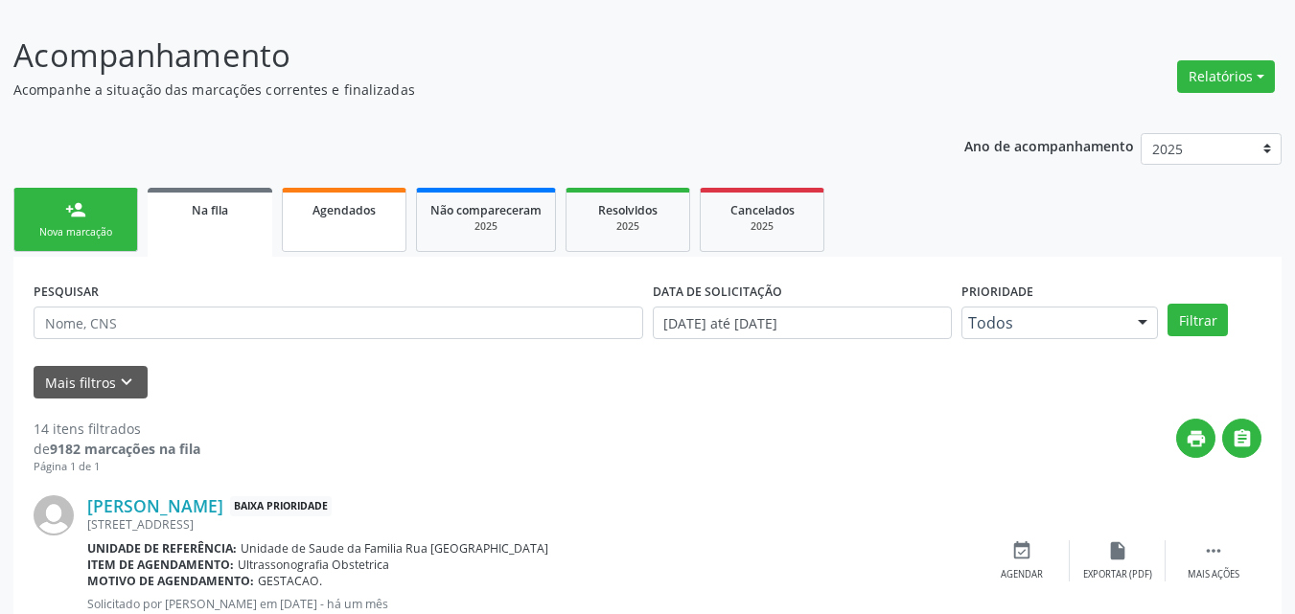
click at [368, 194] on link "Agendados" at bounding box center [344, 220] width 125 height 64
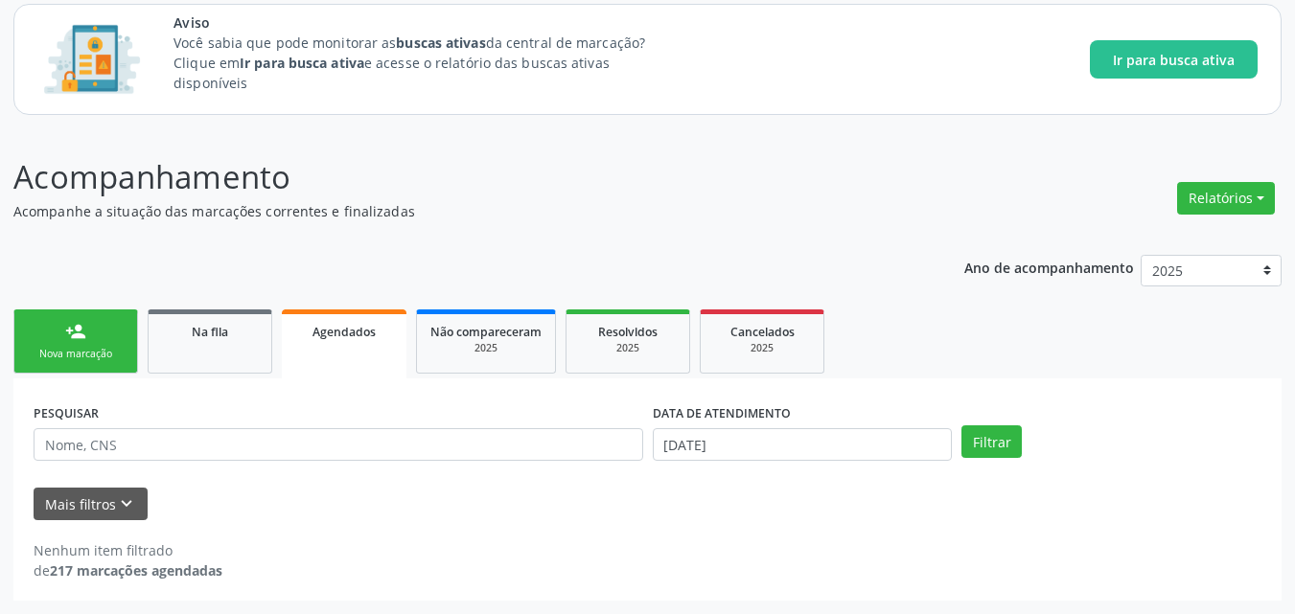
scroll to position [115, 0]
click at [375, 220] on p "Acompanhe a situação das marcações correntes e finalizadas" at bounding box center [457, 211] width 888 height 20
click at [179, 340] on div "Na fila" at bounding box center [210, 331] width 96 height 20
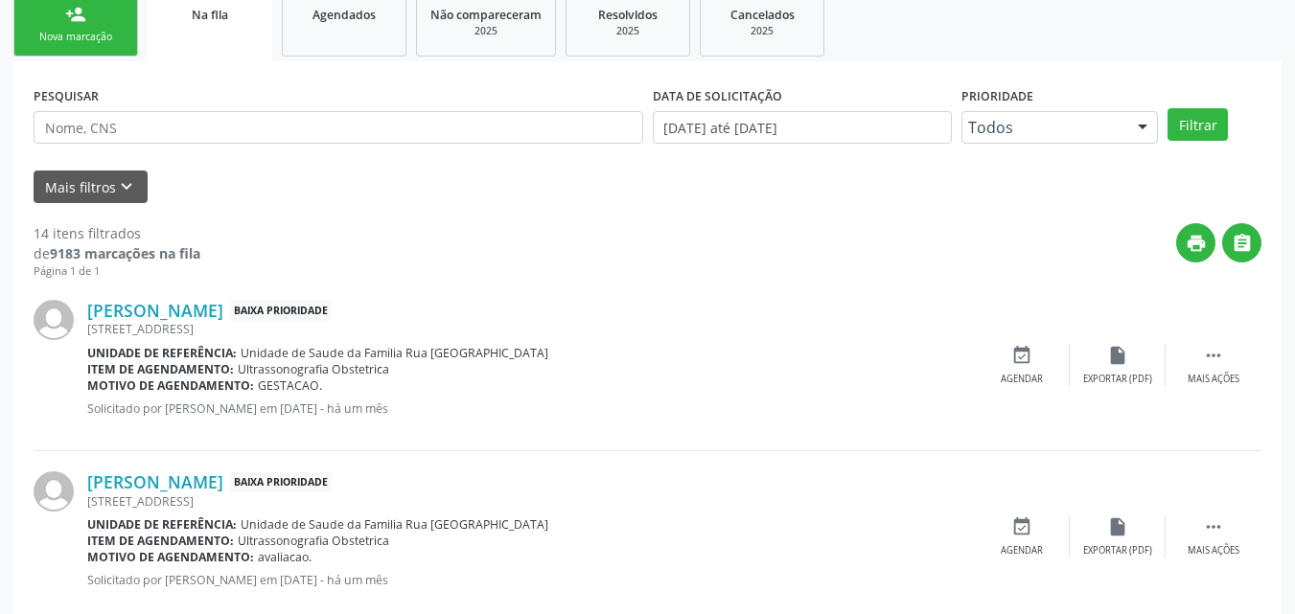
scroll to position [547, 0]
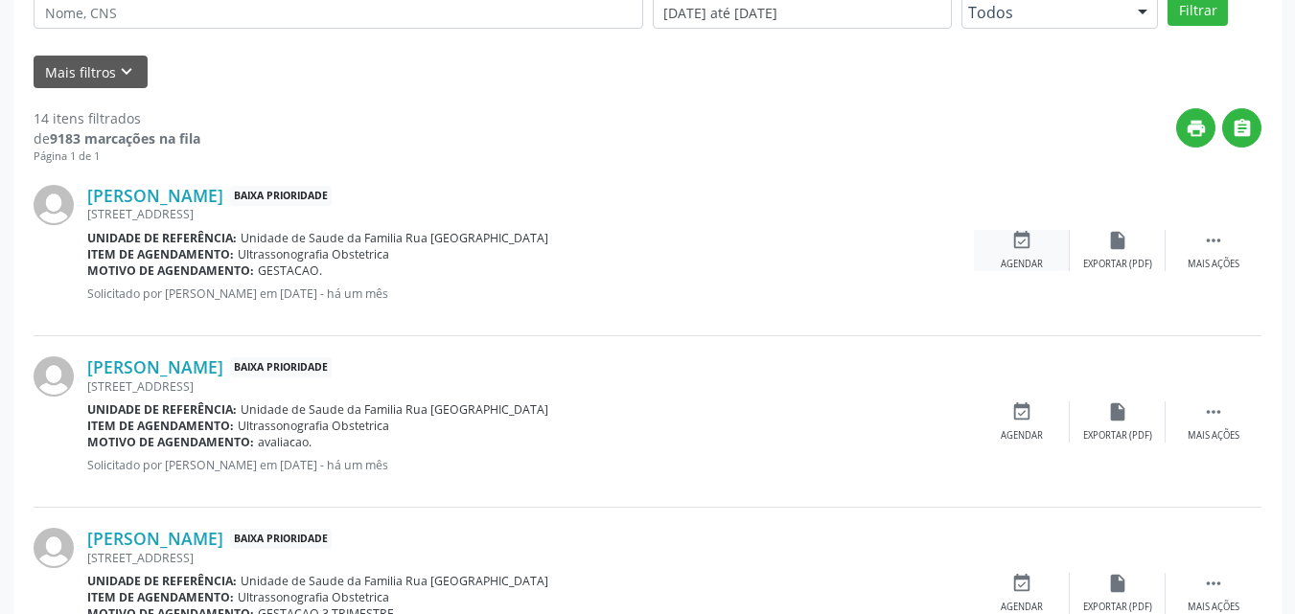
click at [1024, 260] on div "Agendar" at bounding box center [1022, 264] width 42 height 13
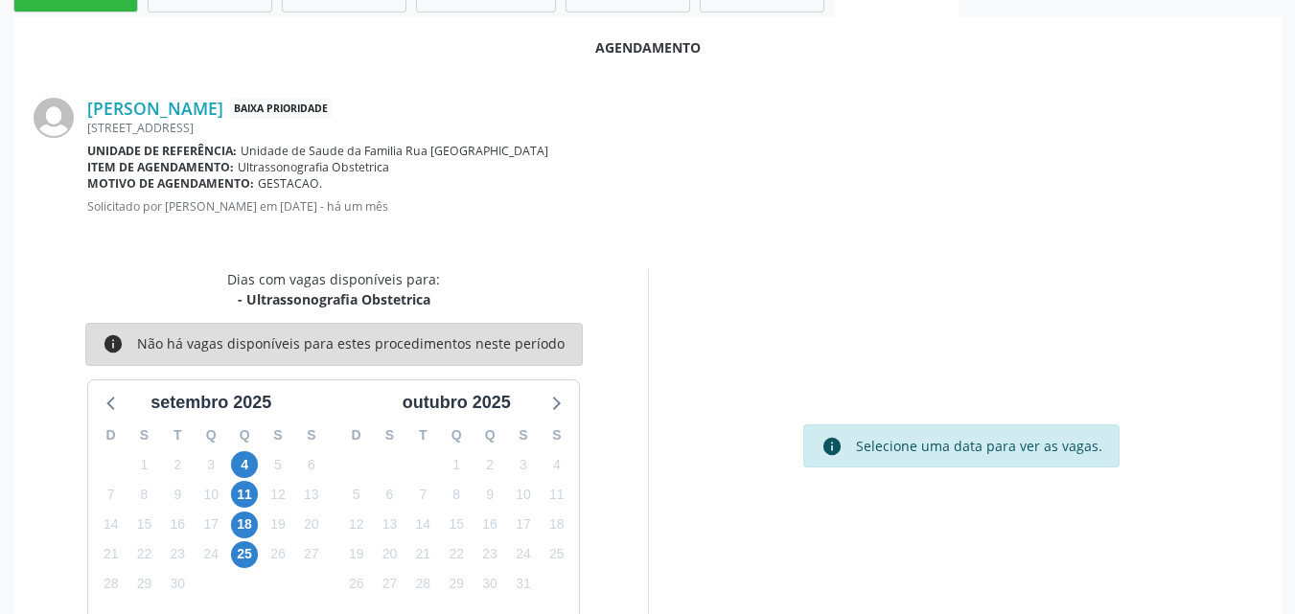
scroll to position [521, 0]
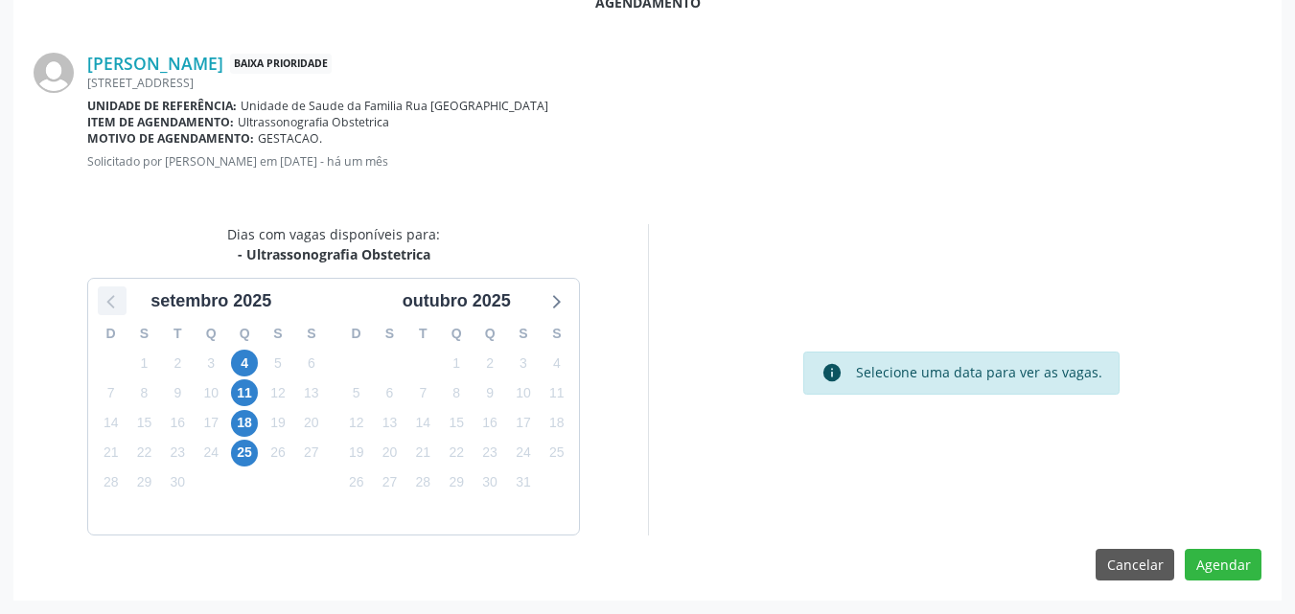
click at [110, 310] on icon at bounding box center [112, 301] width 25 height 25
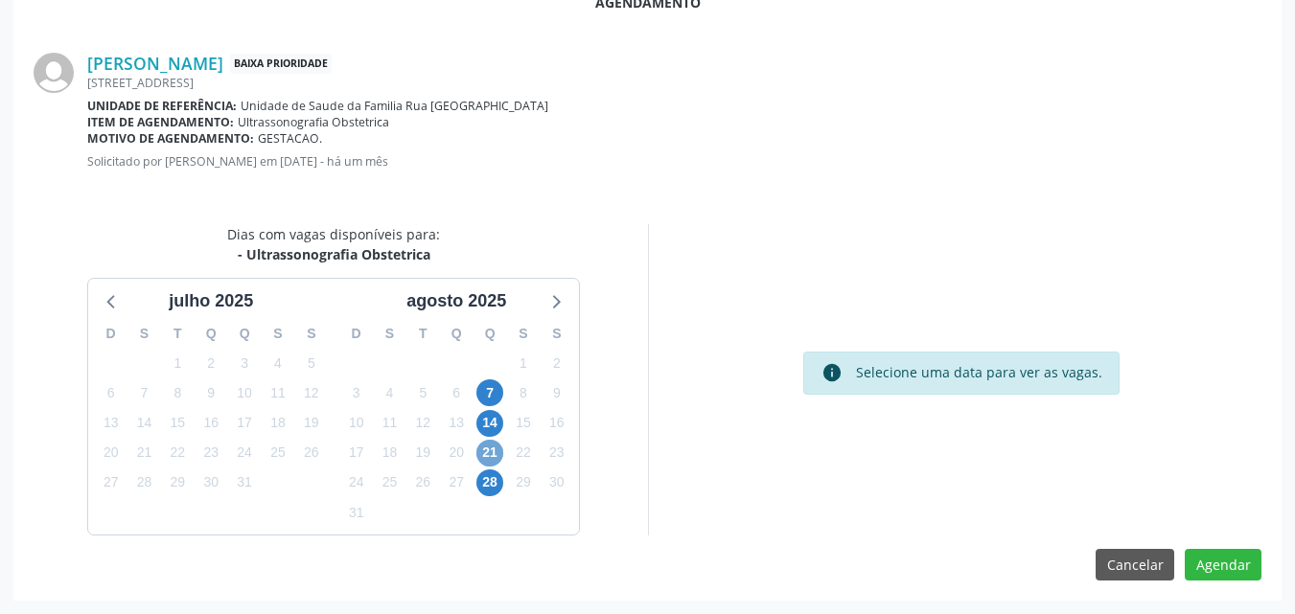
click at [495, 459] on span "21" at bounding box center [489, 453] width 27 height 27
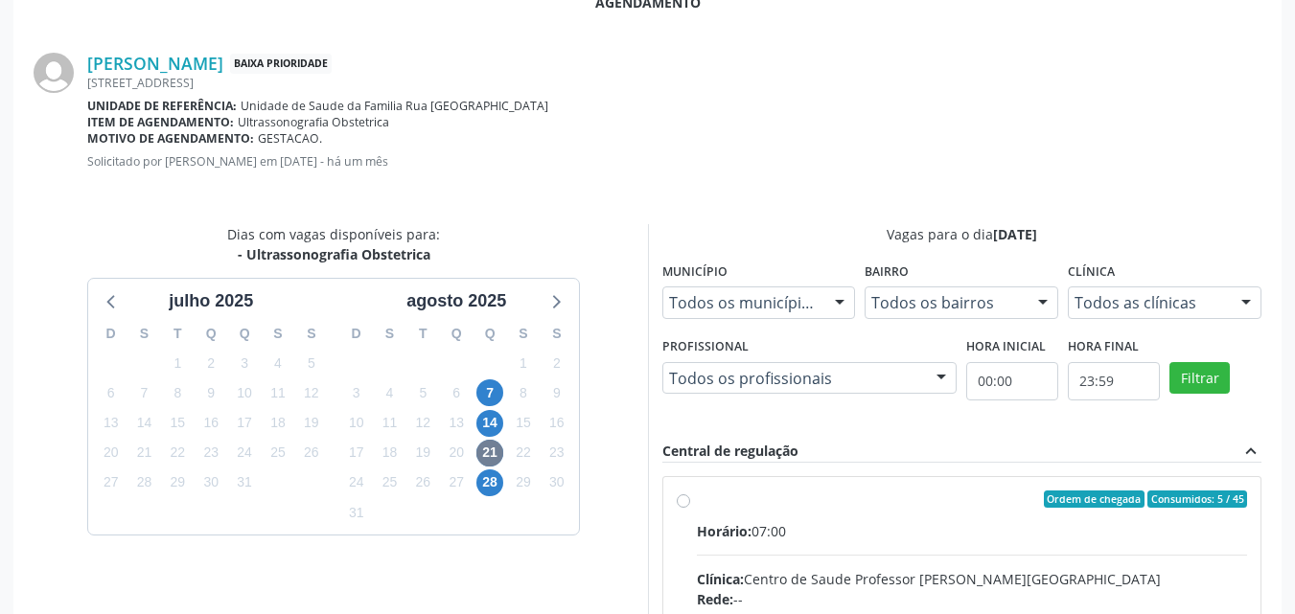
click at [690, 508] on input "Ordem de chegada Consumidos: 5 / 45 Horário: 07:00 Clínica: Centro de Saude Pro…" at bounding box center [683, 499] width 13 height 17
radio input "true"
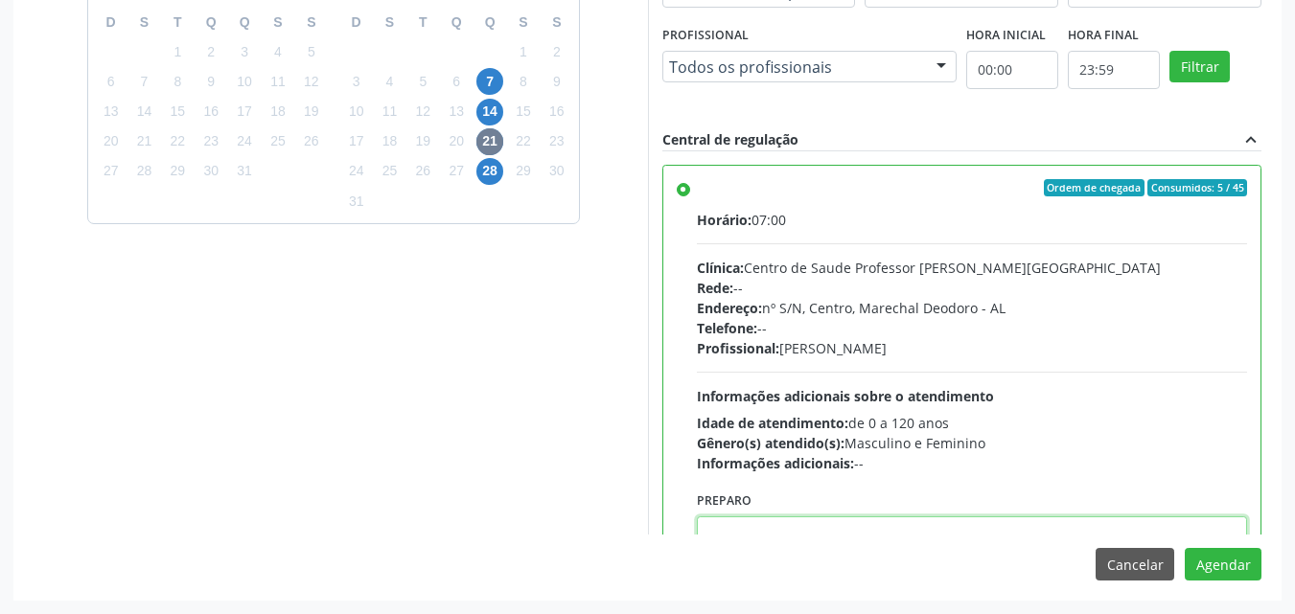
scroll to position [7, 0]
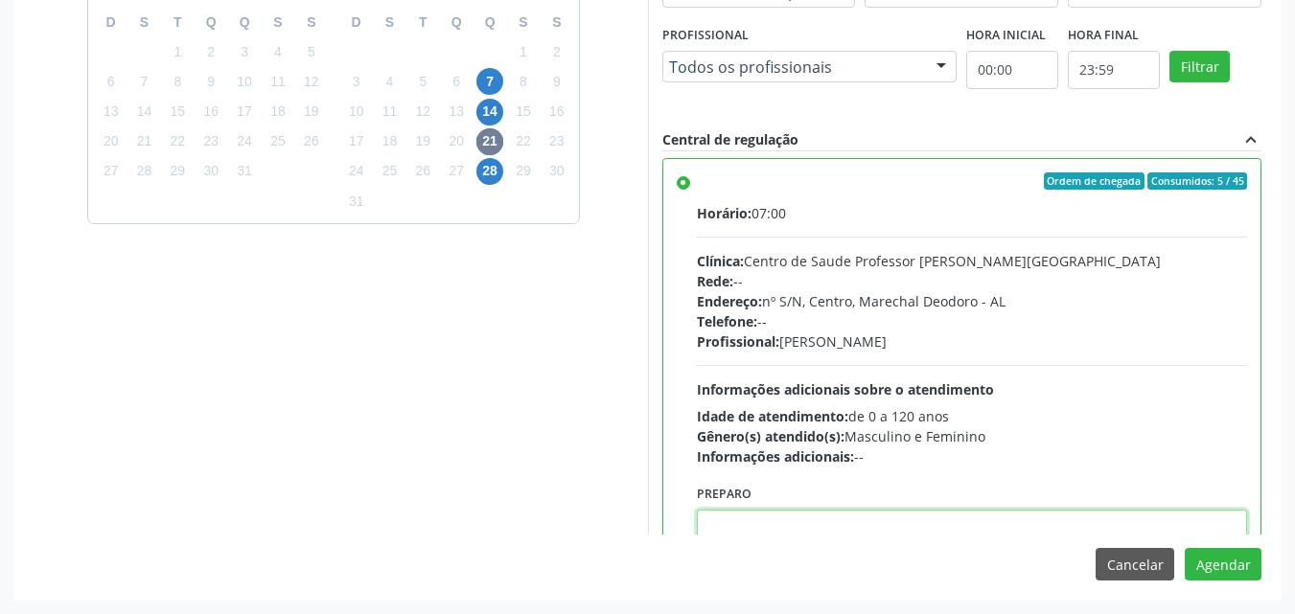
click at [806, 516] on textarea at bounding box center [972, 546] width 551 height 73
type textarea "EXAME REALIZADO NA MATERNIDADE"
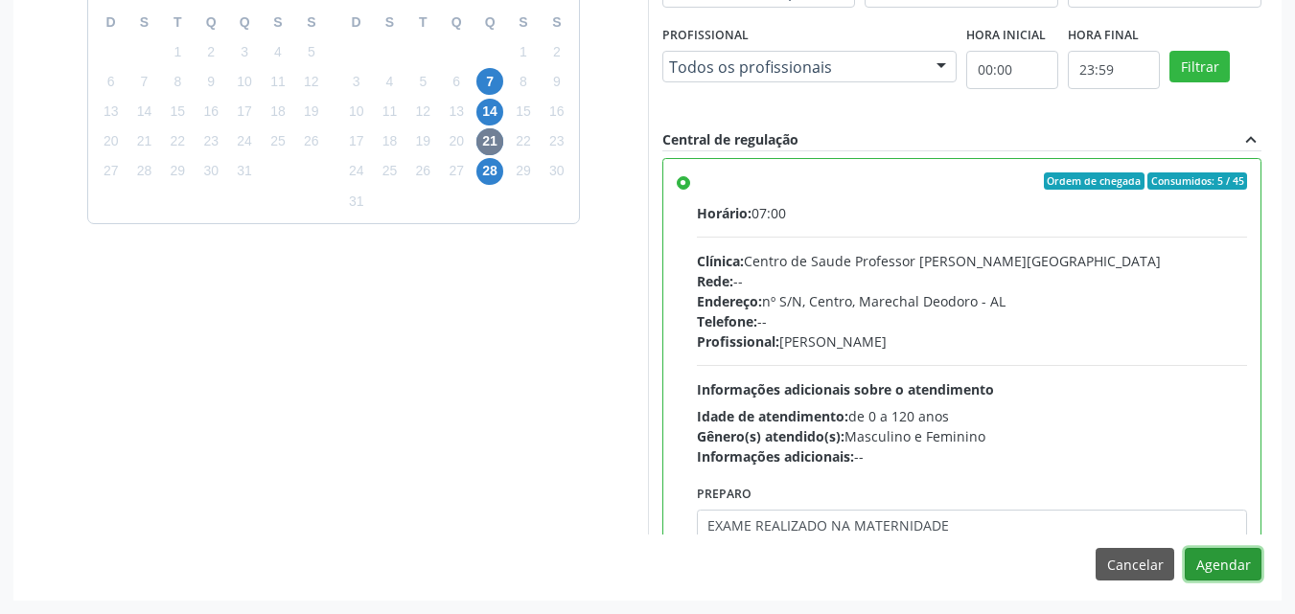
click at [1185, 548] on button "Agendar" at bounding box center [1223, 564] width 77 height 33
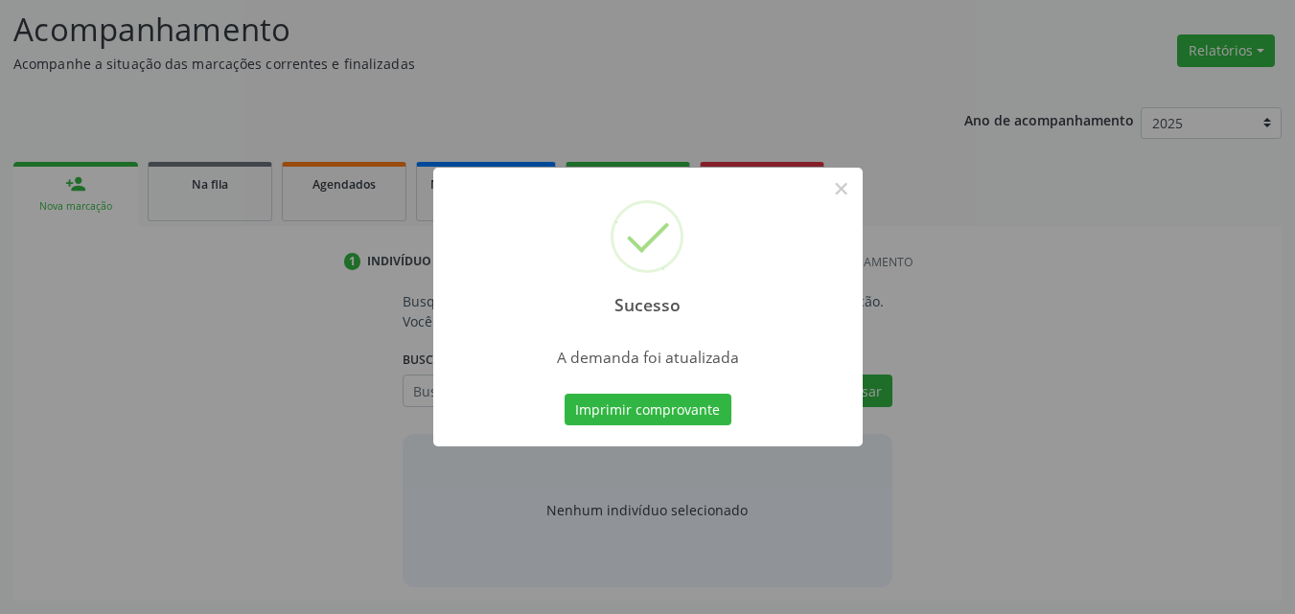
scroll to position [263, 0]
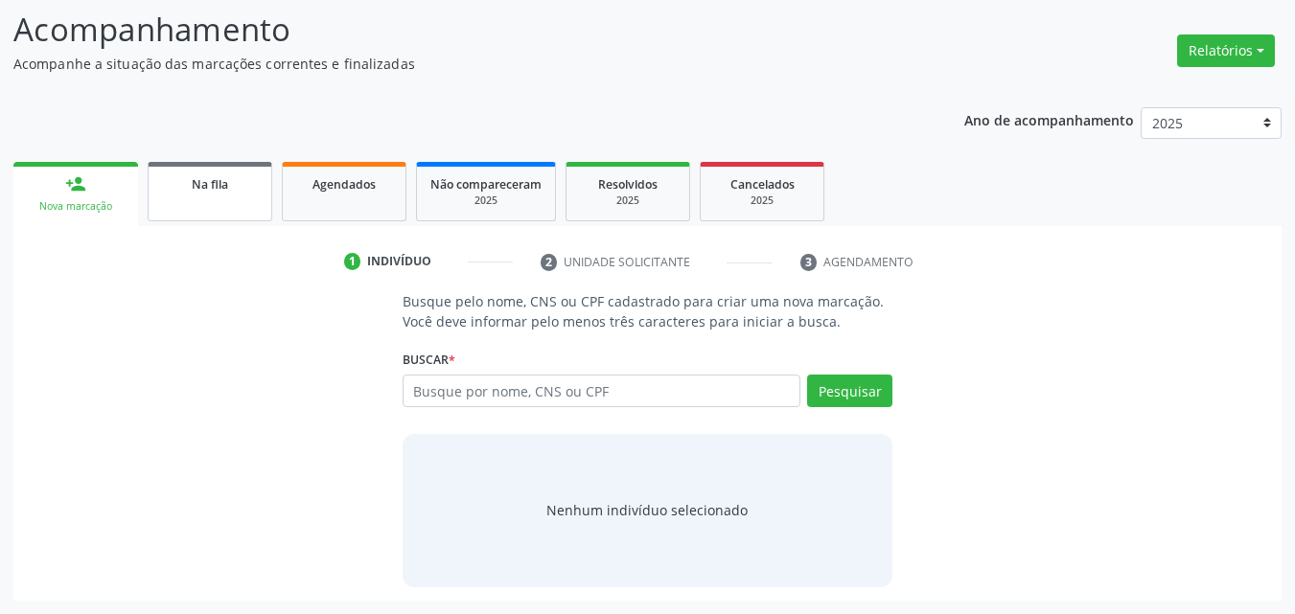
click at [229, 188] on div "Na fila" at bounding box center [210, 183] width 96 height 20
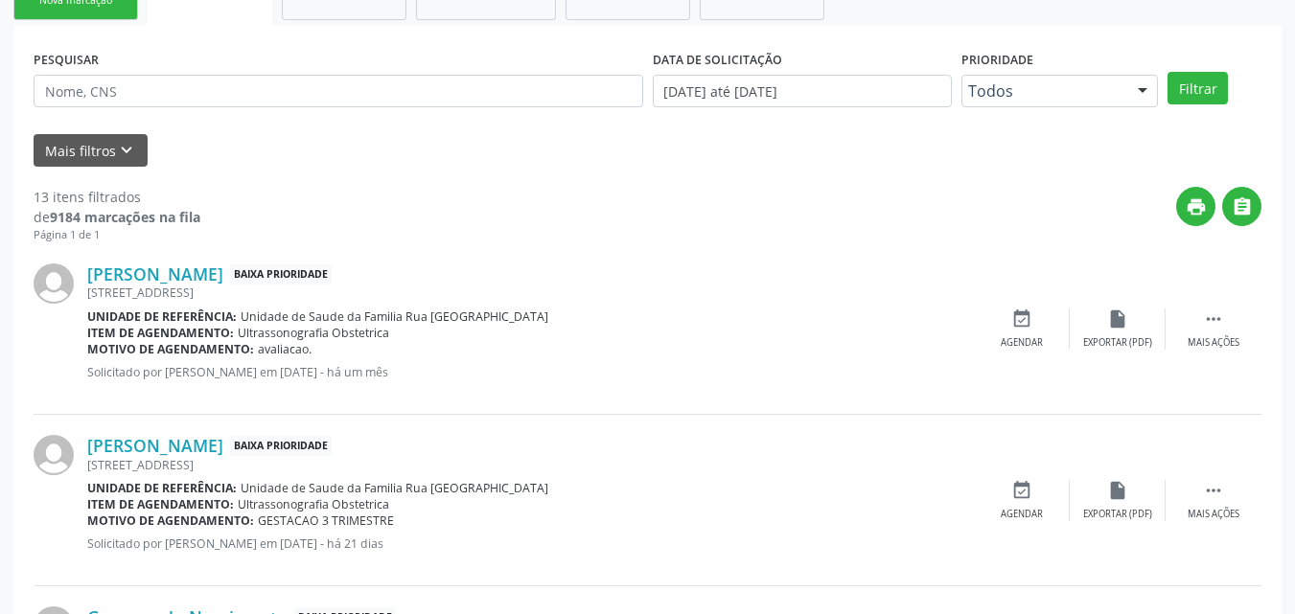
scroll to position [356, 0]
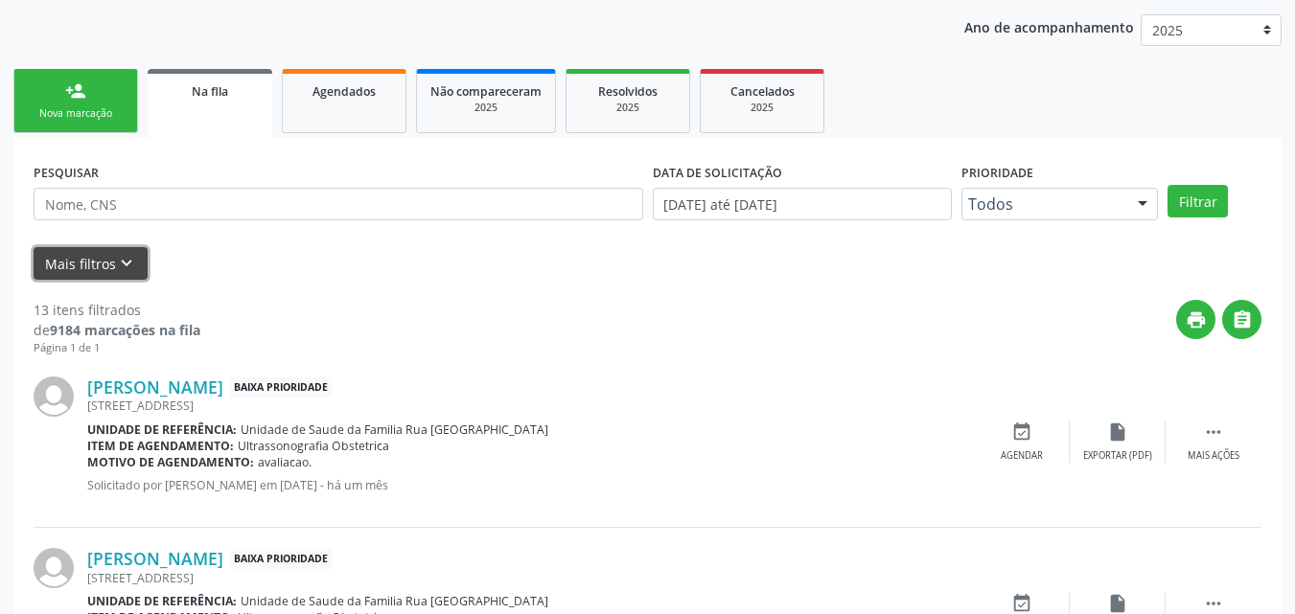
click at [93, 251] on button "Mais filtros keyboard_arrow_down" at bounding box center [91, 264] width 114 height 34
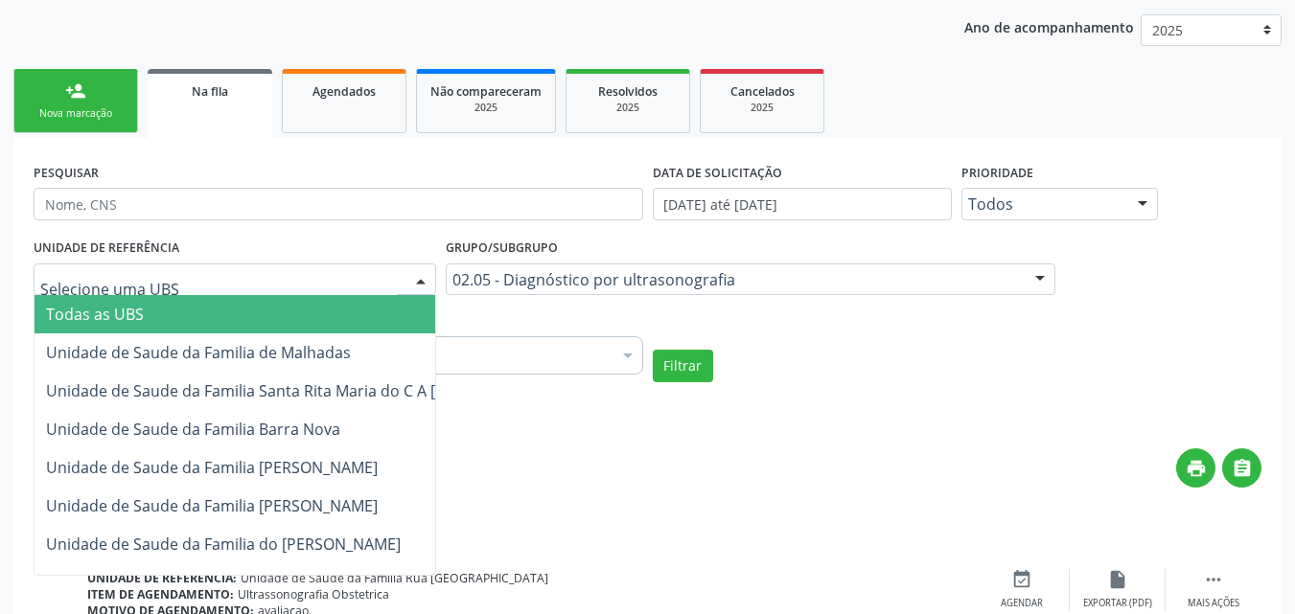
click at [260, 290] on div at bounding box center [235, 280] width 403 height 33
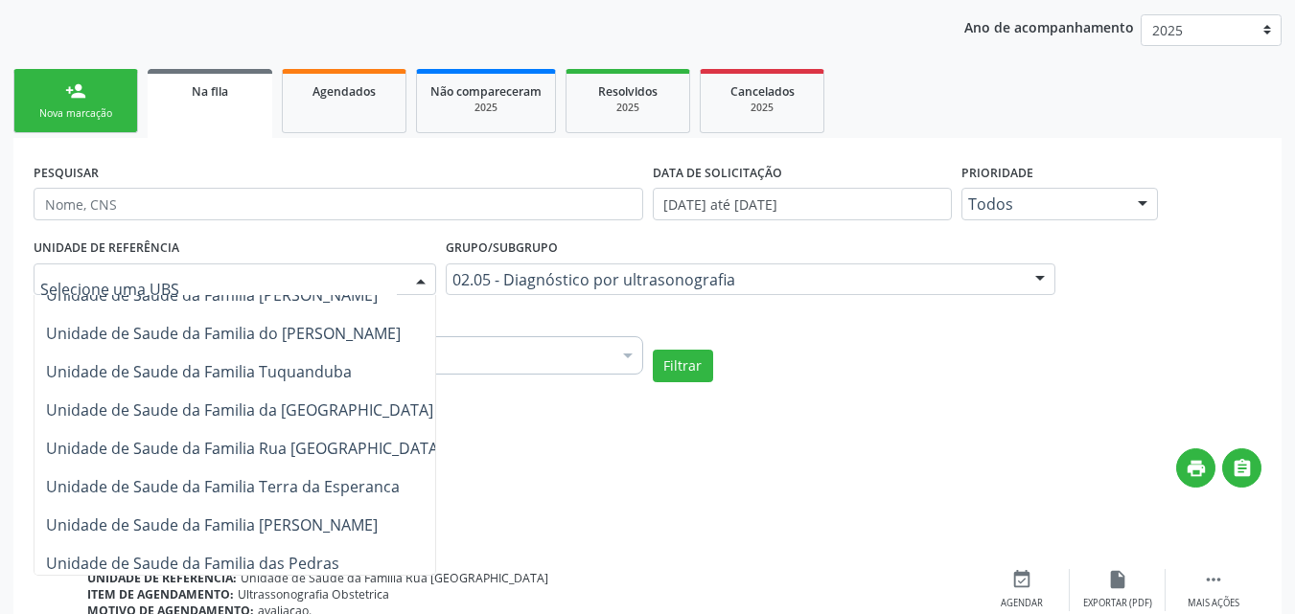
scroll to position [412, 0]
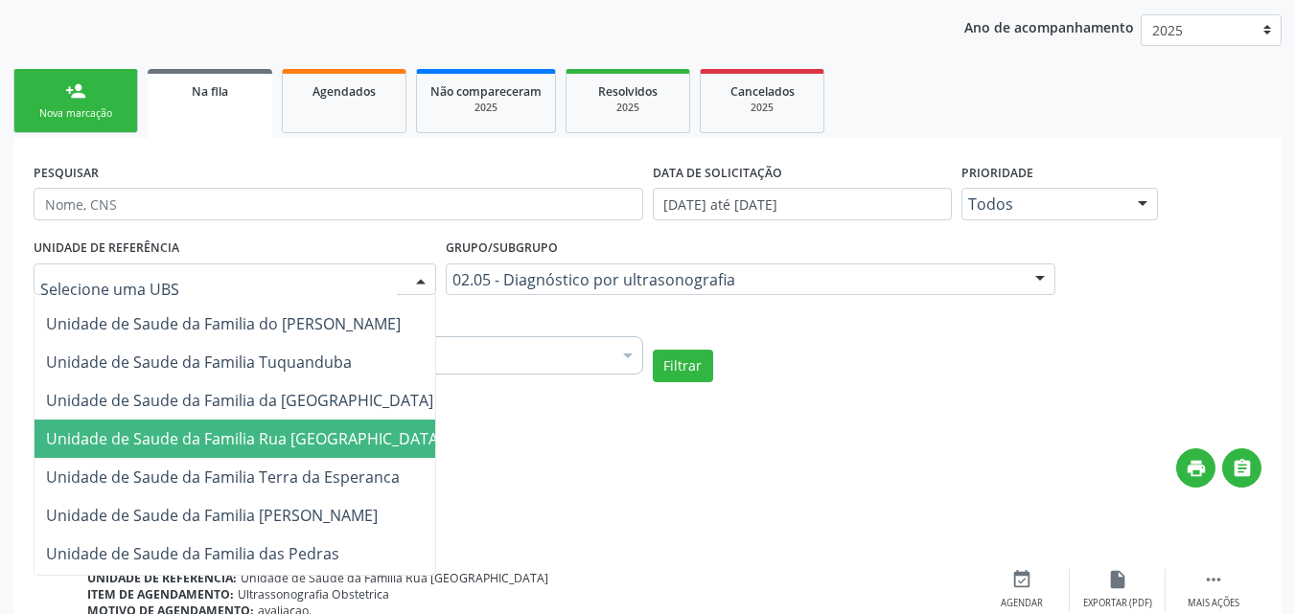
click at [382, 437] on span "Unidade de Saude da Familia Rua [GEOGRAPHIC_DATA]" at bounding box center [244, 438] width 397 height 21
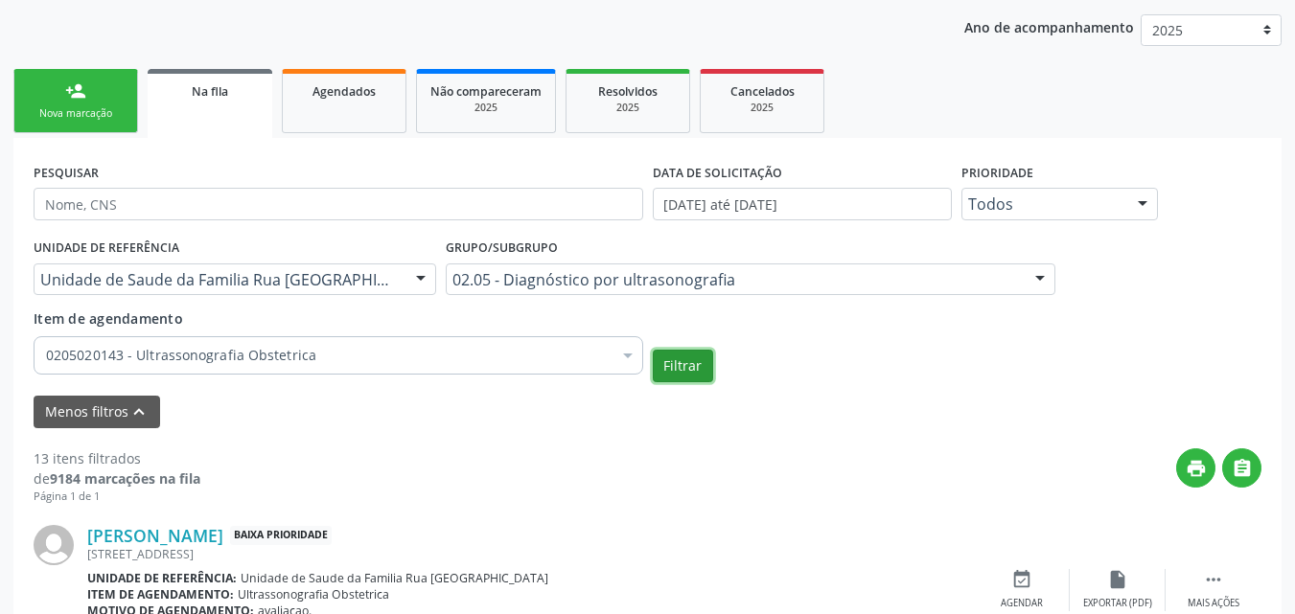
click at [692, 381] on button "Filtrar" at bounding box center [683, 366] width 60 height 33
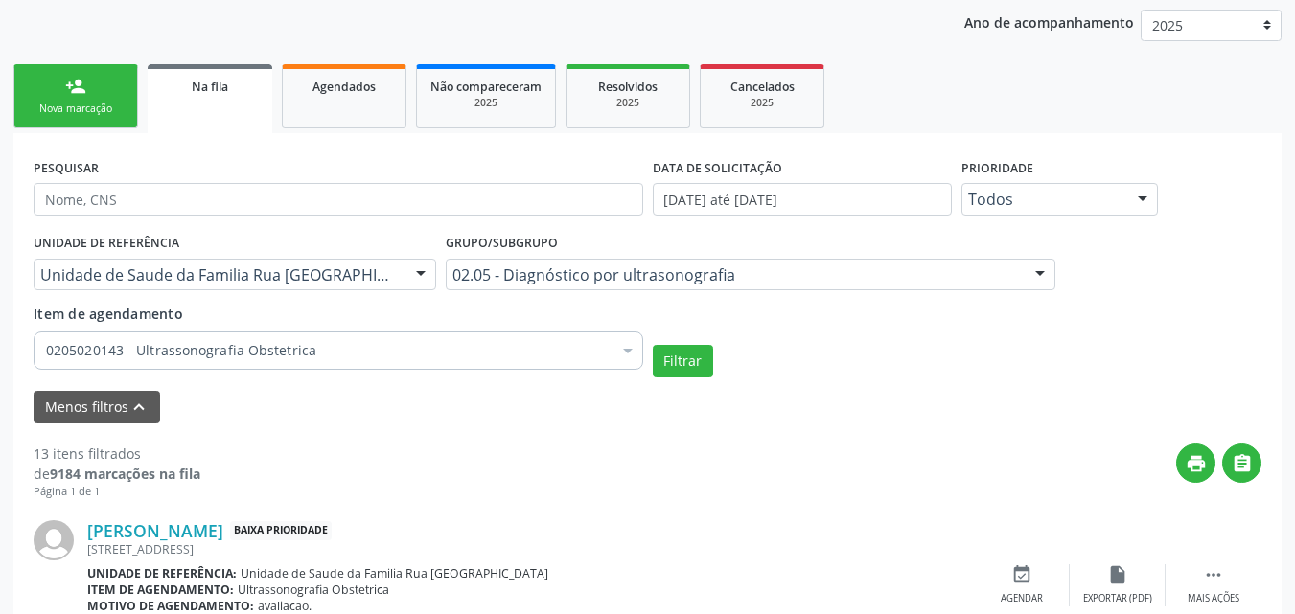
scroll to position [278, 0]
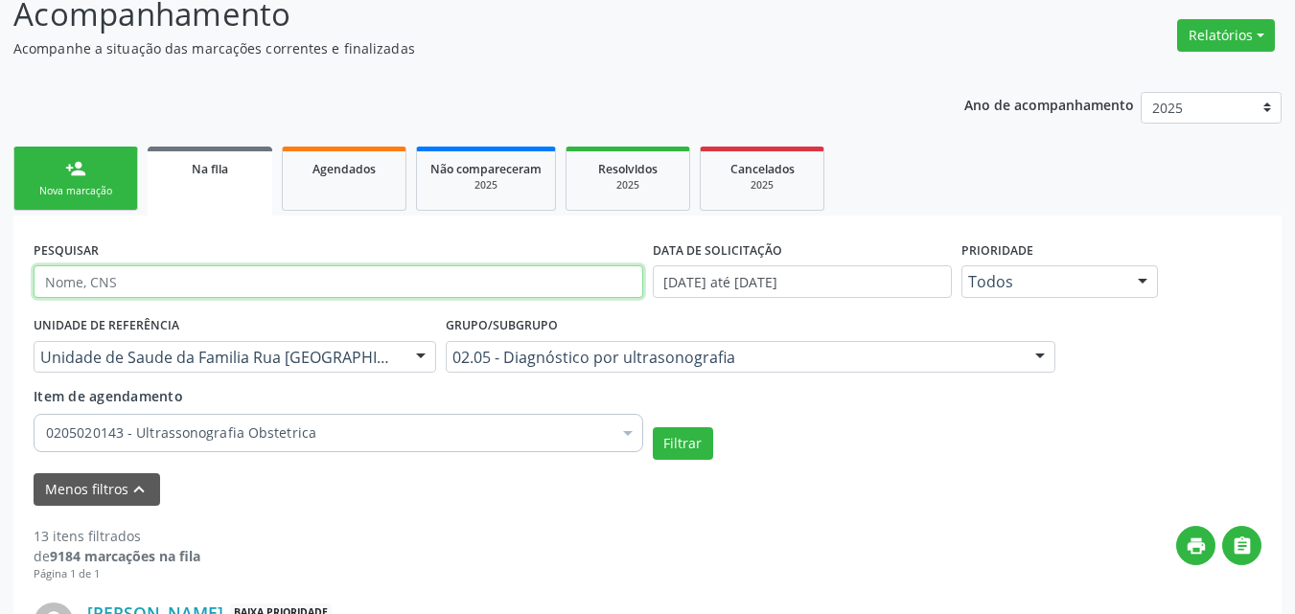
click at [578, 291] on input "text" at bounding box center [339, 282] width 610 height 33
type input "702807575686170"
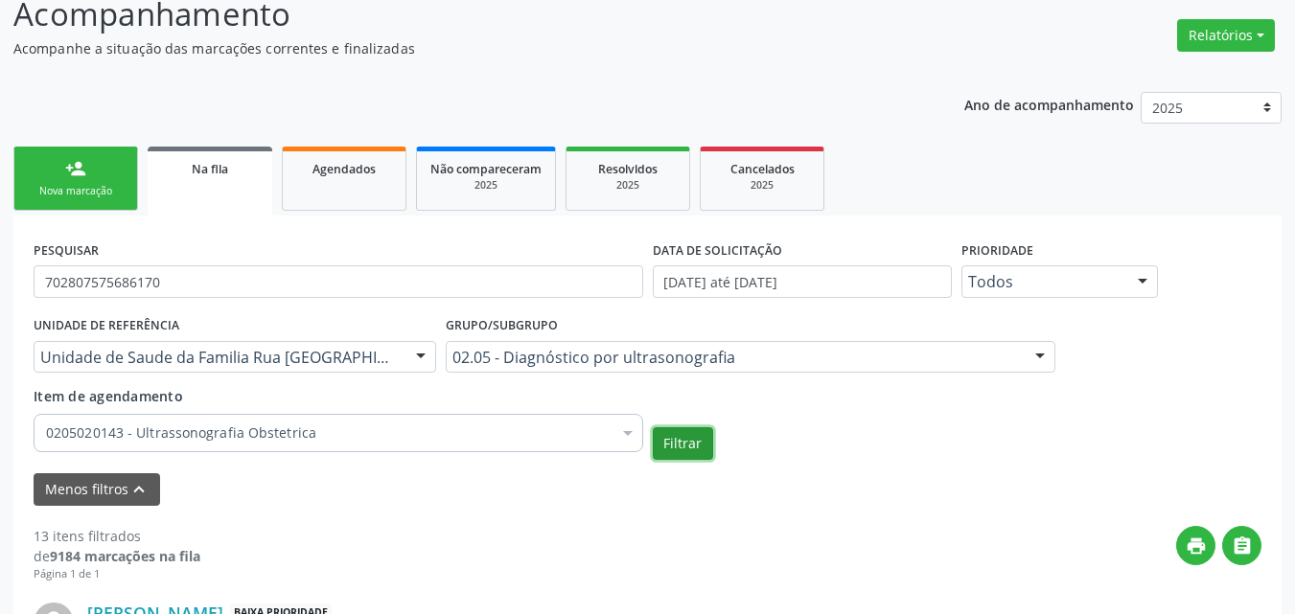
click at [667, 438] on button "Filtrar" at bounding box center [683, 444] width 60 height 33
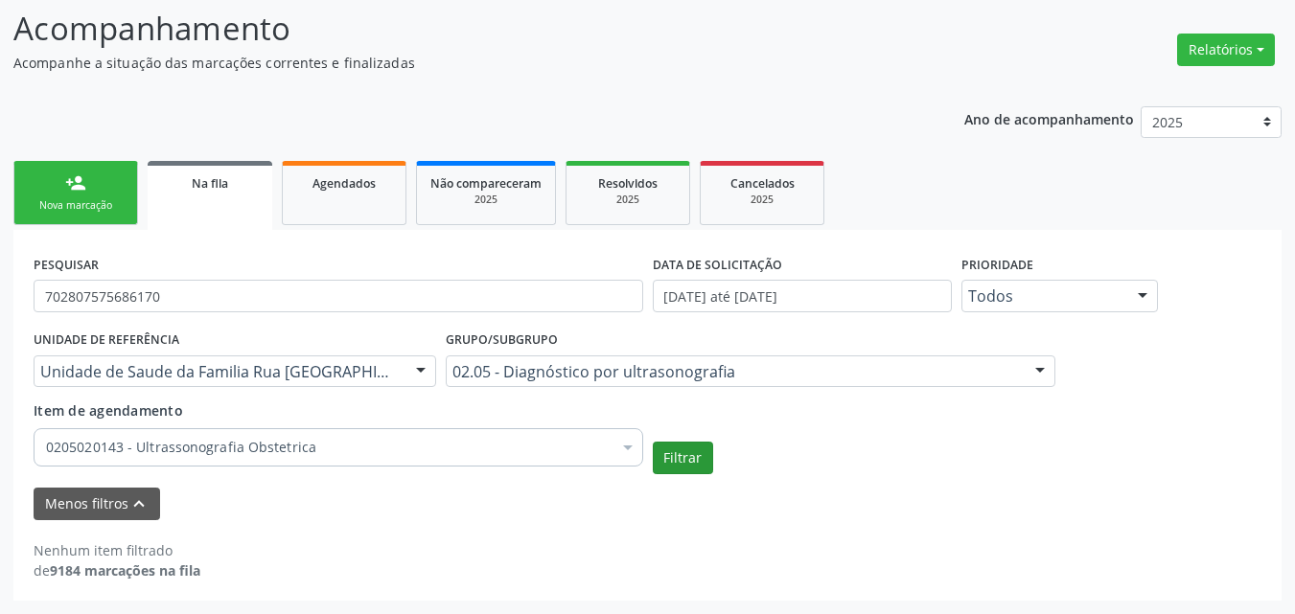
scroll to position [264, 0]
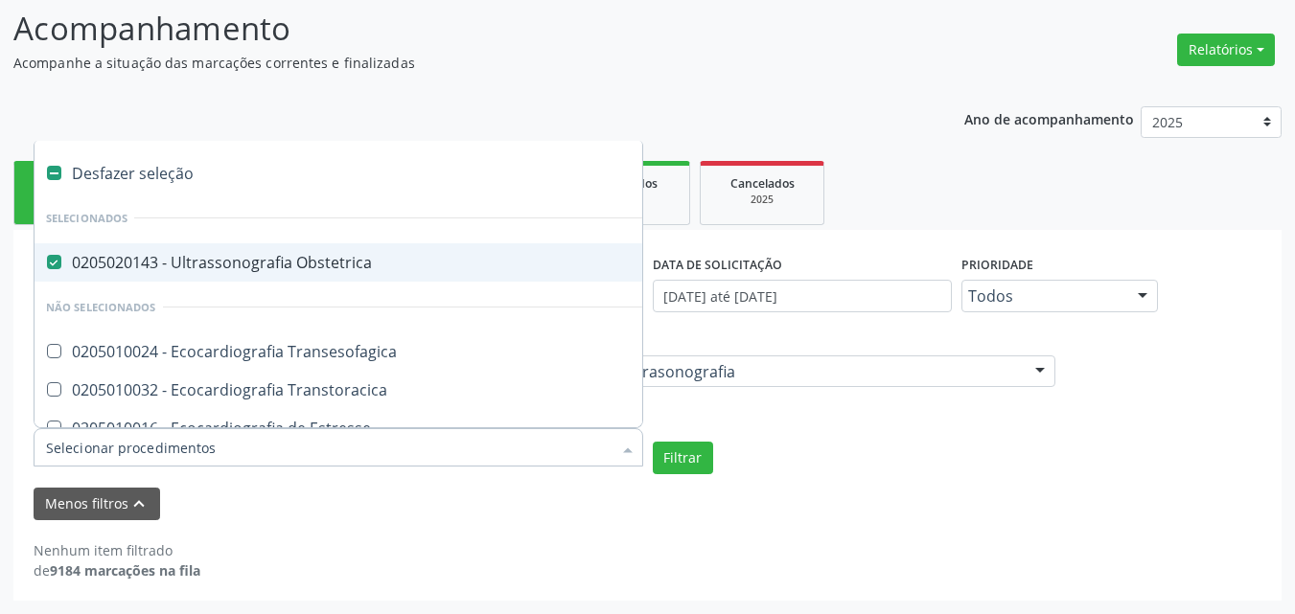
click at [561, 442] on input "Item de agendamento" at bounding box center [329, 447] width 566 height 38
click at [578, 547] on div "Nenhum item filtrado de 9184 marcações na fila" at bounding box center [648, 561] width 1228 height 40
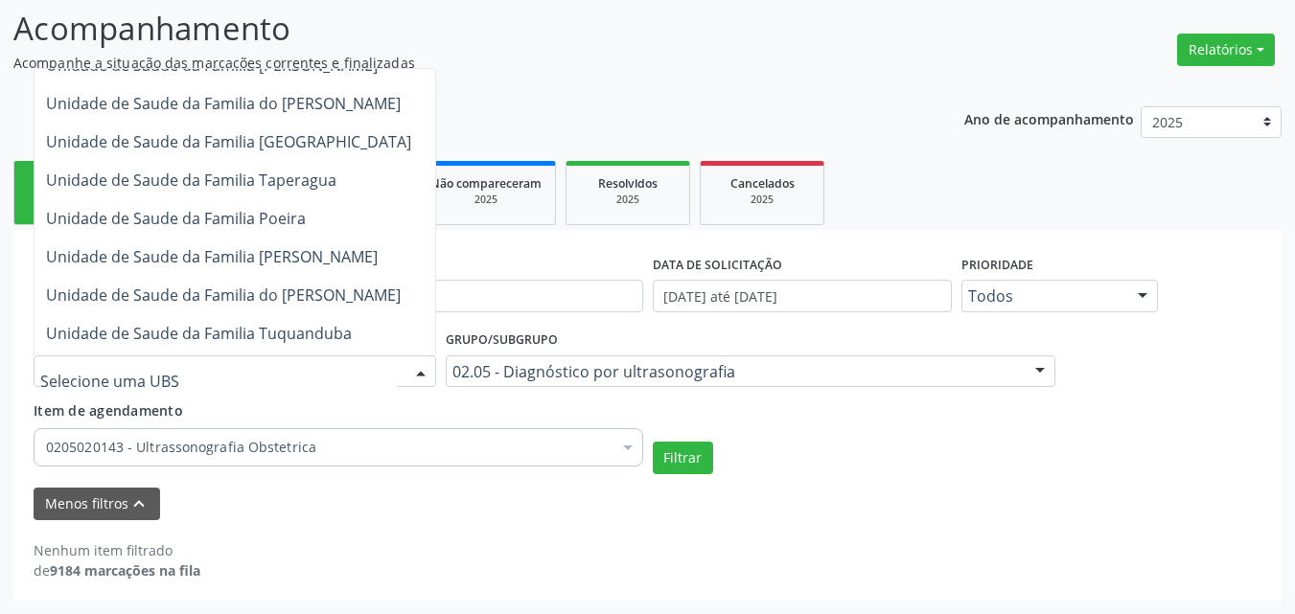
scroll to position [0, 0]
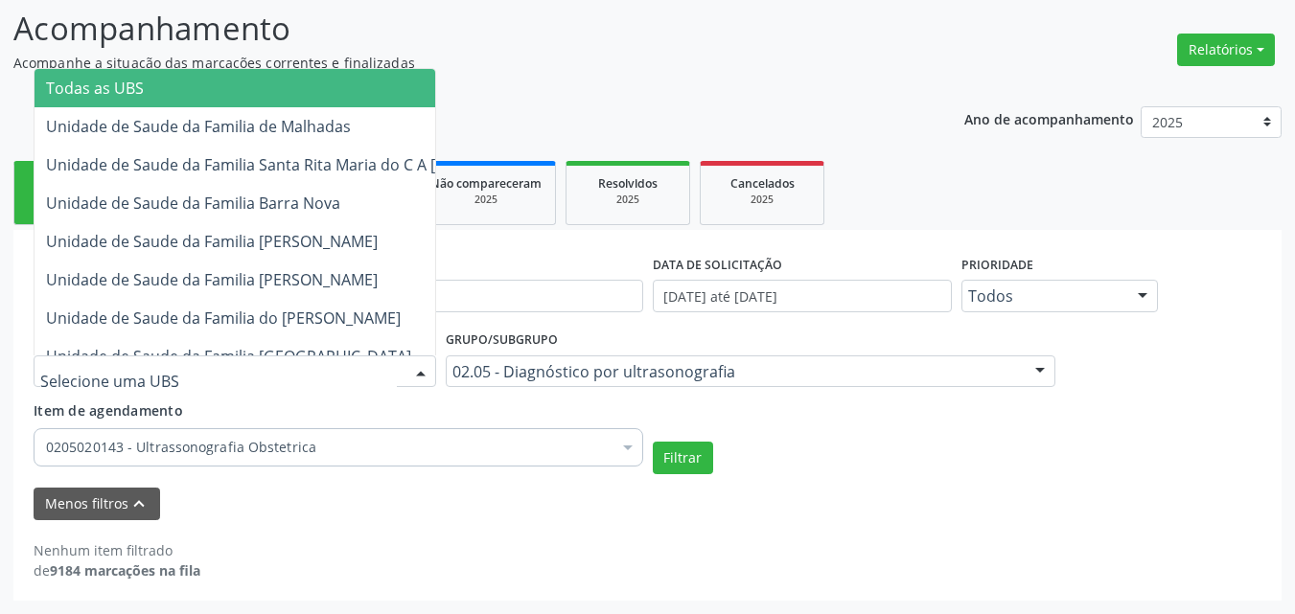
click at [383, 104] on span "Todas as UBS" at bounding box center [298, 88] width 526 height 38
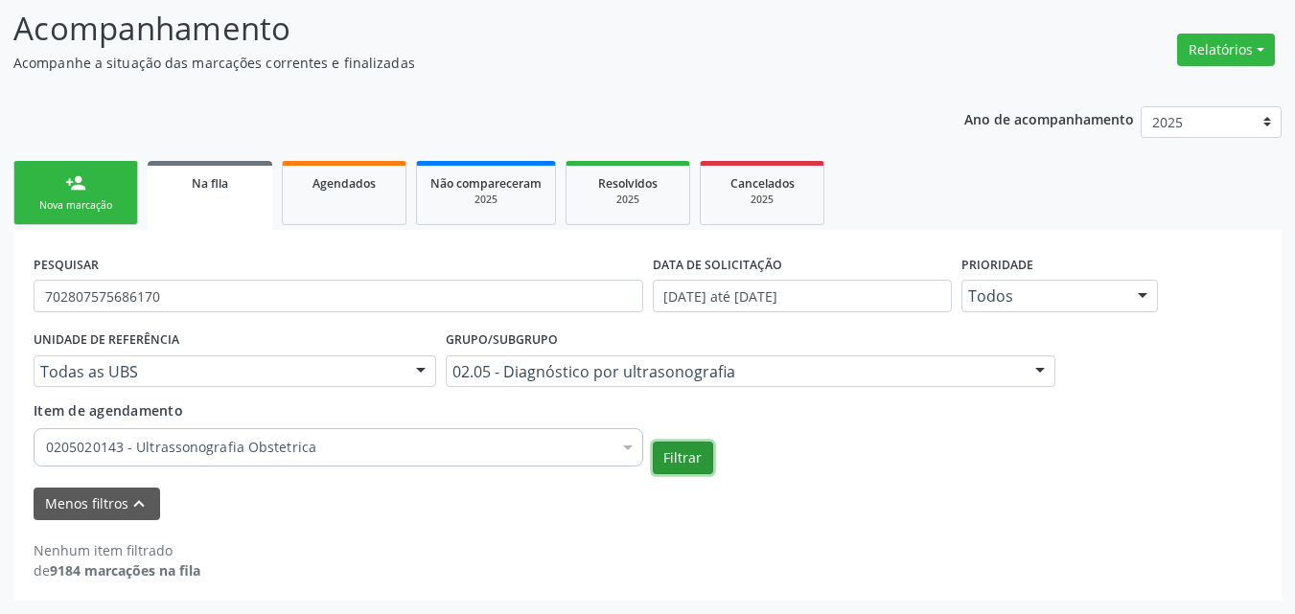
click at [673, 457] on button "Filtrar" at bounding box center [683, 458] width 60 height 33
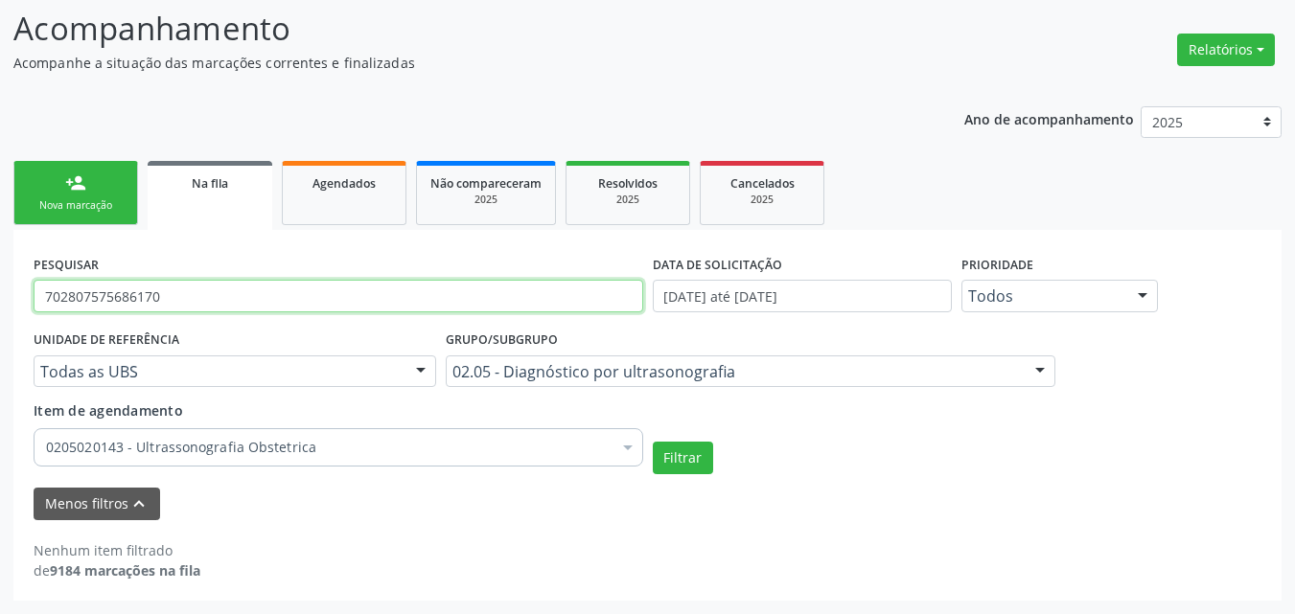
click at [586, 288] on input "702807575686170" at bounding box center [339, 296] width 610 height 33
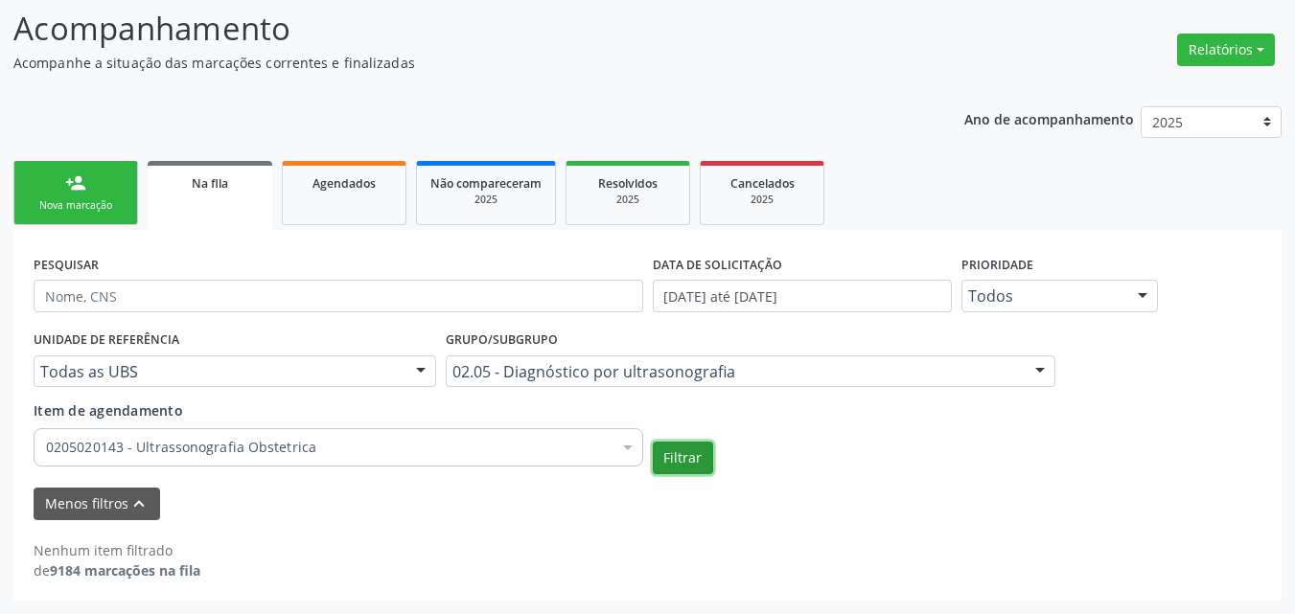
click at [680, 453] on button "Filtrar" at bounding box center [683, 458] width 60 height 33
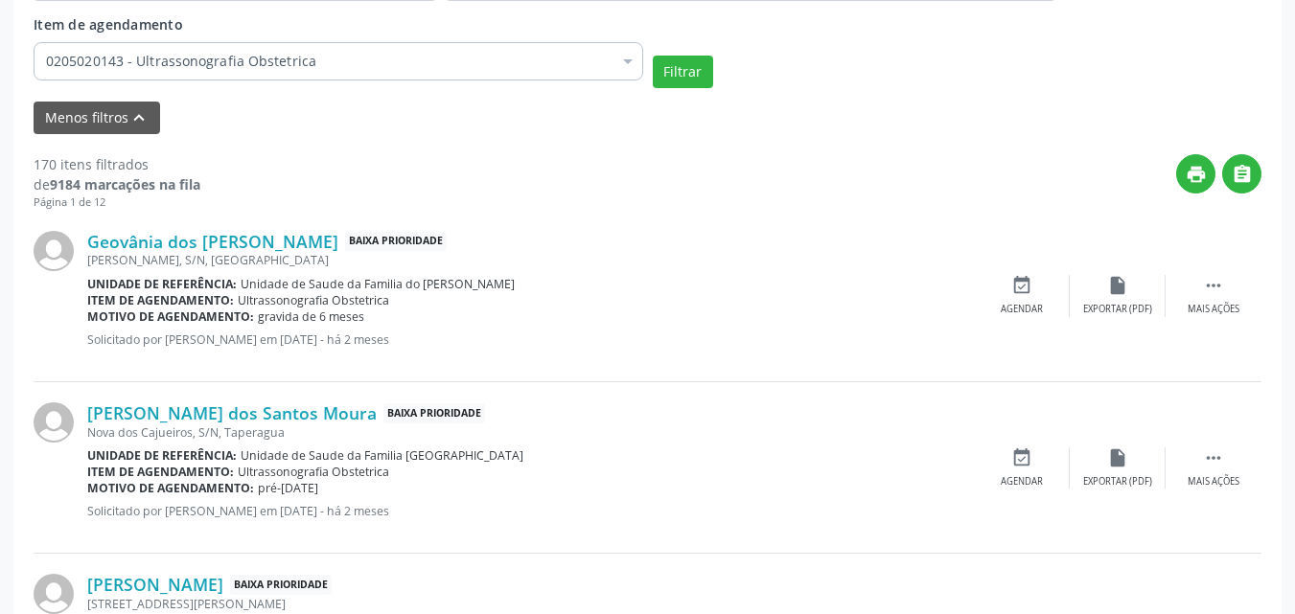
scroll to position [656, 0]
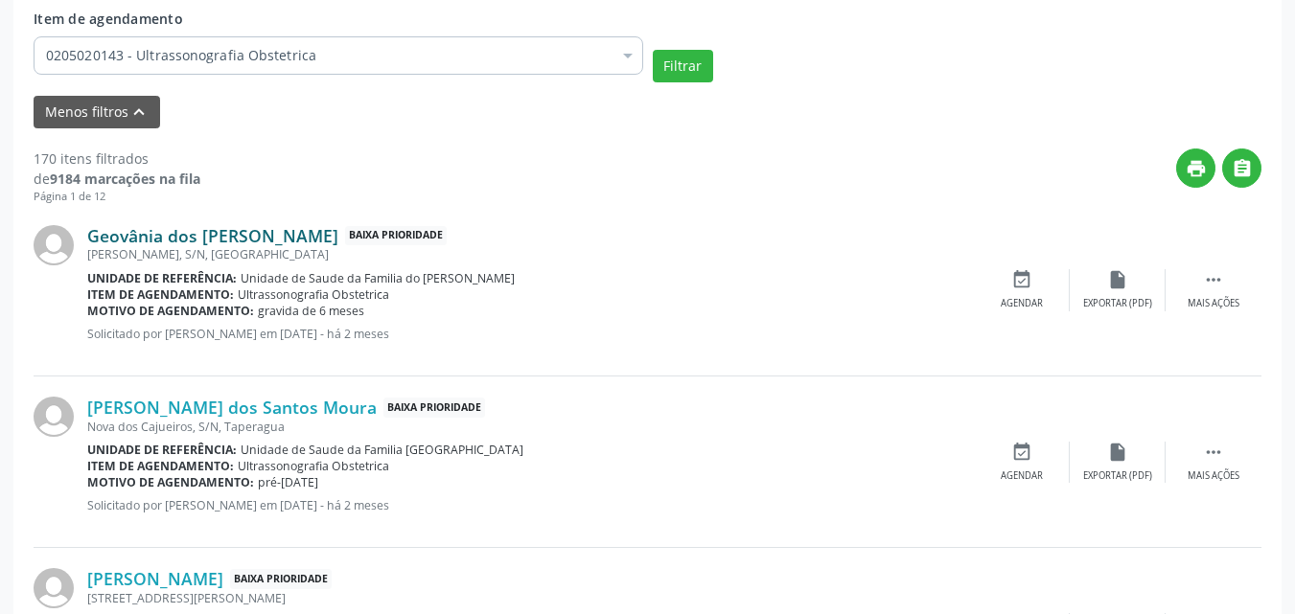
click at [197, 240] on link "Geovânia dos Santos Silva" at bounding box center [212, 235] width 251 height 21
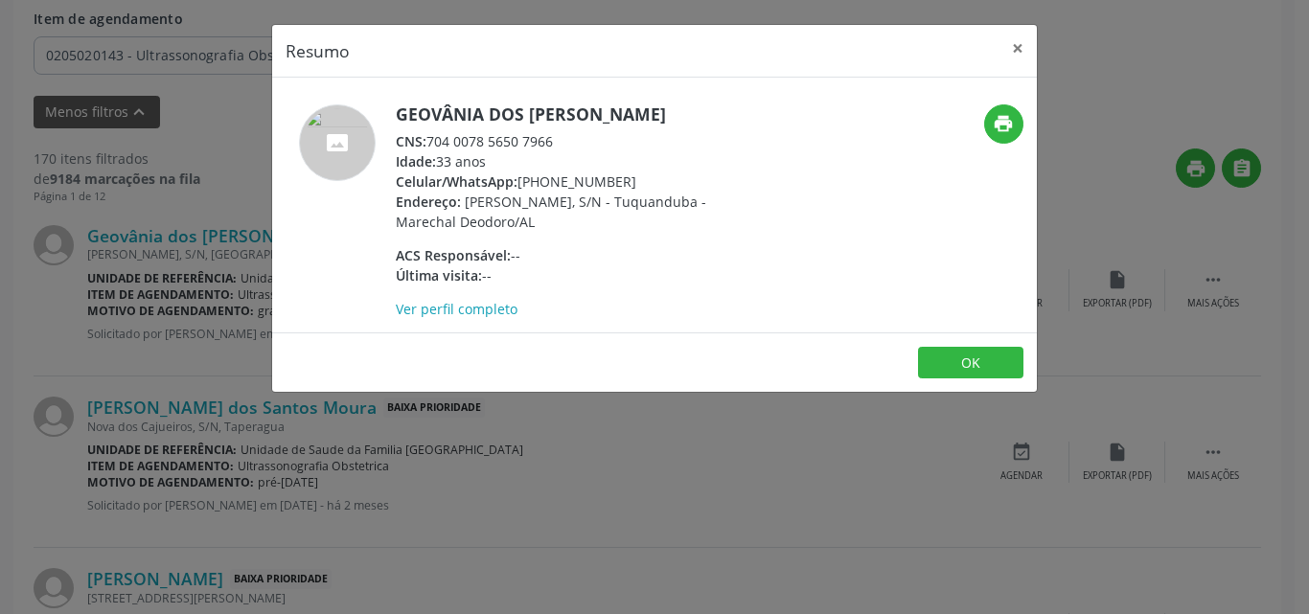
click at [924, 345] on footer "OK" at bounding box center [654, 363] width 765 height 60
click at [952, 359] on button "OK" at bounding box center [970, 363] width 105 height 33
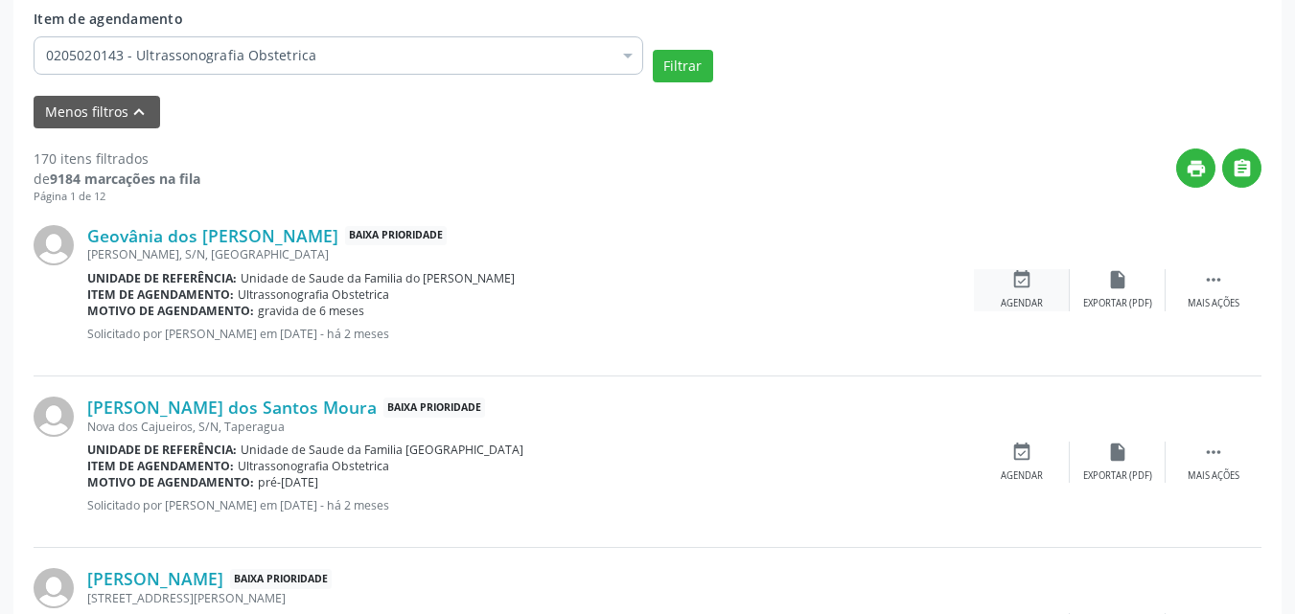
click at [1009, 294] on div "event_available Agendar" at bounding box center [1022, 289] width 96 height 41
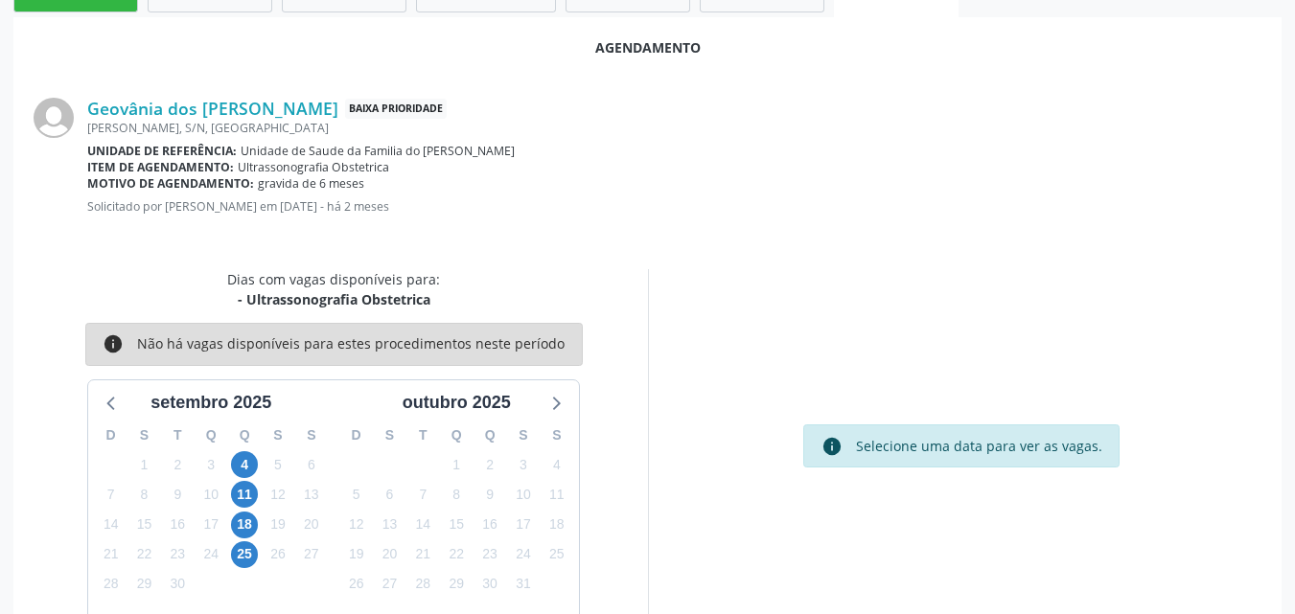
scroll to position [521, 0]
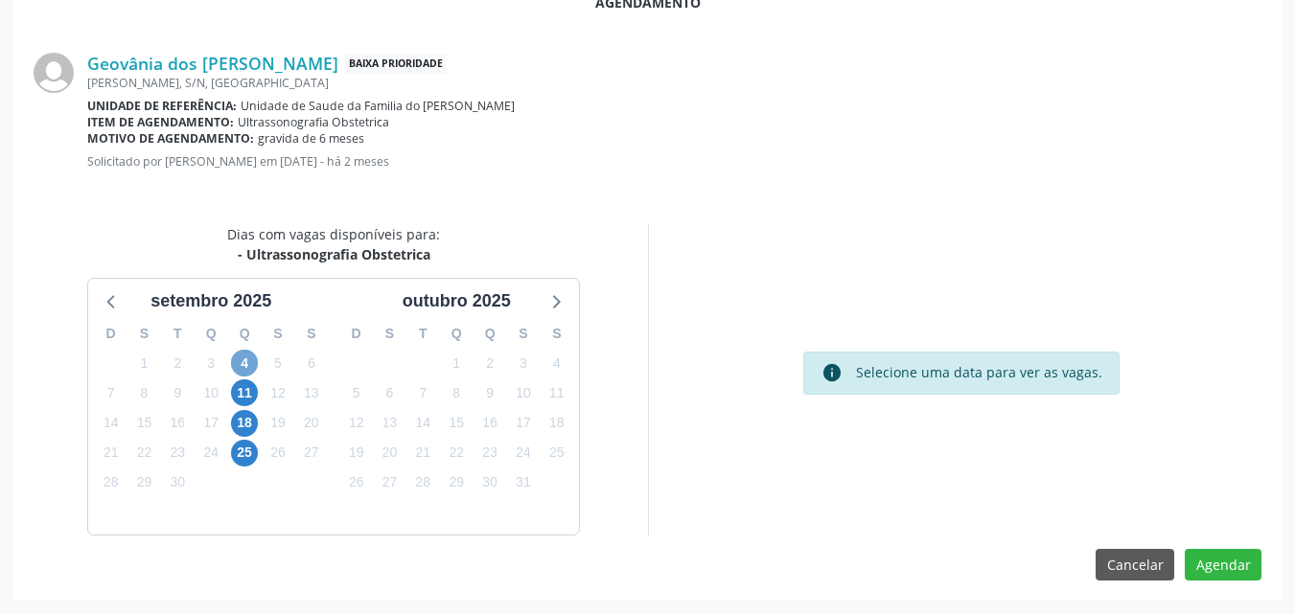
click at [245, 365] on span "4" at bounding box center [244, 363] width 27 height 27
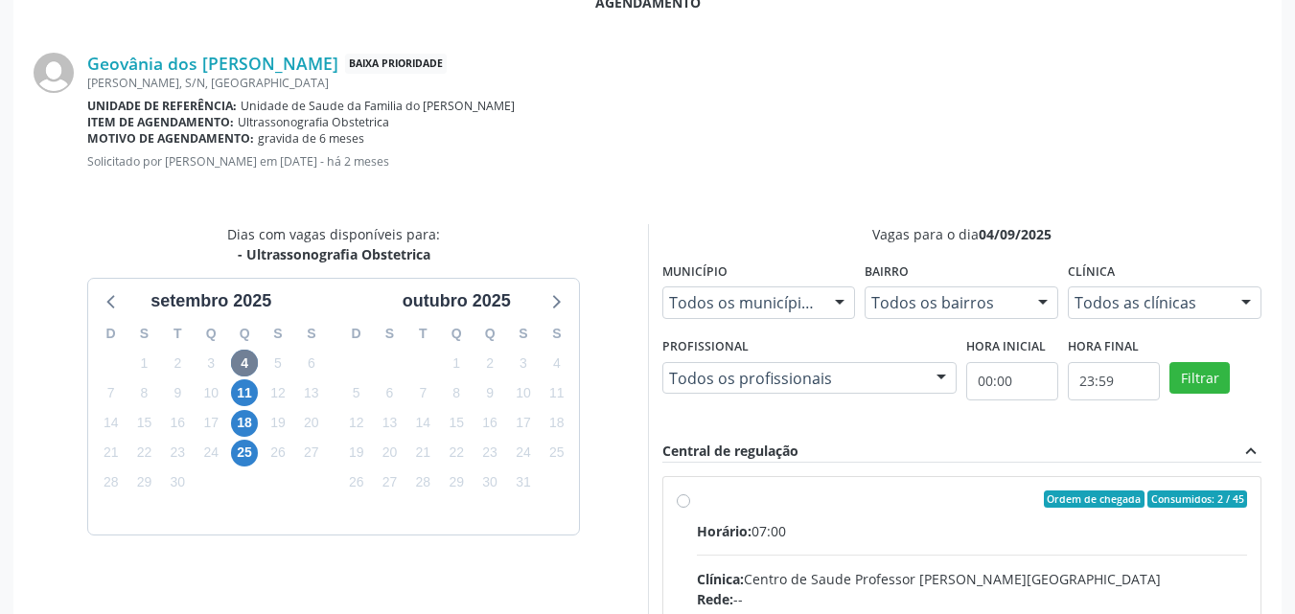
click at [797, 583] on div "Clínica: Centro de Saude Professor Estacio de Lima" at bounding box center [972, 579] width 551 height 20
click at [690, 508] on input "Ordem de chegada Consumidos: 2 / 45 Horário: 07:00 Clínica: Centro de Saude Pro…" at bounding box center [683, 499] width 13 height 17
radio input "true"
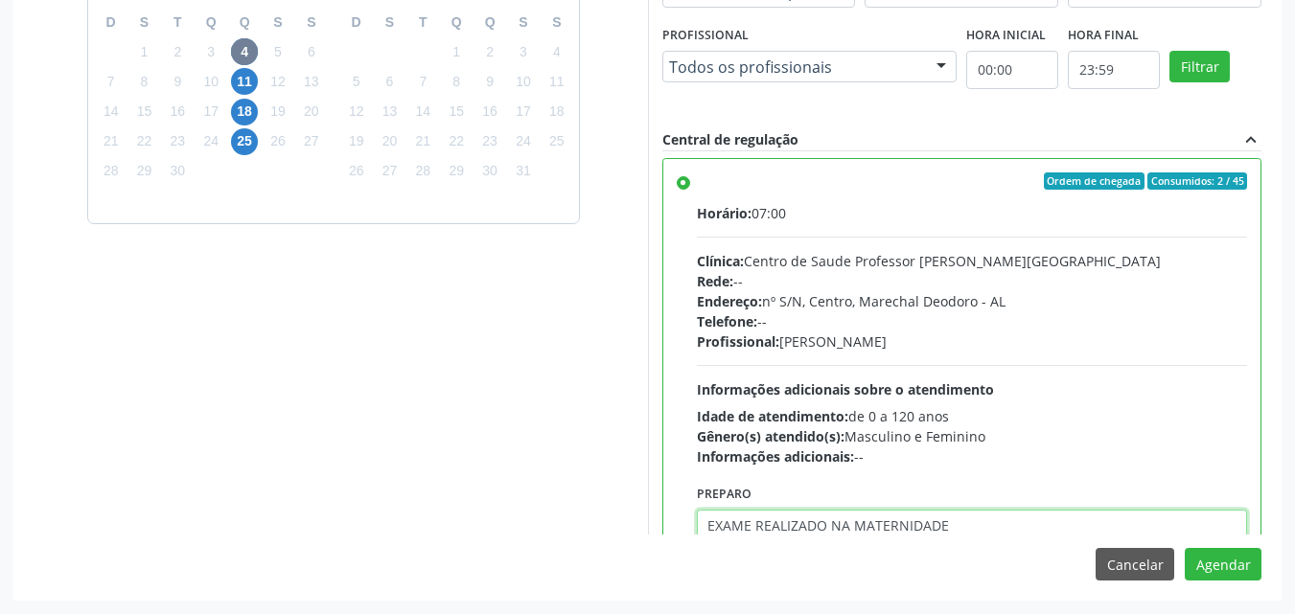
type textarea "EXAME REALIZADO NA MATERNIDADE"
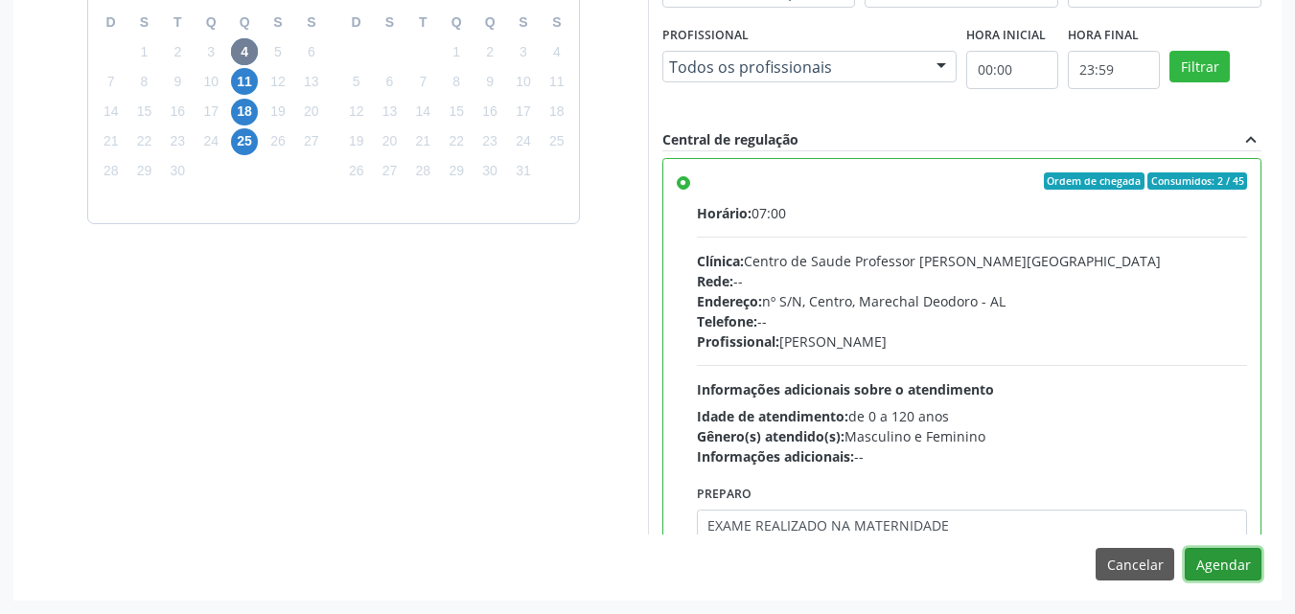
click at [1185, 548] on button "Agendar" at bounding box center [1223, 564] width 77 height 33
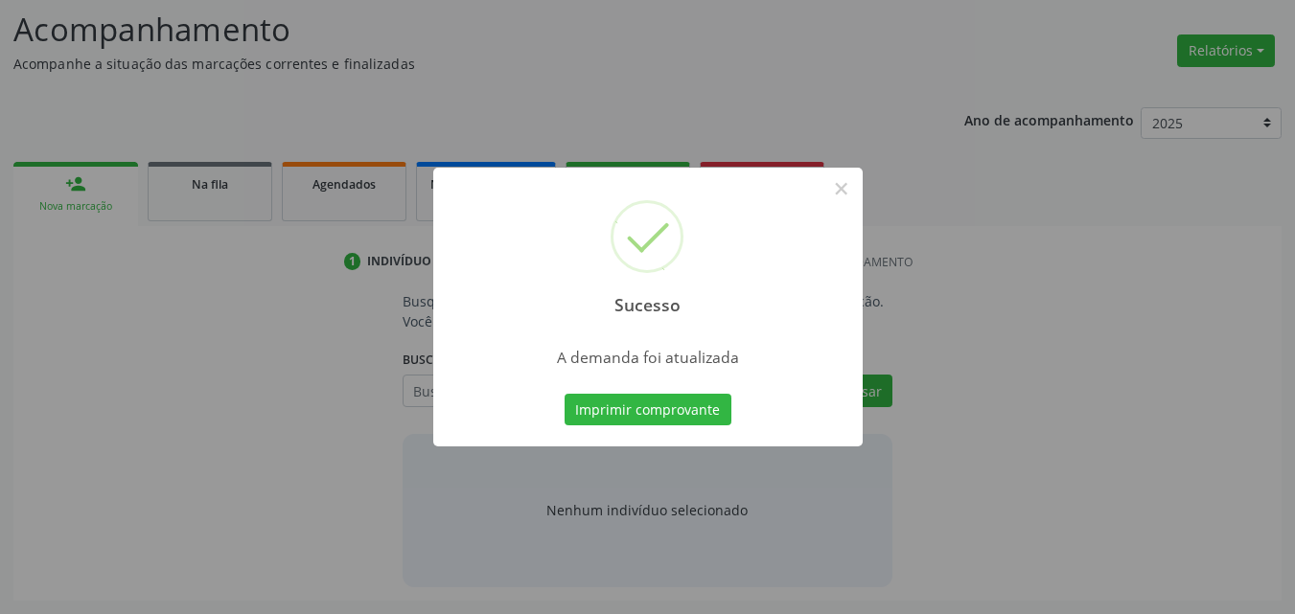
scroll to position [263, 0]
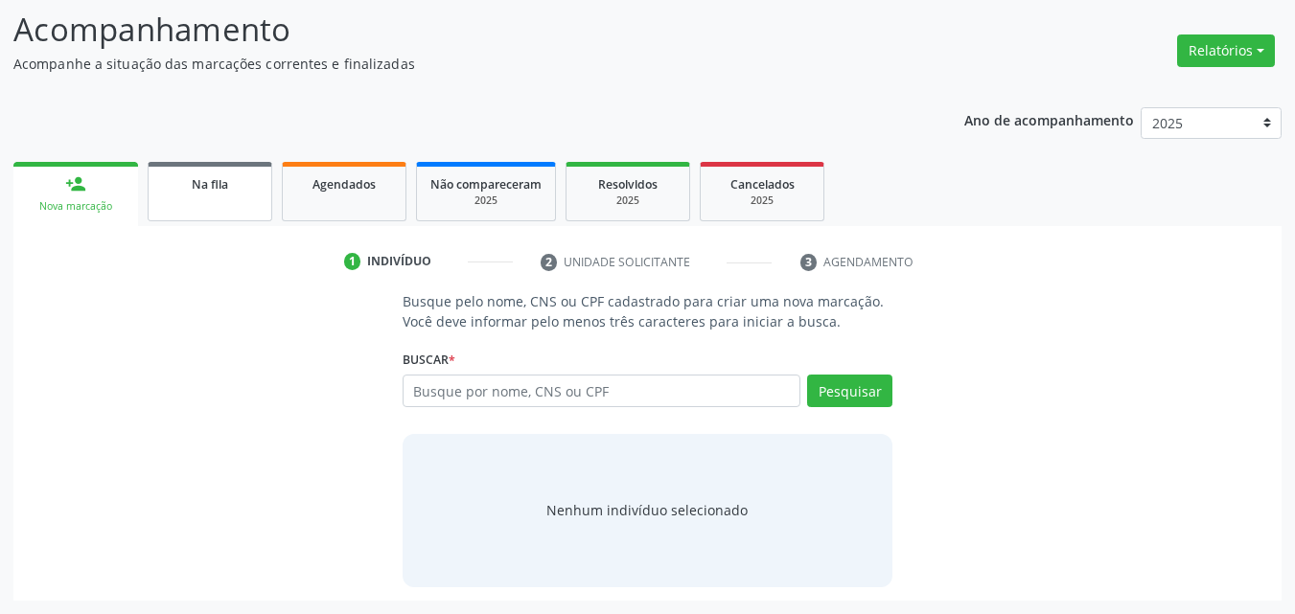
click at [238, 203] on link "Na fila" at bounding box center [210, 191] width 125 height 59
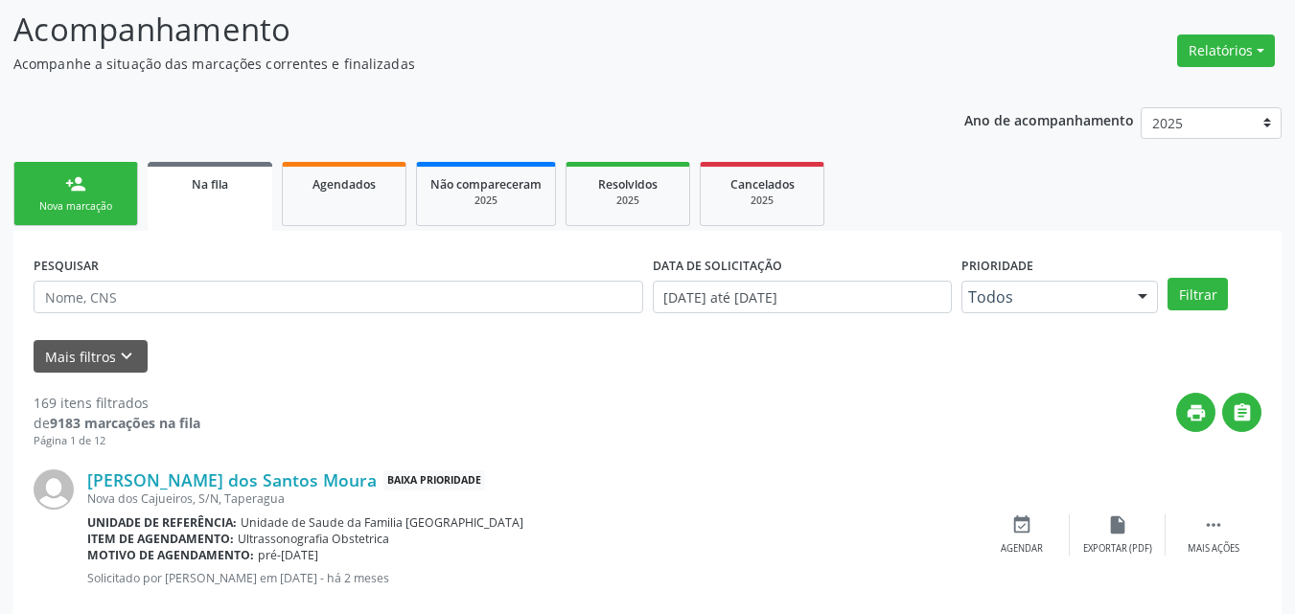
scroll to position [386, 0]
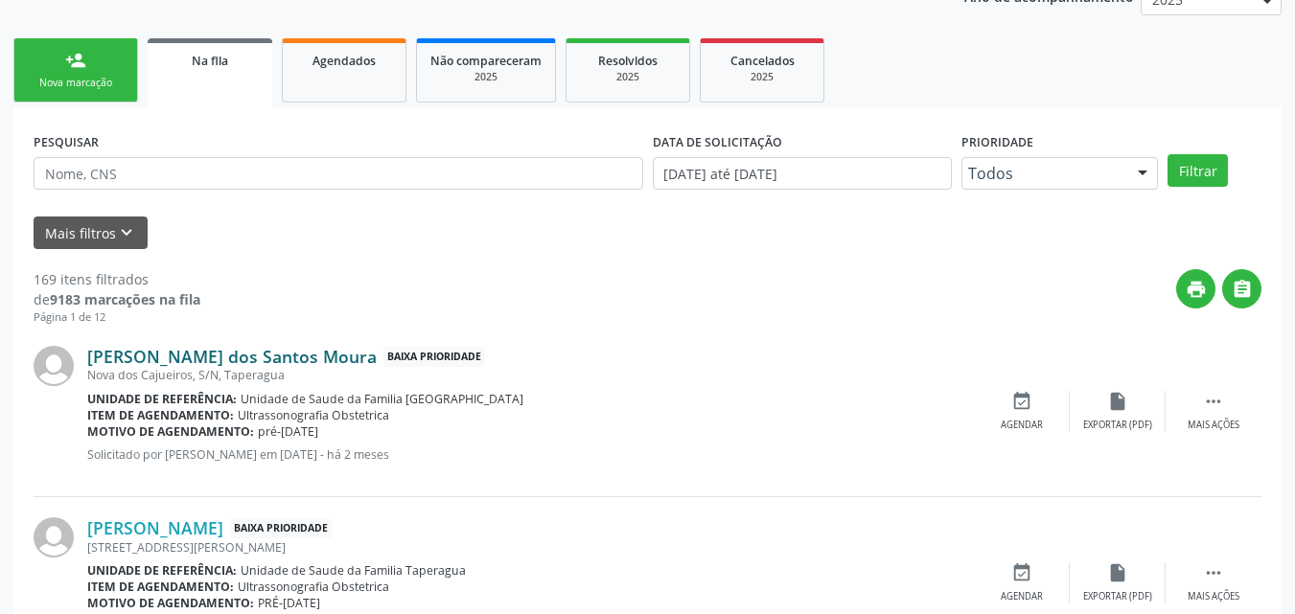
click at [263, 353] on link "Jessica Vitoria dos Santos Moura" at bounding box center [231, 356] width 289 height 21
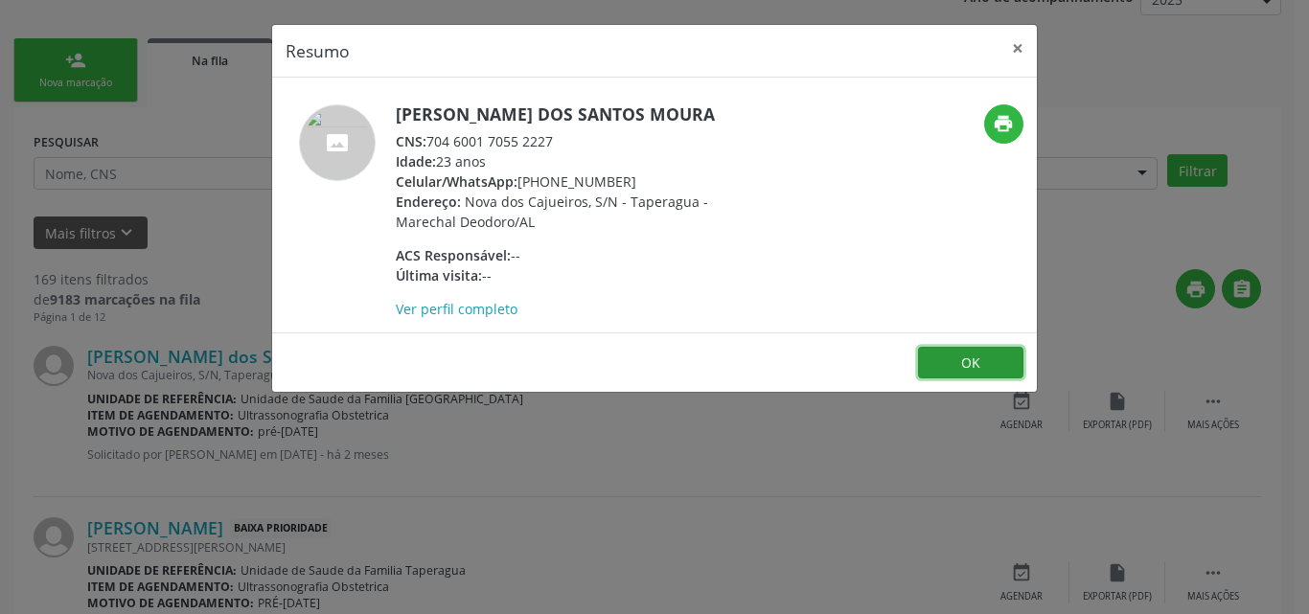
click at [981, 365] on button "OK" at bounding box center [970, 363] width 105 height 33
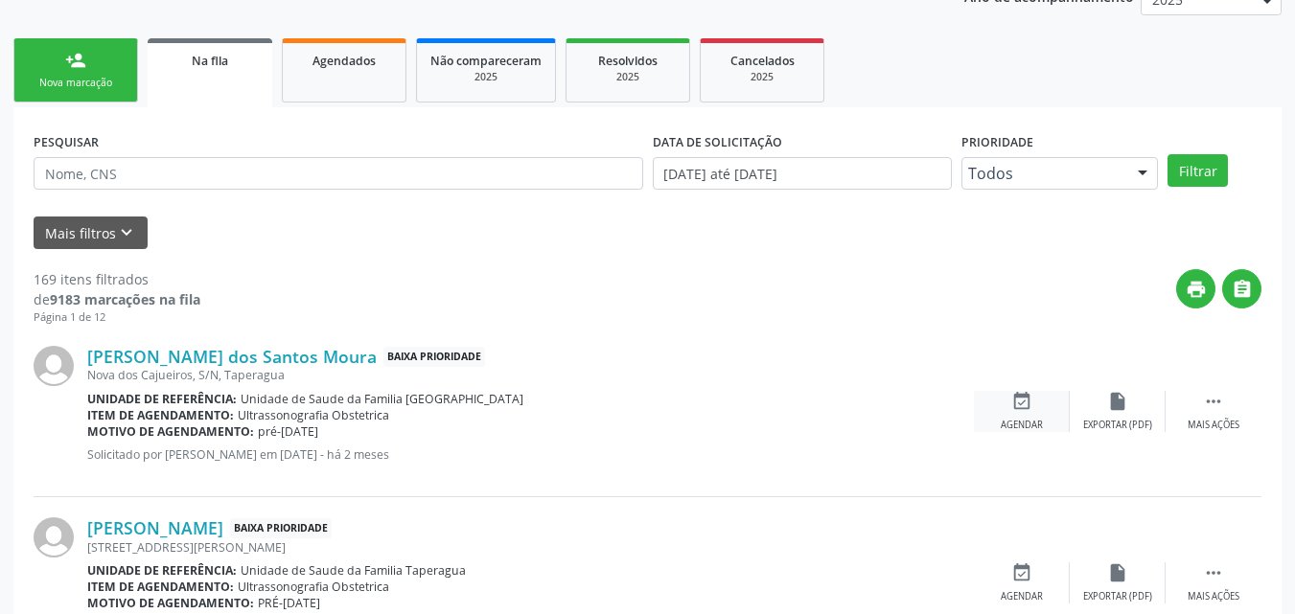
click at [1013, 411] on icon "event_available" at bounding box center [1021, 401] width 21 height 21
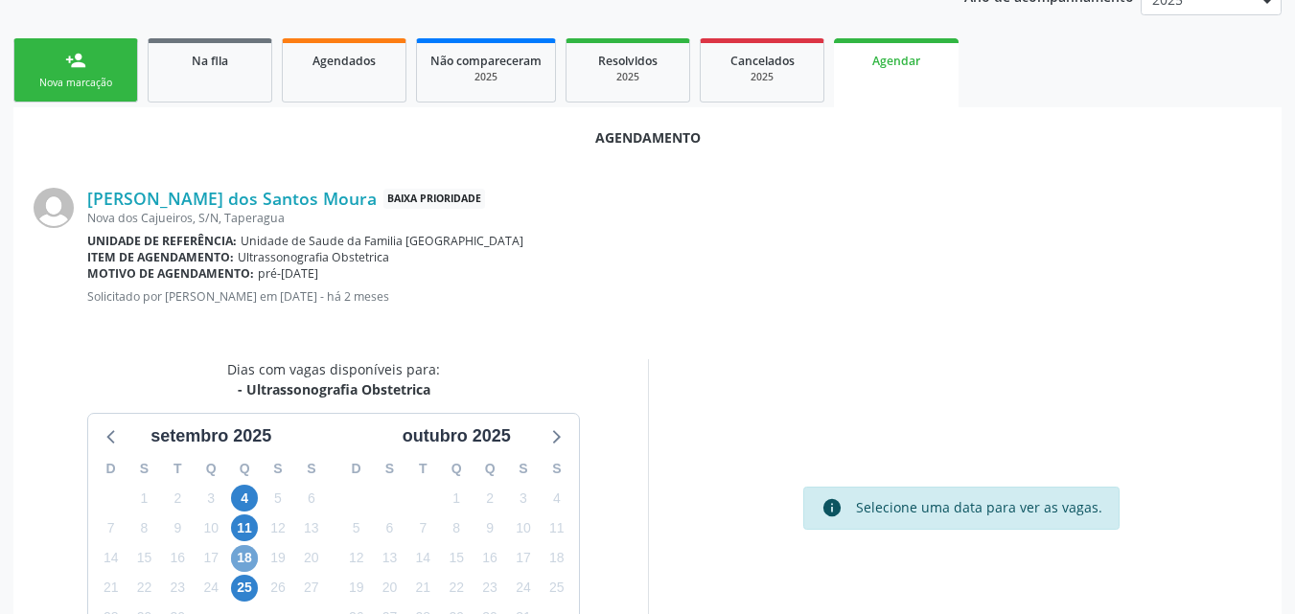
click at [248, 558] on span "18" at bounding box center [244, 558] width 27 height 27
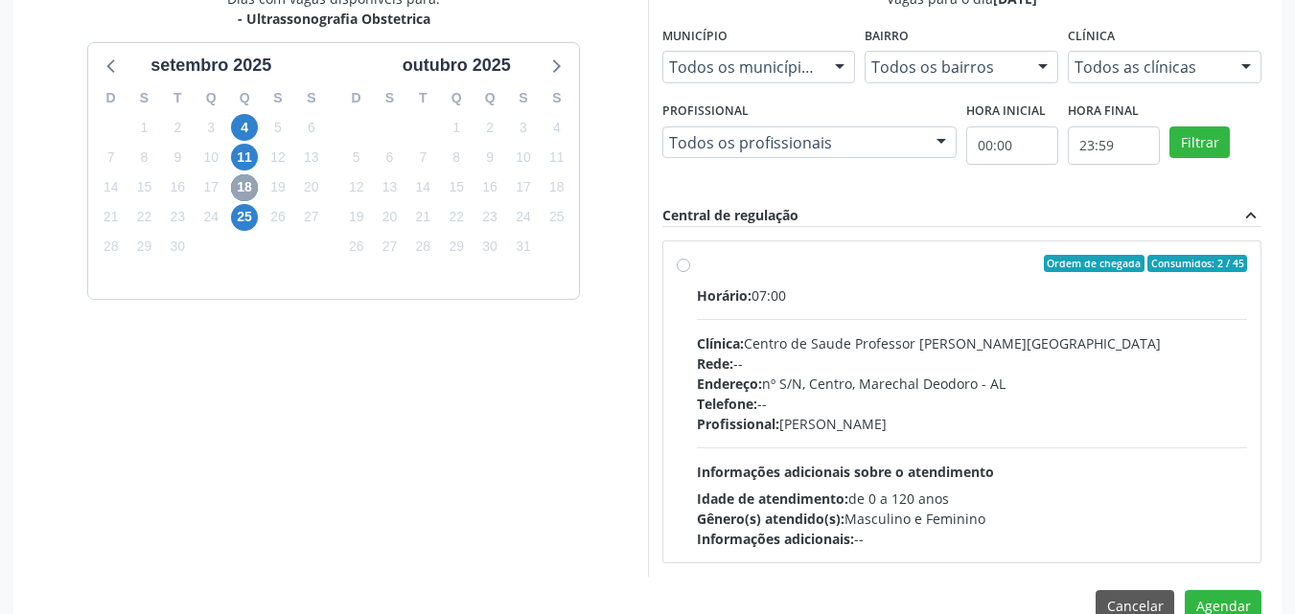
scroll to position [798, 0]
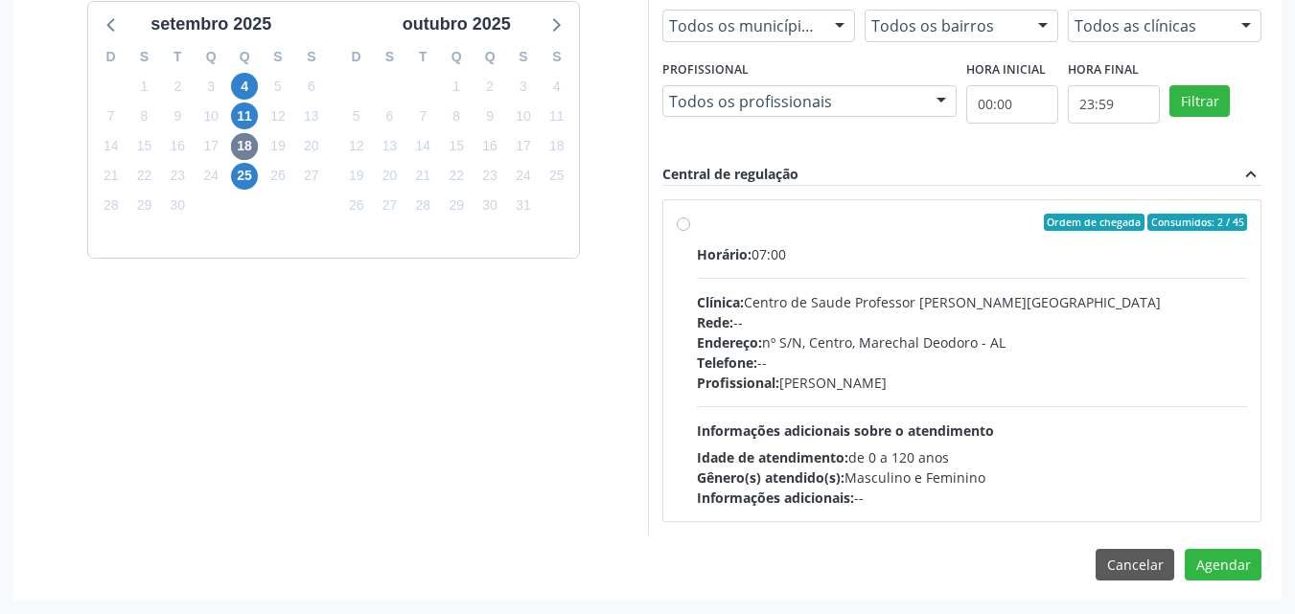
click at [797, 333] on div "Endereço: nº S/N, Centro, Marechal Deodoro - AL" at bounding box center [972, 343] width 551 height 20
click at [690, 231] on input "Ordem de chegada Consumidos: 2 / 45 Horário: 07:00 Clínica: Centro de Saude Pro…" at bounding box center [683, 222] width 13 height 17
radio input "true"
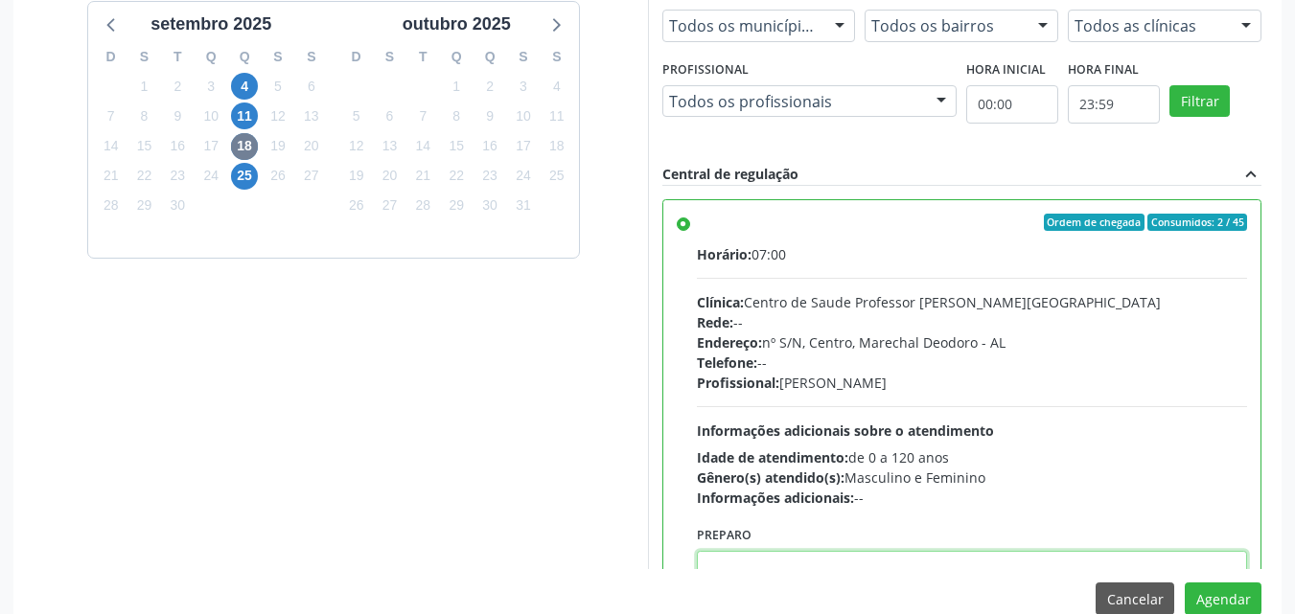
click at [1135, 564] on textarea at bounding box center [972, 587] width 551 height 73
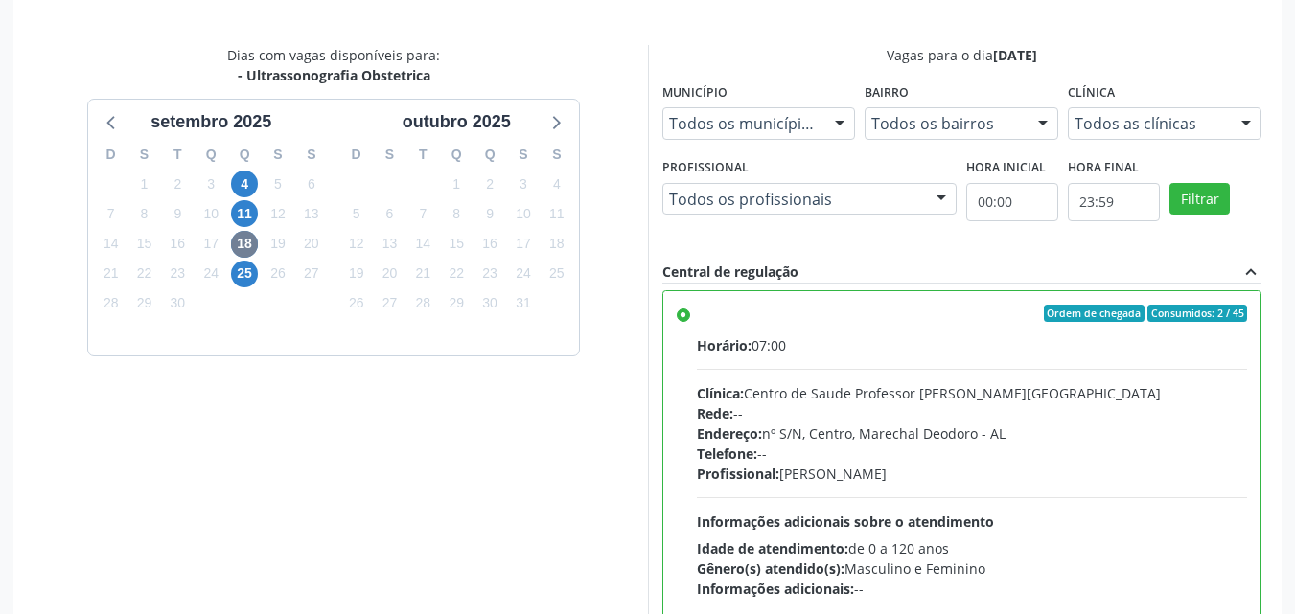
scroll to position [833, 0]
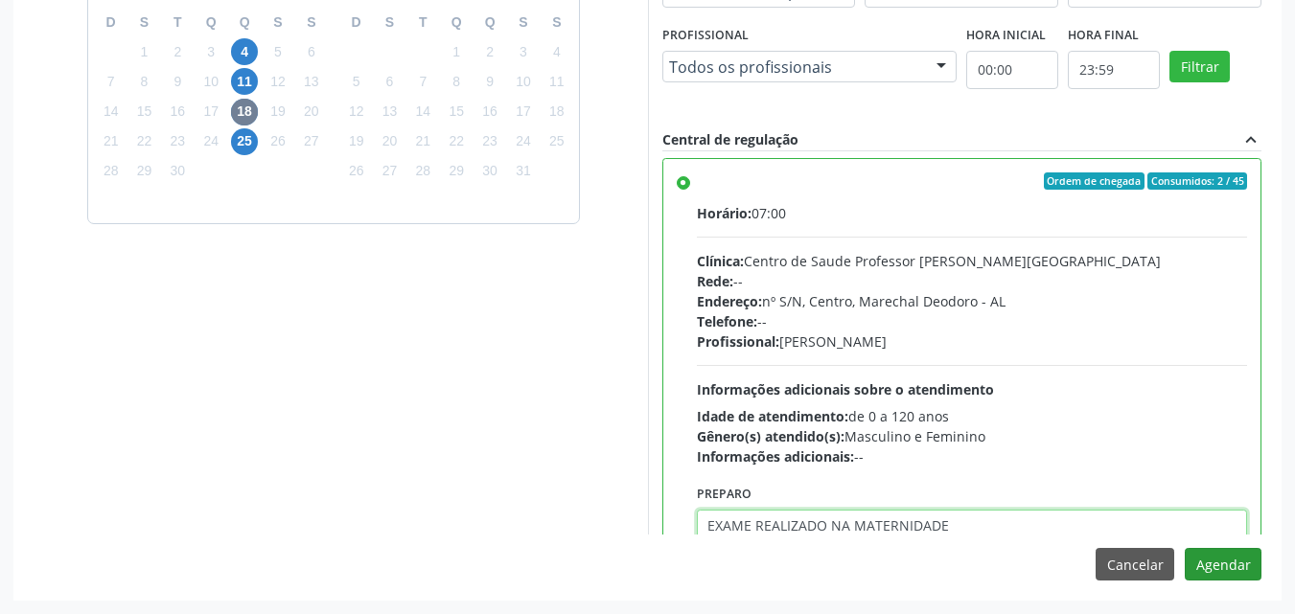
type textarea "EXAME REALIZADO NA MATERNIDADE"
click at [1233, 570] on button "Agendar" at bounding box center [1223, 564] width 77 height 33
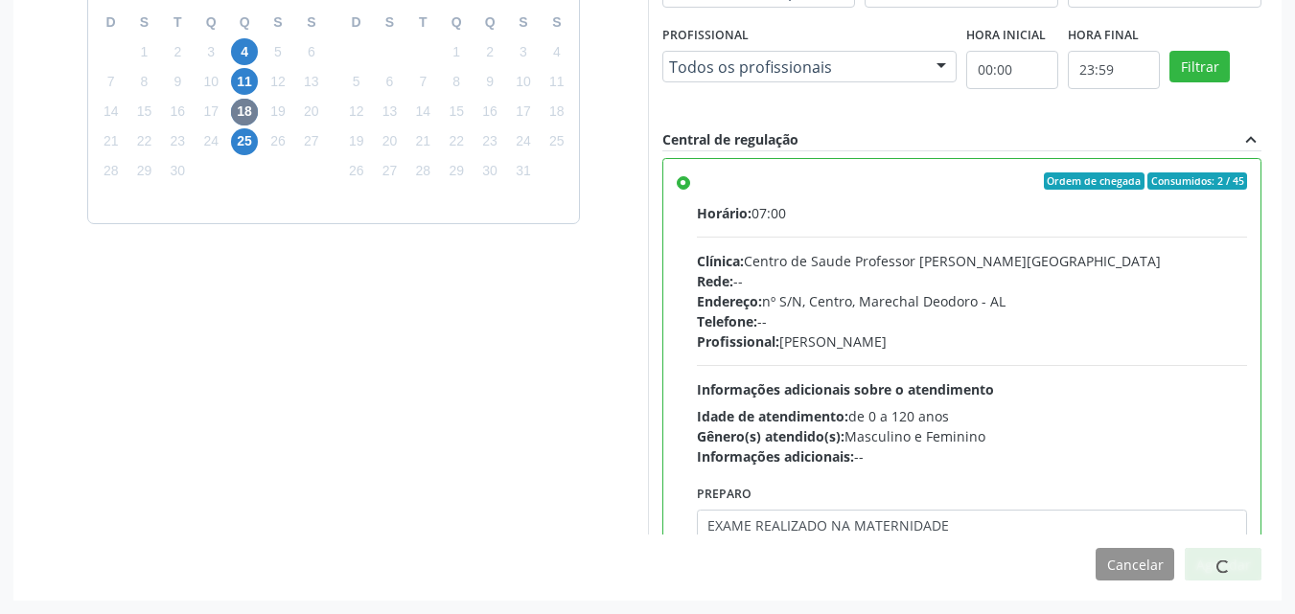
scroll to position [263, 0]
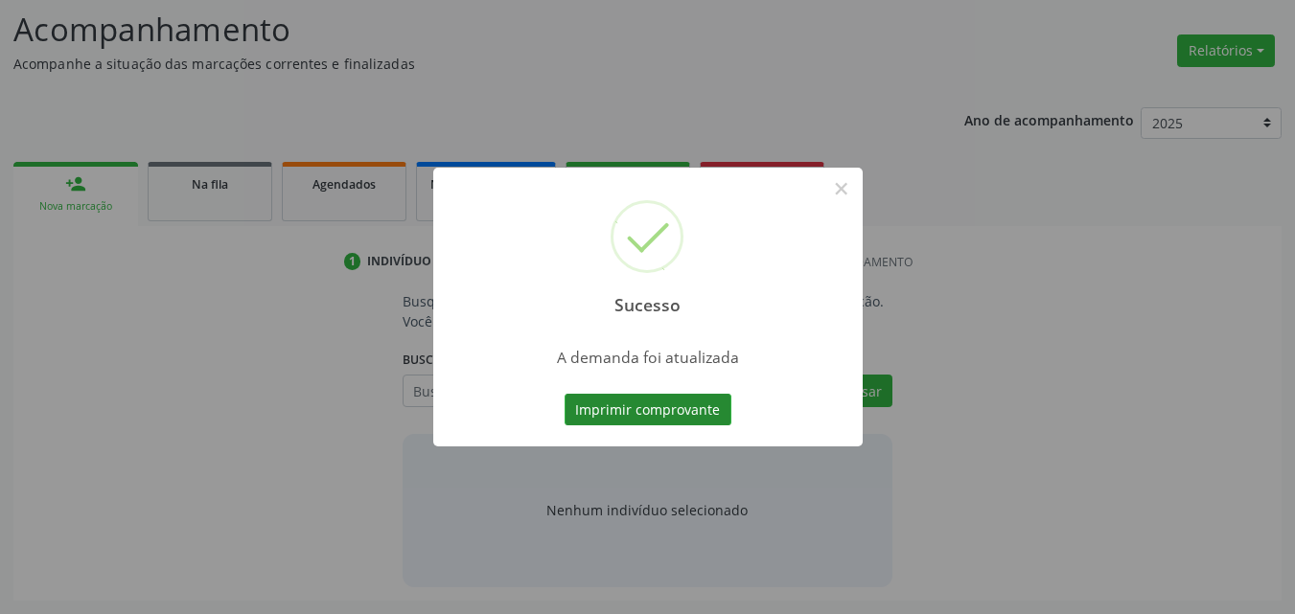
click at [616, 419] on button "Imprimir comprovante" at bounding box center [648, 410] width 167 height 33
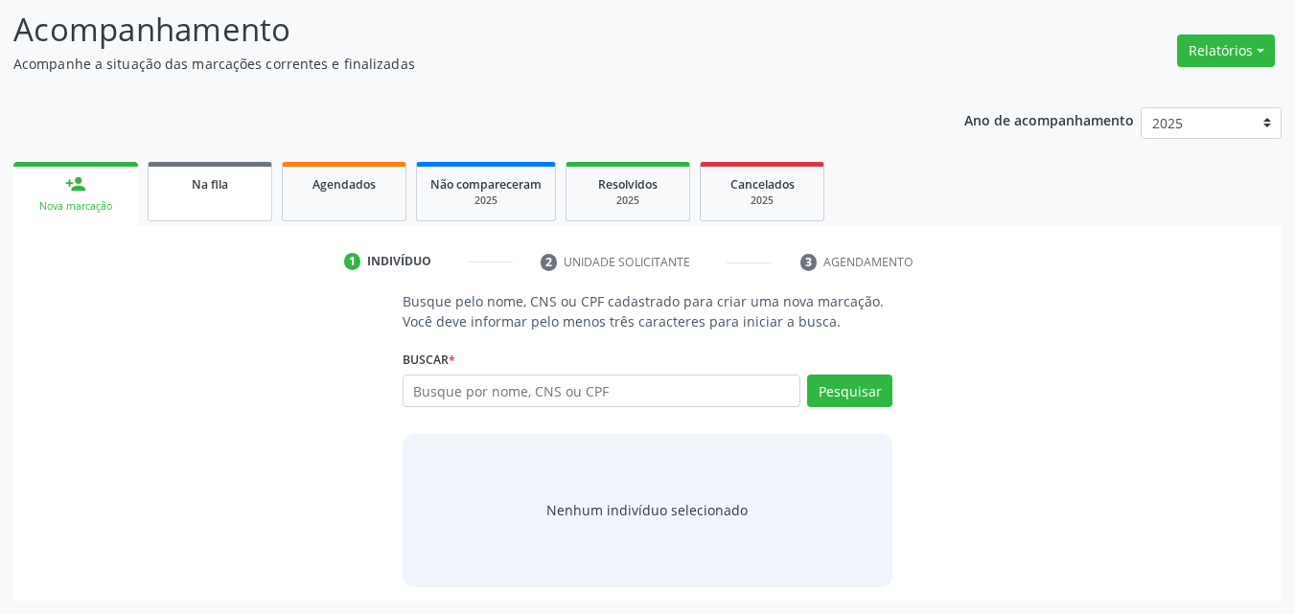
click at [220, 173] on link "Na fila" at bounding box center [210, 191] width 125 height 59
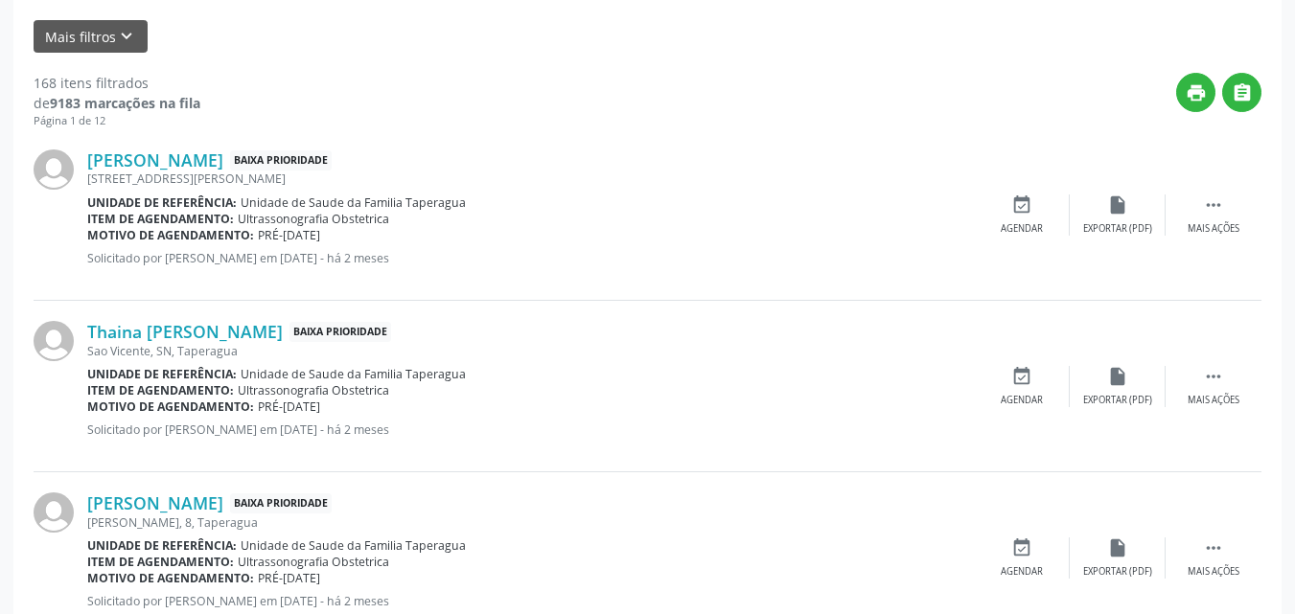
scroll to position [611, 0]
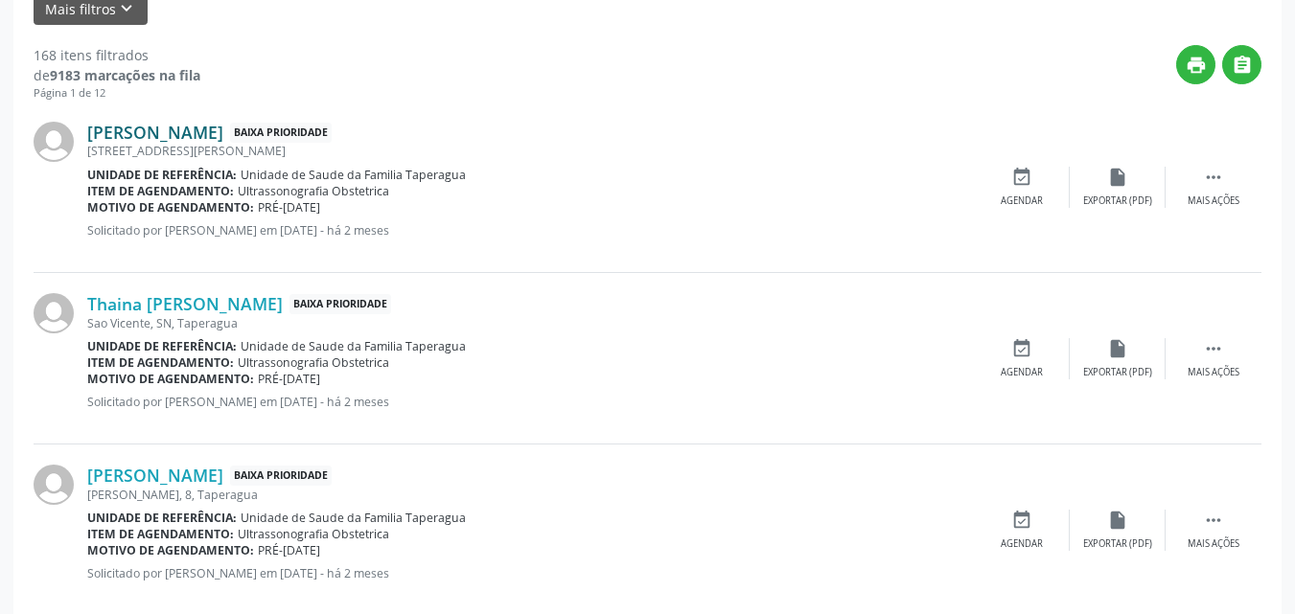
click at [223, 139] on link "Maria Luiza Araujo Guimaraes" at bounding box center [155, 132] width 136 height 21
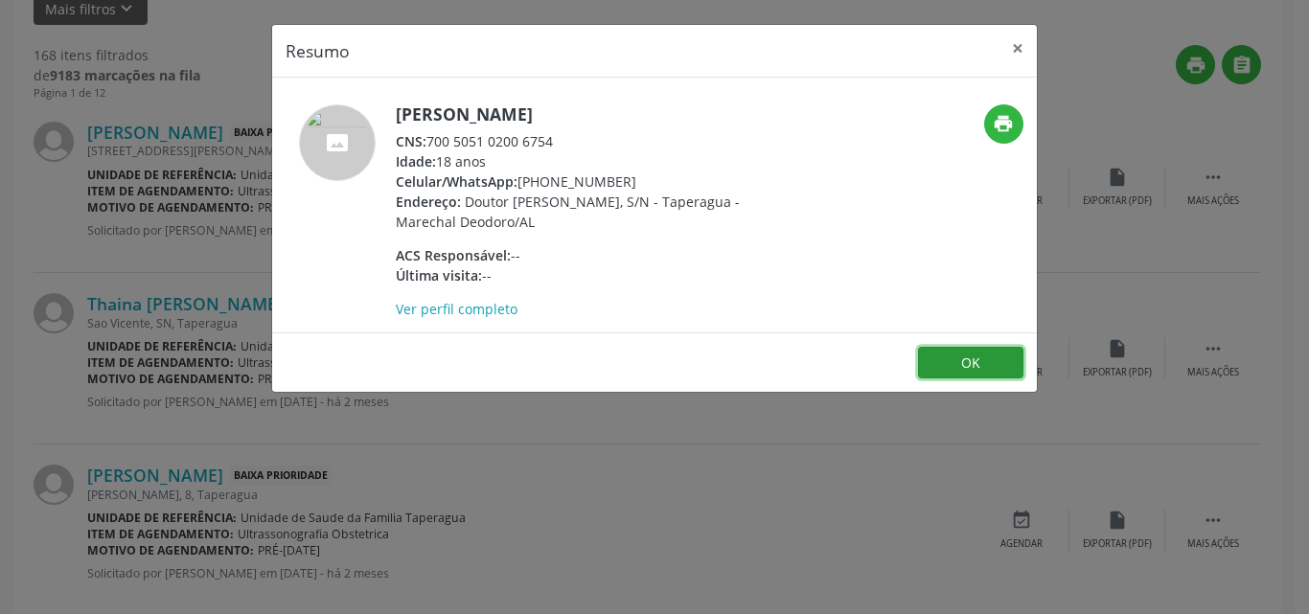
click at [947, 366] on button "OK" at bounding box center [970, 363] width 105 height 33
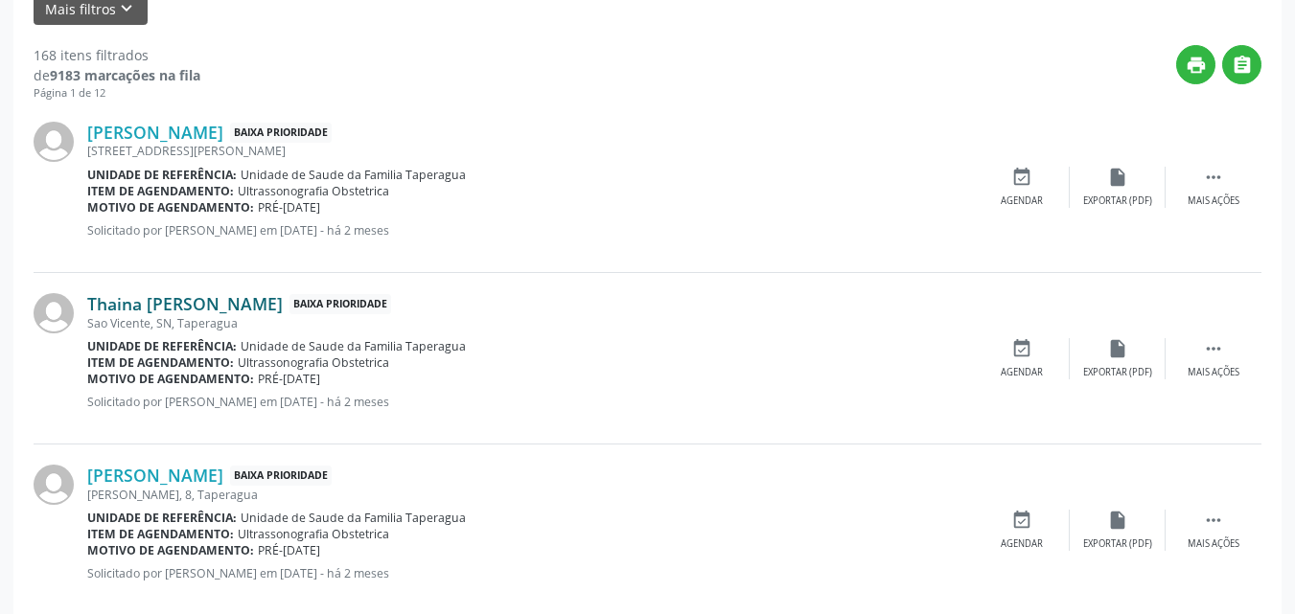
click at [175, 303] on link "Thaina Teles Barbosa" at bounding box center [185, 303] width 196 height 21
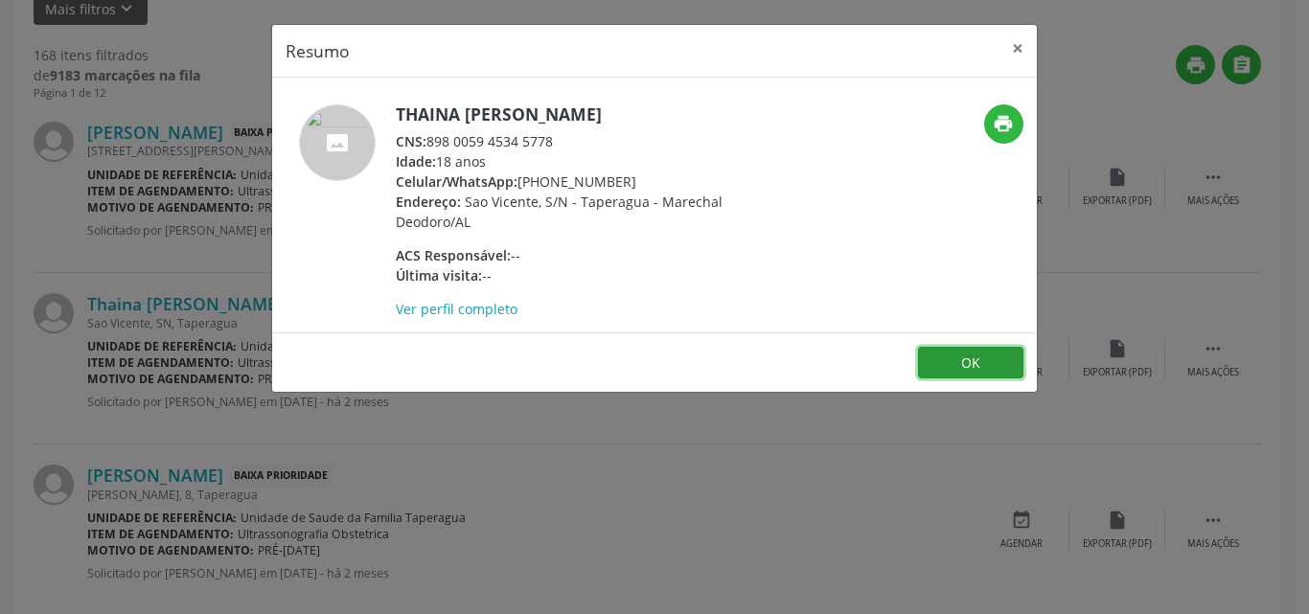
click at [959, 366] on button "OK" at bounding box center [970, 363] width 105 height 33
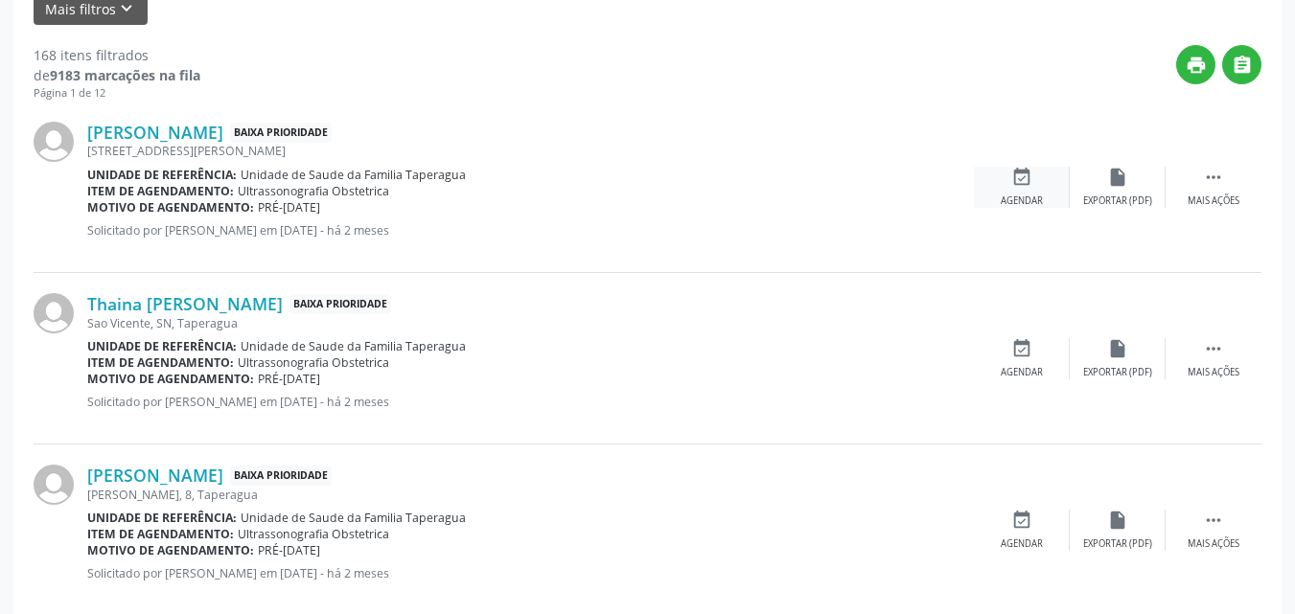
click at [1033, 183] on div "event_available Agendar" at bounding box center [1022, 187] width 96 height 41
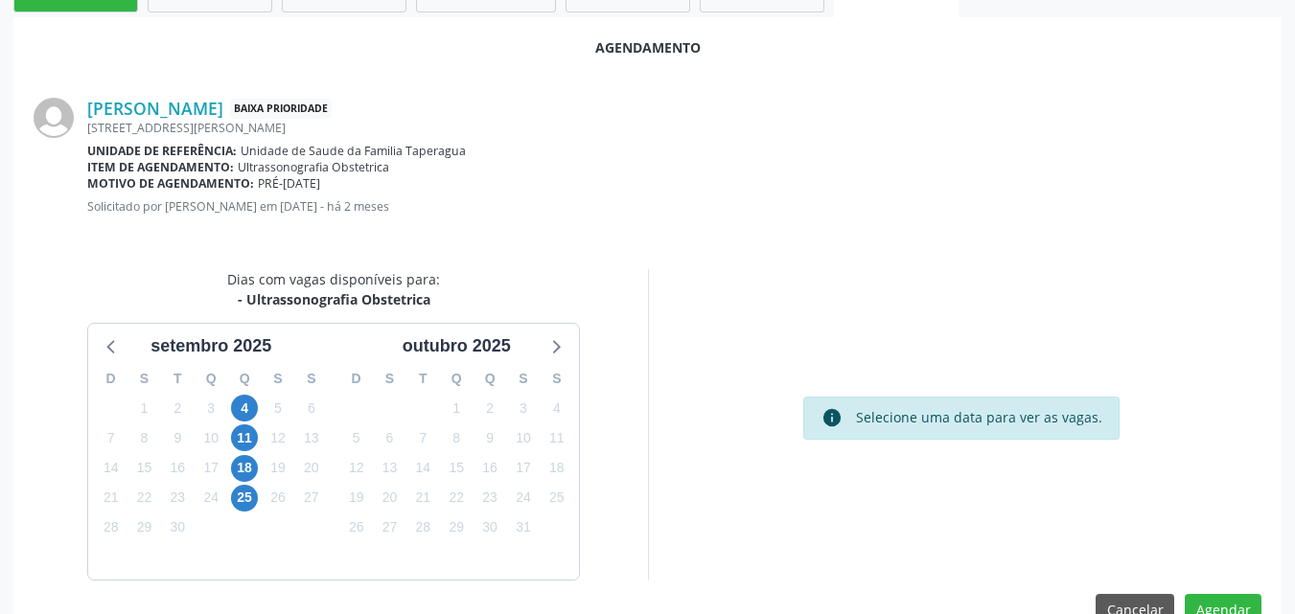
scroll to position [521, 0]
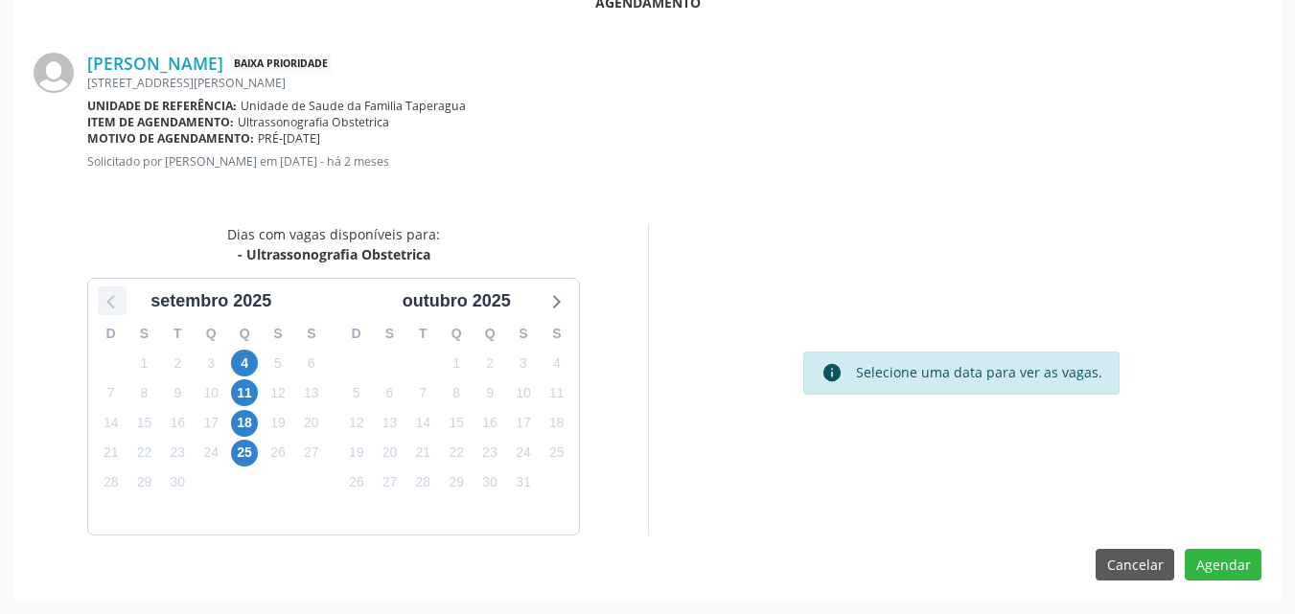
click at [116, 305] on icon at bounding box center [112, 301] width 25 height 25
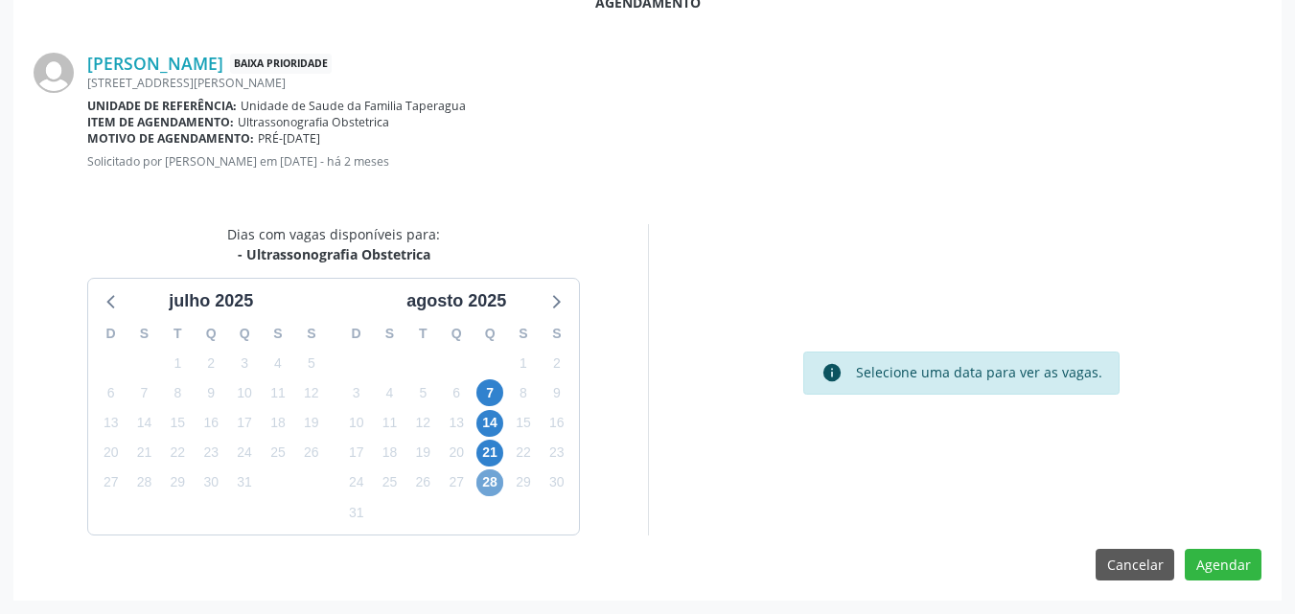
click at [491, 486] on span "28" at bounding box center [489, 483] width 27 height 27
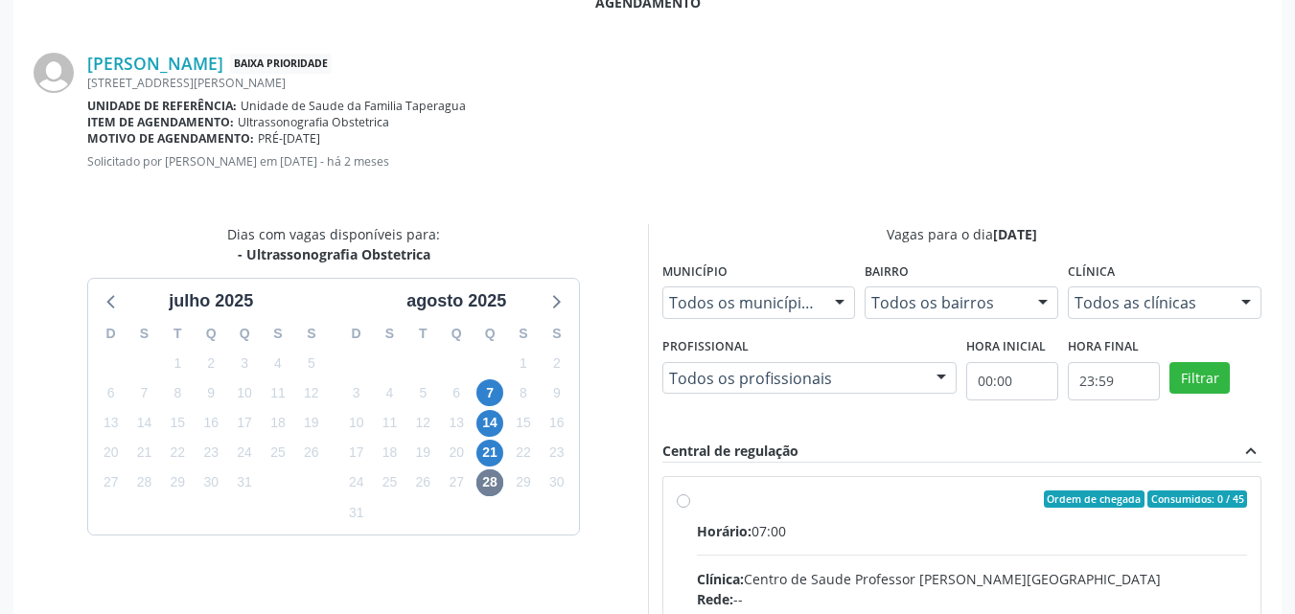
click at [690, 508] on input "Ordem de chegada Consumidos: 0 / 45 Horário: 07:00 Clínica: Centro de Saude Pro…" at bounding box center [683, 499] width 13 height 17
radio input "true"
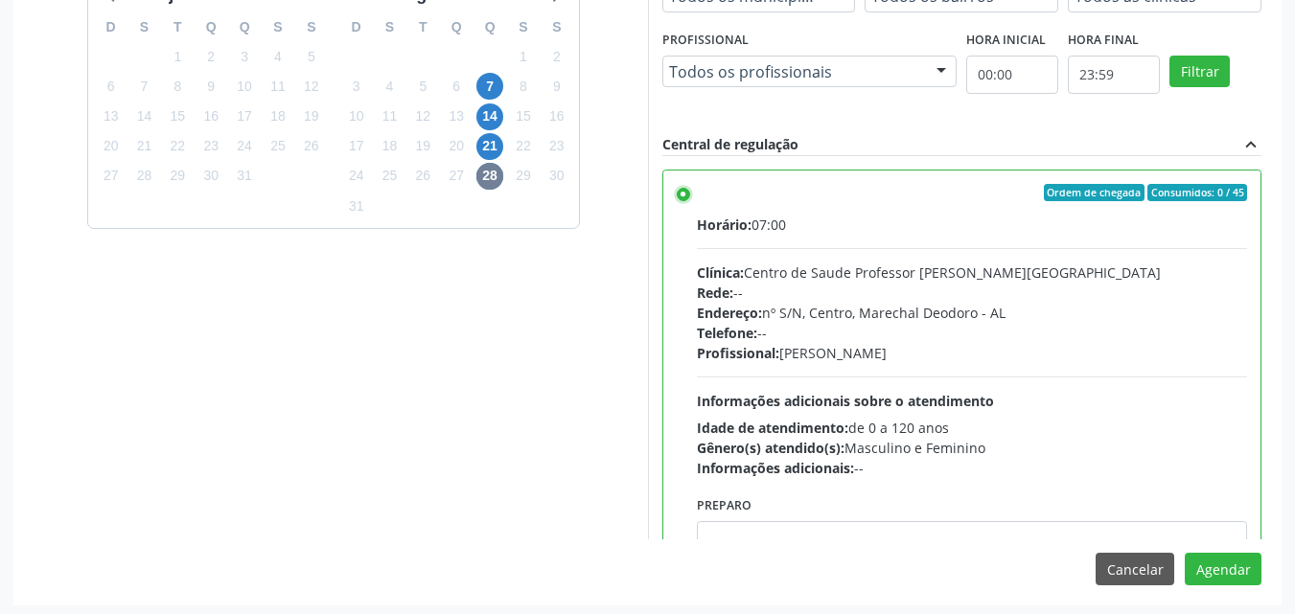
scroll to position [833, 0]
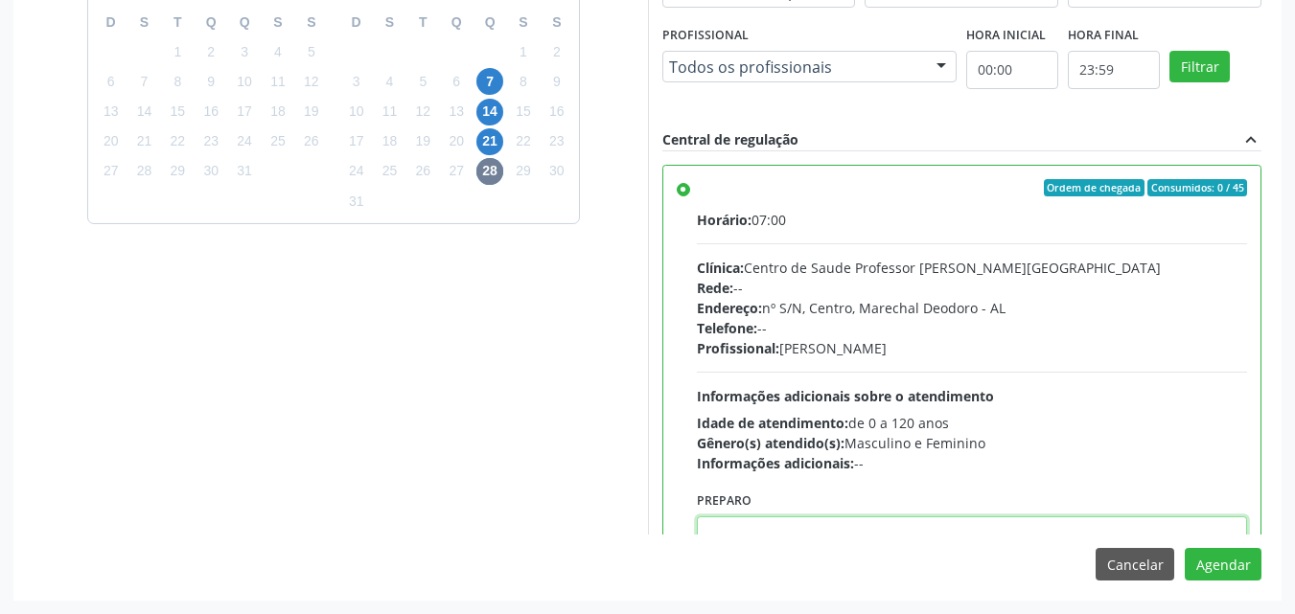
click at [1031, 527] on textarea at bounding box center [972, 553] width 551 height 73
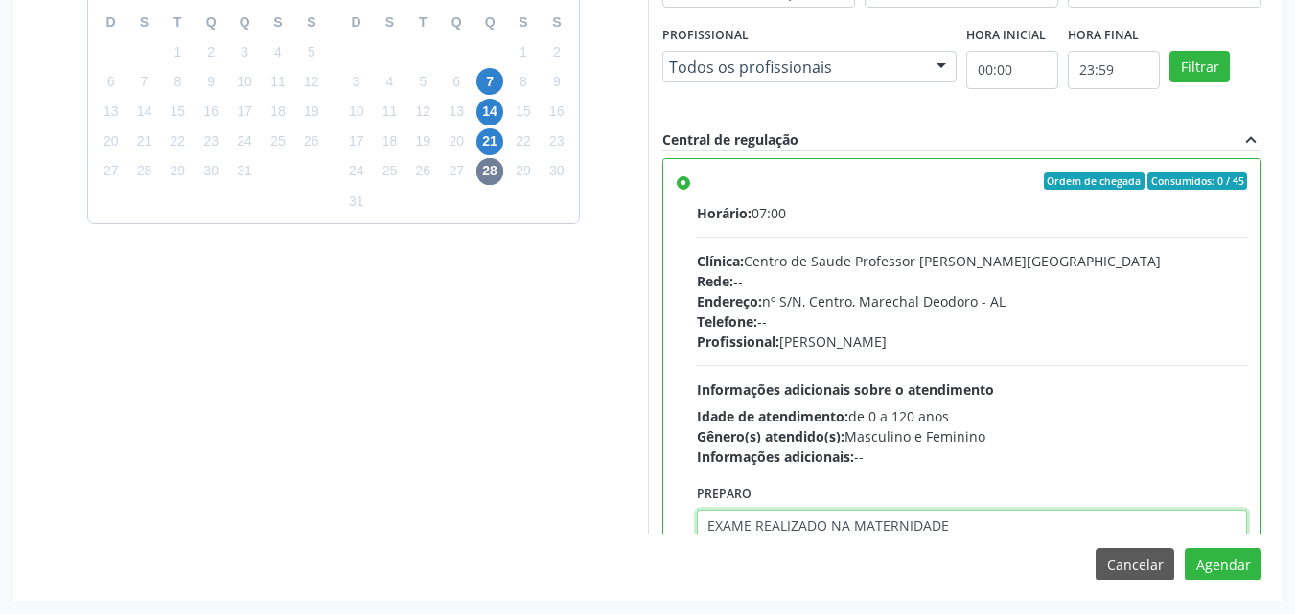
type textarea "EXAME REALIZADO NA MATERNIDADE"
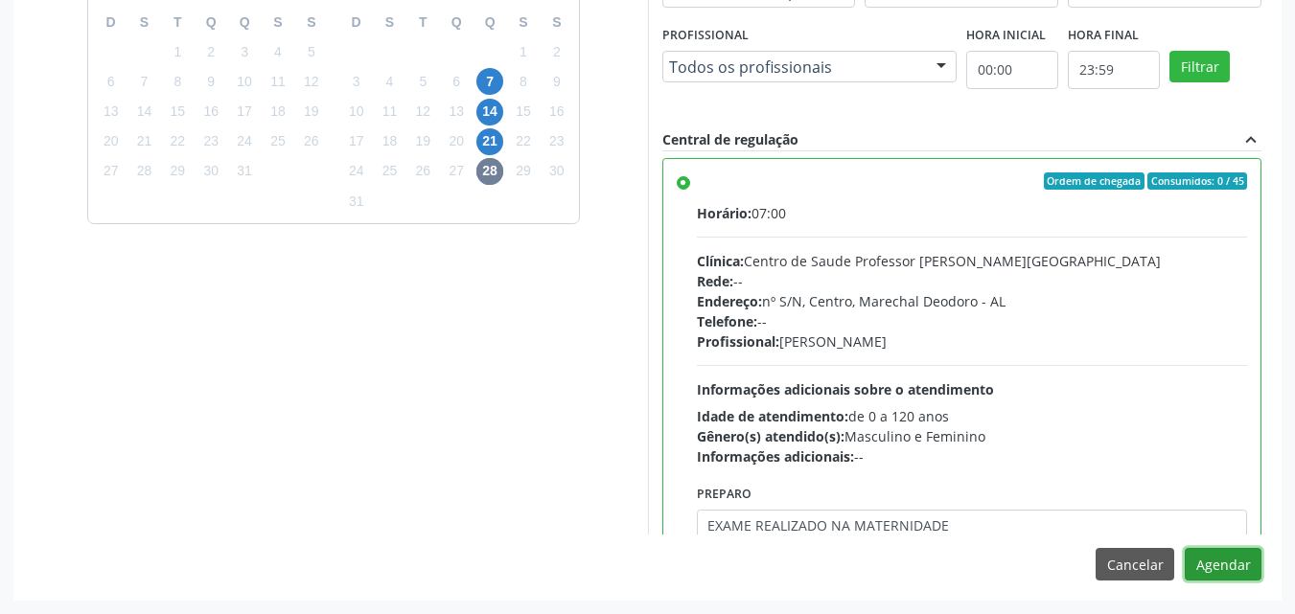
click at [1185, 548] on button "Agendar" at bounding box center [1223, 564] width 77 height 33
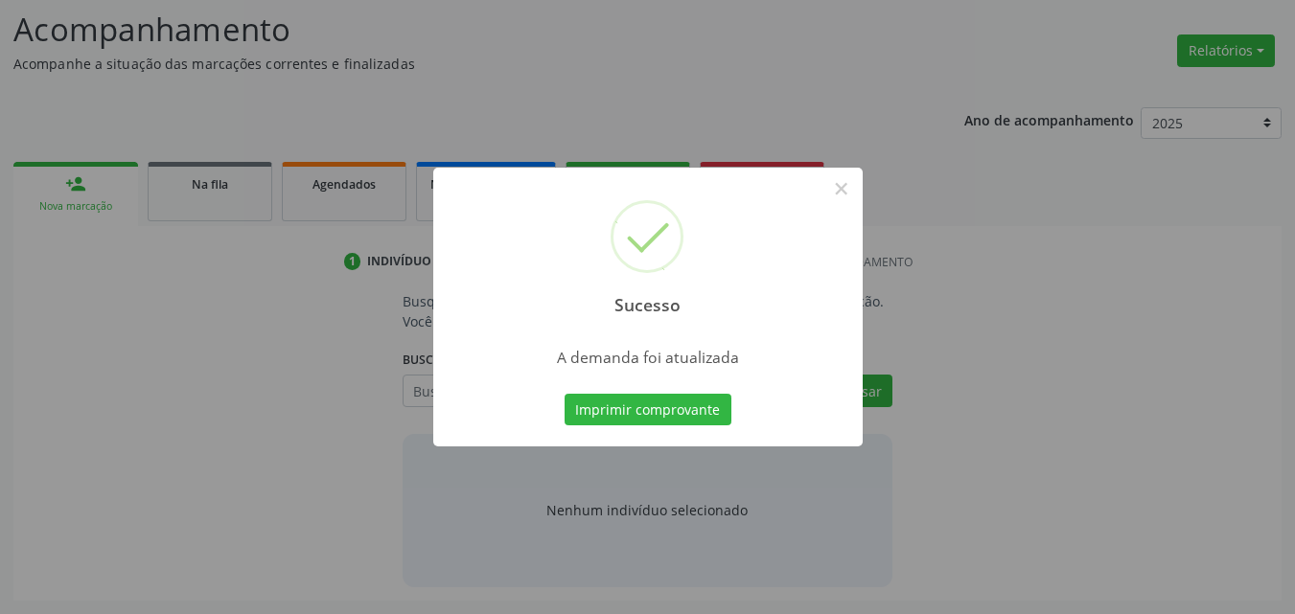
scroll to position [263, 0]
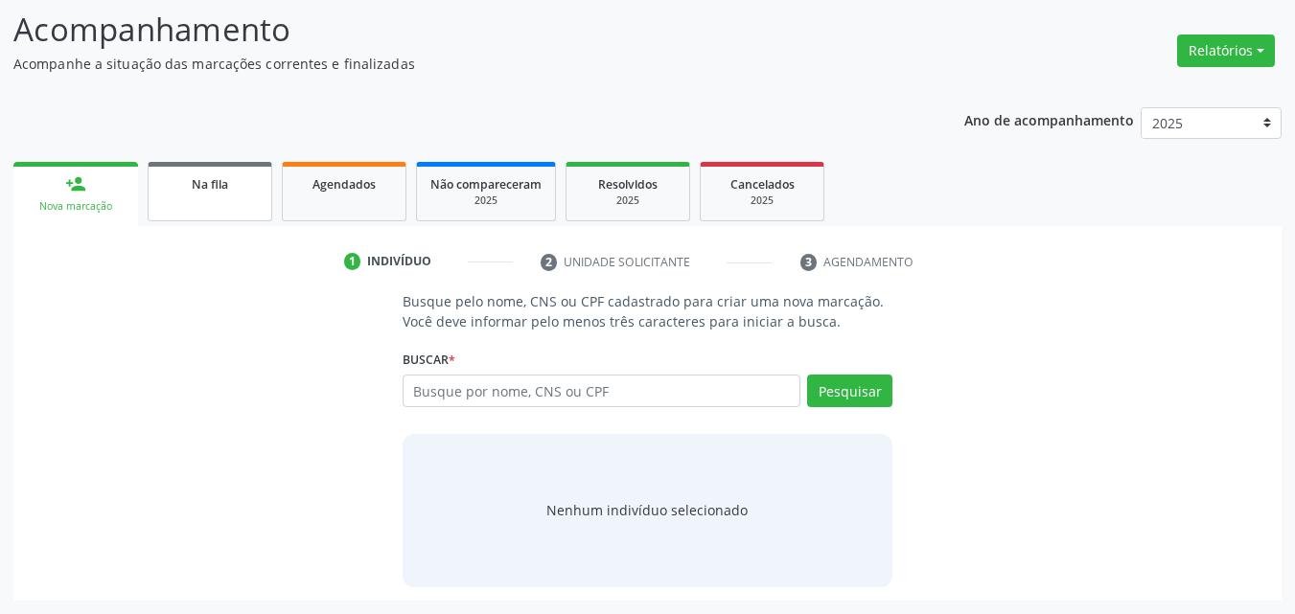
click at [253, 189] on div "Na fila" at bounding box center [210, 183] width 96 height 20
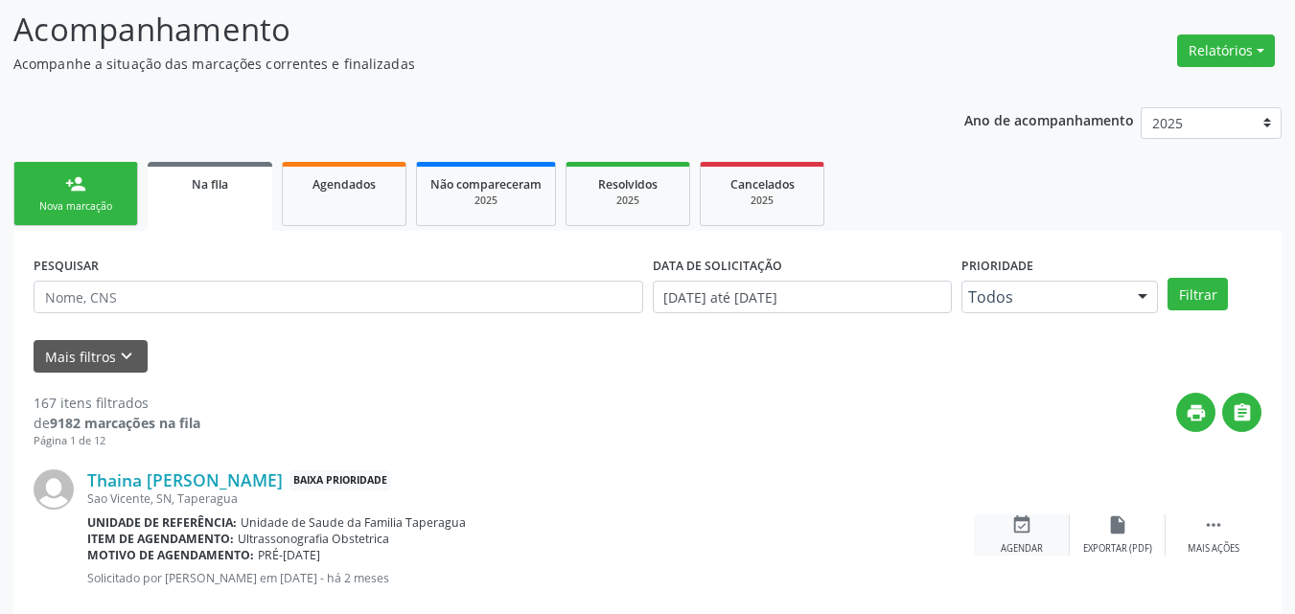
click at [1008, 538] on div "event_available Agendar" at bounding box center [1022, 535] width 96 height 41
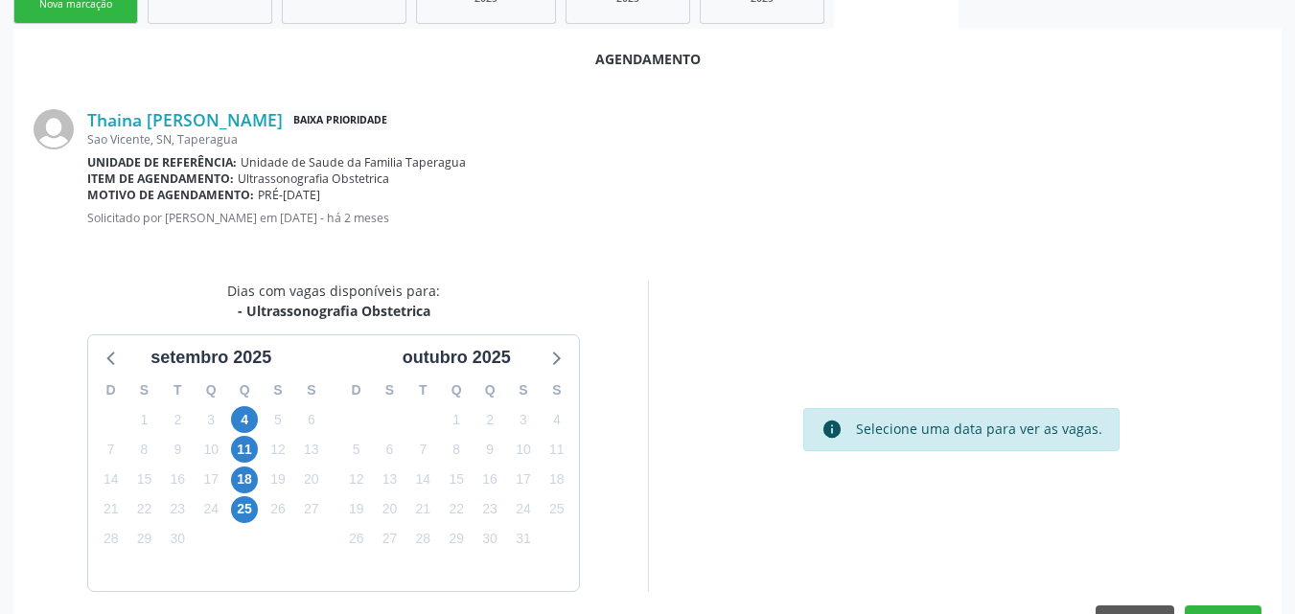
scroll to position [480, 0]
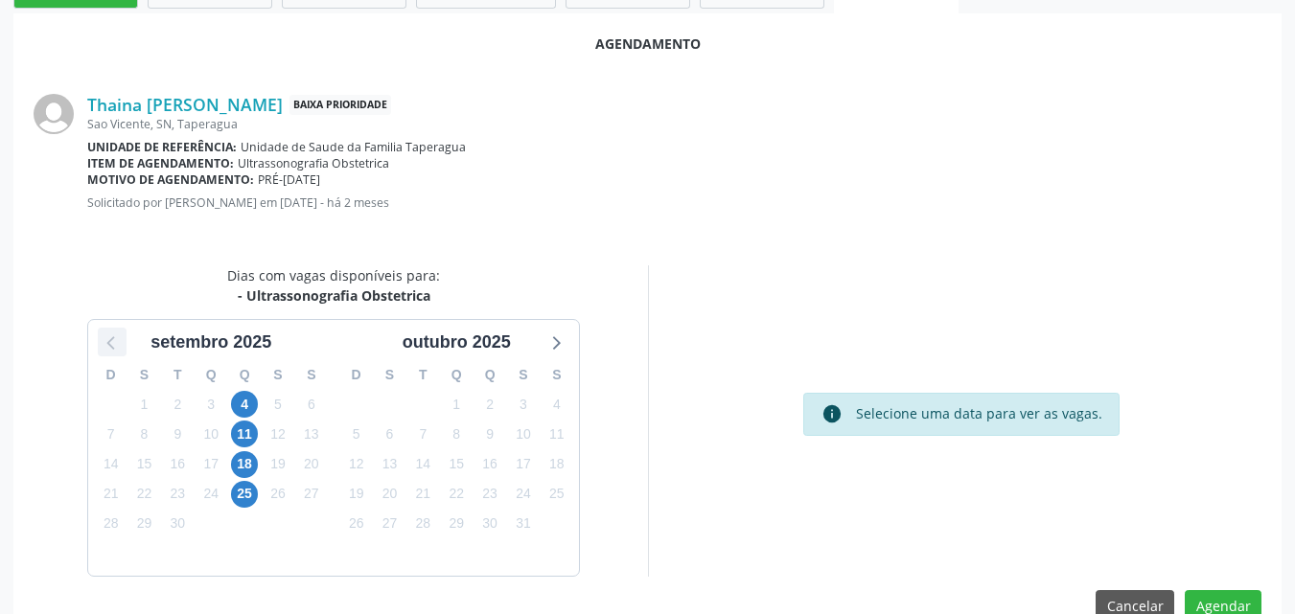
click at [104, 340] on icon at bounding box center [112, 342] width 25 height 25
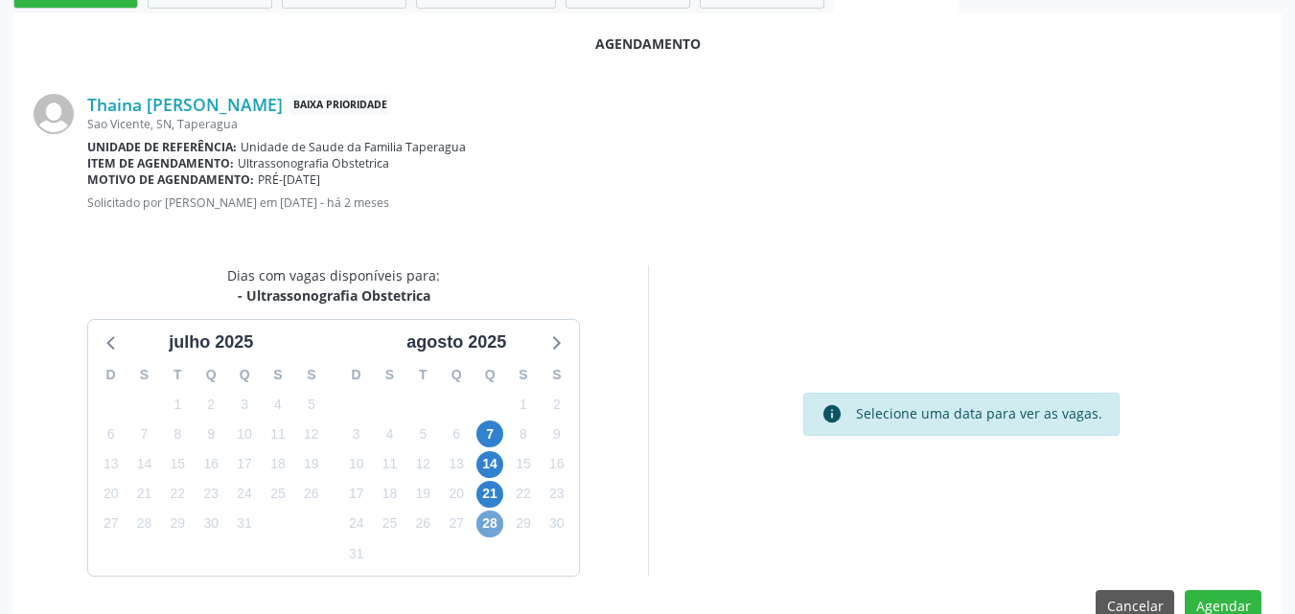
click at [489, 529] on span "28" at bounding box center [489, 524] width 27 height 27
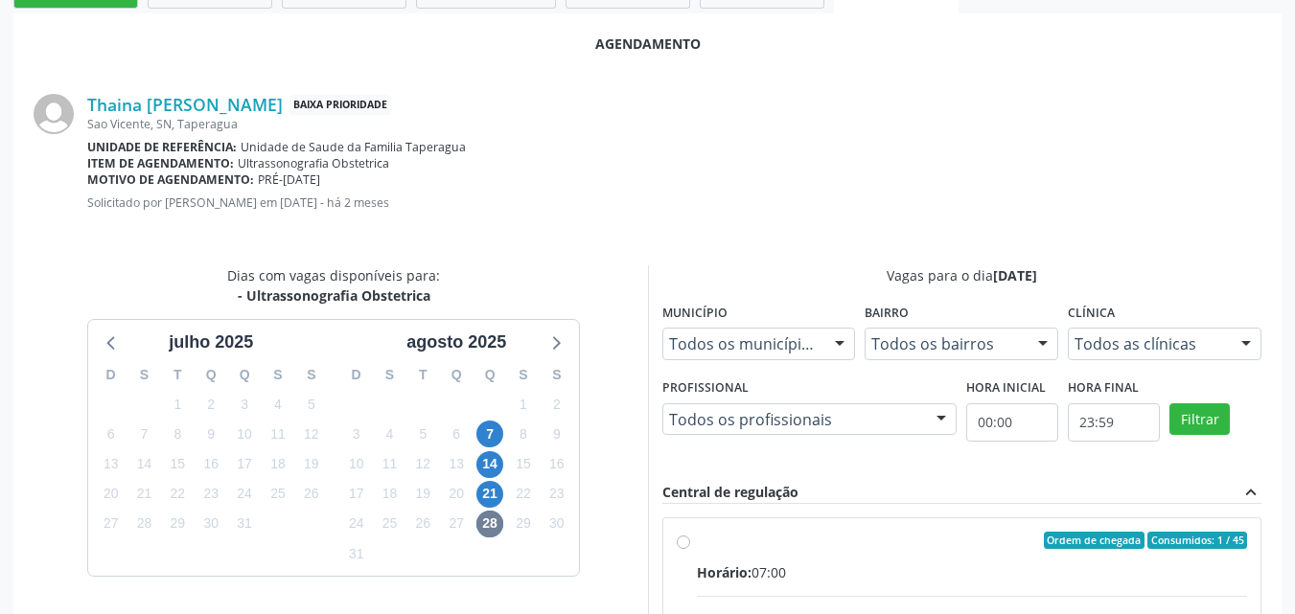
click at [751, 538] on div "Ordem de chegada Consumidos: 1 / 45" at bounding box center [972, 540] width 551 height 17
click at [690, 538] on input "Ordem de chegada Consumidos: 1 / 45 Horário: 07:00 Clínica: Centro de Saude Pro…" at bounding box center [683, 540] width 13 height 17
radio input "true"
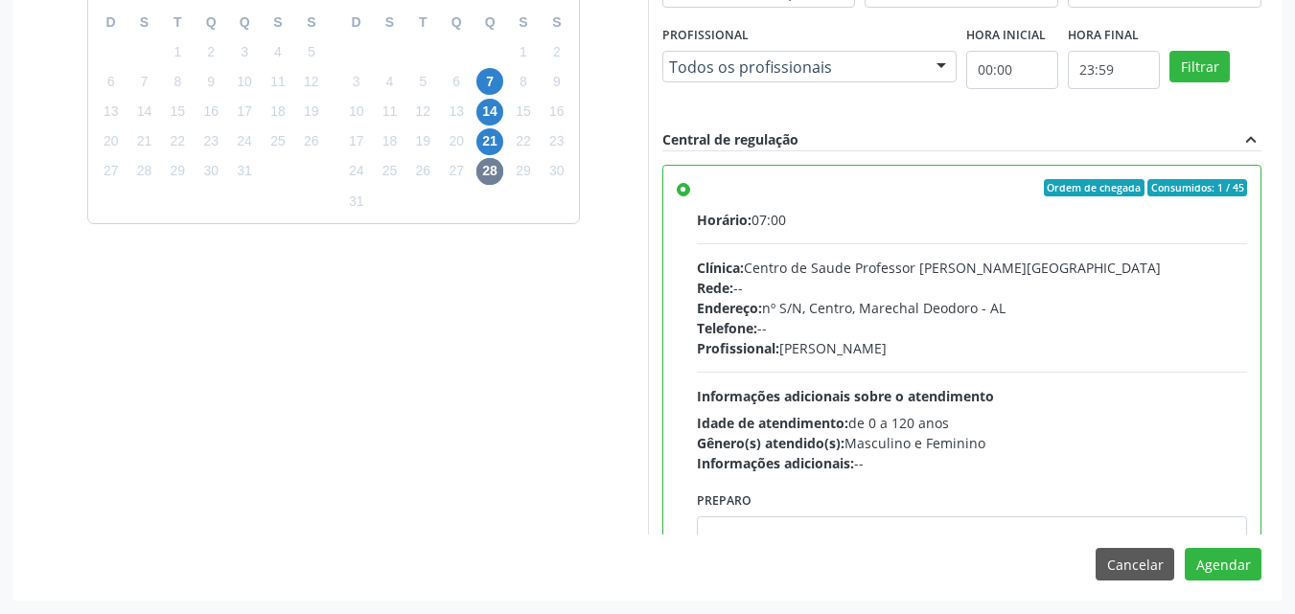
click at [1036, 539] on div "Agendamento Thaina Teles Barbosa Baixa Prioridade Sao Vicente, SN, Taperagua Un…" at bounding box center [647, 130] width 1268 height 939
click at [1036, 529] on textarea at bounding box center [972, 553] width 551 height 73
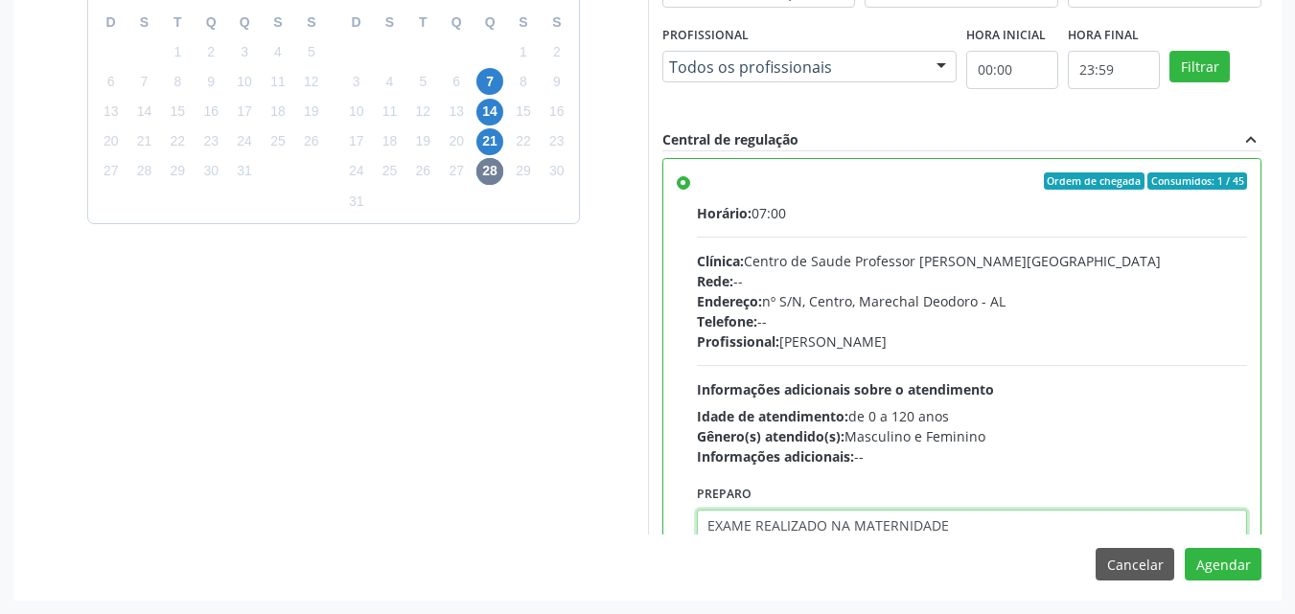
type textarea "EXAME REALIZADO NA MATERNIDADE"
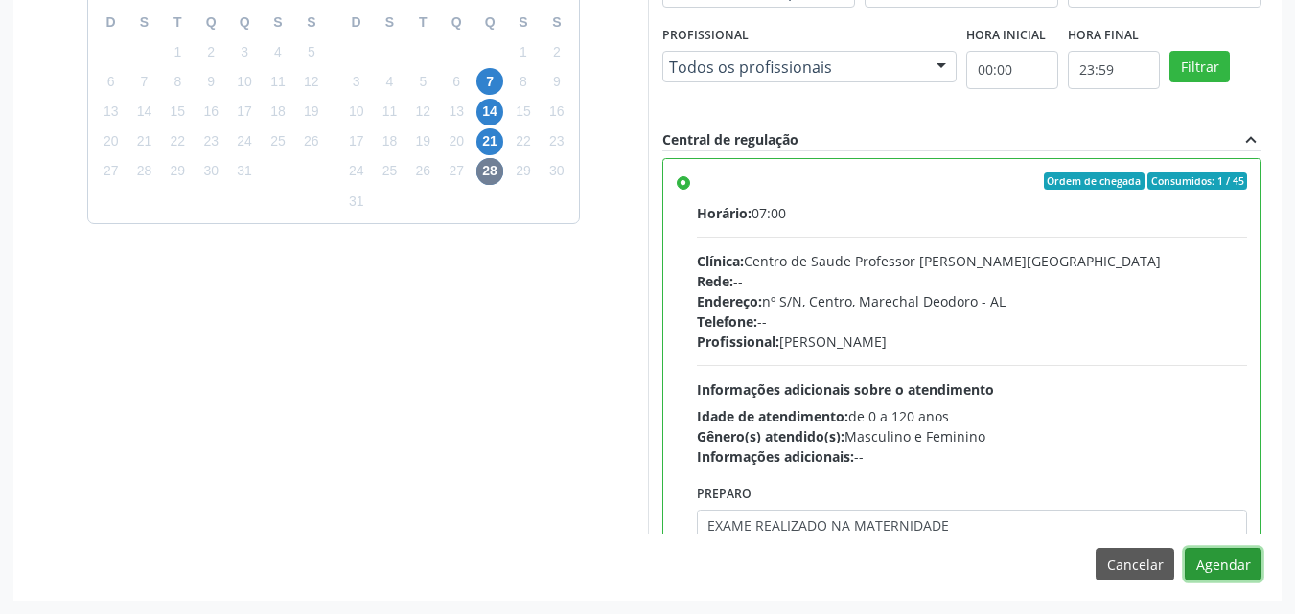
click at [1185, 548] on button "Agendar" at bounding box center [1223, 564] width 77 height 33
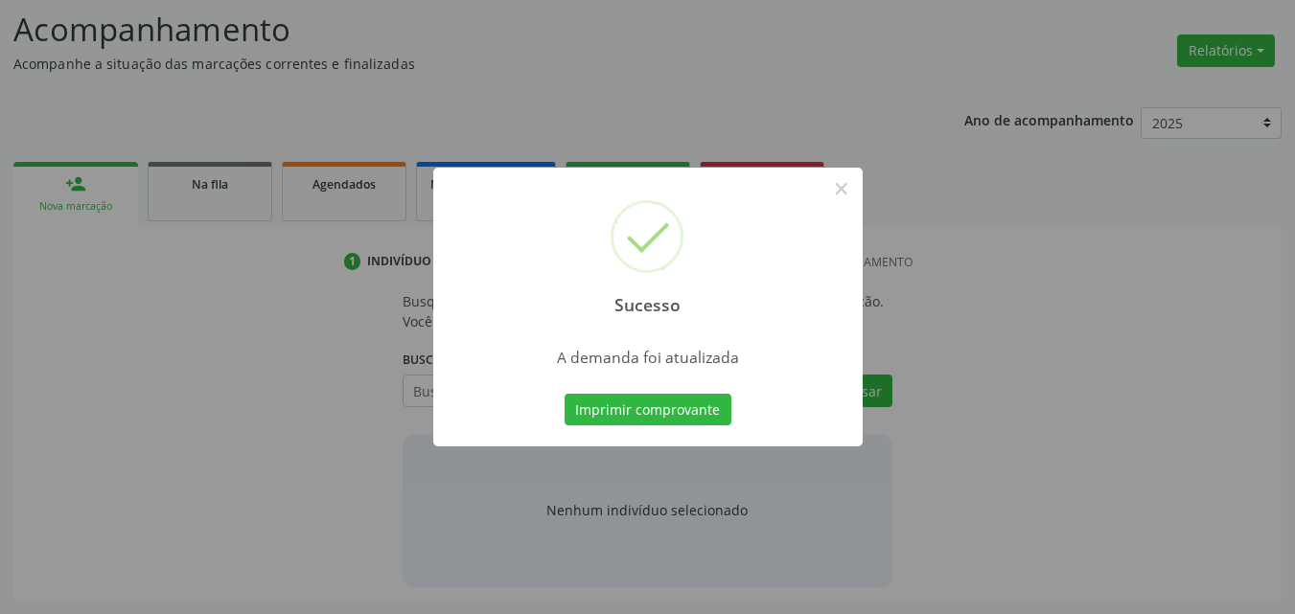
scroll to position [263, 0]
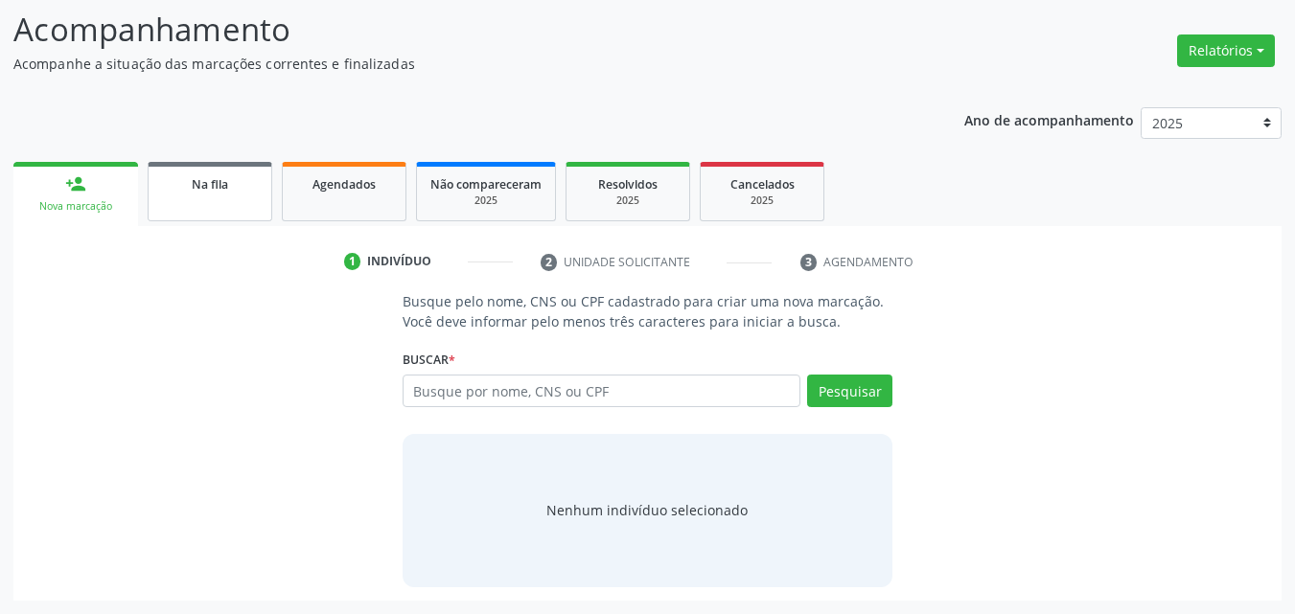
click at [195, 186] on span "Na fila" at bounding box center [210, 184] width 36 height 16
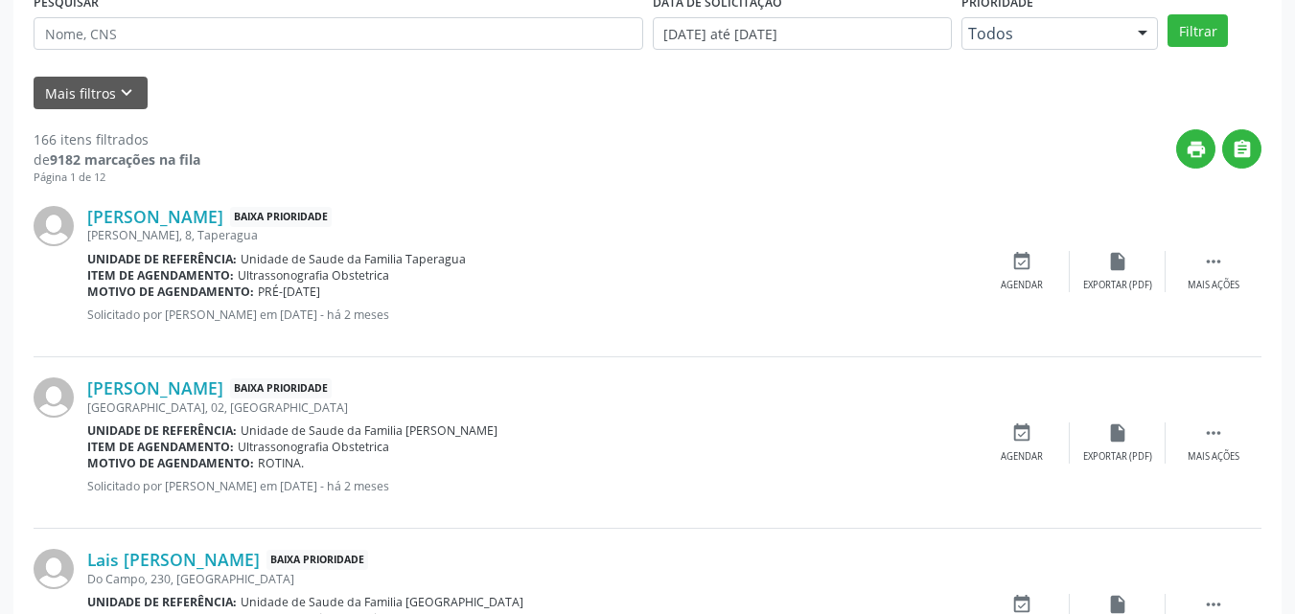
scroll to position [532, 0]
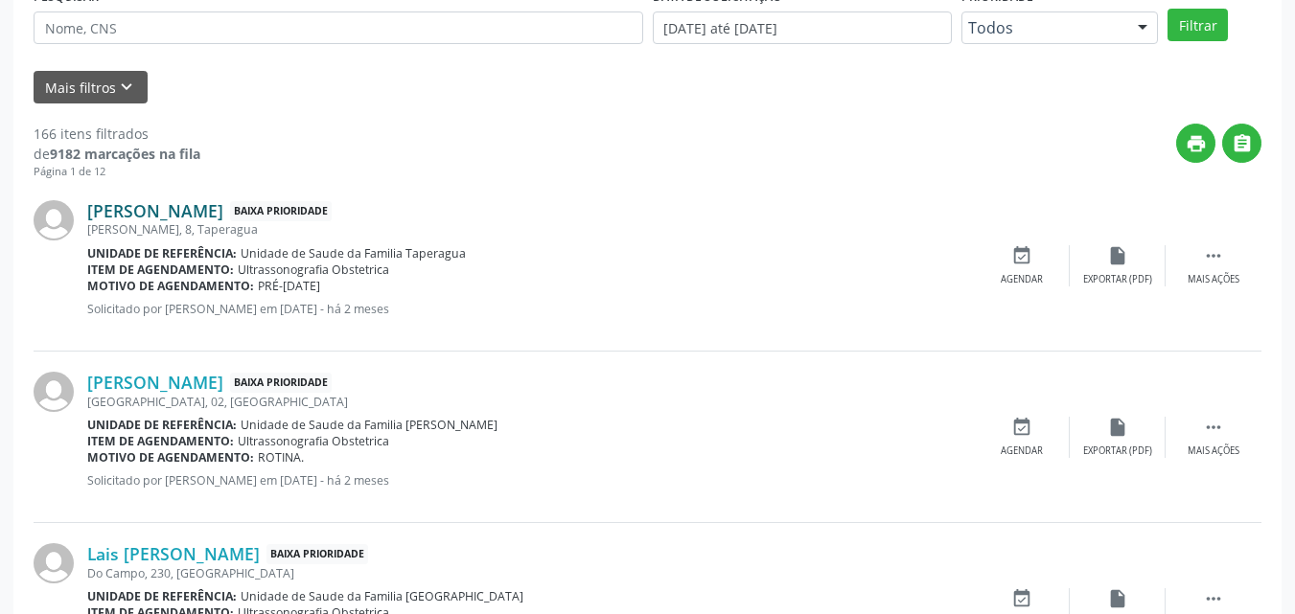
click at [223, 205] on link "Dayana Gomes Pereira dos Santos" at bounding box center [155, 210] width 136 height 21
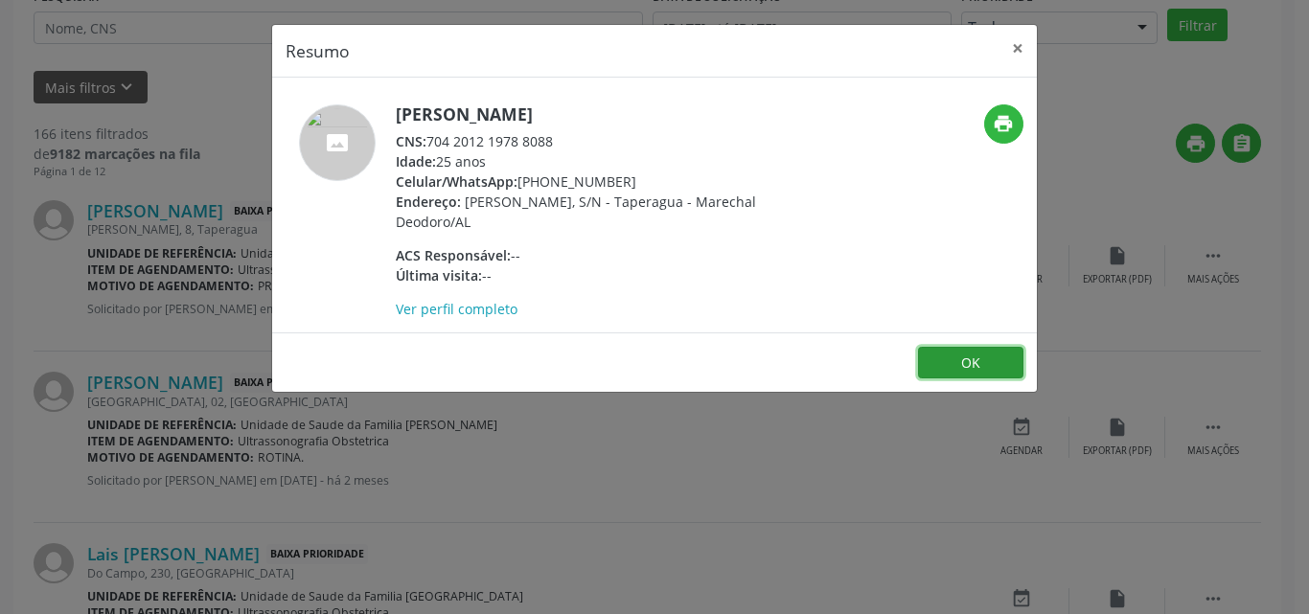
click at [955, 358] on button "OK" at bounding box center [970, 363] width 105 height 33
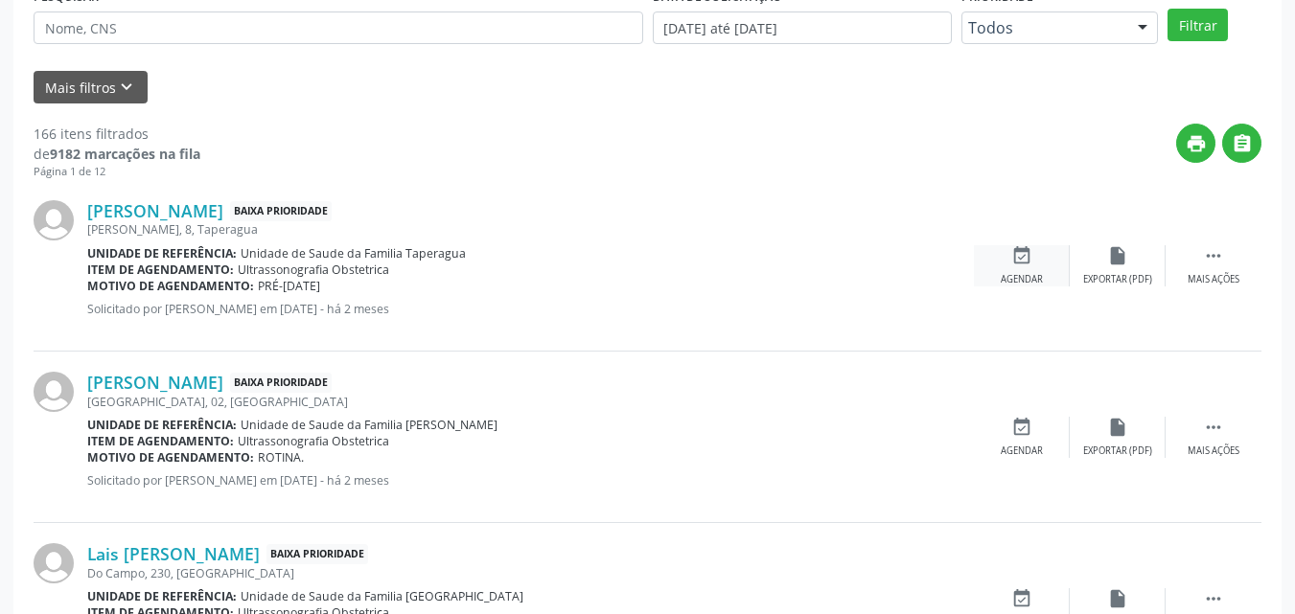
click at [1023, 267] on div "event_available Agendar" at bounding box center [1022, 265] width 96 height 41
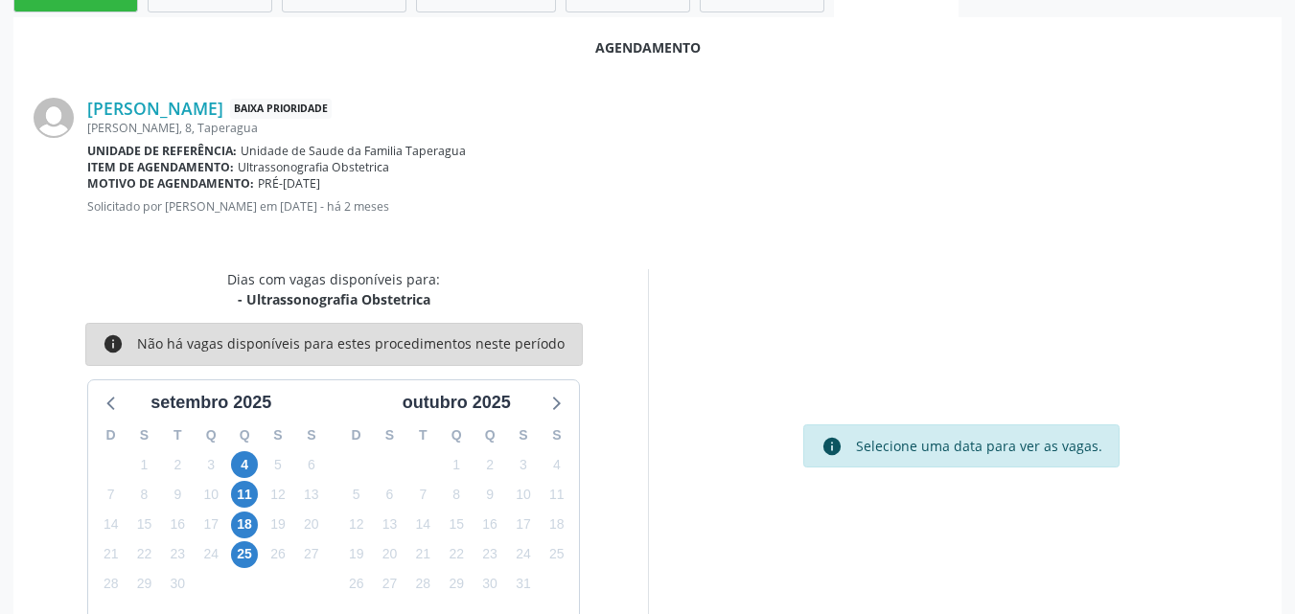
scroll to position [521, 0]
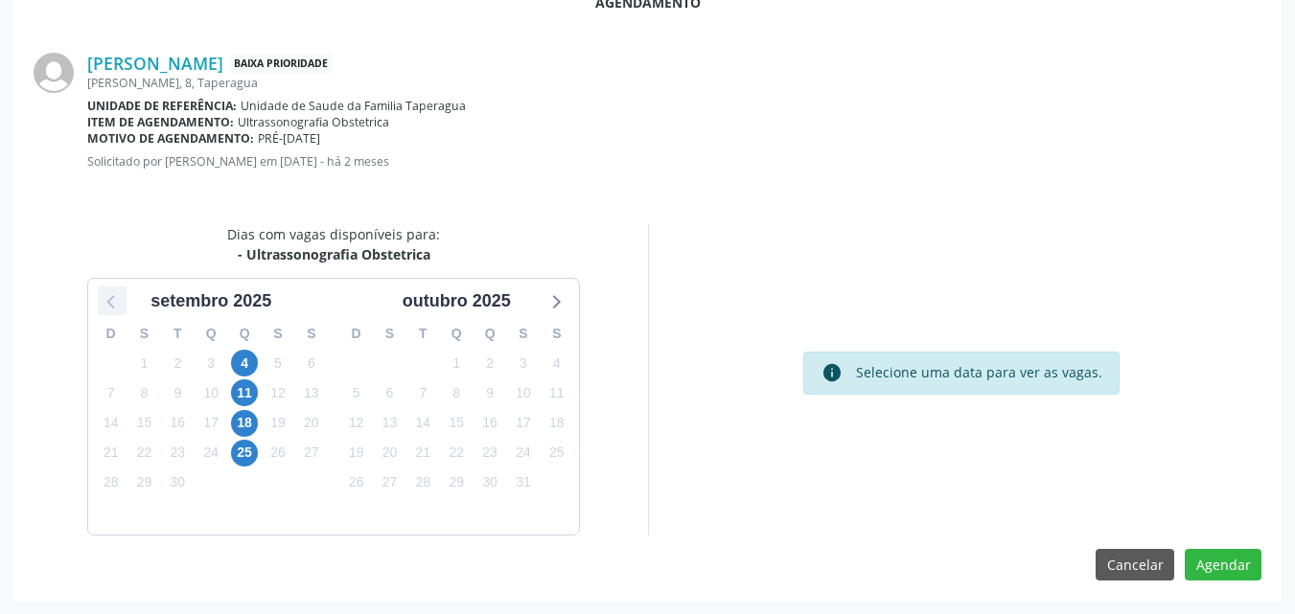
click at [110, 291] on icon at bounding box center [112, 301] width 25 height 25
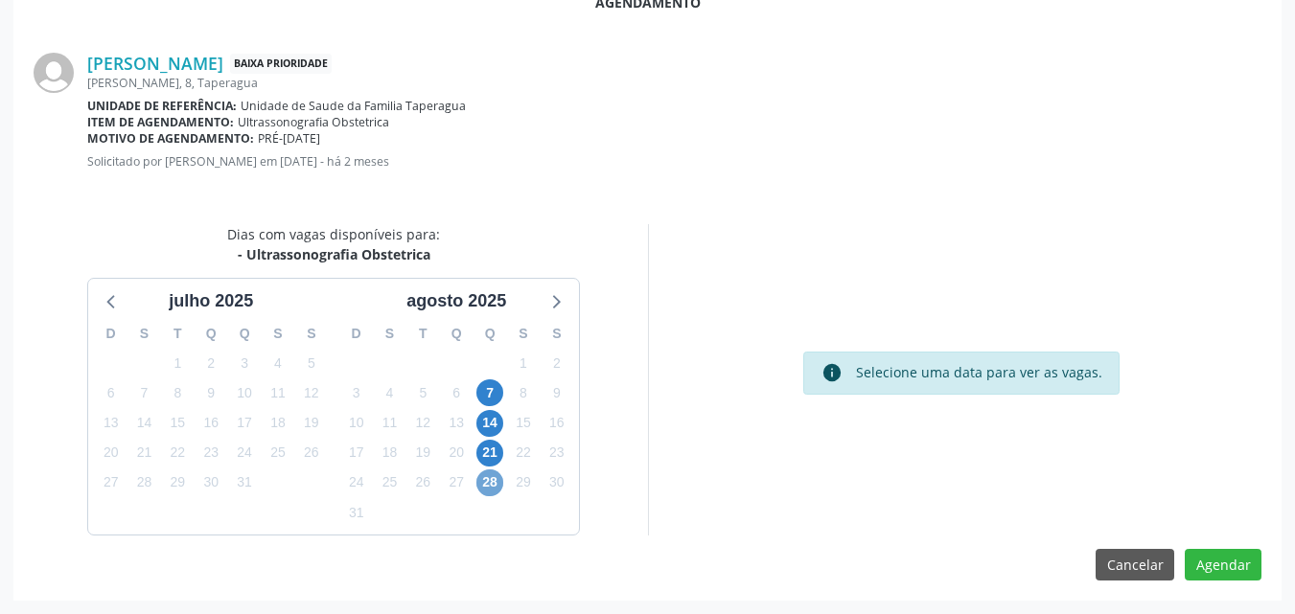
click at [493, 492] on span "28" at bounding box center [489, 483] width 27 height 27
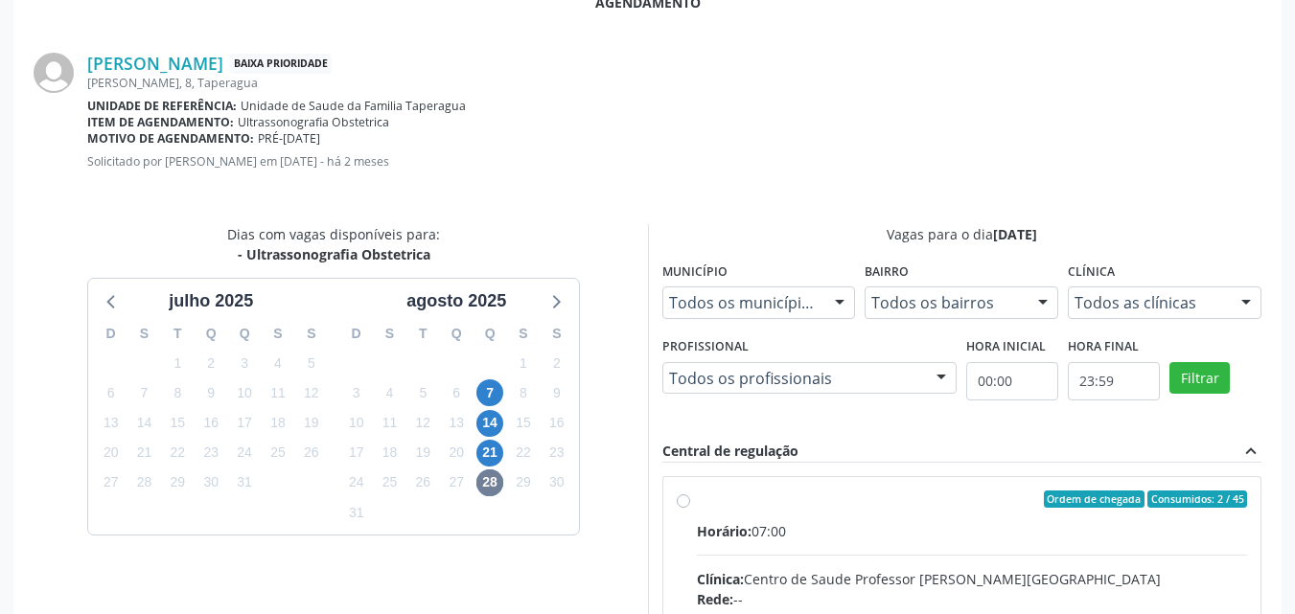
click at [748, 525] on span "Horário:" at bounding box center [724, 531] width 55 height 18
click at [690, 508] on input "Ordem de chegada Consumidos: 2 / 45 Horário: 07:00 Clínica: Centro de Saude Pro…" at bounding box center [683, 499] width 13 height 17
radio input "true"
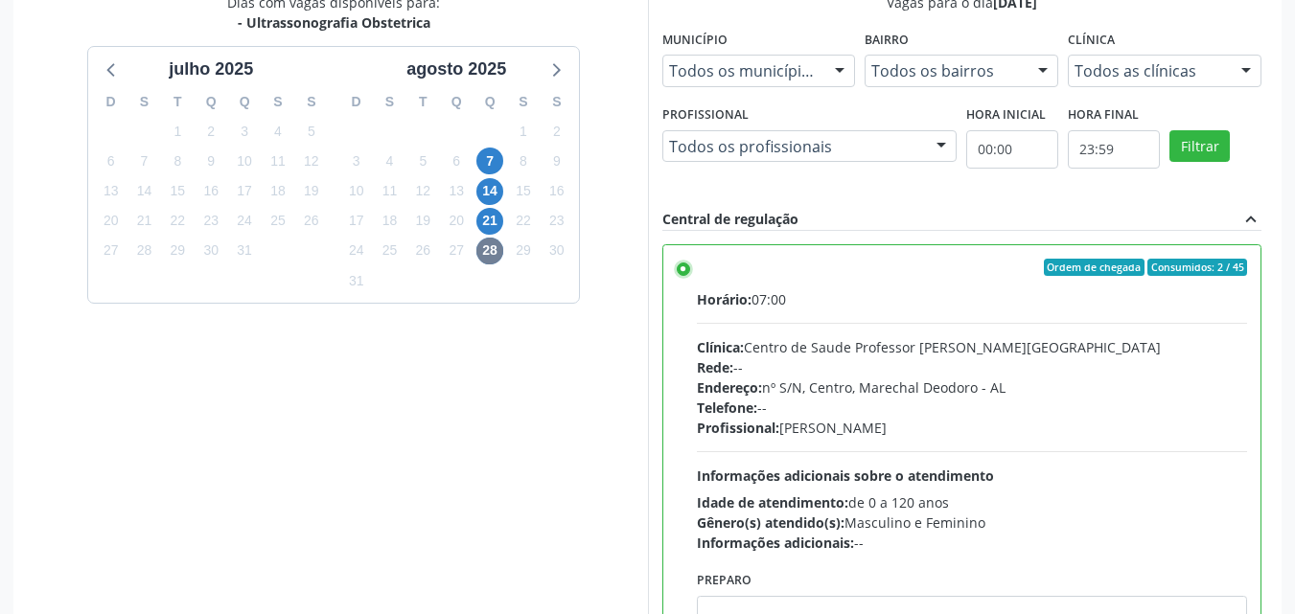
scroll to position [833, 0]
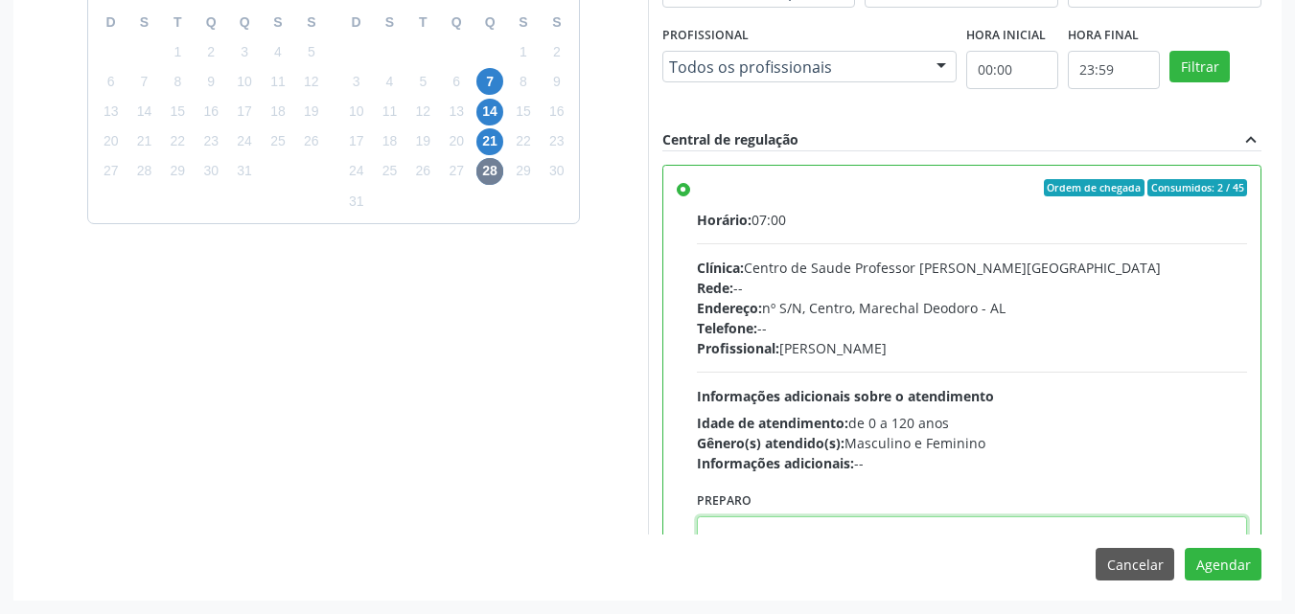
click at [1199, 526] on textarea at bounding box center [972, 553] width 551 height 73
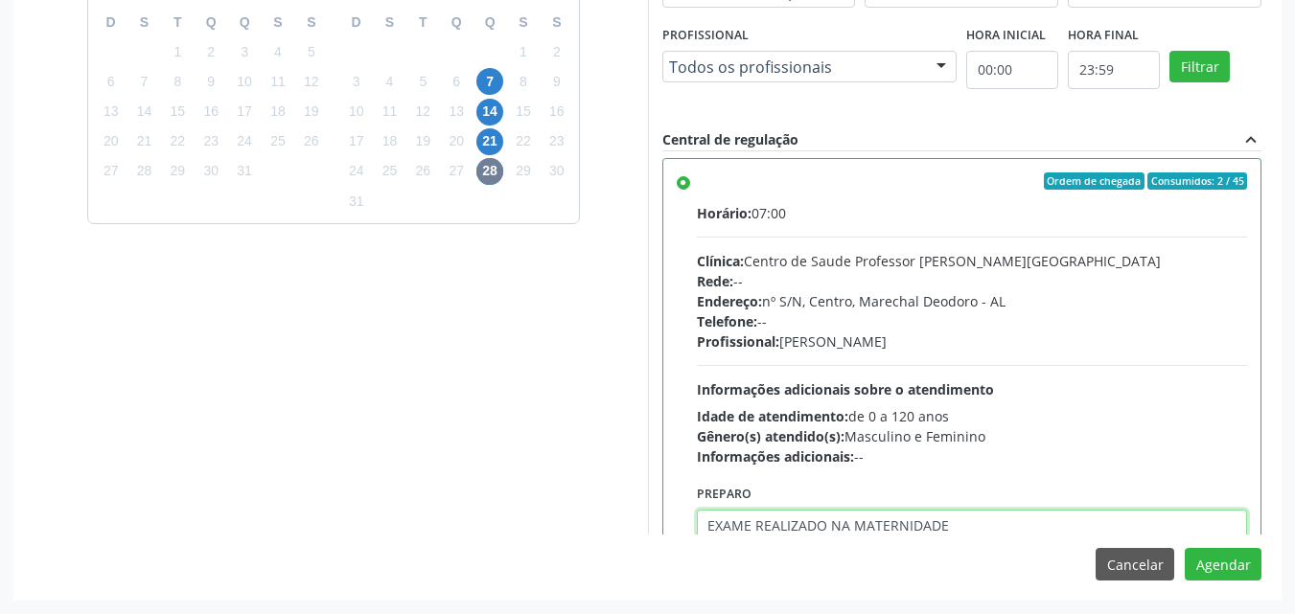
type textarea "EXAME REALIZADO NA MATERNIDADE"
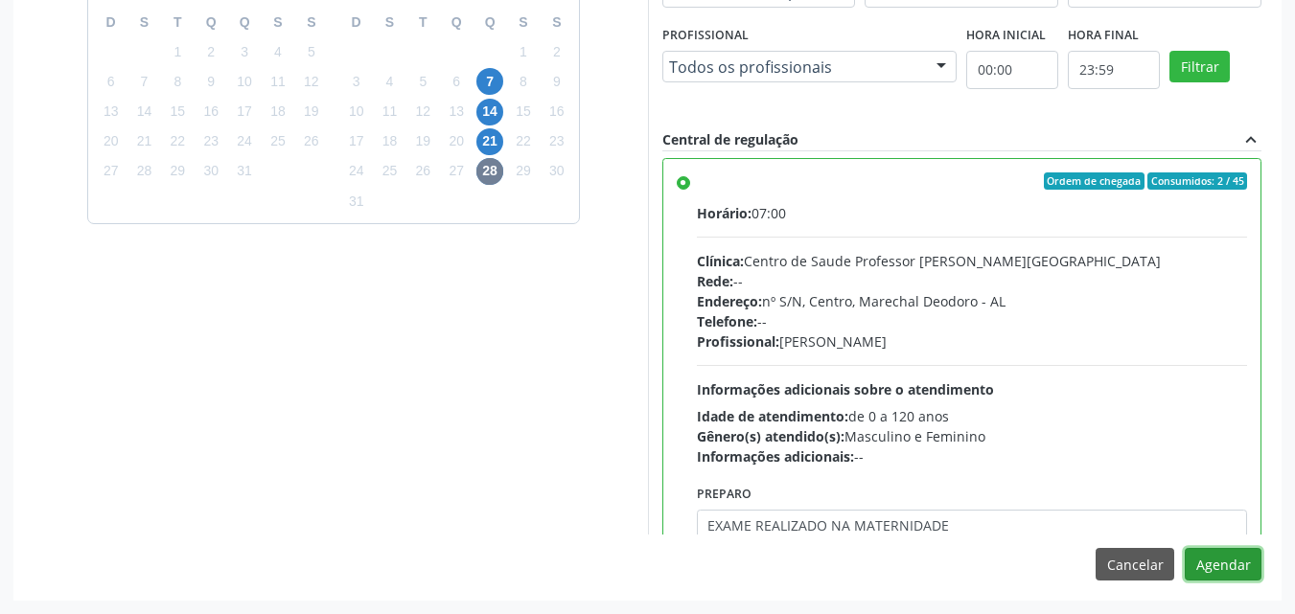
click at [1185, 548] on button "Agendar" at bounding box center [1223, 564] width 77 height 33
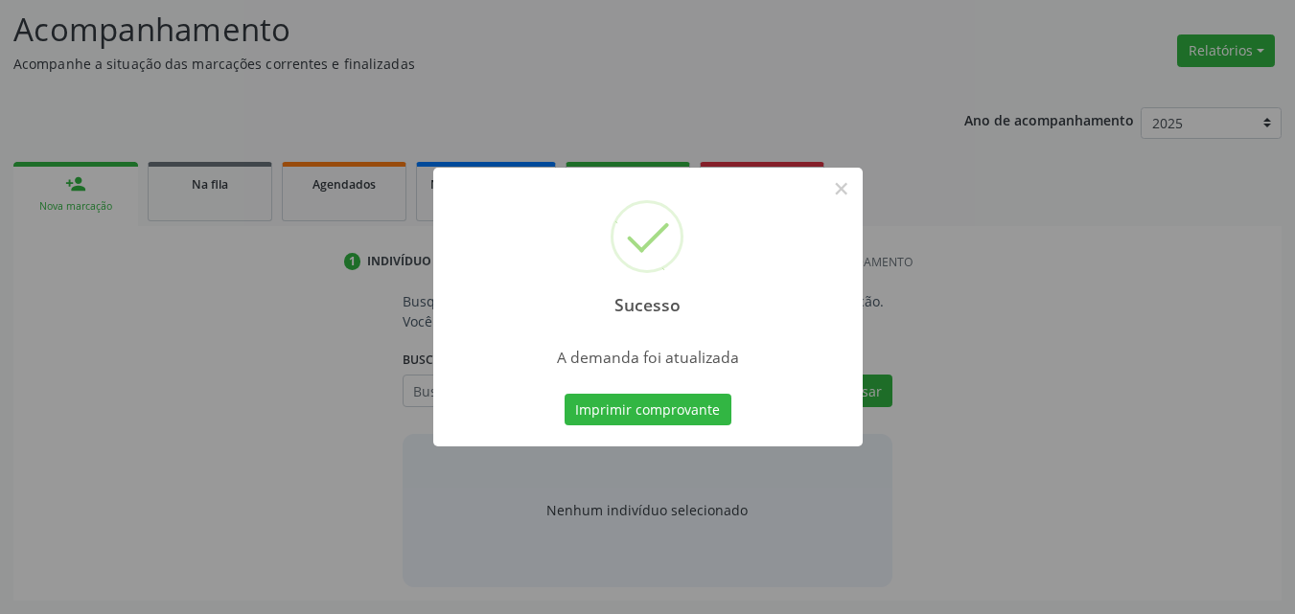
scroll to position [263, 0]
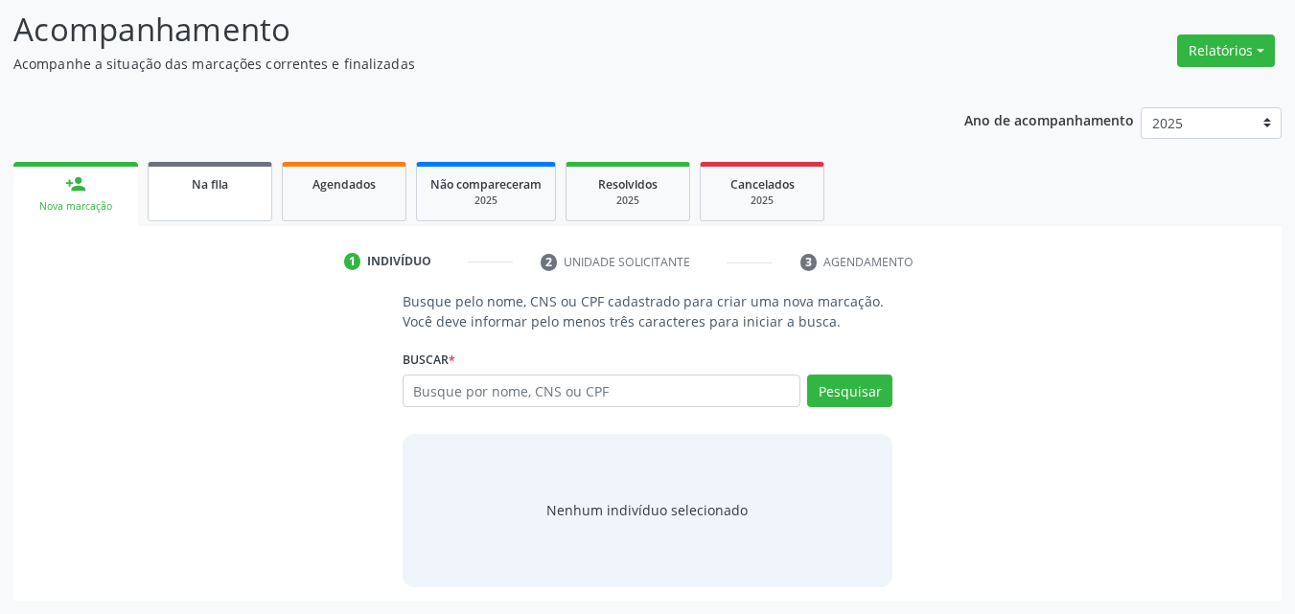
click at [227, 180] on span "Na fila" at bounding box center [210, 184] width 36 height 16
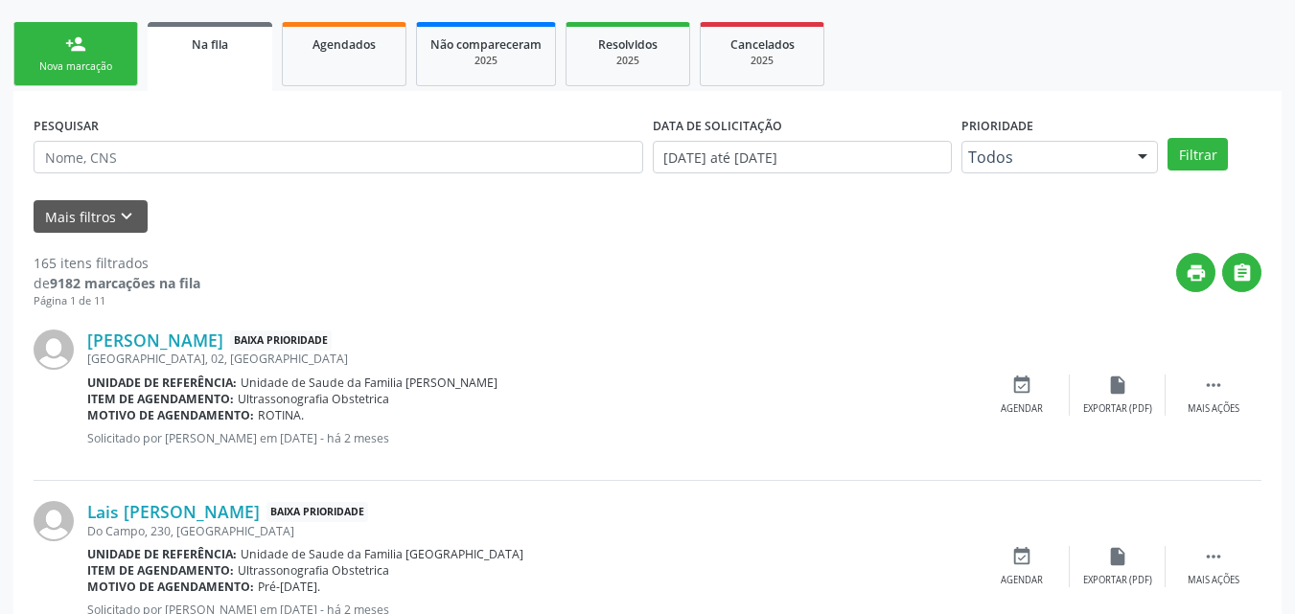
scroll to position [426, 0]
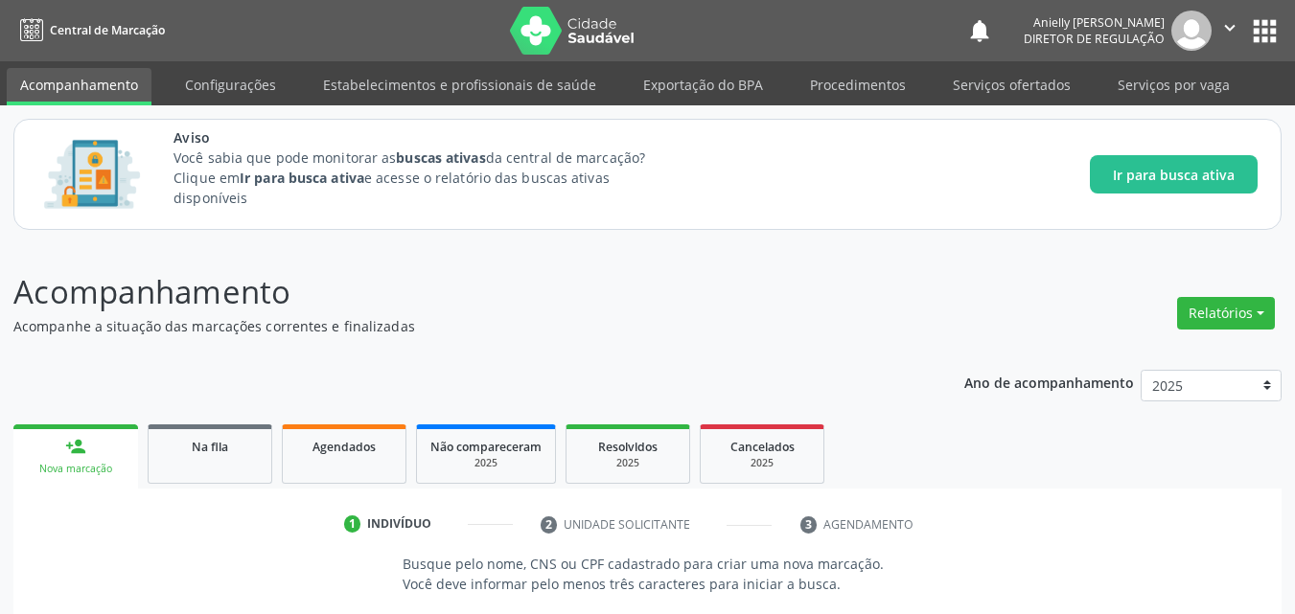
scroll to position [263, 0]
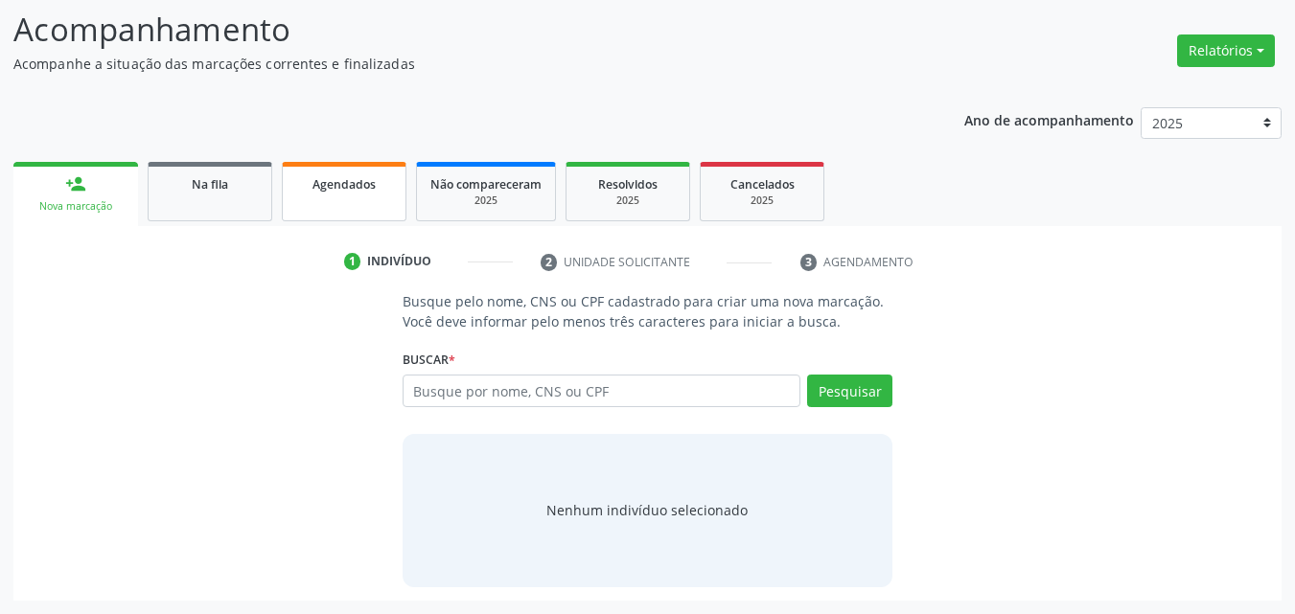
click at [387, 184] on div "Agendados" at bounding box center [344, 183] width 96 height 20
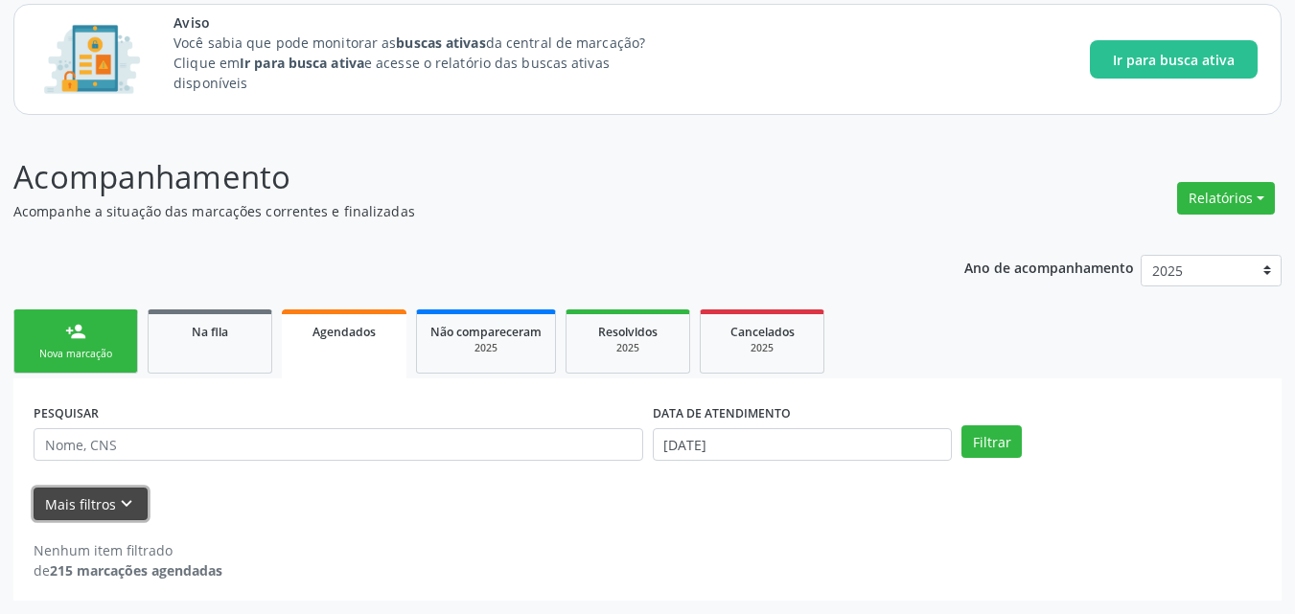
click at [65, 498] on button "Mais filtros keyboard_arrow_down" at bounding box center [91, 505] width 114 height 34
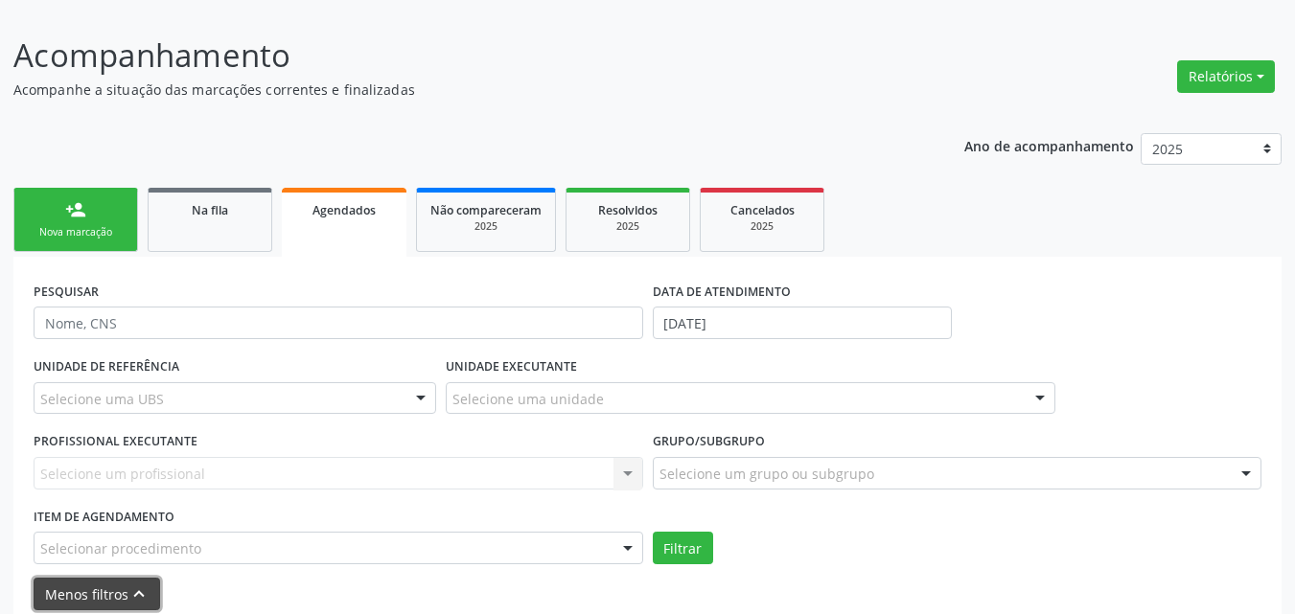
scroll to position [255, 0]
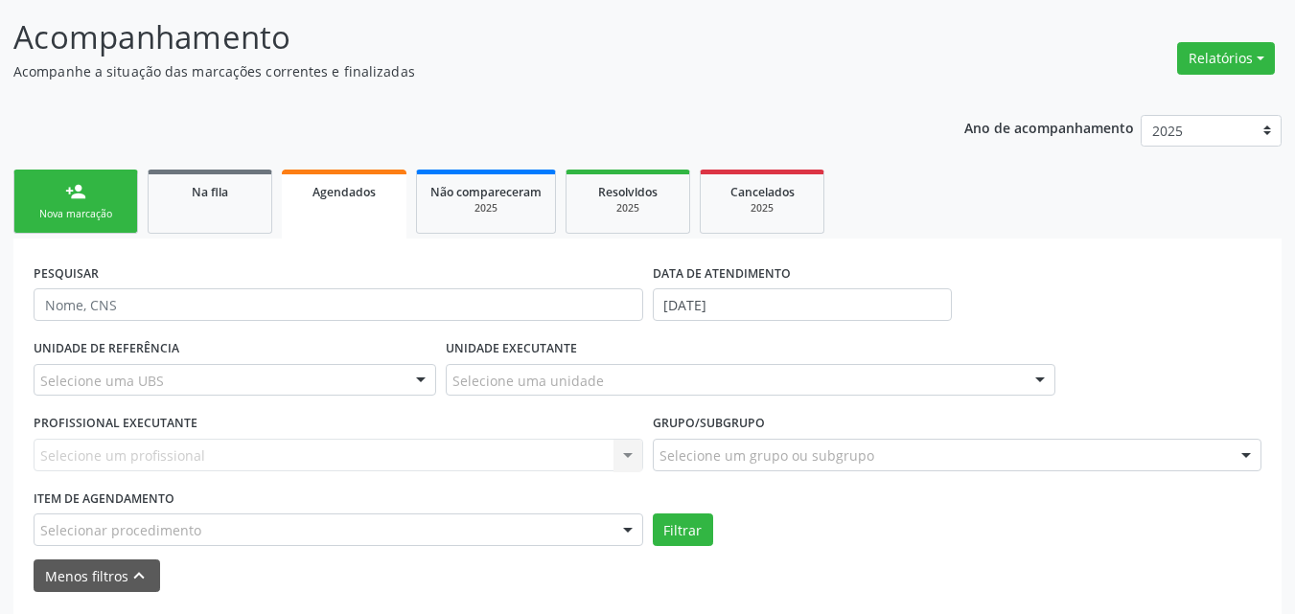
click at [378, 445] on div "Selecione um profissional Nenhum resultado encontrado para: " " Não há nenhuma …" at bounding box center [339, 455] width 610 height 33
click at [404, 521] on div "Selecionar procedimento" at bounding box center [339, 530] width 610 height 33
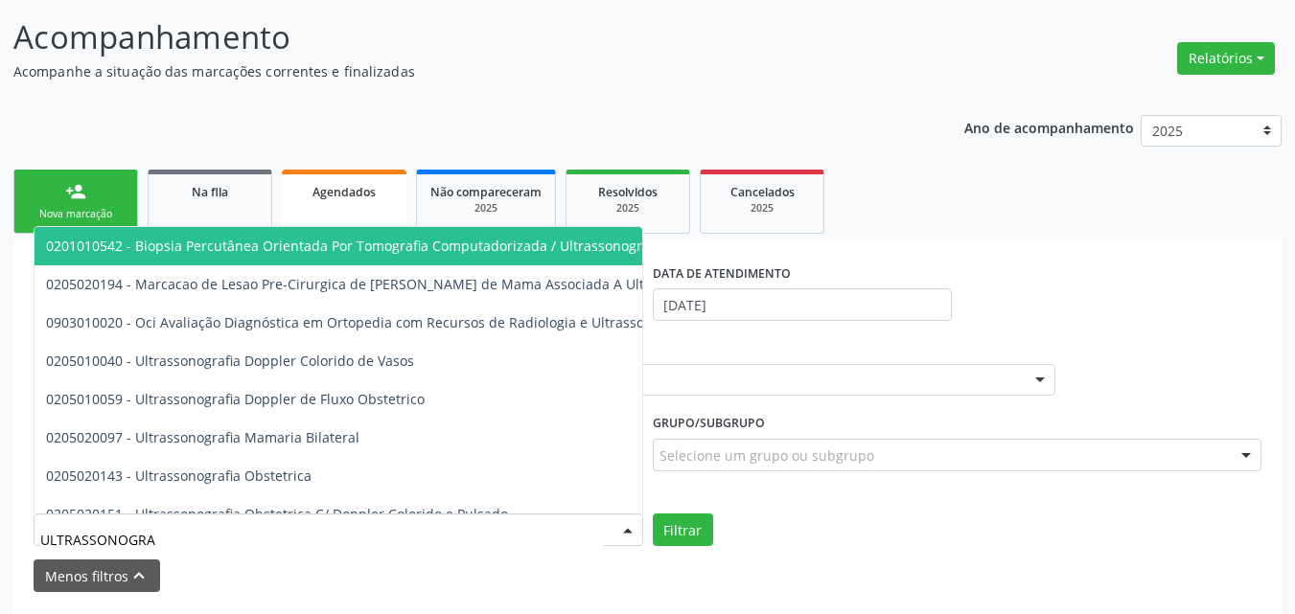
type input "ULTRASSONOGRAF"
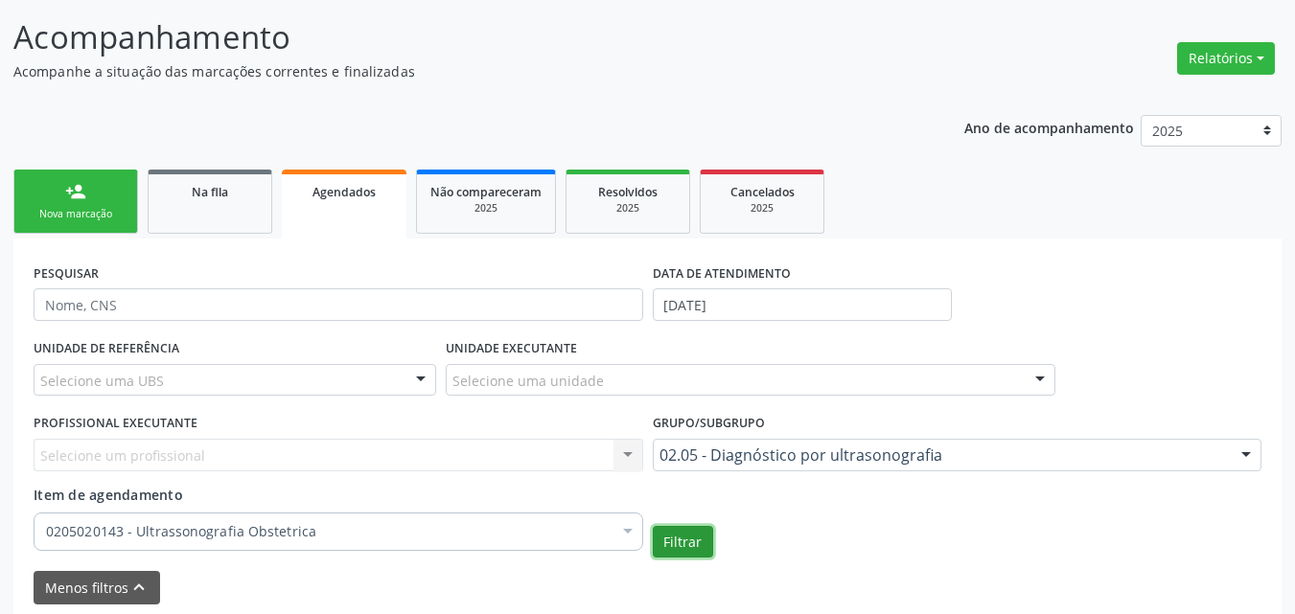
click at [653, 526] on button "Filtrar" at bounding box center [683, 542] width 60 height 33
click at [676, 539] on button "Filtrar" at bounding box center [683, 542] width 60 height 33
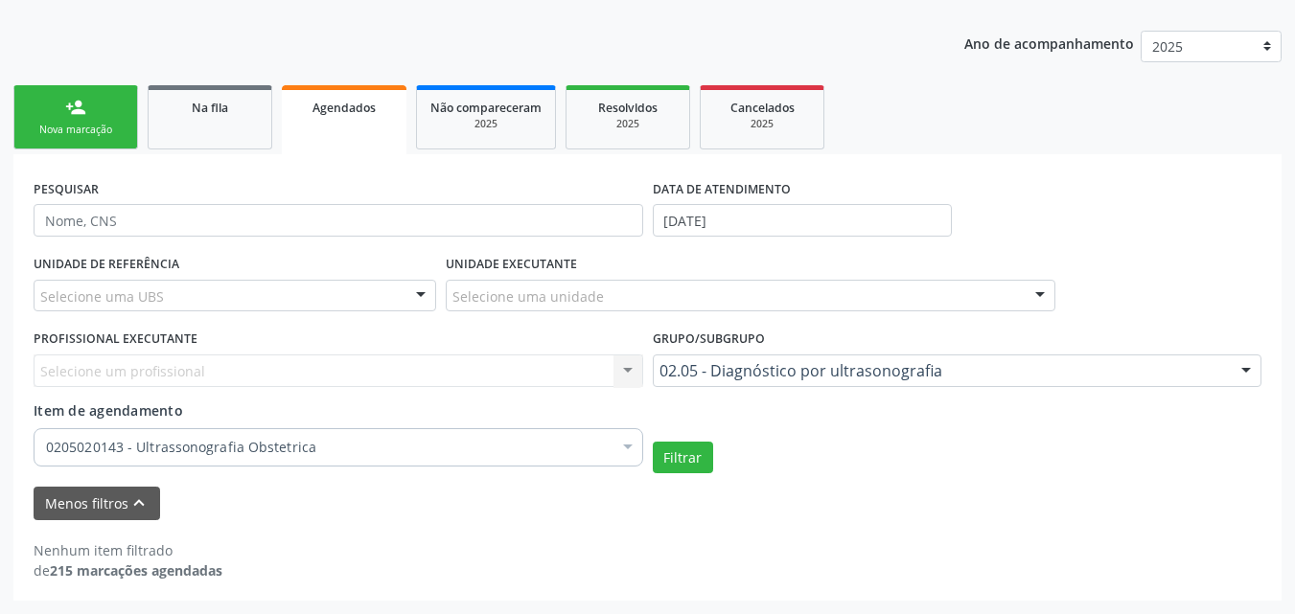
click at [809, 237] on div "DATA DE ATENDIMENTO [DATE]" at bounding box center [803, 211] width 310 height 75
click at [809, 223] on input "[DATE]" at bounding box center [803, 220] width 300 height 33
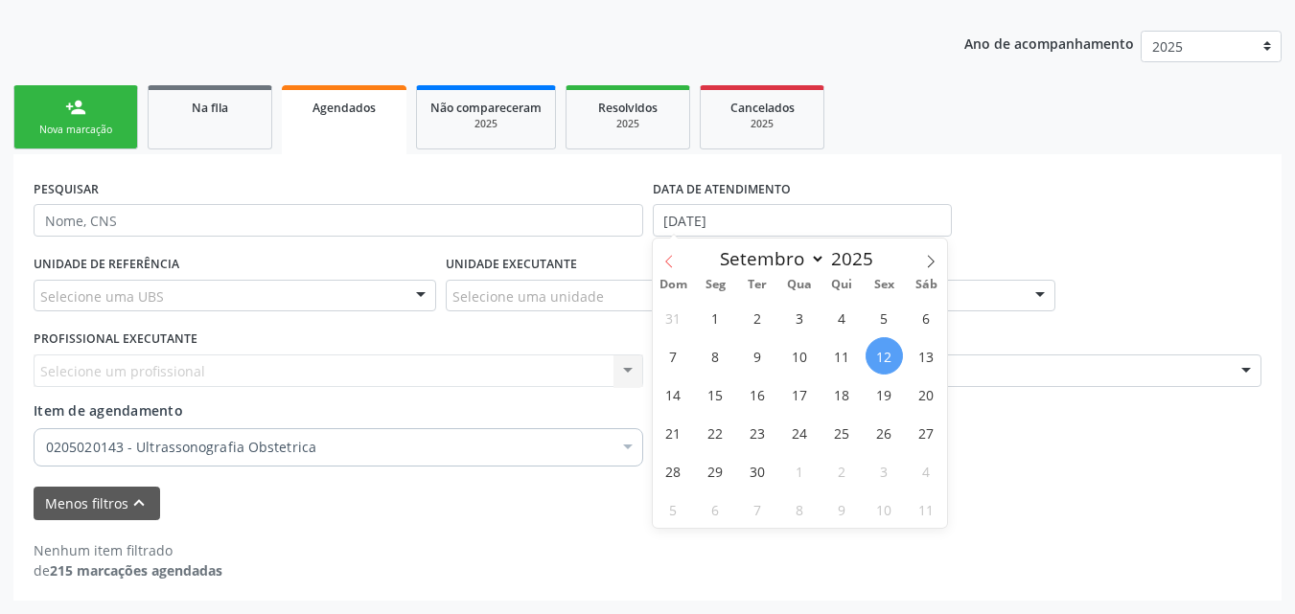
click at [672, 263] on icon at bounding box center [668, 261] width 13 height 13
select select "7"
click at [877, 317] on span "1" at bounding box center [884, 317] width 37 height 37
type input "01/08/2025"
click at [936, 257] on icon at bounding box center [930, 261] width 13 height 13
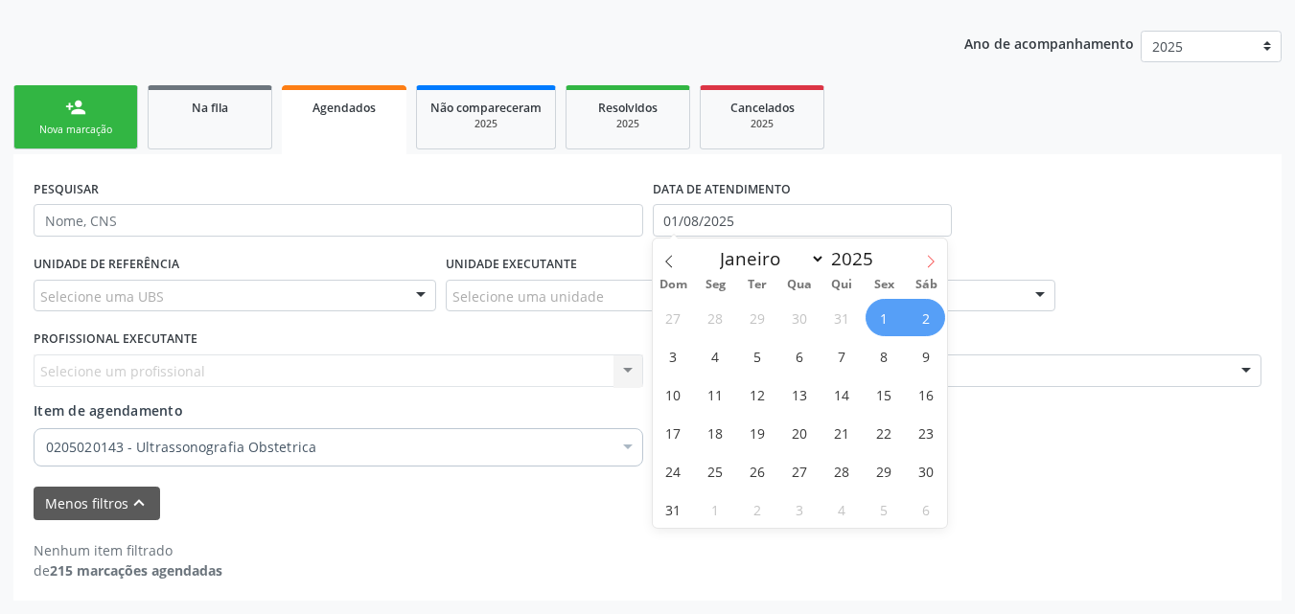
select select "8"
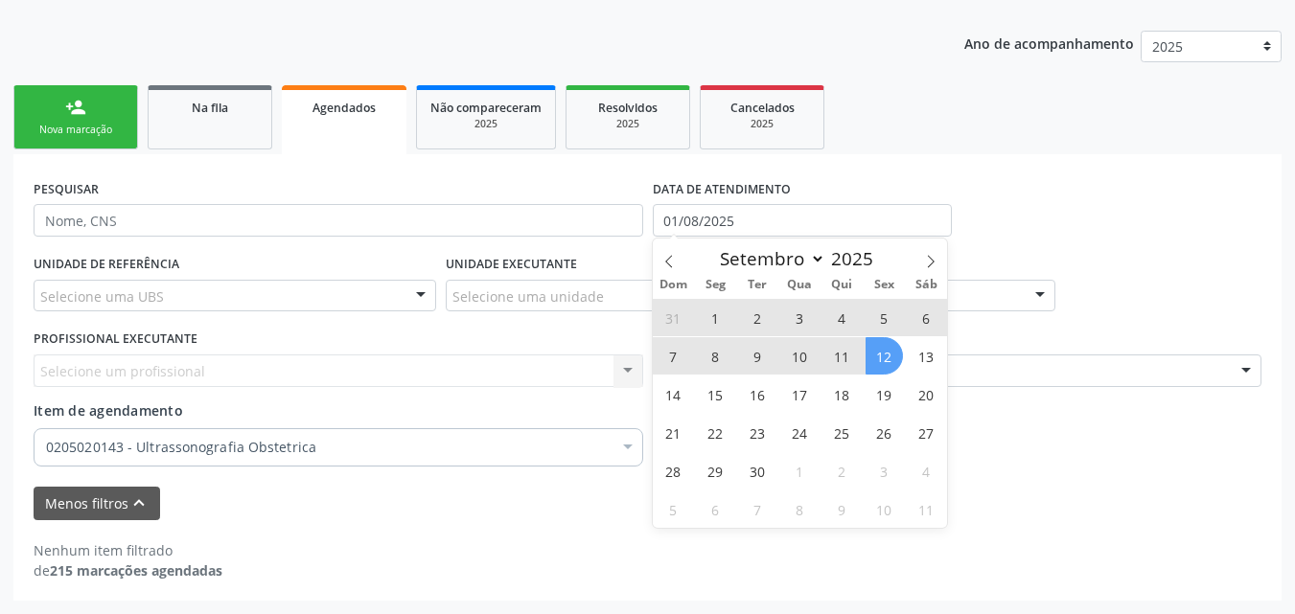
click at [885, 361] on span "12" at bounding box center [884, 355] width 37 height 37
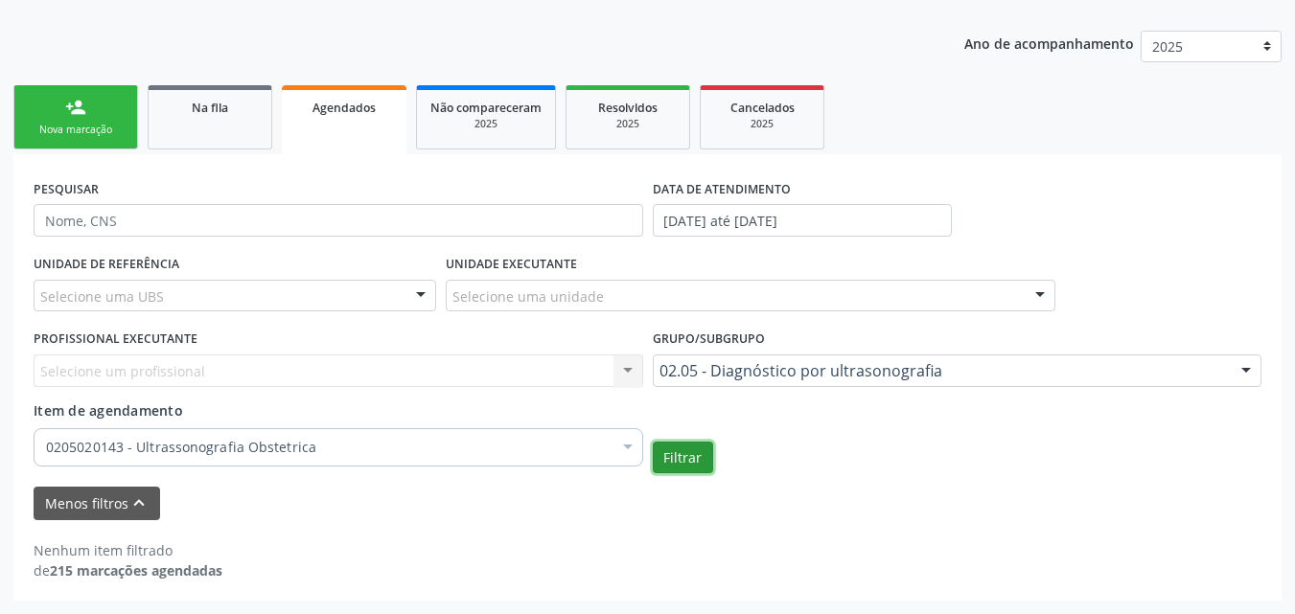
click at [681, 459] on button "Filtrar" at bounding box center [683, 458] width 60 height 33
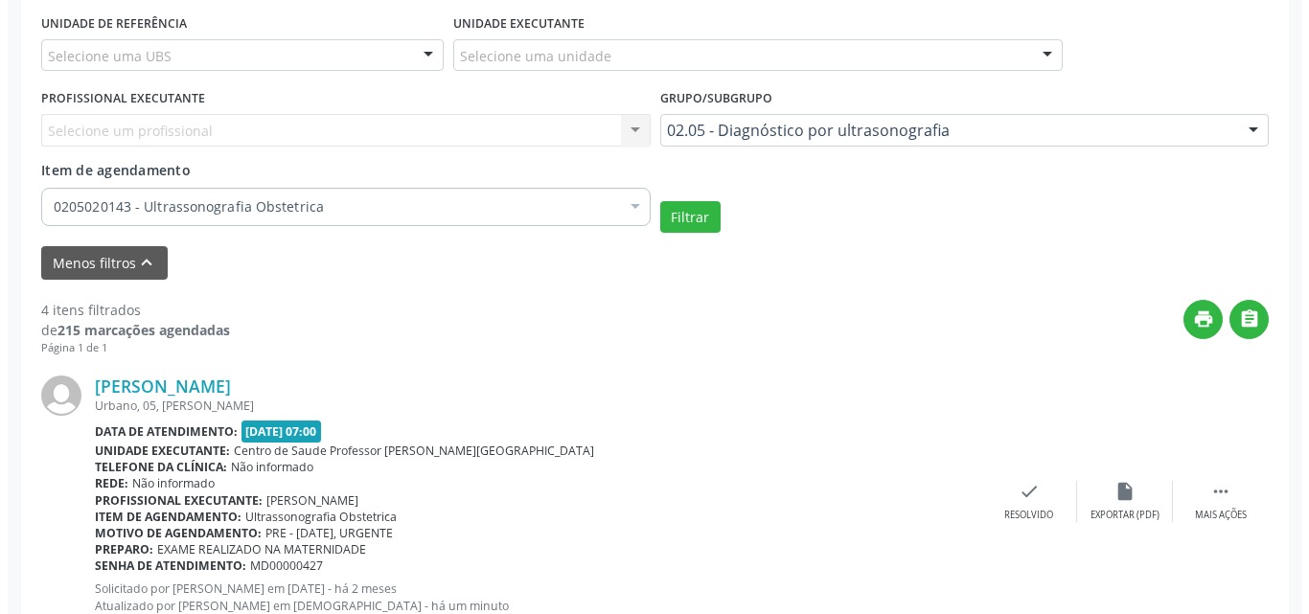
scroll to position [747, 0]
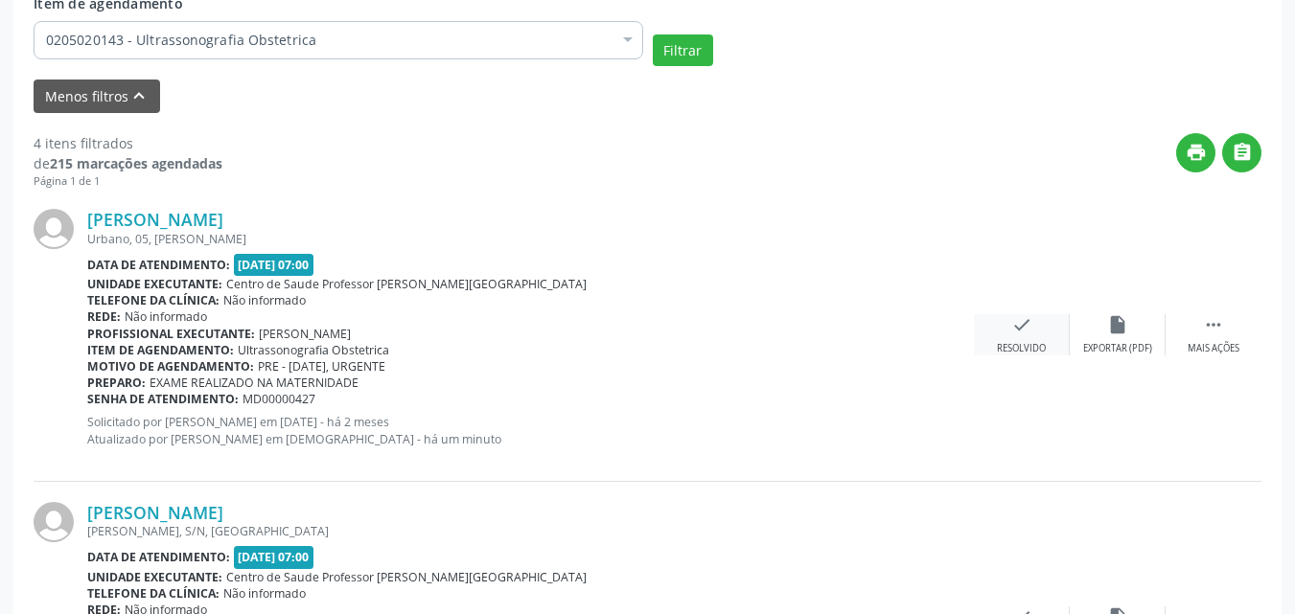
click at [1033, 325] on div "check Resolvido" at bounding box center [1022, 334] width 96 height 41
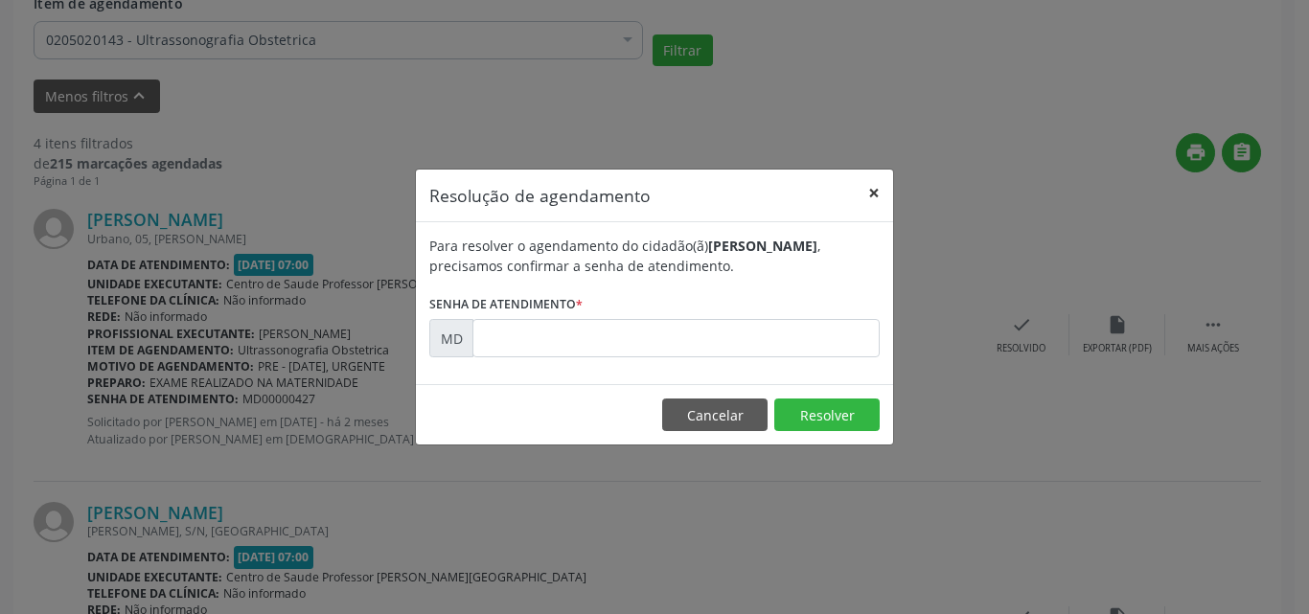
click at [874, 190] on button "×" at bounding box center [874, 193] width 38 height 47
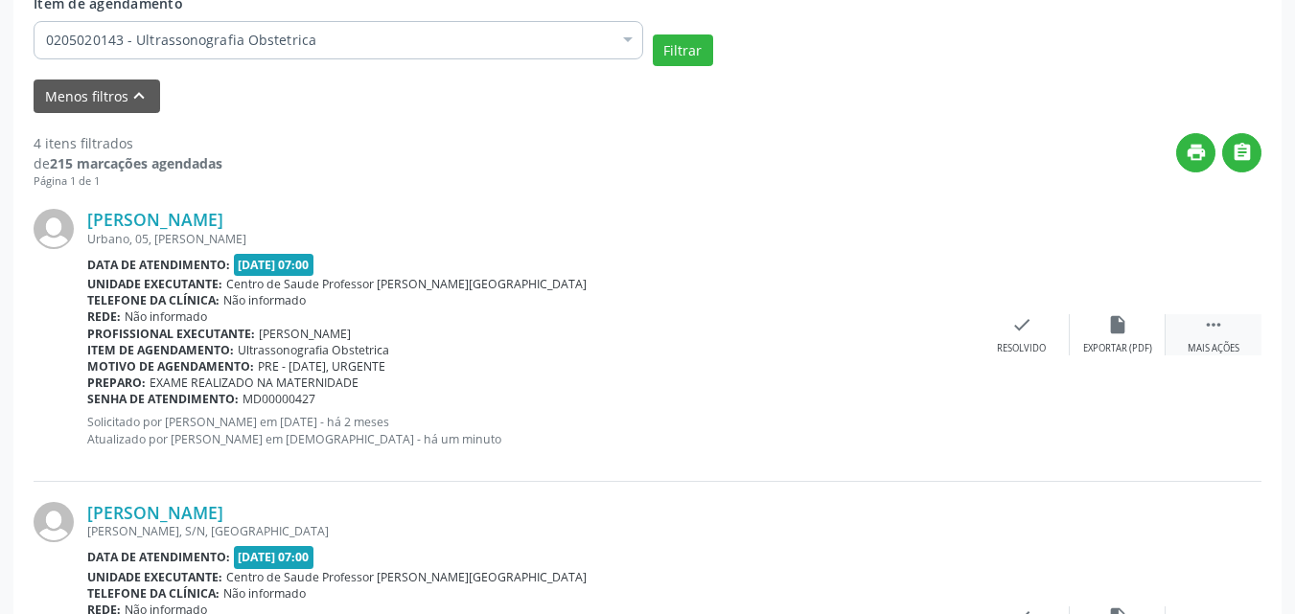
click at [1184, 333] on div " Mais ações" at bounding box center [1214, 334] width 96 height 41
click at [649, 346] on div "Resolvido" at bounding box center [637, 348] width 49 height 13
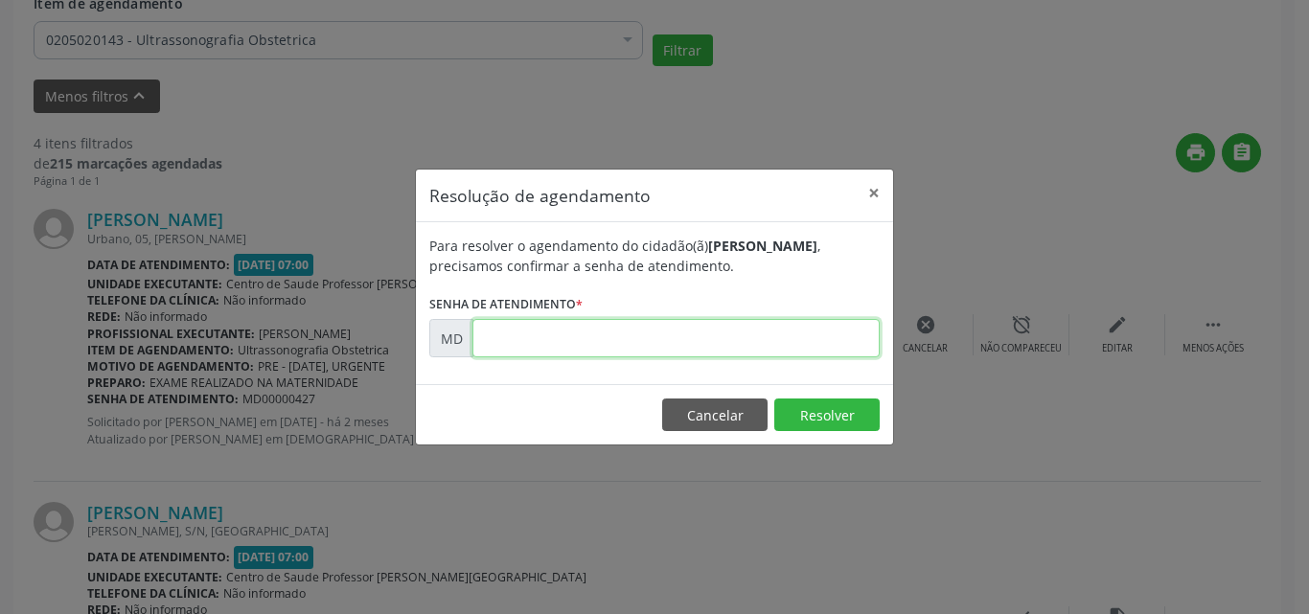
click at [496, 335] on input "text" at bounding box center [676, 338] width 407 height 38
type input "0"
type input "00000000"
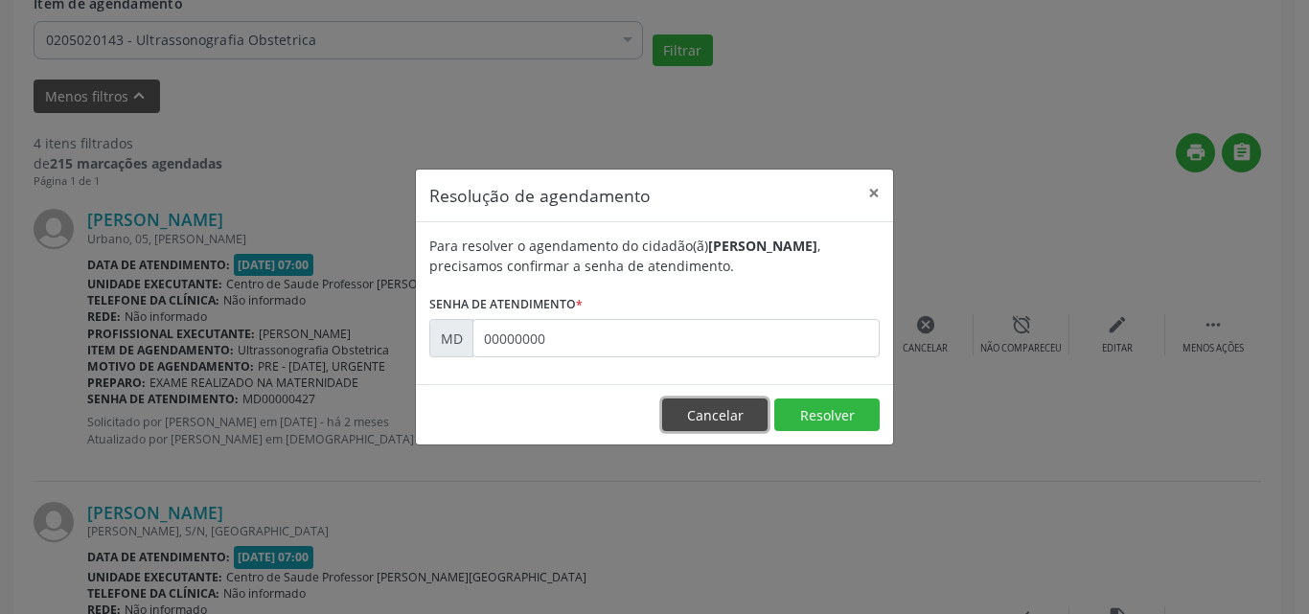
click at [712, 418] on button "Cancelar" at bounding box center [714, 415] width 105 height 33
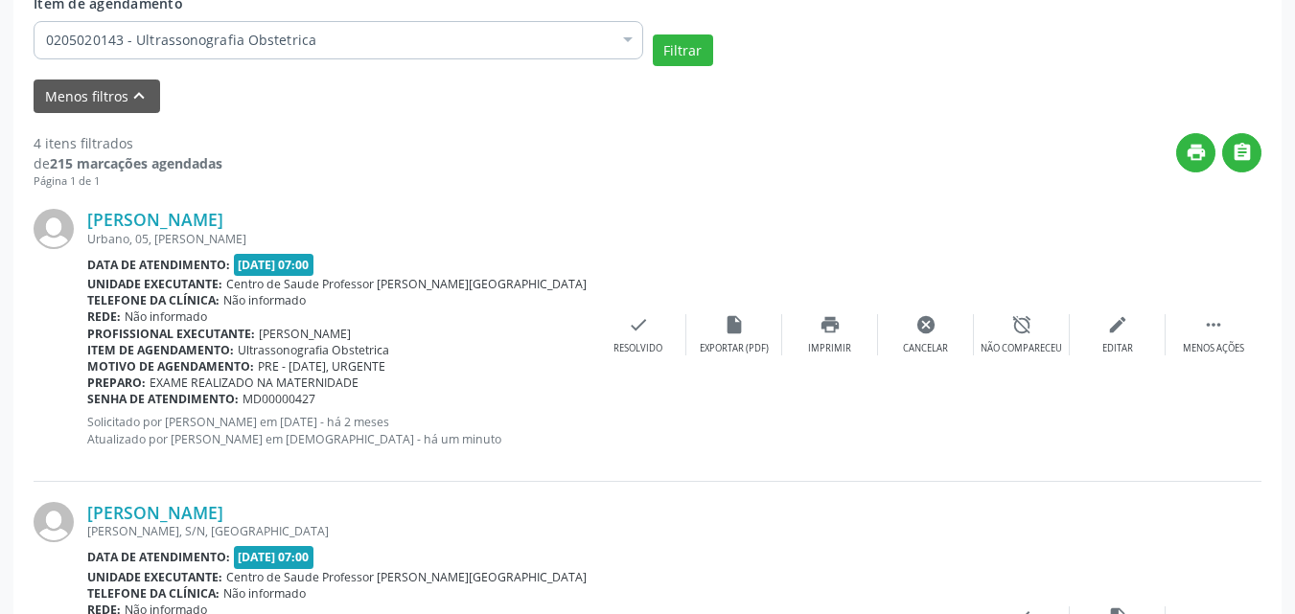
drag, startPoint x: 245, startPoint y: 404, endPoint x: 313, endPoint y: 397, distance: 68.4
click at [313, 397] on span "MD00000427" at bounding box center [279, 399] width 73 height 16
copy span "MD00000427"
click at [646, 338] on div "check Resolvido" at bounding box center [638, 334] width 96 height 41
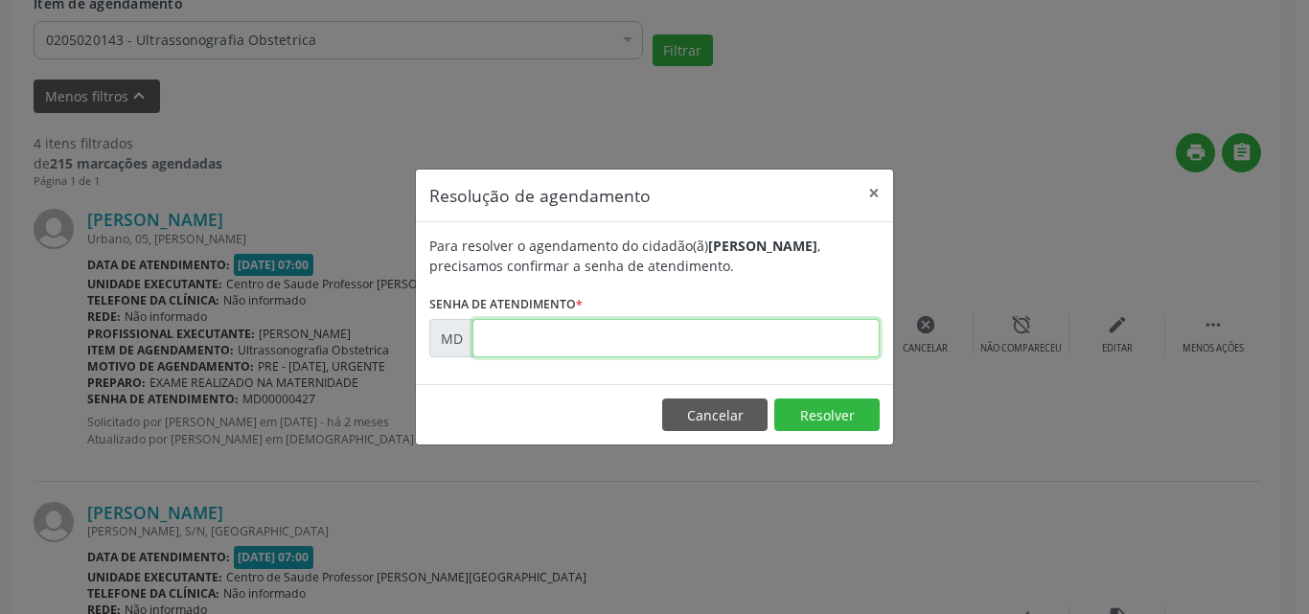
click at [646, 338] on input "text" at bounding box center [676, 338] width 407 height 38
paste input "00000427"
type input "00000427"
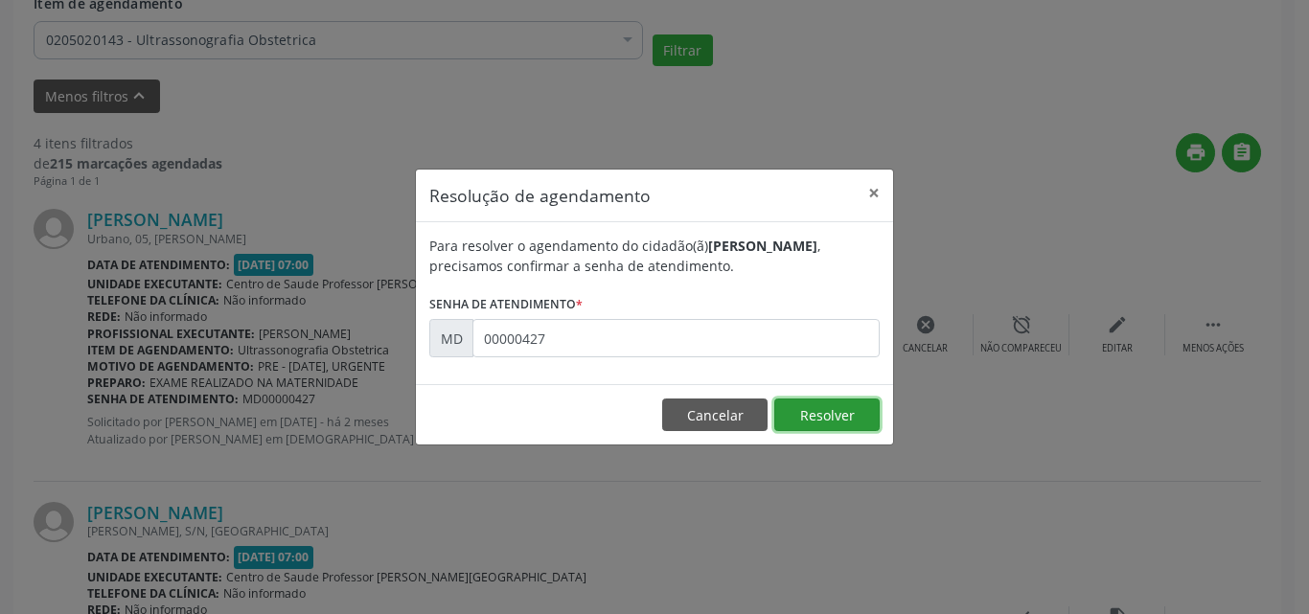
click at [823, 416] on button "Resolver" at bounding box center [826, 415] width 105 height 33
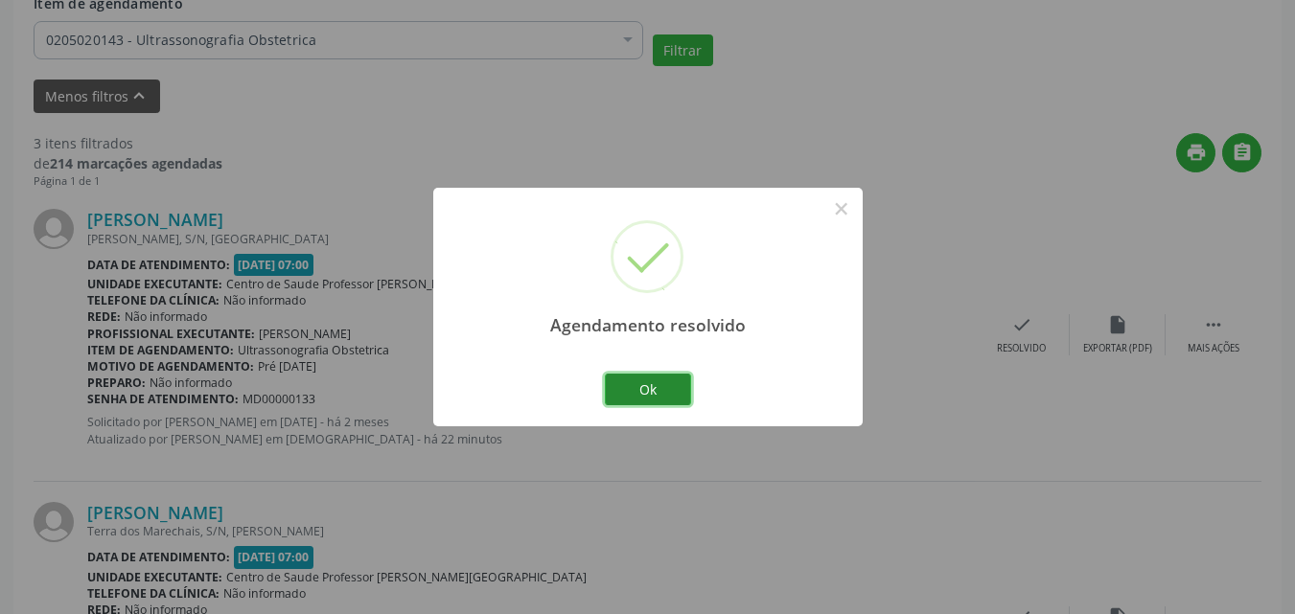
click at [653, 391] on button "Ok" at bounding box center [648, 390] width 86 height 33
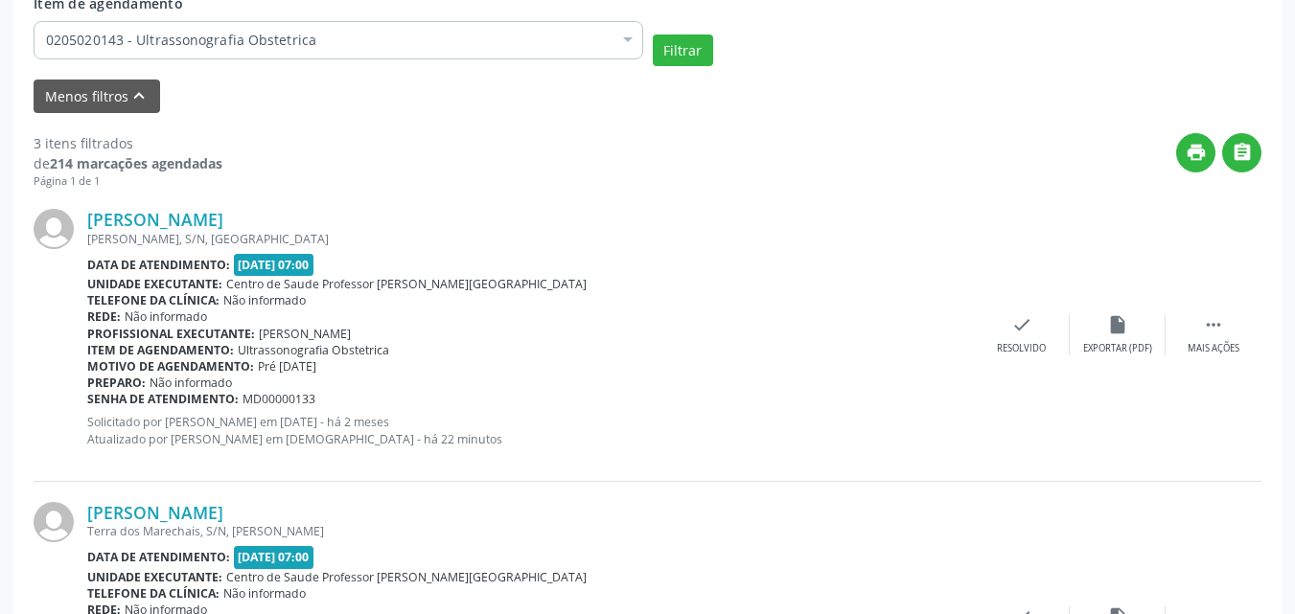
click at [283, 399] on span "MD00000133" at bounding box center [279, 399] width 73 height 16
copy span "MD00000133"
click at [1027, 342] on div "Resolvido" at bounding box center [1021, 348] width 49 height 13
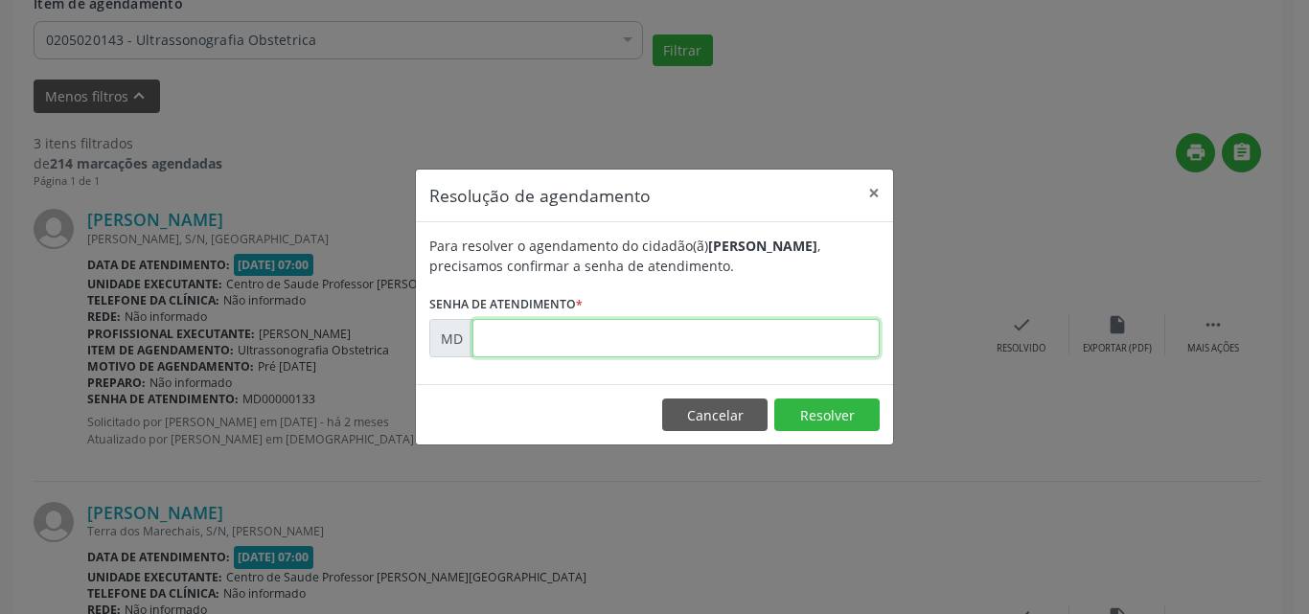
click at [705, 337] on input "text" at bounding box center [676, 338] width 407 height 38
paste input "00000133"
type input "00000133"
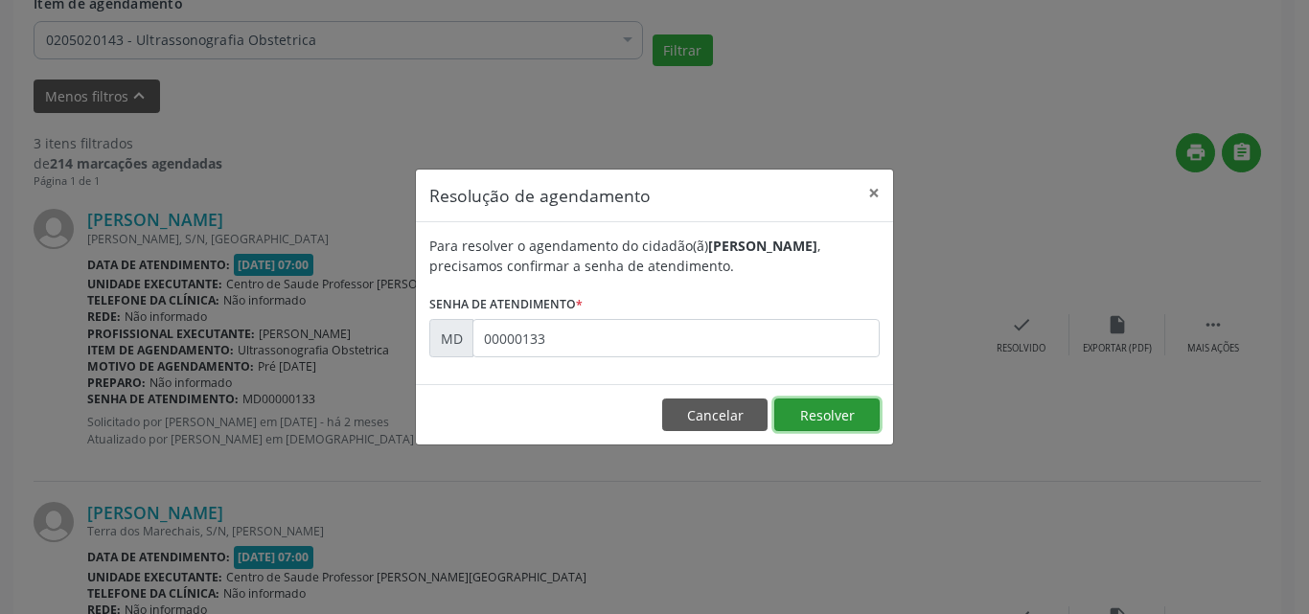
click at [808, 417] on button "Resolver" at bounding box center [826, 415] width 105 height 33
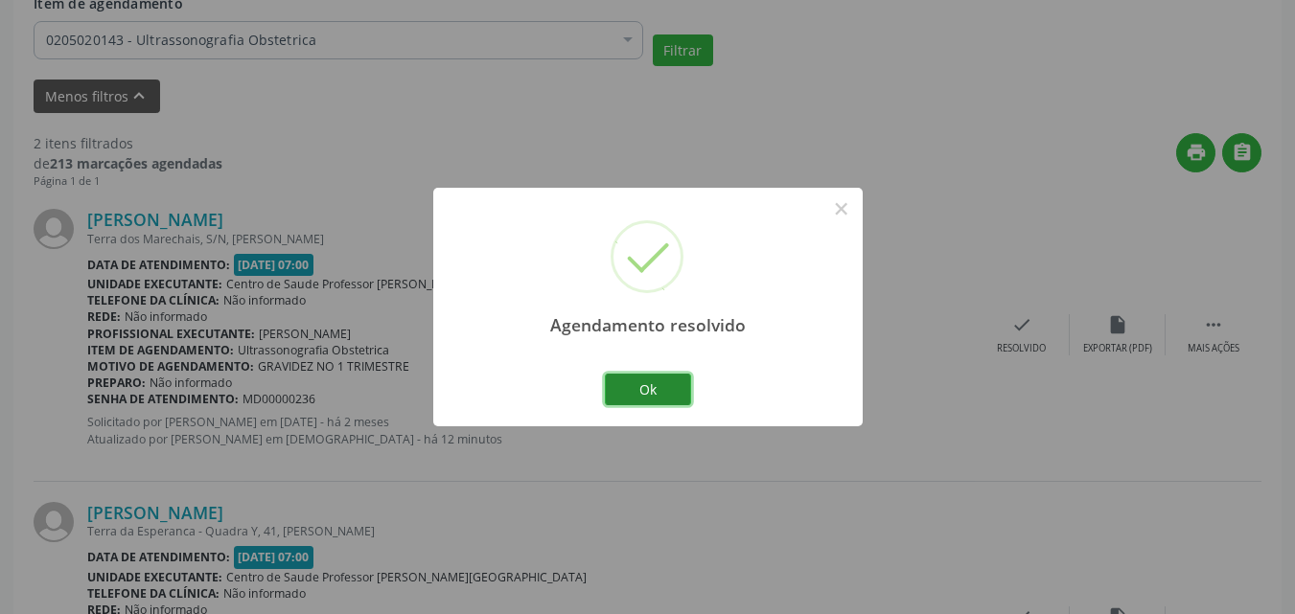
click at [660, 375] on button "Ok" at bounding box center [648, 390] width 86 height 33
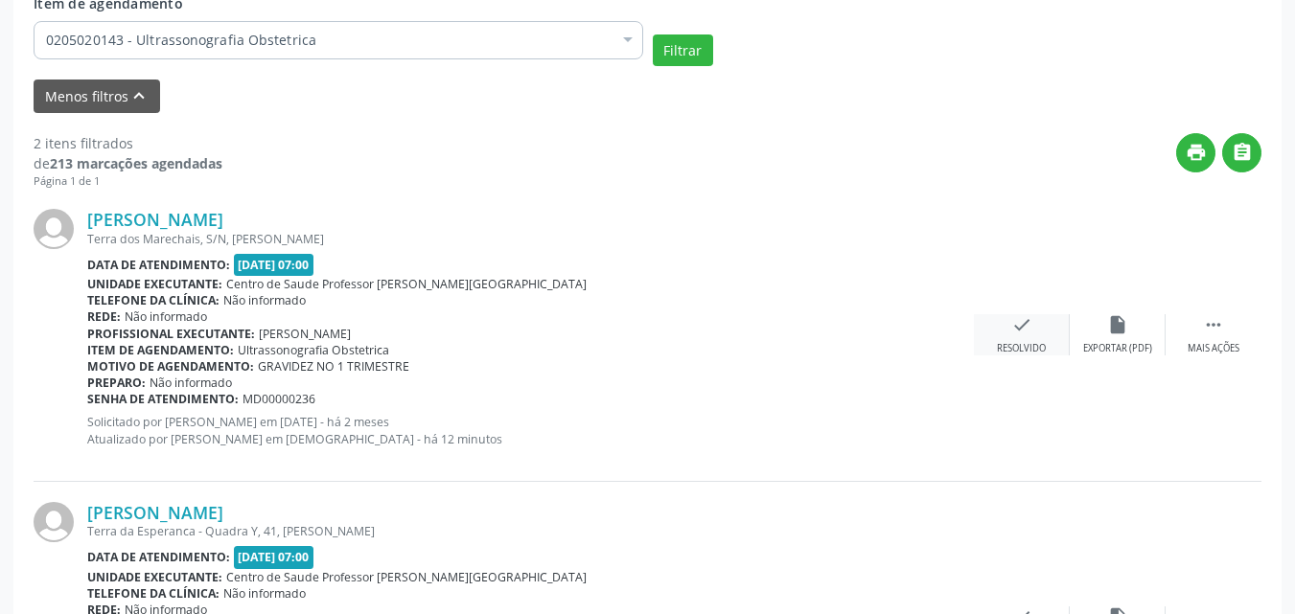
click at [1021, 347] on div "Resolvido" at bounding box center [1021, 348] width 49 height 13
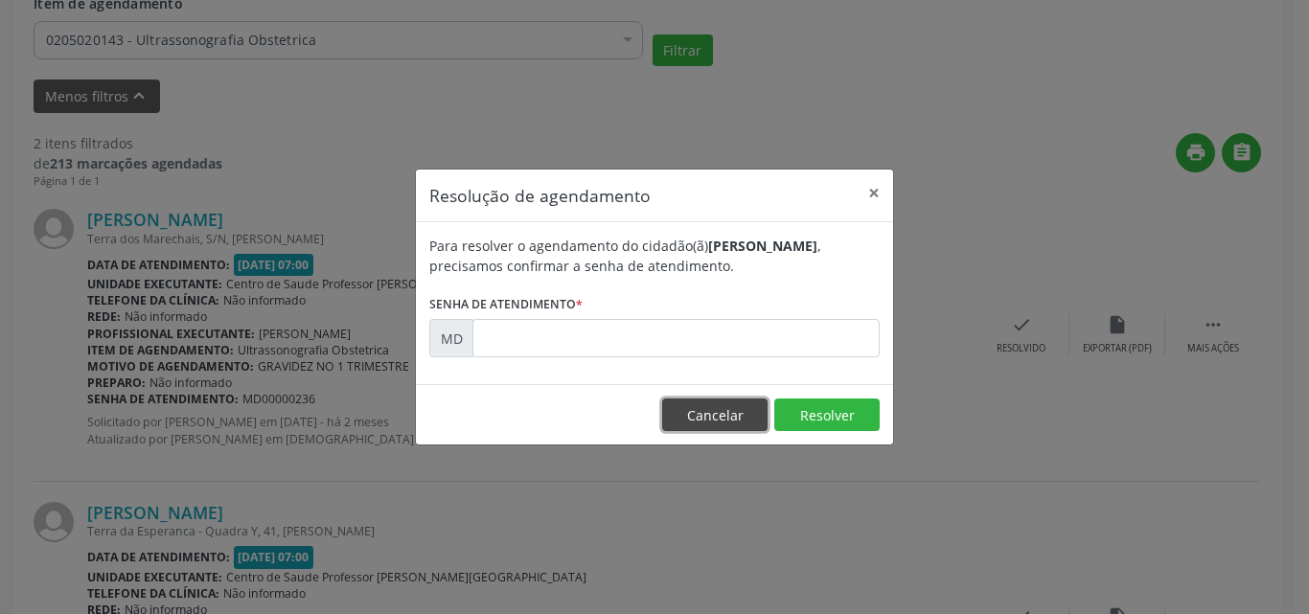
click at [674, 430] on button "Cancelar" at bounding box center [714, 415] width 105 height 33
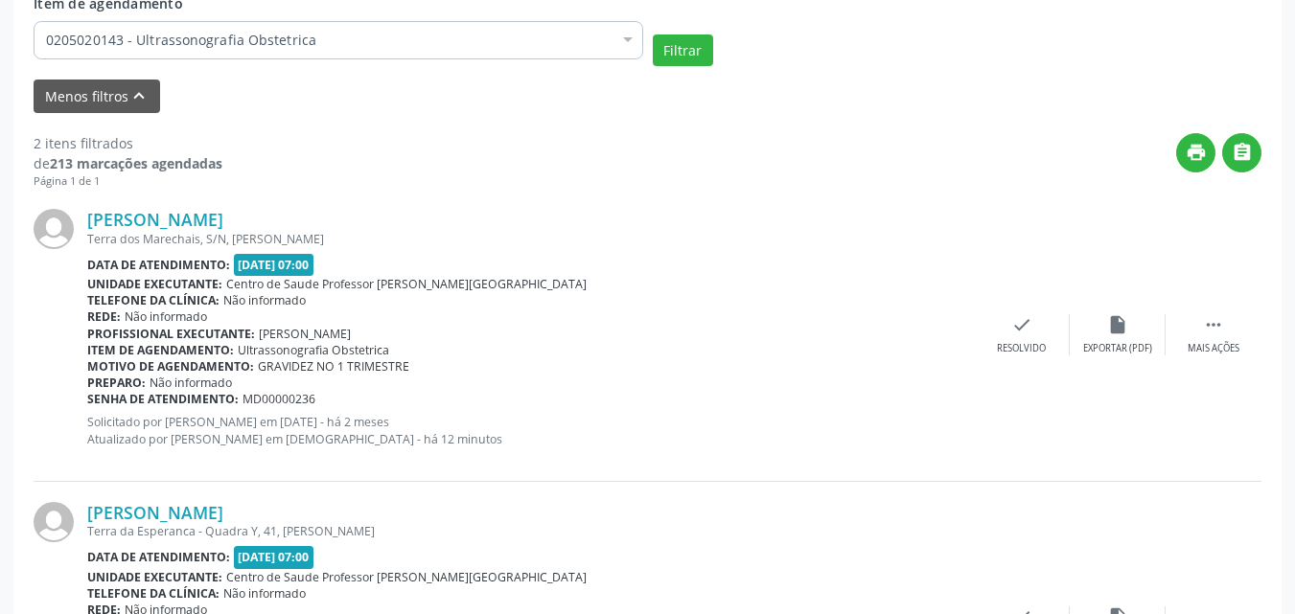
click at [268, 399] on span "MD00000236" at bounding box center [279, 399] width 73 height 16
copy span "MD00000236"
click at [996, 337] on div "check Resolvido" at bounding box center [1022, 334] width 96 height 41
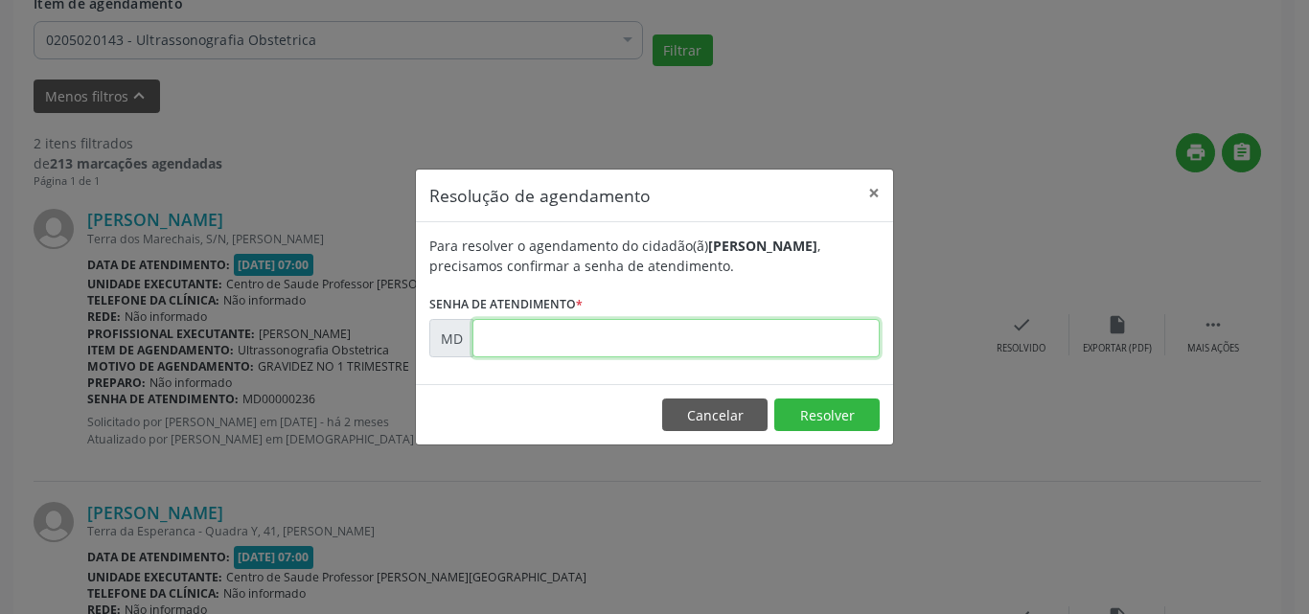
click at [751, 342] on input "text" at bounding box center [676, 338] width 407 height 38
paste input "00000236"
type input "00000236"
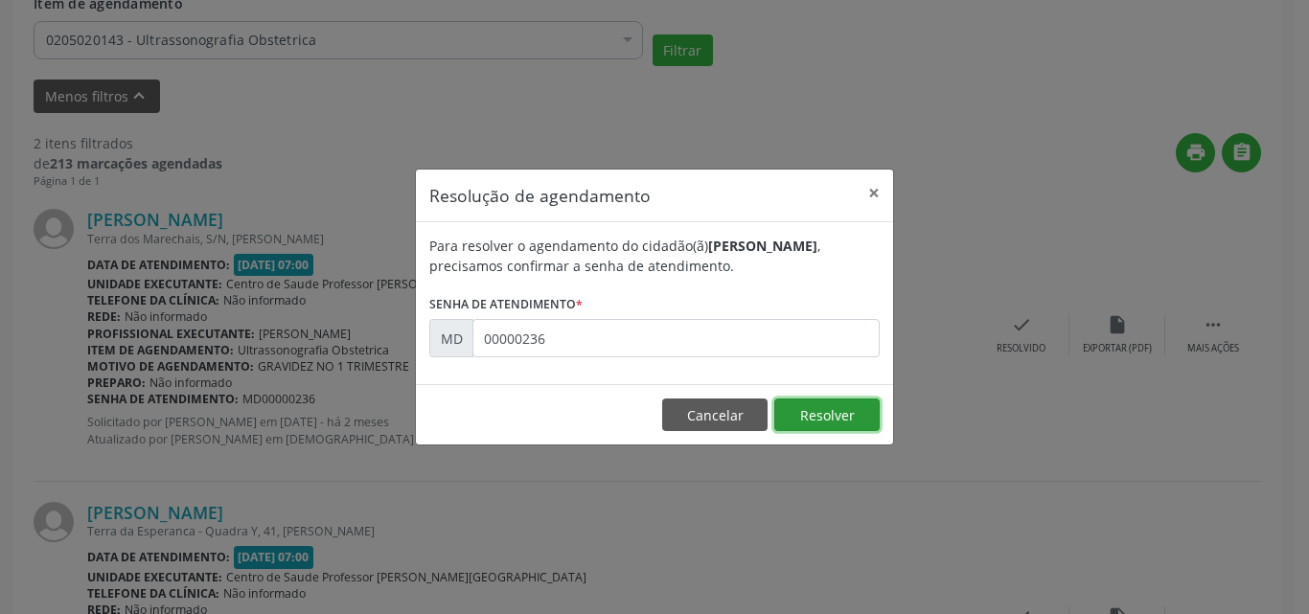
click at [828, 416] on button "Resolver" at bounding box center [826, 415] width 105 height 33
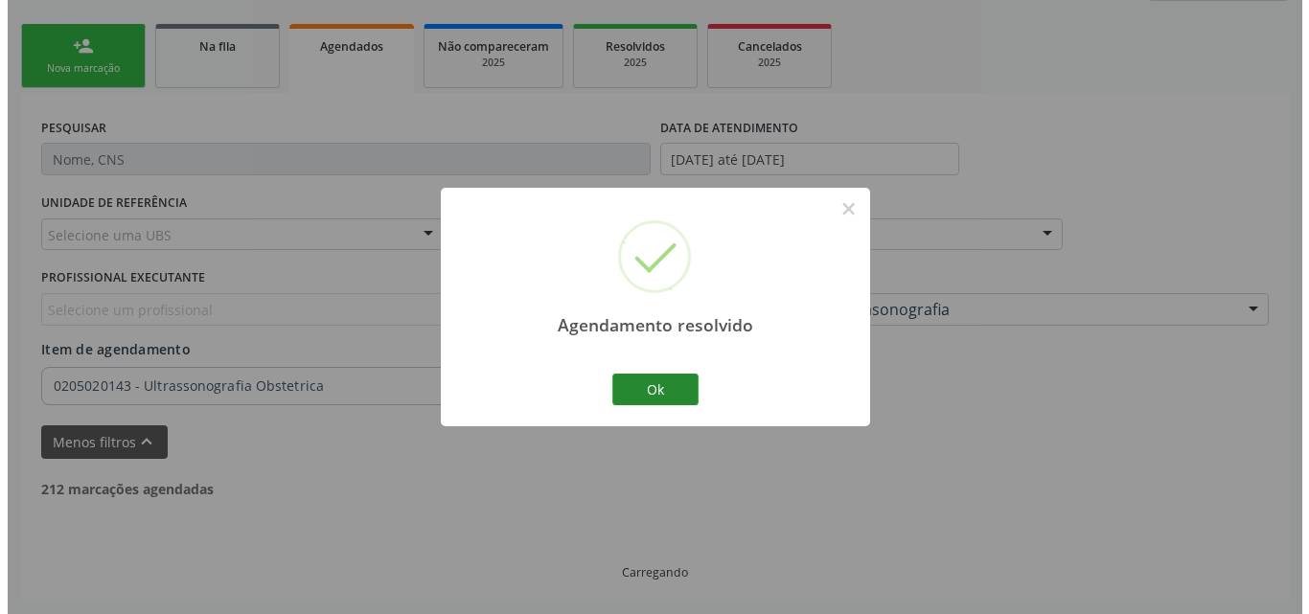
scroll to position [647, 0]
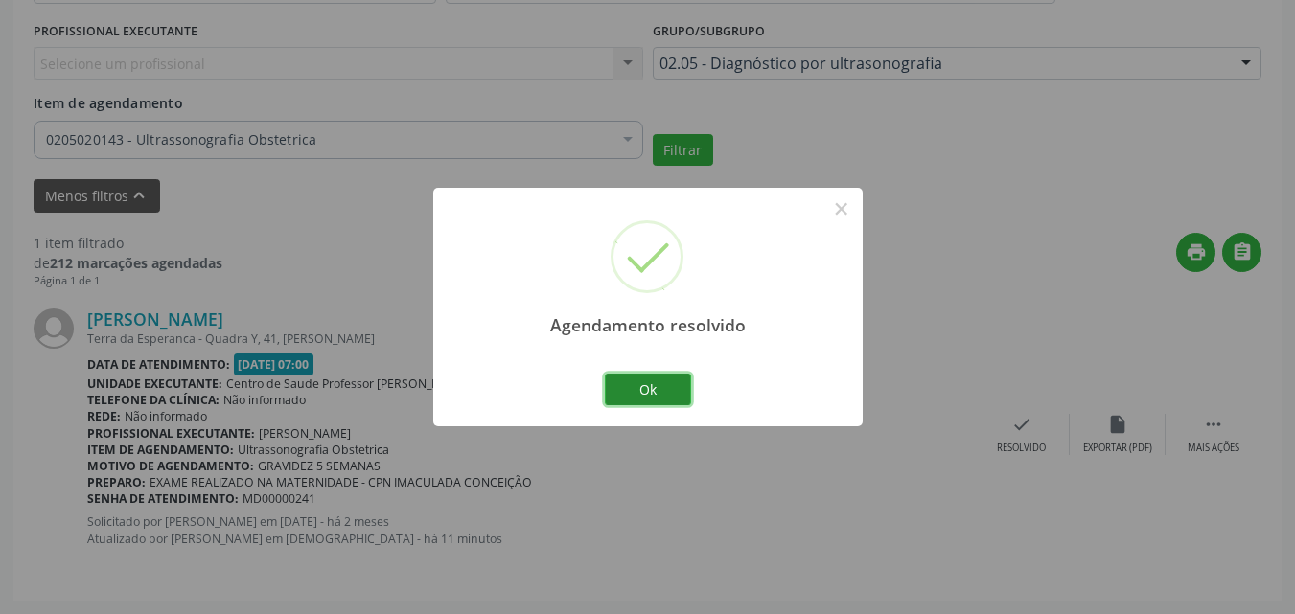
click at [657, 385] on button "Ok" at bounding box center [648, 390] width 86 height 33
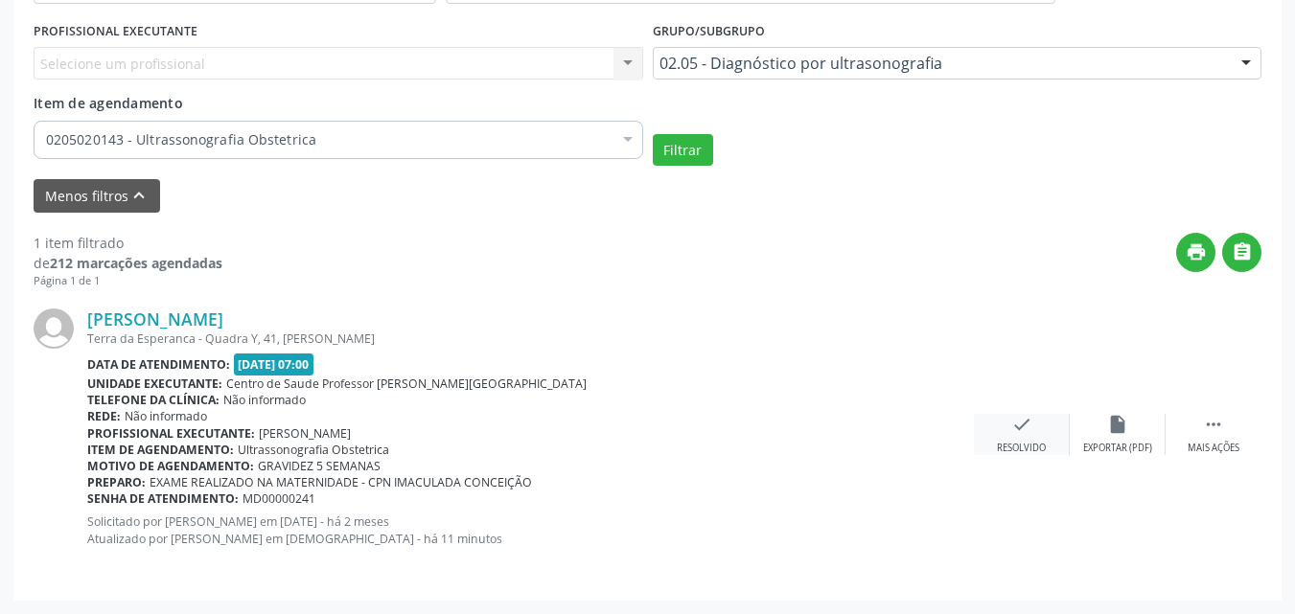
click at [1056, 428] on div "check Resolvido" at bounding box center [1022, 434] width 96 height 41
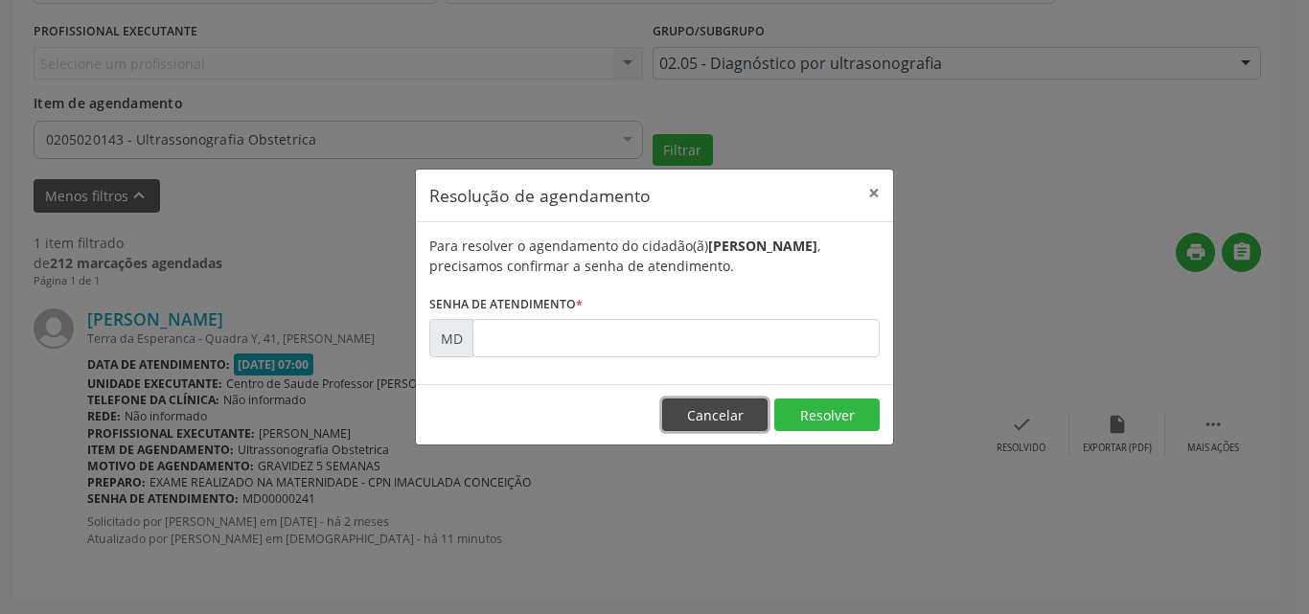
click at [741, 419] on button "Cancelar" at bounding box center [714, 415] width 105 height 33
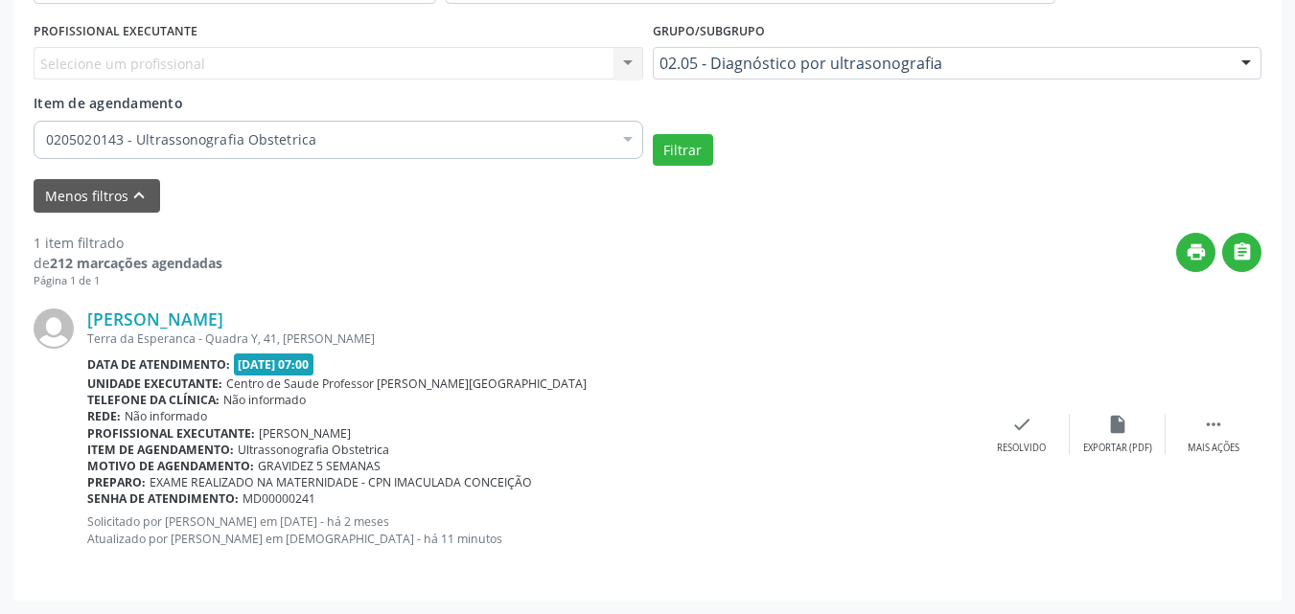
click at [274, 493] on span "MD00000241" at bounding box center [279, 499] width 73 height 16
copy span "MD00000241"
click at [1024, 448] on div "Resolvido" at bounding box center [1021, 448] width 49 height 13
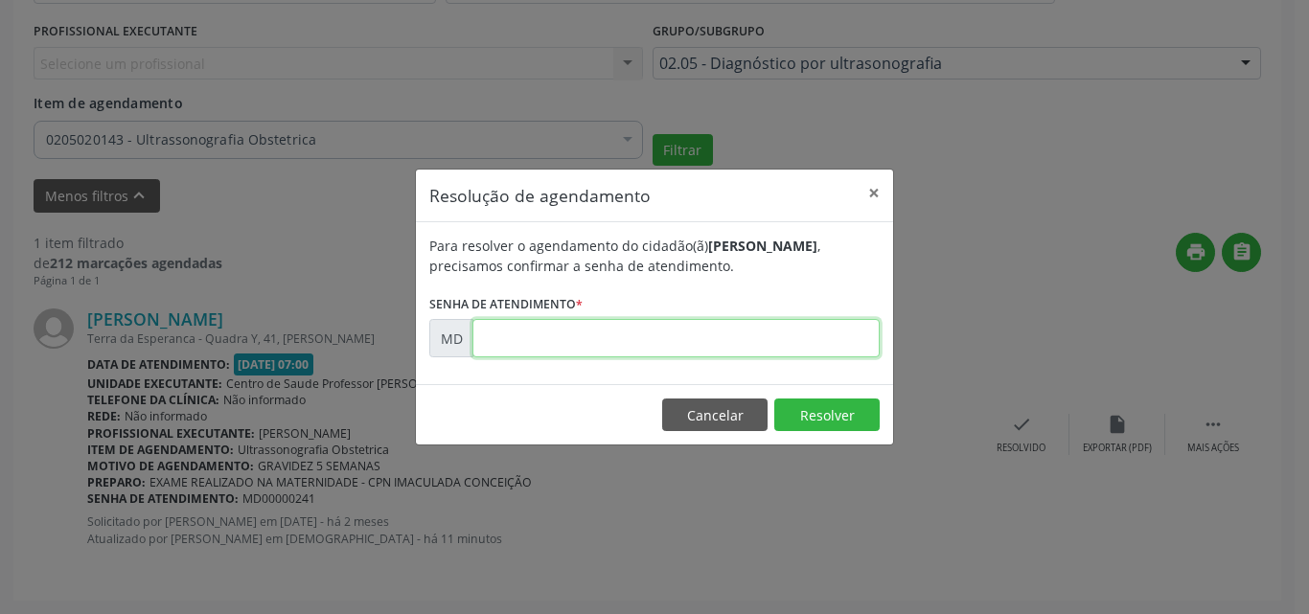
click at [773, 321] on input "text" at bounding box center [676, 338] width 407 height 38
paste input "00000241"
type input "00000241"
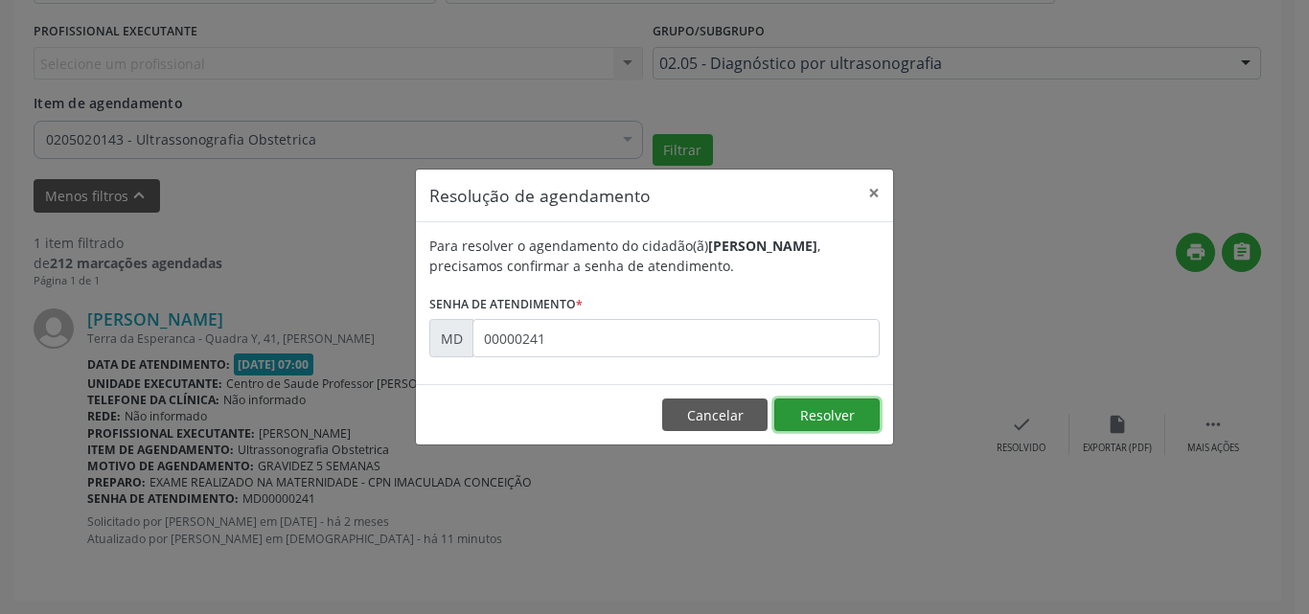
click at [835, 414] on button "Resolver" at bounding box center [826, 415] width 105 height 33
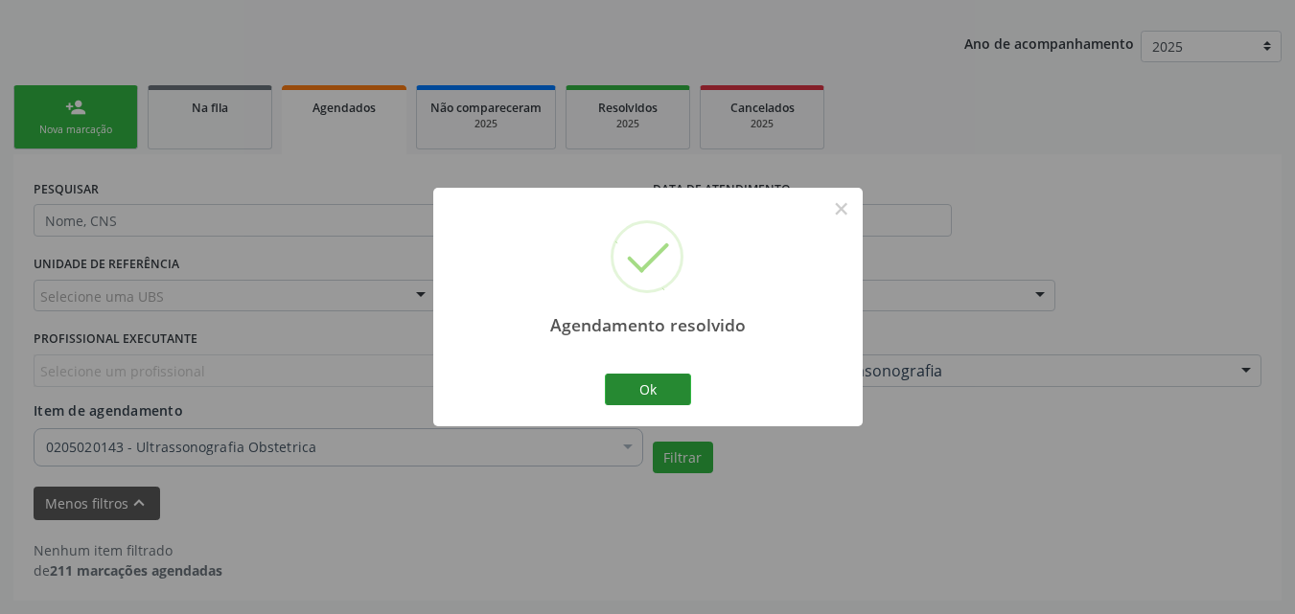
scroll to position [339, 0]
click at [642, 384] on button "Ok" at bounding box center [648, 390] width 86 height 33
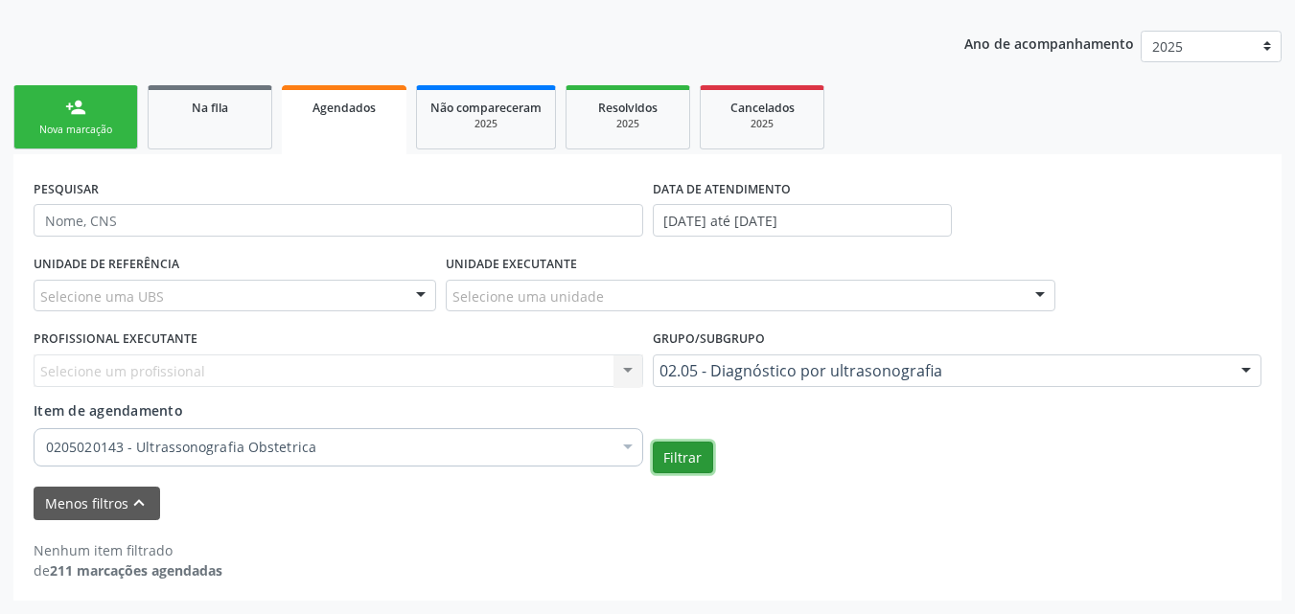
click at [683, 466] on button "Filtrar" at bounding box center [683, 458] width 60 height 33
click at [1290, 219] on div "Acompanhamento Acompanhe a situação das marcações correntes e finalizadas Relat…" at bounding box center [647, 413] width 1295 height 1018
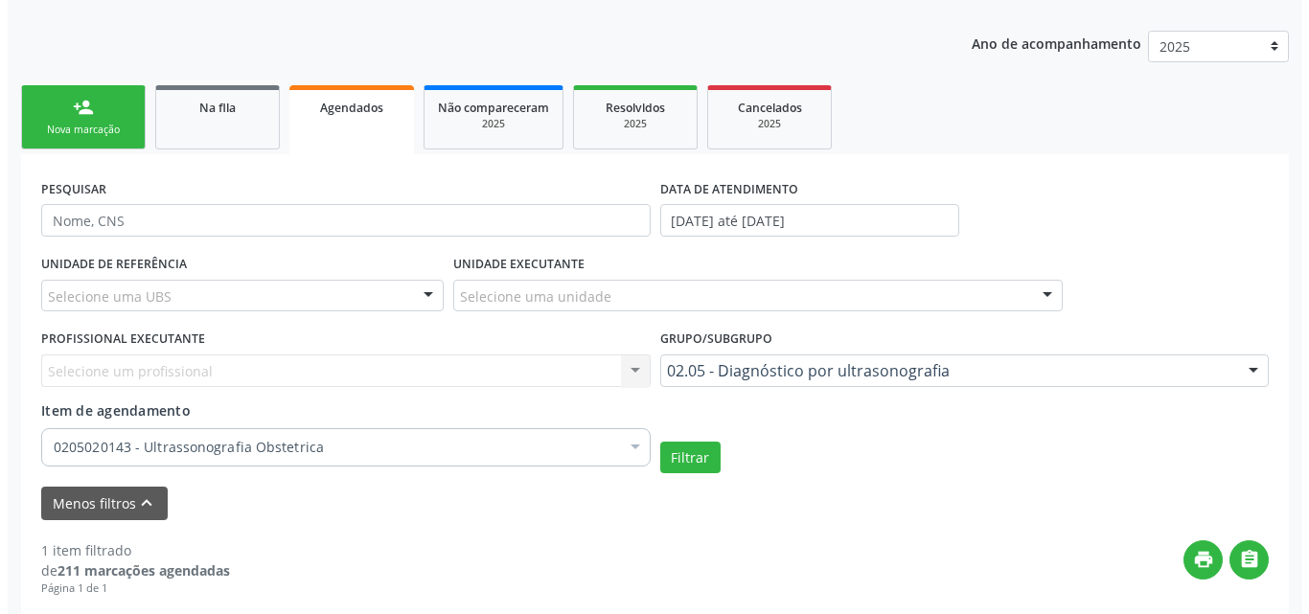
scroll to position [647, 0]
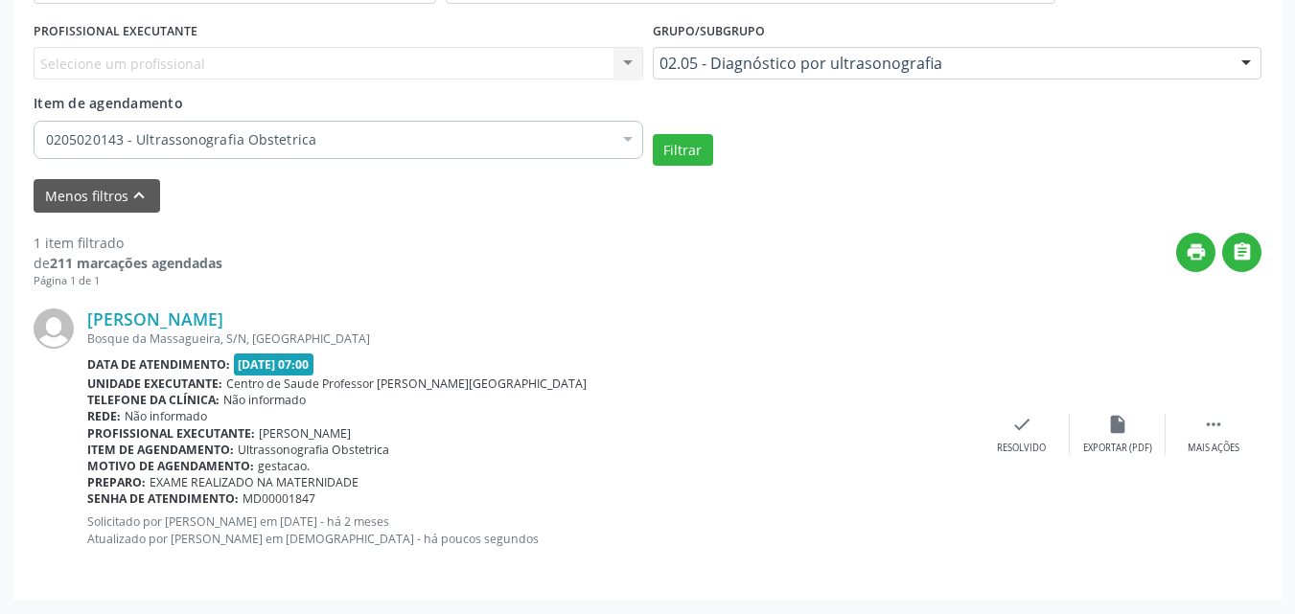
click at [289, 497] on span "MD00001847" at bounding box center [279, 499] width 73 height 16
copy span "MD00001847"
click at [1018, 421] on icon "check" at bounding box center [1021, 424] width 21 height 21
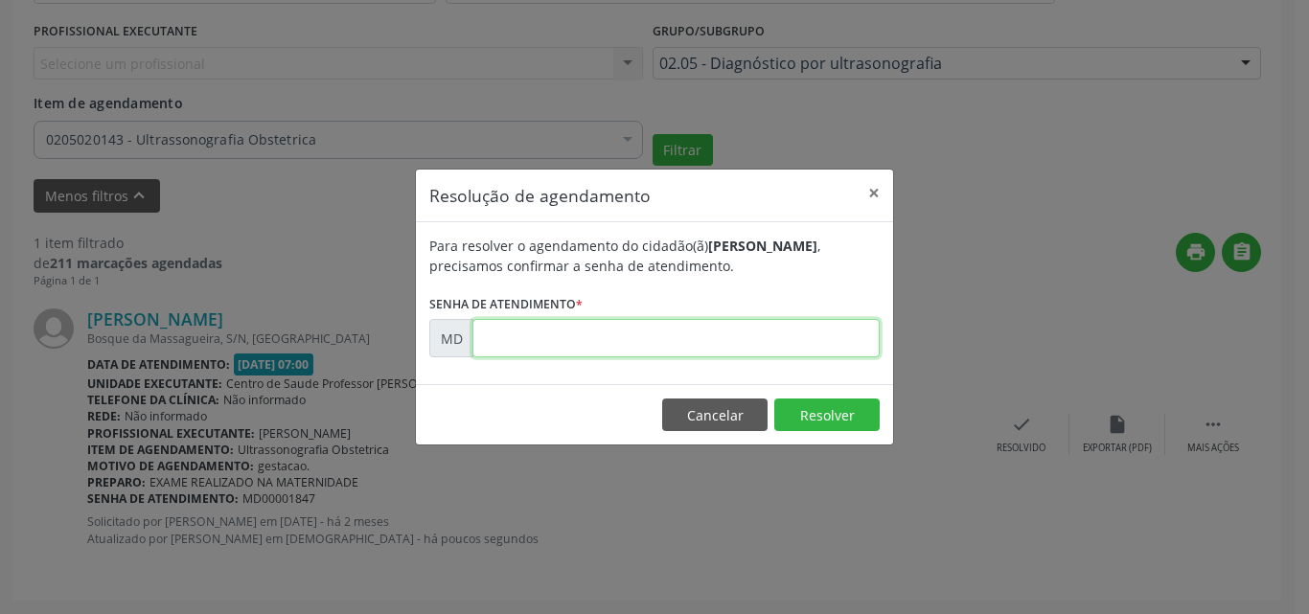
click at [701, 352] on input "text" at bounding box center [676, 338] width 407 height 38
paste input "00001847"
type input "00001847"
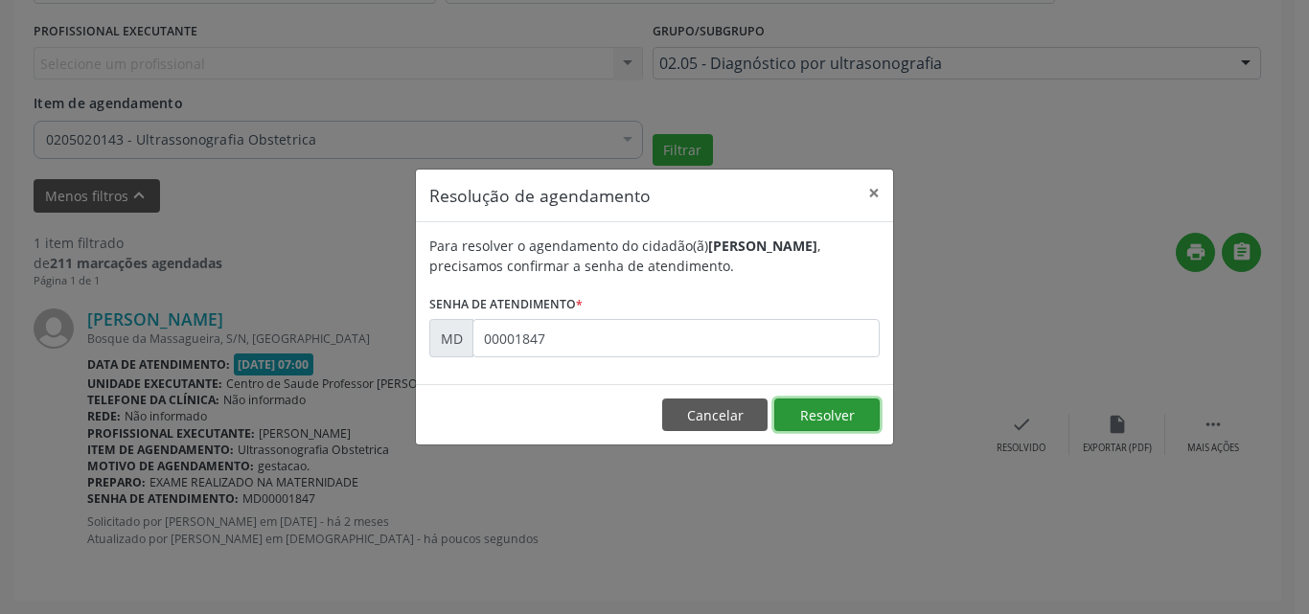
click at [774, 399] on button "Resolver" at bounding box center [826, 415] width 105 height 33
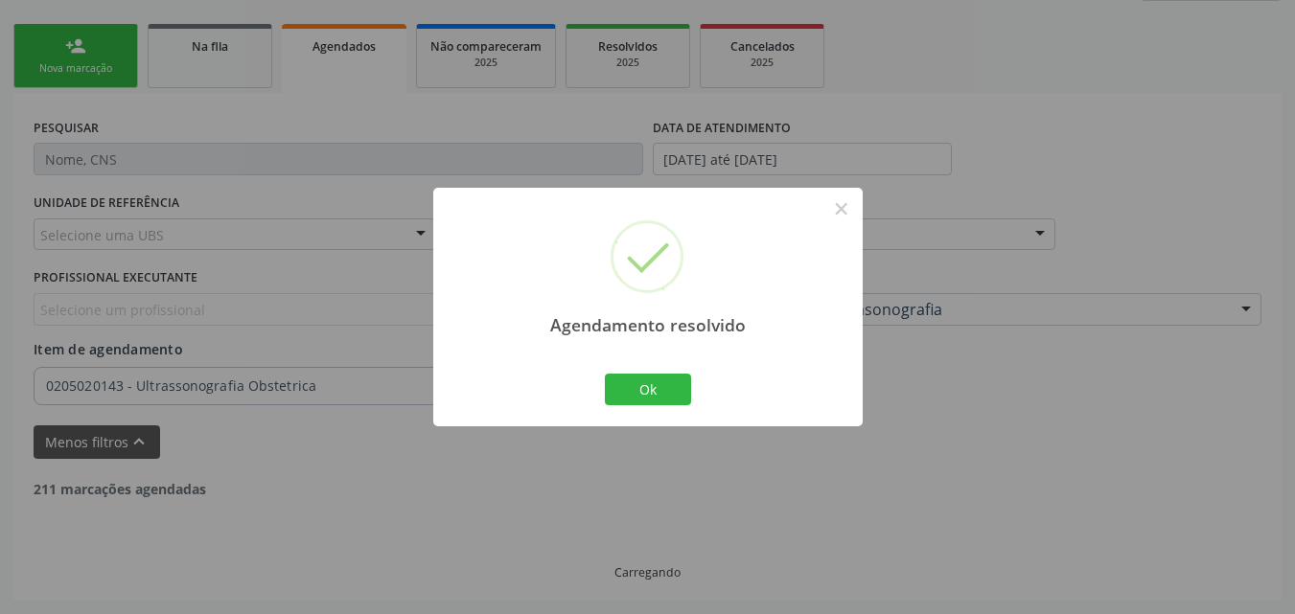
scroll to position [339, 0]
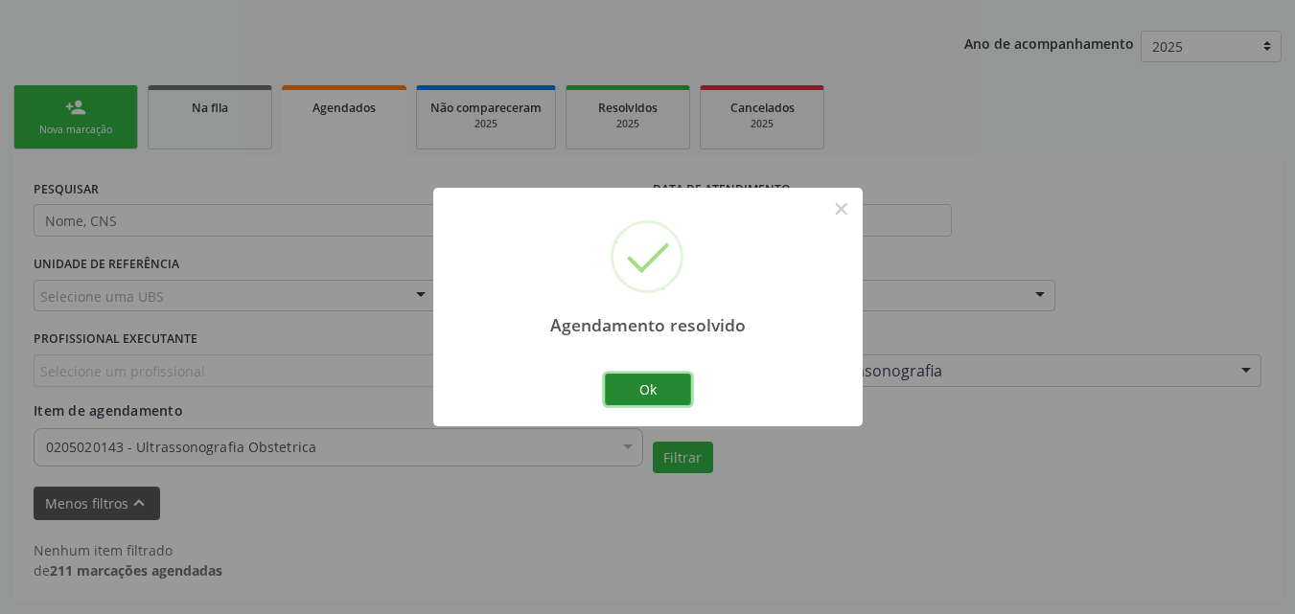
click at [652, 393] on button "Ok" at bounding box center [648, 390] width 86 height 33
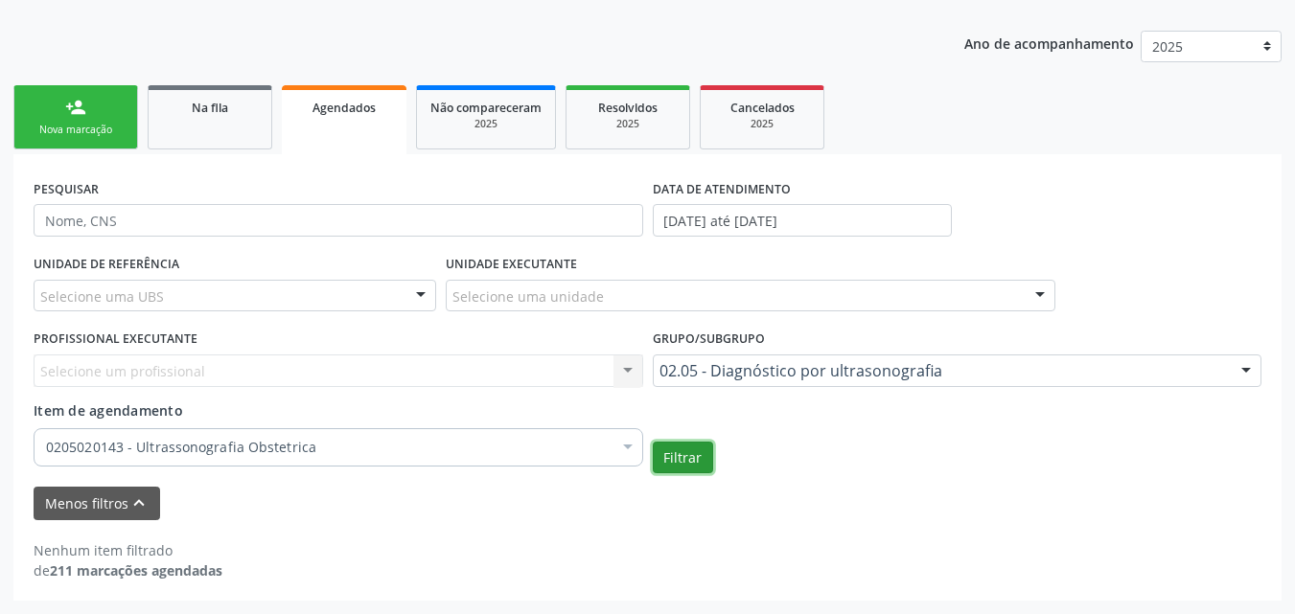
click at [676, 462] on button "Filtrar" at bounding box center [683, 458] width 60 height 33
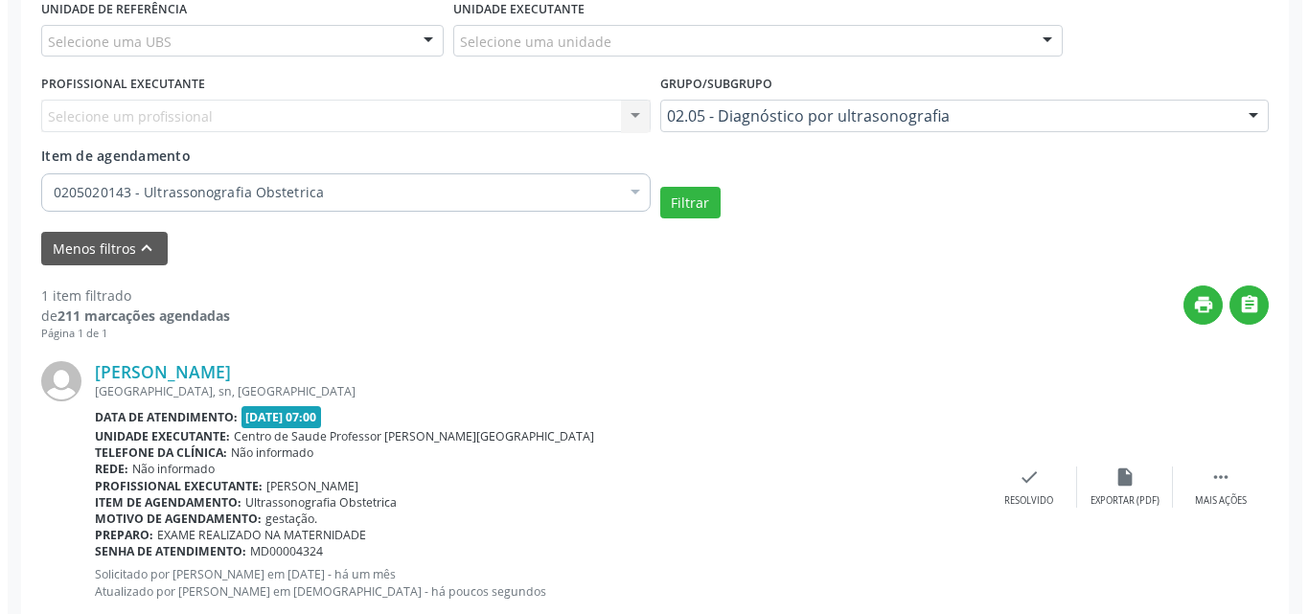
scroll to position [647, 0]
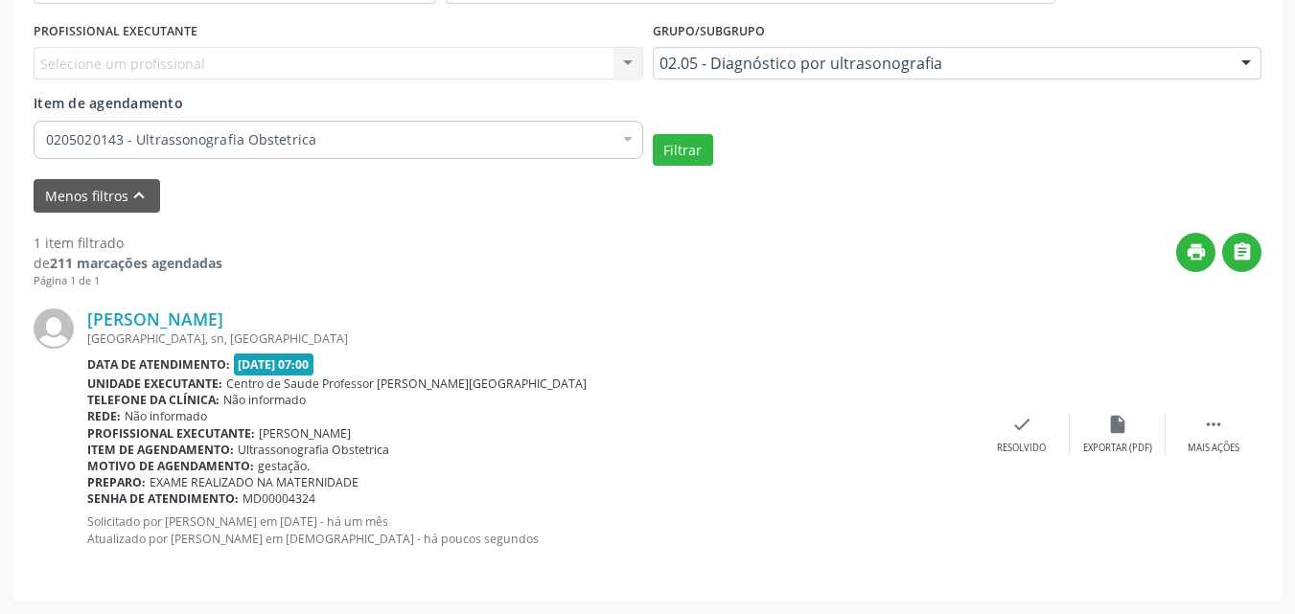
click at [272, 496] on span "MD00004324" at bounding box center [279, 499] width 73 height 16
copy span "MD00004324"
click at [1043, 453] on div "Resolvido" at bounding box center [1021, 448] width 49 height 13
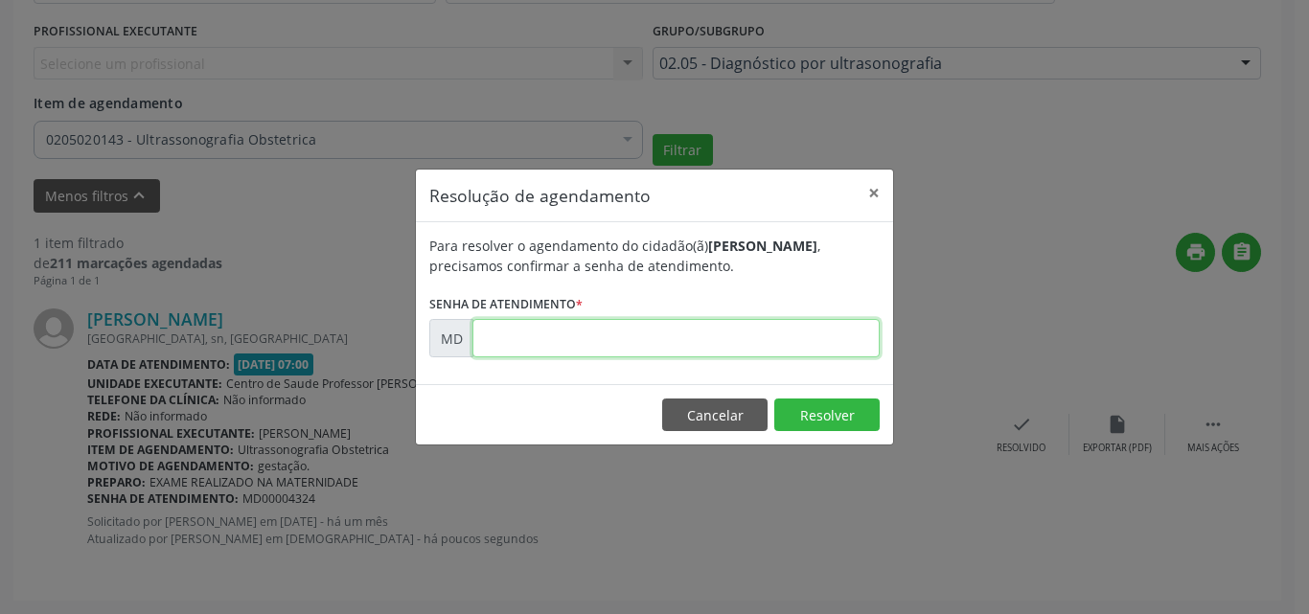
click at [680, 334] on input "text" at bounding box center [676, 338] width 407 height 38
paste input "00004324"
type input "00004324"
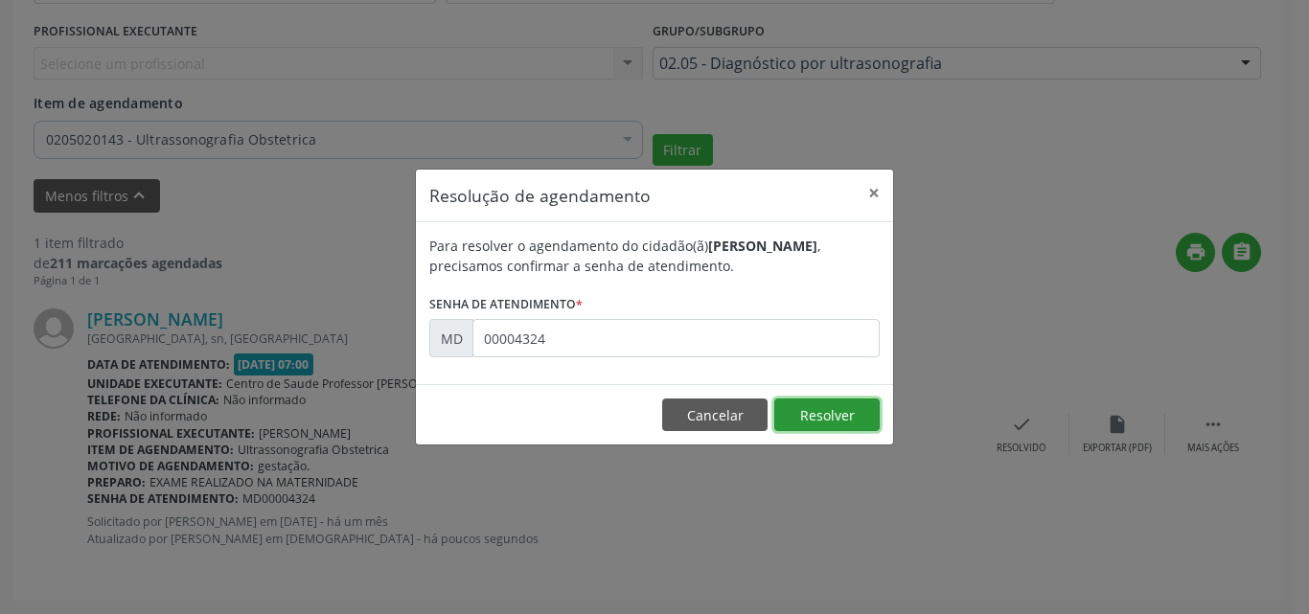
click at [774, 414] on button "Resolver" at bounding box center [826, 415] width 105 height 33
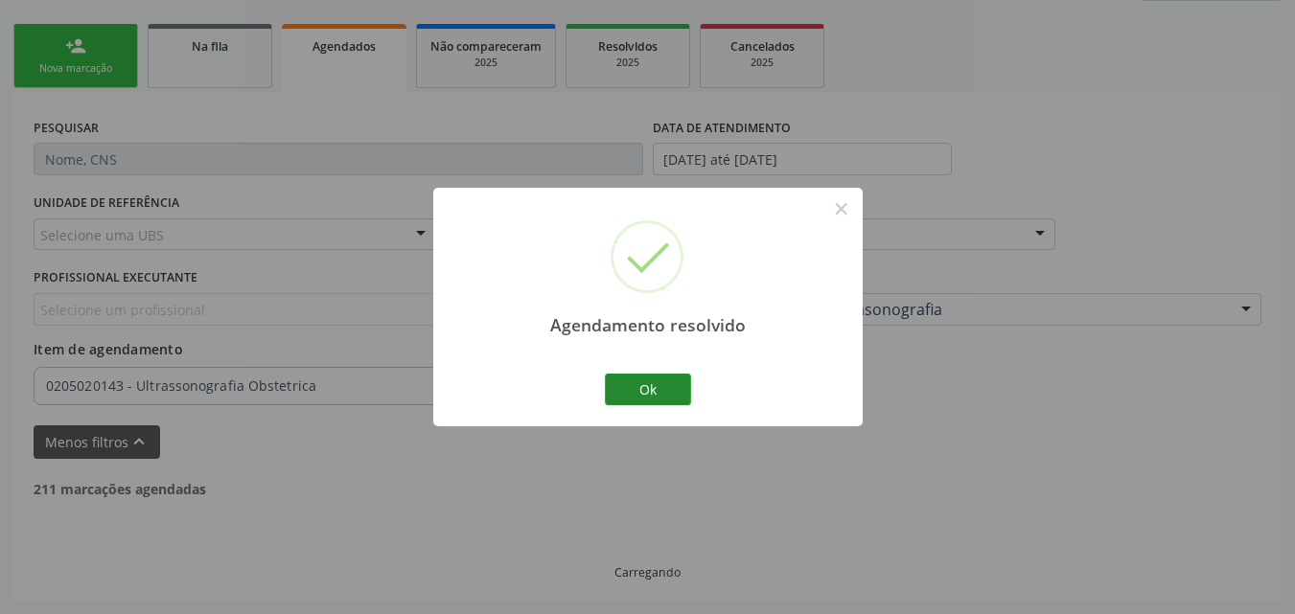
scroll to position [339, 0]
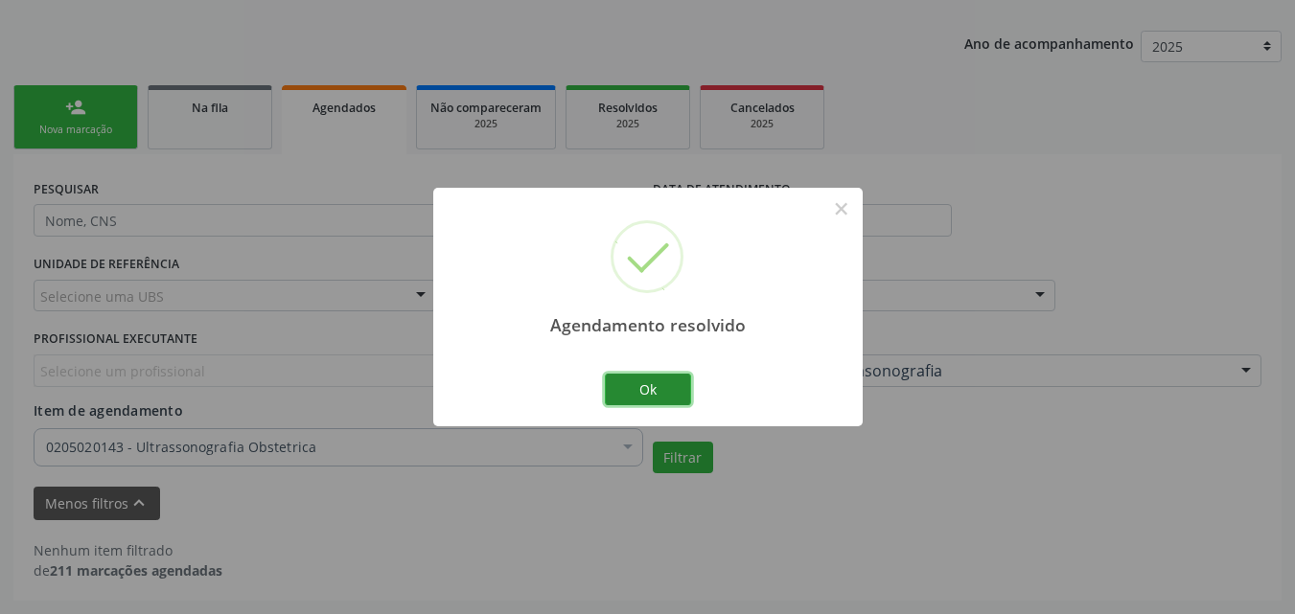
click at [658, 398] on button "Ok" at bounding box center [648, 390] width 86 height 33
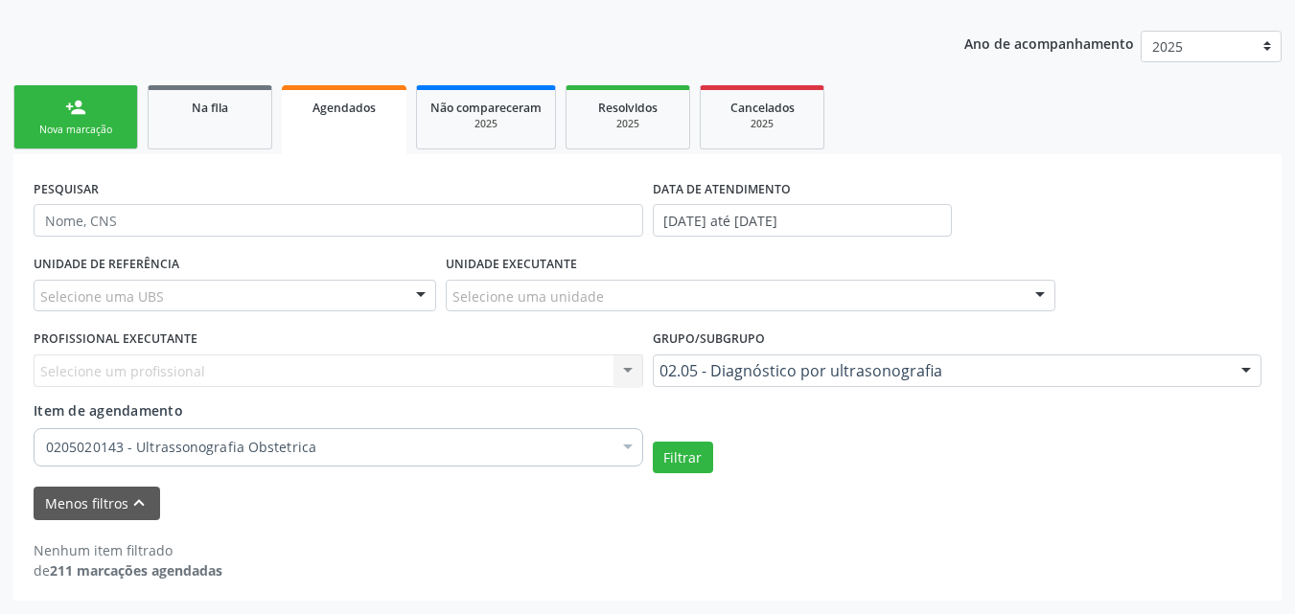
click at [371, 123] on link "Agendados" at bounding box center [344, 119] width 125 height 69
click at [694, 455] on button "Filtrar" at bounding box center [683, 458] width 60 height 33
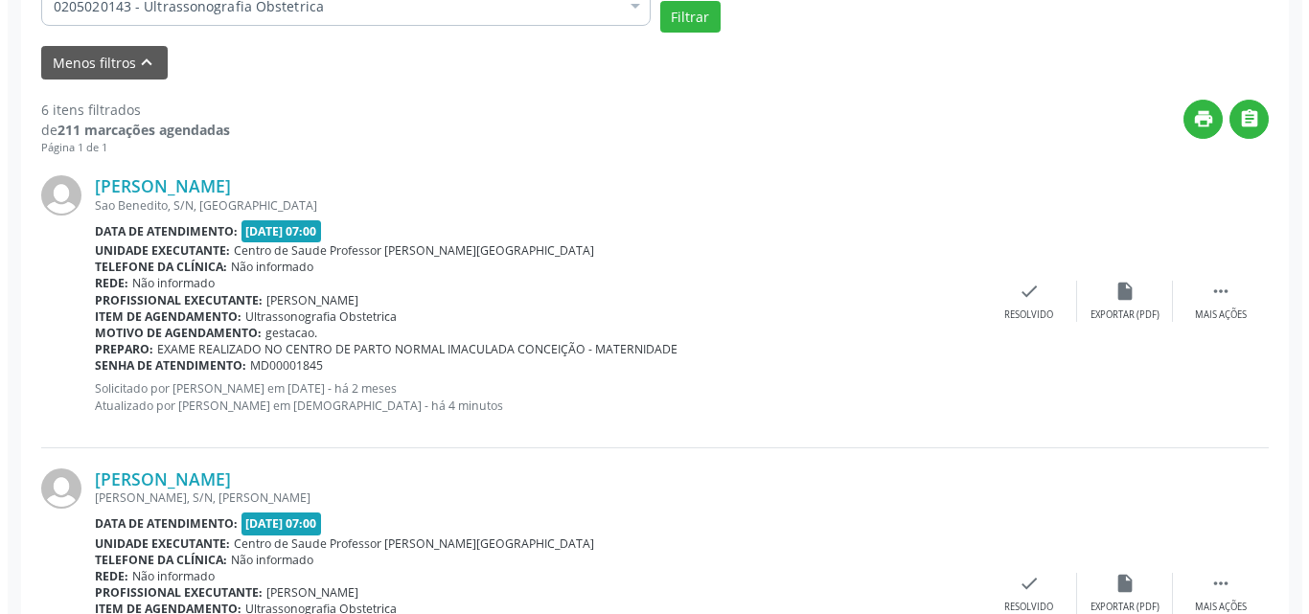
scroll to position [794, 0]
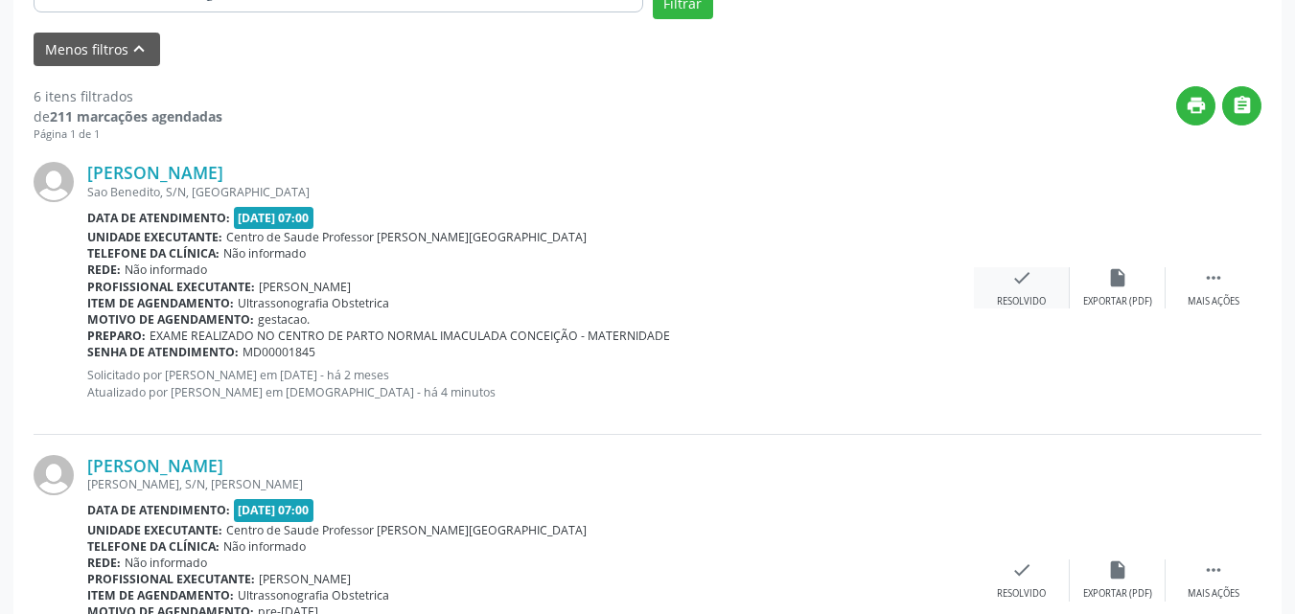
click at [1031, 277] on icon "check" at bounding box center [1021, 277] width 21 height 21
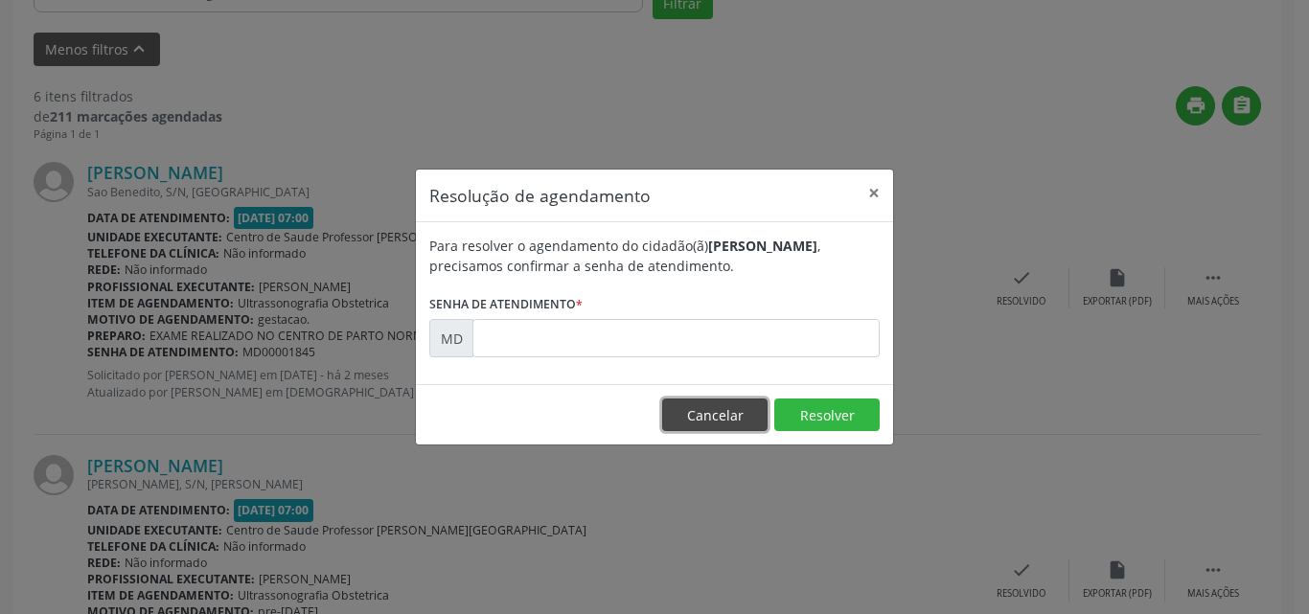
click at [705, 422] on button "Cancelar" at bounding box center [714, 415] width 105 height 33
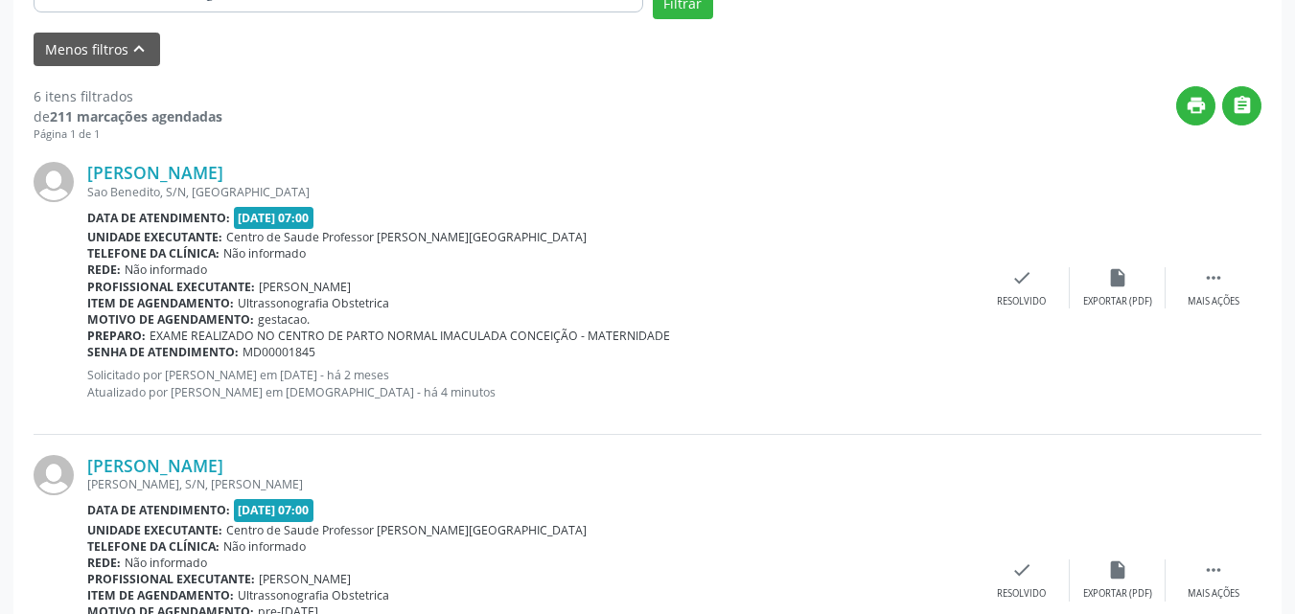
click at [291, 356] on span "MD00001845" at bounding box center [279, 352] width 73 height 16
copy span "MD00001845"
click at [1058, 275] on div "check Resolvido" at bounding box center [1022, 287] width 96 height 41
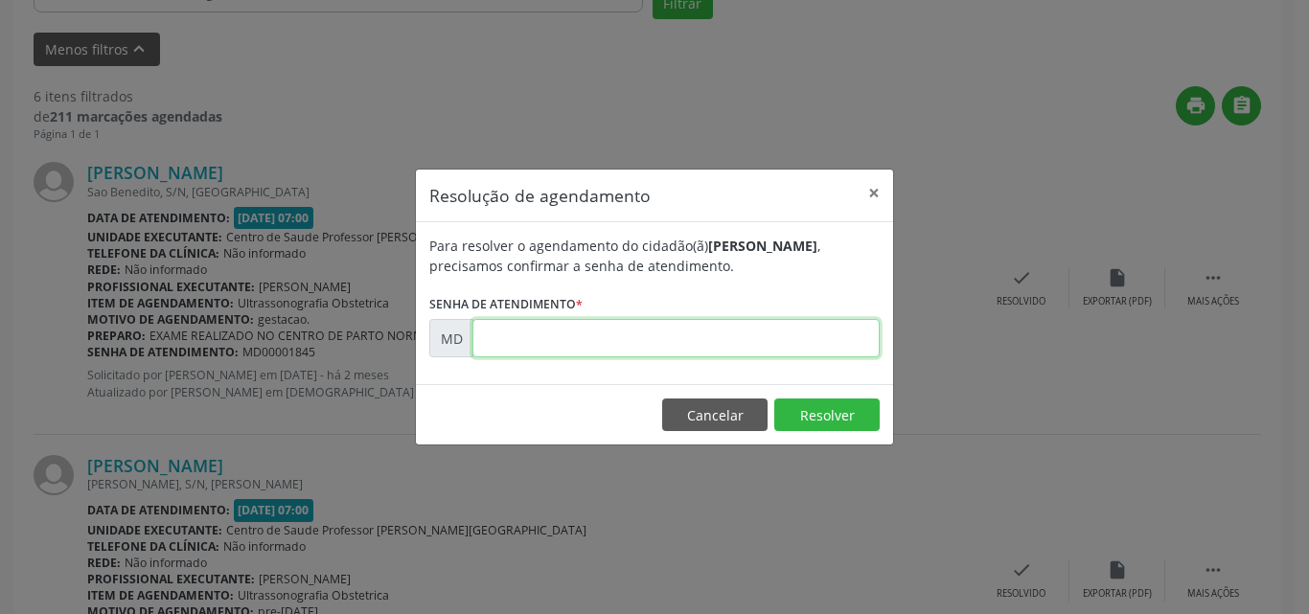
click at [518, 342] on input "text" at bounding box center [676, 338] width 407 height 38
paste input "00001845"
type input "00001845"
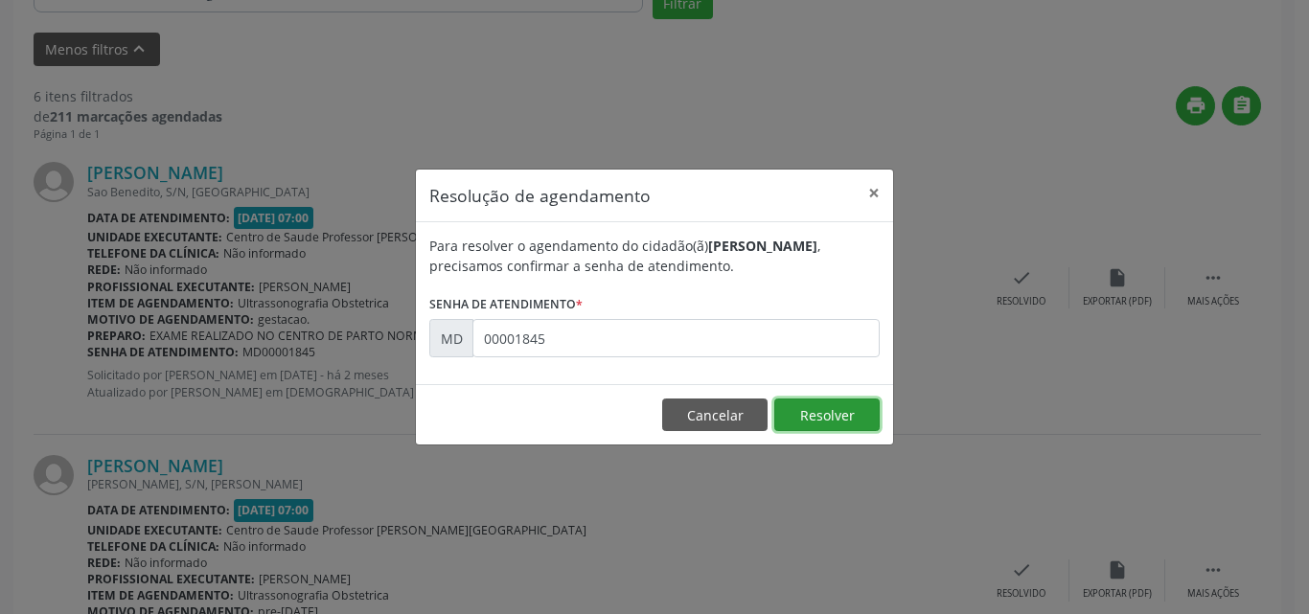
click at [826, 407] on button "Resolver" at bounding box center [826, 415] width 105 height 33
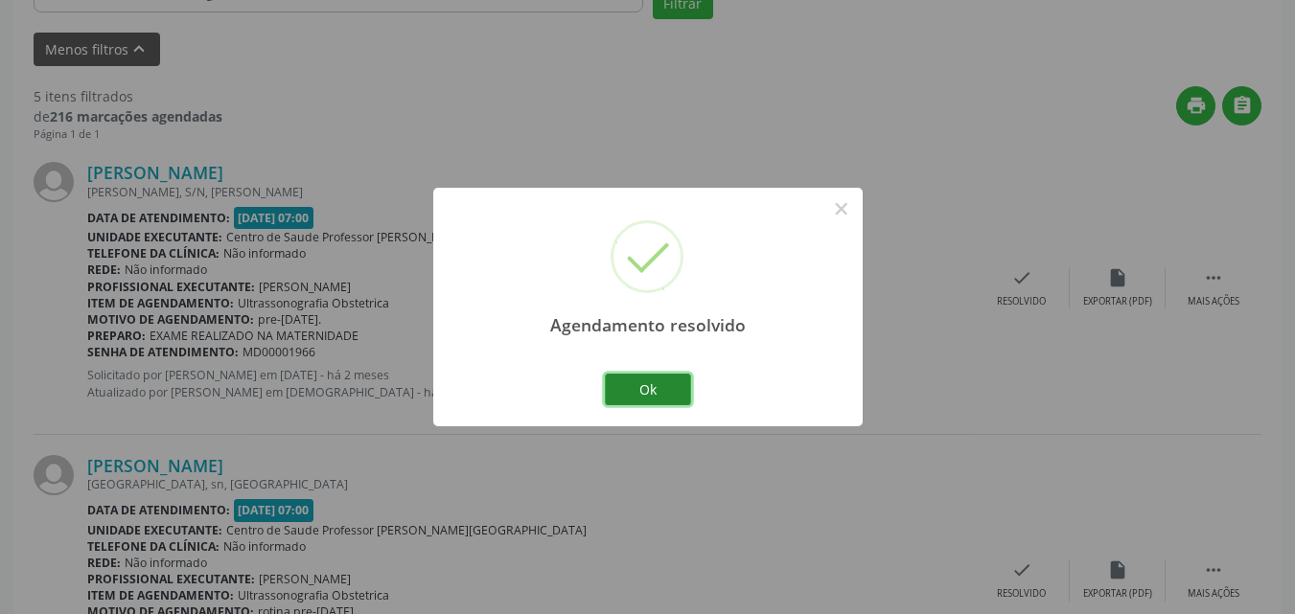
click at [690, 388] on button "Ok" at bounding box center [648, 390] width 86 height 33
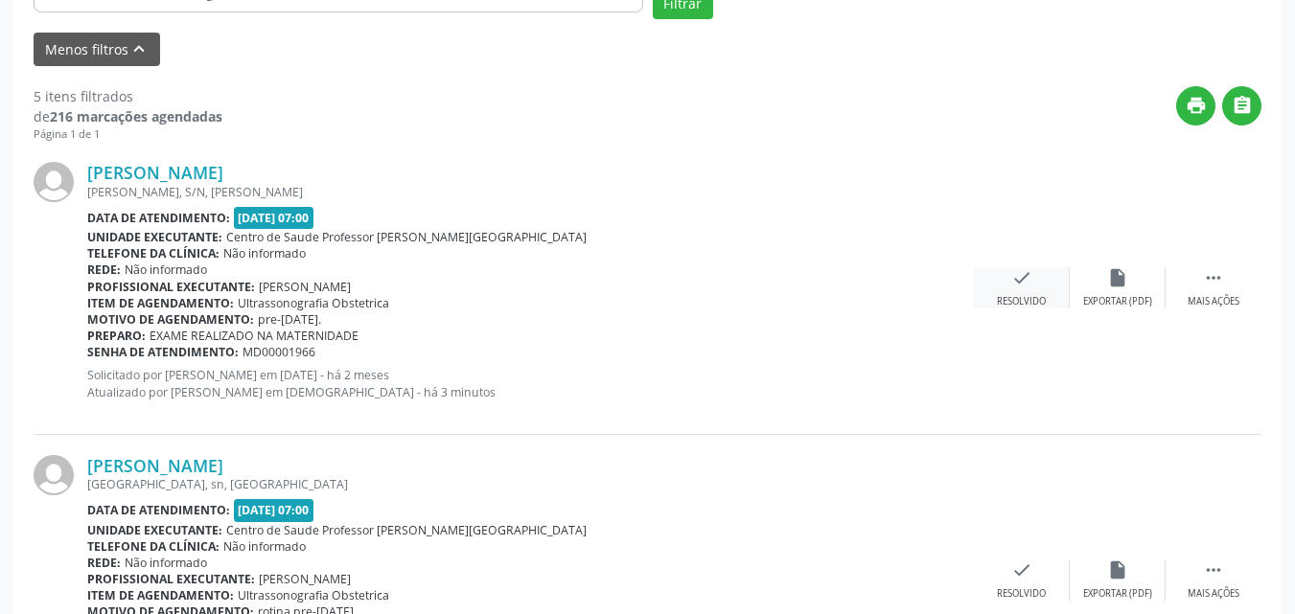
click at [1043, 273] on div "check Resolvido" at bounding box center [1022, 287] width 96 height 41
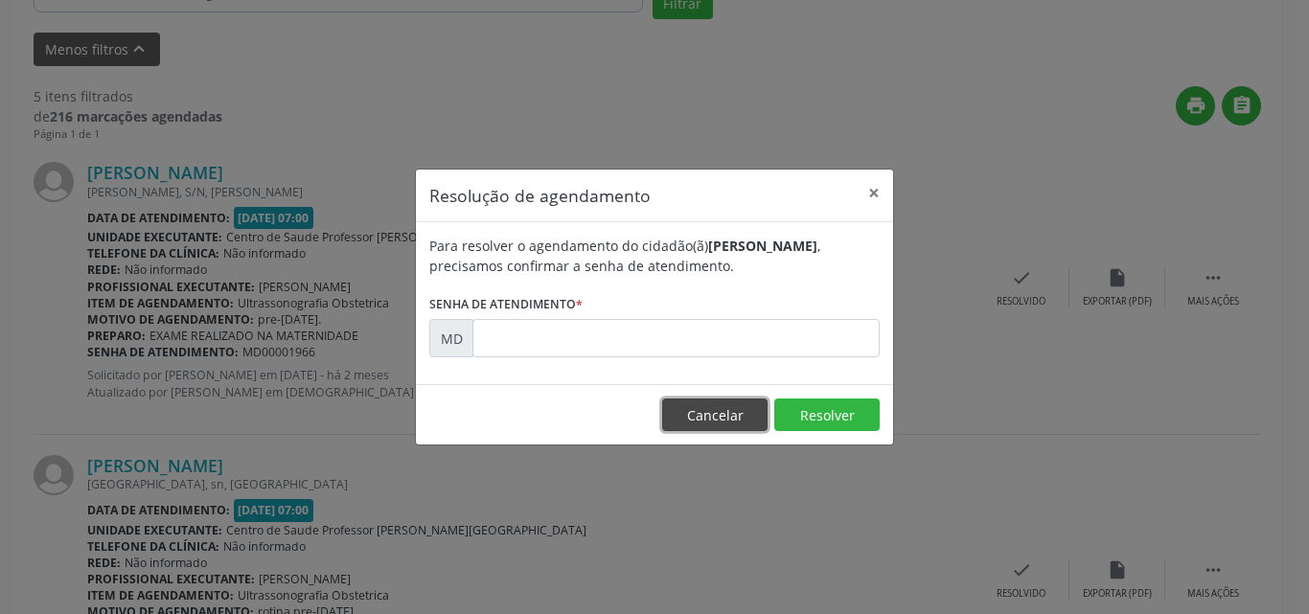
click at [722, 419] on button "Cancelar" at bounding box center [714, 415] width 105 height 33
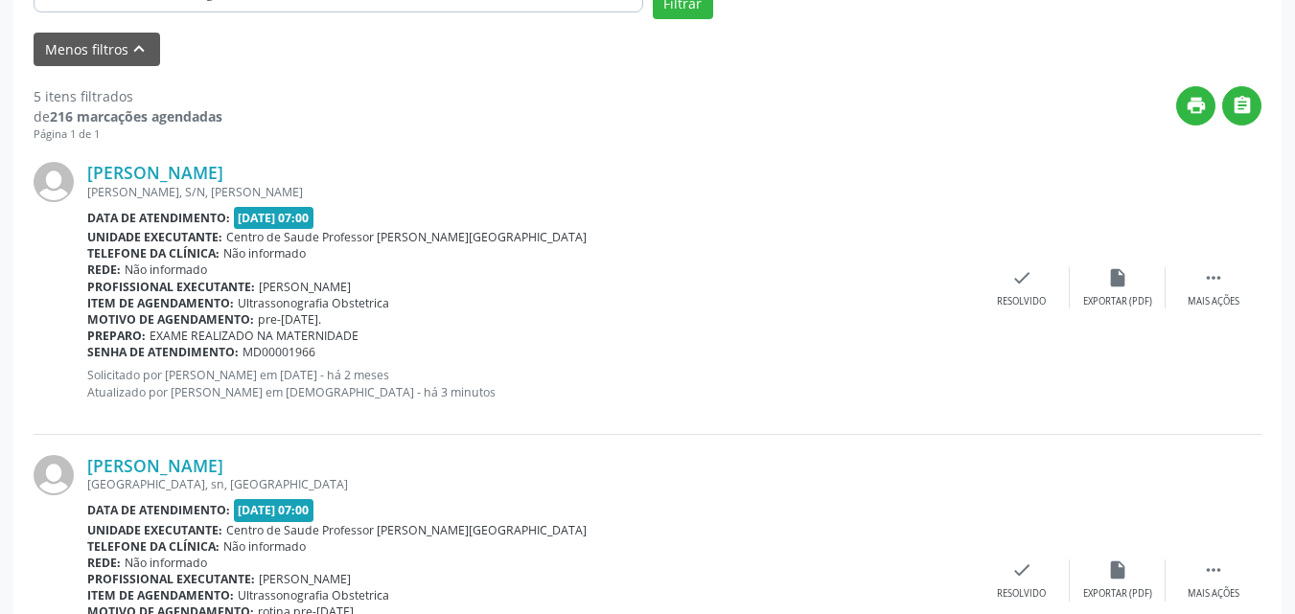
click at [281, 351] on span "MD00001966" at bounding box center [279, 352] width 73 height 16
copy span "MD00001966"
click at [1042, 278] on div "check Resolvido" at bounding box center [1022, 287] width 96 height 41
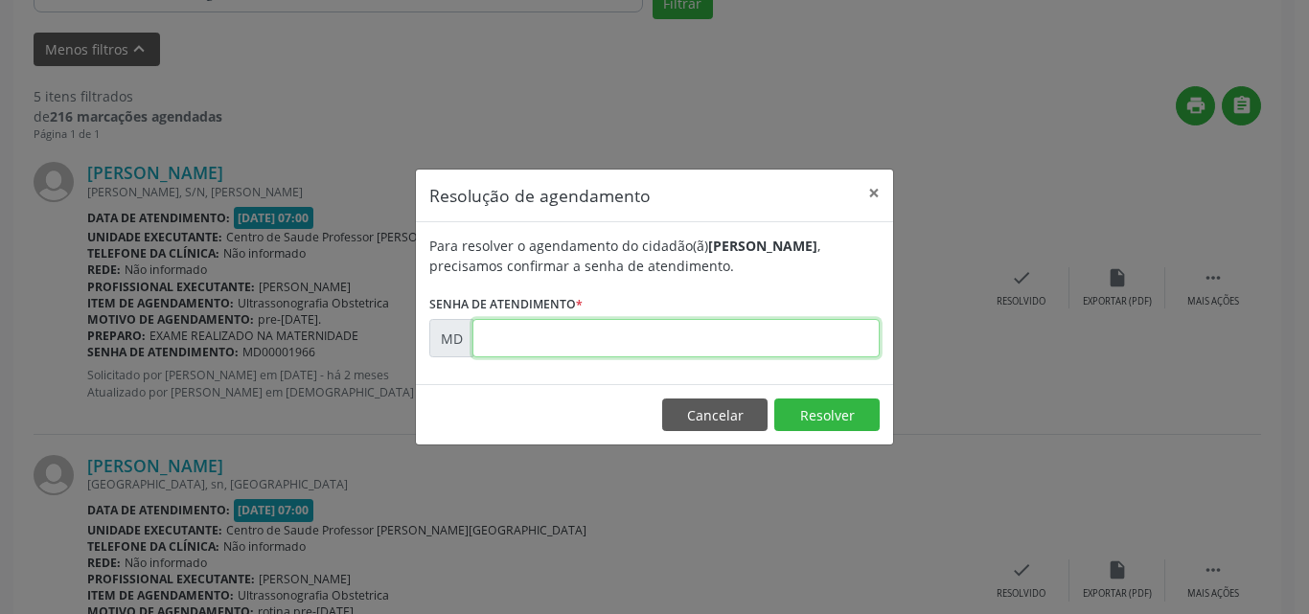
click at [651, 340] on input "text" at bounding box center [676, 338] width 407 height 38
paste input "00001966"
type input "00001966"
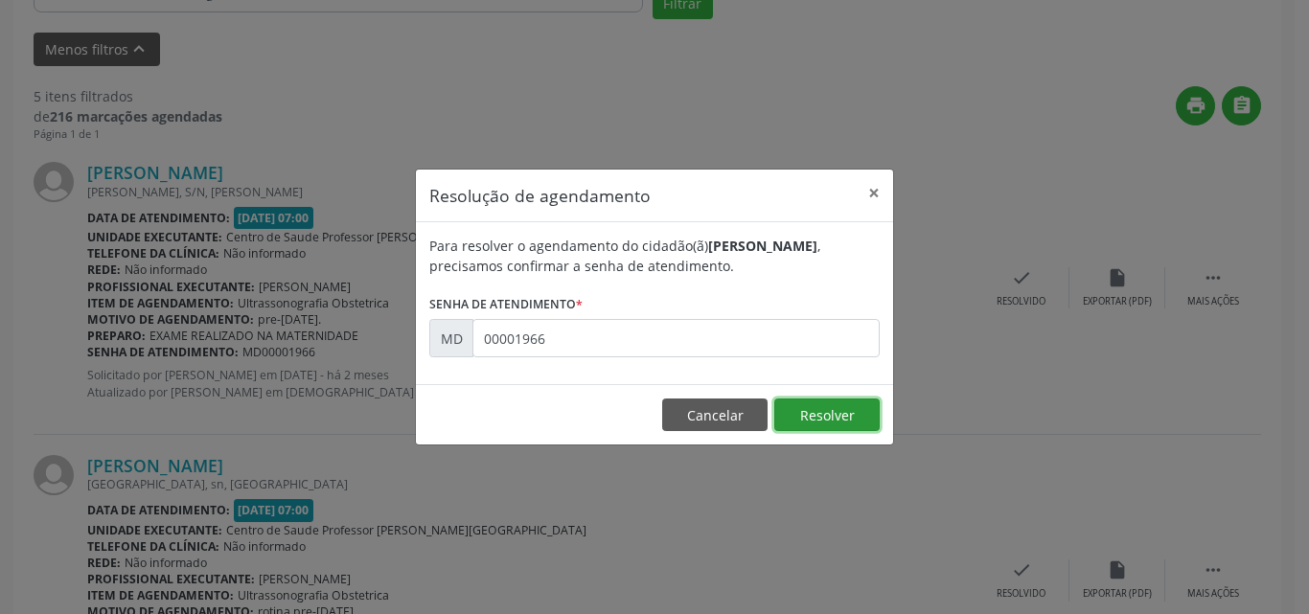
click at [799, 411] on button "Resolver" at bounding box center [826, 415] width 105 height 33
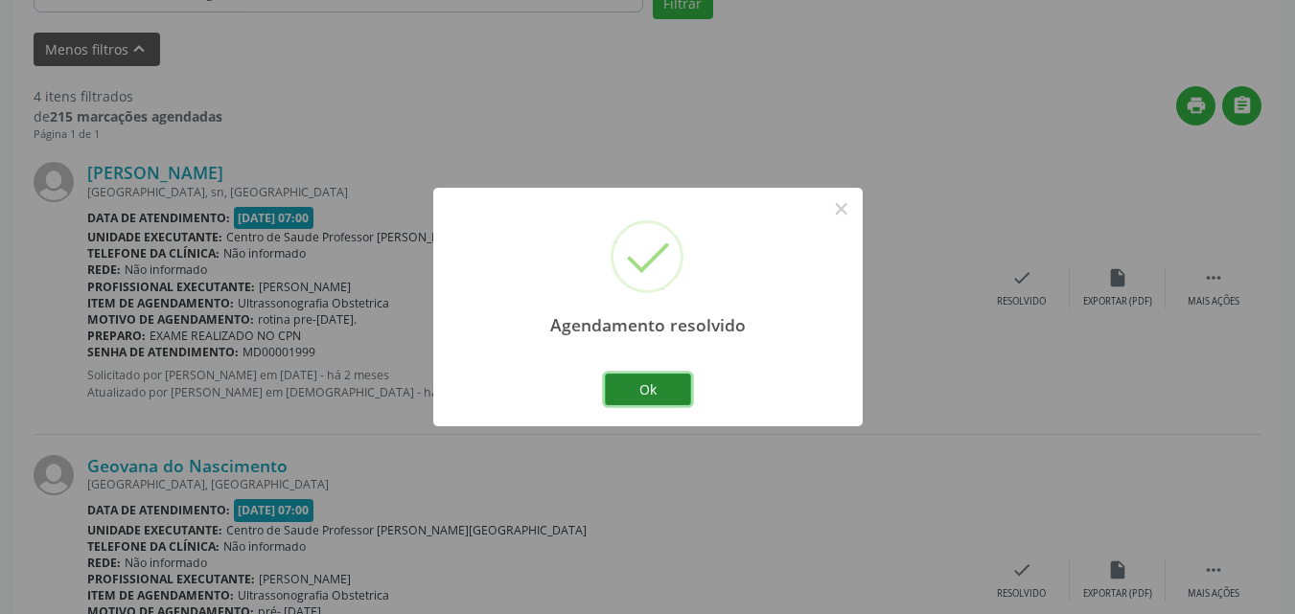
click at [634, 396] on button "Ok" at bounding box center [648, 390] width 86 height 33
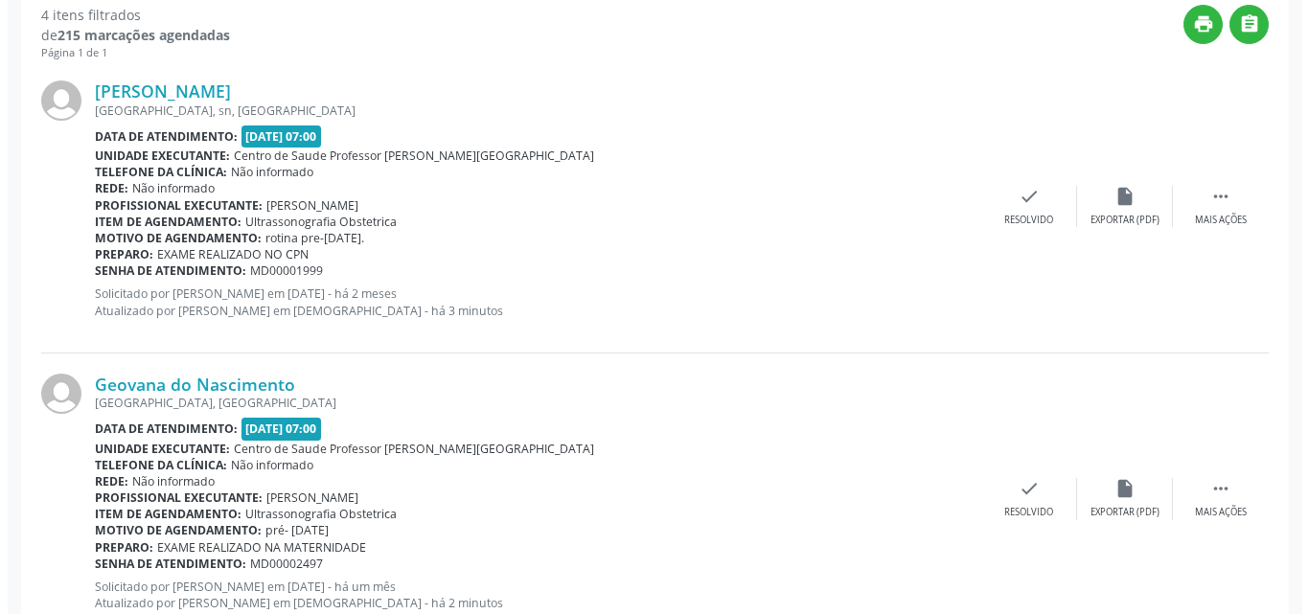
scroll to position [871, 0]
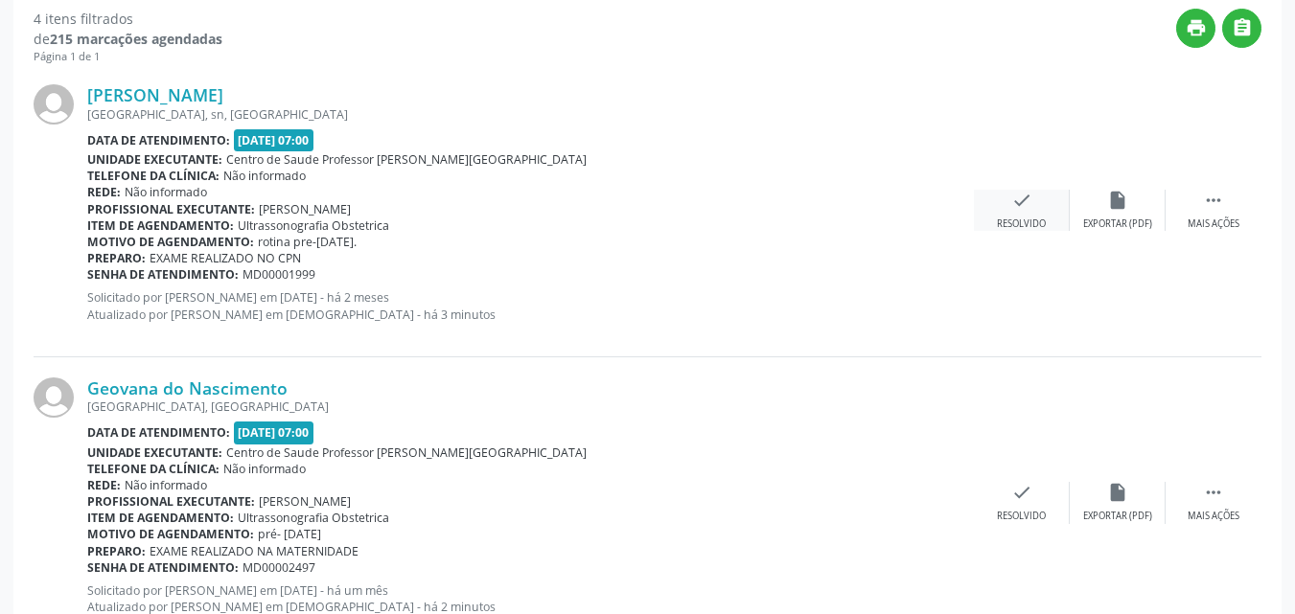
click at [1011, 203] on icon "check" at bounding box center [1021, 200] width 21 height 21
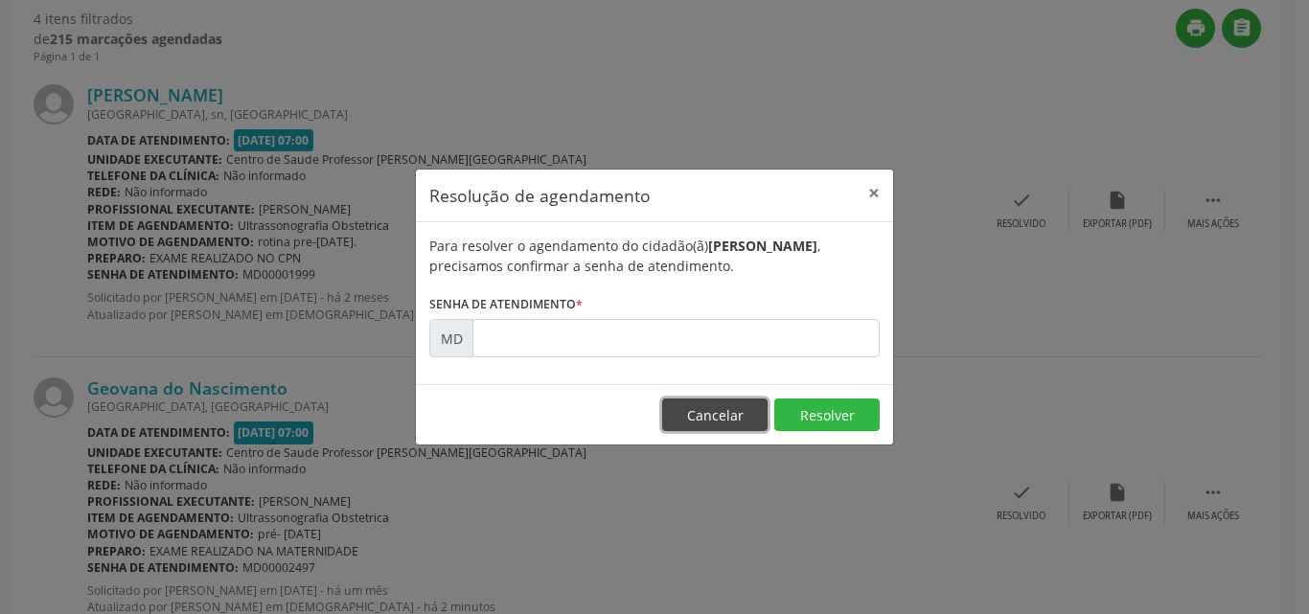
click at [714, 424] on button "Cancelar" at bounding box center [714, 415] width 105 height 33
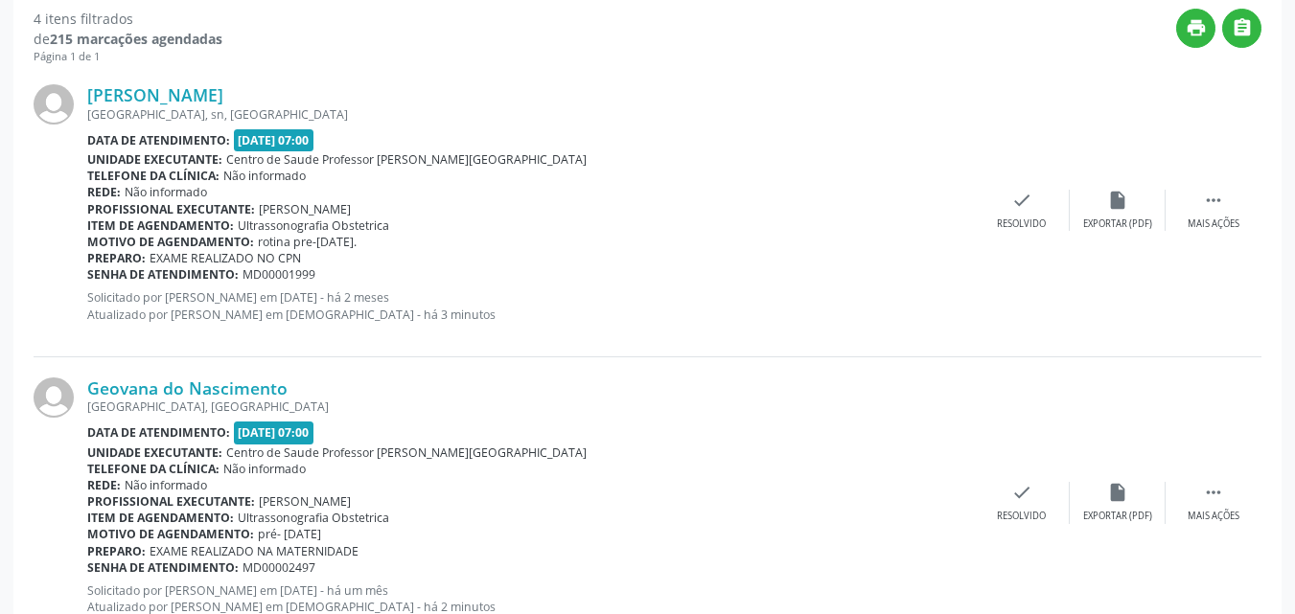
click at [267, 279] on span "MD00001999" at bounding box center [279, 274] width 73 height 16
copy span "MD00001999"
click at [1030, 218] on div "Resolvido" at bounding box center [1021, 224] width 49 height 13
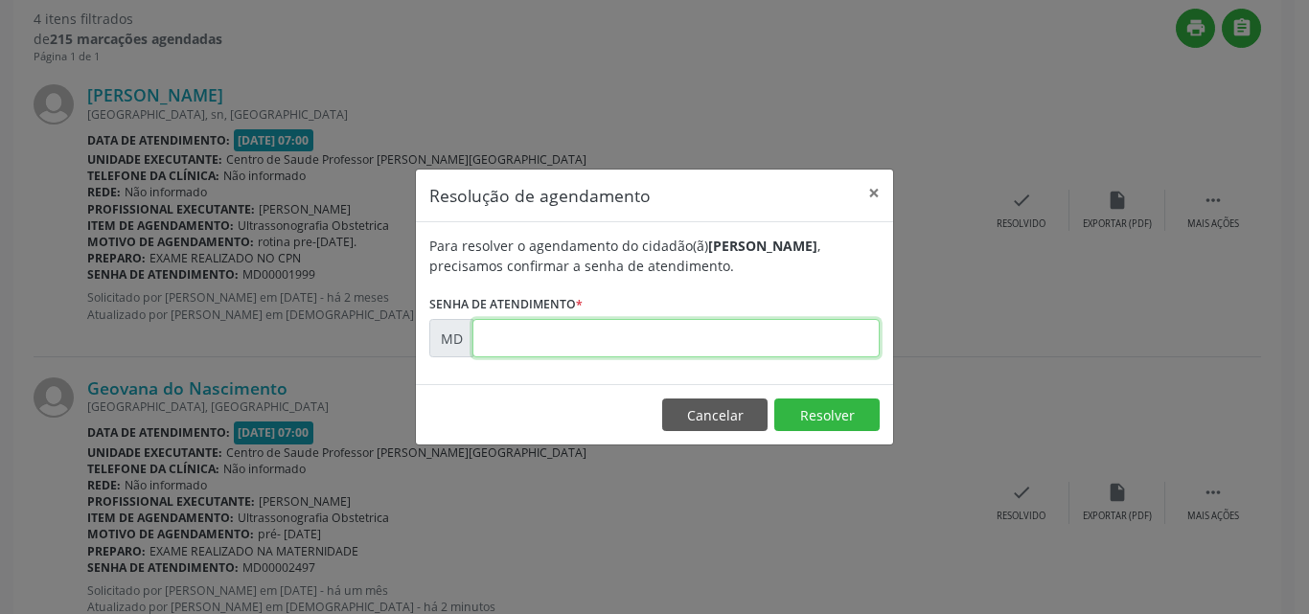
click at [705, 339] on input "text" at bounding box center [676, 338] width 407 height 38
paste input "00001999"
type input "00001999"
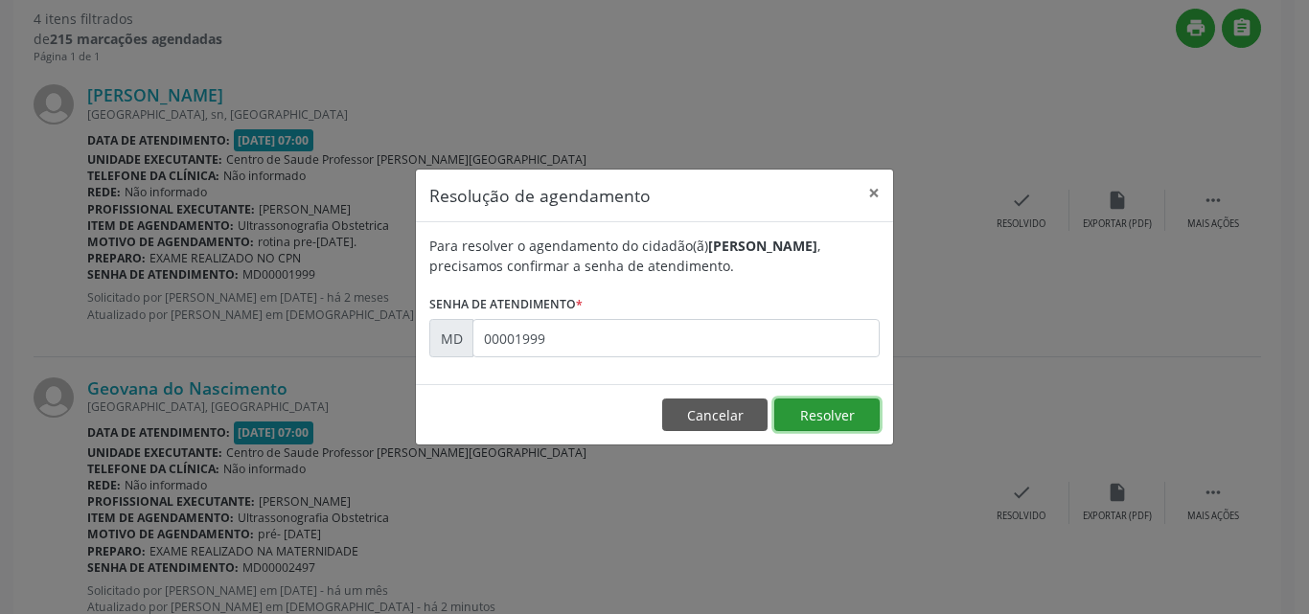
click at [794, 410] on button "Resolver" at bounding box center [826, 415] width 105 height 33
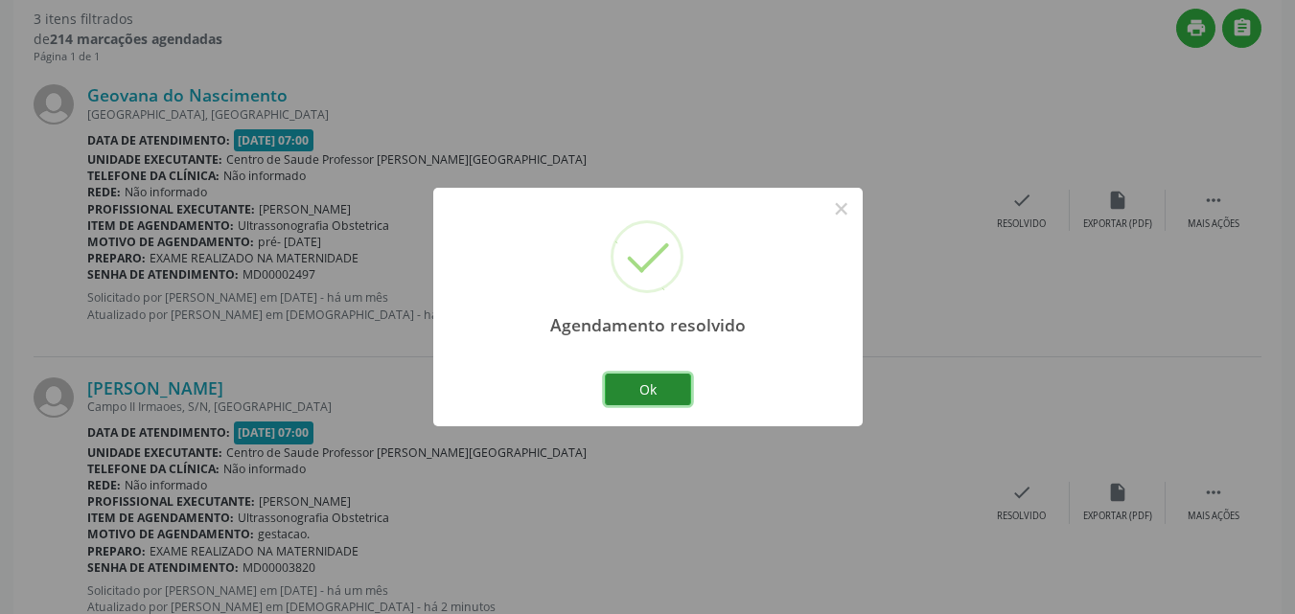
click at [657, 390] on button "Ok" at bounding box center [648, 390] width 86 height 33
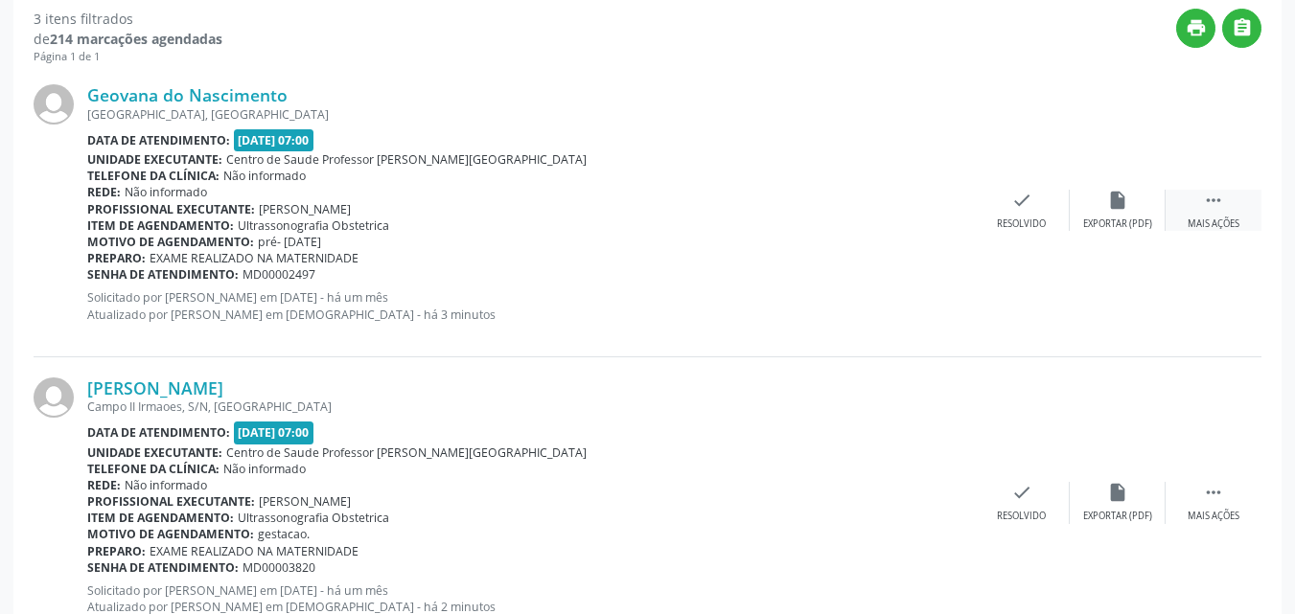
click at [1204, 196] on icon "" at bounding box center [1213, 200] width 21 height 21
click at [989, 213] on div "alarm_off Não compareceu" at bounding box center [1022, 210] width 96 height 41
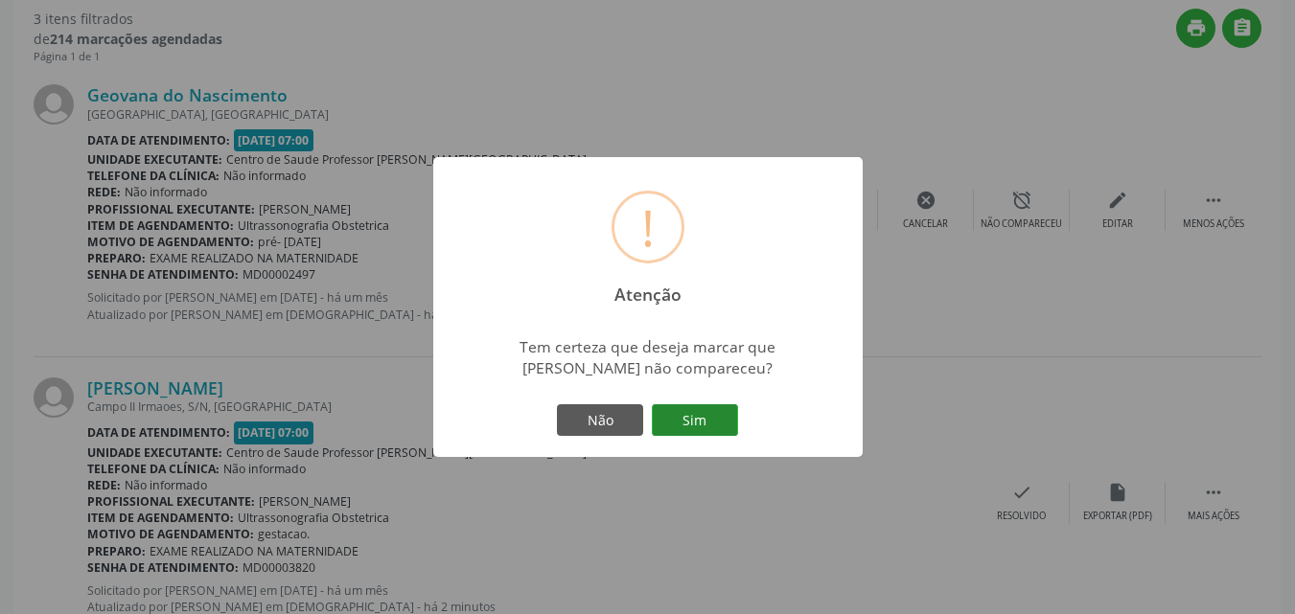
click at [712, 410] on button "Sim" at bounding box center [695, 420] width 86 height 33
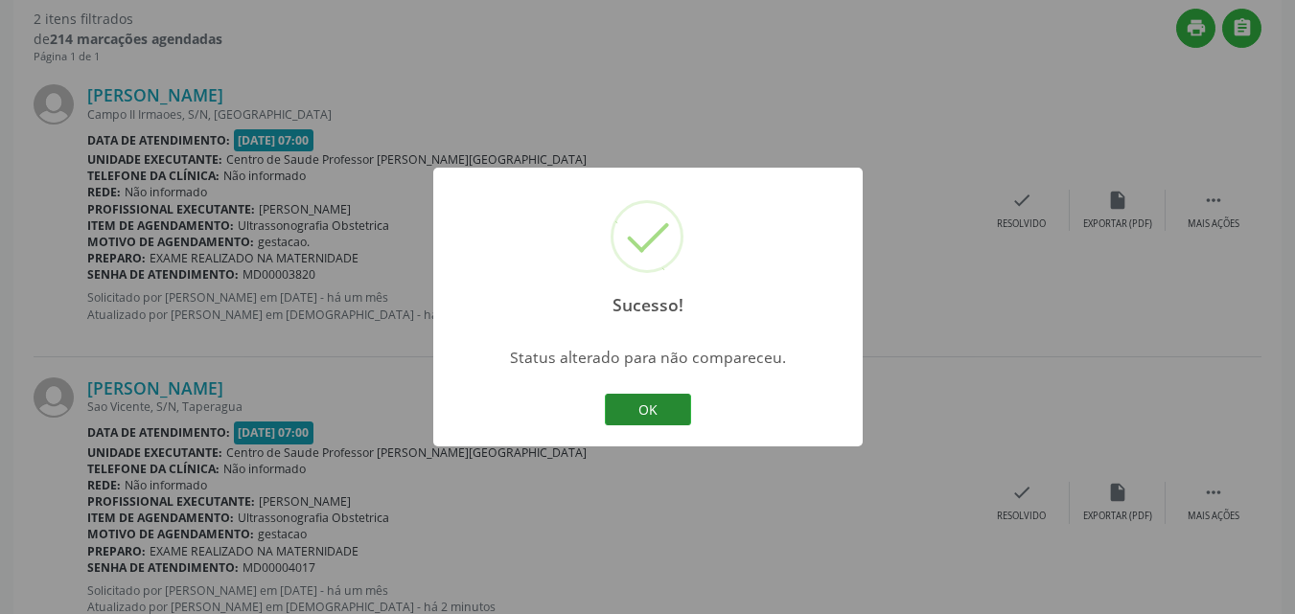
click at [660, 417] on button "OK" at bounding box center [648, 410] width 86 height 33
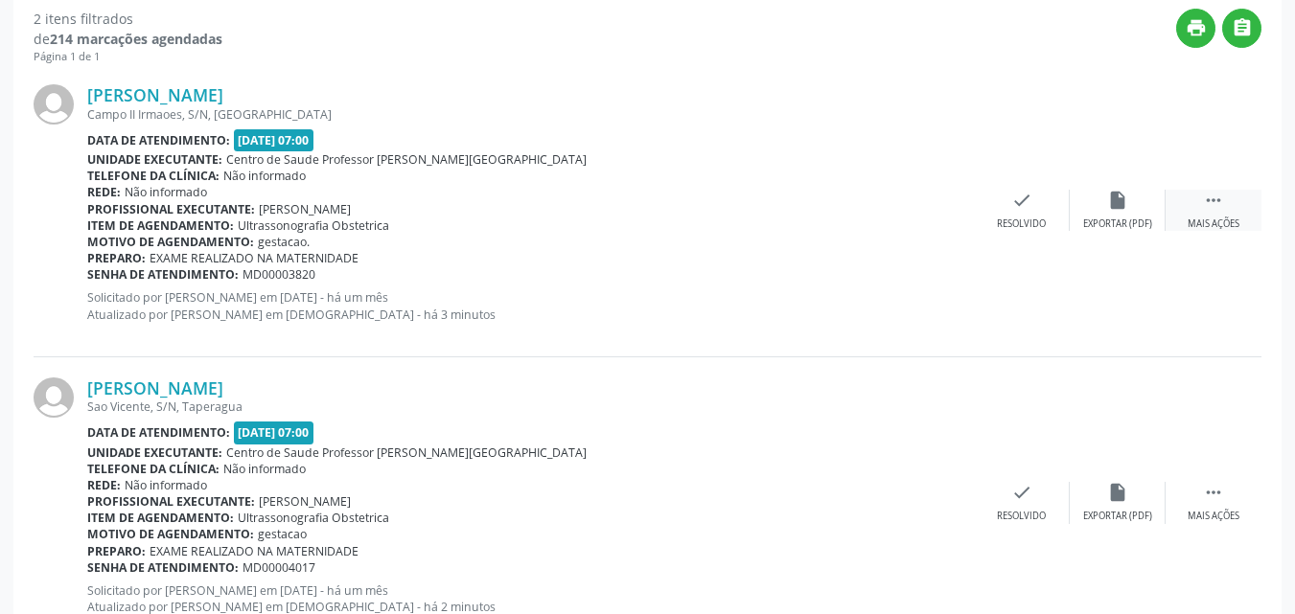
click at [1206, 204] on icon "" at bounding box center [1213, 200] width 21 height 21
click at [1027, 218] on div "Não compareceu" at bounding box center [1021, 224] width 81 height 13
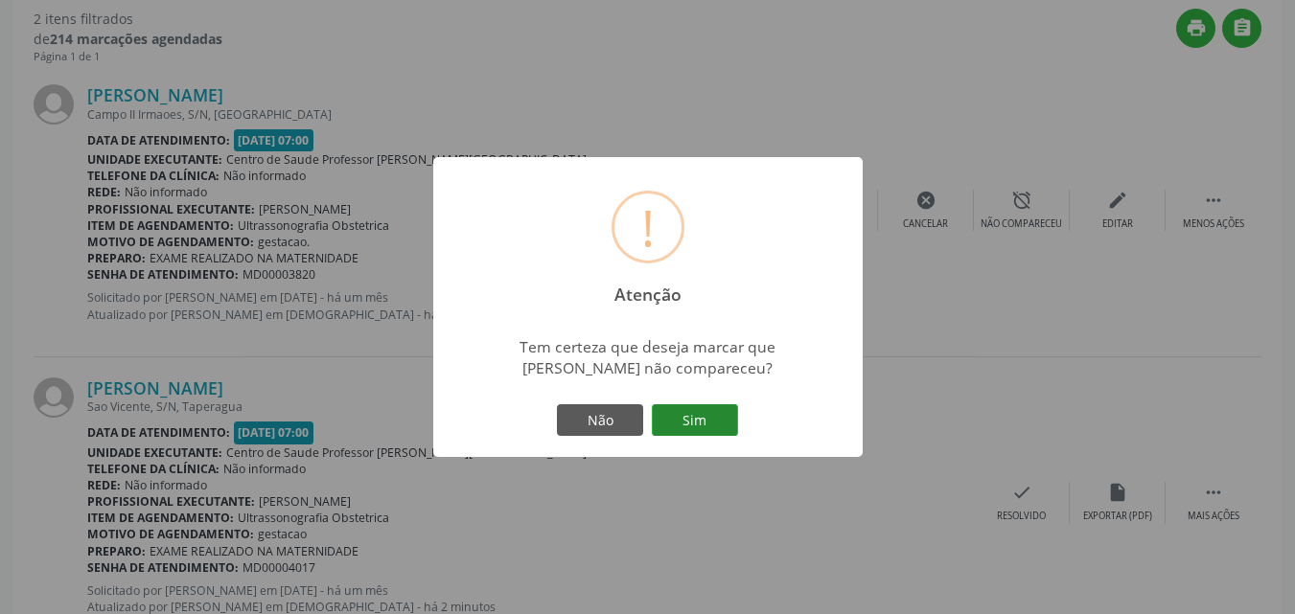
click at [671, 431] on button "Sim" at bounding box center [695, 420] width 86 height 33
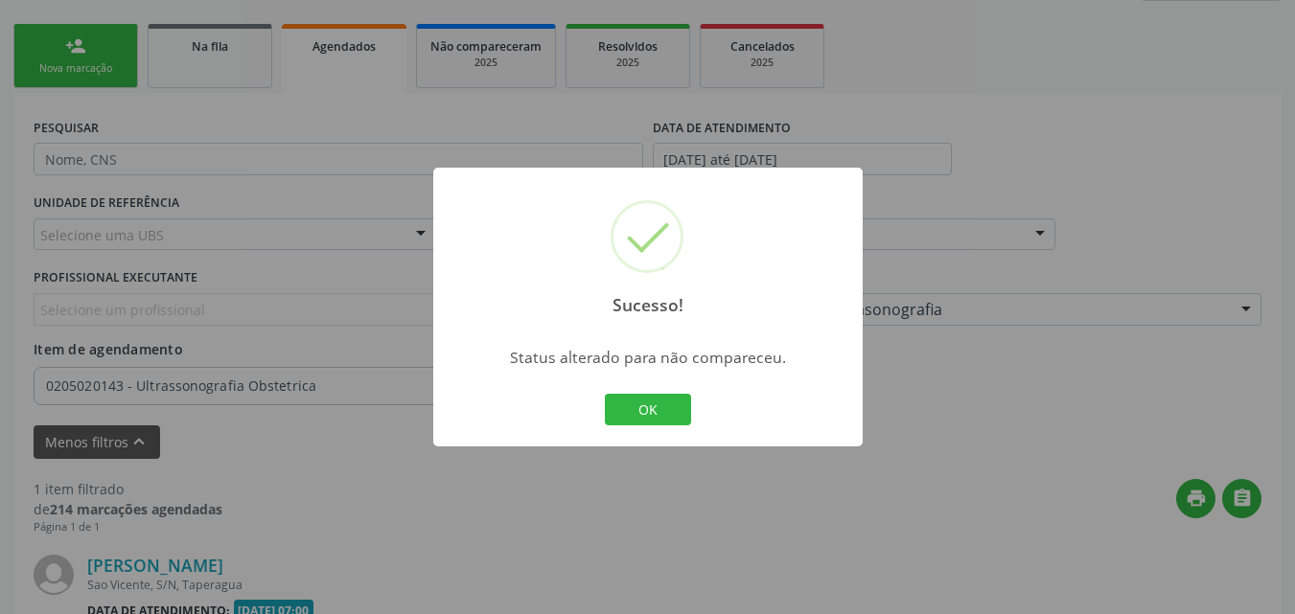
scroll to position [647, 0]
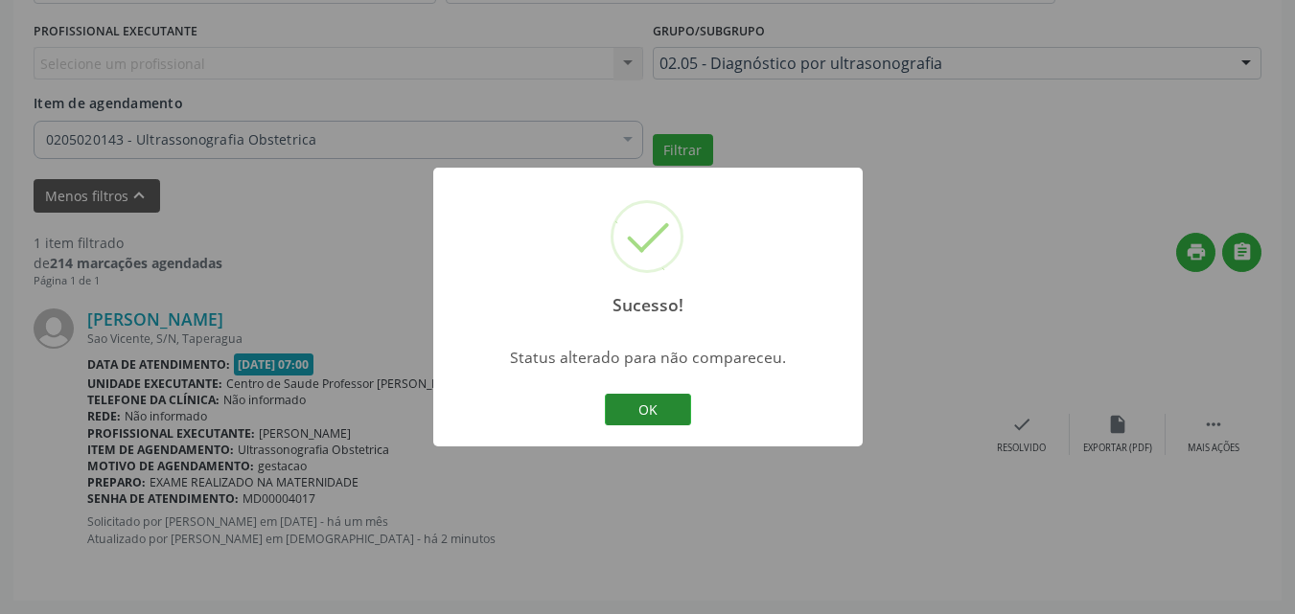
click at [662, 416] on button "OK" at bounding box center [648, 410] width 86 height 33
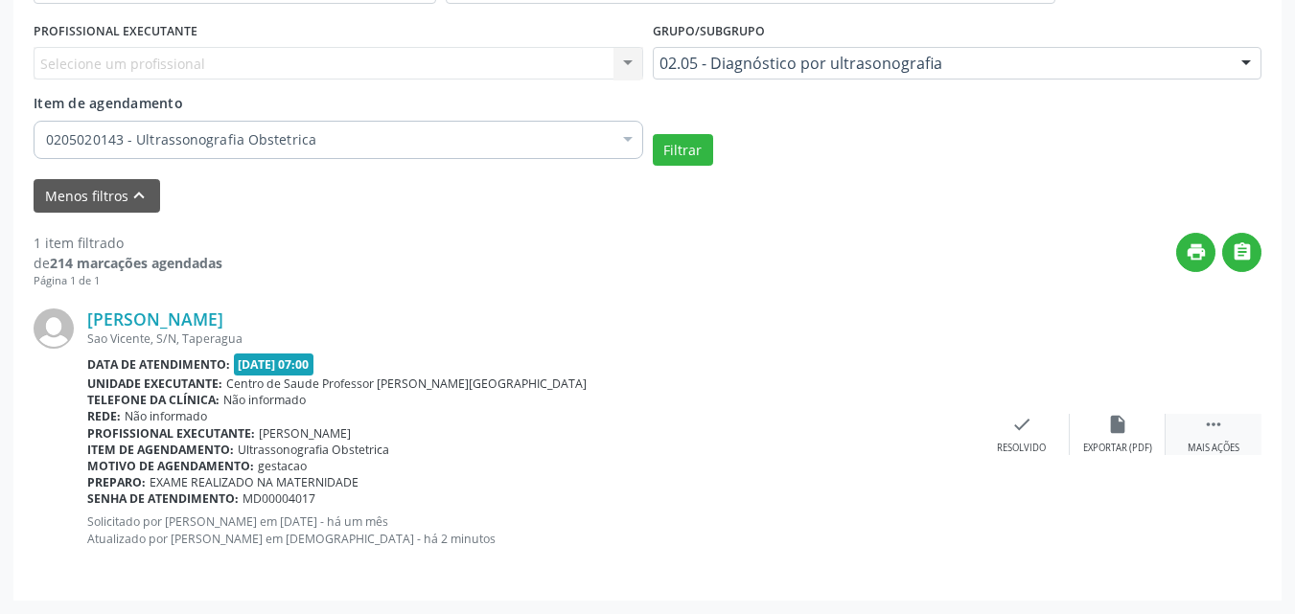
click at [1243, 428] on div " Mais ações" at bounding box center [1214, 434] width 96 height 41
click at [1034, 442] on div "Não compareceu" at bounding box center [1021, 448] width 81 height 13
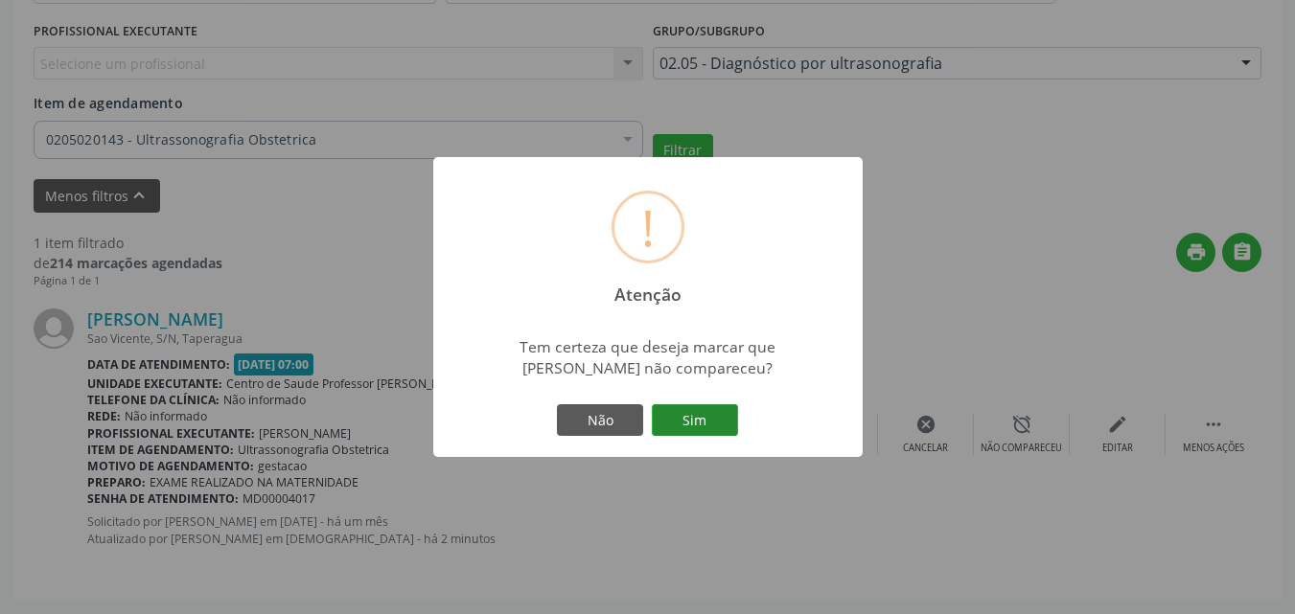
click at [695, 426] on button "Sim" at bounding box center [695, 420] width 86 height 33
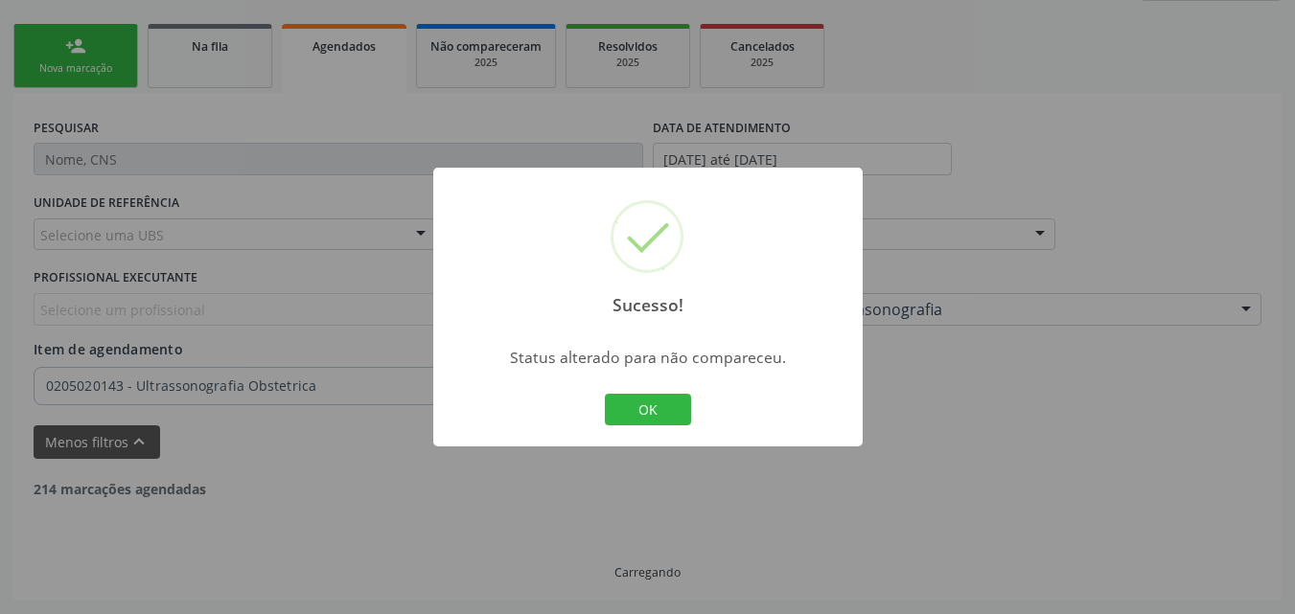
scroll to position [401, 0]
click at [657, 411] on button "OK" at bounding box center [648, 410] width 86 height 33
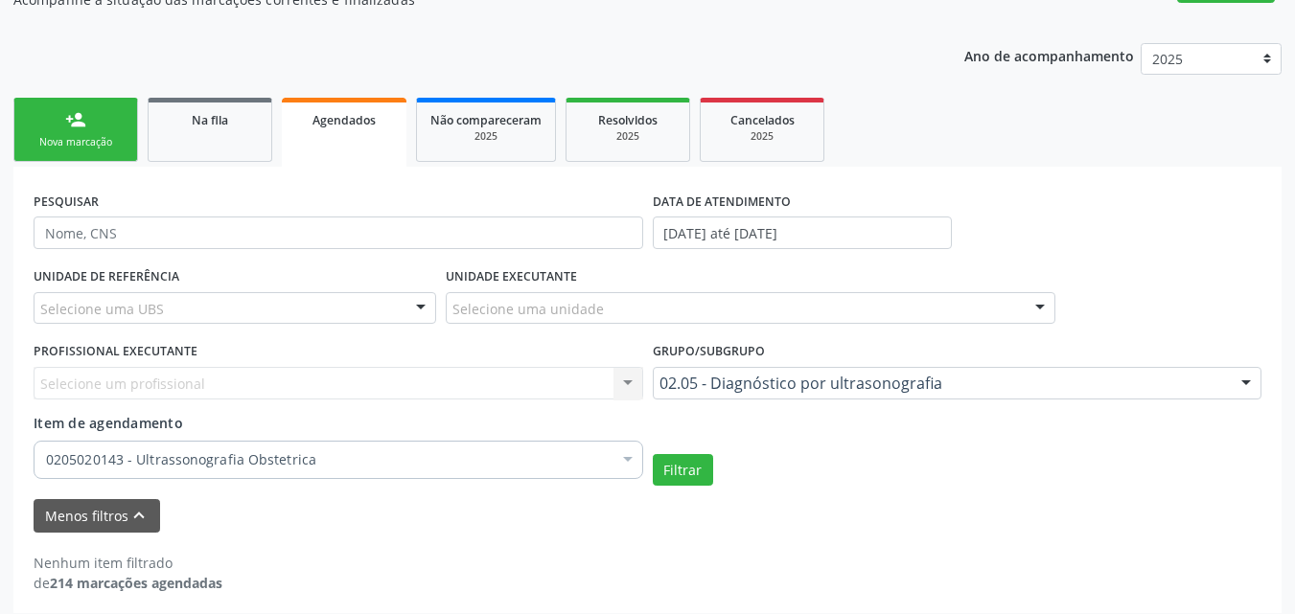
scroll to position [339, 0]
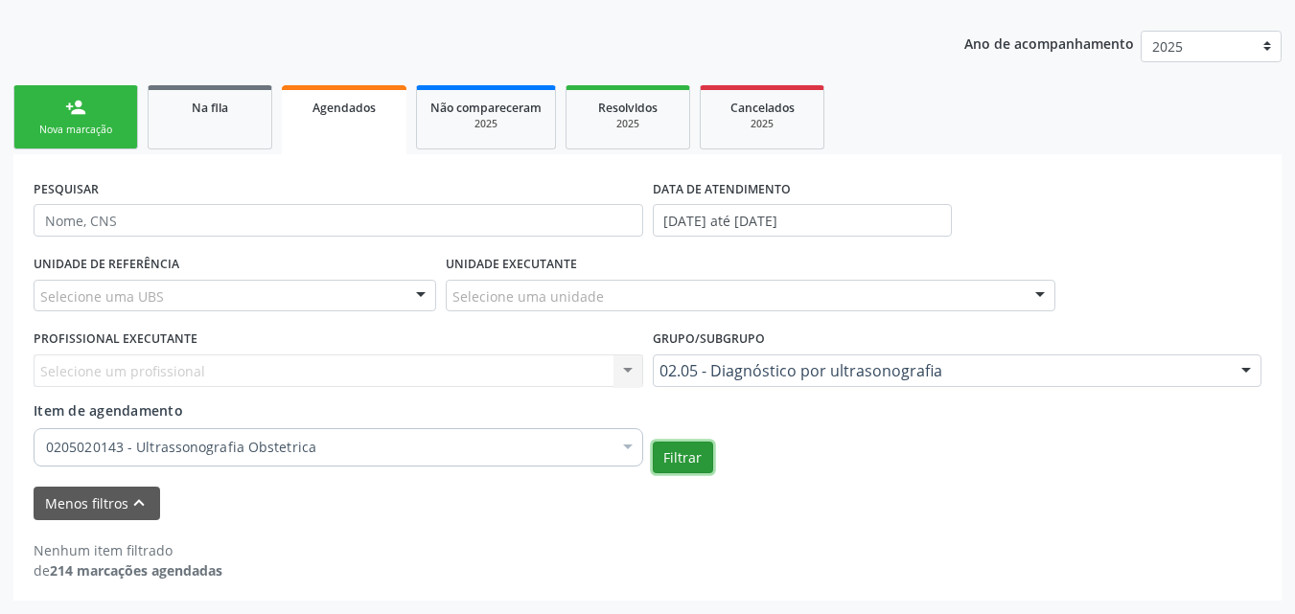
click at [692, 455] on button "Filtrar" at bounding box center [683, 458] width 60 height 33
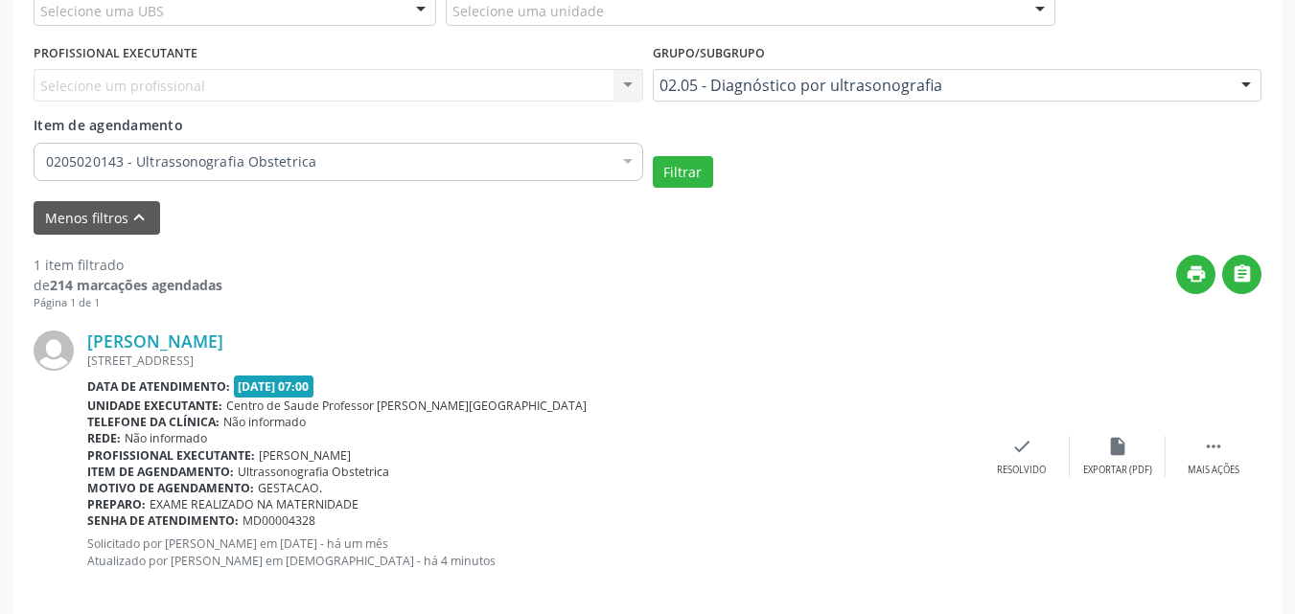
scroll to position [647, 0]
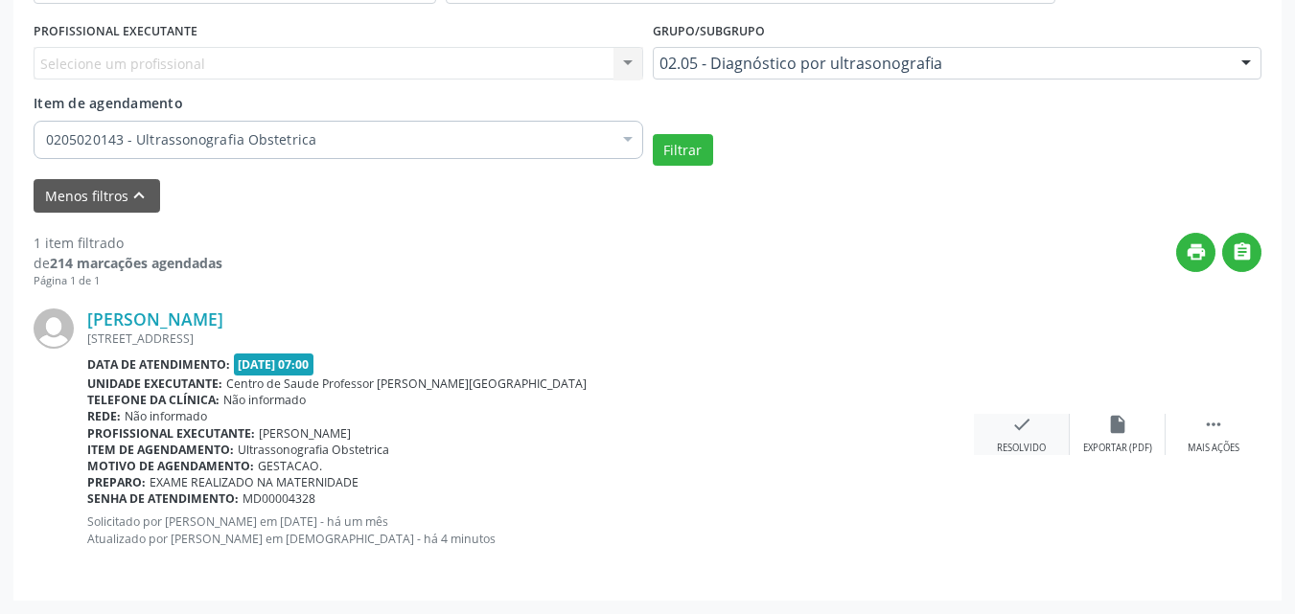
click at [1038, 429] on div "check Resolvido" at bounding box center [1022, 434] width 96 height 41
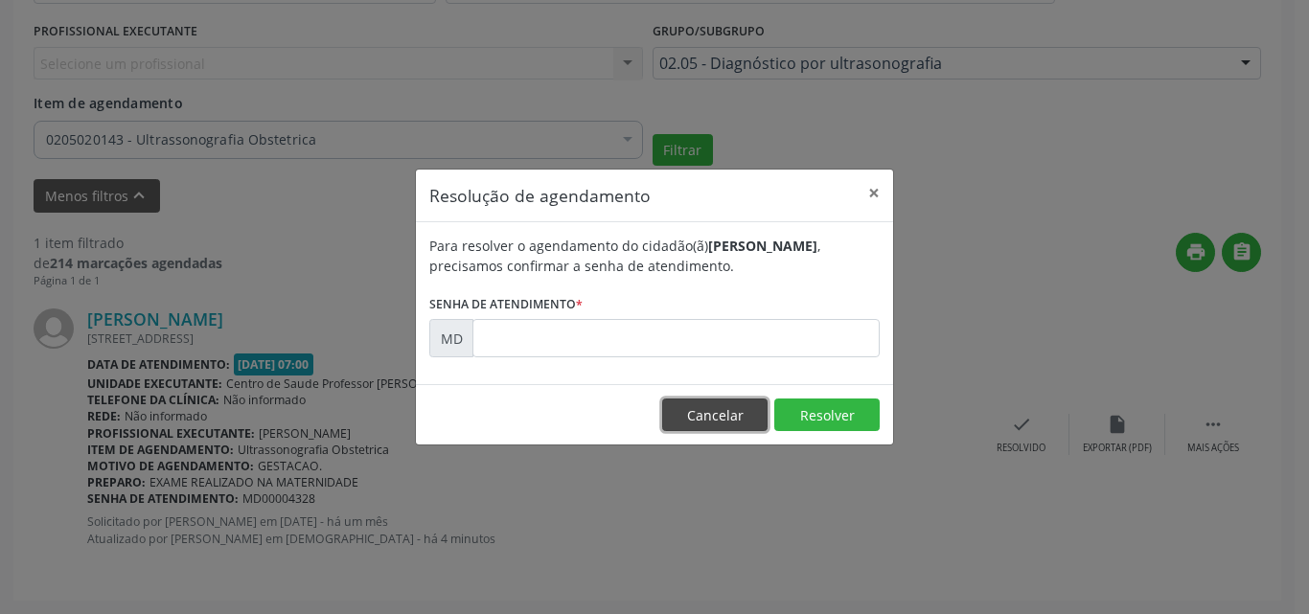
click at [703, 407] on button "Cancelar" at bounding box center [714, 415] width 105 height 33
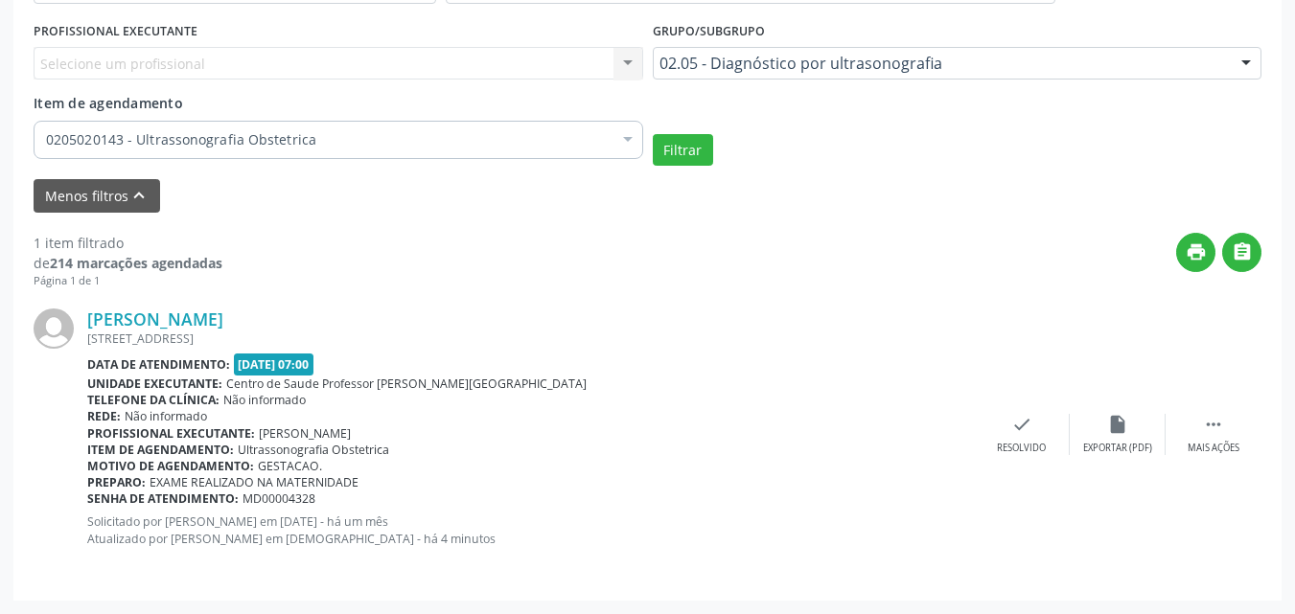
click at [290, 509] on div "[PERSON_NAME] [STREET_ADDRESS] Data de atendimento: [DATE] 07:00 Unidade execut…" at bounding box center [530, 434] width 887 height 251
click at [295, 497] on span "MD00004328" at bounding box center [279, 499] width 73 height 16
click at [1228, 437] on div " Mais ações" at bounding box center [1214, 434] width 96 height 41
click at [1008, 440] on div "alarm_off Não compareceu" at bounding box center [1022, 434] width 96 height 41
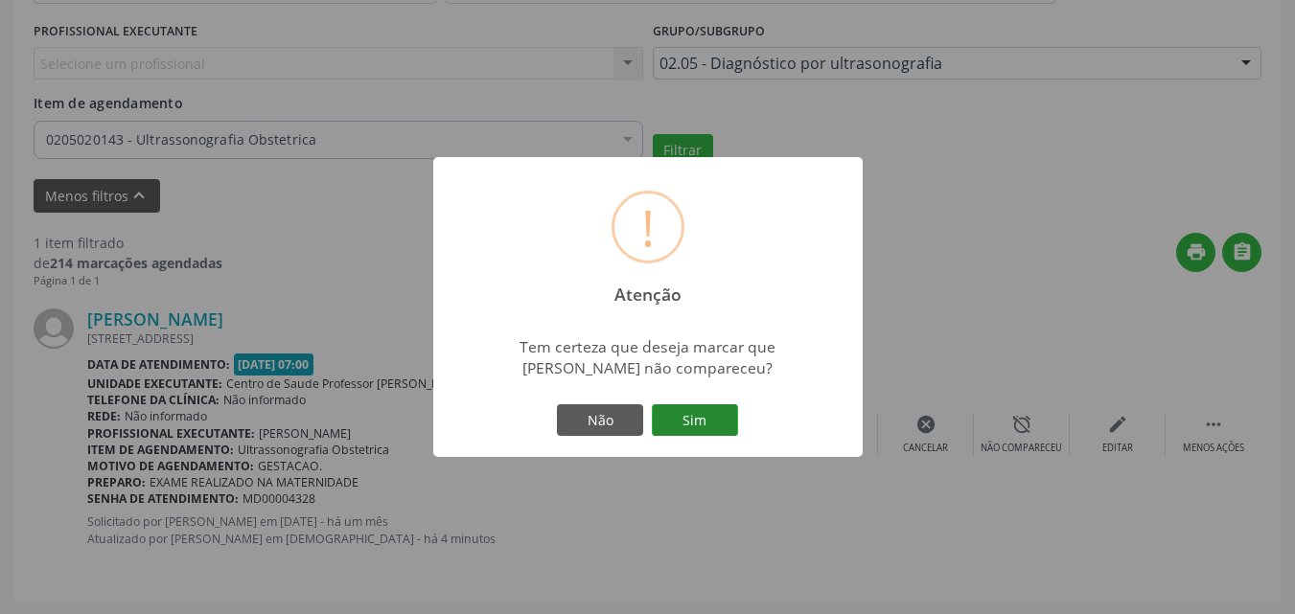
click at [693, 416] on button "Sim" at bounding box center [695, 420] width 86 height 33
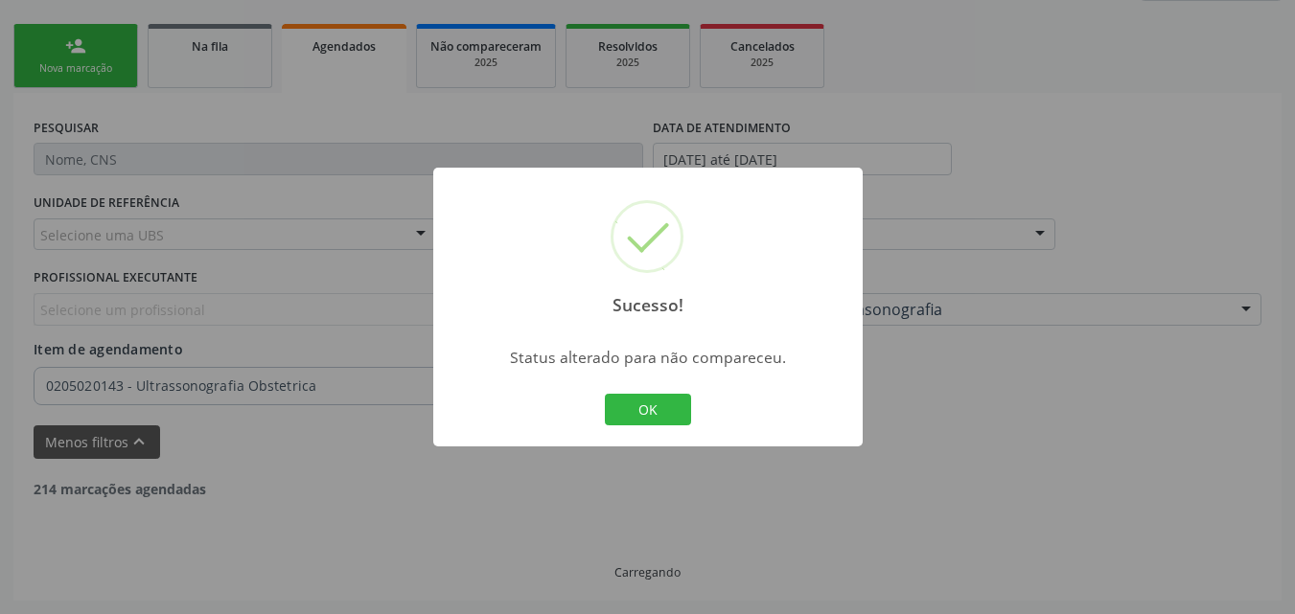
scroll to position [339, 0]
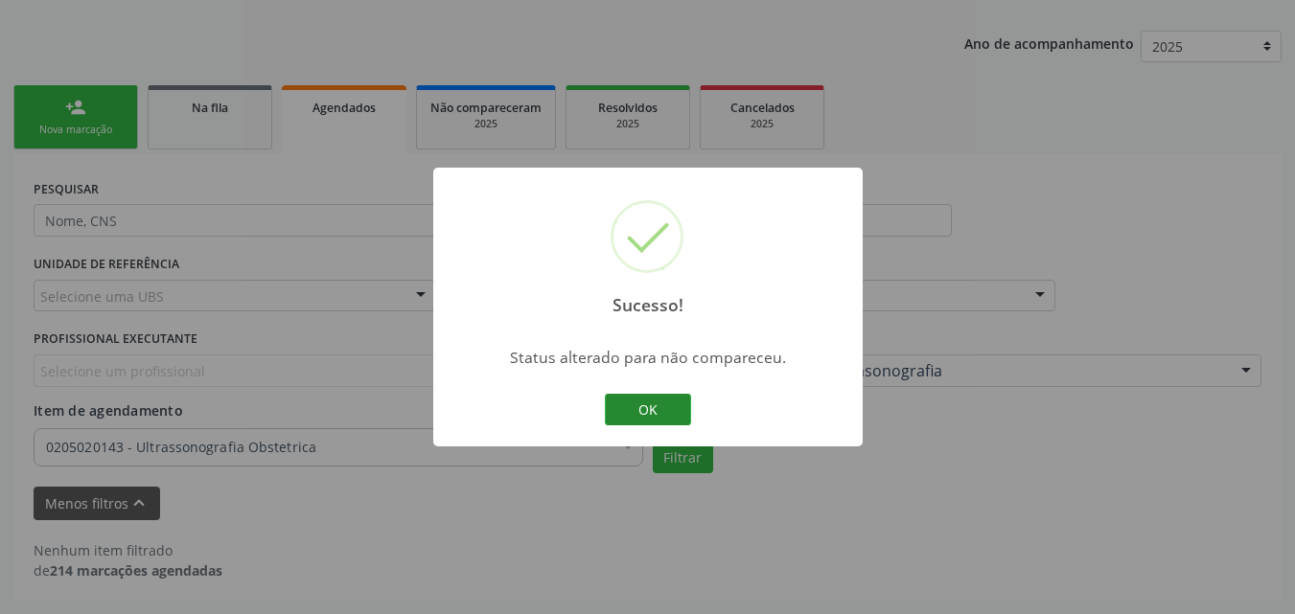
click at [659, 415] on button "OK" at bounding box center [648, 410] width 86 height 33
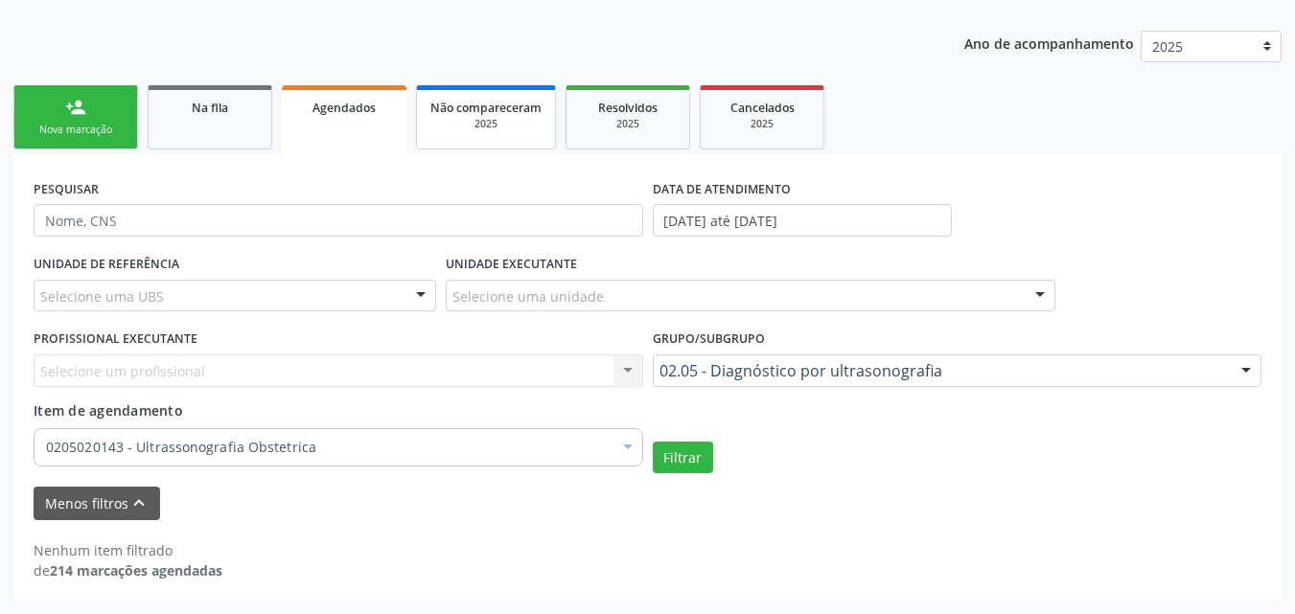
click at [455, 150] on link "Não compareceram 2025" at bounding box center [486, 117] width 140 height 64
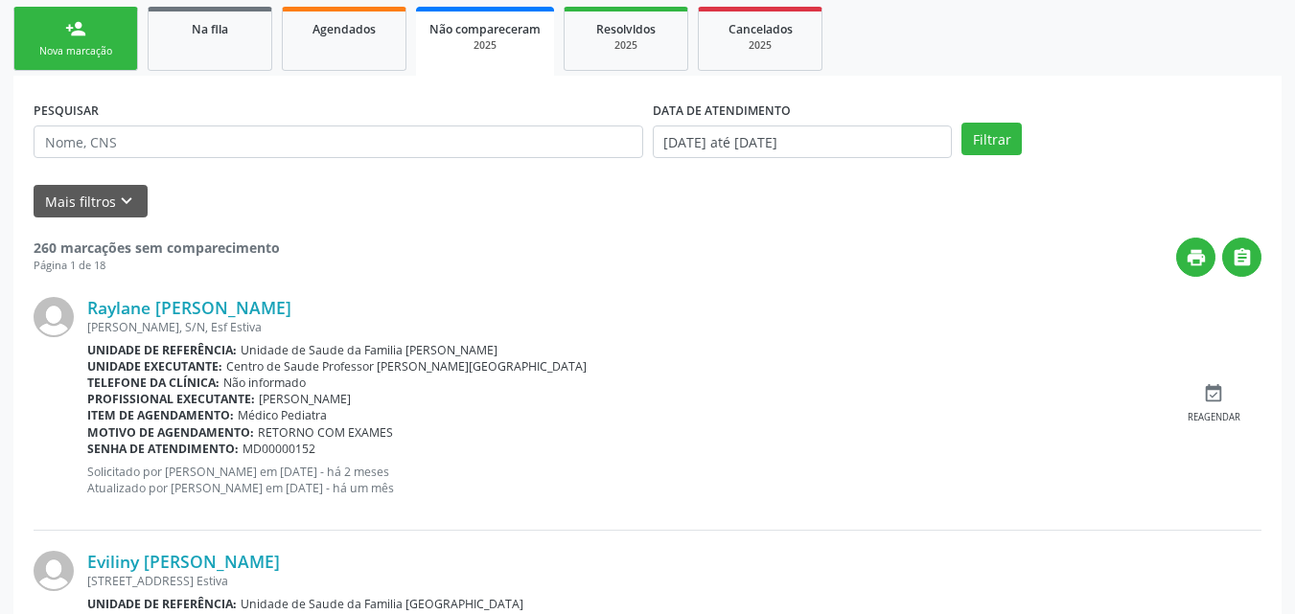
scroll to position [410, 0]
